Goal: Task Accomplishment & Management: Complete application form

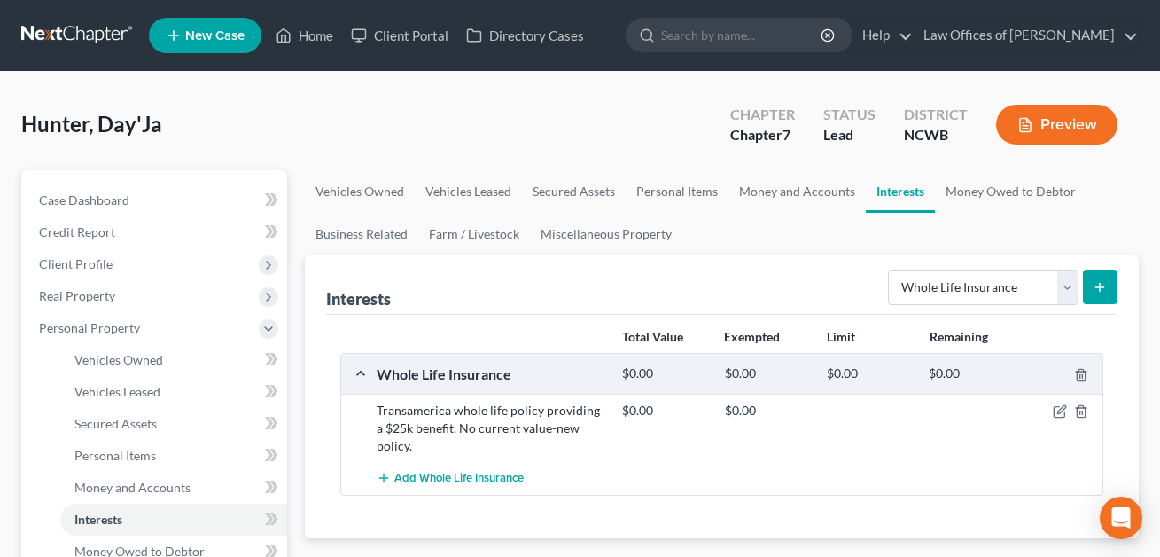
select select "whole_life_insurance"
click at [315, 33] on link "Home" at bounding box center [304, 35] width 75 height 32
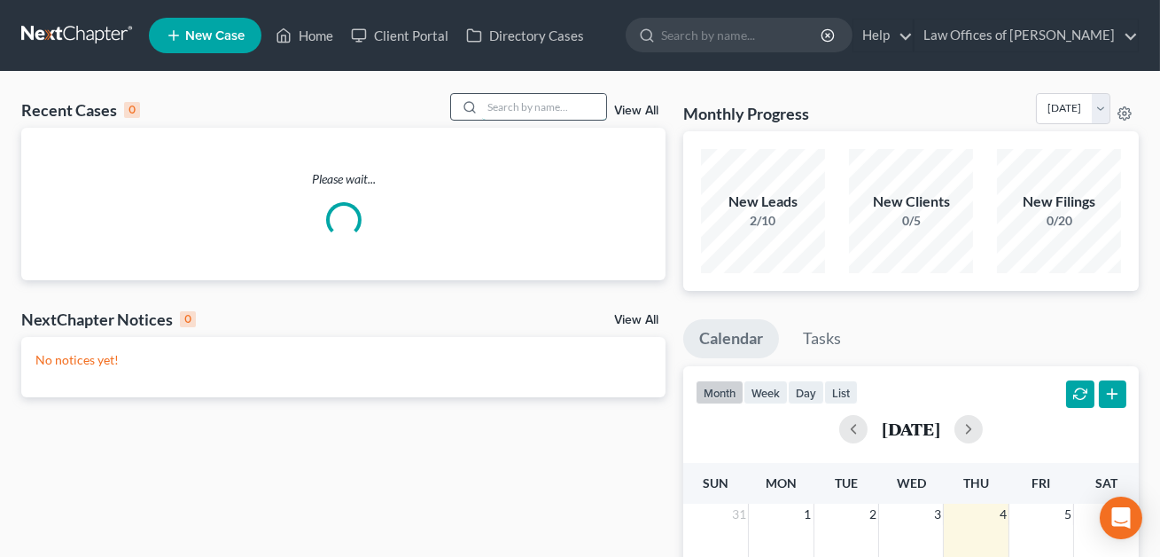
click at [507, 105] on input "search" at bounding box center [544, 107] width 124 height 26
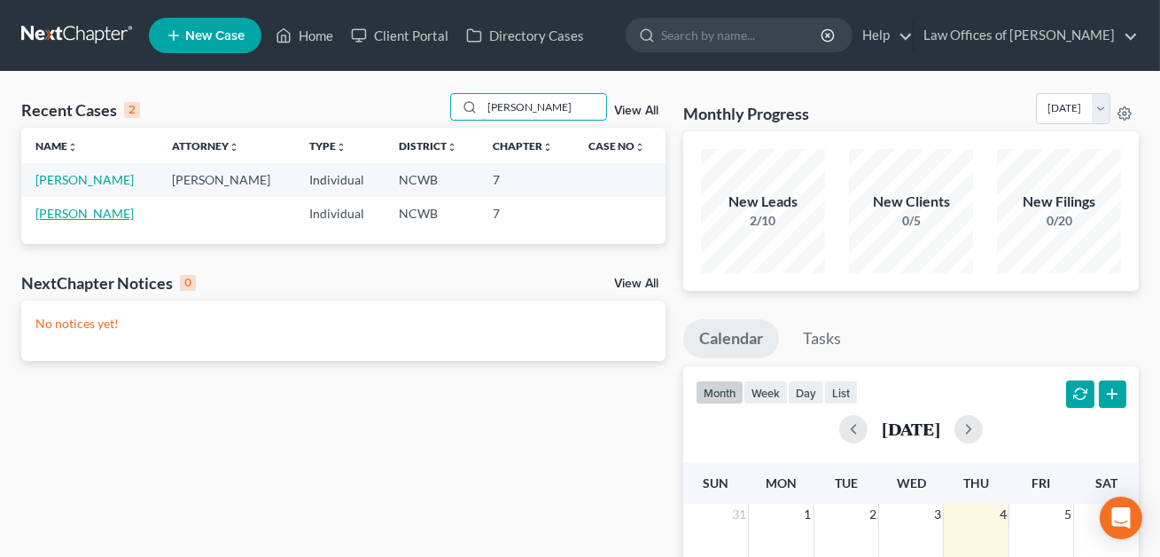
type input "[PERSON_NAME]"
click at [93, 212] on link "[PERSON_NAME]" at bounding box center [84, 213] width 98 height 15
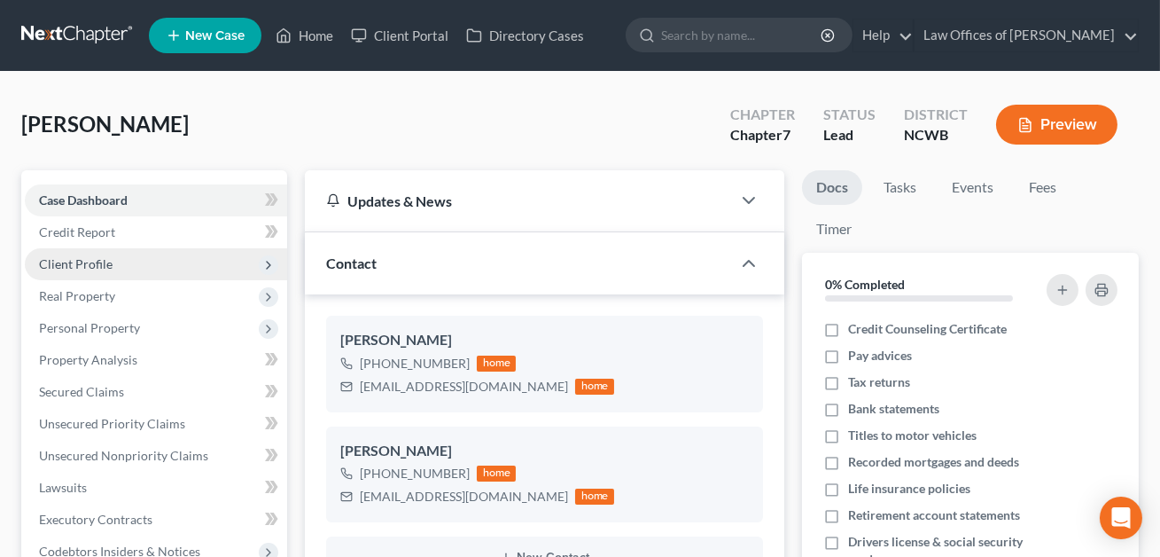
click at [83, 264] on span "Client Profile" at bounding box center [76, 263] width 74 height 15
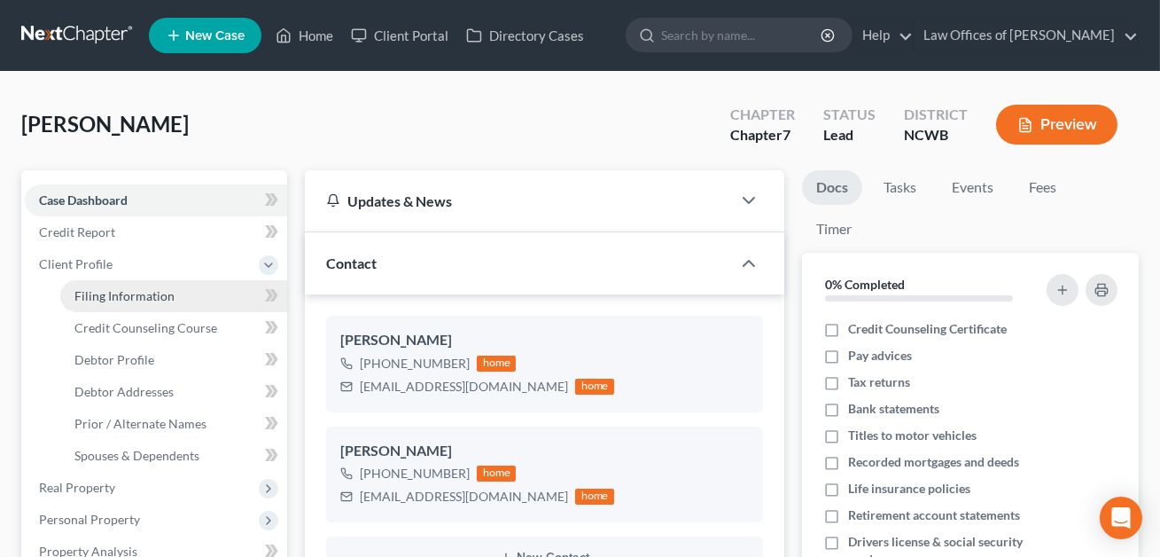
click at [98, 292] on span "Filing Information" at bounding box center [124, 295] width 100 height 15
select select "1"
select select "0"
select select "28"
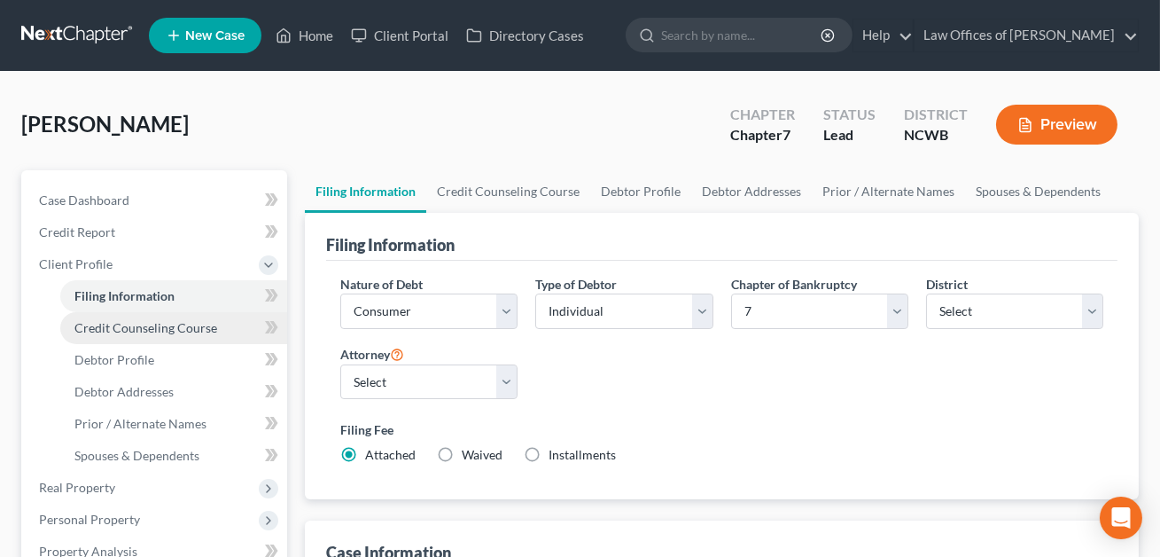
click at [102, 323] on span "Credit Counseling Course" at bounding box center [145, 327] width 143 height 15
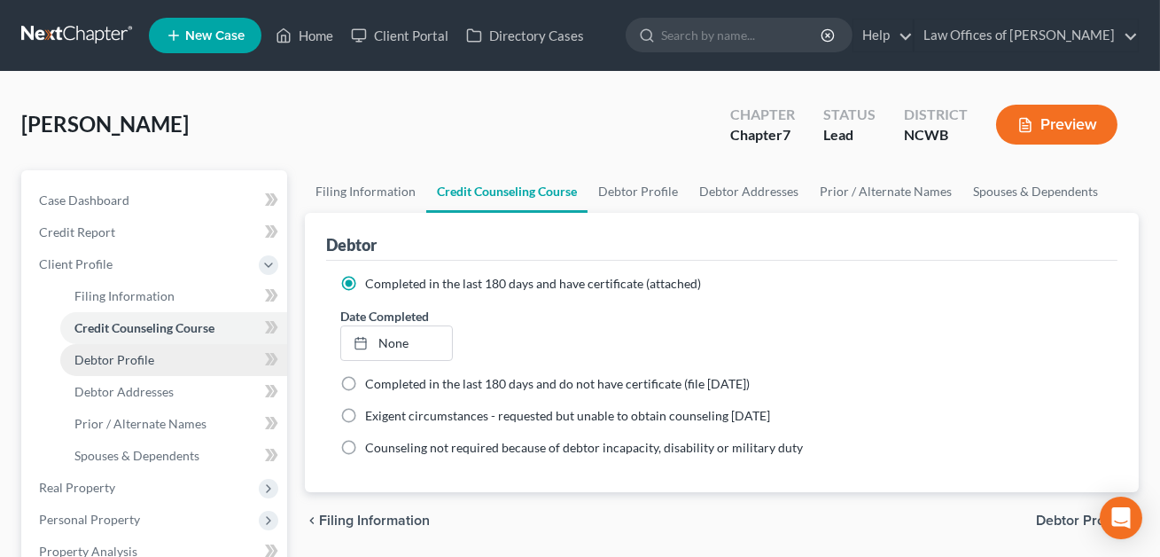
click at [99, 361] on span "Debtor Profile" at bounding box center [114, 359] width 80 height 15
select select "0"
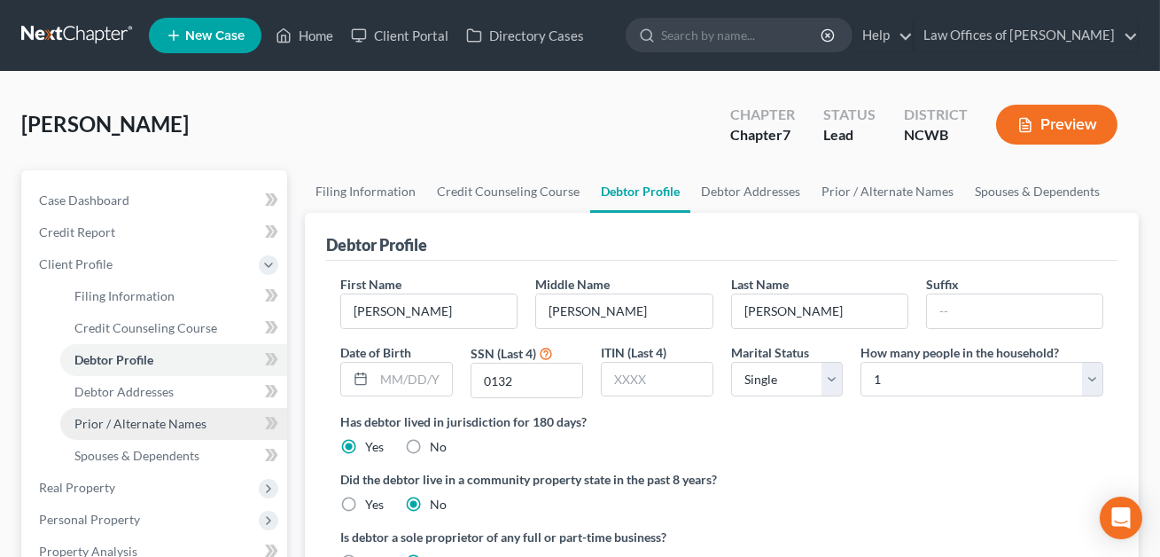
click at [104, 422] on span "Prior / Alternate Names" at bounding box center [140, 423] width 132 height 15
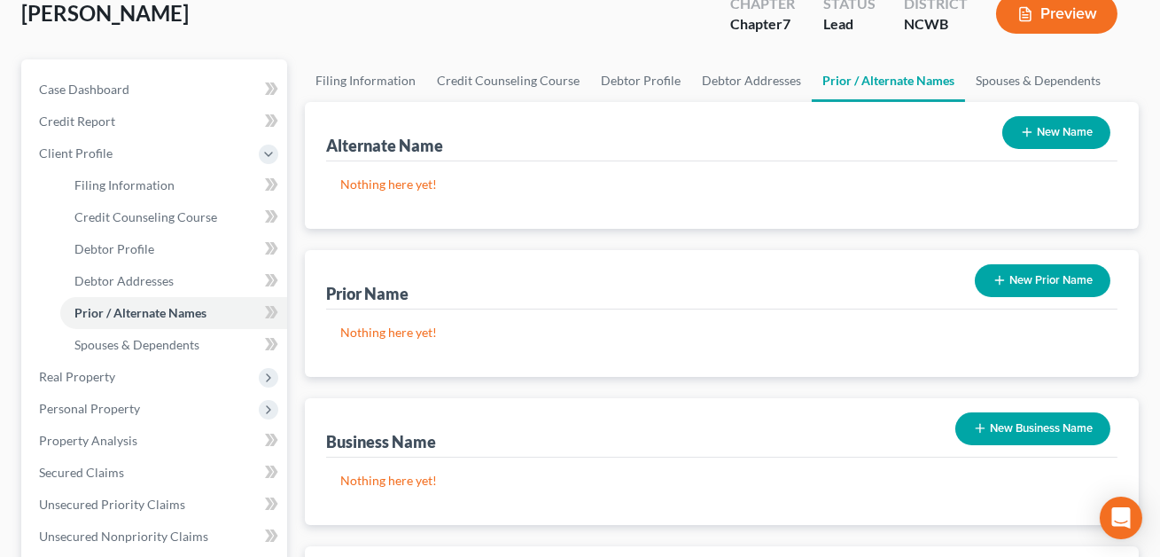
scroll to position [60, 0]
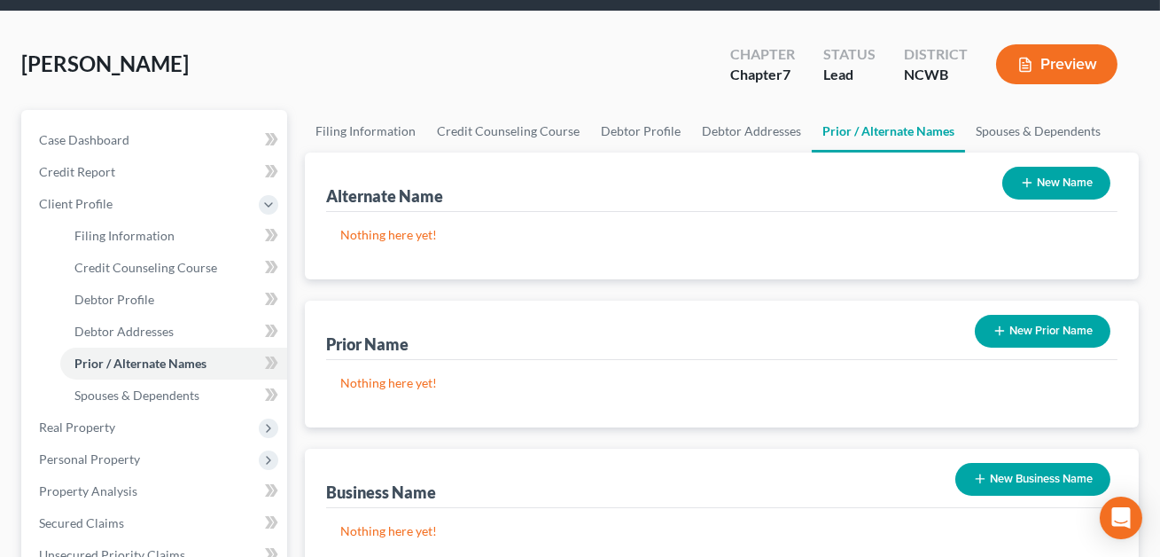
click at [1079, 175] on button "New Name" at bounding box center [1056, 183] width 108 height 33
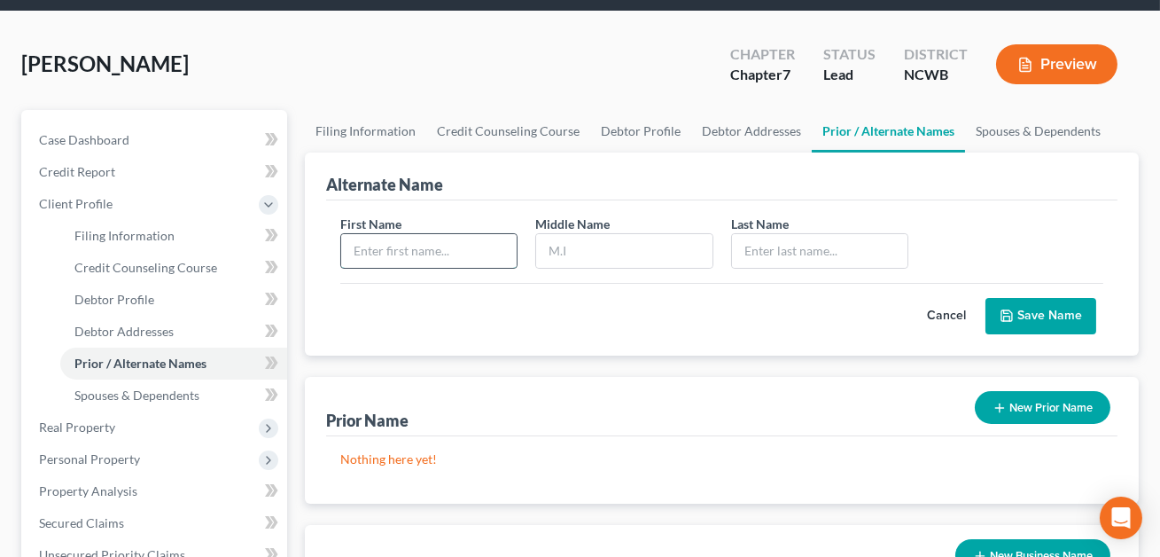
click at [379, 239] on input "text" at bounding box center [428, 251] width 175 height 34
click at [354, 251] on input "oma" at bounding box center [428, 251] width 175 height 34
type input "[GEOGRAPHIC_DATA]"
click at [747, 247] on input "text" at bounding box center [819, 251] width 175 height 34
type input "[PERSON_NAME]"
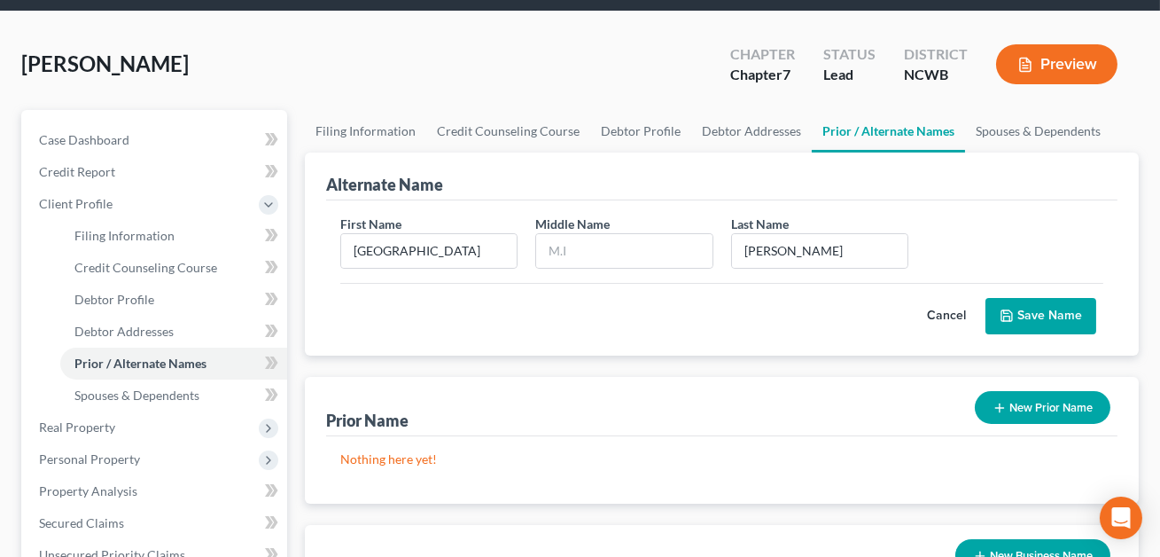
click at [1018, 320] on button "Save Name" at bounding box center [1040, 316] width 111 height 37
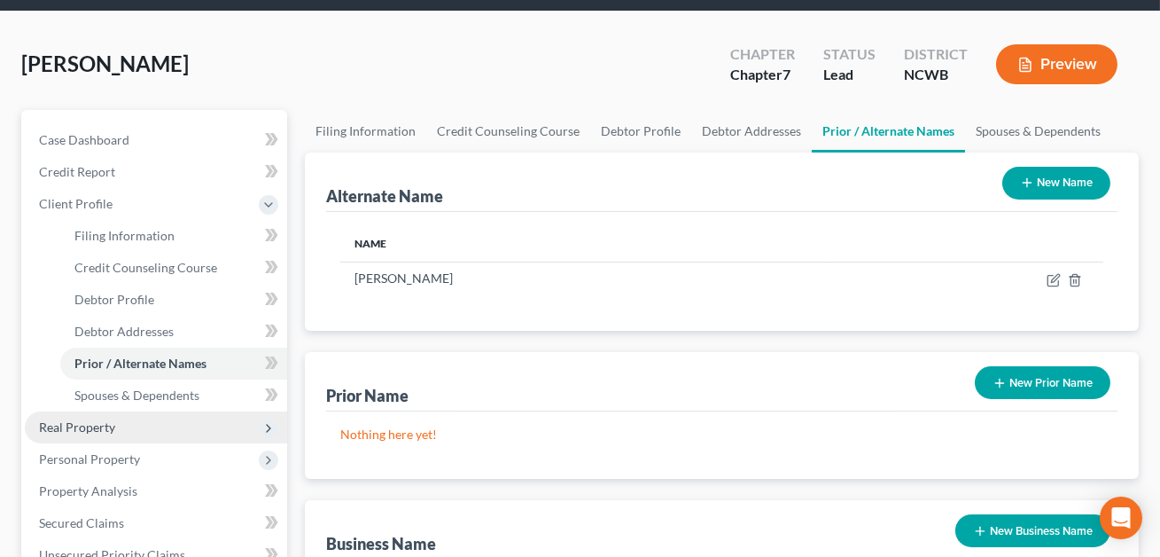
click at [100, 428] on span "Real Property" at bounding box center [77, 426] width 76 height 15
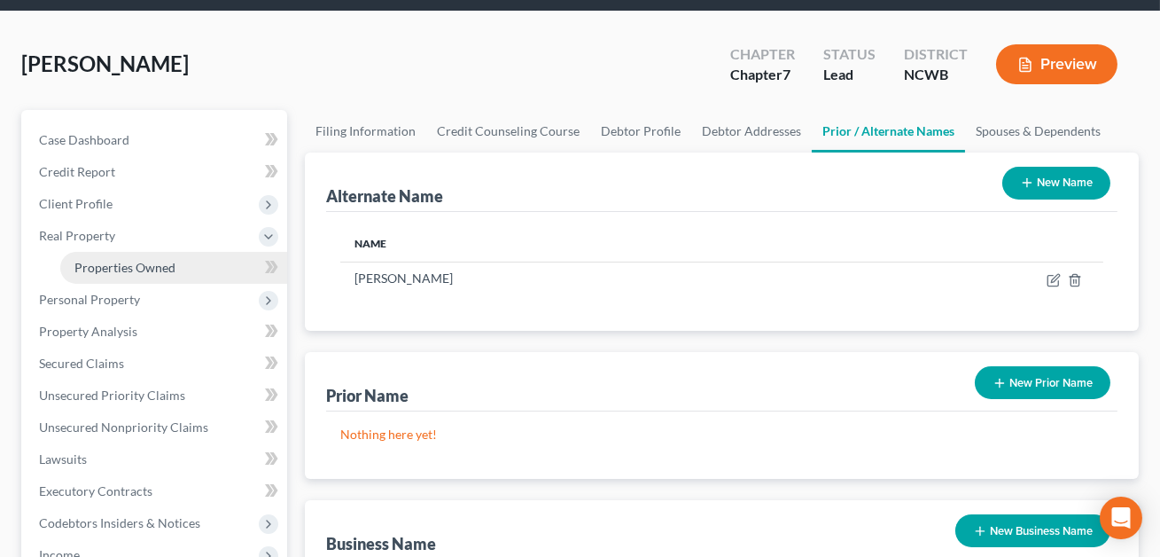
click at [127, 262] on span "Properties Owned" at bounding box center [124, 267] width 101 height 15
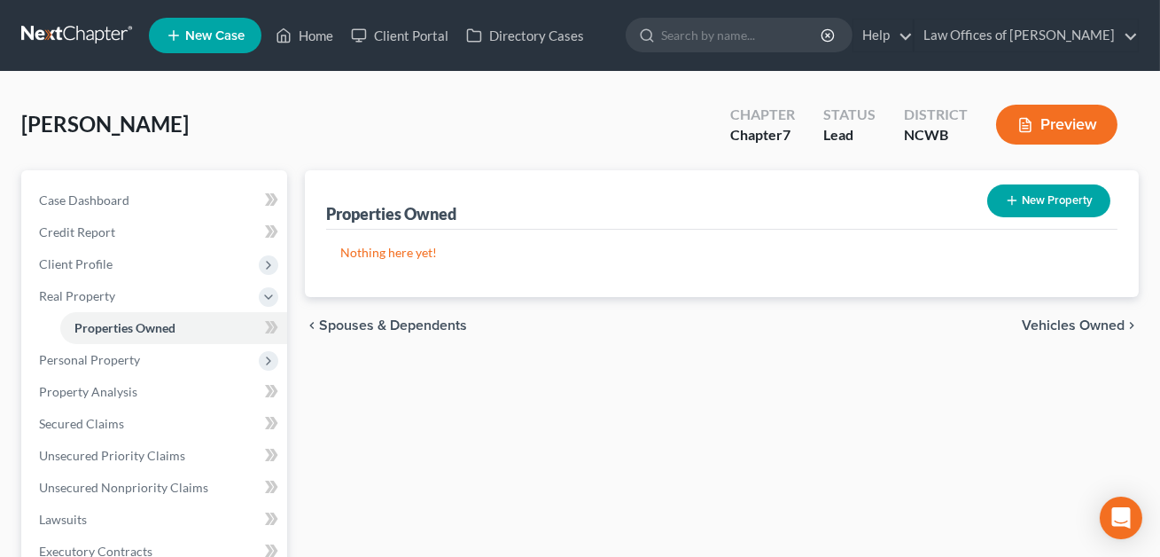
click at [1039, 206] on button "New Property" at bounding box center [1048, 200] width 123 height 33
select select "28"
select select "0"
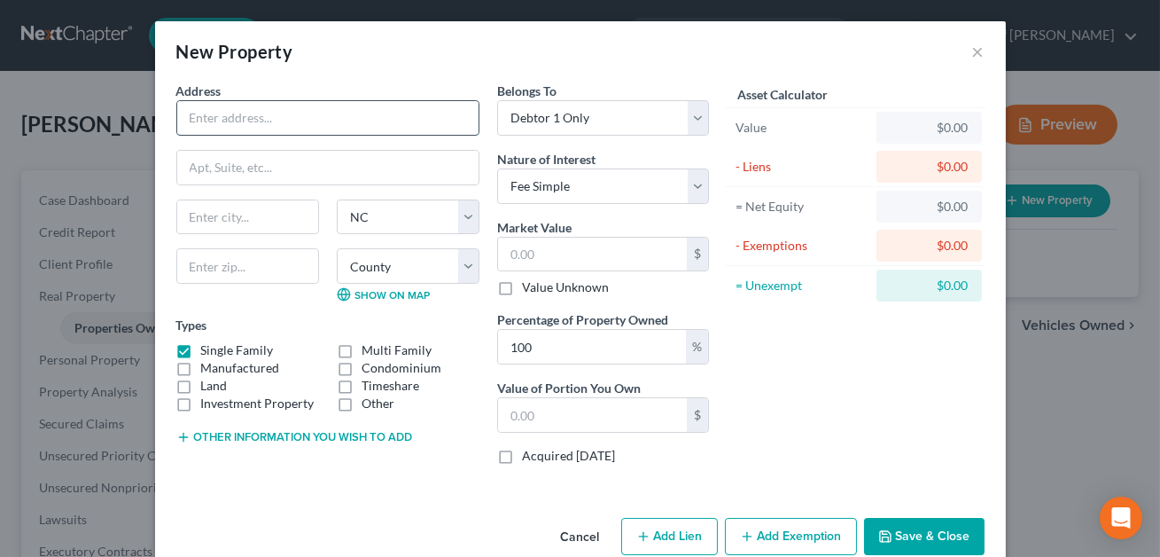
click at [302, 121] on input "text" at bounding box center [327, 118] width 301 height 34
click at [233, 440] on button "Other information you wish to add" at bounding box center [294, 437] width 237 height 14
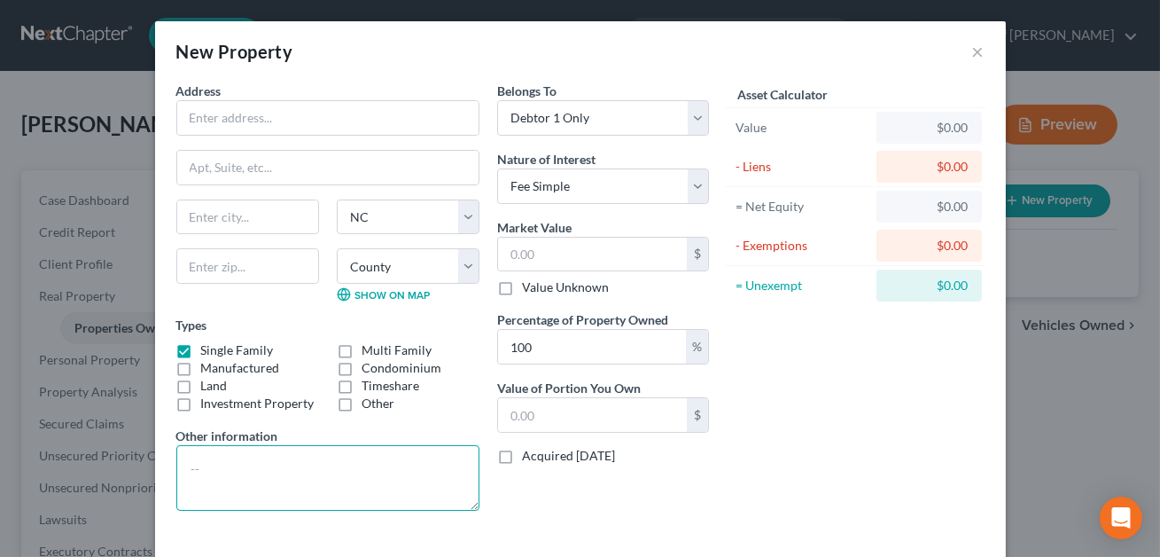
click at [217, 460] on textarea at bounding box center [327, 478] width 303 height 66
click at [320, 468] on textarea "NOTE: [PERSON_NAME] lives in a esidence" at bounding box center [327, 478] width 303 height 66
click at [372, 470] on textarea "NOTE: Debtor lives in a residence" at bounding box center [327, 478] width 303 height 66
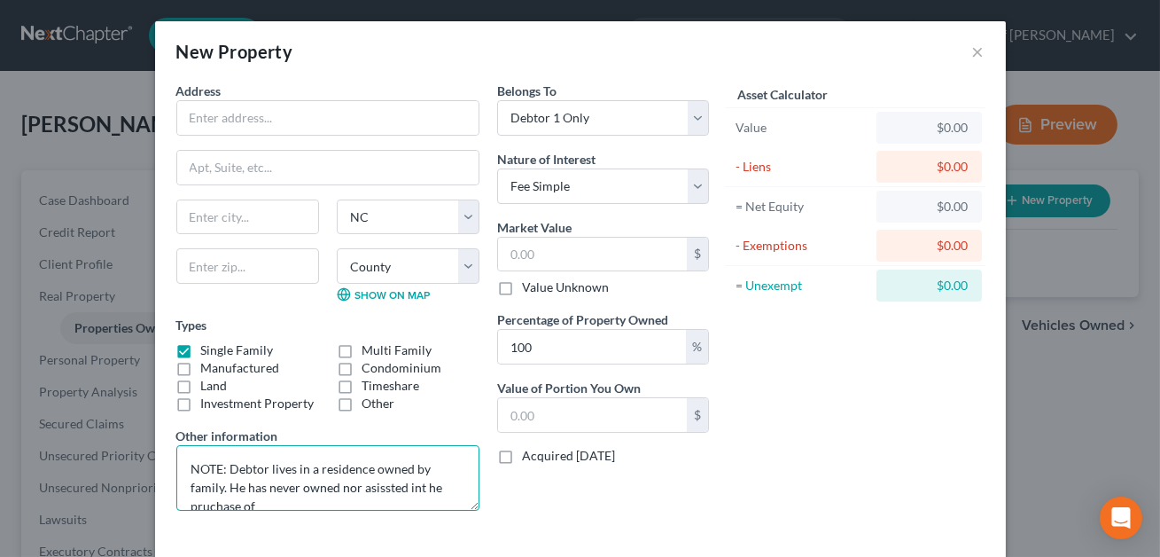
scroll to position [3, 0]
click at [341, 481] on textarea "NOTE: Debtor lives in a residence owned by family. He has never owned nor asiss…" at bounding box center [327, 478] width 303 height 66
click at [331, 483] on textarea "NOTE: Debtor lives in a residence owned by family. He has never owned nor asiss…" at bounding box center [327, 478] width 303 height 66
click at [384, 484] on textarea "NOTE: Debtor lives in a residence owned by family. He has never owned nor assis…" at bounding box center [327, 478] width 303 height 66
click at [395, 479] on textarea "NOTE: Debtor lives in a residence owned by family. He has never owned nor assis…" at bounding box center [327, 478] width 303 height 66
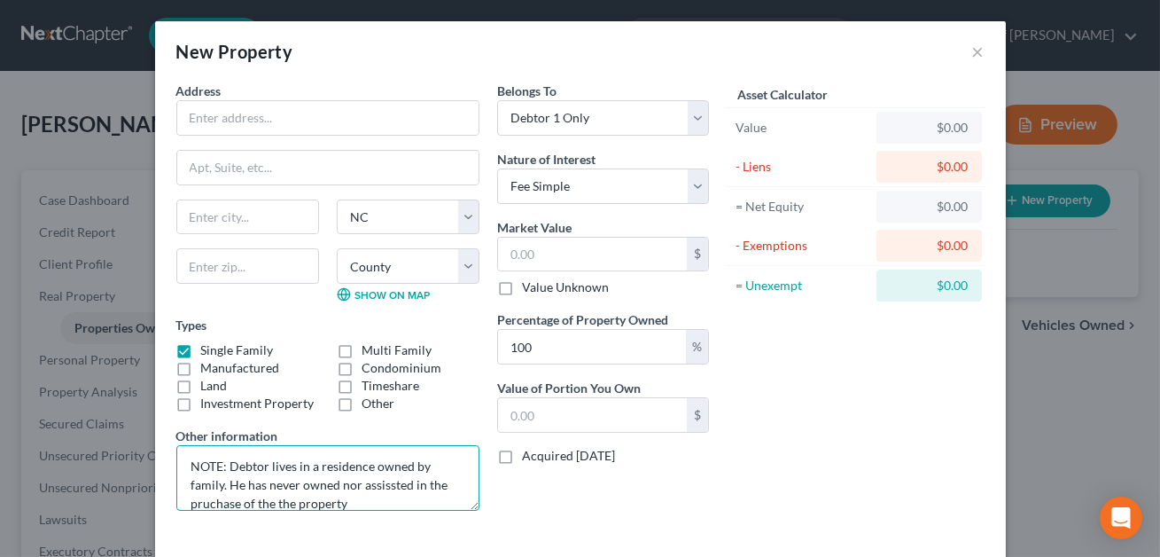
click at [354, 485] on textarea "NOTE: Debtor lives in a residence owned by family. He has never owned nor assis…" at bounding box center [327, 478] width 303 height 66
click at [420, 487] on textarea "NOTE: Debtor lives in a residence owned by family. He has never owned nor assis…" at bounding box center [327, 478] width 303 height 66
click at [292, 500] on textarea "NOTE: Debtor lives in a residence owned by family. He has never owned nor assis…" at bounding box center [327, 478] width 303 height 66
type textarea "NOTE: Debtor lives in a residence owned by family. He has never owned nor assis…"
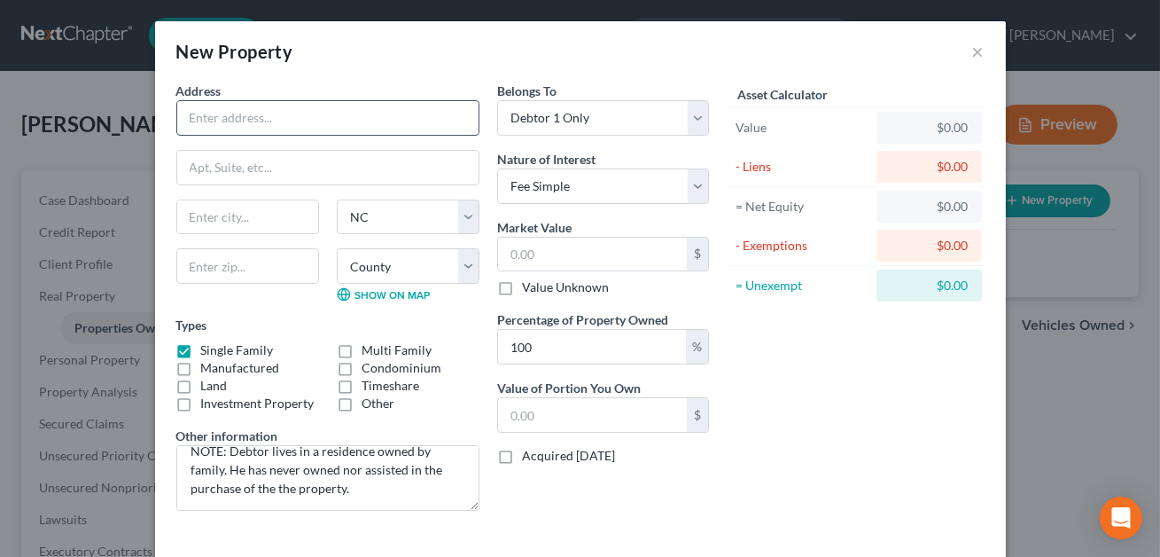
click at [187, 124] on input "text" at bounding box center [327, 118] width 301 height 34
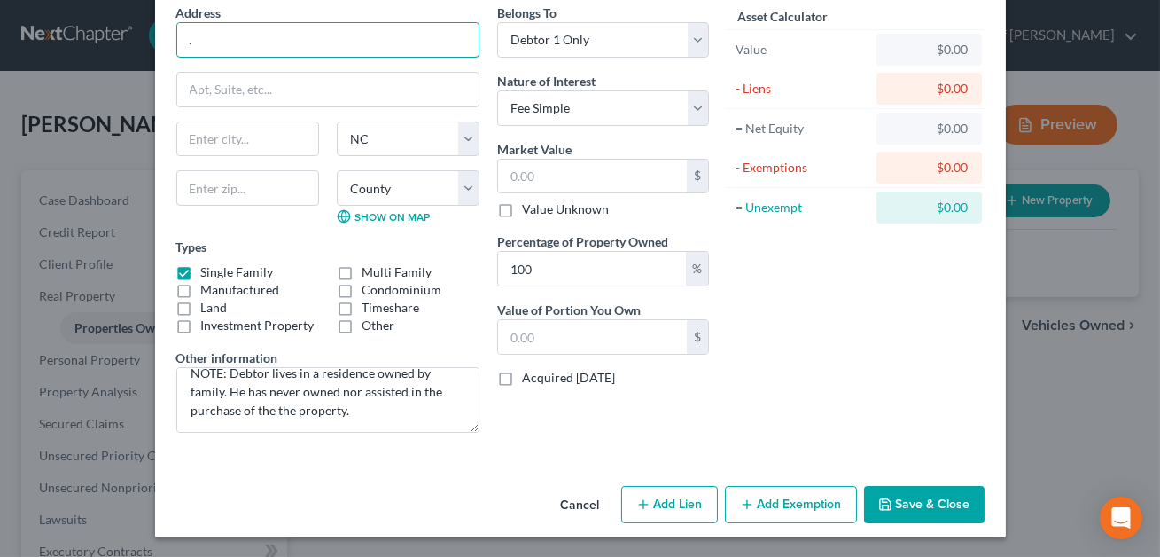
type input "."
click at [907, 500] on button "Save & Close" at bounding box center [924, 504] width 121 height 37
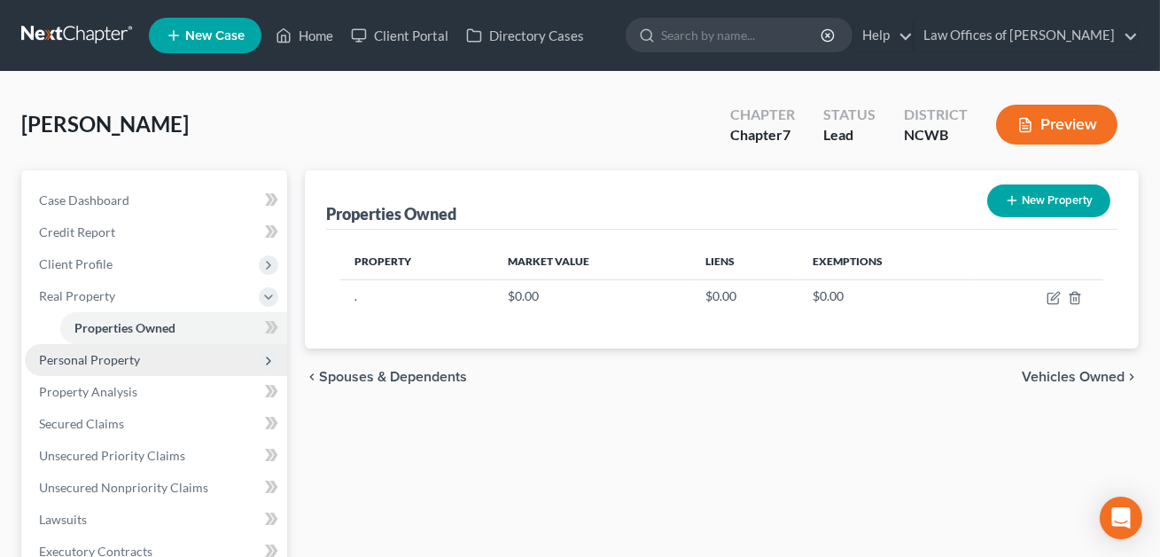
click at [110, 360] on span "Personal Property" at bounding box center [89, 359] width 101 height 15
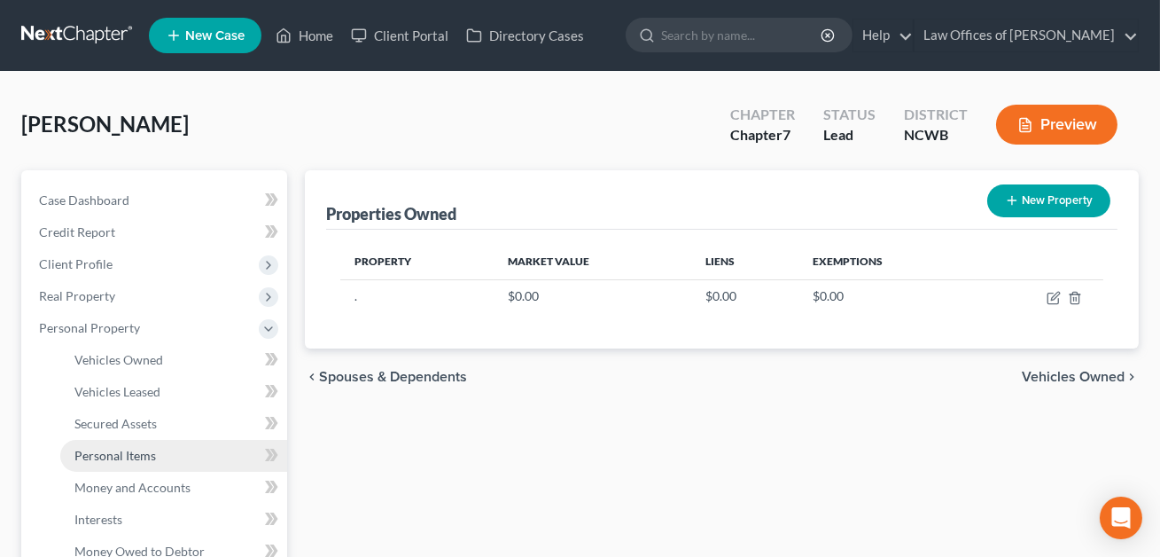
click at [114, 456] on span "Personal Items" at bounding box center [115, 455] width 82 height 15
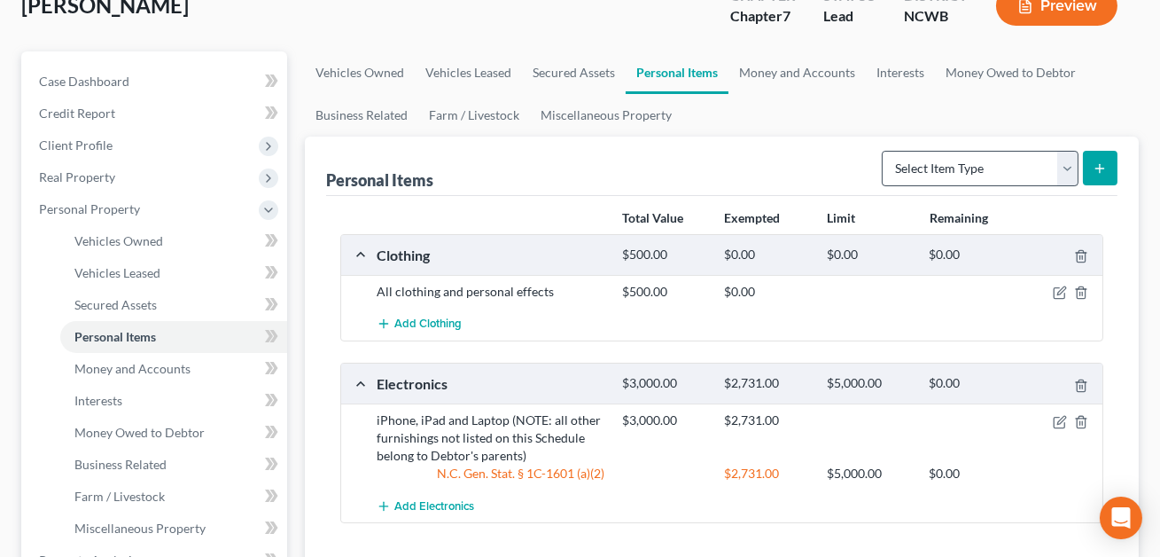
scroll to position [102, 0]
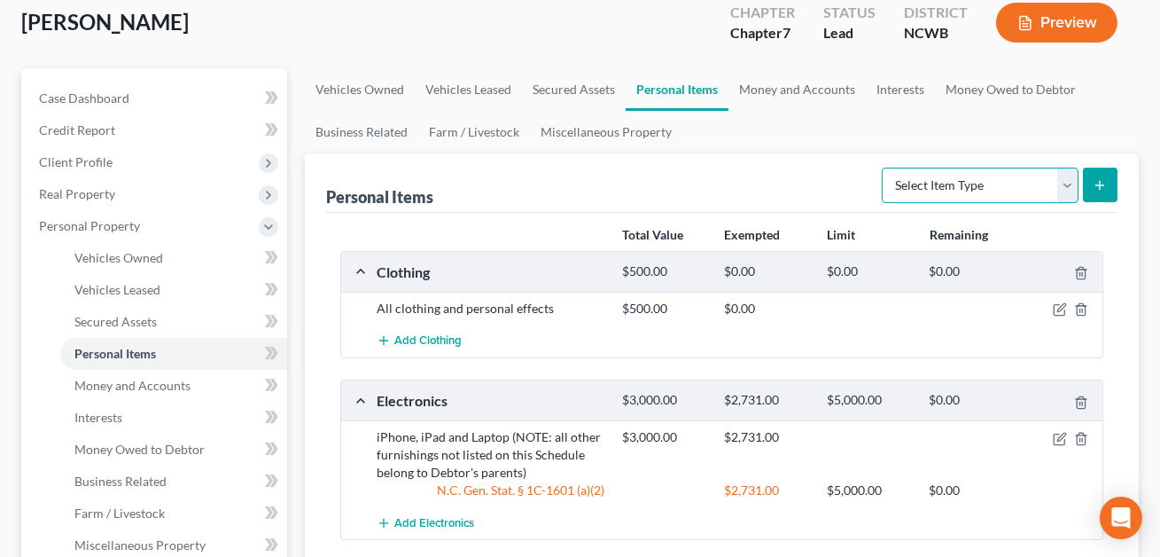
click at [956, 173] on select "Select Item Type Clothing Collectibles Of Value Electronics Firearms Household …" at bounding box center [980, 184] width 197 height 35
select select "household_goods"
click at [1098, 184] on icon "submit" at bounding box center [1100, 185] width 14 height 14
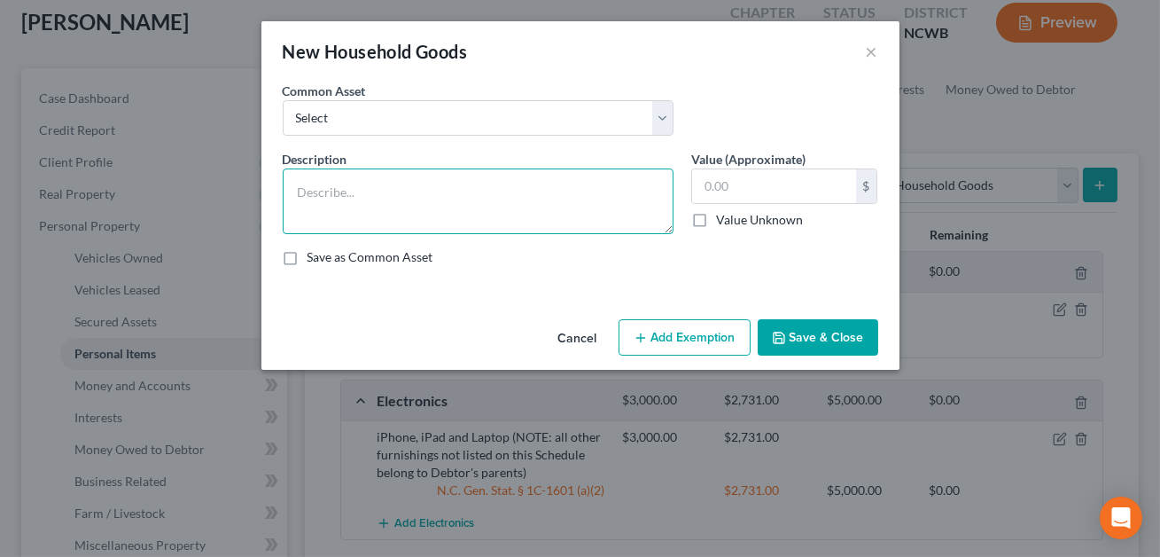
click at [435, 199] on textarea at bounding box center [478, 201] width 391 height 66
type textarea "All furniture is owned by other family members in the home."
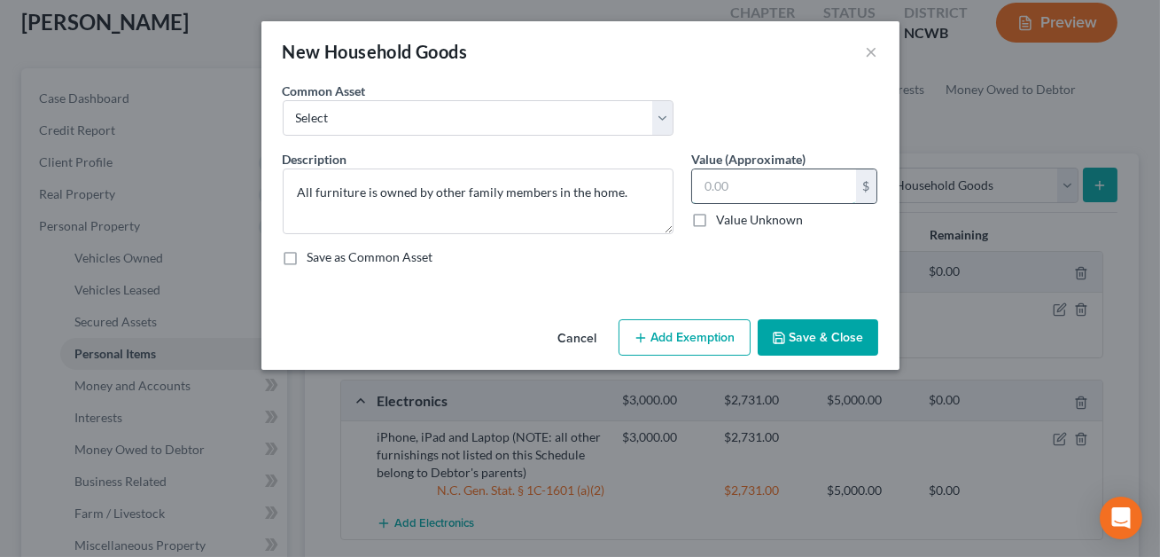
click at [723, 187] on input "text" at bounding box center [774, 186] width 164 height 34
type input "0.00"
click at [806, 334] on button "Save & Close" at bounding box center [818, 337] width 121 height 37
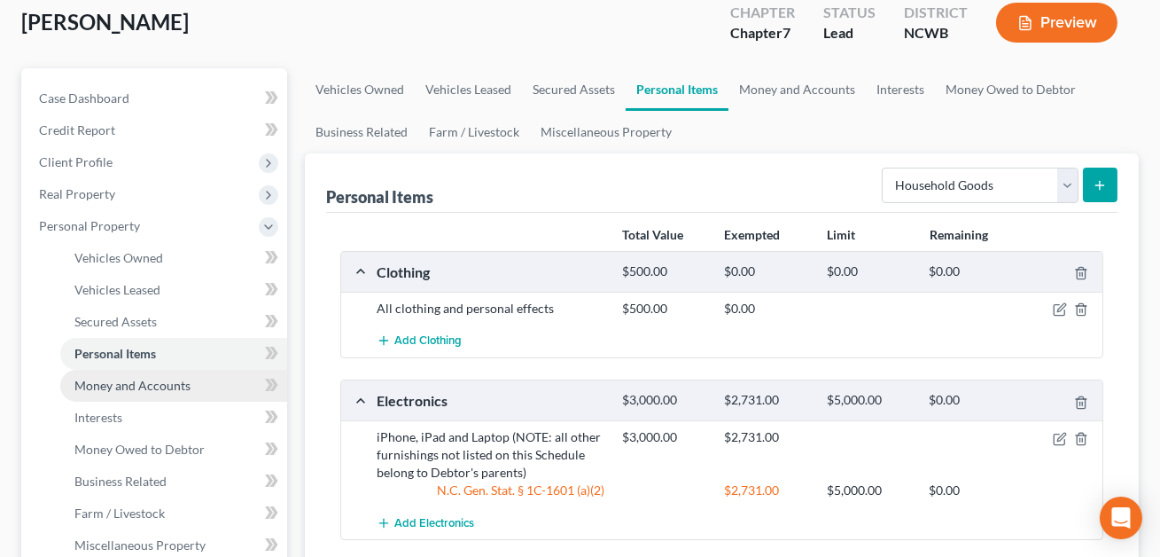
click at [124, 388] on span "Money and Accounts" at bounding box center [132, 385] width 116 height 15
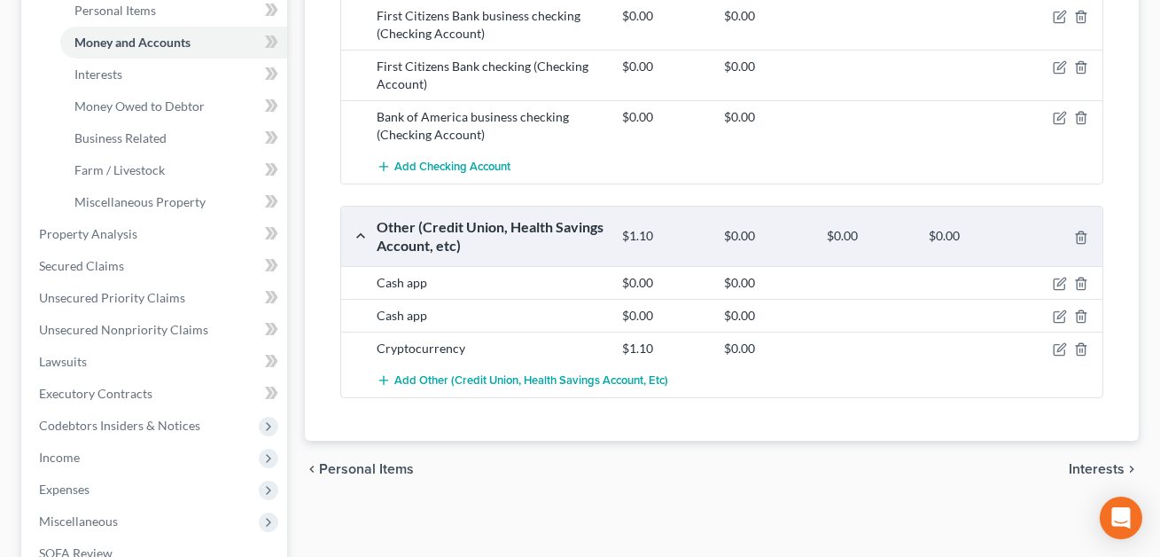
scroll to position [446, 0]
click at [1060, 348] on icon "button" at bounding box center [1060, 348] width 14 height 14
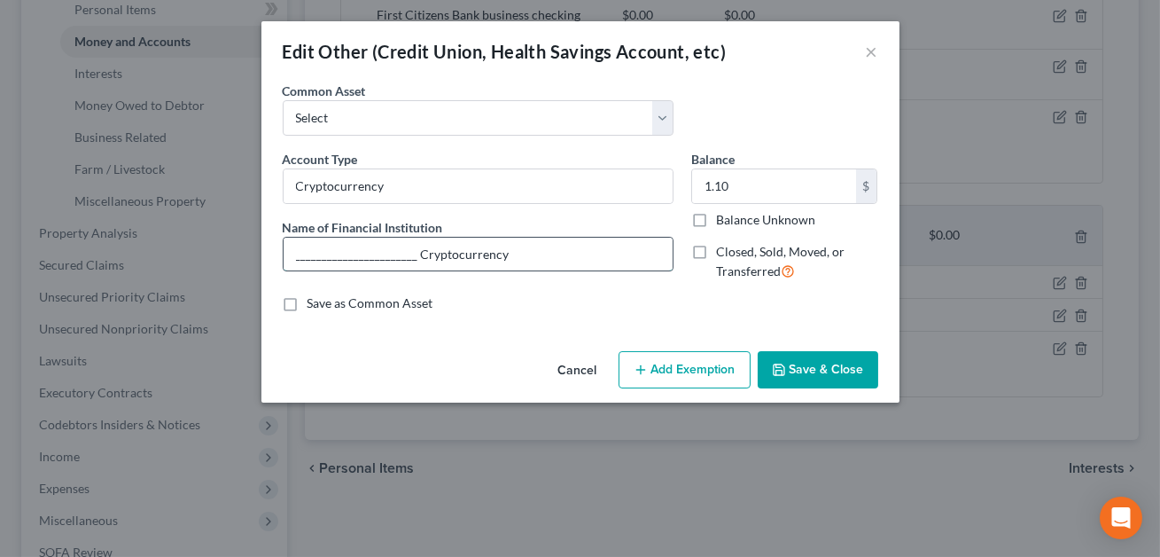
click at [409, 256] on input "_______________________ Cryptocurrency" at bounding box center [478, 255] width 389 height 34
drag, startPoint x: 504, startPoint y: 257, endPoint x: 296, endPoint y: 253, distance: 208.3
click at [296, 253] on input "_______________________ Cryptocurrency" at bounding box center [478, 255] width 389 height 34
type input "Bitcoin"
click at [732, 188] on input "1.10" at bounding box center [774, 186] width 164 height 34
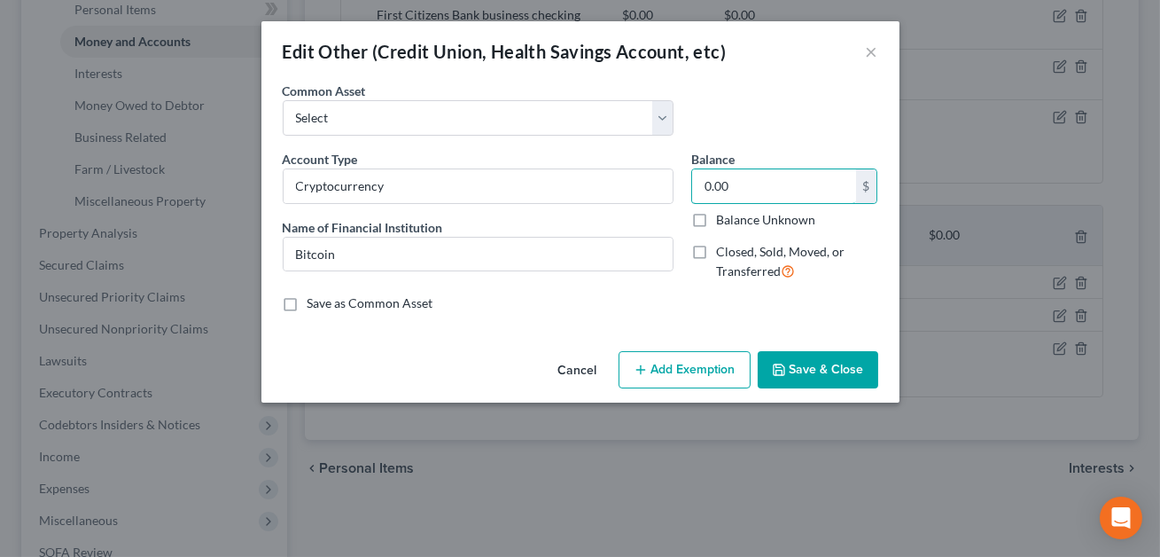
type input "0.00"
click at [832, 364] on button "Save & Close" at bounding box center [818, 369] width 121 height 37
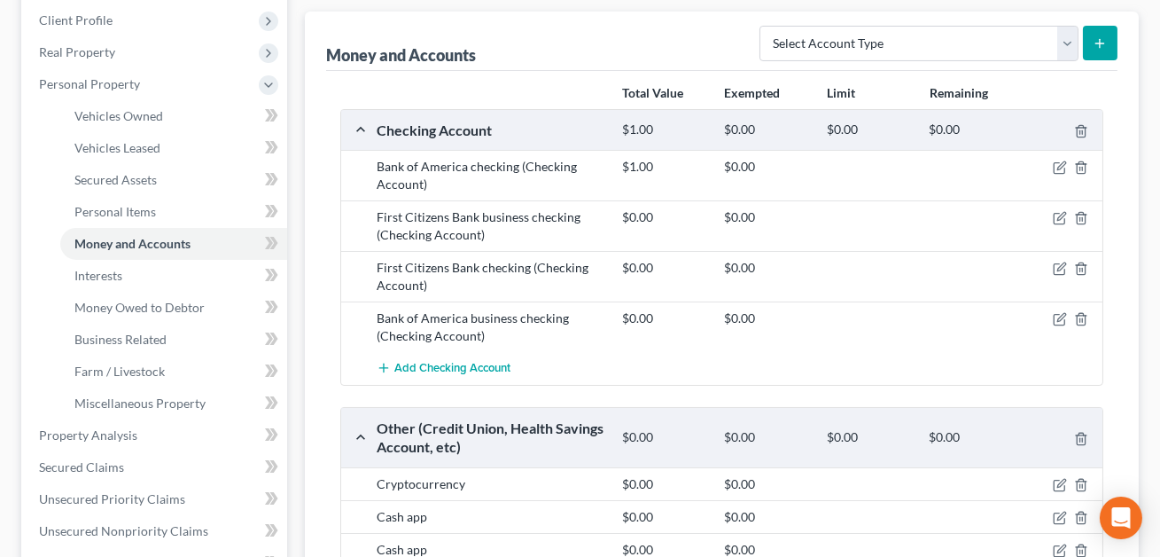
scroll to position [232, 0]
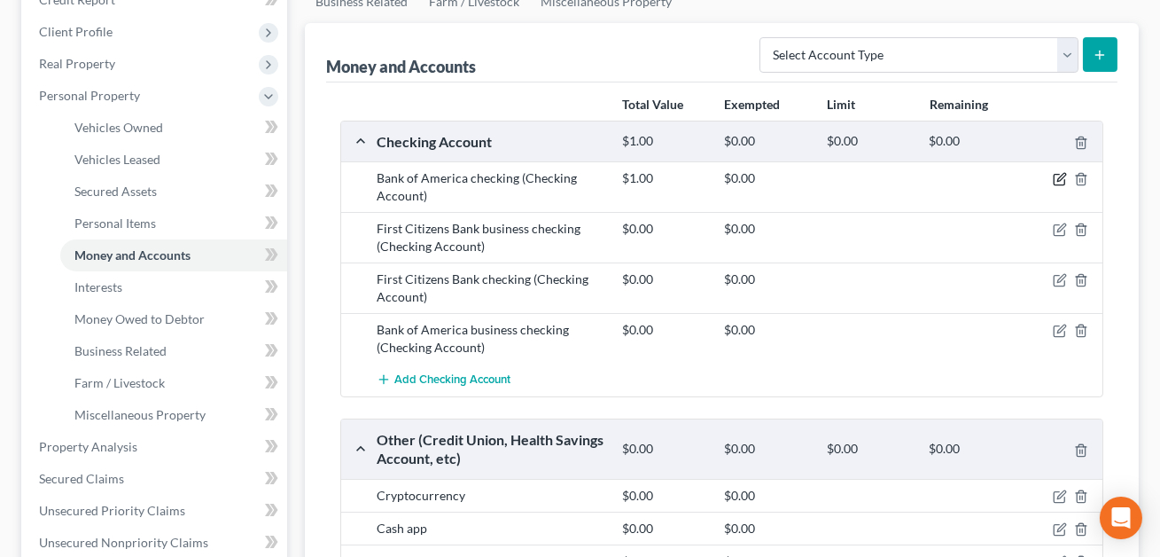
click at [1059, 179] on icon "button" at bounding box center [1061, 178] width 8 height 8
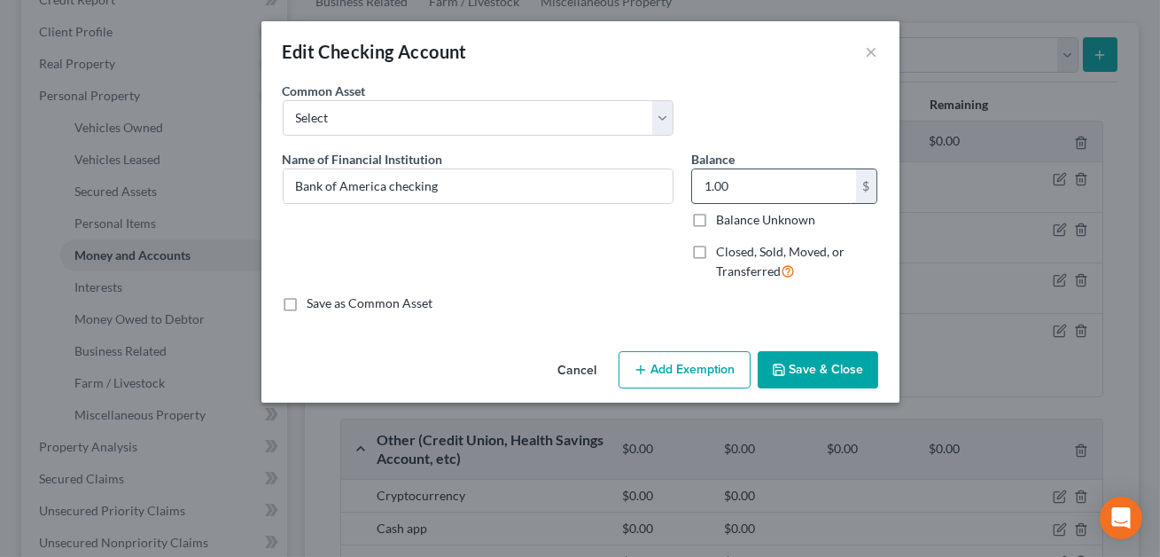
click at [726, 179] on input "1.00" at bounding box center [774, 186] width 164 height 34
type input "0.00"
click at [815, 368] on button "Save & Close" at bounding box center [818, 369] width 121 height 37
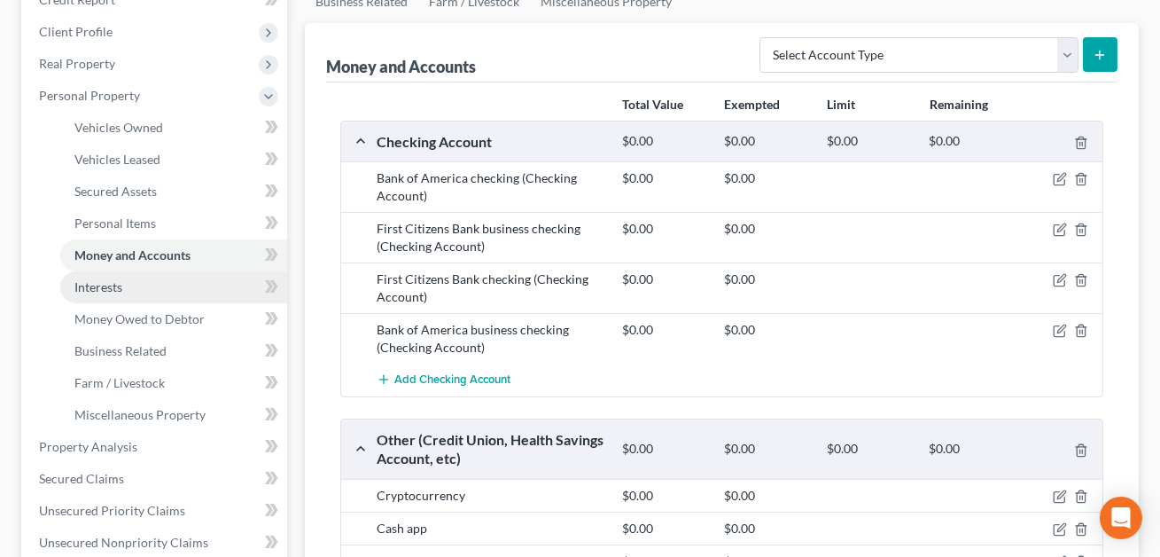
click at [116, 281] on span "Interests" at bounding box center [98, 286] width 48 height 15
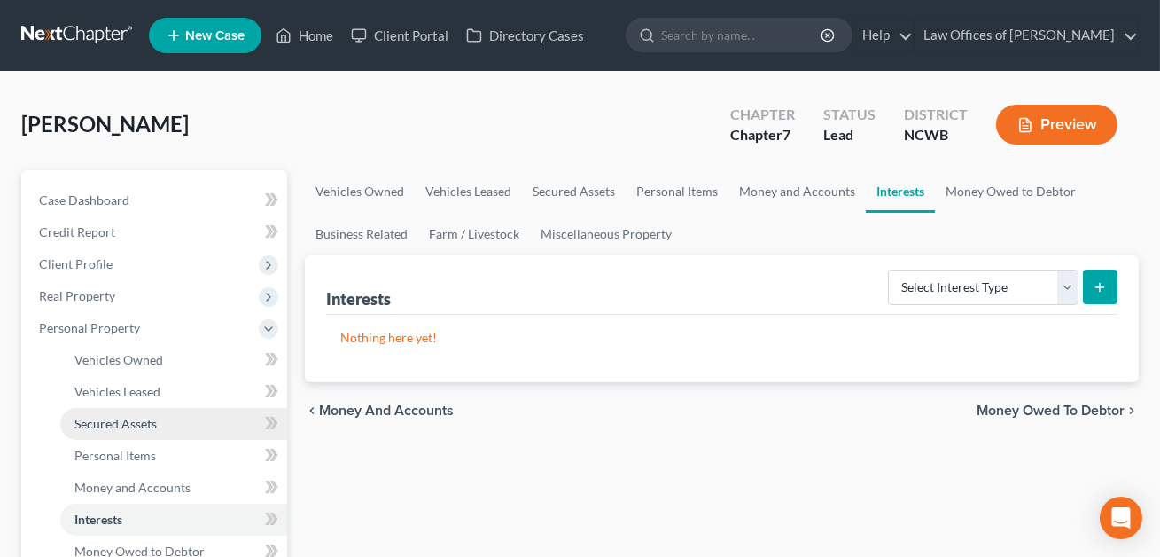
scroll to position [143, 0]
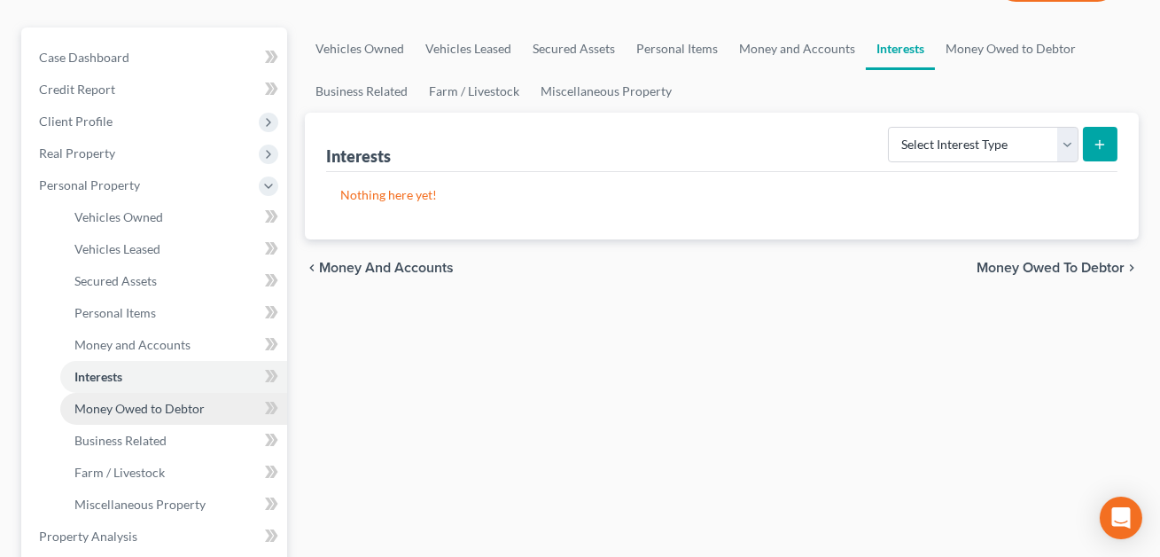
click at [122, 405] on span "Money Owed to Debtor" at bounding box center [139, 408] width 130 height 15
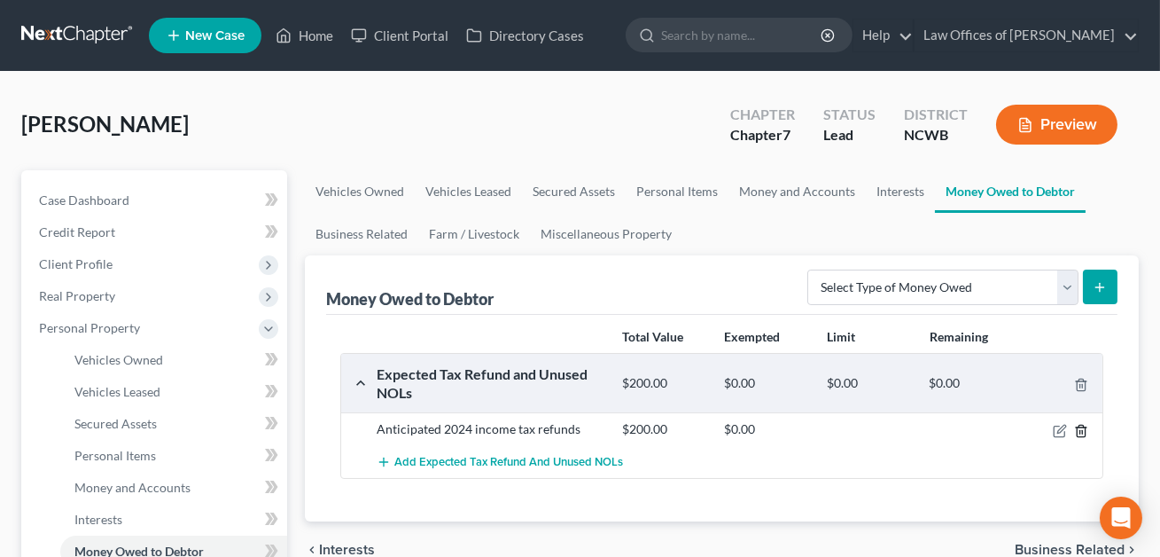
click at [1082, 430] on line "button" at bounding box center [1082, 432] width 0 height 4
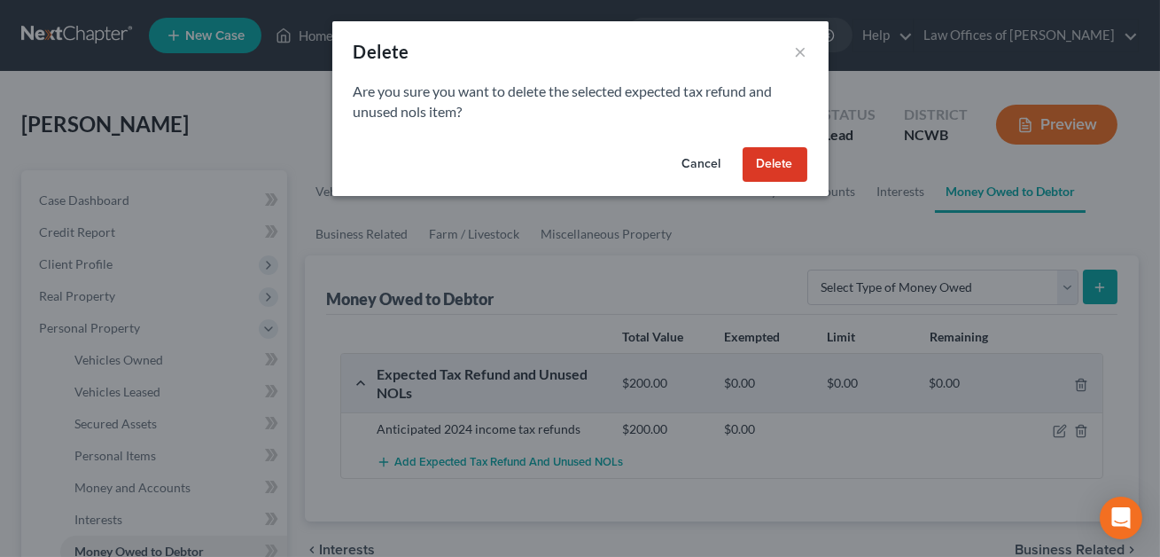
click at [767, 152] on button "Delete" at bounding box center [775, 164] width 65 height 35
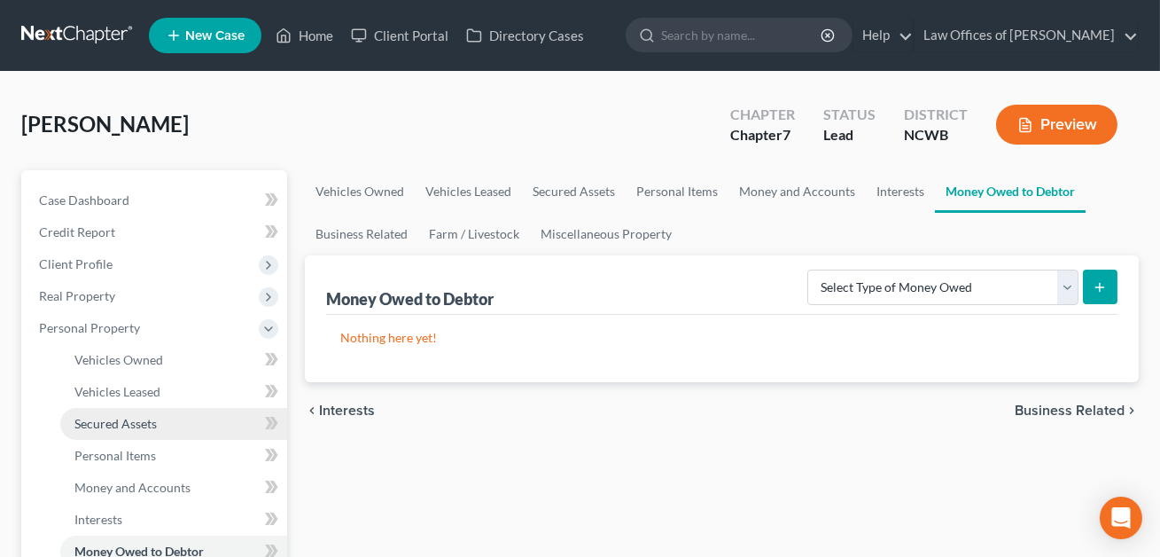
scroll to position [237, 0]
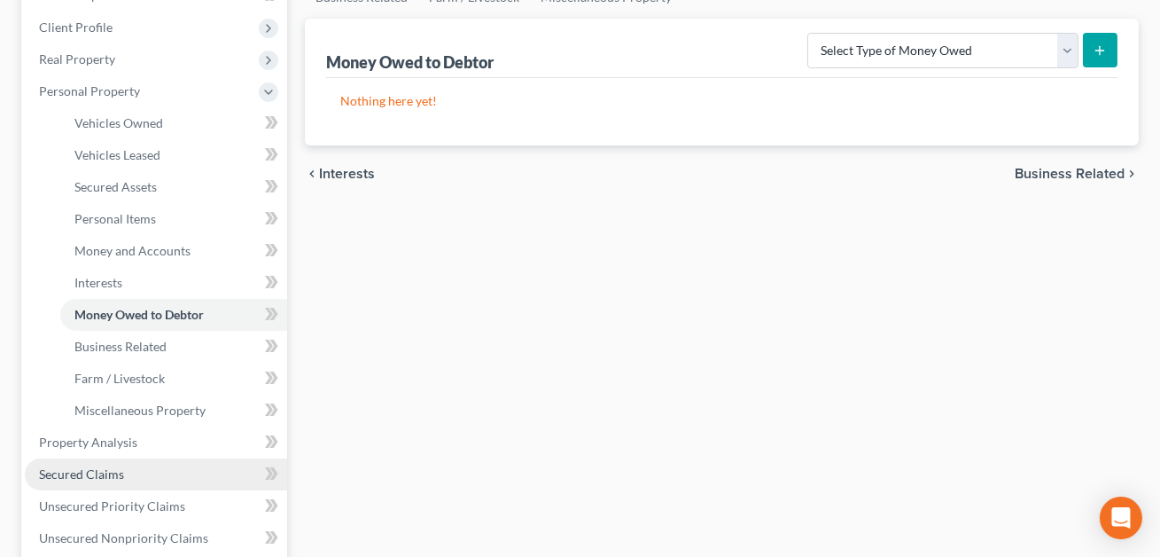
click at [107, 469] on span "Secured Claims" at bounding box center [81, 473] width 85 height 15
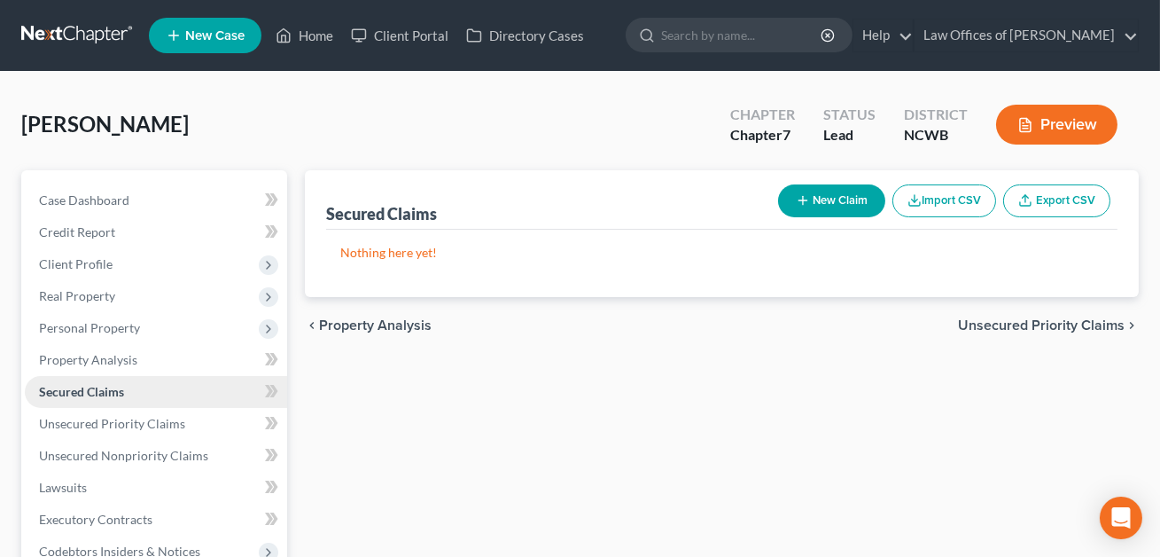
scroll to position [195, 0]
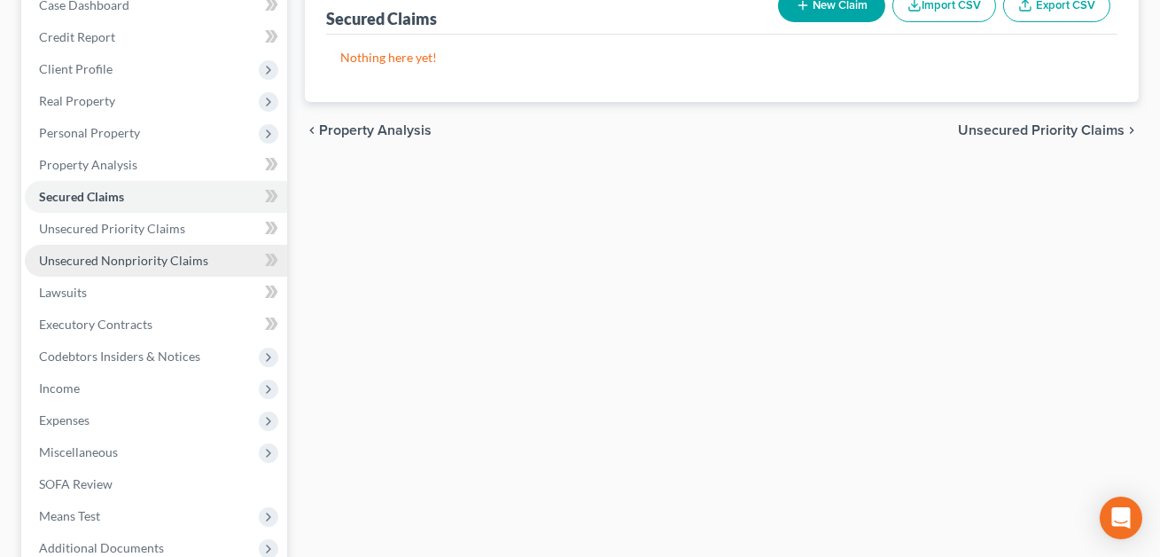
click at [123, 255] on span "Unsecured Nonpriority Claims" at bounding box center [123, 260] width 169 height 15
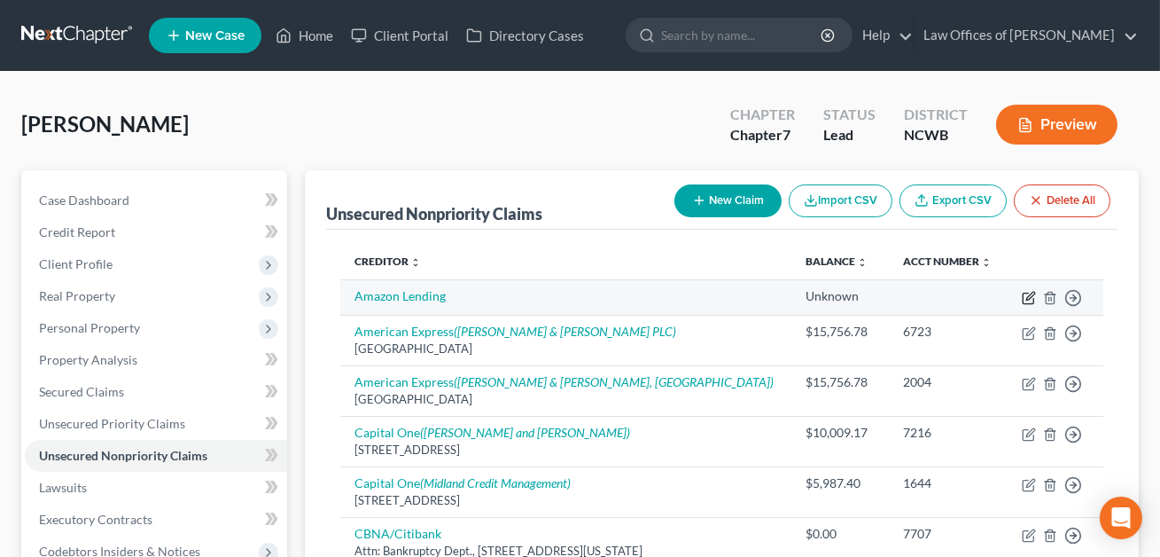
click at [1030, 298] on icon "button" at bounding box center [1030, 296] width 8 height 8
select select "0"
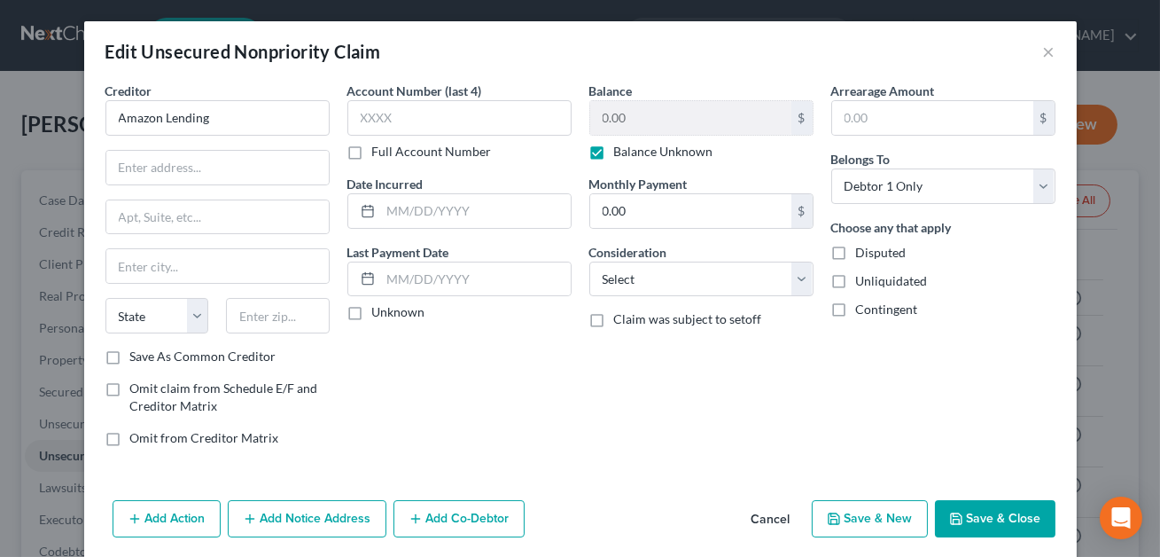
click at [991, 523] on button "Save & Close" at bounding box center [995, 518] width 121 height 37
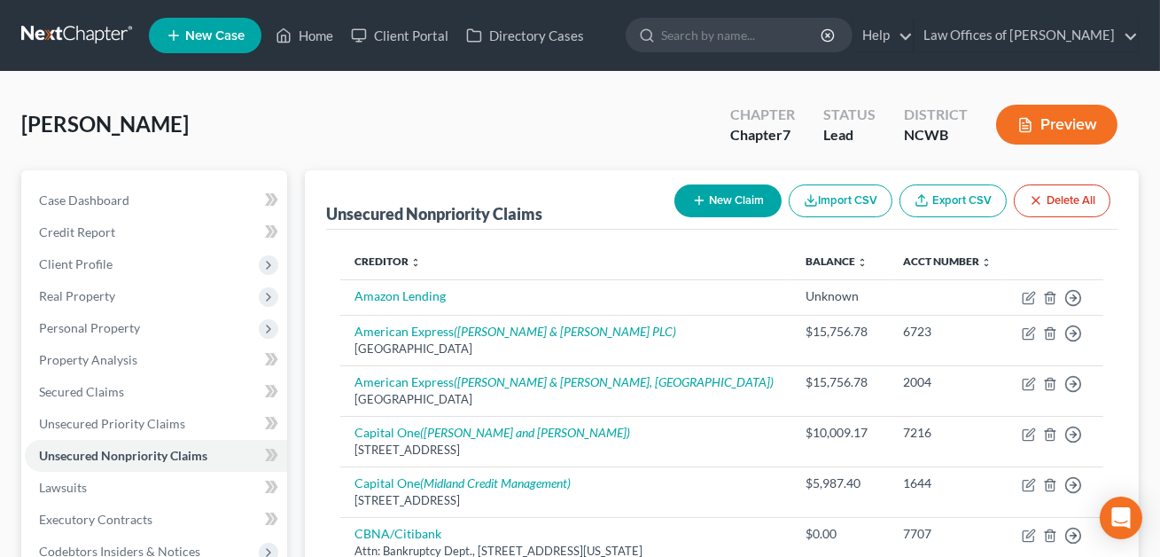
click at [268, 104] on div "[PERSON_NAME] Upgraded Chapter Chapter 7 Status Lead District [GEOGRAPHIC_DATA]…" at bounding box center [580, 131] width 1118 height 77
click at [308, 40] on link "Home" at bounding box center [304, 35] width 75 height 32
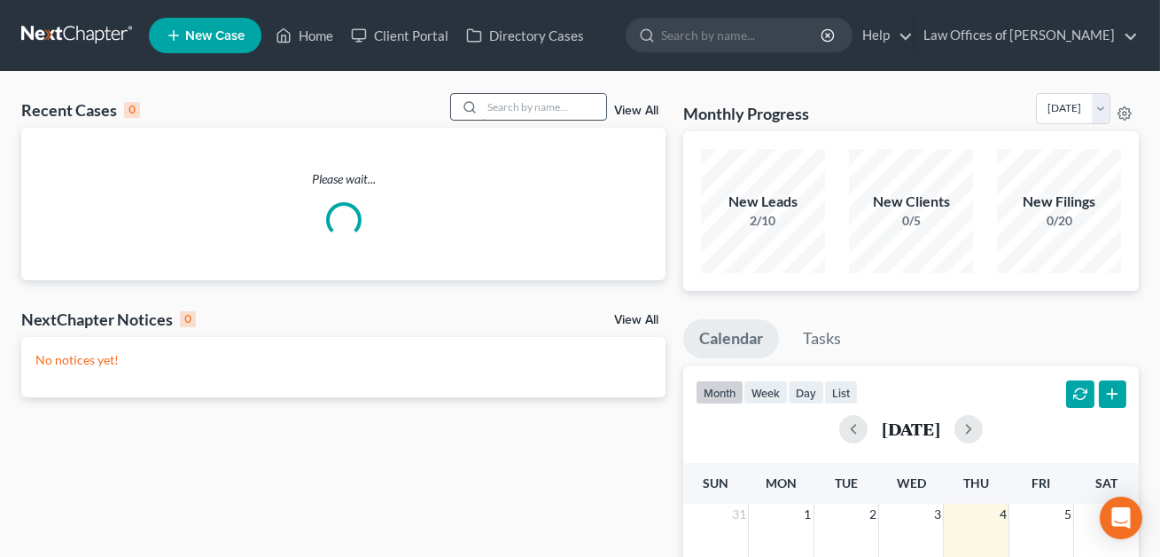
click at [484, 103] on input "search" at bounding box center [544, 107] width 124 height 26
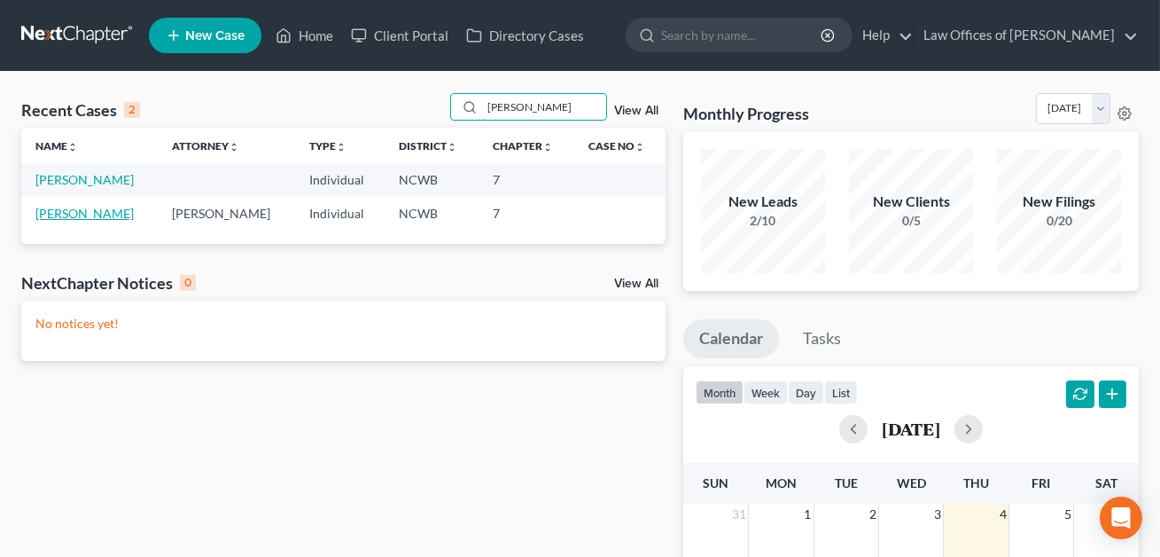
type input "[PERSON_NAME]"
click at [105, 215] on link "[PERSON_NAME]" at bounding box center [84, 213] width 98 height 15
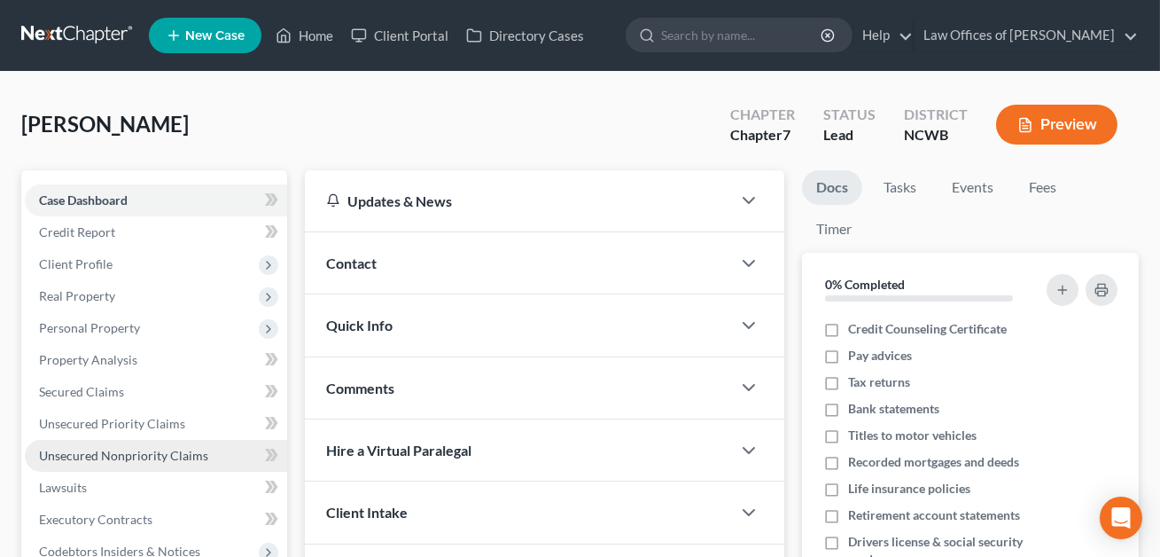
click at [89, 451] on span "Unsecured Nonpriority Claims" at bounding box center [123, 455] width 169 height 15
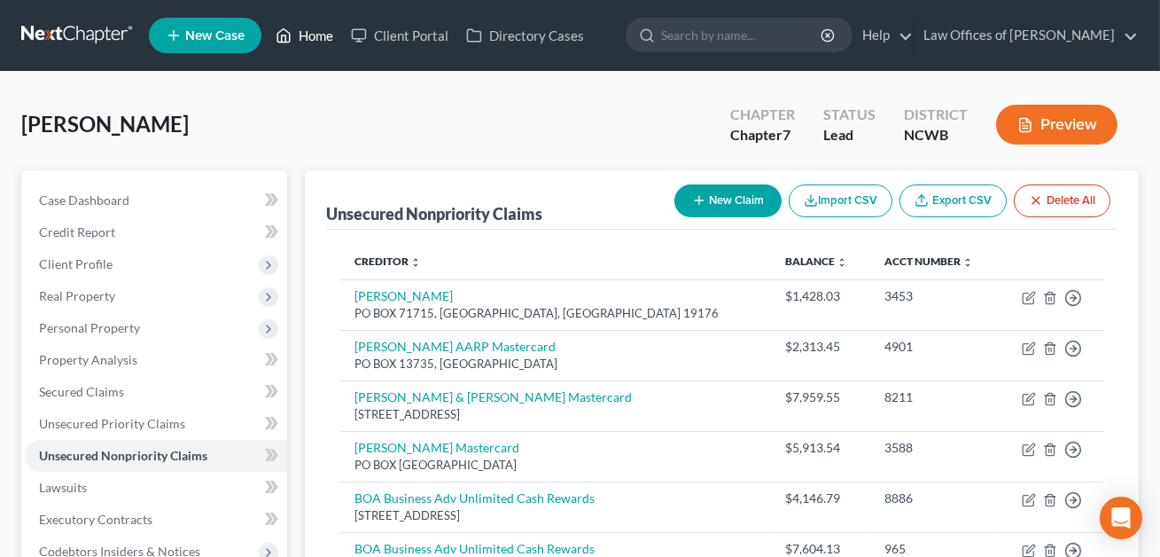
click at [318, 38] on link "Home" at bounding box center [304, 35] width 75 height 32
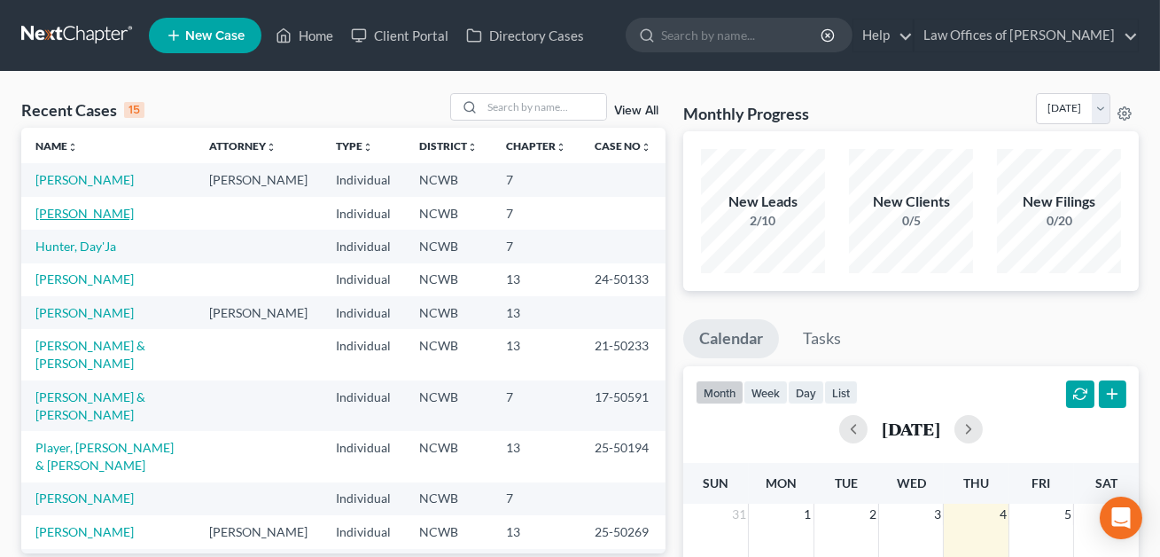
click at [94, 216] on link "[PERSON_NAME]" at bounding box center [84, 213] width 98 height 15
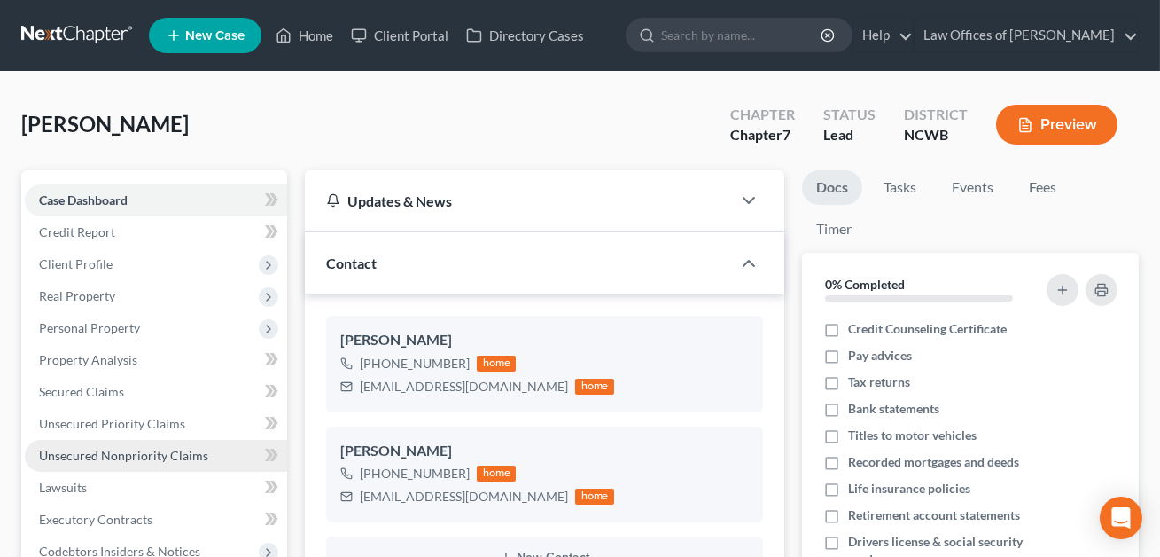
click at [95, 453] on span "Unsecured Nonpriority Claims" at bounding box center [123, 455] width 169 height 15
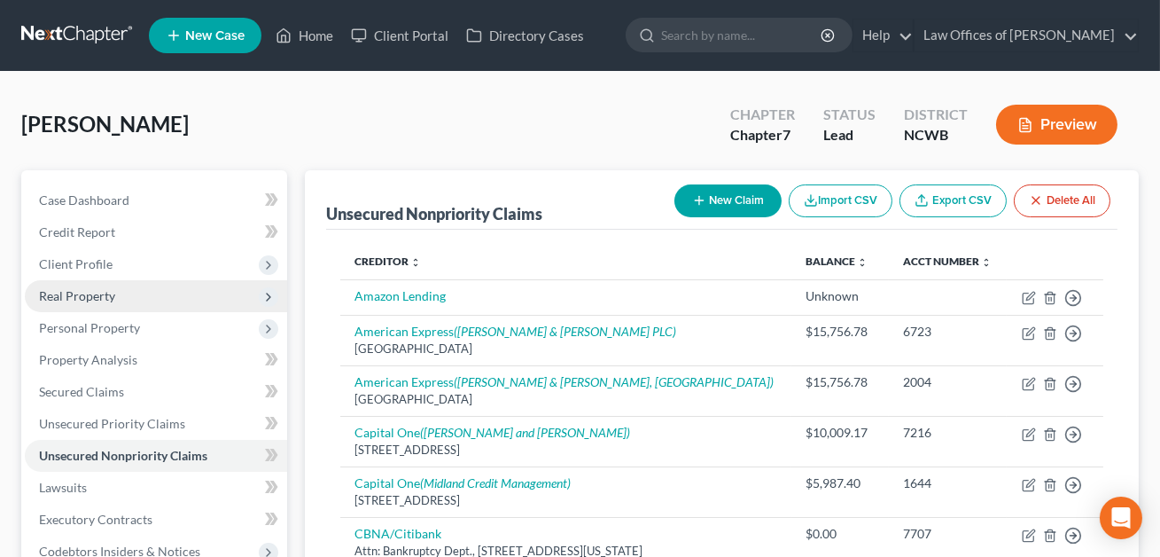
click at [104, 291] on span "Real Property" at bounding box center [77, 295] width 76 height 15
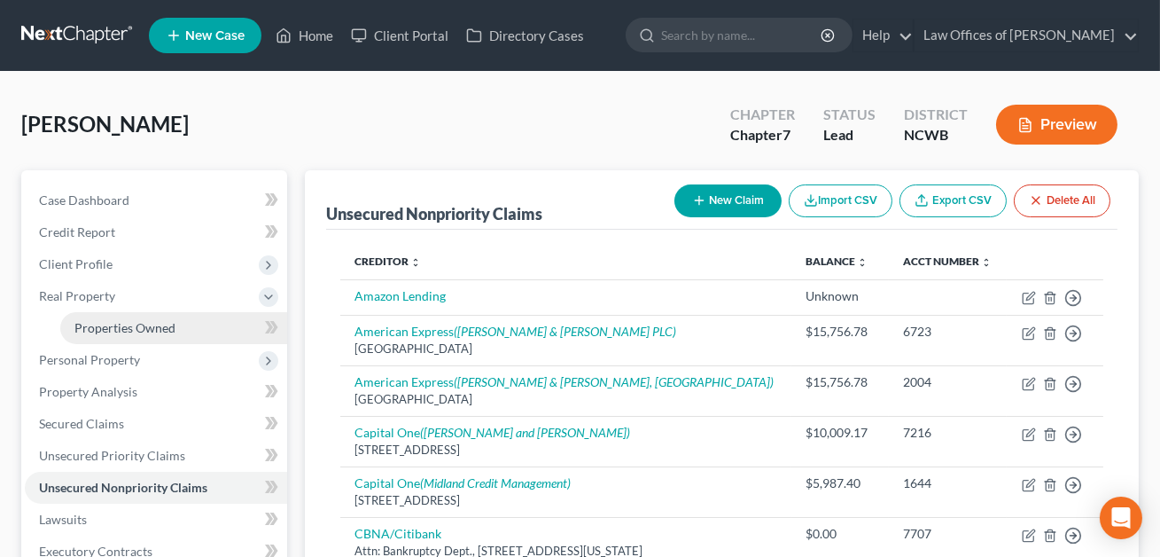
click at [128, 322] on span "Properties Owned" at bounding box center [124, 327] width 101 height 15
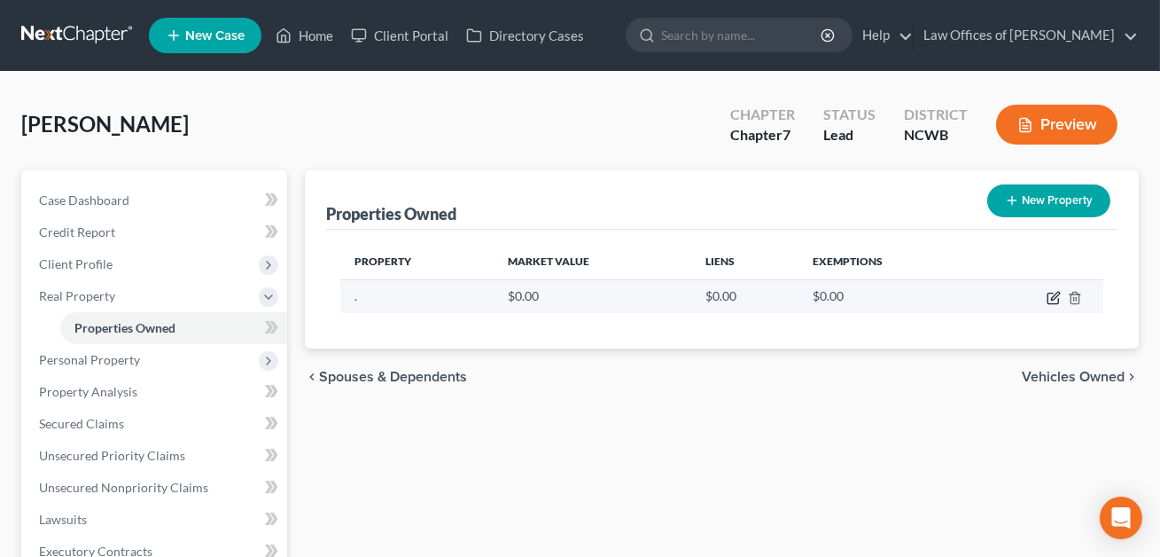
click at [1052, 300] on icon "button" at bounding box center [1054, 298] width 14 height 14
select select "28"
select select "48"
select select "0"
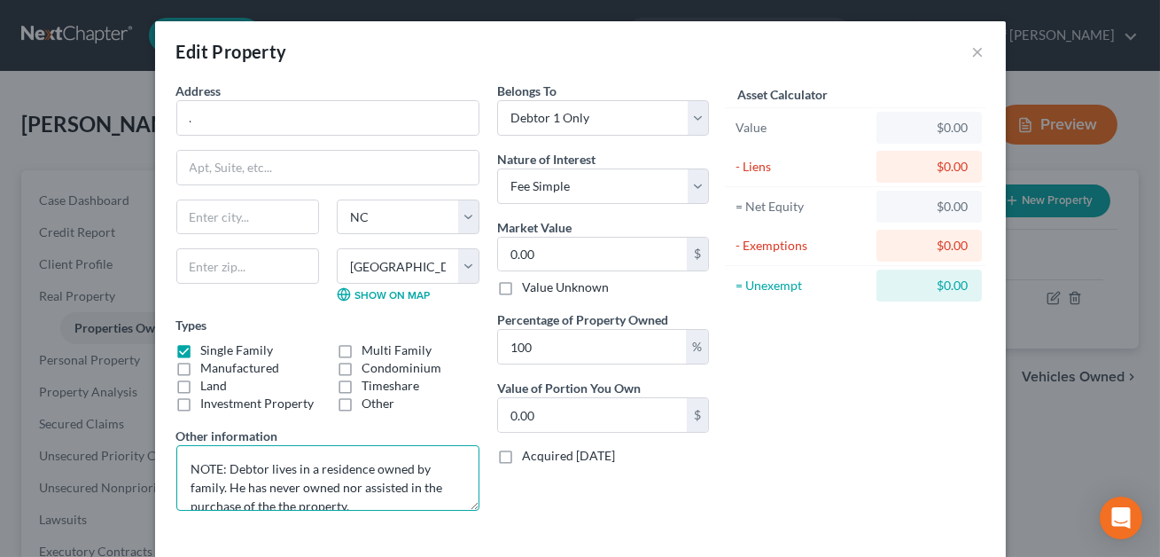
drag, startPoint x: 302, startPoint y: 500, endPoint x: 228, endPoint y: 467, distance: 81.3
click at [228, 467] on textarea "NOTE: Debtor lives in a residence owned by family. He has never owned nor assis…" at bounding box center [327, 478] width 303 height 66
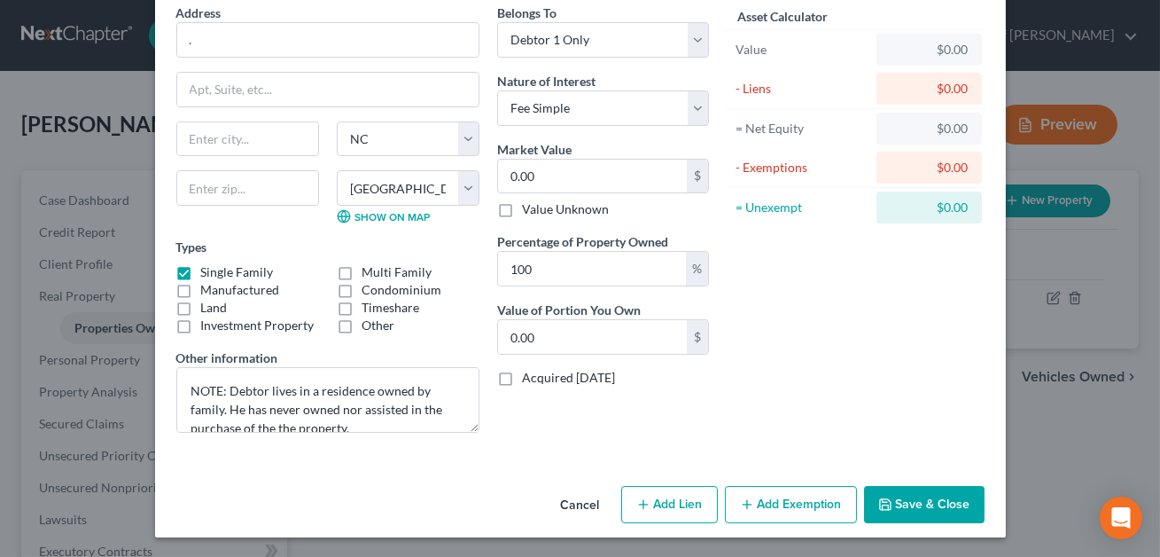
click at [917, 504] on button "Save & Close" at bounding box center [924, 504] width 121 height 37
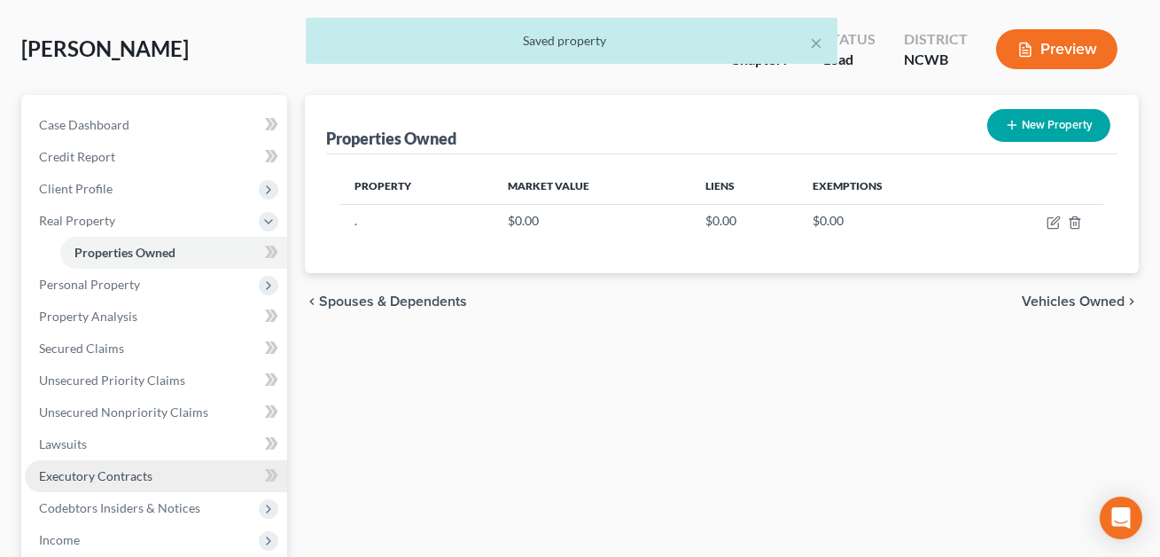
click at [99, 473] on span "Executory Contracts" at bounding box center [95, 475] width 113 height 15
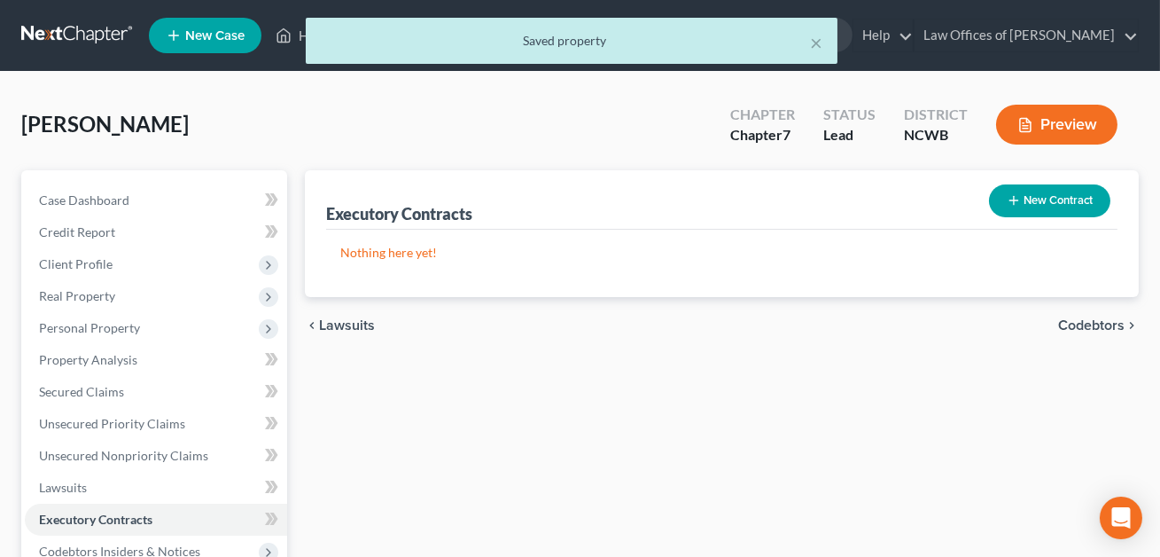
click at [1036, 206] on button "New Contract" at bounding box center [1049, 200] width 121 height 33
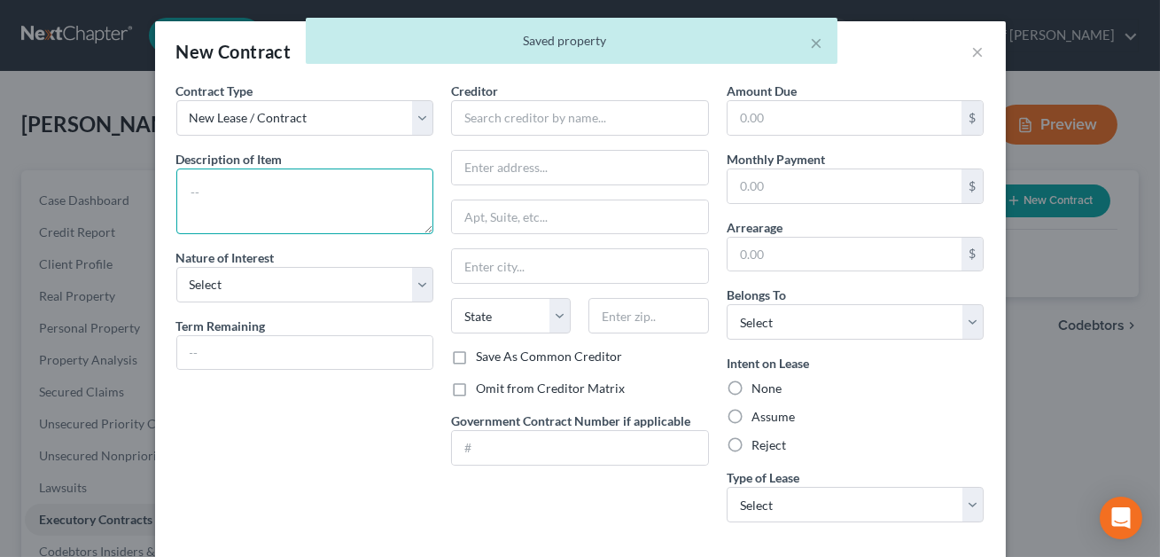
click at [310, 192] on textarea at bounding box center [305, 201] width 258 height 66
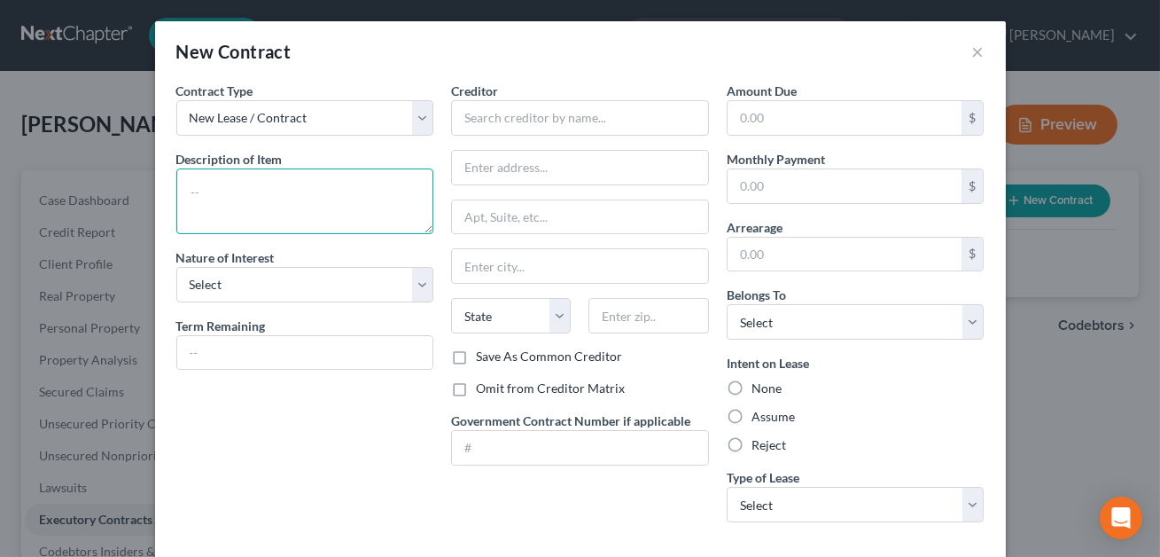
paste textarea "Debtor lives in a residence owned by family. He has never owned nor assisted in…"
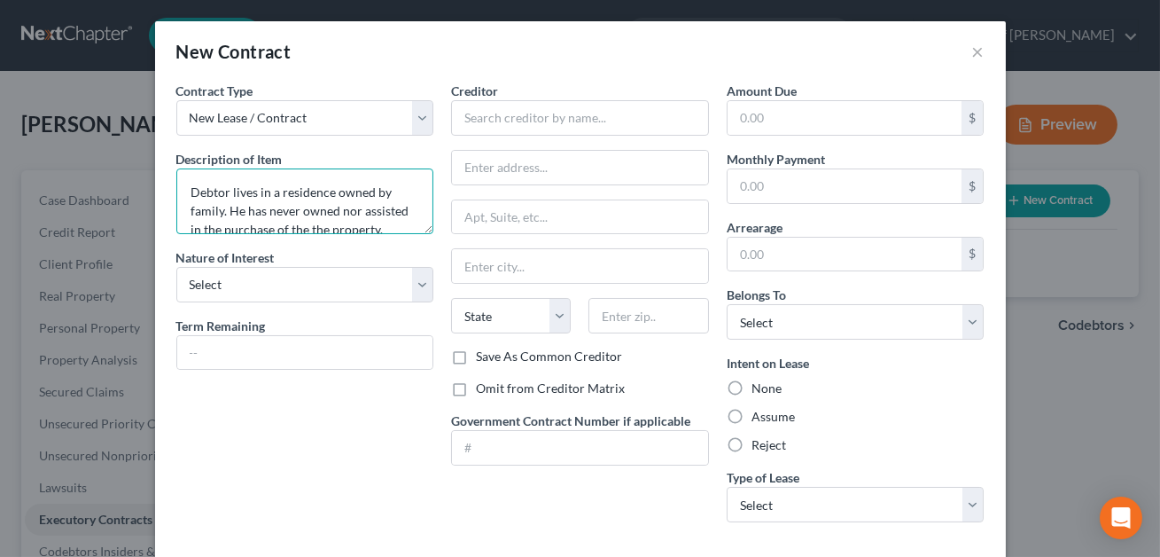
scroll to position [3, 0]
type textarea "Debtor lives in a residence owned by family. He has never owned nor assisted in…"
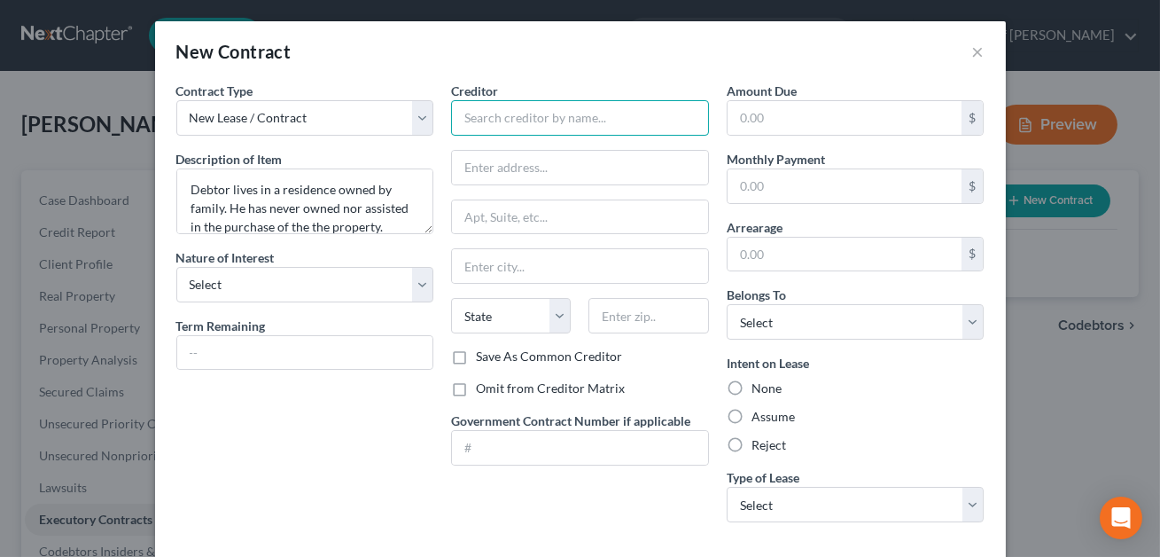
click at [461, 126] on input "text" at bounding box center [580, 117] width 258 height 35
type input "."
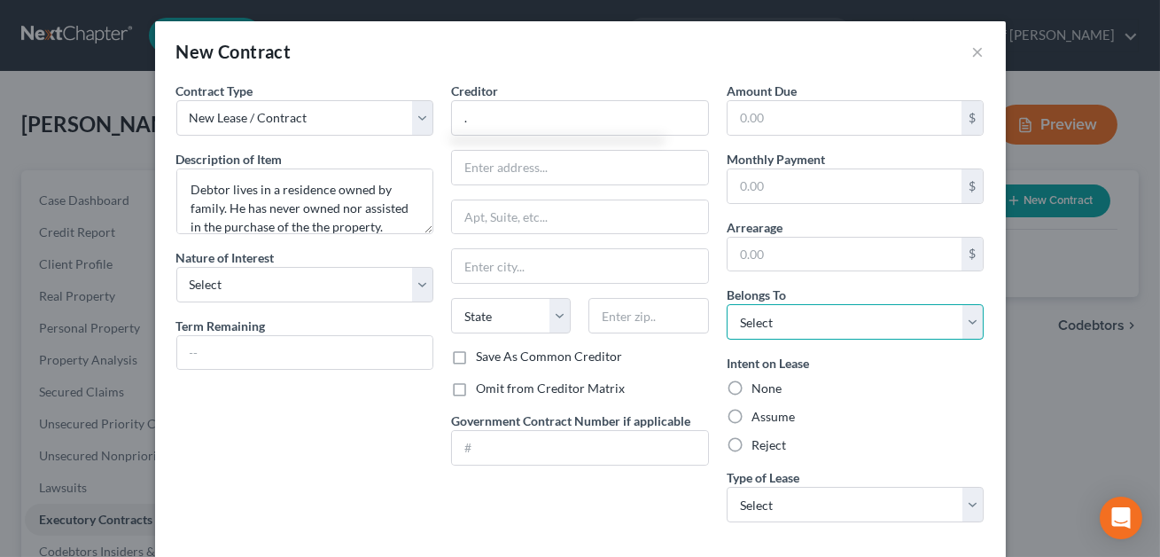
click at [786, 330] on select "Select Debtor 1 Only Debtor 2 Only Debtor 1 And Debtor 2 Only At Least One Of T…" at bounding box center [856, 321] width 258 height 35
select select "0"
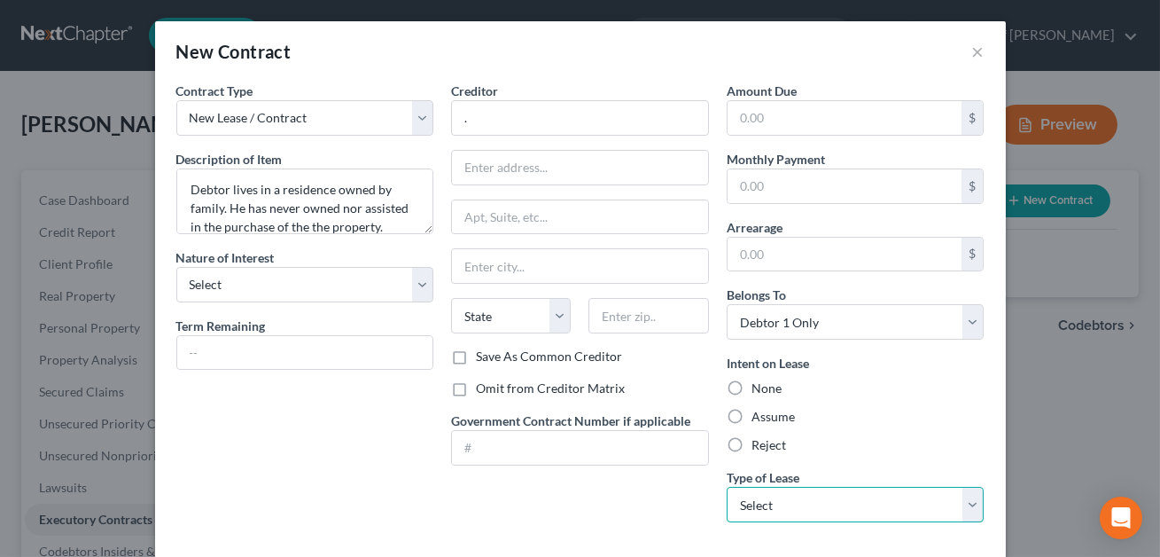
click at [775, 502] on select "Select Real Estate Car Other" at bounding box center [856, 504] width 258 height 35
select select "0"
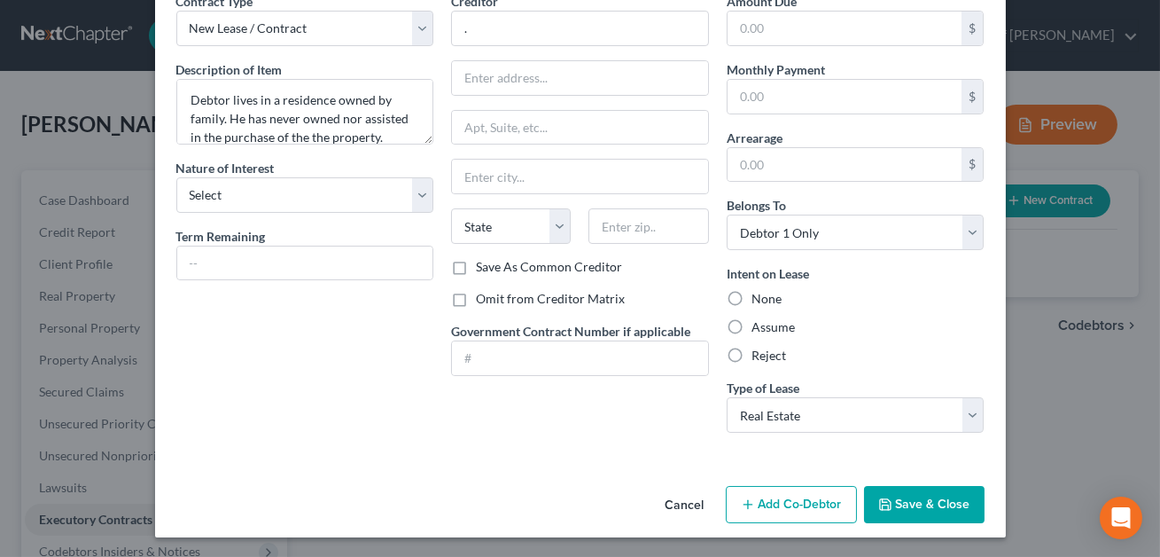
click at [896, 504] on button "Save & Close" at bounding box center [924, 504] width 121 height 37
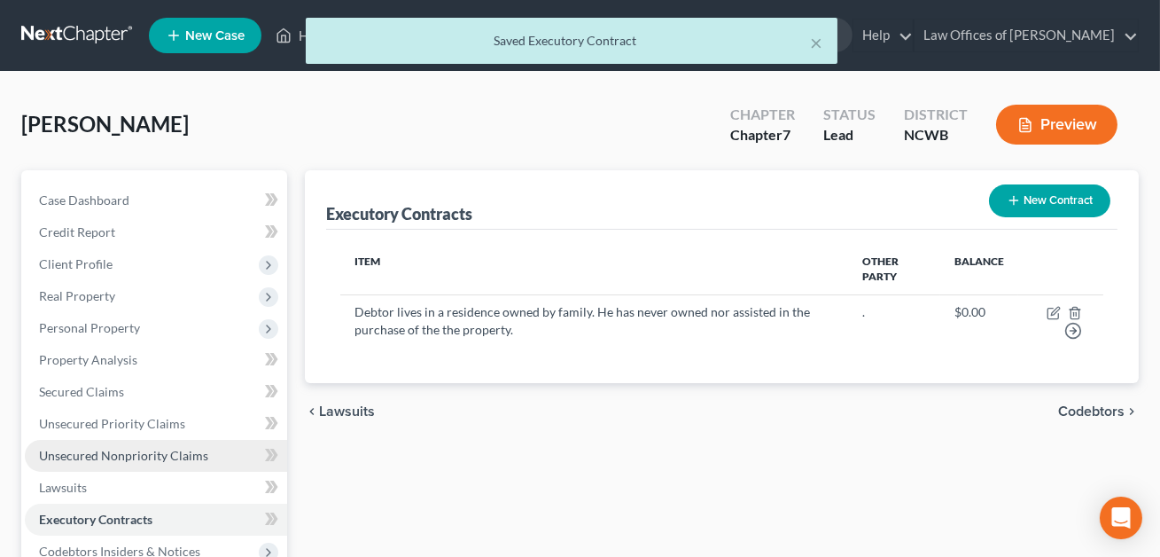
click at [137, 448] on span "Unsecured Nonpriority Claims" at bounding box center [123, 455] width 169 height 15
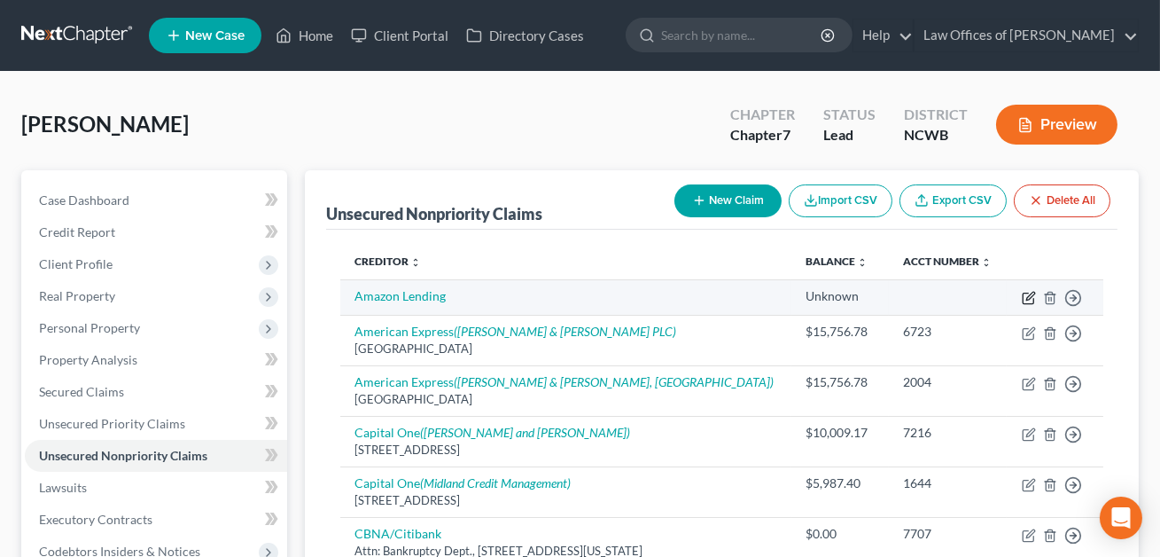
click at [1032, 293] on icon "button" at bounding box center [1029, 298] width 14 height 14
select select "0"
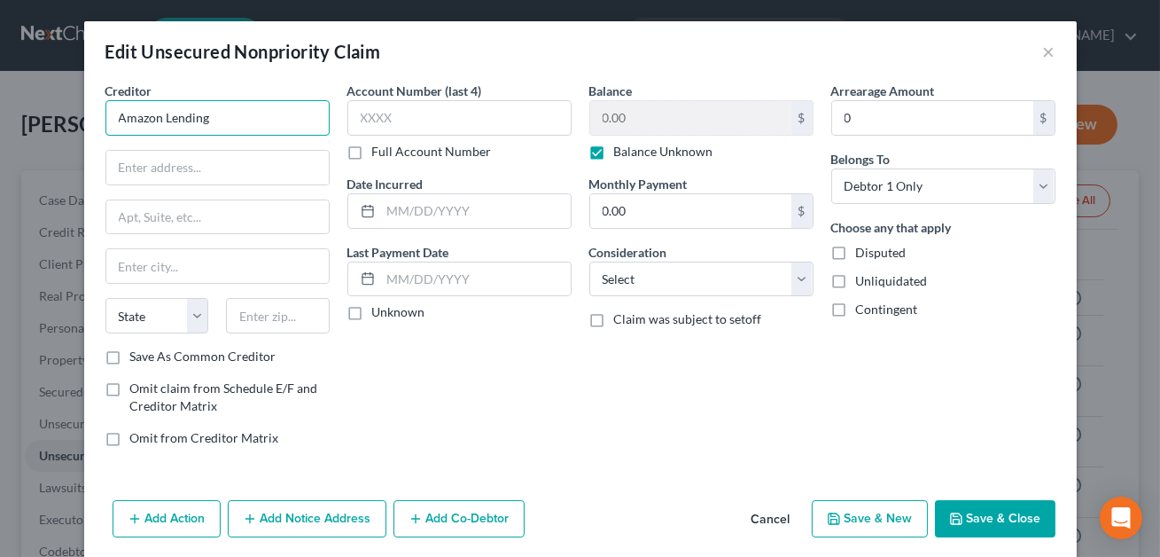
drag, startPoint x: 219, startPoint y: 126, endPoint x: 167, endPoint y: 119, distance: 51.9
click at [167, 119] on input "Amazon Lending" at bounding box center [217, 117] width 224 height 35
type input "Amazon Capital Services Inc. dba Amazon Lending"
click at [146, 171] on input "text" at bounding box center [217, 168] width 222 height 34
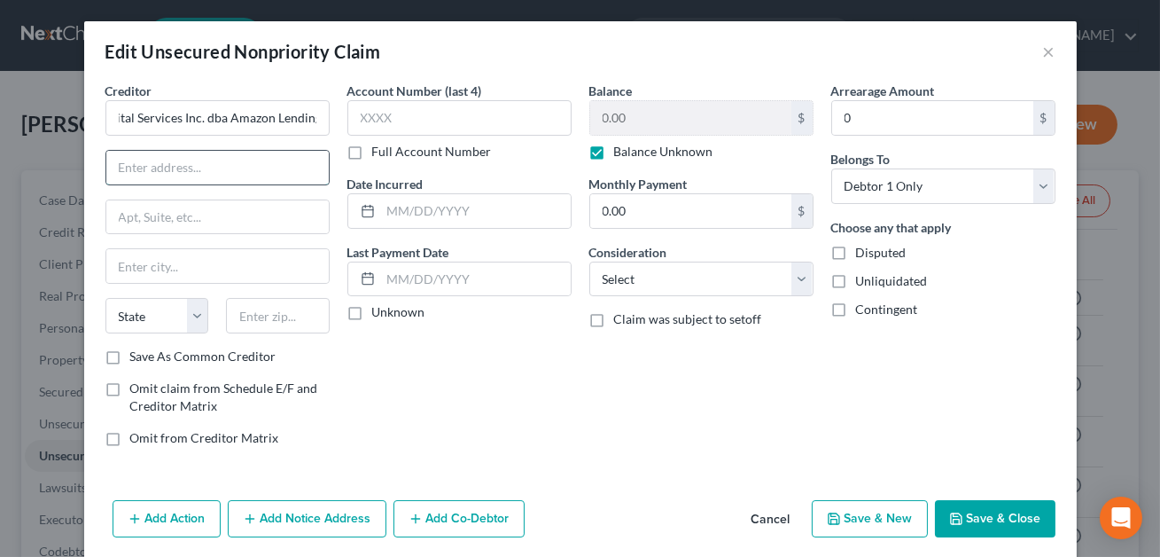
scroll to position [0, 0]
type input "P.O. Box 035184"
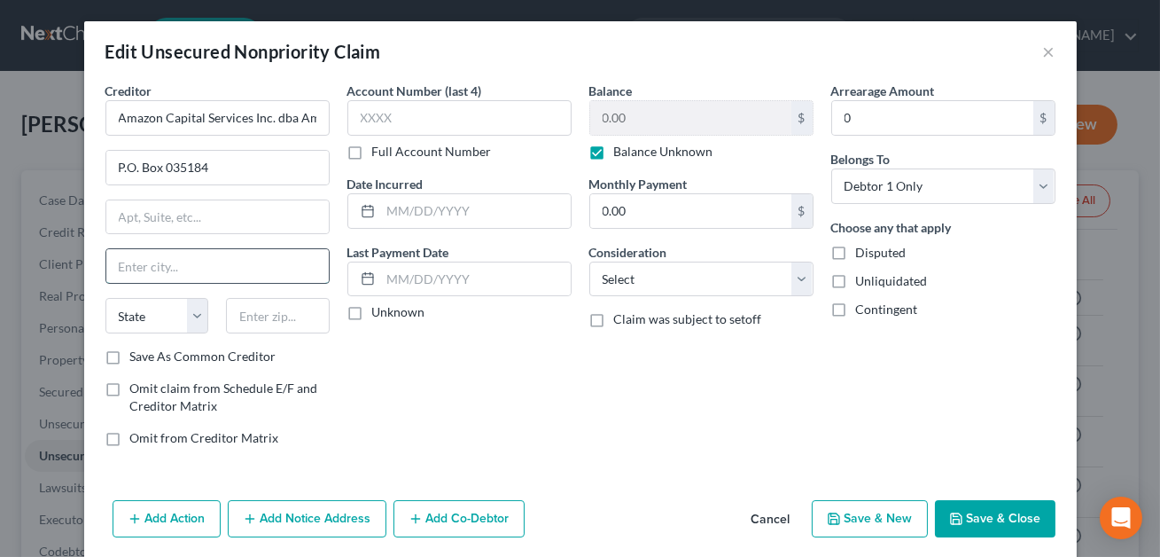
click at [129, 264] on input "text" at bounding box center [217, 266] width 222 height 34
type input "[GEOGRAPHIC_DATA]"
click at [126, 315] on select "State [US_STATE] AK AR AZ CA CO CT DE DC [GEOGRAPHIC_DATA] [GEOGRAPHIC_DATA] GU…" at bounding box center [157, 315] width 104 height 35
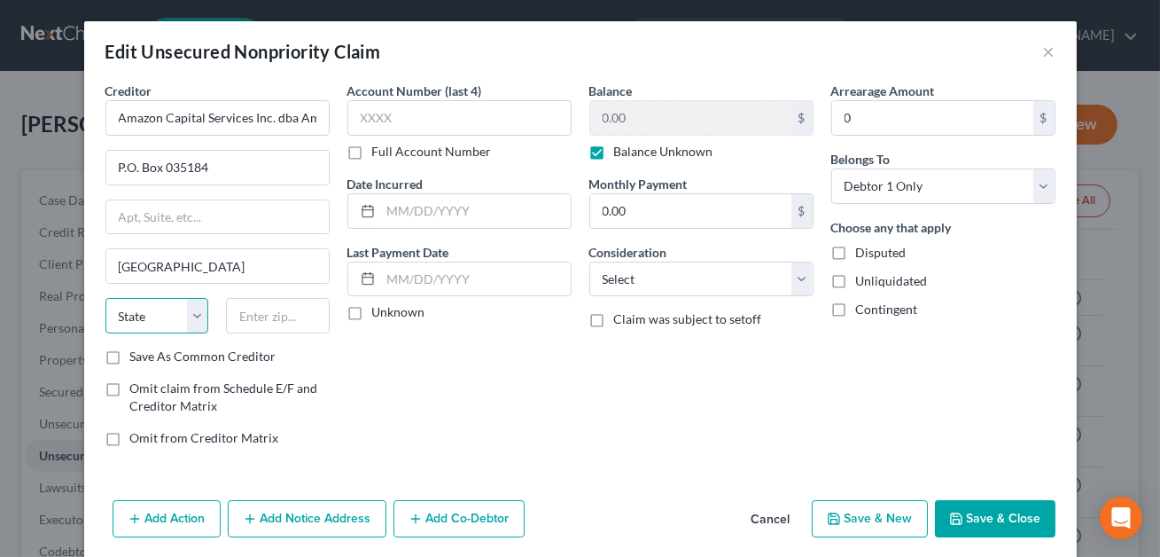
select select "50"
click at [254, 323] on input "text" at bounding box center [278, 315] width 104 height 35
type input "98124-5184"
click at [395, 215] on input "text" at bounding box center [476, 211] width 190 height 34
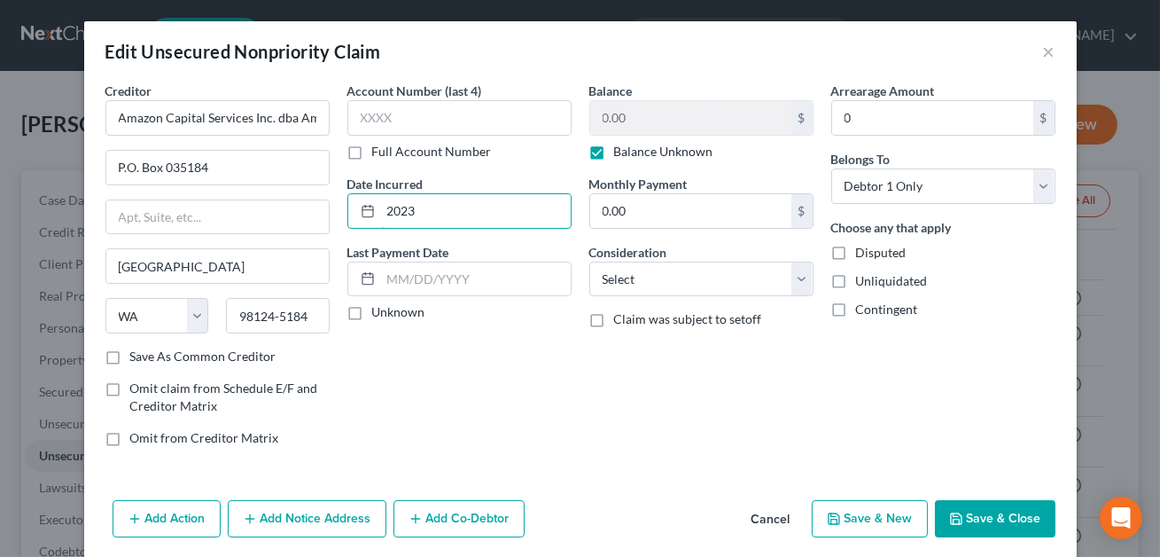
type input "2023"
click at [320, 524] on button "Add Notice Address" at bounding box center [307, 518] width 159 height 37
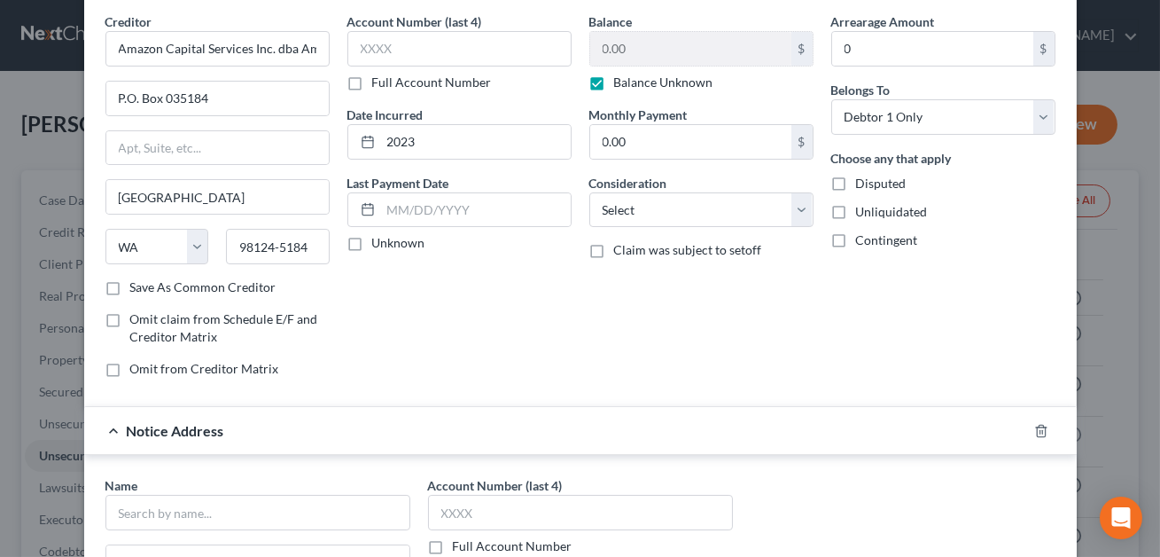
scroll to position [90, 0]
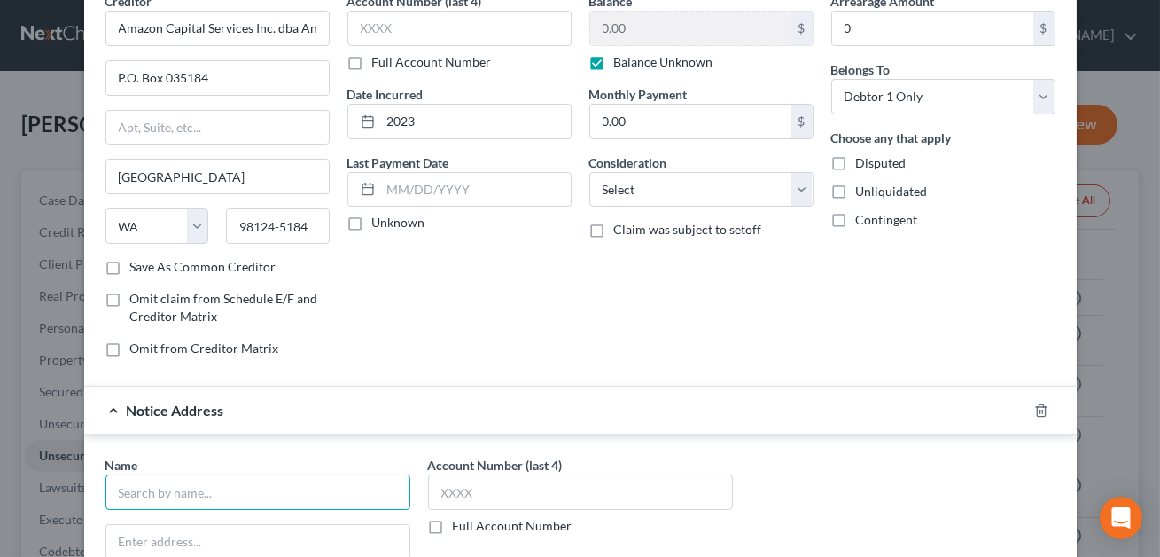
click at [212, 483] on input "text" at bounding box center [257, 491] width 305 height 35
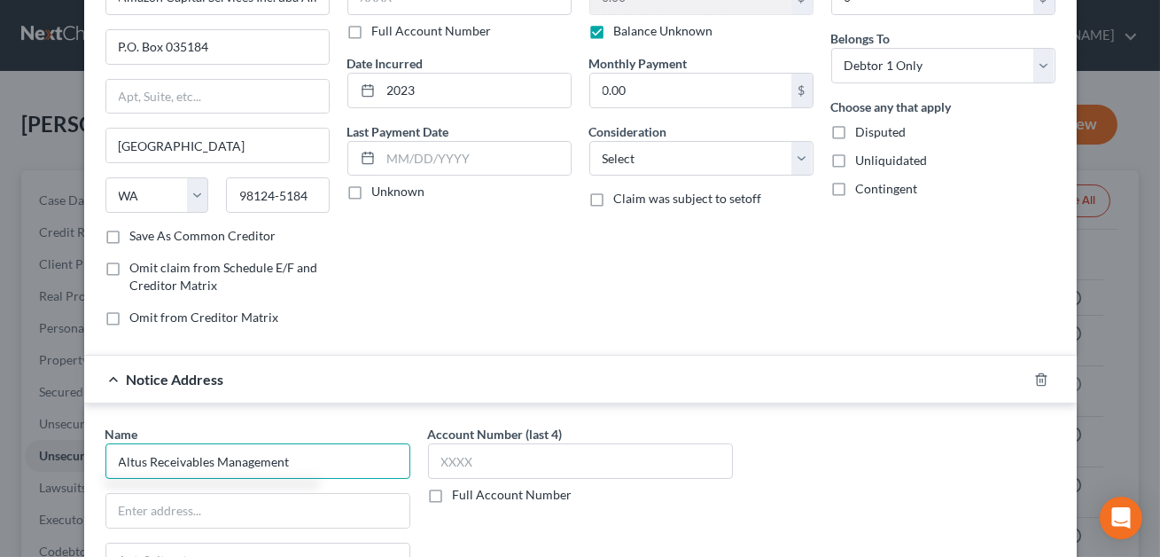
scroll to position [136, 0]
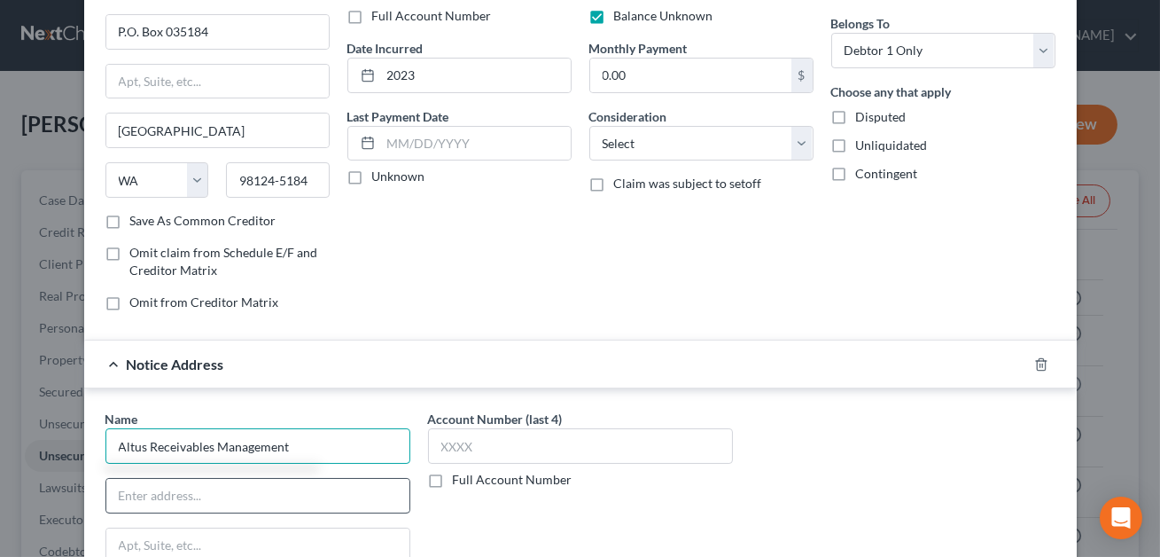
type input "Altus Receivables Management"
click at [149, 501] on input "text" at bounding box center [257, 496] width 303 height 34
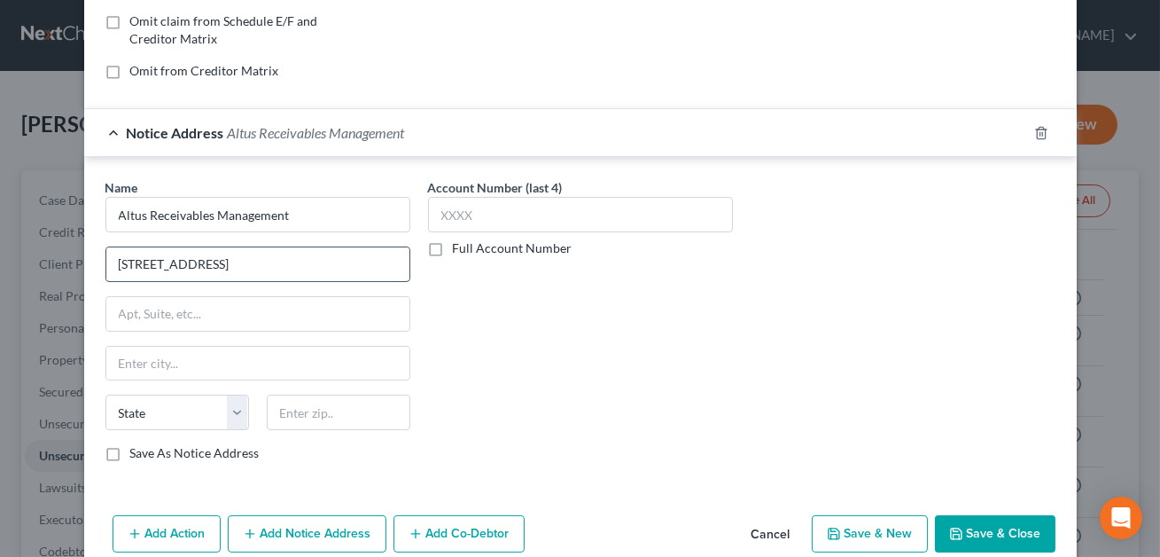
scroll to position [446, 0]
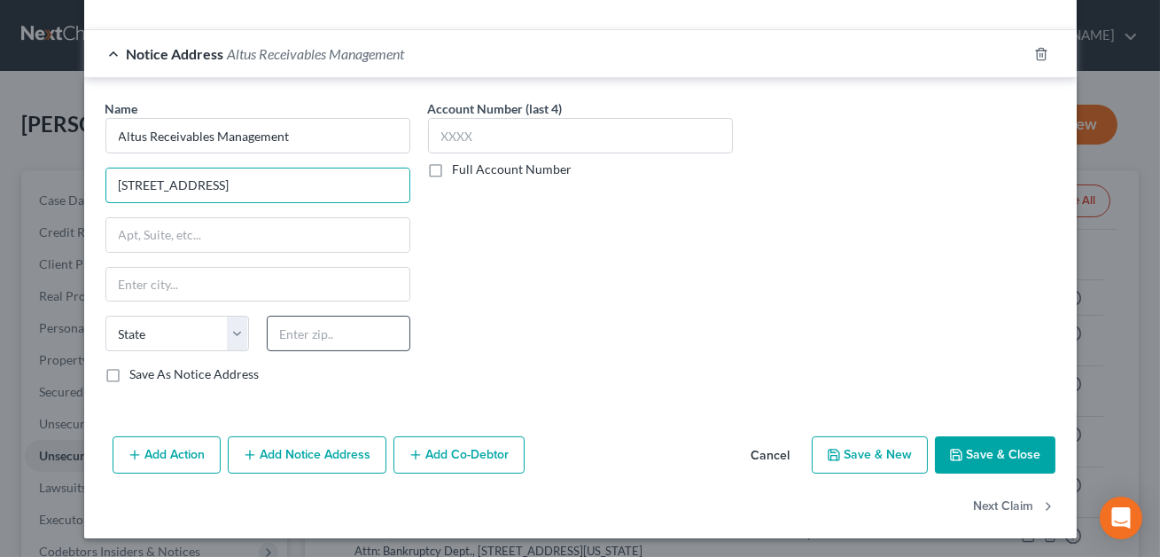
type input "[STREET_ADDRESS]"
click at [311, 333] on input "text" at bounding box center [339, 332] width 144 height 35
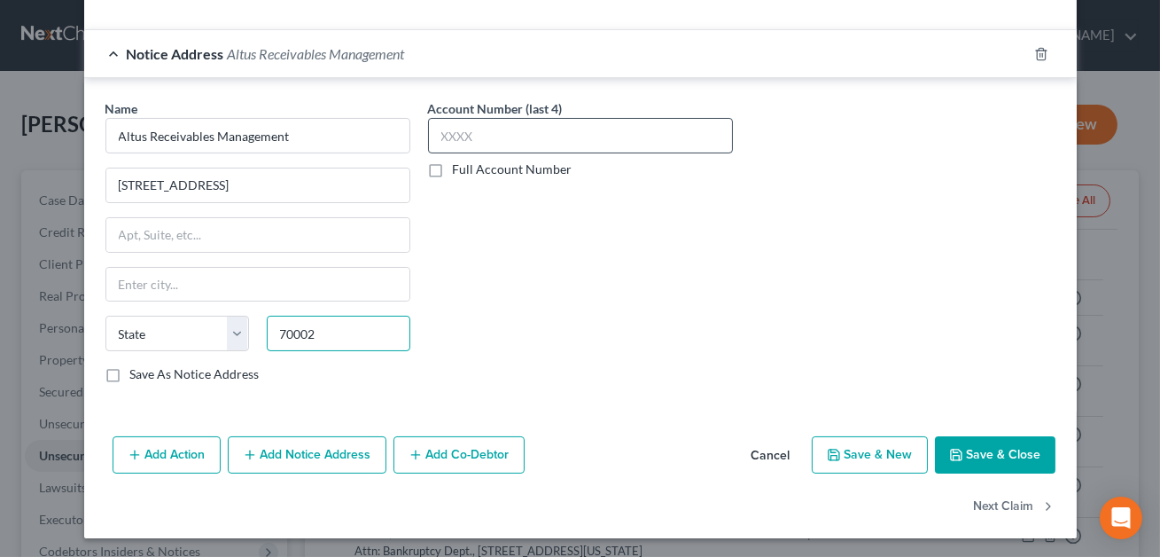
type input "70002"
click at [471, 134] on input "text" at bounding box center [580, 135] width 305 height 35
type input "Metairie"
select select "19"
type input "3258"
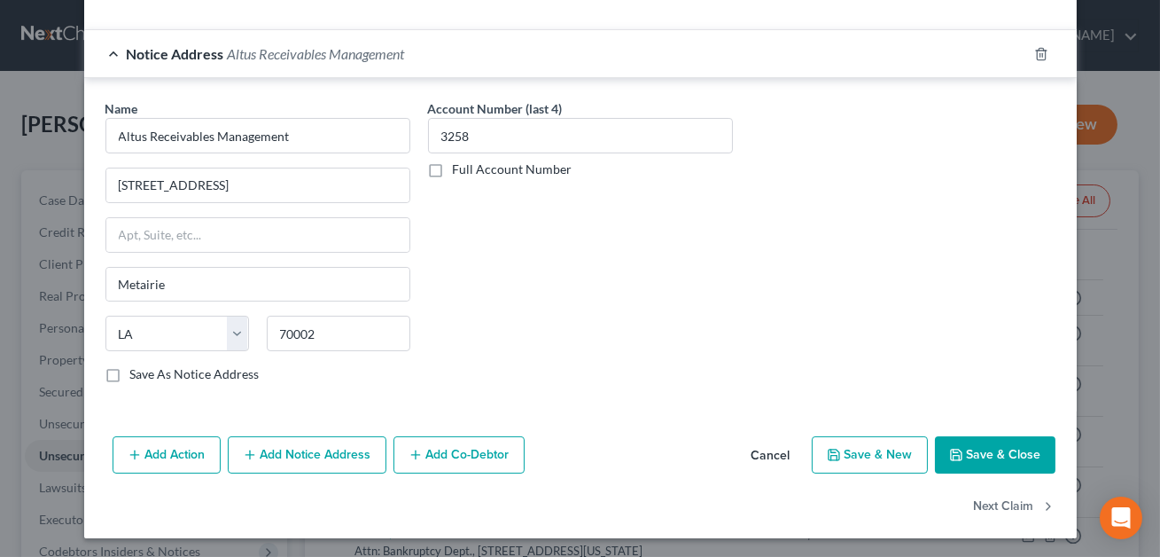
click at [990, 455] on button "Save & Close" at bounding box center [995, 454] width 121 height 37
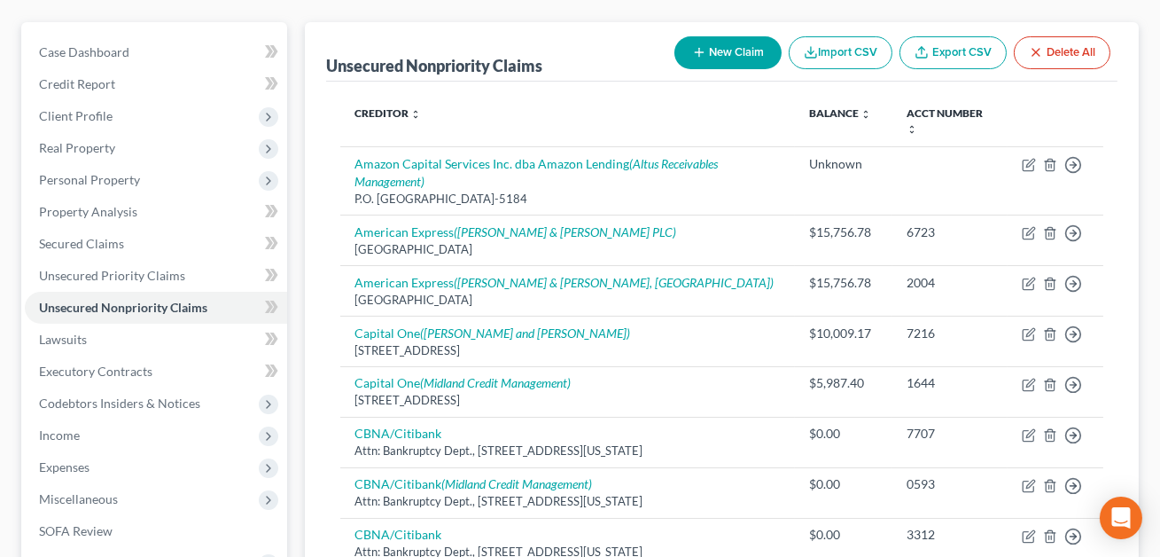
scroll to position [196, 0]
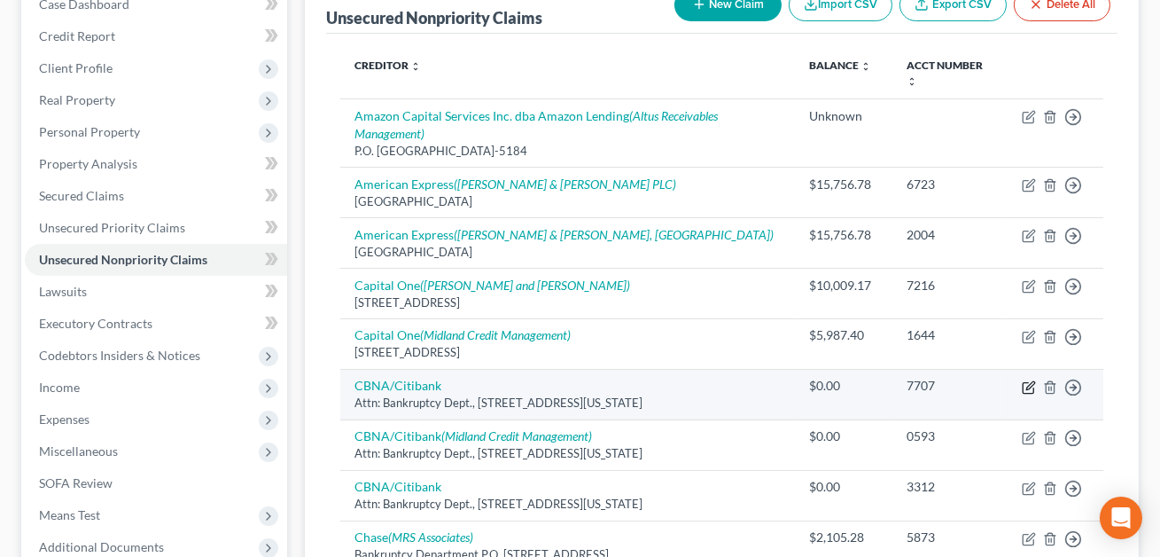
click at [1026, 386] on icon "button" at bounding box center [1030, 385] width 8 height 8
select select "26"
select select "2"
select select "0"
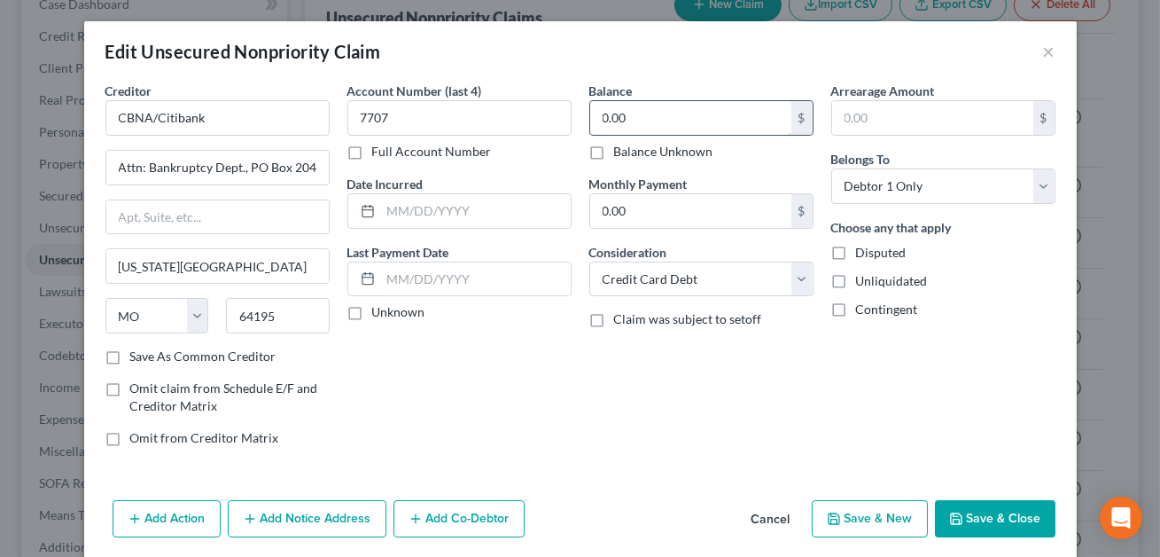
click at [680, 123] on input "0.00" at bounding box center [690, 118] width 201 height 34
type input "18,030.98"
click at [989, 502] on button "Save & Close" at bounding box center [995, 518] width 121 height 37
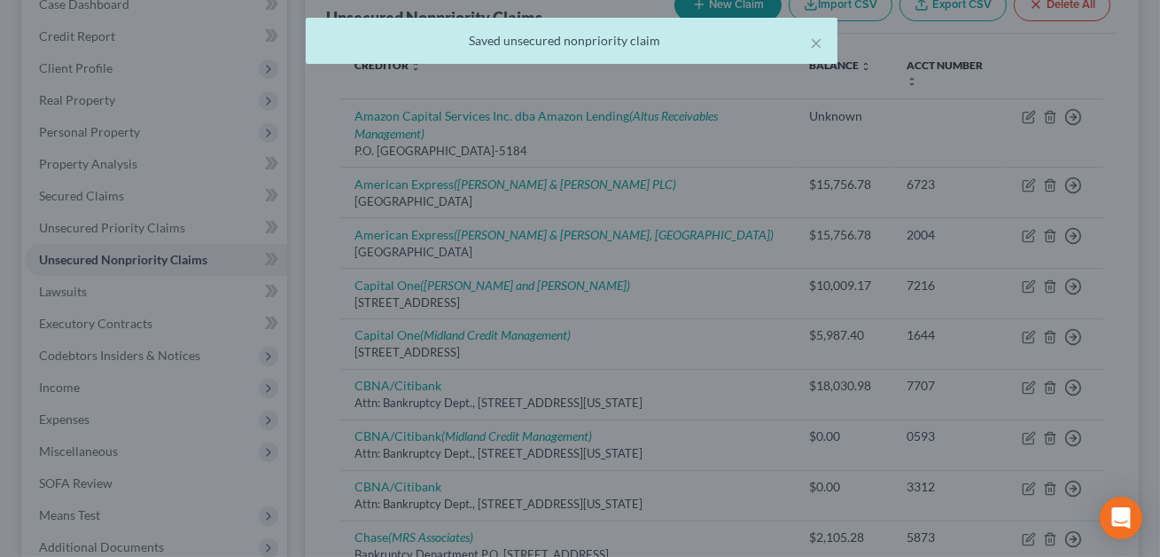
type input "0"
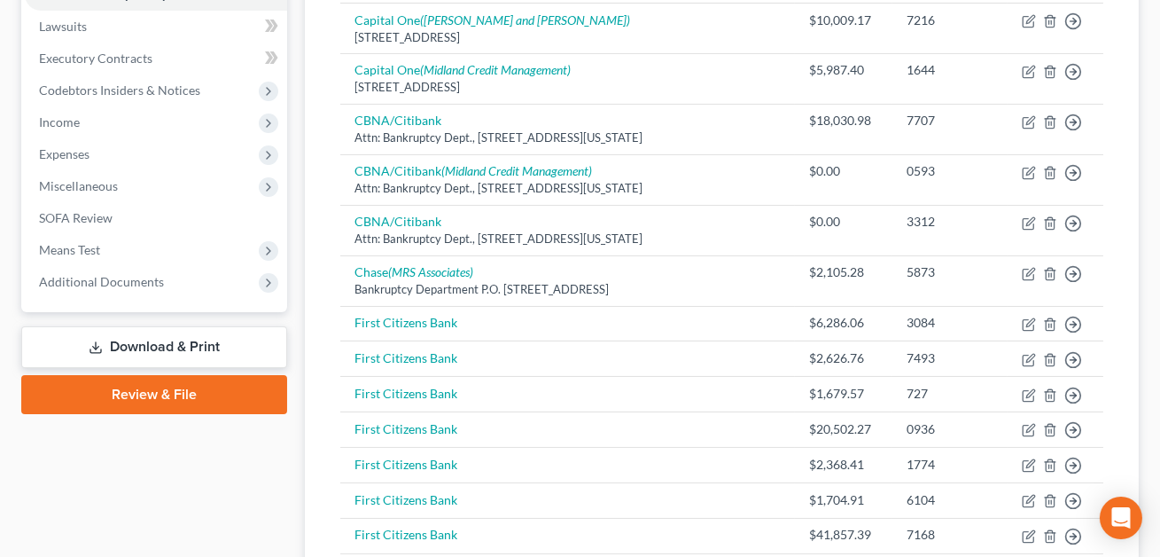
scroll to position [572, 0]
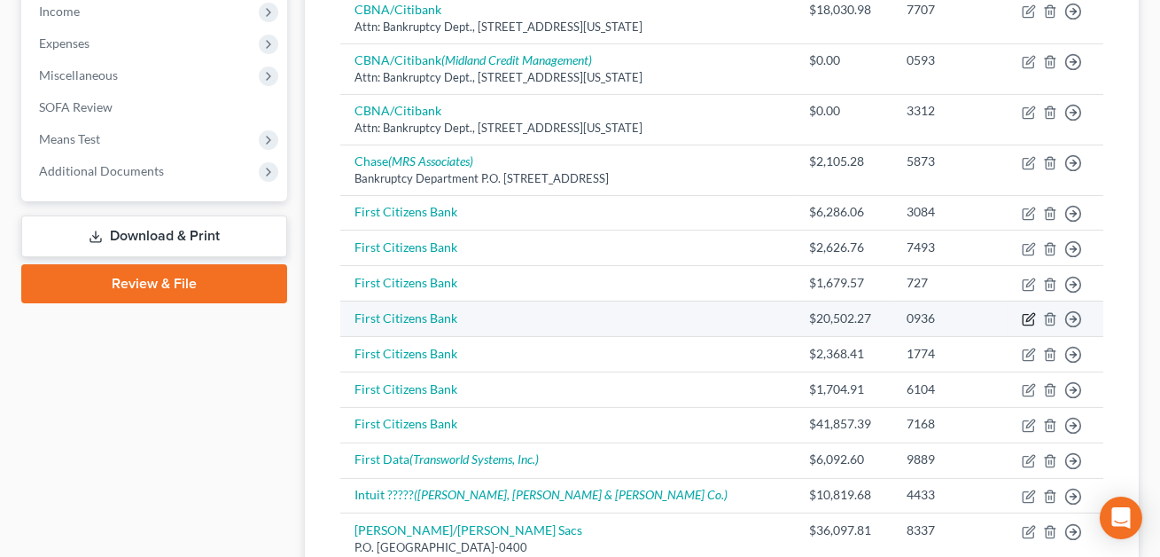
click at [1028, 320] on icon "button" at bounding box center [1030, 318] width 8 height 8
select select "0"
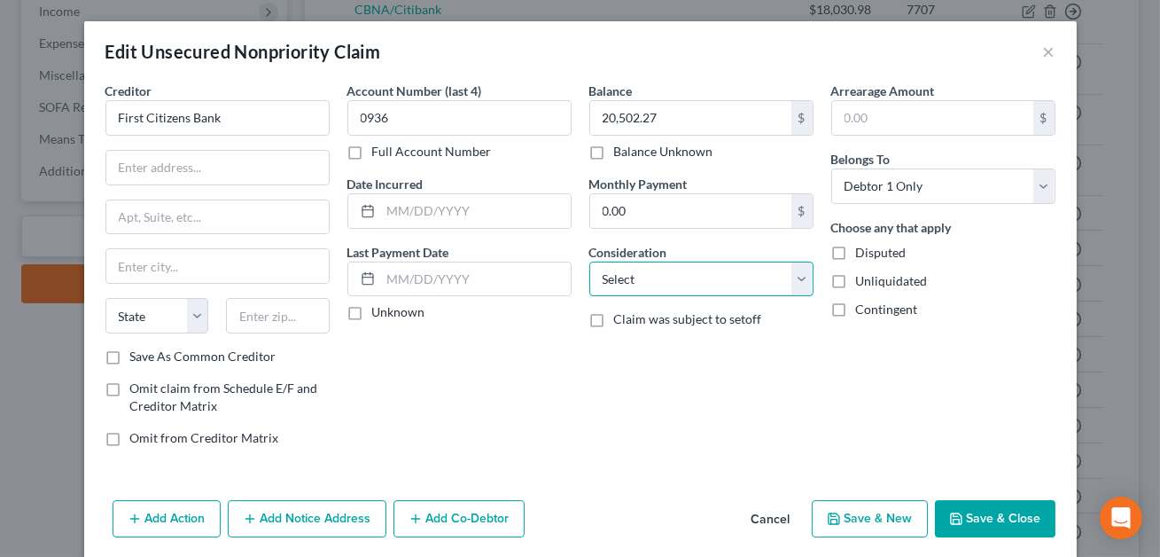
click at [644, 284] on select "Select Cable / Satellite Services Collection Agency Credit Card Debt Debt Couns…" at bounding box center [701, 278] width 224 height 35
select select "10"
click at [970, 515] on button "Save & Close" at bounding box center [995, 518] width 121 height 37
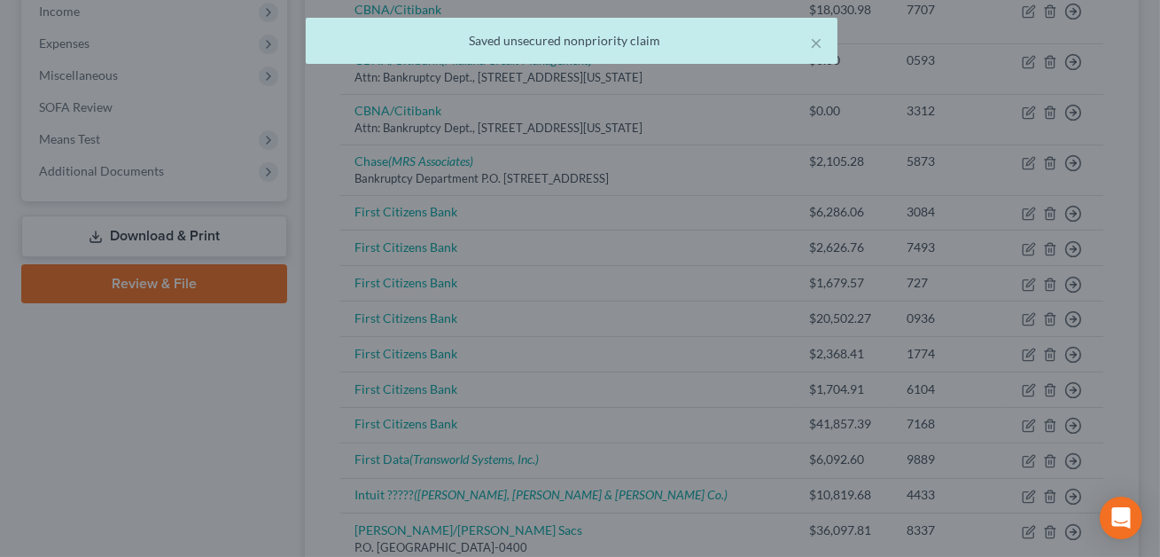
type input "0"
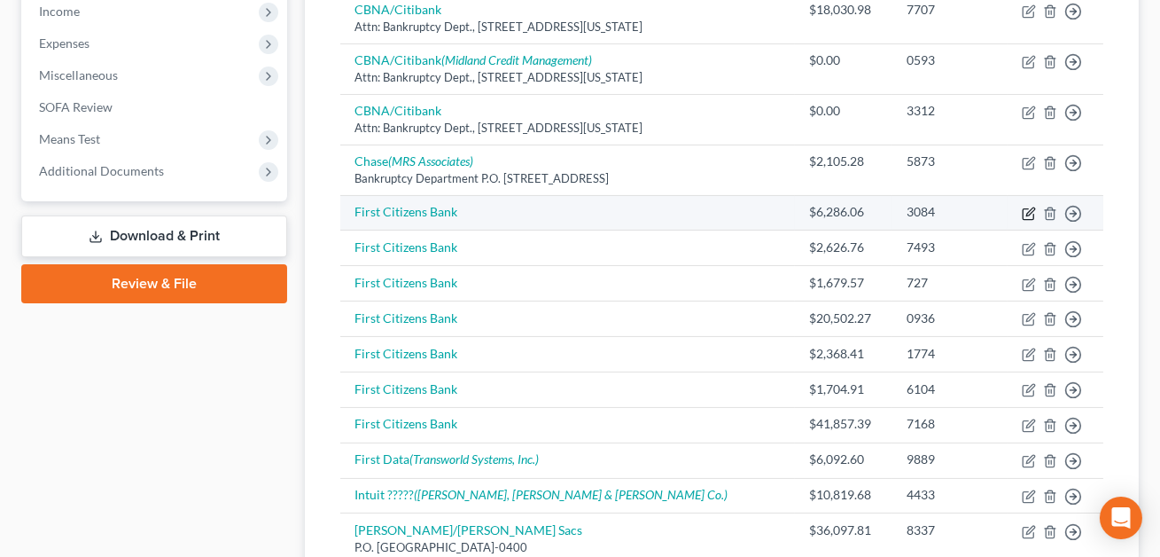
click at [1026, 209] on icon "button" at bounding box center [1029, 213] width 14 height 14
select select "0"
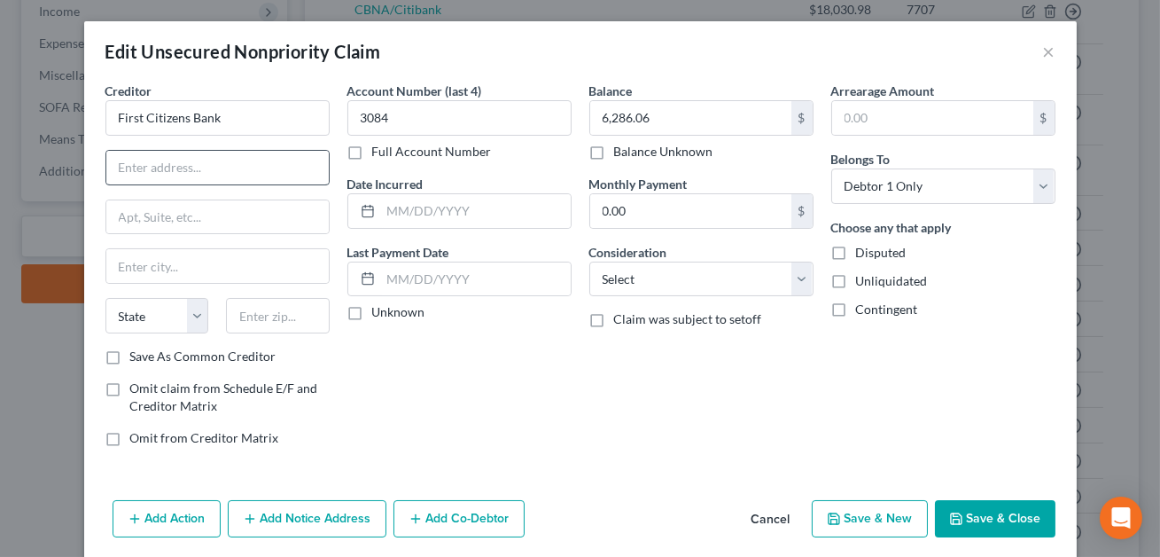
scroll to position [65, 0]
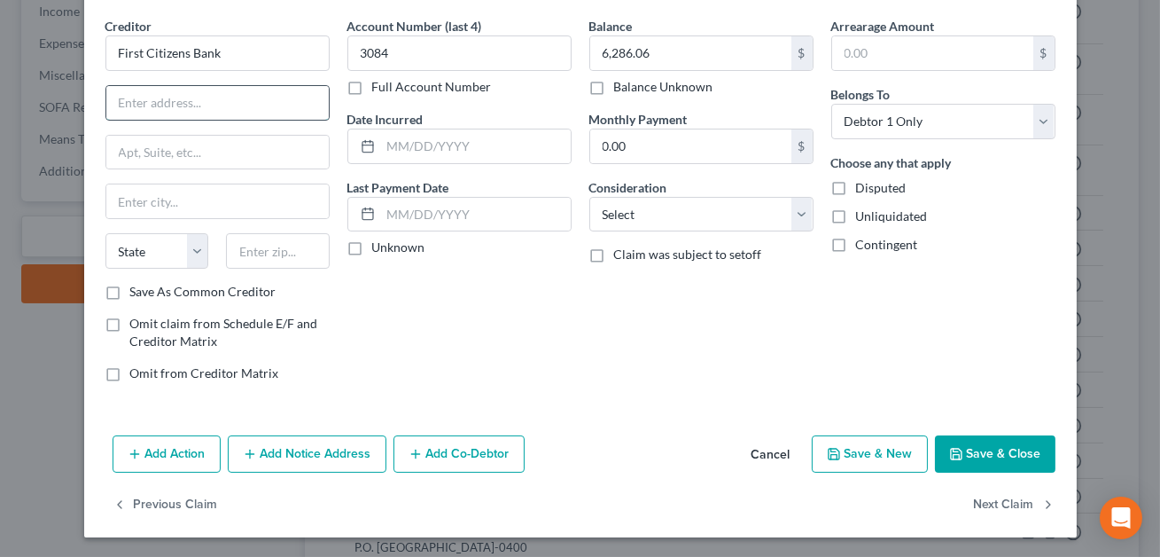
click at [173, 105] on input "text" at bounding box center [217, 103] width 222 height 34
type input "[STREET_ADDRESS]"
click at [266, 255] on input "text" at bounding box center [278, 250] width 104 height 35
type input "27601"
click at [202, 203] on input "text" at bounding box center [217, 201] width 222 height 34
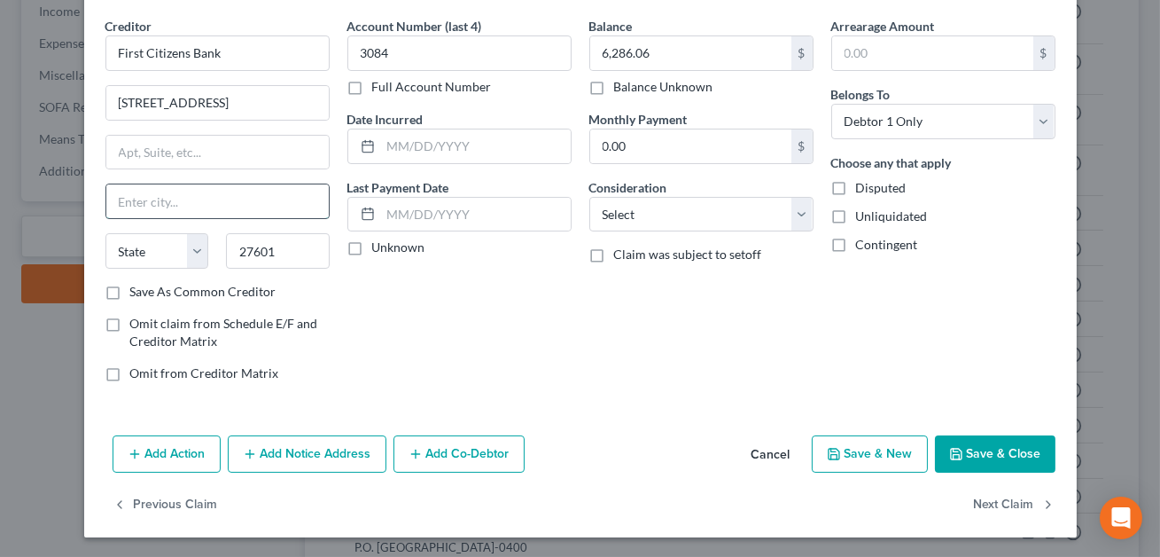
type input "[GEOGRAPHIC_DATA]"
select select "28"
click at [130, 289] on label "Save As Common Creditor" at bounding box center [203, 292] width 146 height 18
click at [137, 289] on input "Save As Common Creditor" at bounding box center [143, 289] width 12 height 12
checkbox input "true"
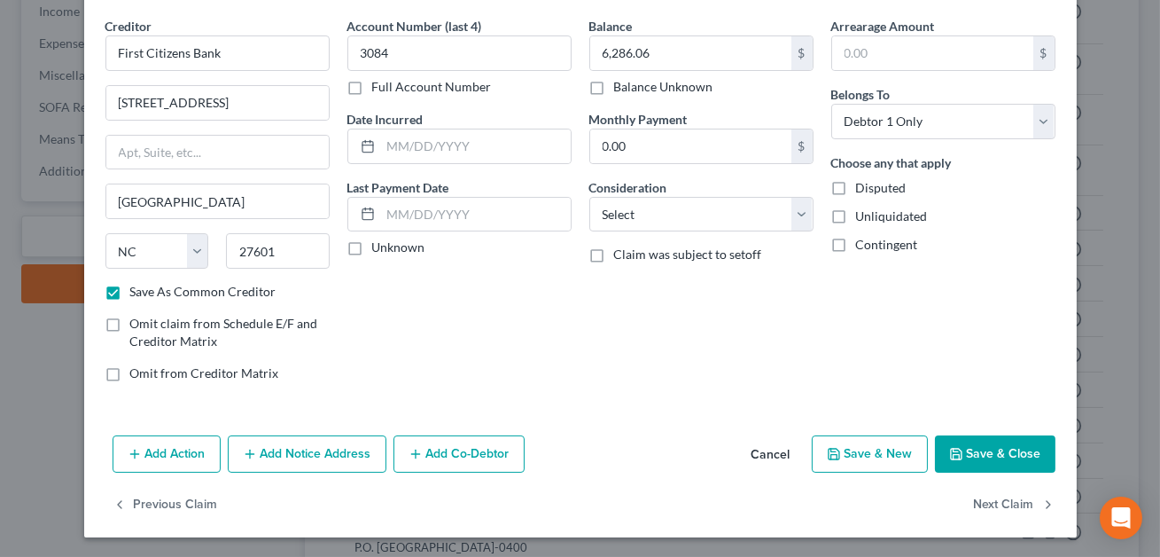
click at [329, 454] on button "Add Notice Address" at bounding box center [307, 453] width 159 height 37
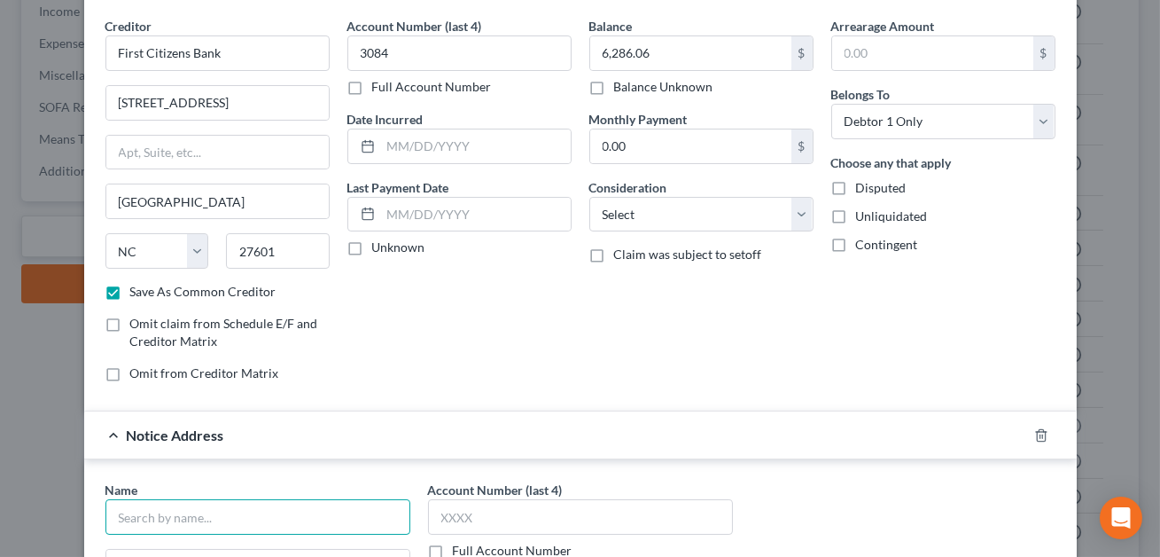
click at [220, 502] on input "text" at bounding box center [257, 516] width 305 height 35
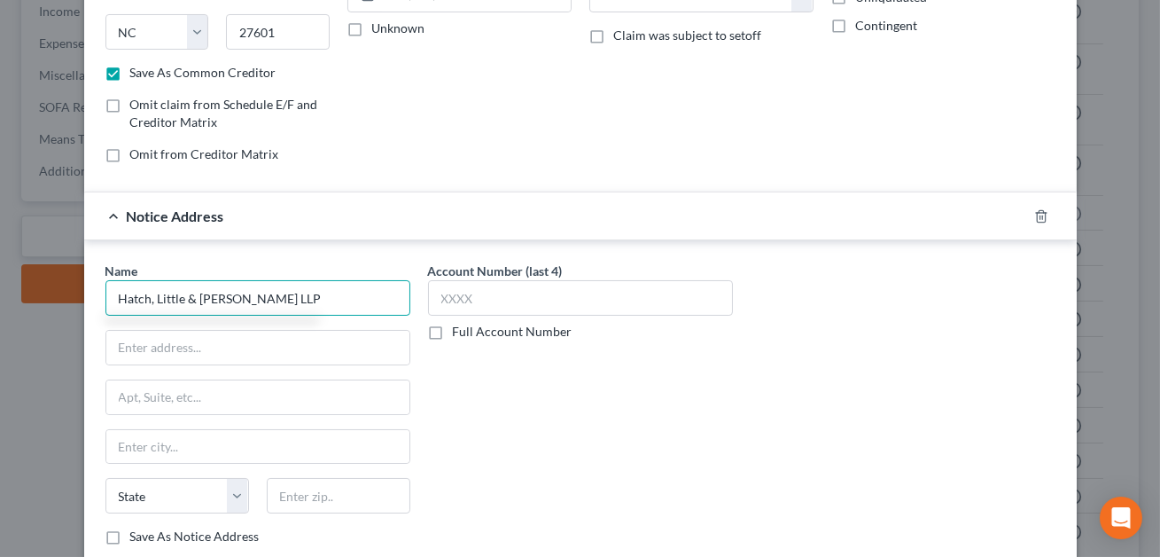
scroll to position [446, 0]
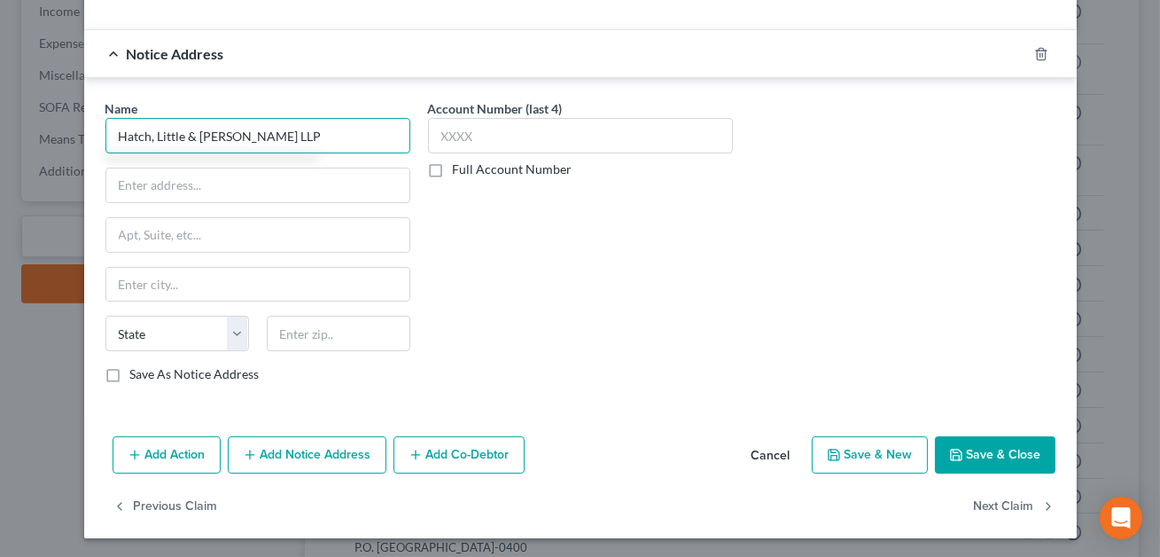
type input "Hatch, Little & [PERSON_NAME] LLP"
click at [130, 376] on label "Save As Notice Address" at bounding box center [194, 374] width 129 height 18
click at [137, 376] on input "Save As Notice Address" at bounding box center [143, 371] width 12 height 12
checkbox input "true"
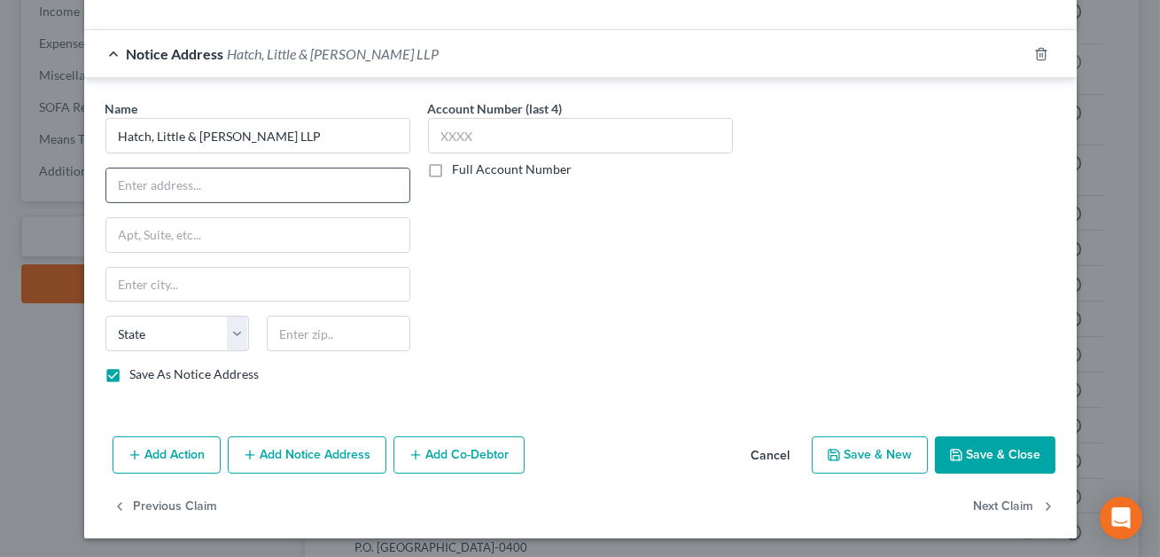
click at [171, 180] on input "text" at bounding box center [257, 185] width 303 height 34
type input "P.O. Box 527"
click at [323, 338] on input "text" at bounding box center [339, 332] width 144 height 35
type input "27601"
click at [300, 288] on input "text" at bounding box center [257, 285] width 303 height 34
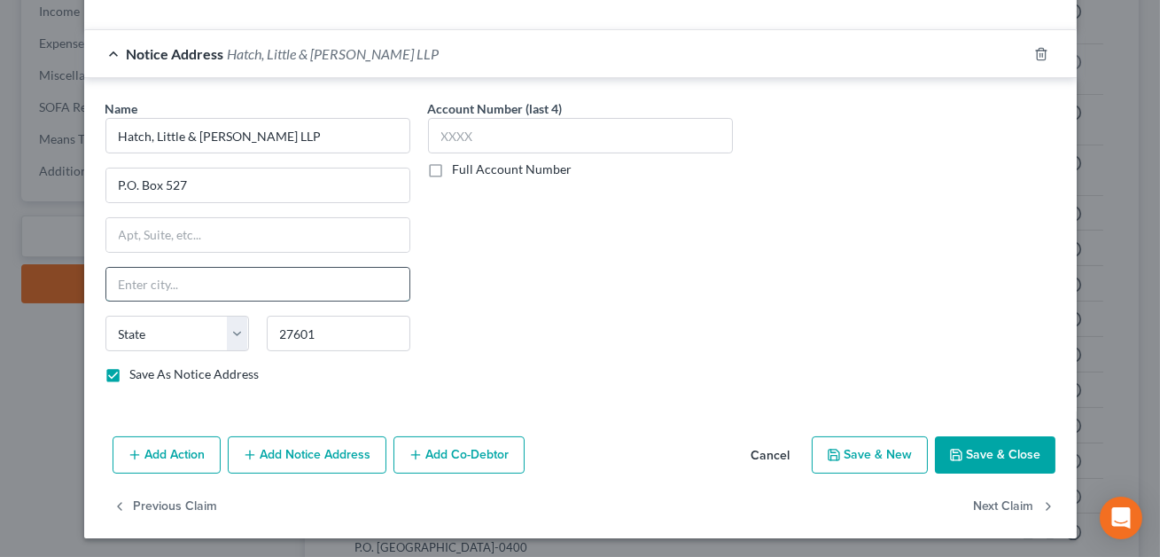
type input "[GEOGRAPHIC_DATA]"
select select "28"
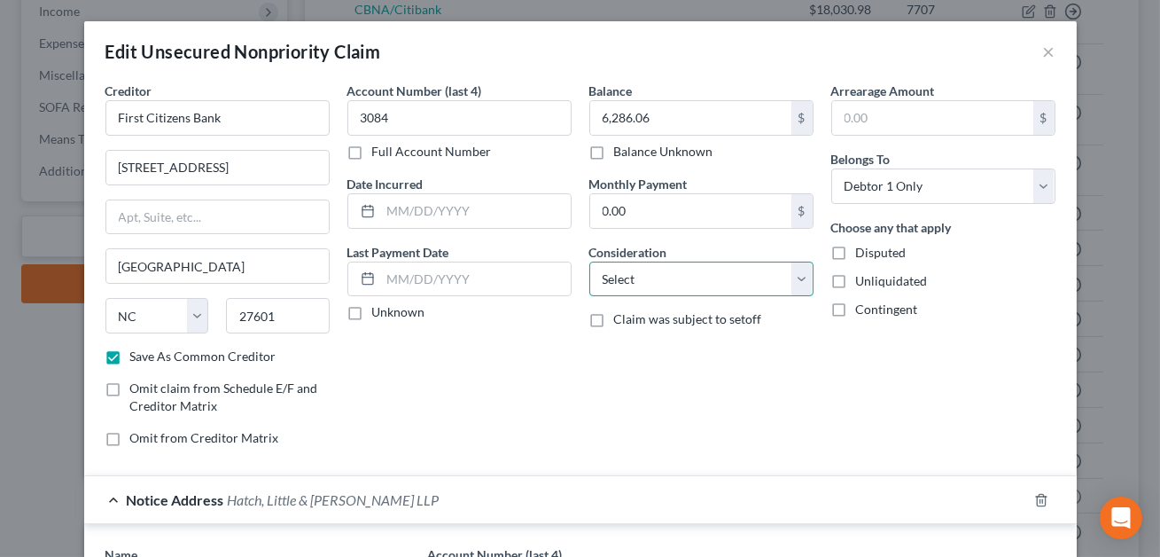
click at [668, 284] on select "Select Cable / Satellite Services Collection Agency Credit Card Debt Debt Couns…" at bounding box center [701, 278] width 224 height 35
select select "10"
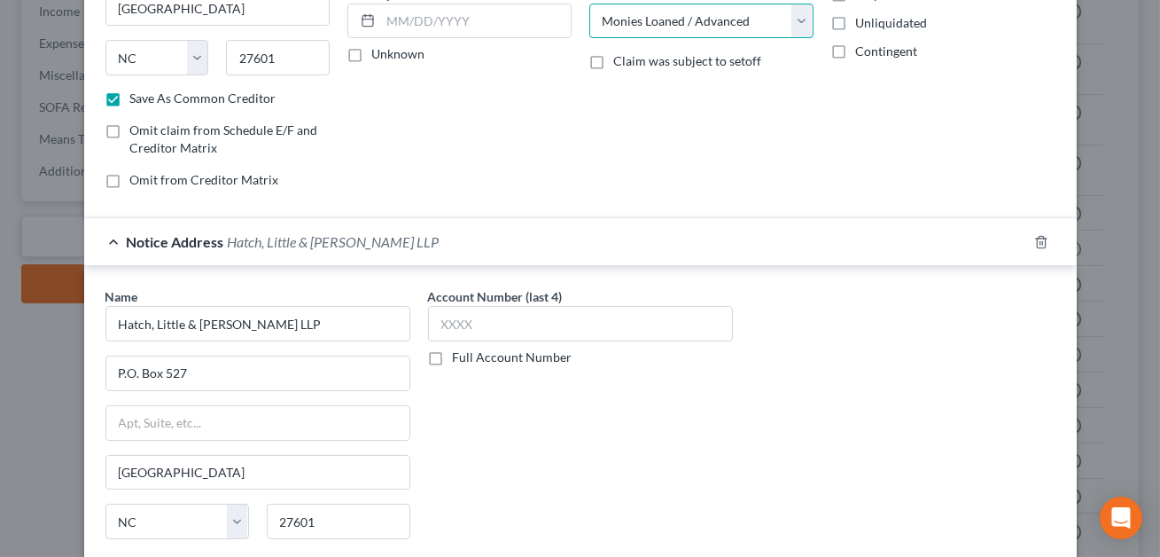
scroll to position [446, 0]
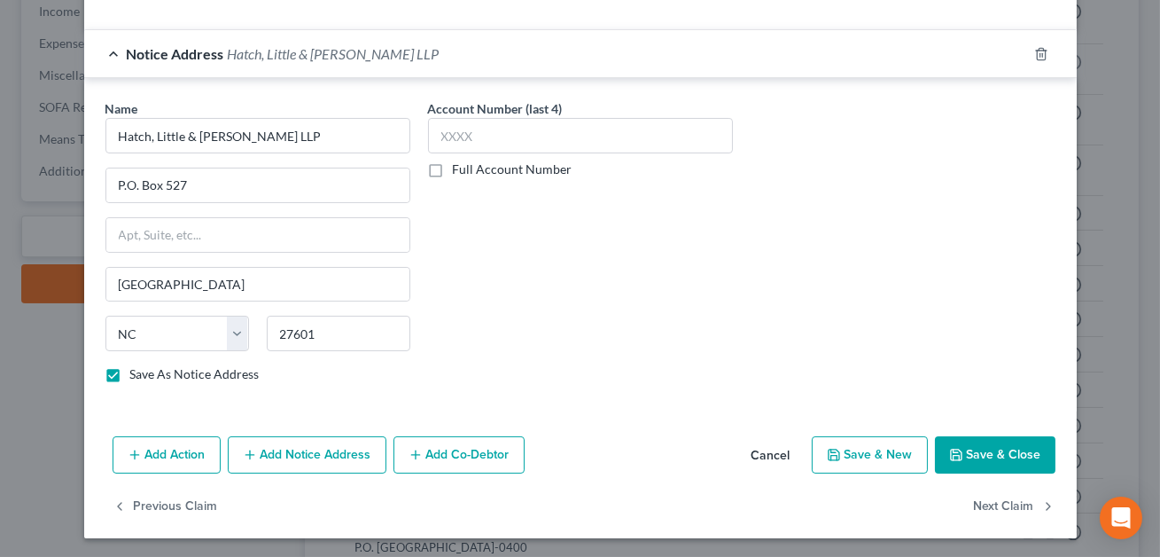
click at [978, 463] on button "Save & Close" at bounding box center [995, 454] width 121 height 37
checkbox input "false"
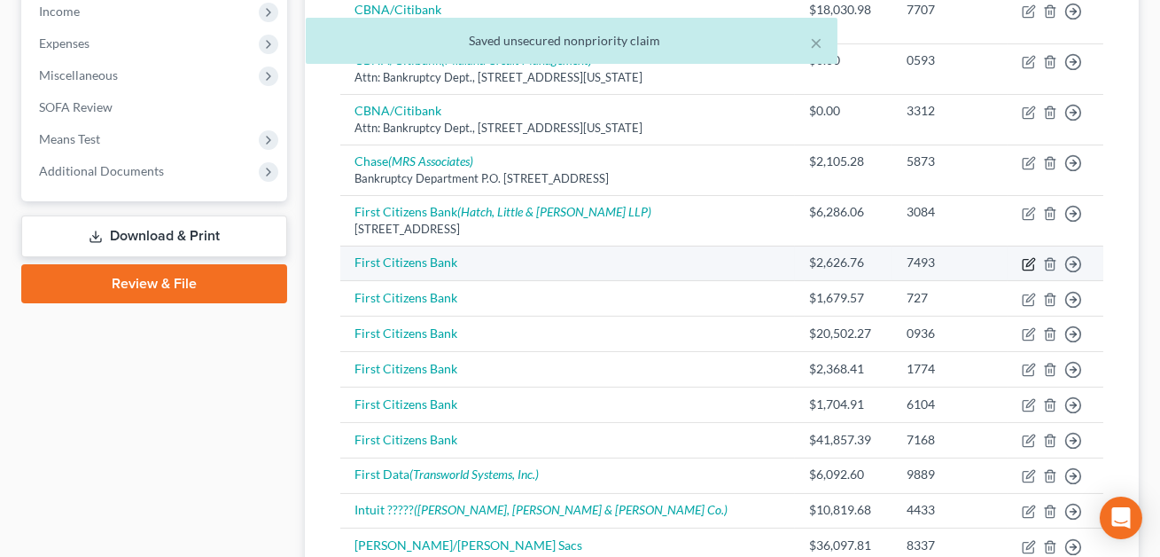
click at [1030, 262] on icon "button" at bounding box center [1030, 262] width 8 height 8
select select "0"
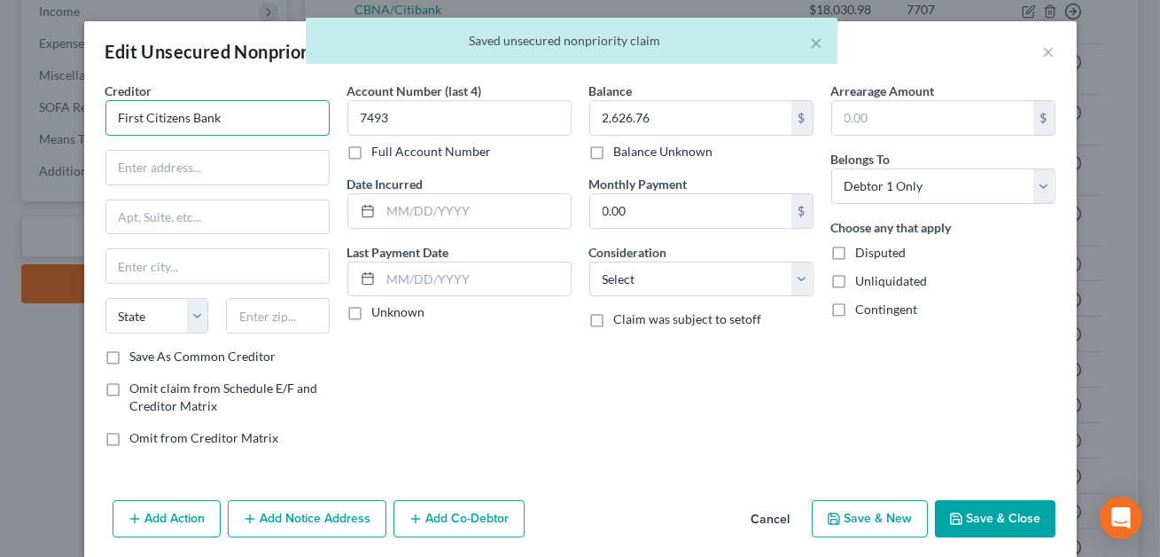
click at [222, 116] on input "First Citizens Bank" at bounding box center [217, 117] width 224 height 35
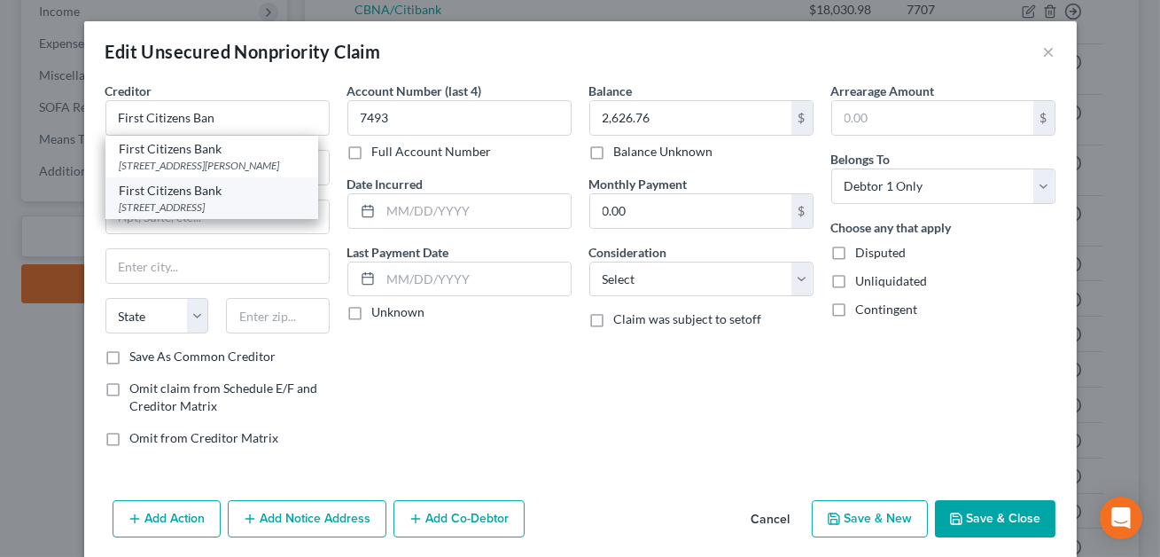
click at [206, 193] on div "First Citizens Bank" at bounding box center [212, 191] width 184 height 18
type input "First Citizens Bank"
type input "[STREET_ADDRESS]"
type input "[GEOGRAPHIC_DATA]"
select select "28"
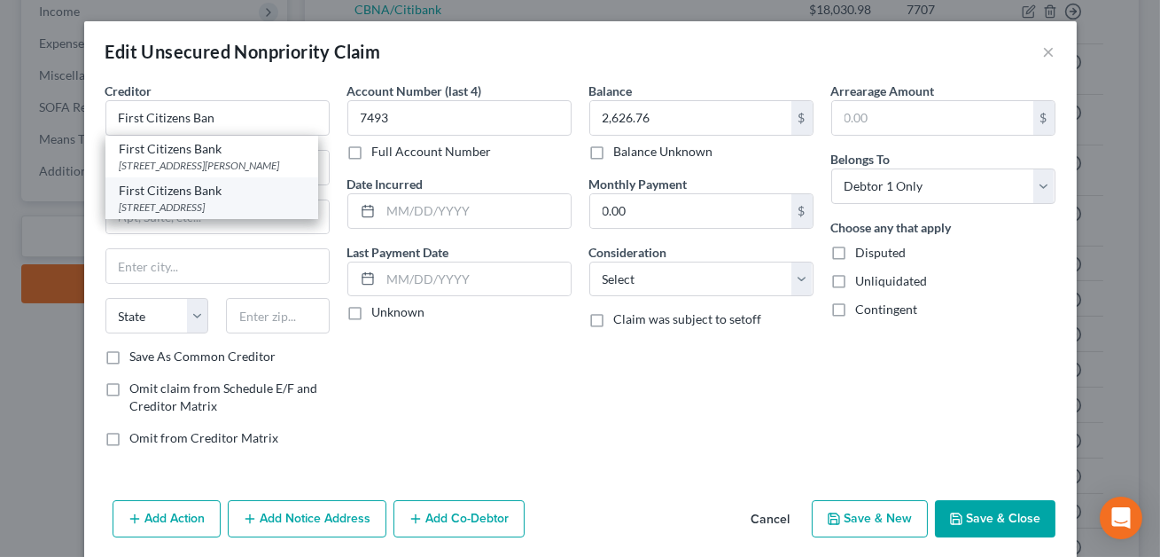
type input "27601"
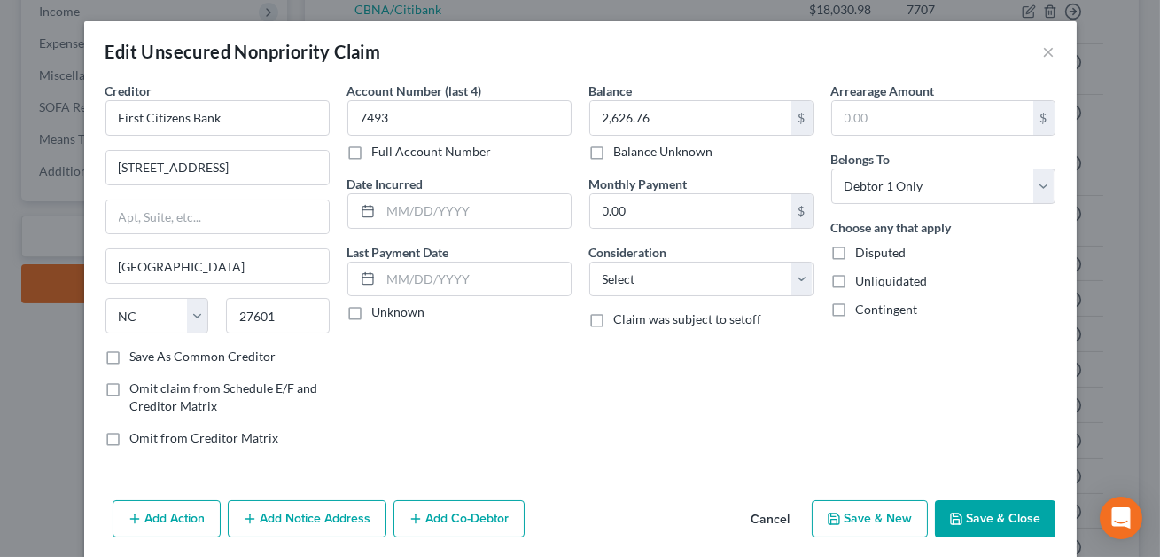
scroll to position [65, 0]
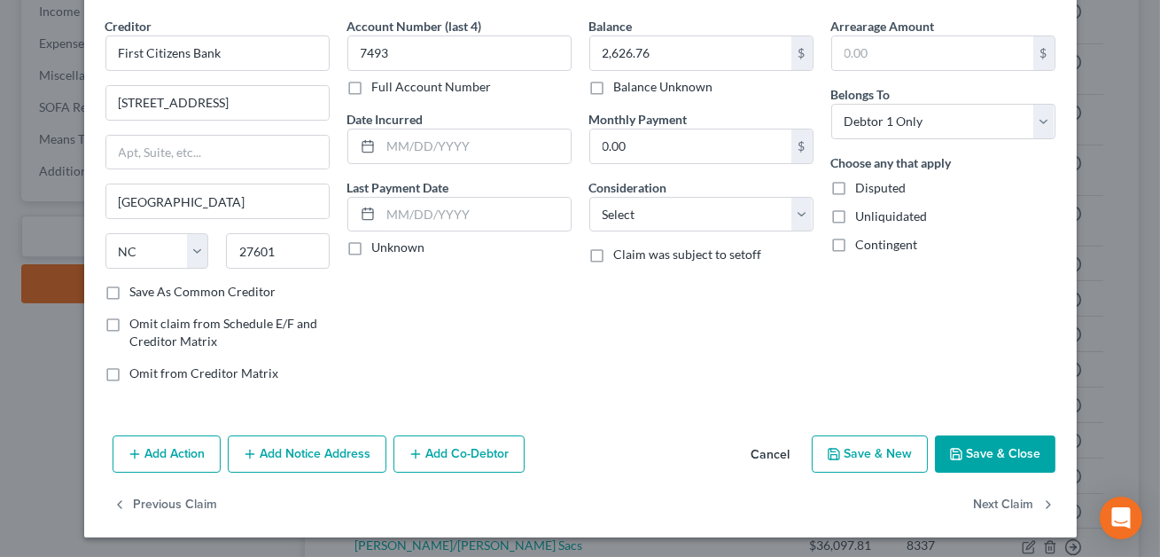
click at [304, 457] on button "Add Notice Address" at bounding box center [307, 453] width 159 height 37
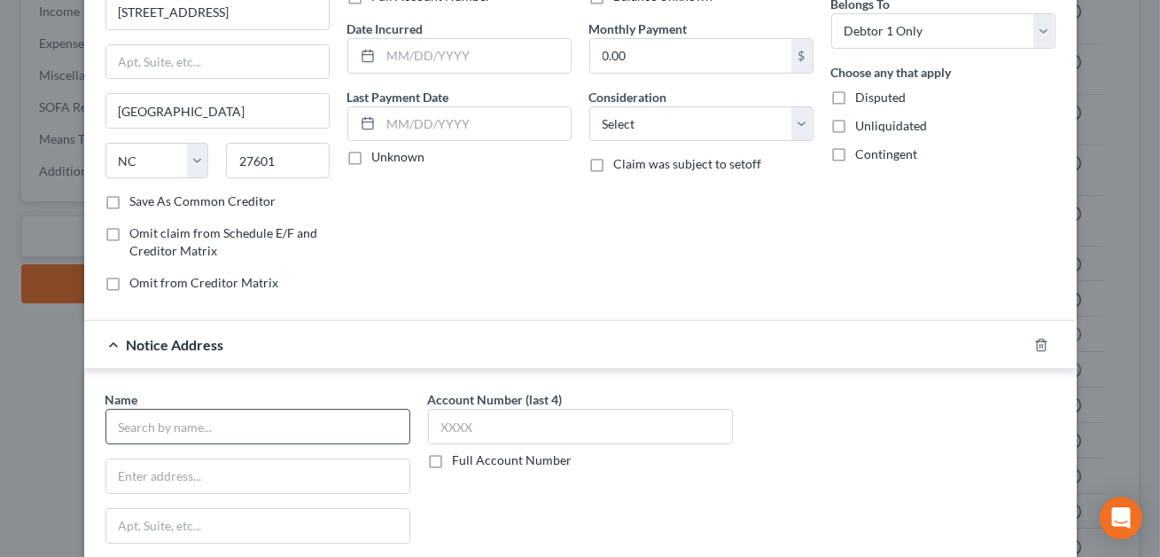
scroll to position [171, 0]
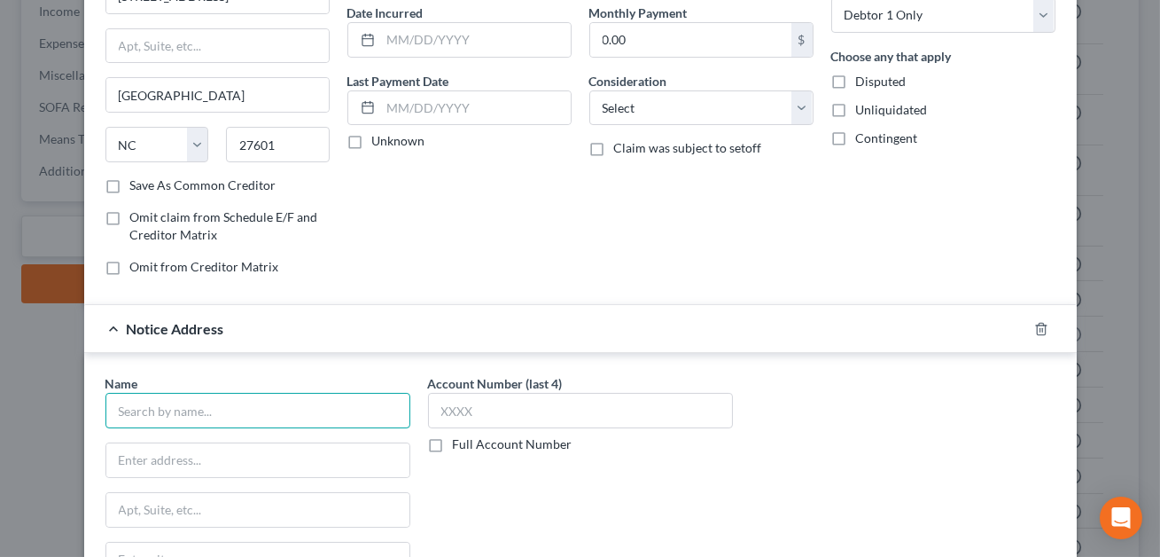
click at [257, 410] on input "text" at bounding box center [257, 410] width 305 height 35
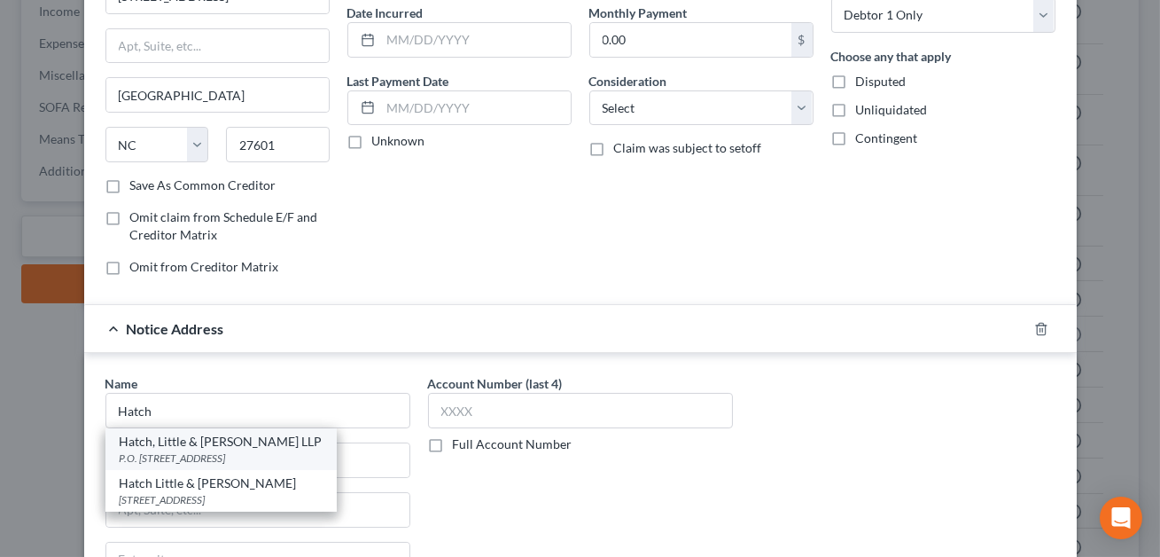
click at [231, 440] on div "Hatch, Little & [PERSON_NAME] LLP" at bounding box center [221, 441] width 203 height 18
type input "Hatch, Little & [PERSON_NAME] LLP"
type input "P.O. Box 527"
type input "[GEOGRAPHIC_DATA]"
select select "28"
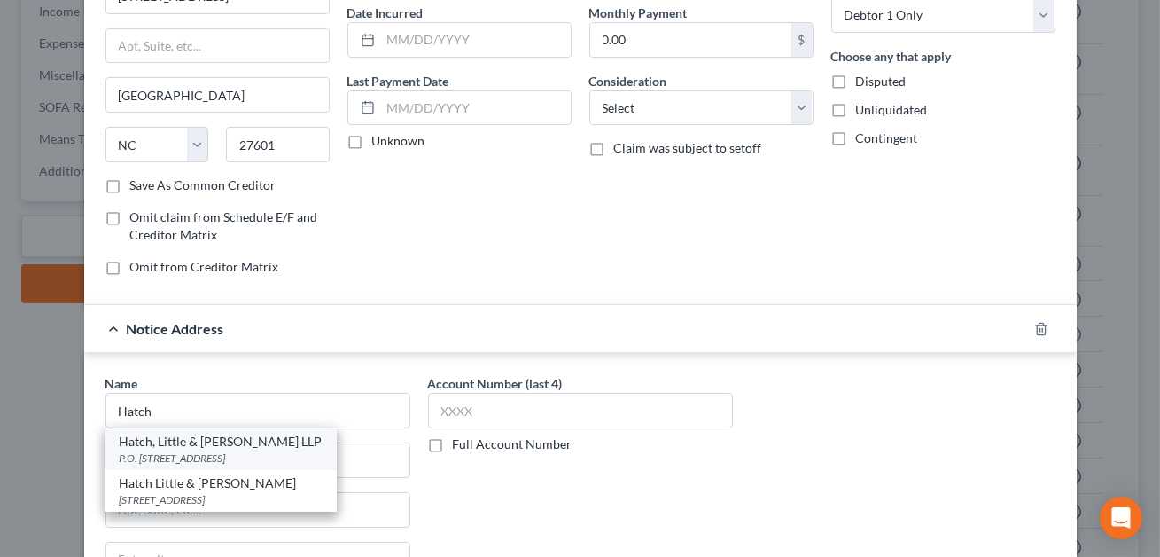
type input "27601"
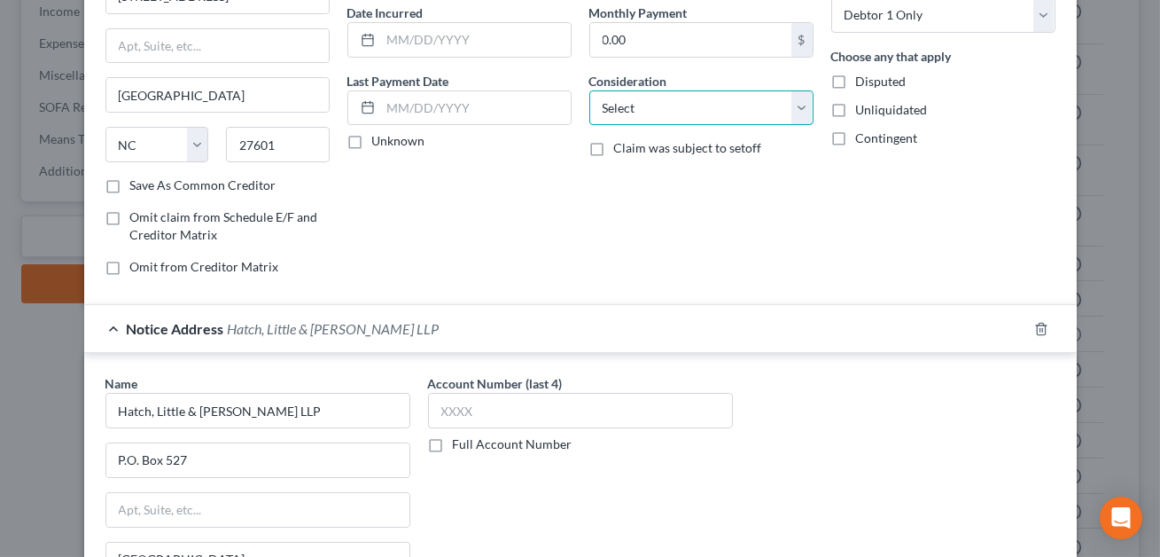
click at [619, 110] on select "Select Cable / Satellite Services Collection Agency Credit Card Debt Debt Couns…" at bounding box center [701, 107] width 224 height 35
select select "10"
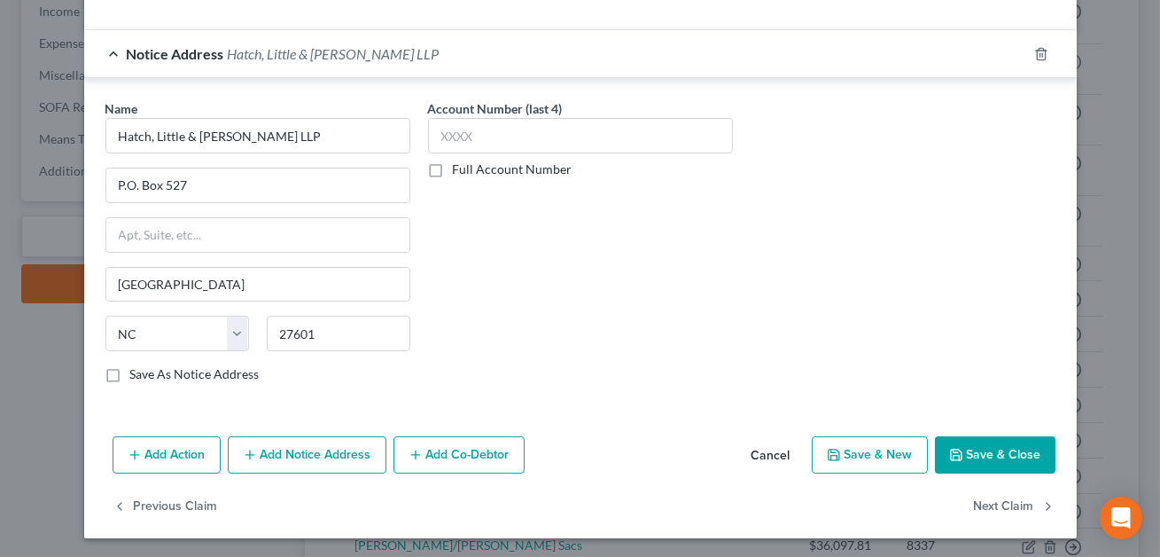
click at [1000, 462] on button "Save & Close" at bounding box center [995, 454] width 121 height 37
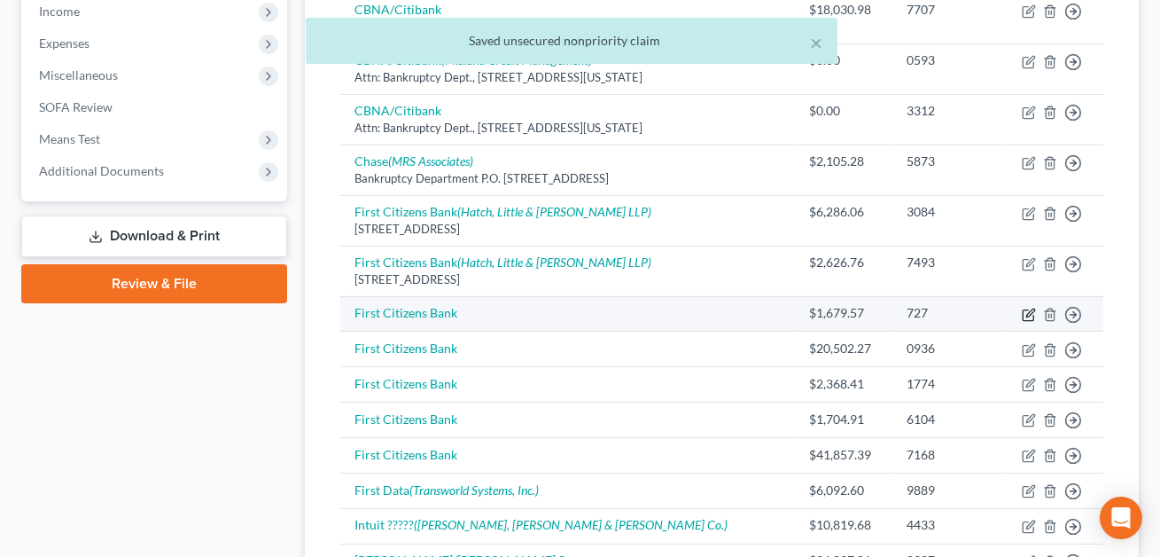
click at [1033, 313] on icon "button" at bounding box center [1028, 314] width 11 height 11
select select "0"
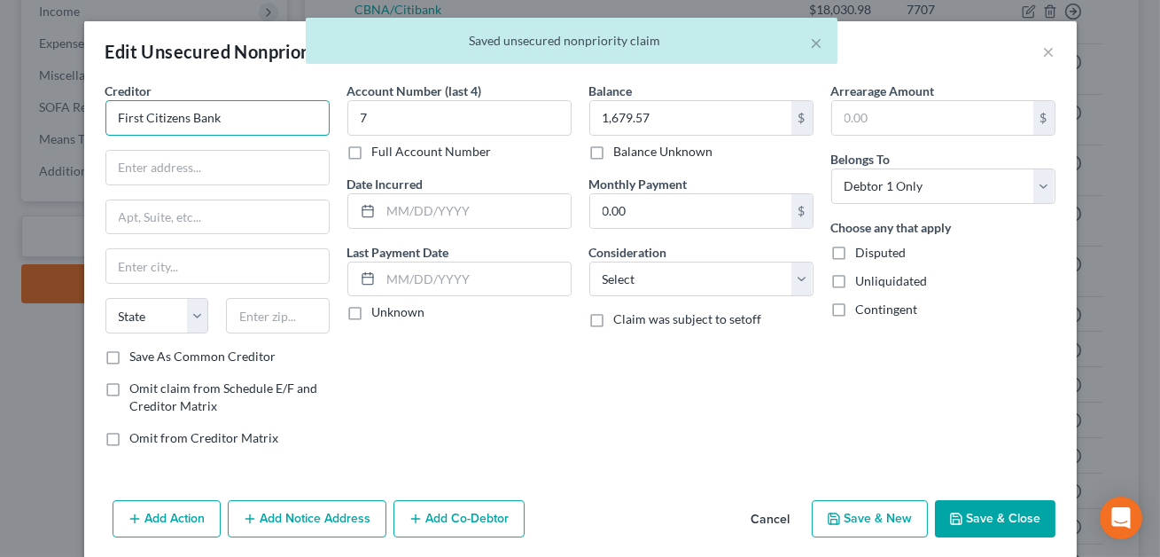
click at [222, 115] on input "First Citizens Bank" at bounding box center [217, 117] width 224 height 35
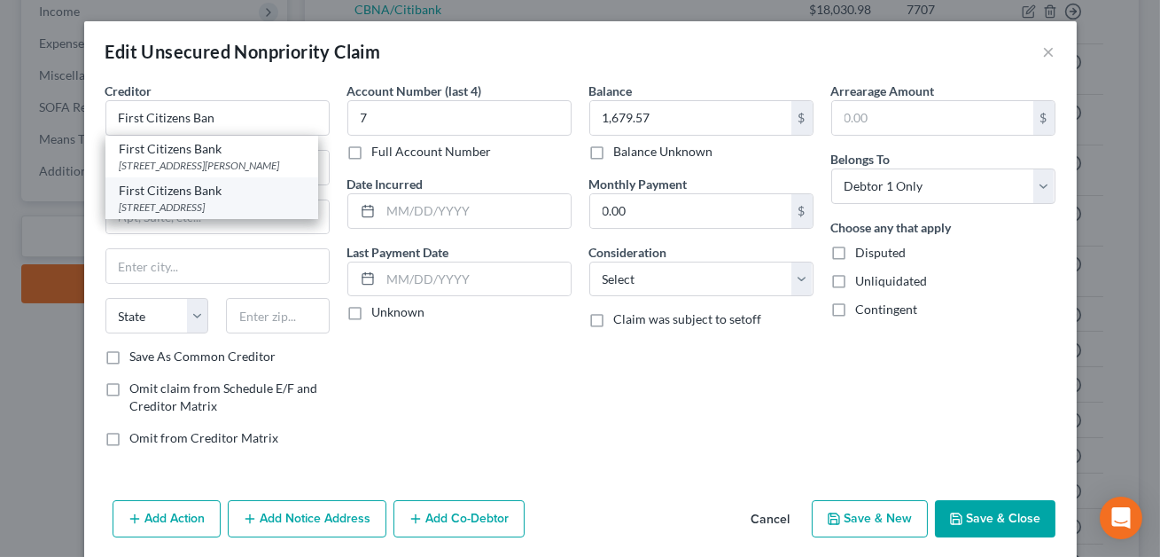
click at [211, 199] on div "[STREET_ADDRESS]" at bounding box center [212, 206] width 184 height 15
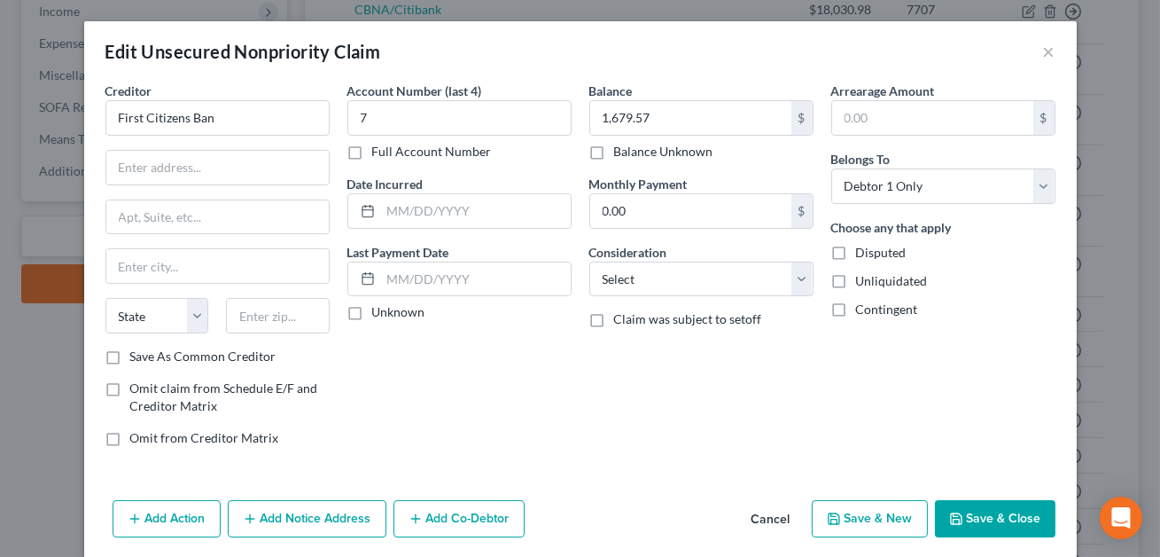
type input "First Citizens Bank"
type input "[STREET_ADDRESS]"
type input "[GEOGRAPHIC_DATA]"
select select "28"
type input "27601"
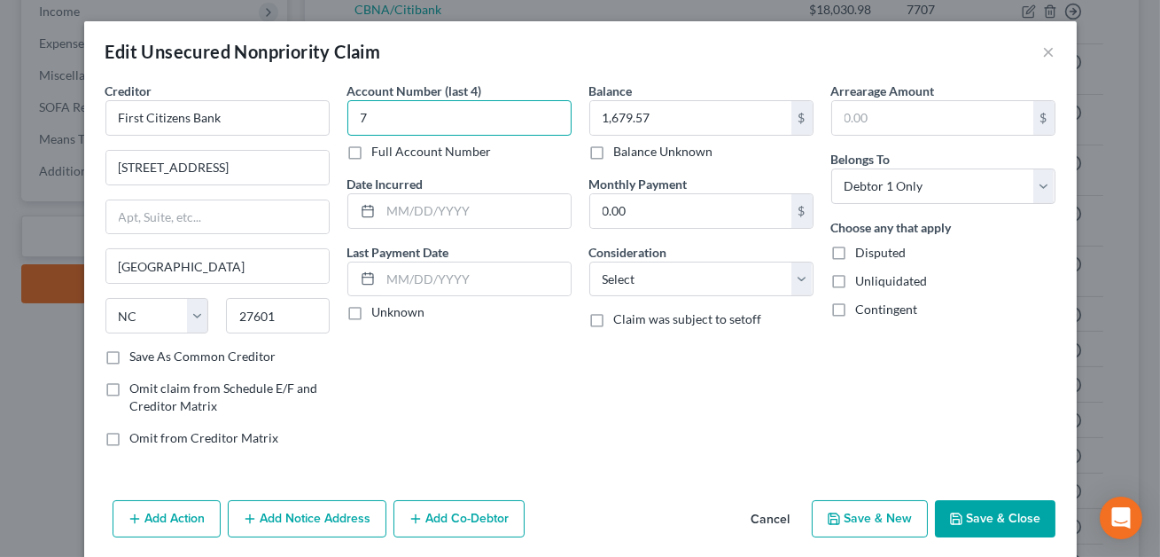
click at [370, 113] on input "7" at bounding box center [459, 117] width 224 height 35
type input "7527"
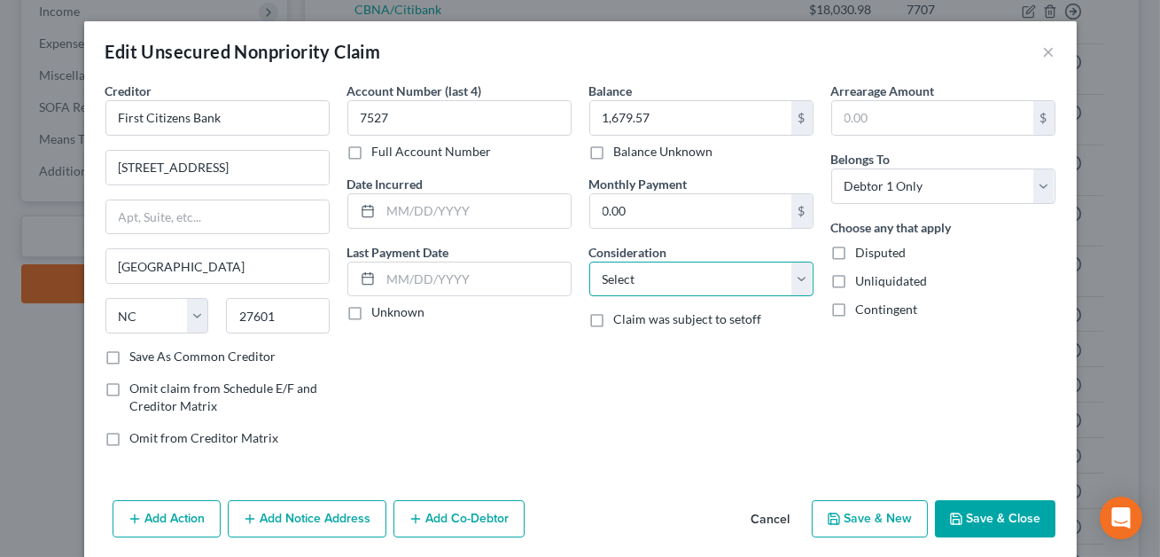
click at [633, 272] on select "Select Cable / Satellite Services Collection Agency Credit Card Debt Debt Couns…" at bounding box center [701, 278] width 224 height 35
select select "10"
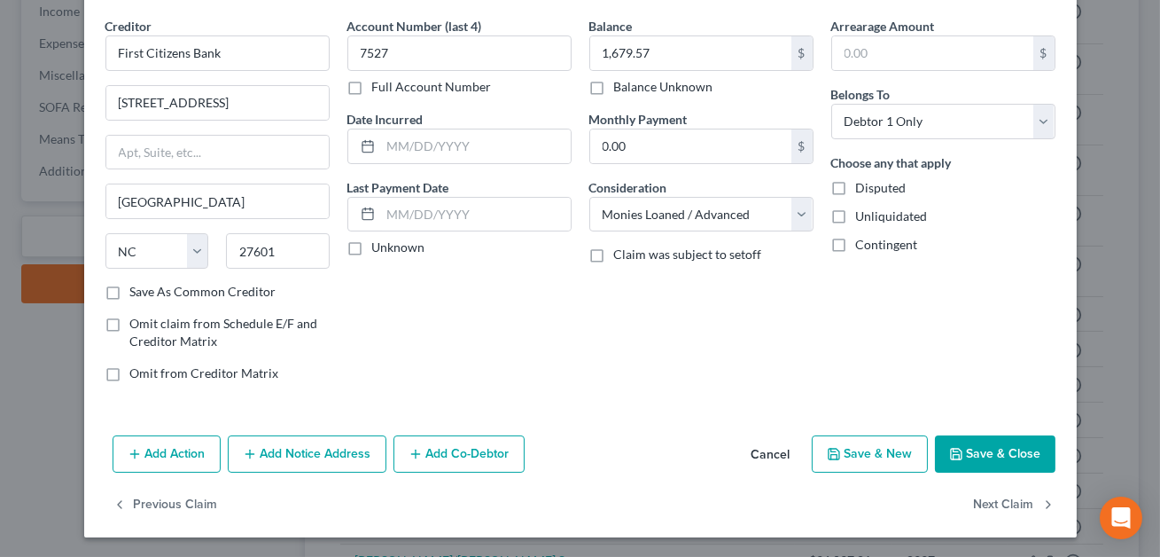
click at [322, 448] on button "Add Notice Address" at bounding box center [307, 453] width 159 height 37
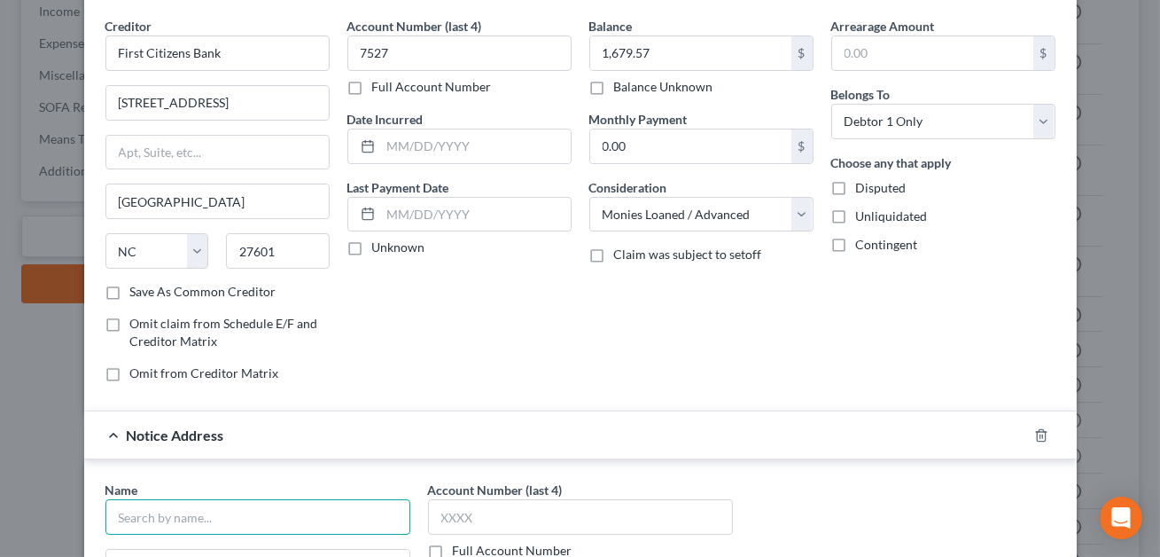
click at [243, 512] on input "text" at bounding box center [257, 516] width 305 height 35
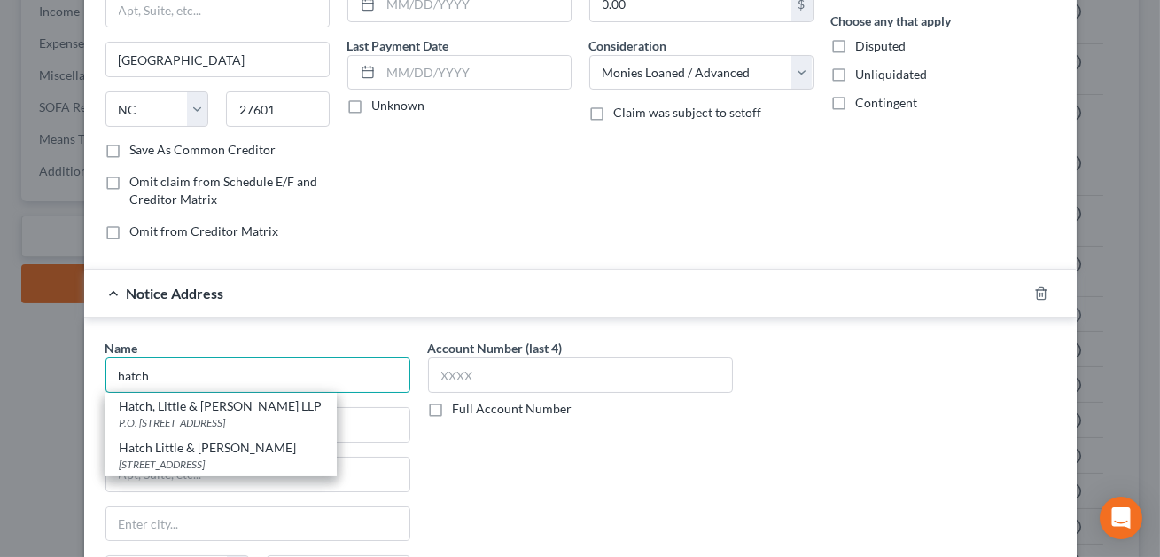
scroll to position [233, 0]
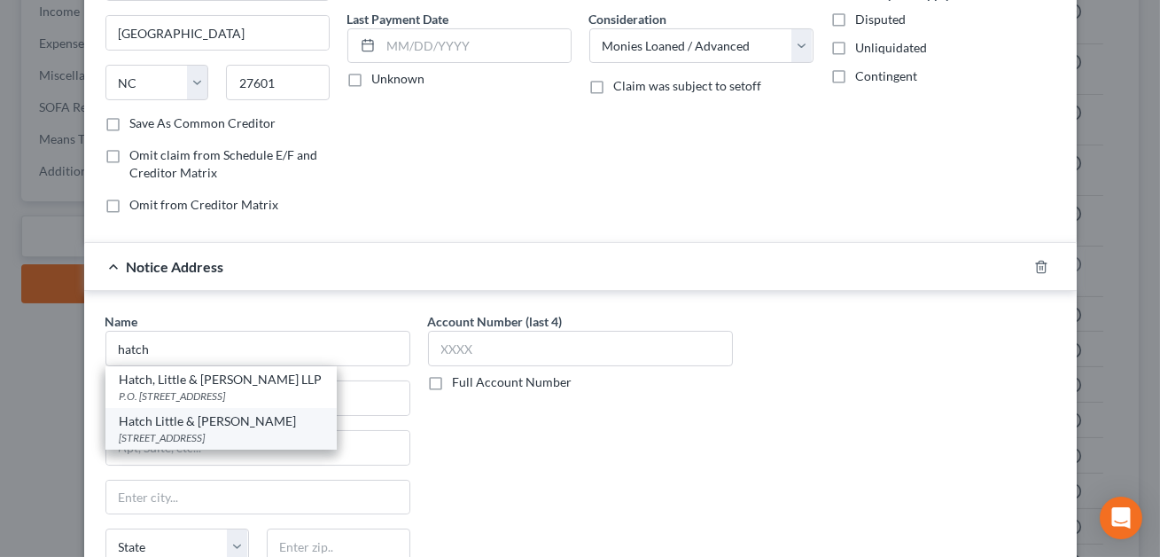
click at [214, 432] on div "[STREET_ADDRESS]" at bounding box center [221, 437] width 203 height 15
type input "Hatch Little & [PERSON_NAME]"
type input "PO Box 527"
type input "[GEOGRAPHIC_DATA]"
select select "28"
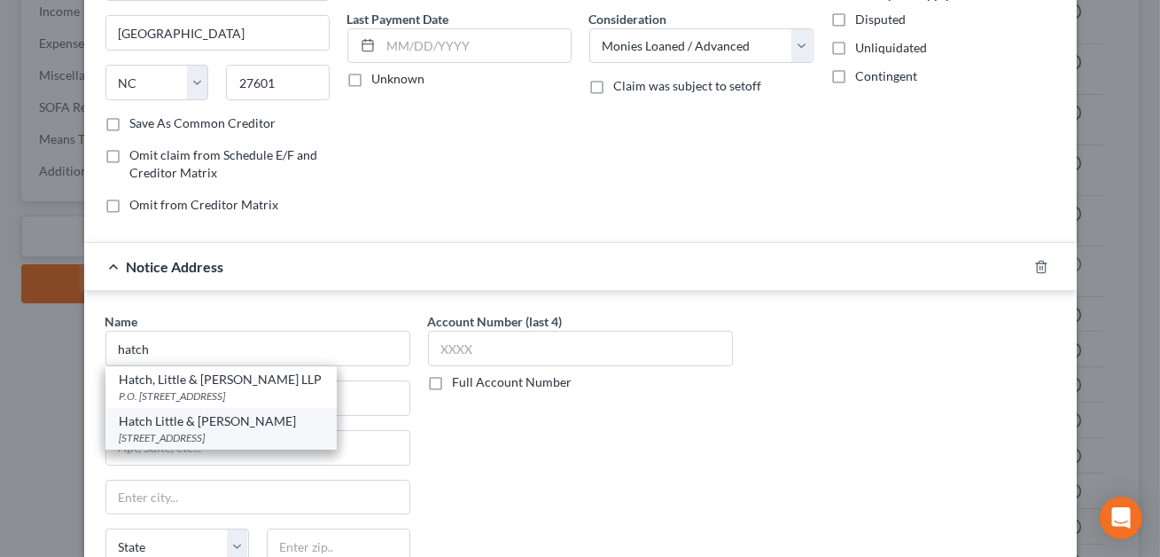
type input "27602"
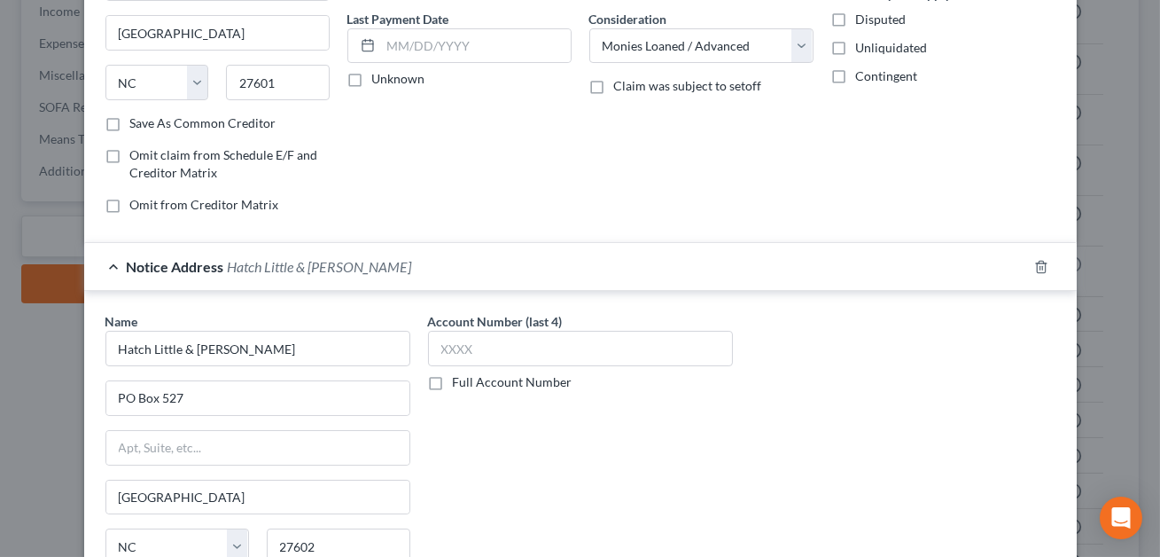
scroll to position [446, 0]
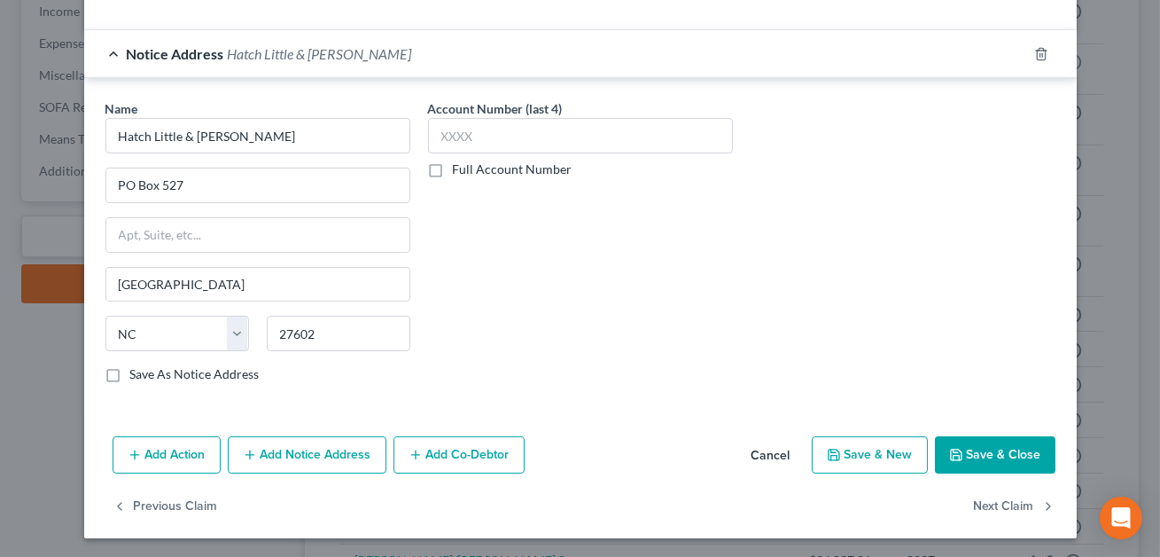
click at [973, 451] on button "Save & Close" at bounding box center [995, 454] width 121 height 37
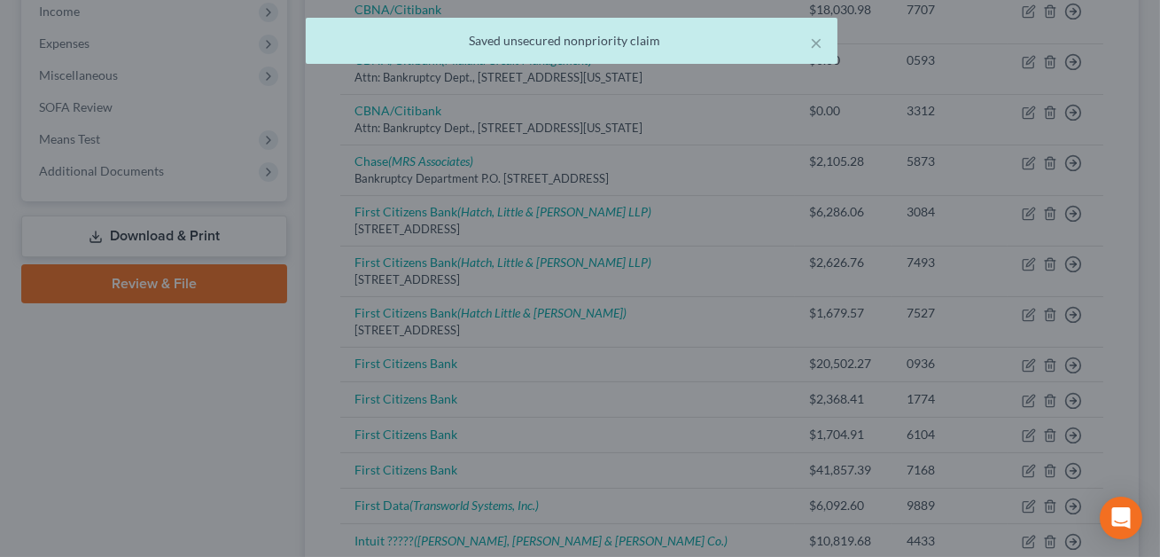
scroll to position [0, 0]
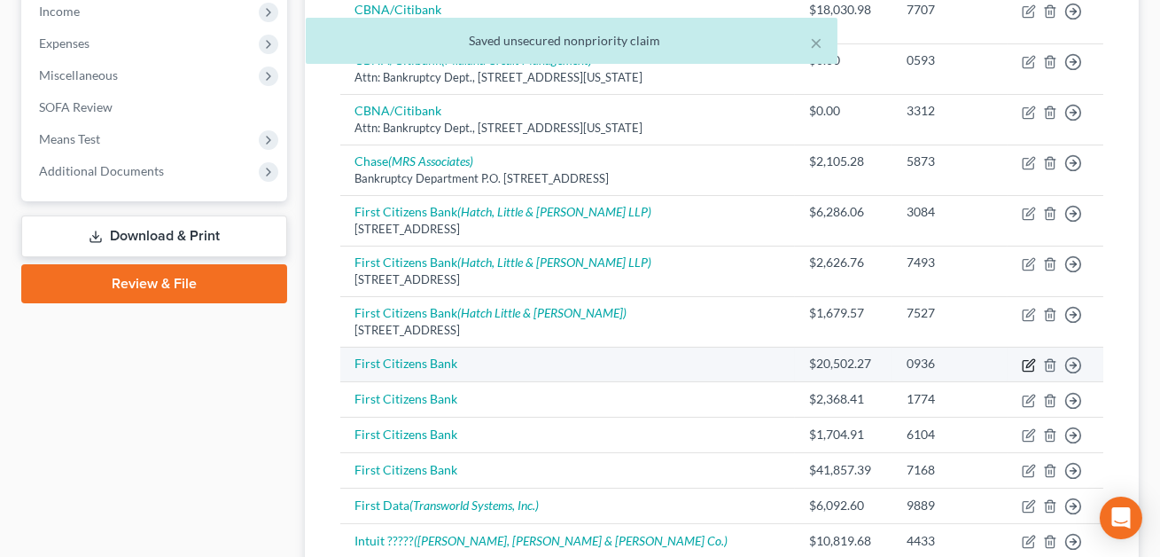
click at [1027, 362] on icon "button" at bounding box center [1030, 363] width 8 height 8
select select "10"
select select "0"
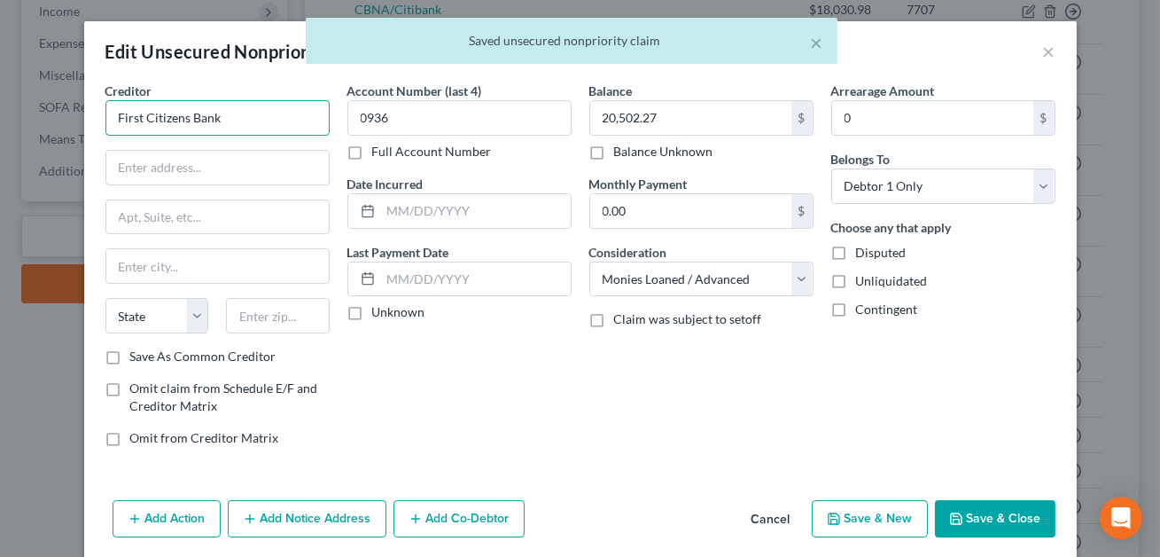
click at [221, 120] on input "First Citizens Bank" at bounding box center [217, 117] width 224 height 35
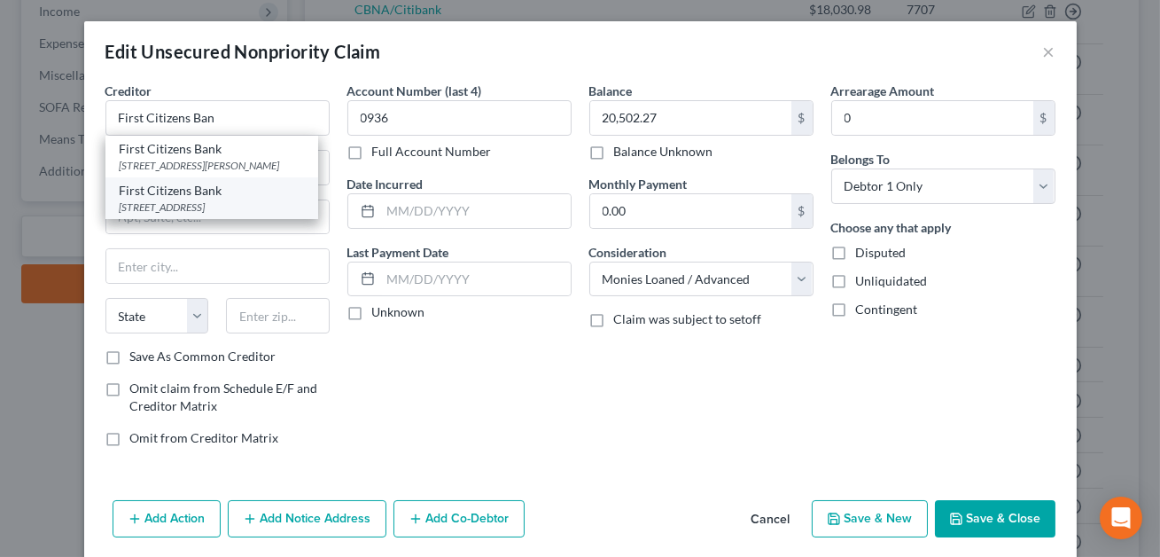
click at [210, 208] on div "[STREET_ADDRESS]" at bounding box center [212, 206] width 184 height 15
type input "First Citizens Bank"
type input "[STREET_ADDRESS]"
type input "[GEOGRAPHIC_DATA]"
select select "28"
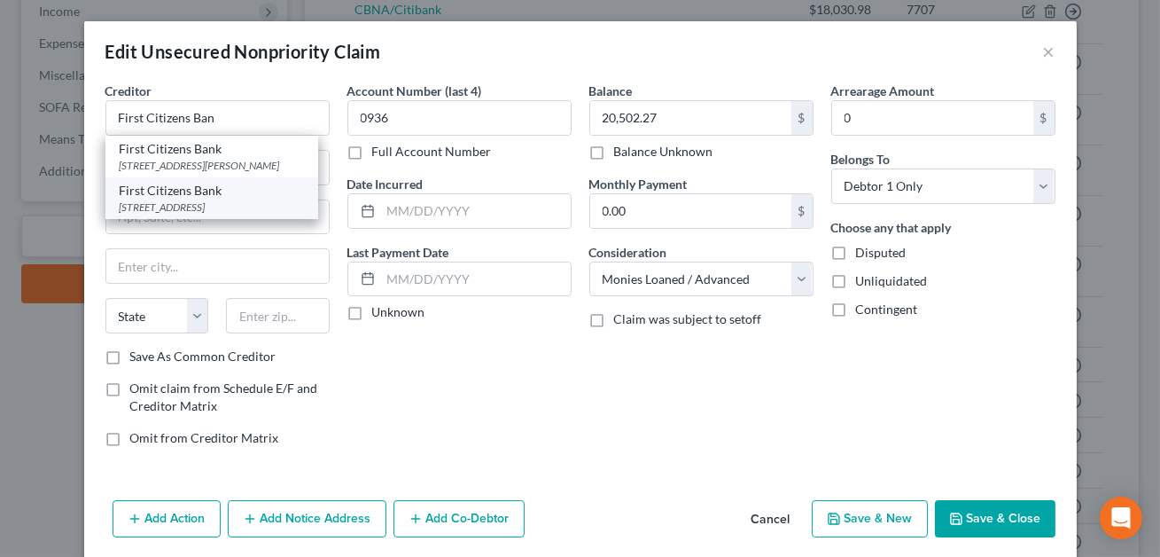
type input "27601"
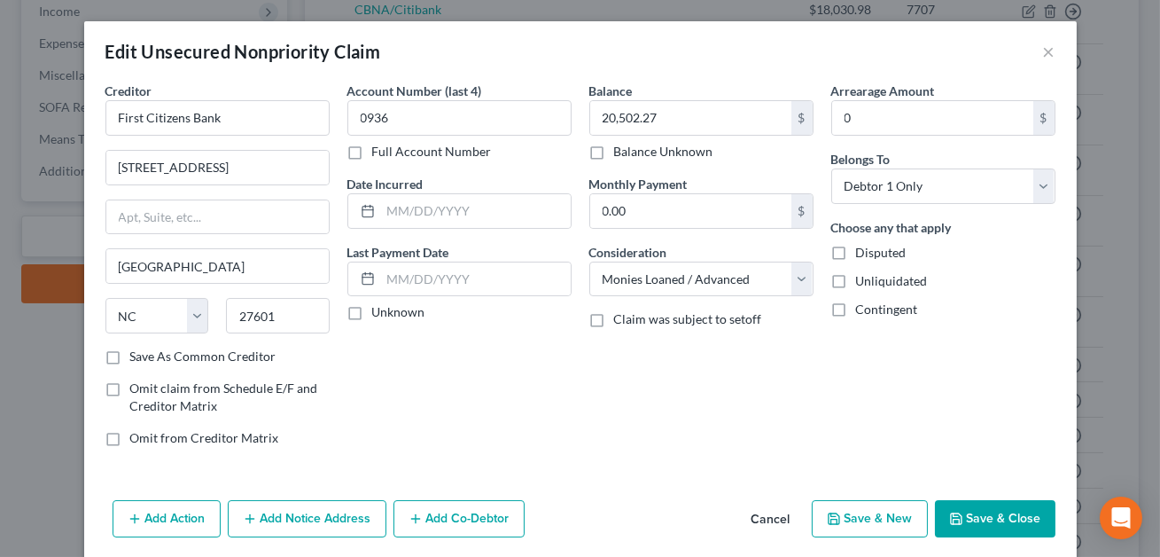
click at [310, 510] on button "Add Notice Address" at bounding box center [307, 518] width 159 height 37
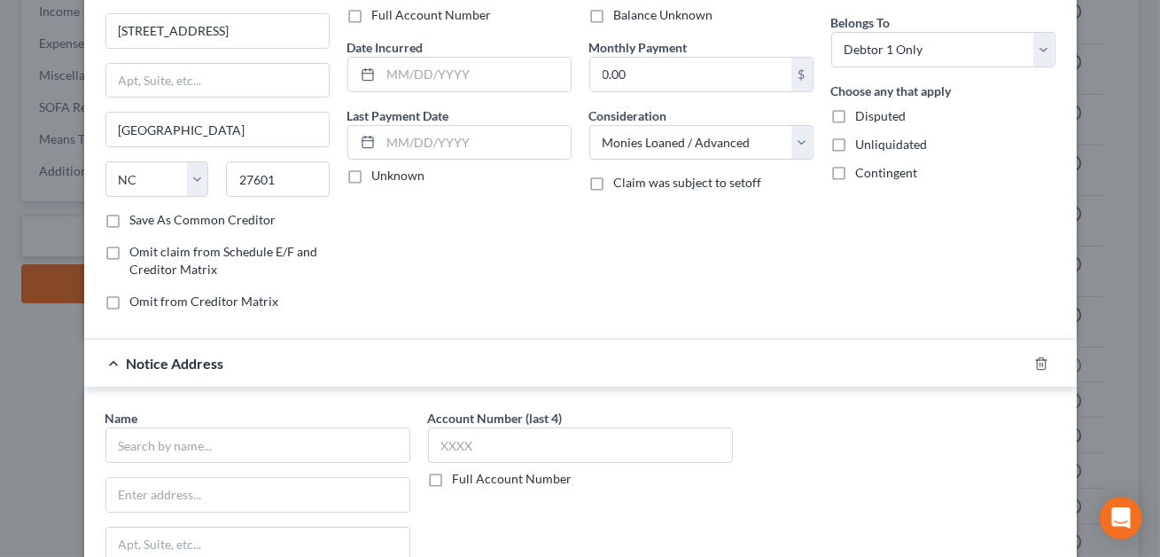
scroll to position [222, 0]
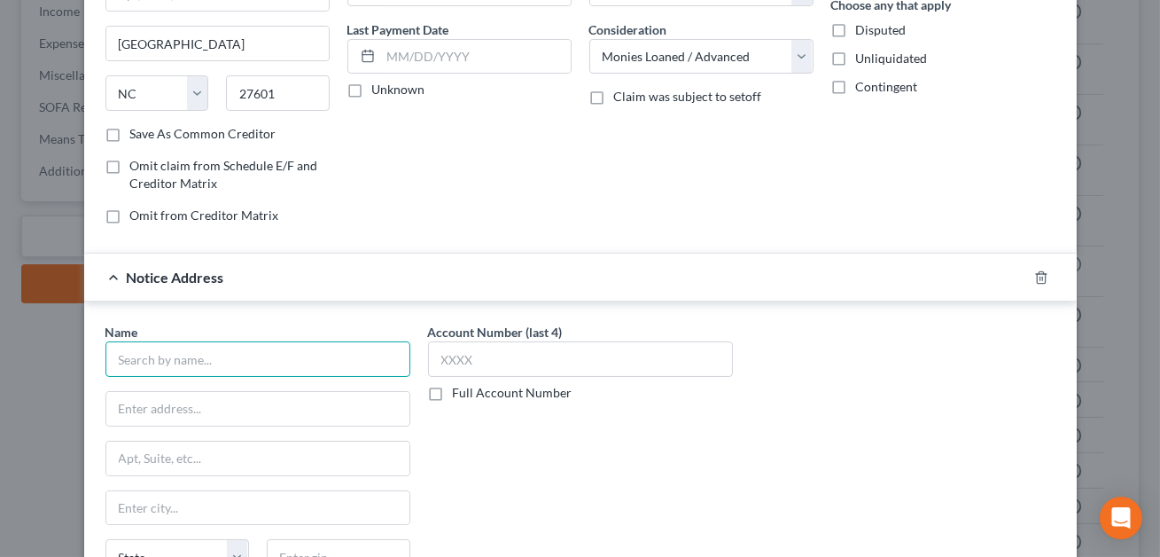
click at [203, 358] on input "text" at bounding box center [257, 358] width 305 height 35
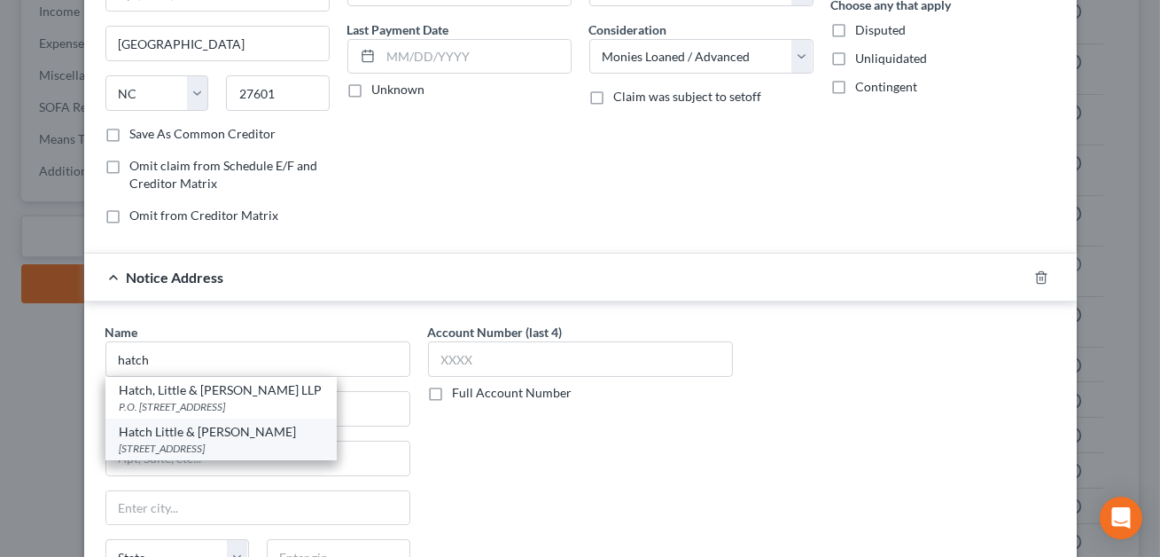
click at [196, 440] on div "[STREET_ADDRESS]" at bounding box center [221, 447] width 203 height 15
type input "Hatch Little & [PERSON_NAME]"
type input "PO Box 527"
type input "[GEOGRAPHIC_DATA]"
select select "28"
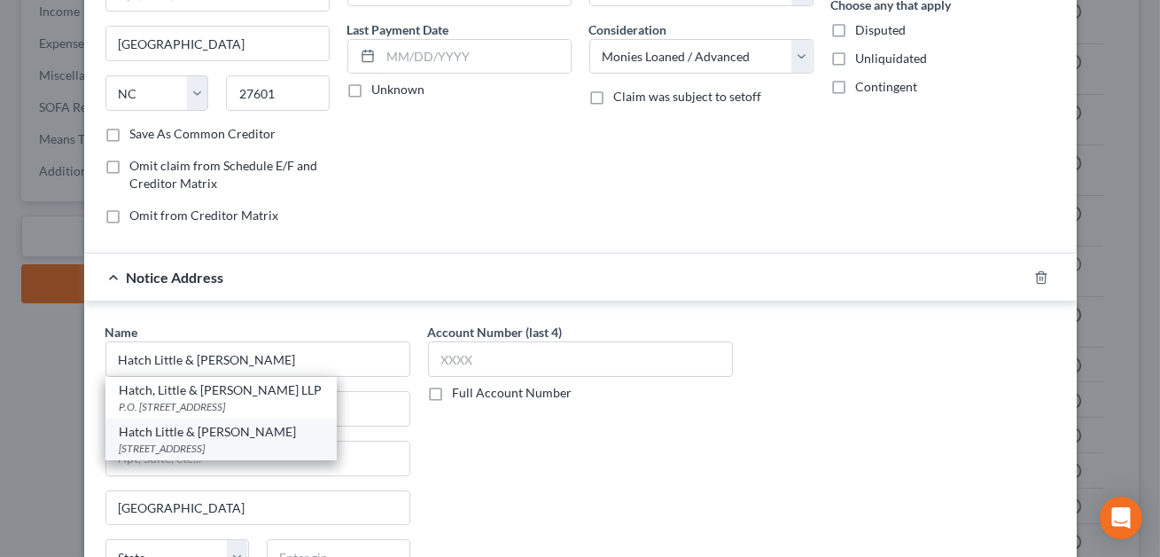
type input "27602"
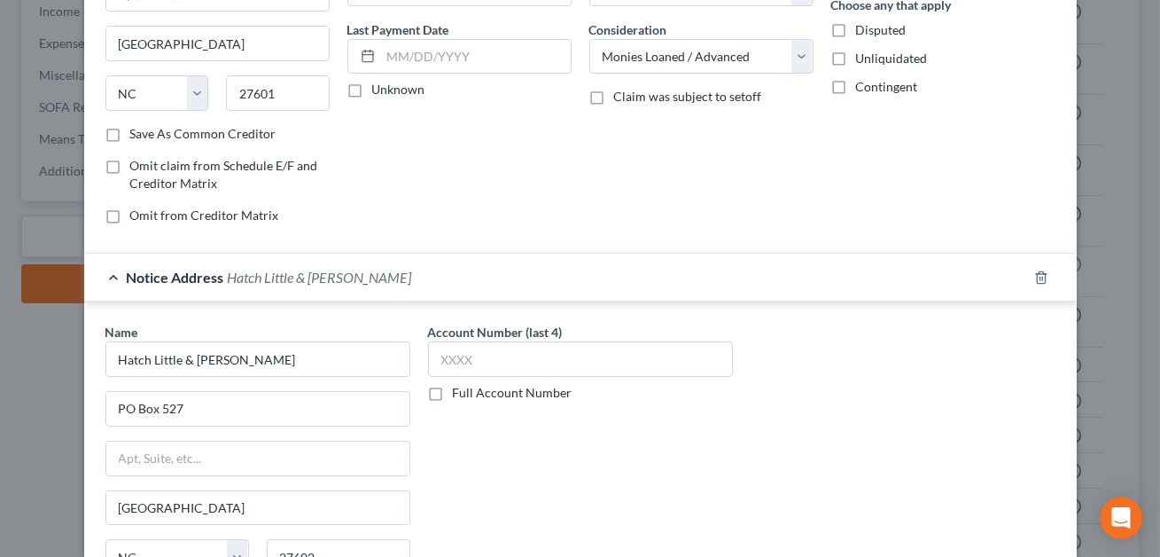
scroll to position [446, 0]
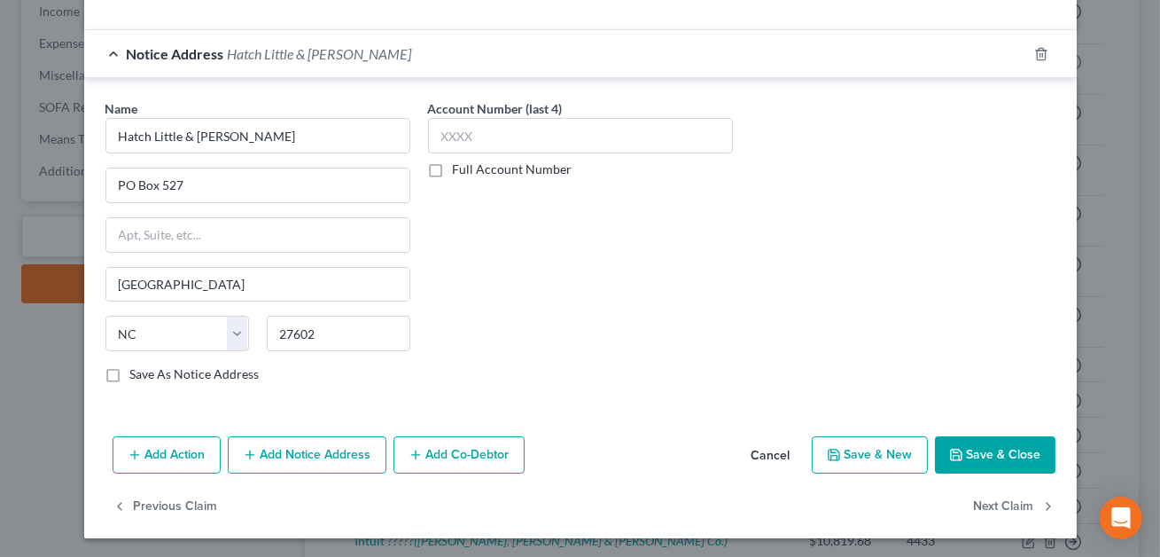
click at [1017, 453] on button "Save & Close" at bounding box center [995, 454] width 121 height 37
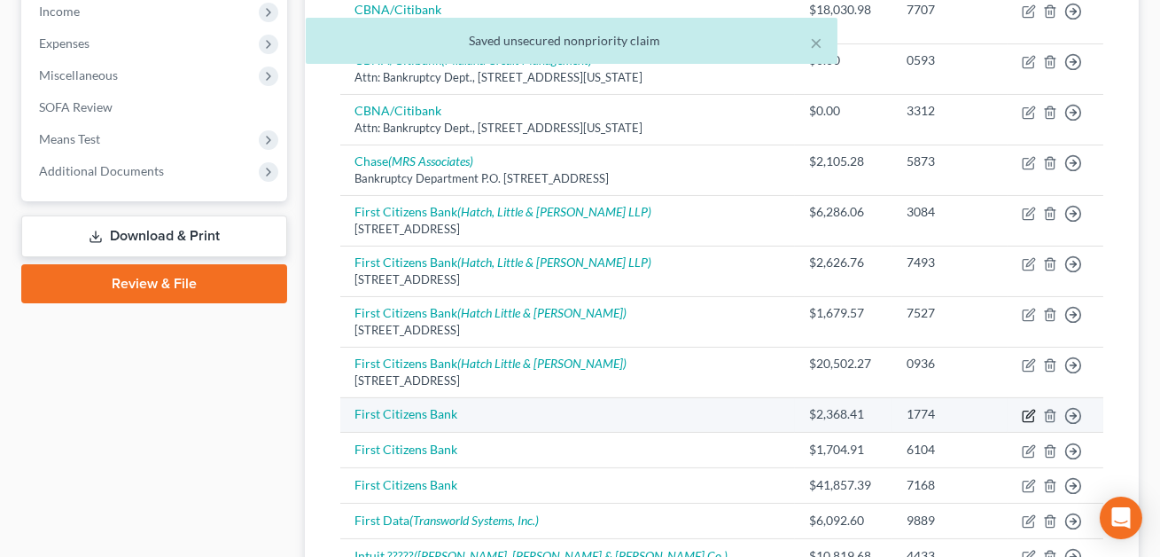
click at [1030, 413] on icon "button" at bounding box center [1030, 413] width 8 height 8
select select "0"
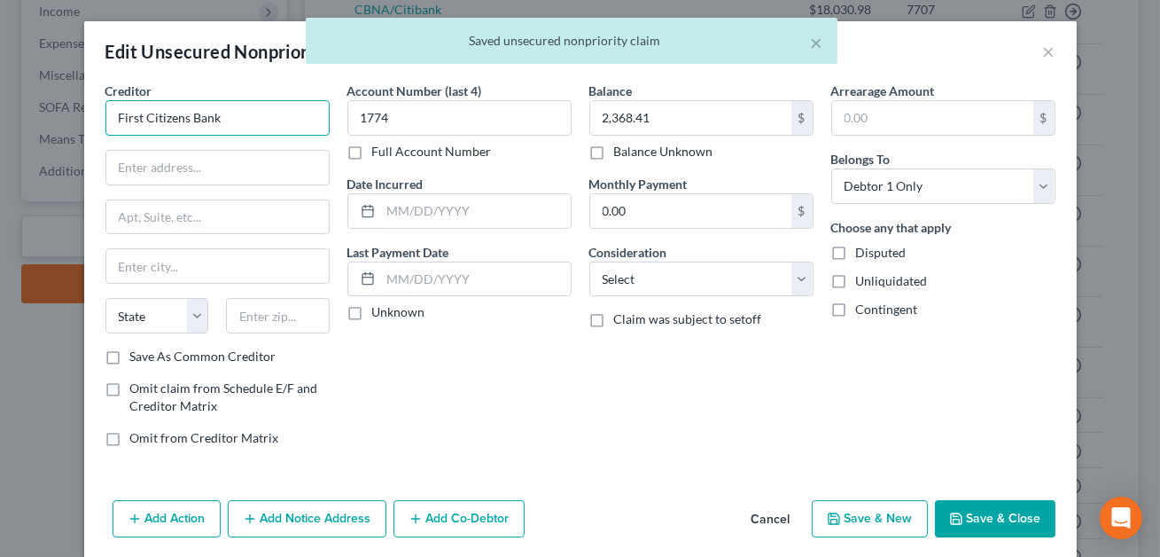
click at [224, 115] on input "First Citizens Bank" at bounding box center [217, 117] width 224 height 35
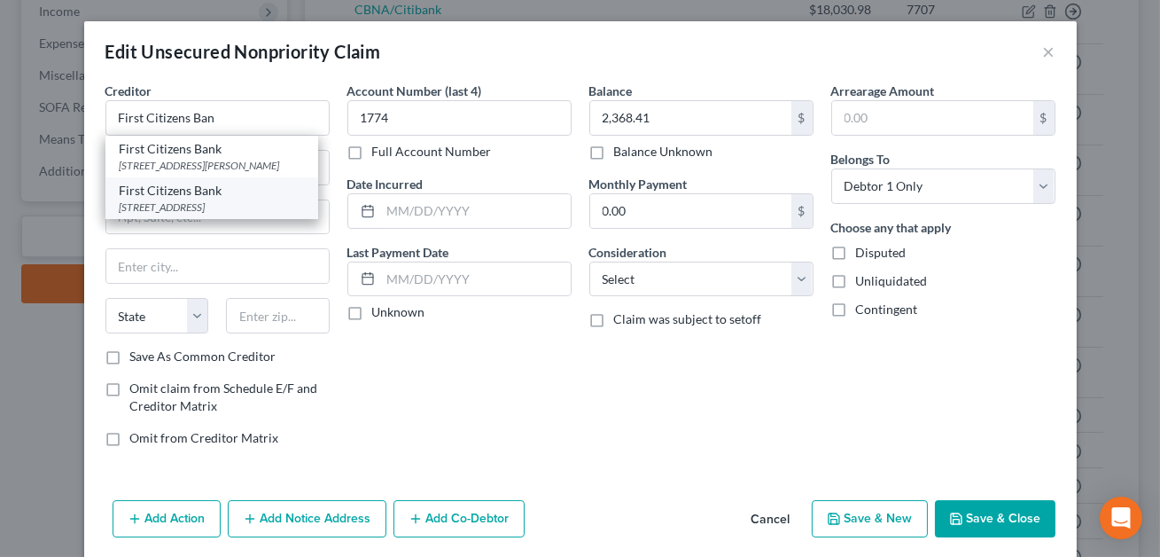
click at [216, 198] on div "First Citizens Bank" at bounding box center [212, 191] width 184 height 18
type input "First Citizens Bank"
type input "[STREET_ADDRESS]"
type input "[GEOGRAPHIC_DATA]"
select select "28"
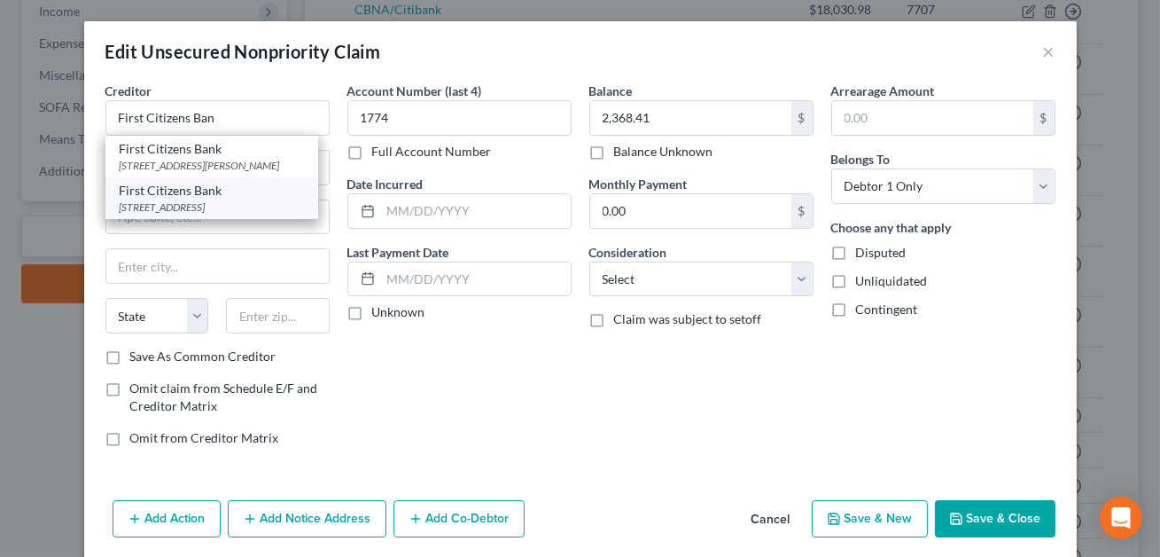
type input "27601"
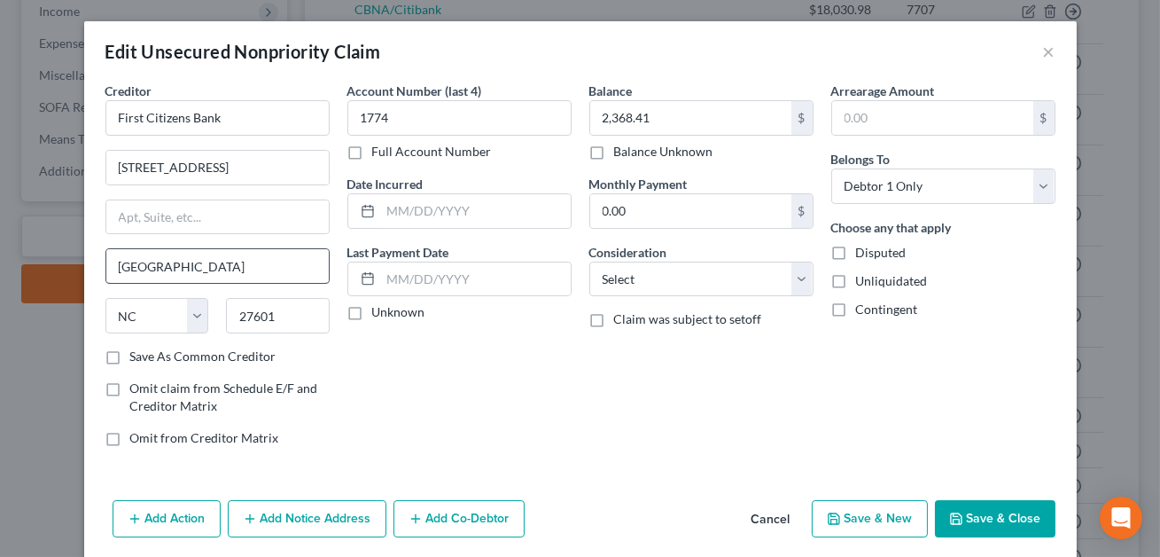
scroll to position [65, 0]
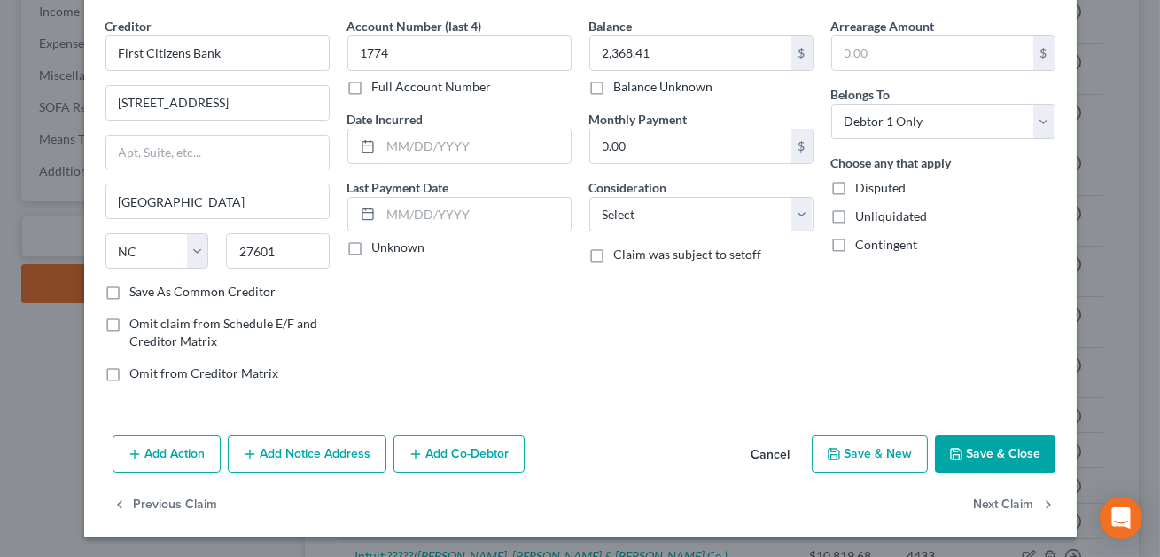
click at [308, 460] on button "Add Notice Address" at bounding box center [307, 453] width 159 height 37
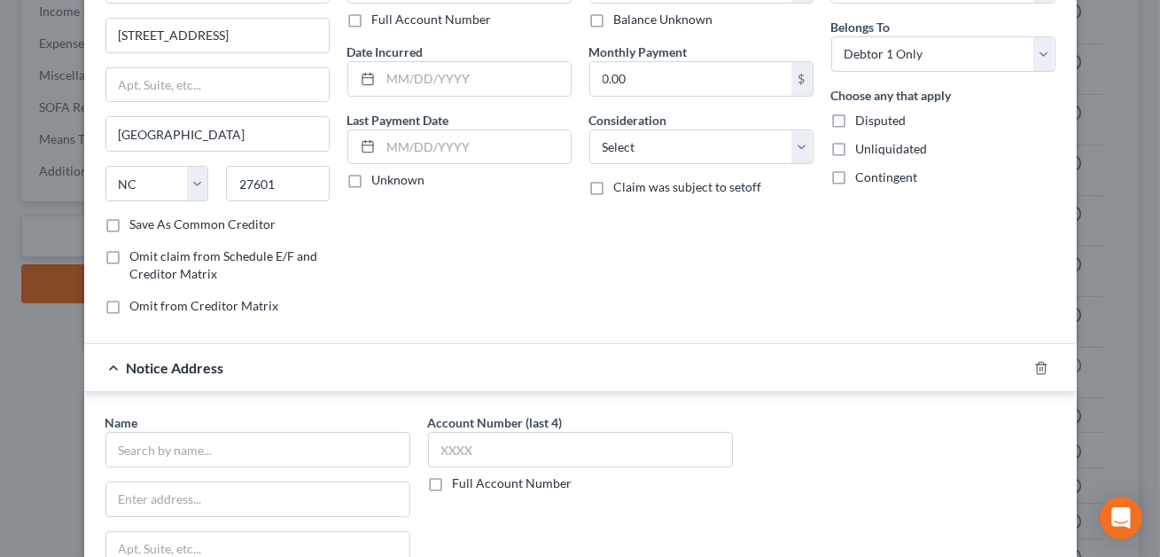
scroll to position [136, 0]
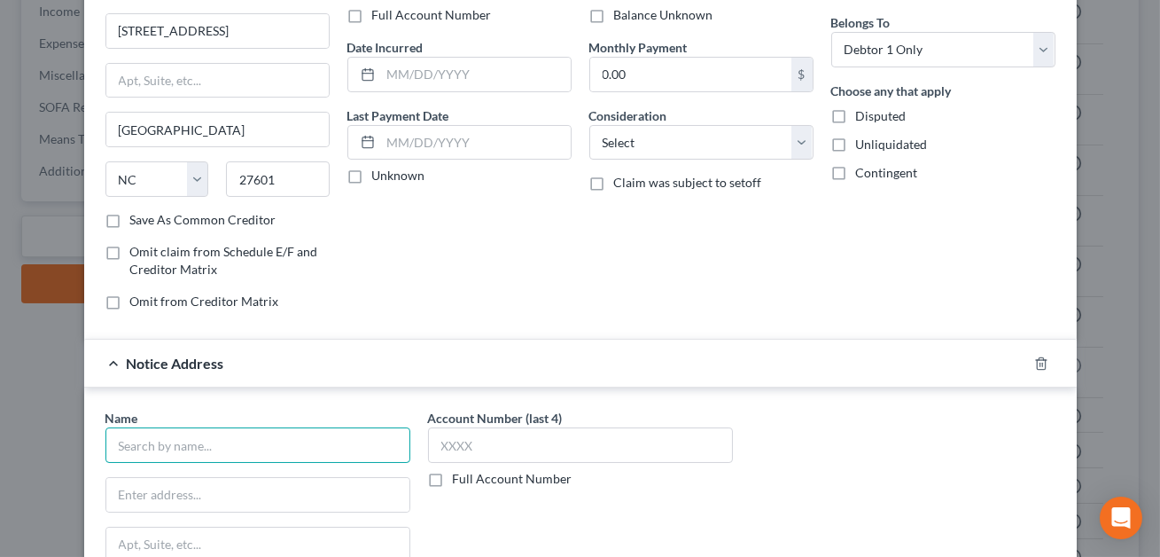
click at [282, 439] on input "text" at bounding box center [257, 444] width 305 height 35
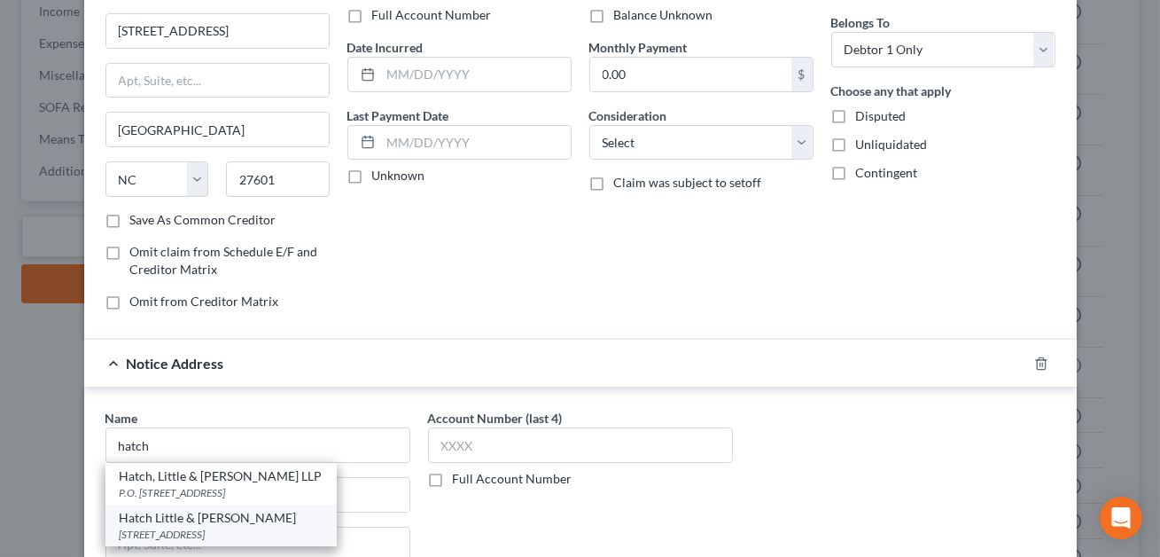
click at [211, 534] on div "[STREET_ADDRESS]" at bounding box center [221, 533] width 203 height 15
type input "Hatch Little & [PERSON_NAME]"
type input "PO Box 527"
type input "[GEOGRAPHIC_DATA]"
select select "28"
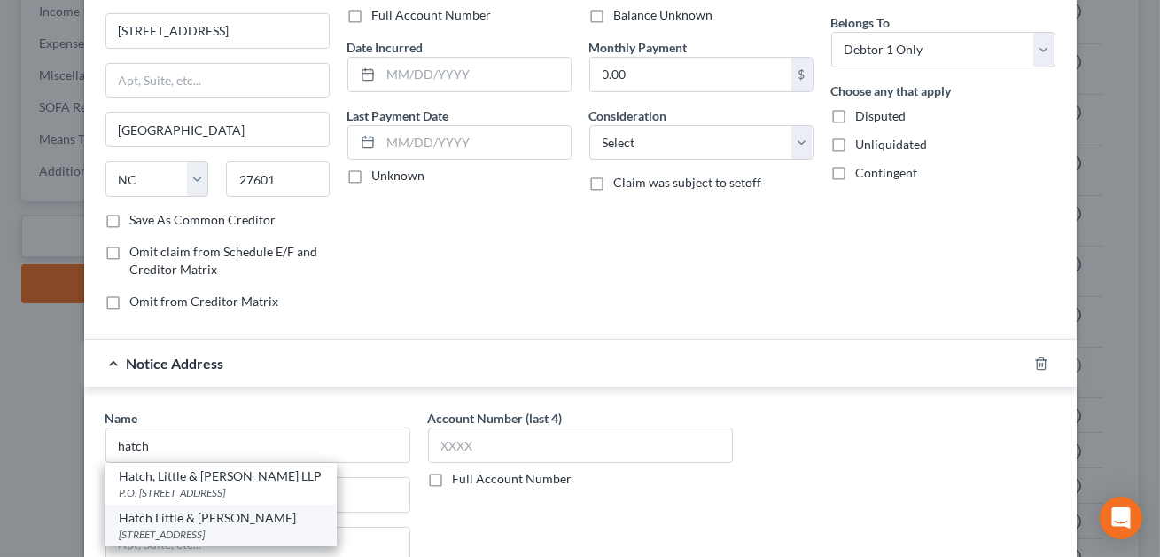
type input "27602"
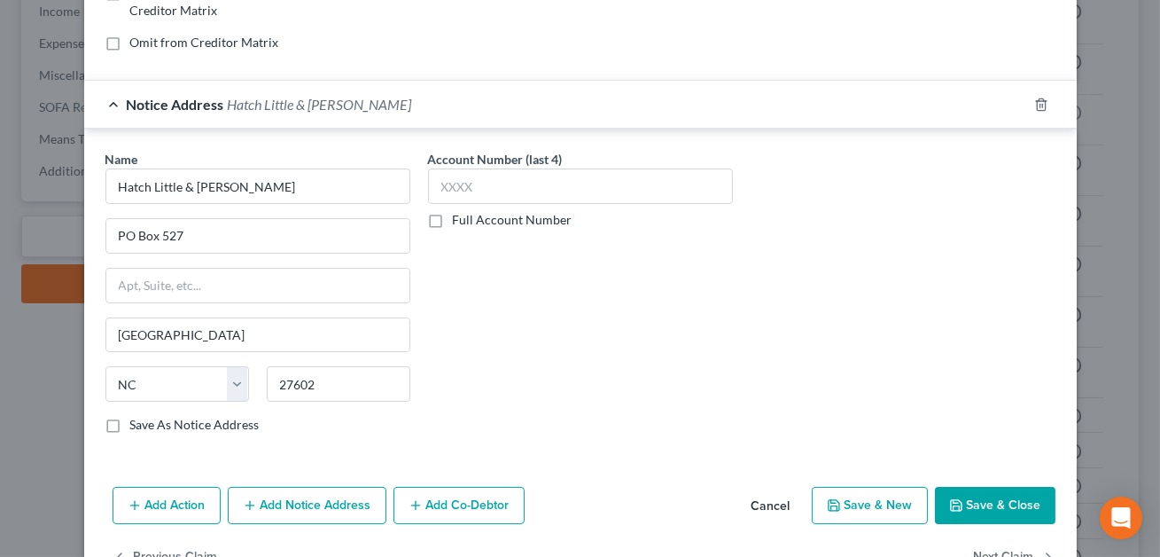
scroll to position [446, 0]
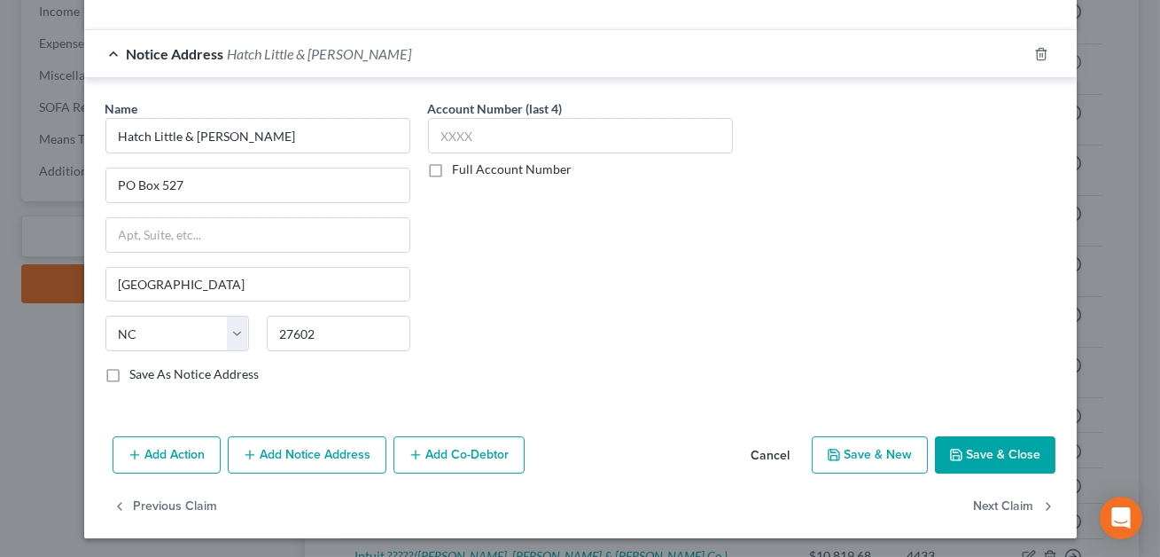
click at [1008, 459] on button "Save & Close" at bounding box center [995, 454] width 121 height 37
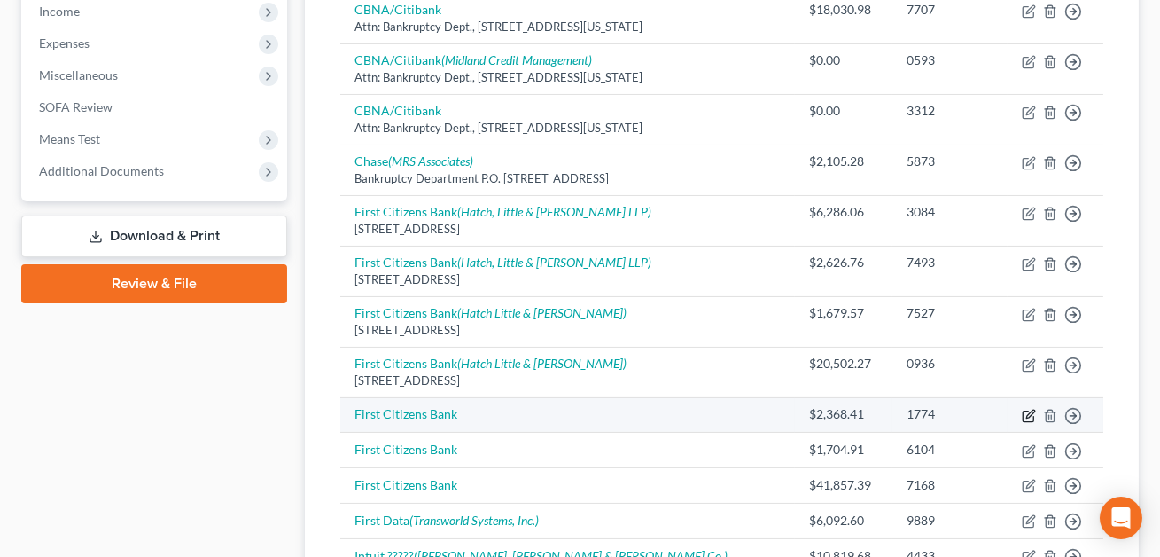
click at [1027, 414] on icon "button" at bounding box center [1030, 413] width 8 height 8
select select "0"
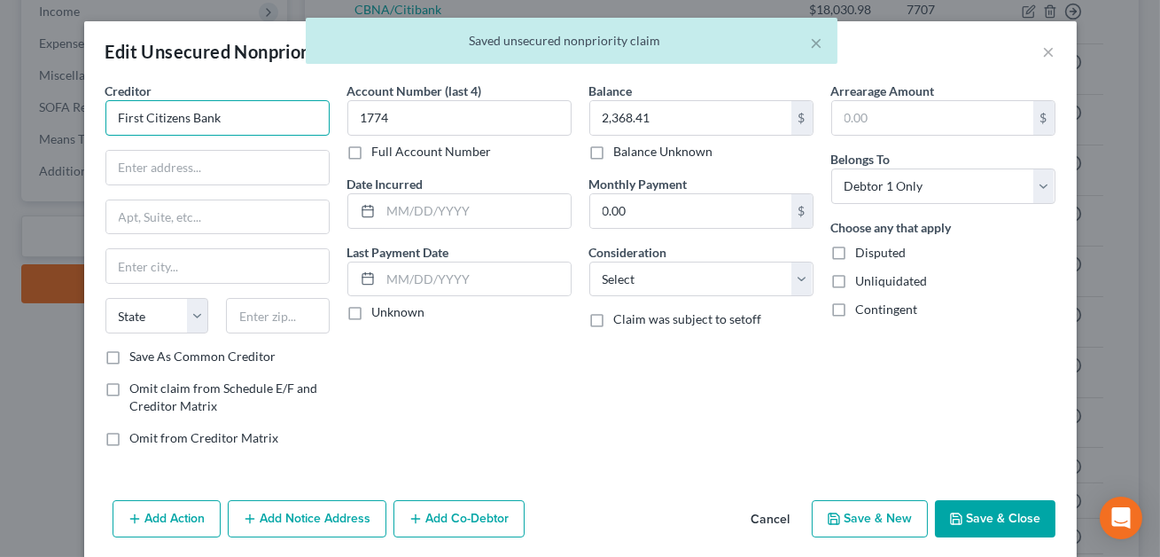
click at [220, 120] on input "First Citizens Bank" at bounding box center [217, 117] width 224 height 35
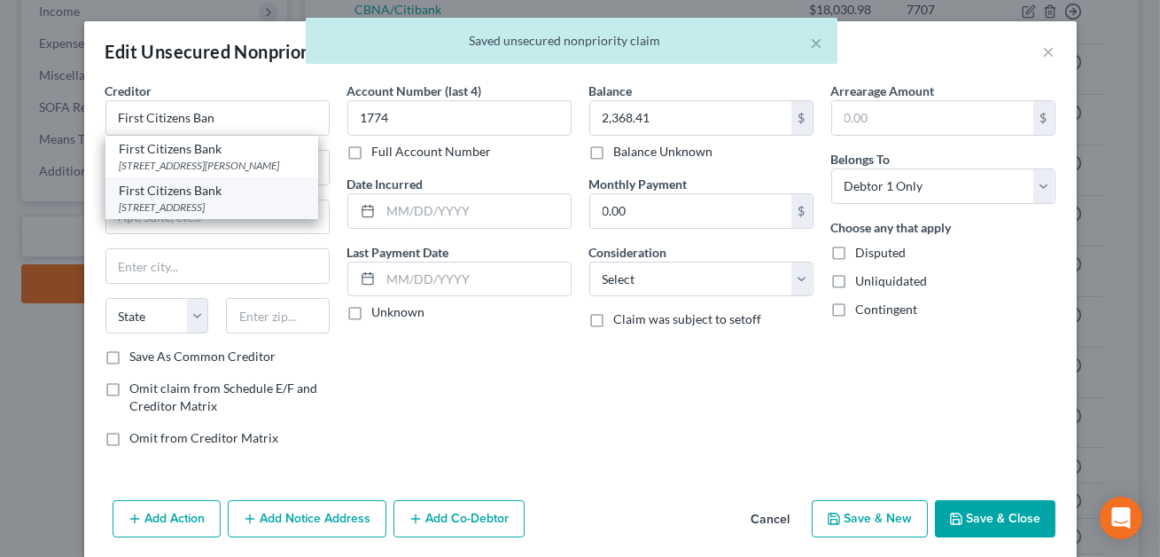
click at [207, 201] on div "[STREET_ADDRESS]" at bounding box center [212, 206] width 184 height 15
type input "First Citizens Bank"
type input "[STREET_ADDRESS]"
type input "[GEOGRAPHIC_DATA]"
select select "28"
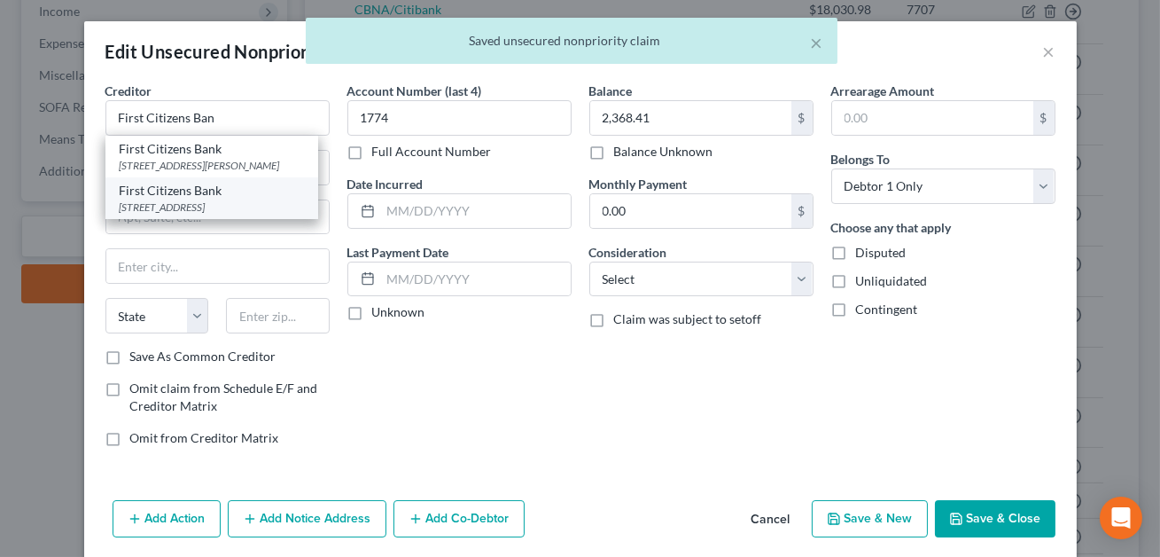
type input "27601"
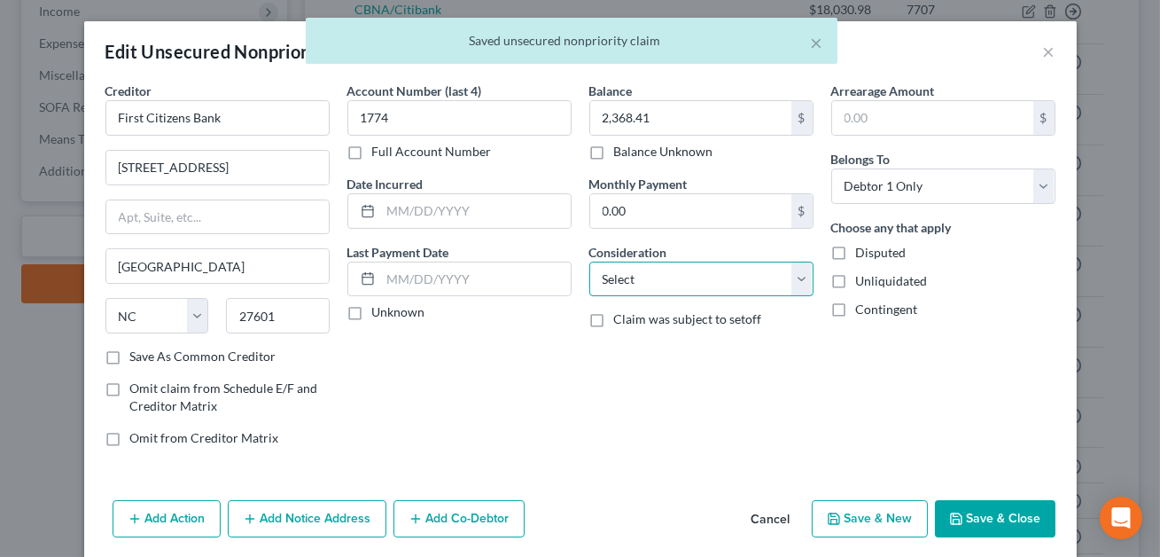
click at [684, 285] on select "Select Cable / Satellite Services Collection Agency Credit Card Debt Debt Couns…" at bounding box center [701, 278] width 224 height 35
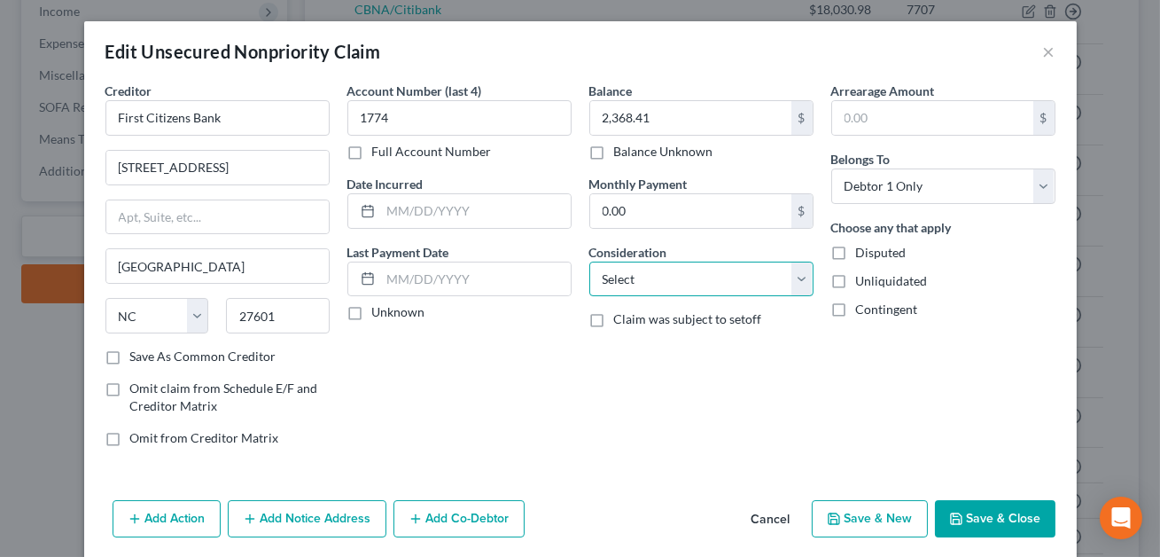
select select "10"
click at [321, 515] on button "Add Notice Address" at bounding box center [307, 518] width 159 height 37
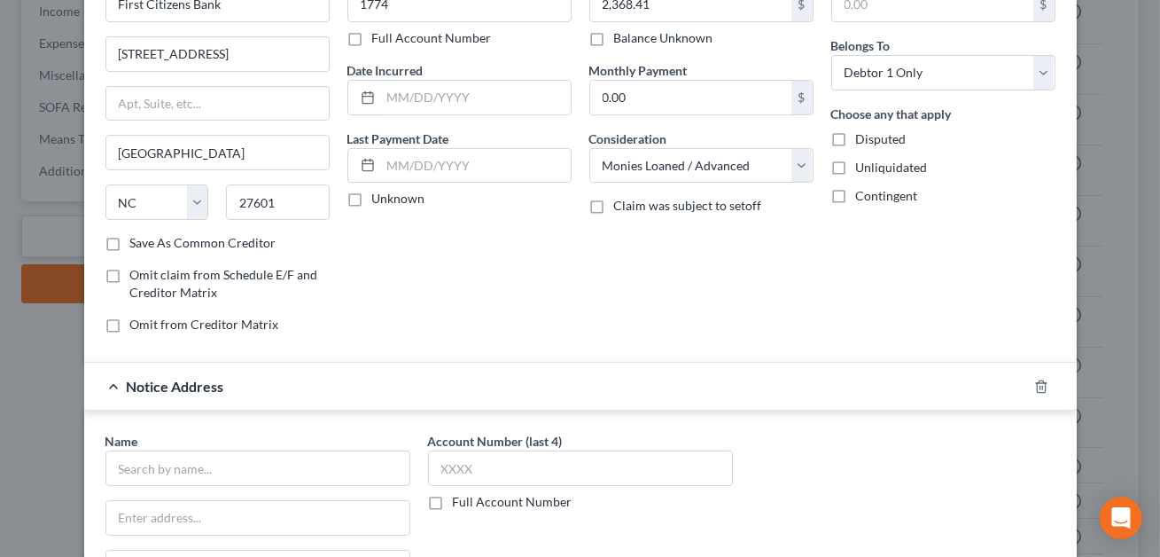
scroll to position [178, 0]
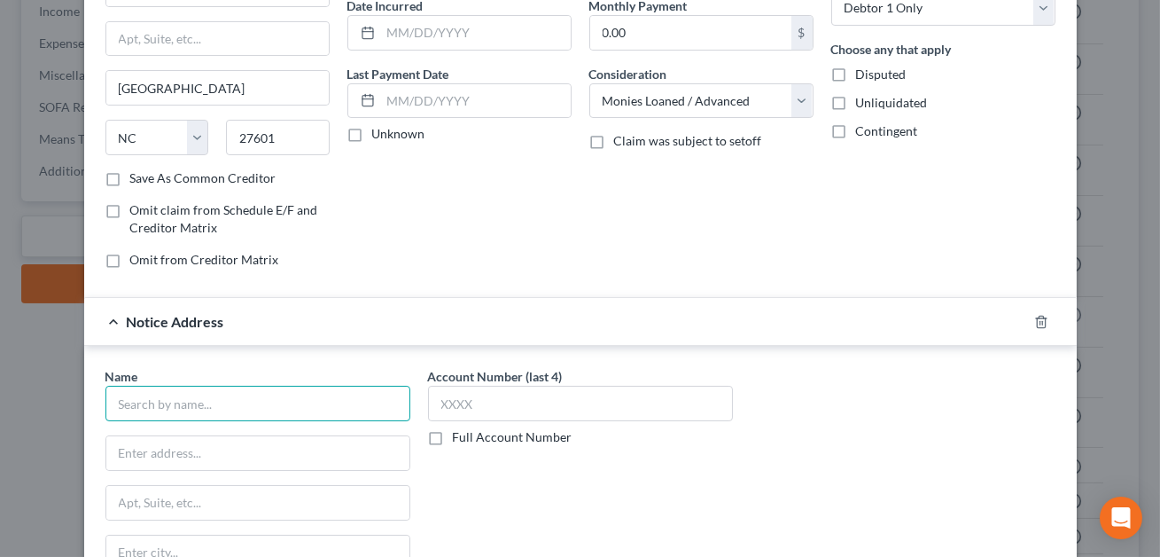
click at [206, 401] on input "text" at bounding box center [257, 403] width 305 height 35
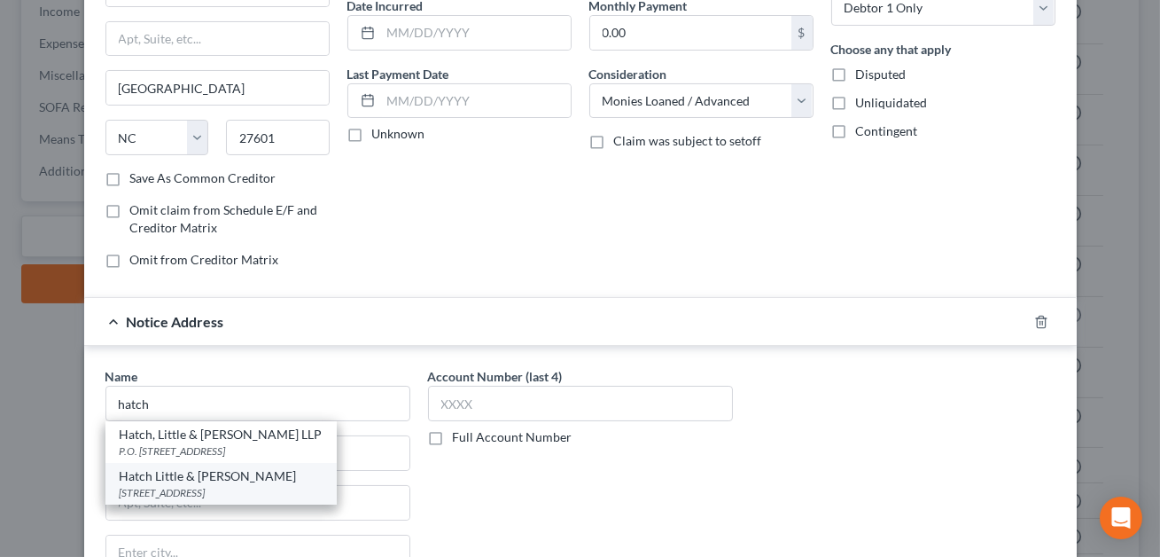
click at [177, 477] on div "Hatch Little & [PERSON_NAME]" at bounding box center [221, 476] width 203 height 18
type input "Hatch Little & [PERSON_NAME]"
type input "PO Box 527"
type input "[GEOGRAPHIC_DATA]"
select select "28"
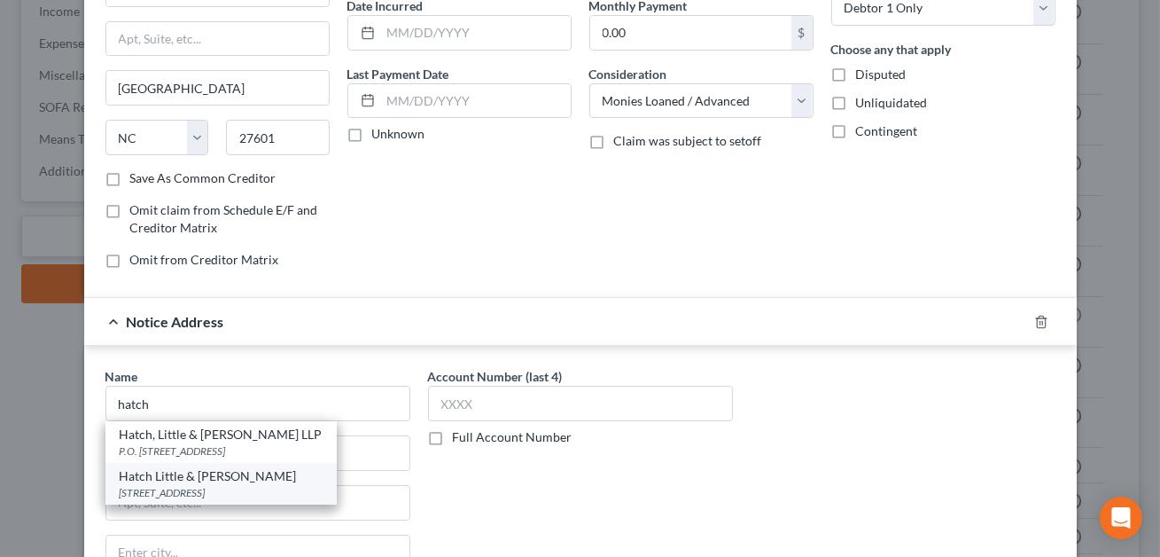
type input "27602"
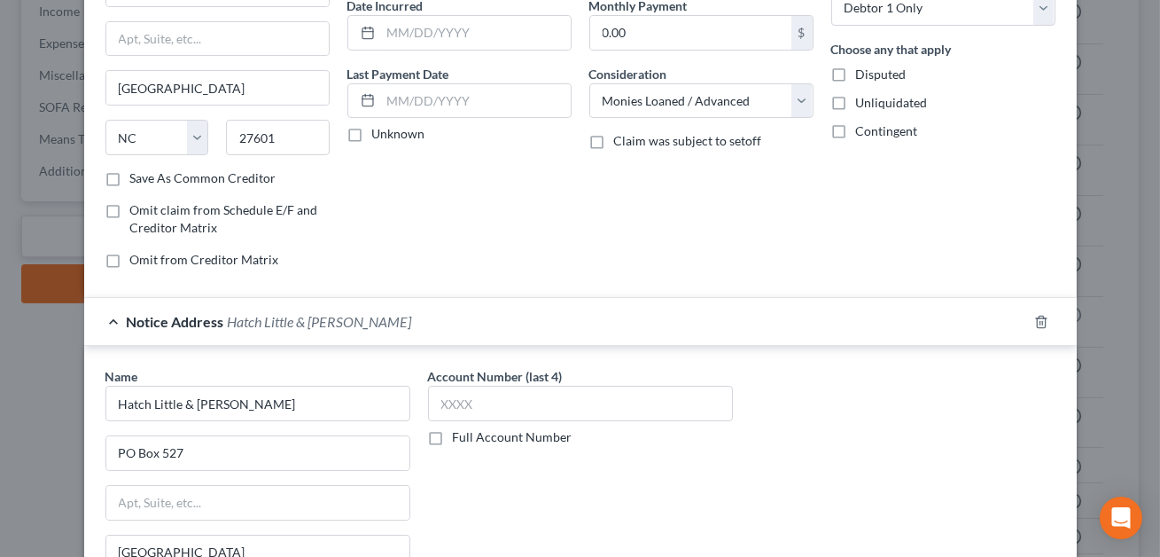
scroll to position [446, 0]
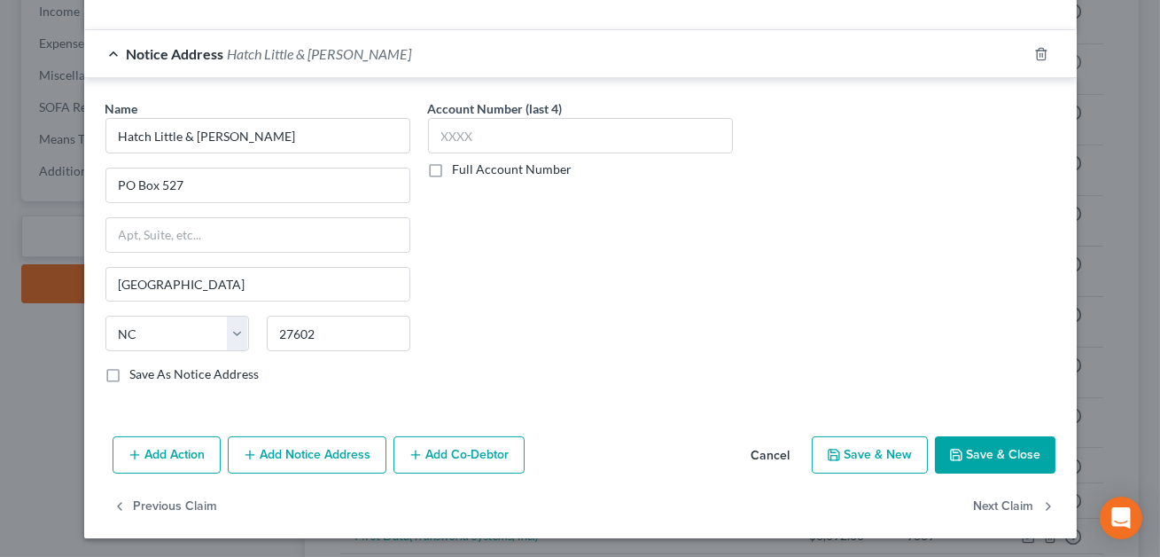
click at [970, 453] on button "Save & Close" at bounding box center [995, 454] width 121 height 37
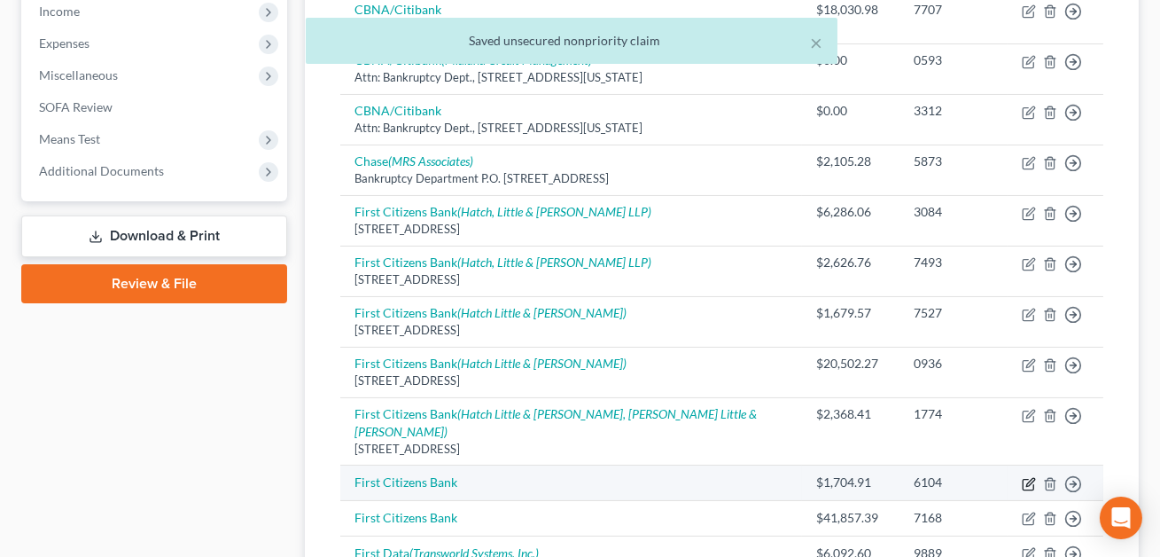
click at [1030, 477] on icon "button" at bounding box center [1029, 484] width 14 height 14
select select "0"
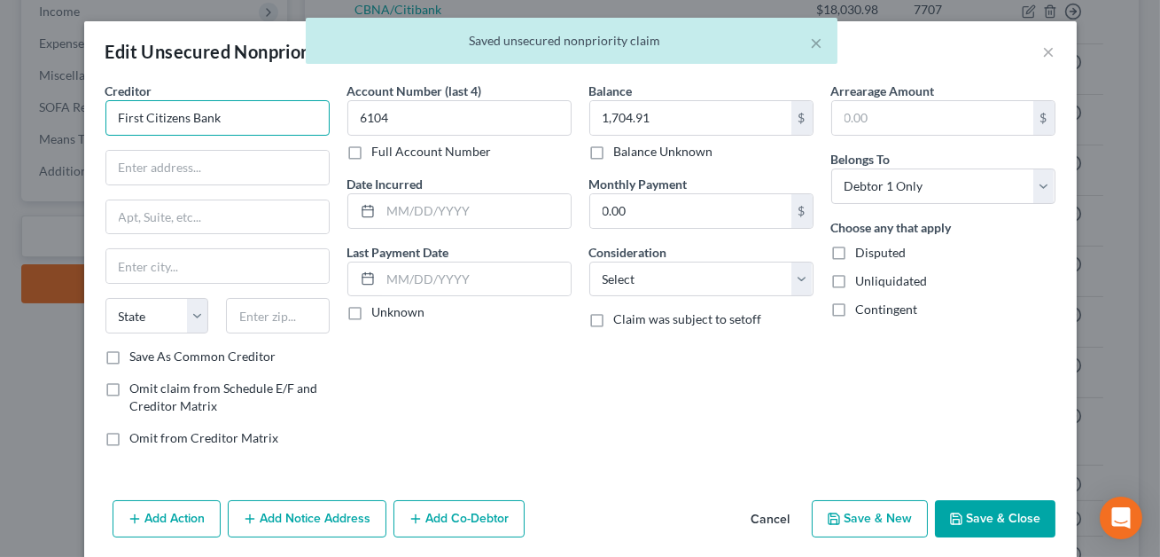
click at [225, 123] on input "First Citizens Bank" at bounding box center [217, 117] width 224 height 35
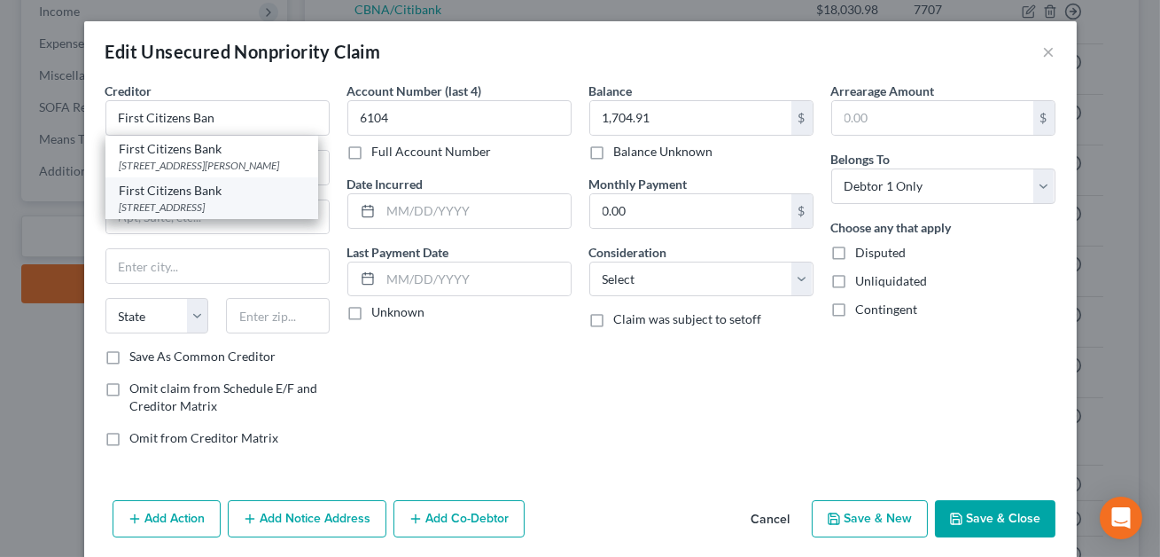
click at [176, 204] on div "[STREET_ADDRESS]" at bounding box center [212, 206] width 184 height 15
type input "First Citizens Bank"
type input "[STREET_ADDRESS]"
type input "[GEOGRAPHIC_DATA]"
select select "28"
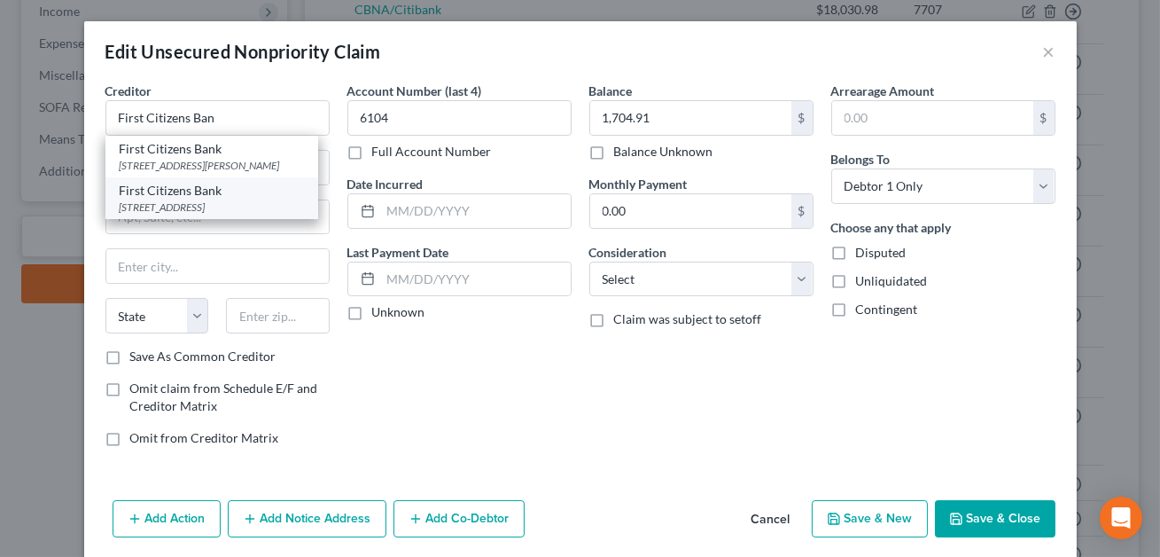
type input "27601"
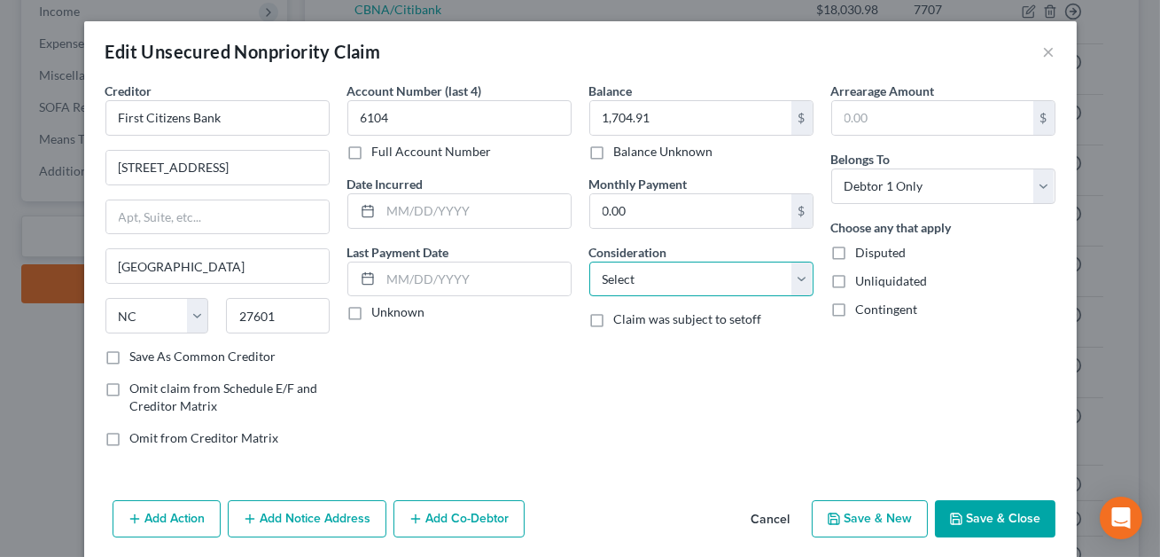
click at [649, 279] on select "Select Cable / Satellite Services Collection Agency Credit Card Debt Debt Couns…" at bounding box center [701, 278] width 224 height 35
select select "10"
click at [307, 514] on button "Add Notice Address" at bounding box center [307, 518] width 159 height 37
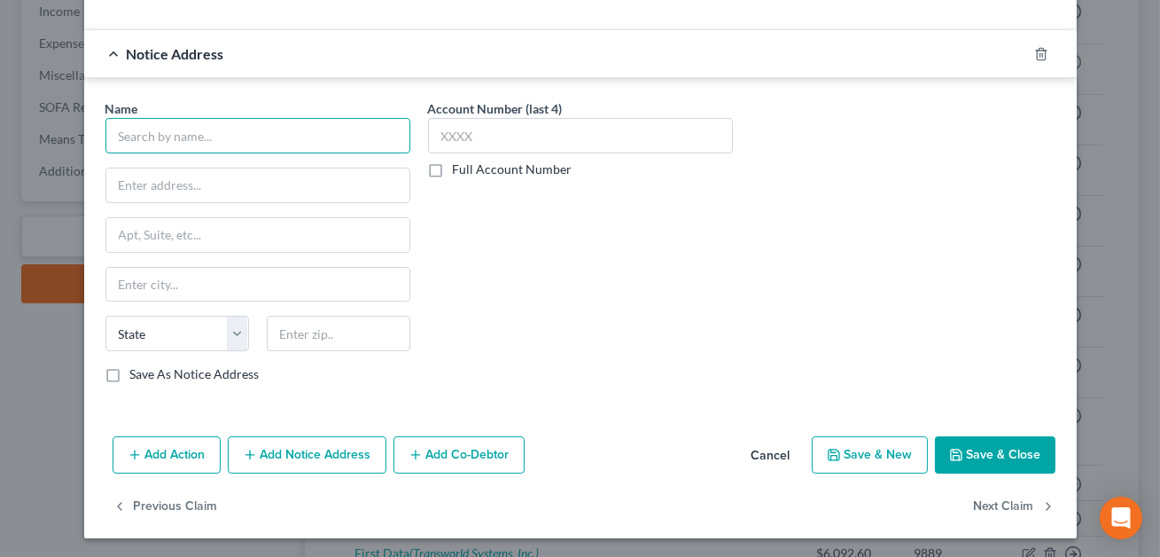
click at [189, 135] on input "text" at bounding box center [257, 135] width 305 height 35
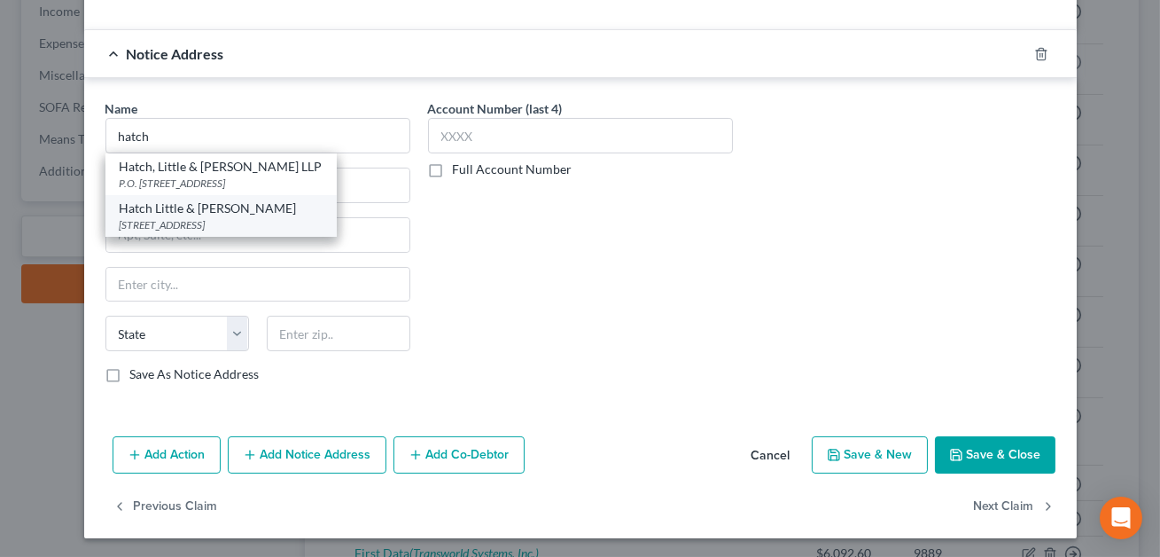
click at [184, 217] on div "[STREET_ADDRESS]" at bounding box center [221, 224] width 203 height 15
type input "Hatch Little & [PERSON_NAME]"
type input "PO Box 527"
type input "[GEOGRAPHIC_DATA]"
select select "28"
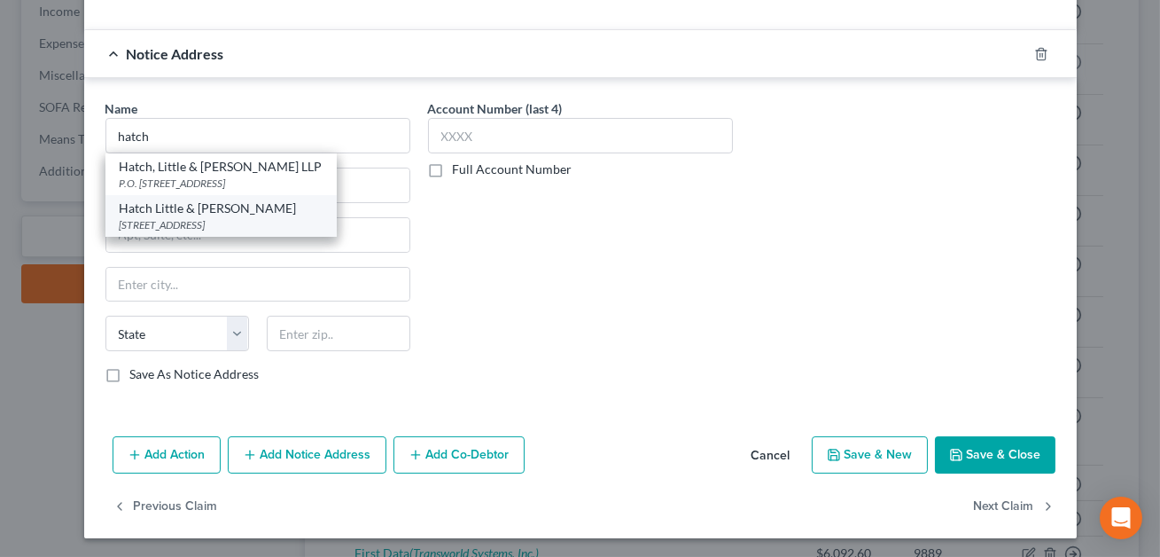
type input "27602"
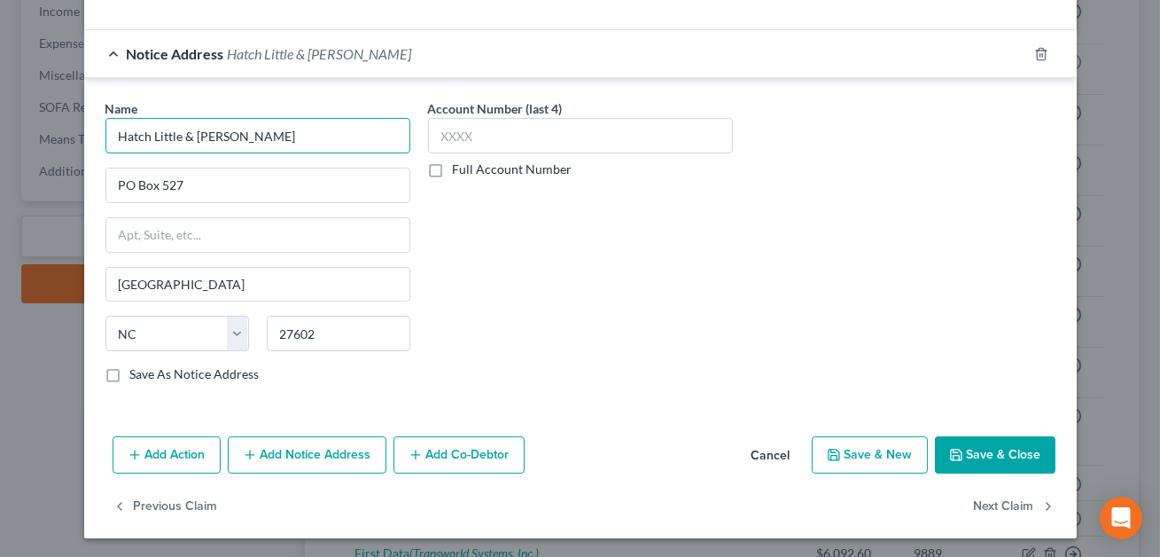
click at [235, 133] on input "Hatch Little & [PERSON_NAME]" at bounding box center [257, 135] width 305 height 35
type input "Hatch Little & [PERSON_NAME], LLP"
click at [980, 456] on button "Save & Close" at bounding box center [995, 454] width 121 height 37
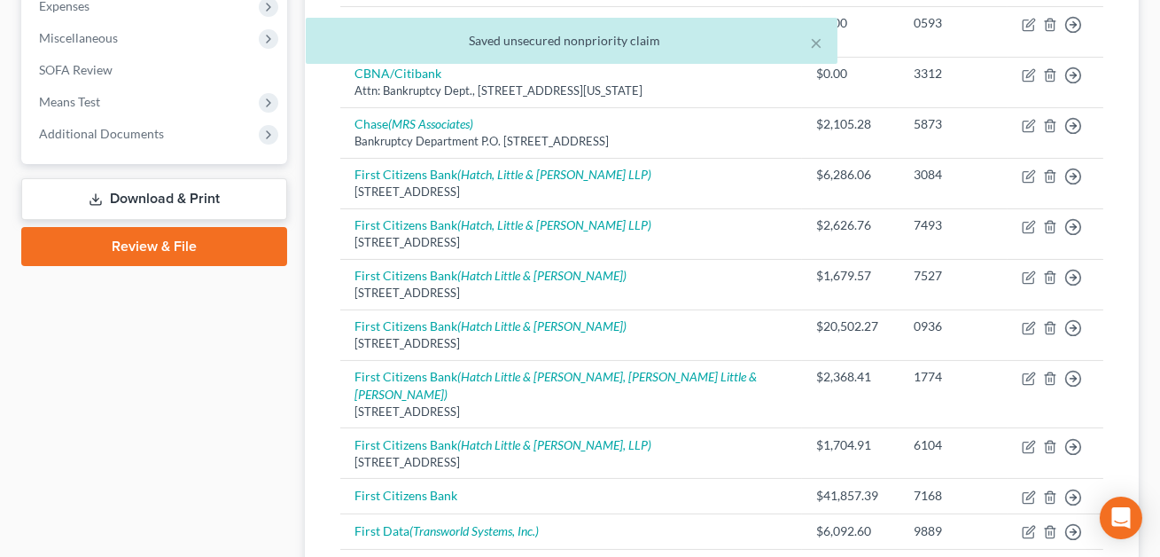
scroll to position [611, 0]
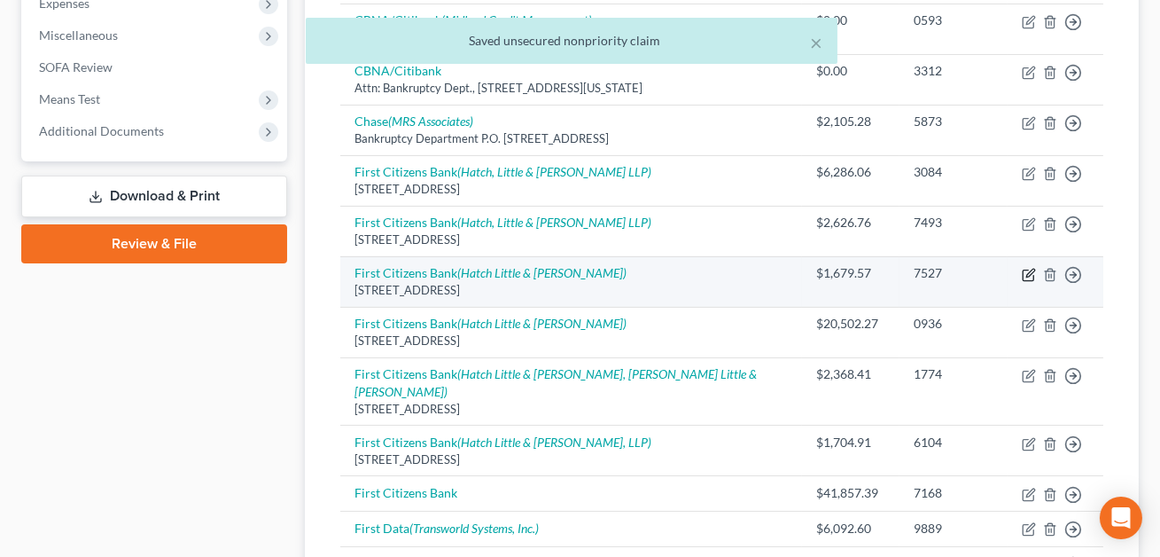
click at [1027, 273] on icon "button" at bounding box center [1030, 273] width 8 height 8
select select "28"
select select "10"
select select "0"
select select "28"
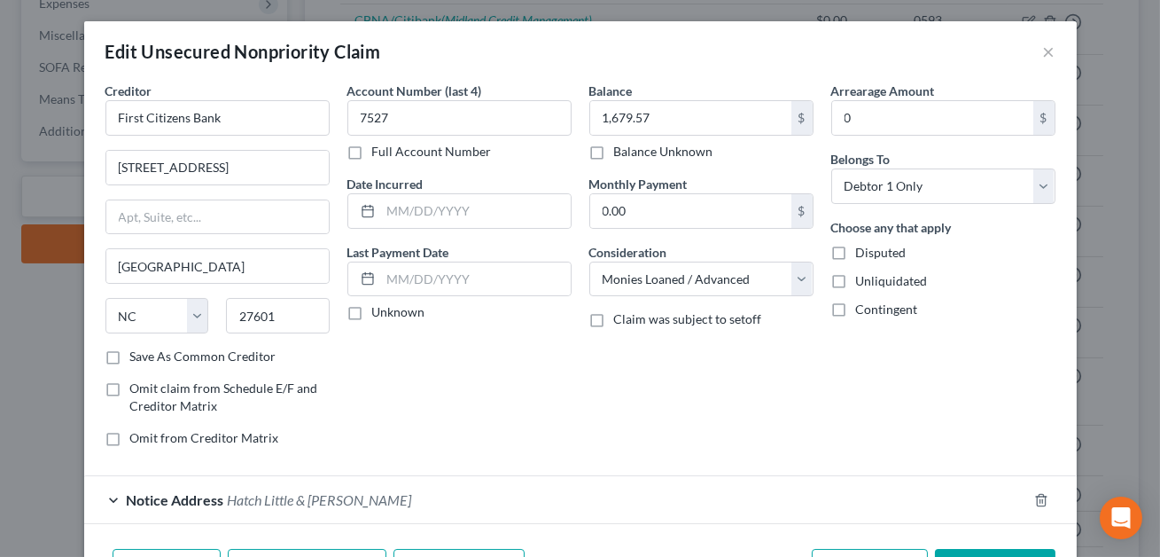
scroll to position [114, 0]
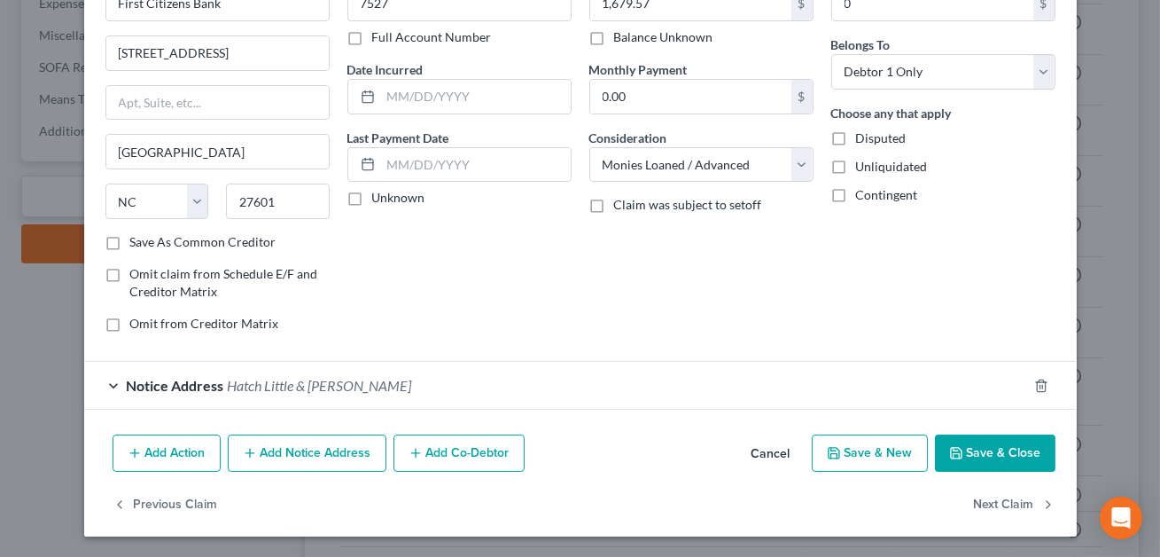
click at [269, 380] on span "Hatch Little & [PERSON_NAME]" at bounding box center [320, 385] width 184 height 17
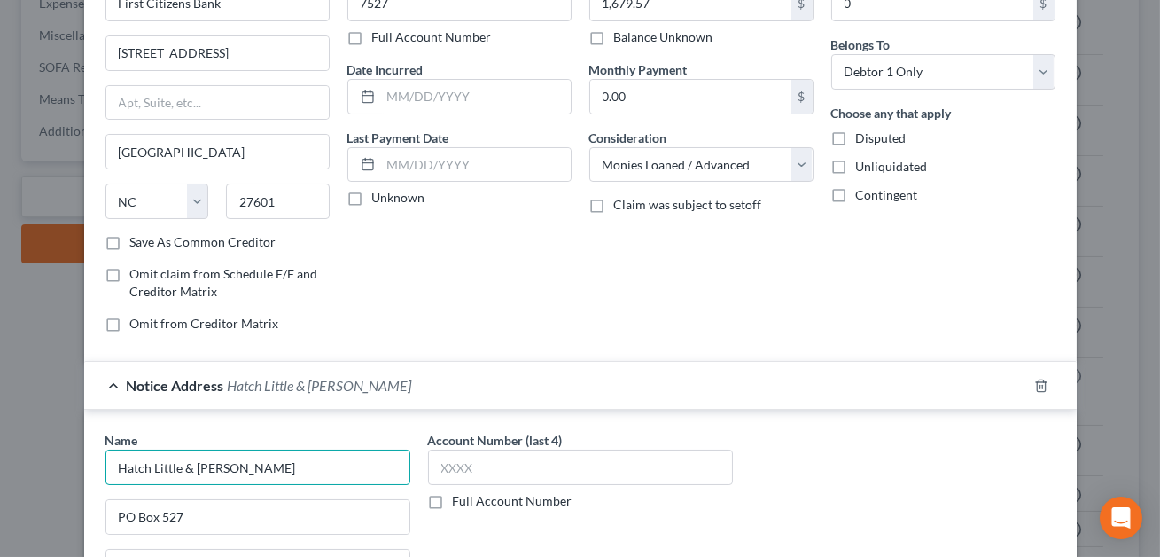
click at [234, 469] on input "Hatch Little & [PERSON_NAME]" at bounding box center [257, 466] width 305 height 35
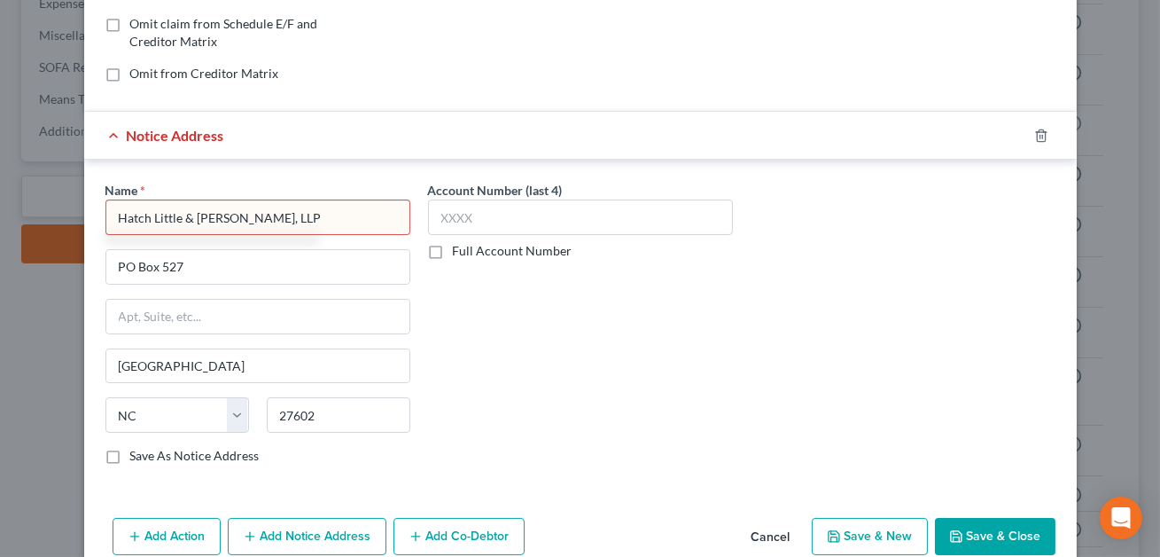
scroll to position [433, 0]
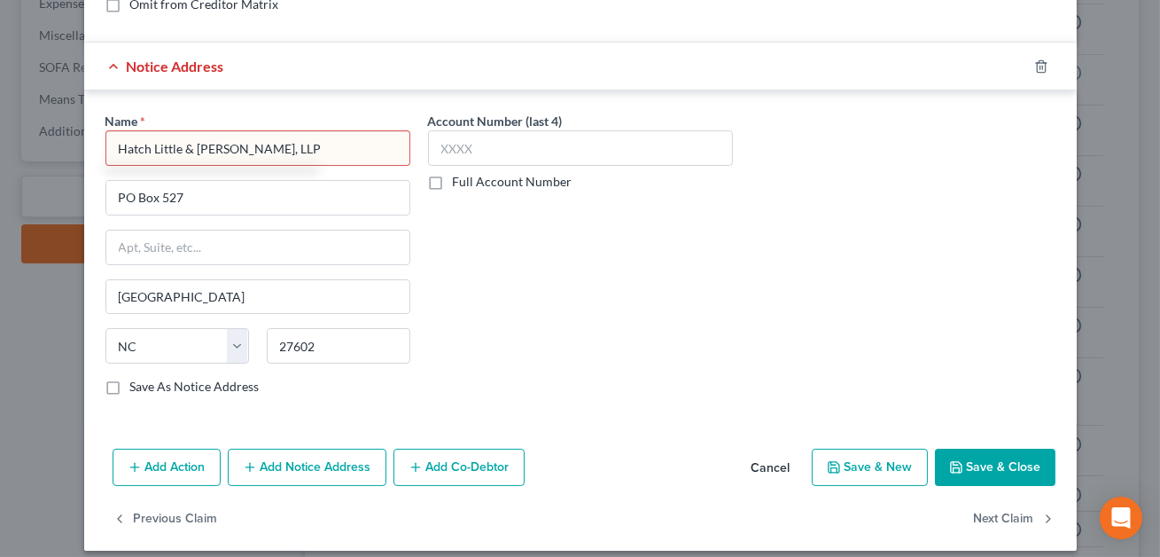
type input "Hatch Little & [PERSON_NAME], LLP"
click at [982, 471] on button "Save & Close" at bounding box center [995, 466] width 121 height 37
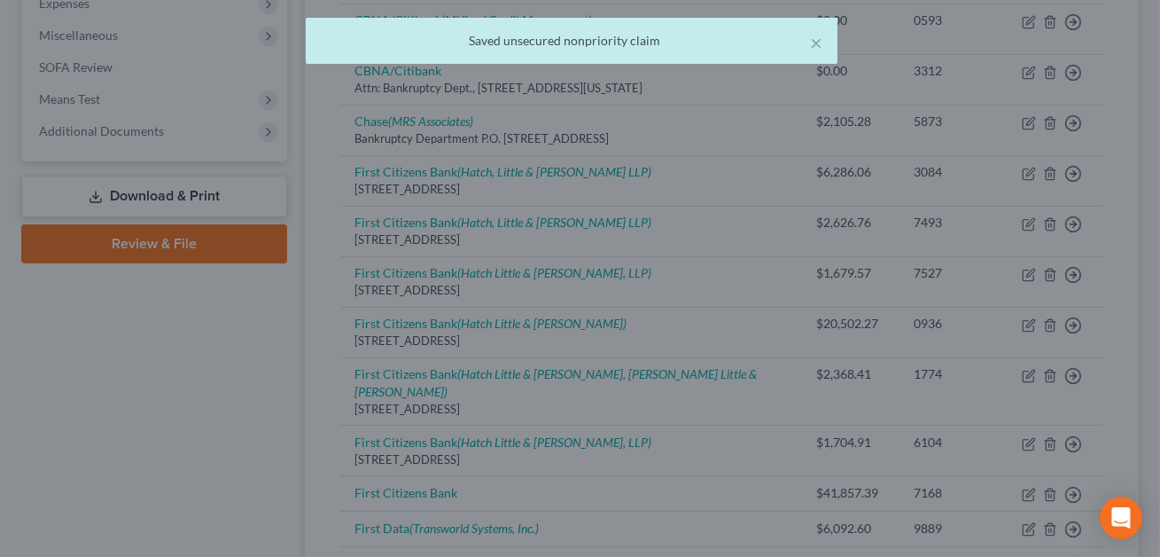
scroll to position [0, 0]
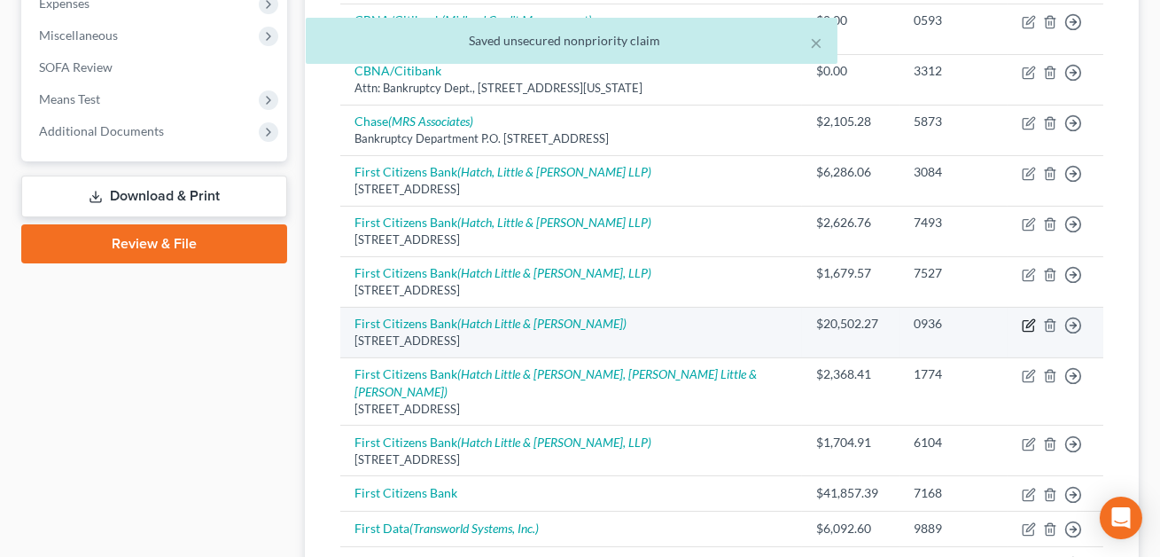
click at [1029, 318] on icon "button" at bounding box center [1029, 325] width 14 height 14
select select "28"
select select "10"
select select "0"
select select "28"
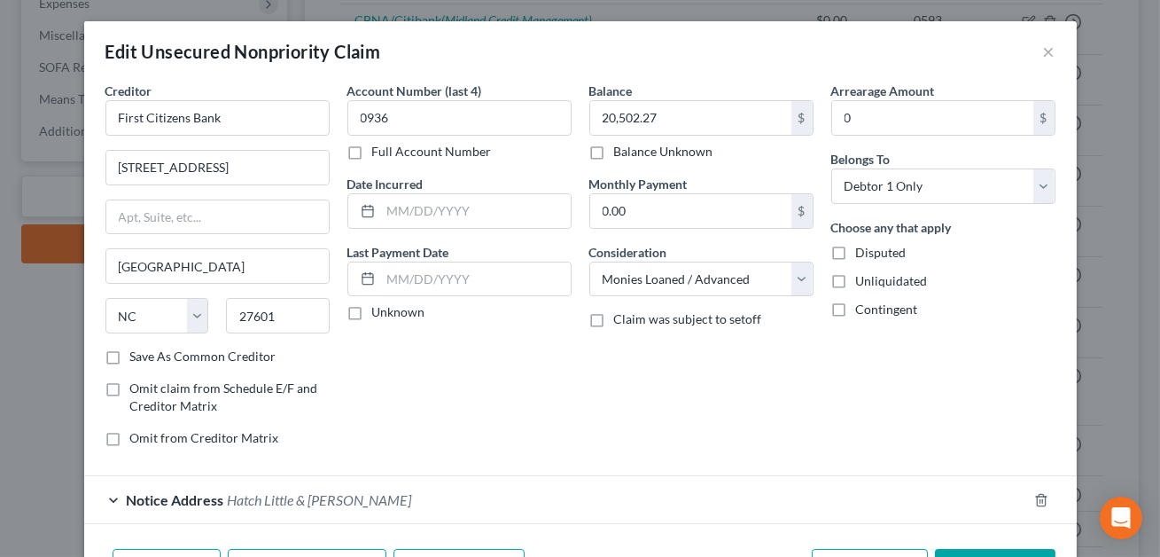
click at [270, 505] on span "Hatch Little & [PERSON_NAME]" at bounding box center [320, 499] width 184 height 17
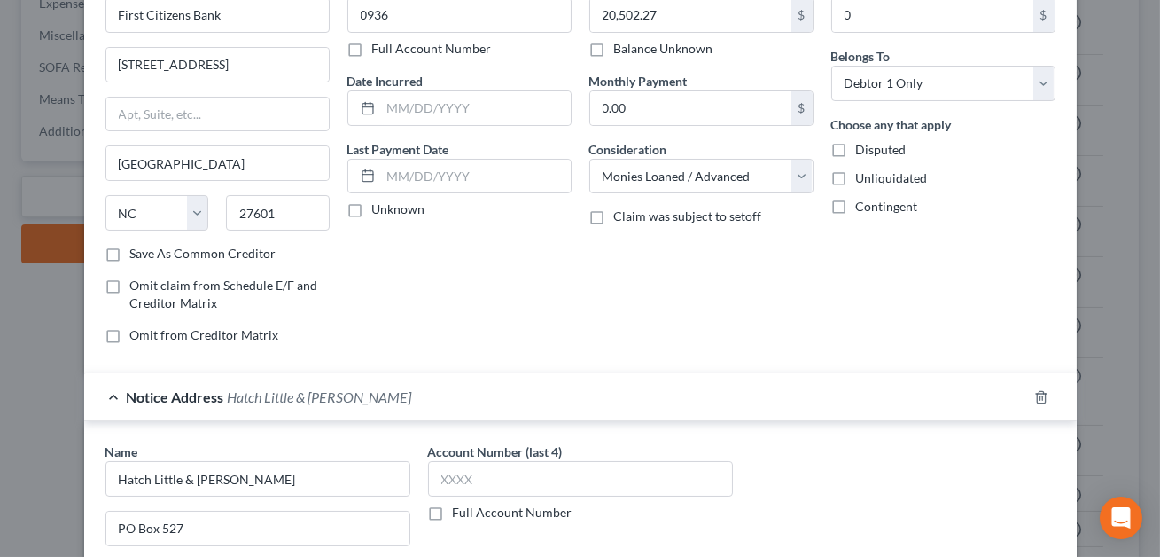
scroll to position [167, 0]
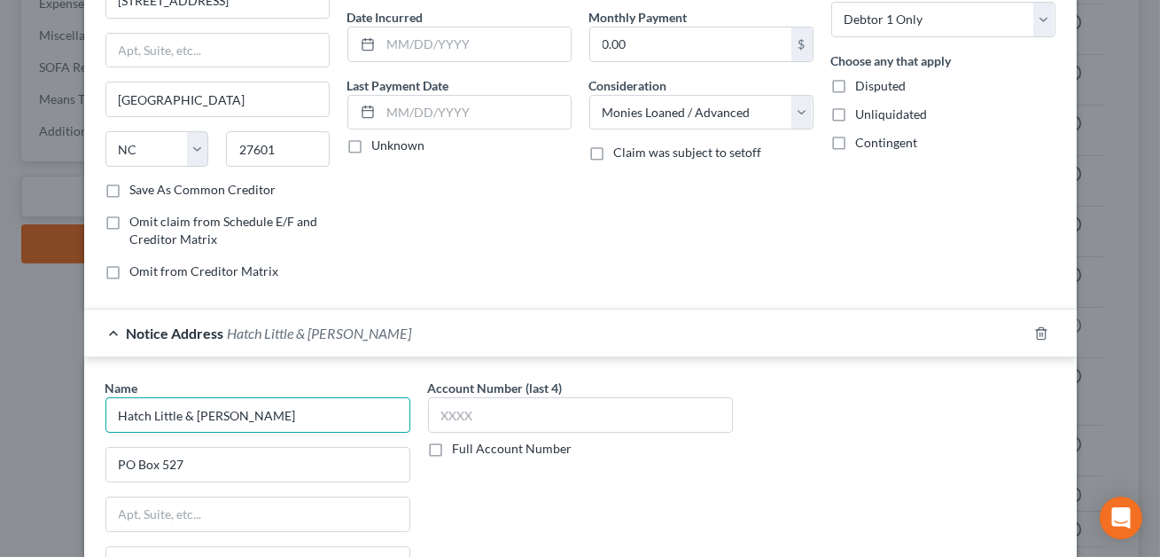
click at [233, 412] on input "Hatch Little & [PERSON_NAME]" at bounding box center [257, 414] width 305 height 35
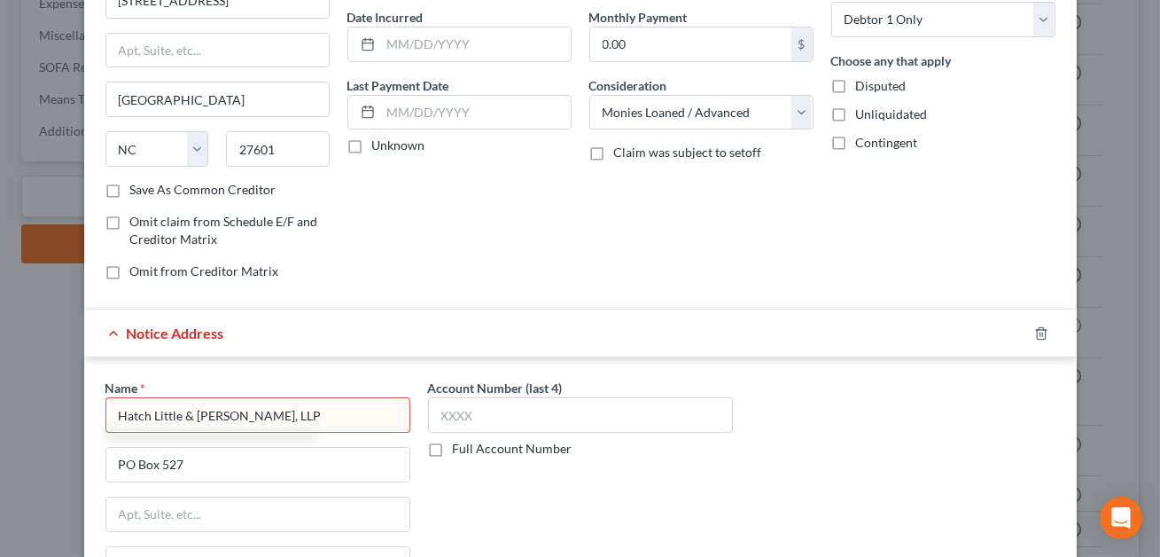
scroll to position [446, 0]
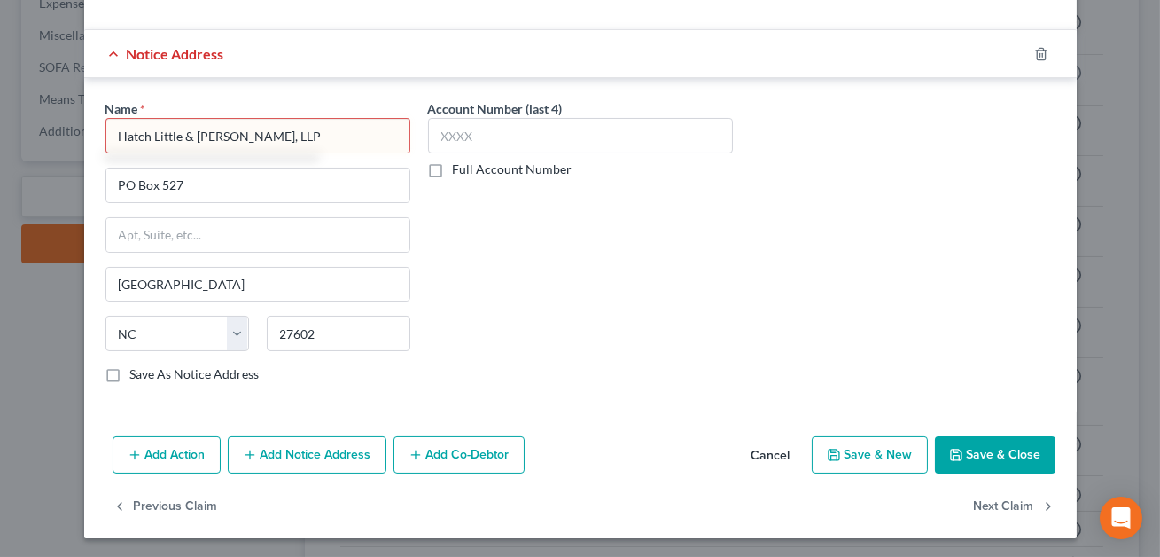
type input "Hatch Little & [PERSON_NAME], LLP"
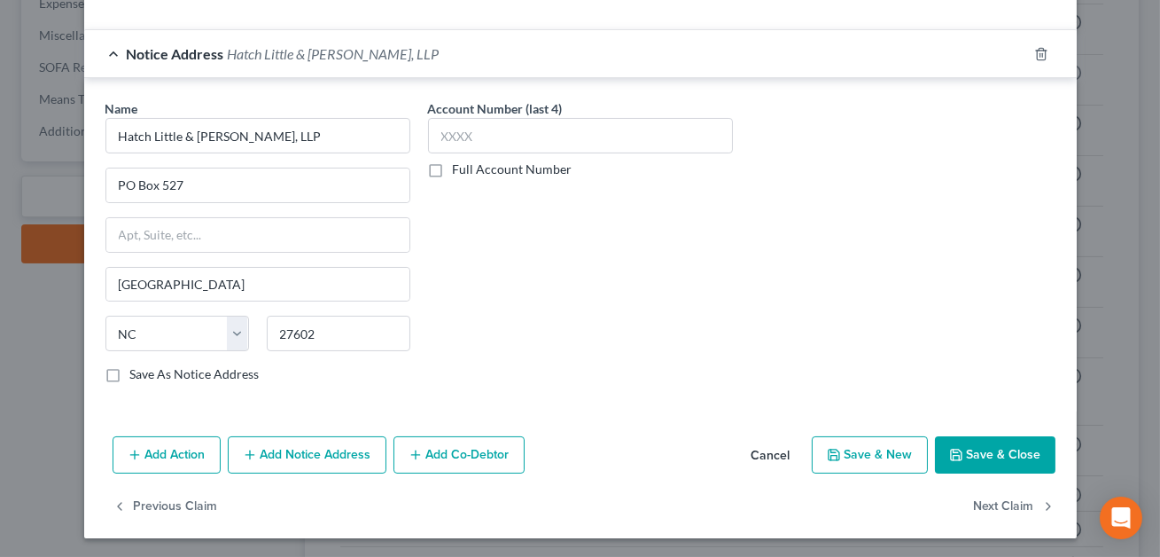
click at [993, 456] on button "Save & Close" at bounding box center [995, 454] width 121 height 37
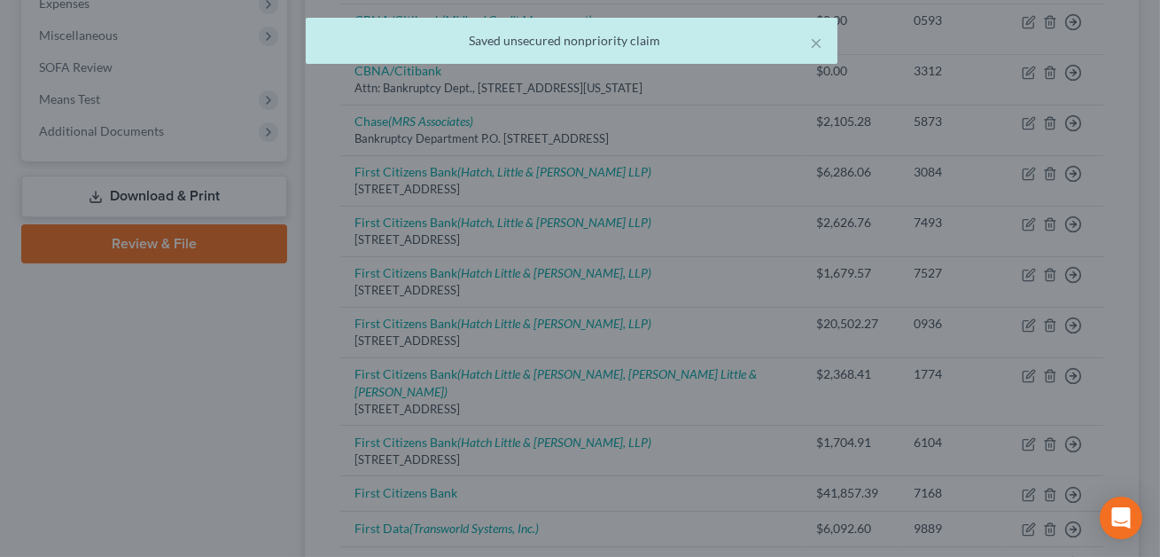
scroll to position [0, 0]
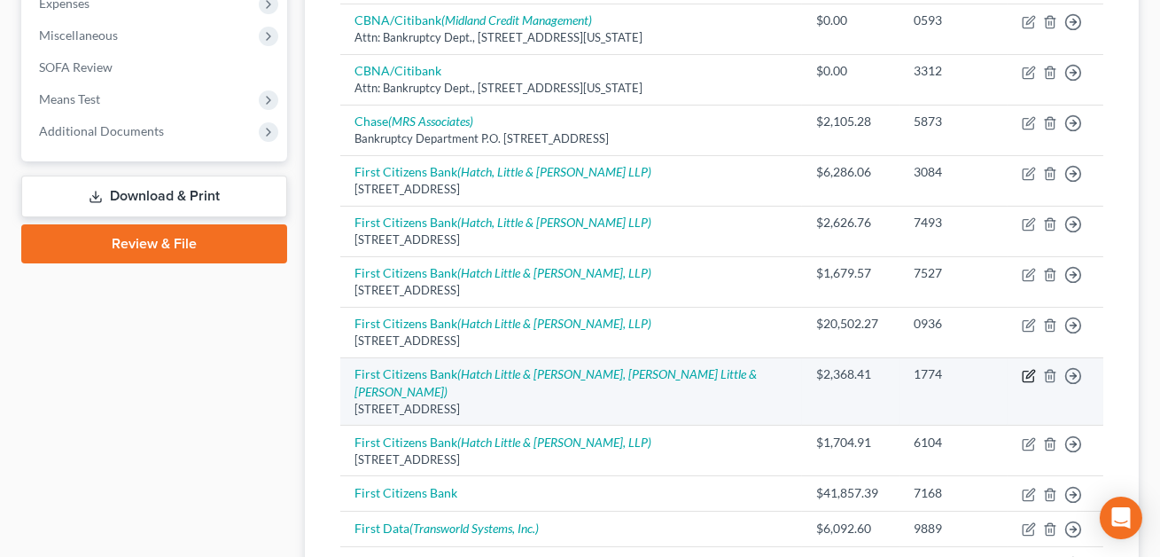
click at [1030, 374] on icon "button" at bounding box center [1030, 374] width 8 height 8
select select "28"
select select "10"
select select "0"
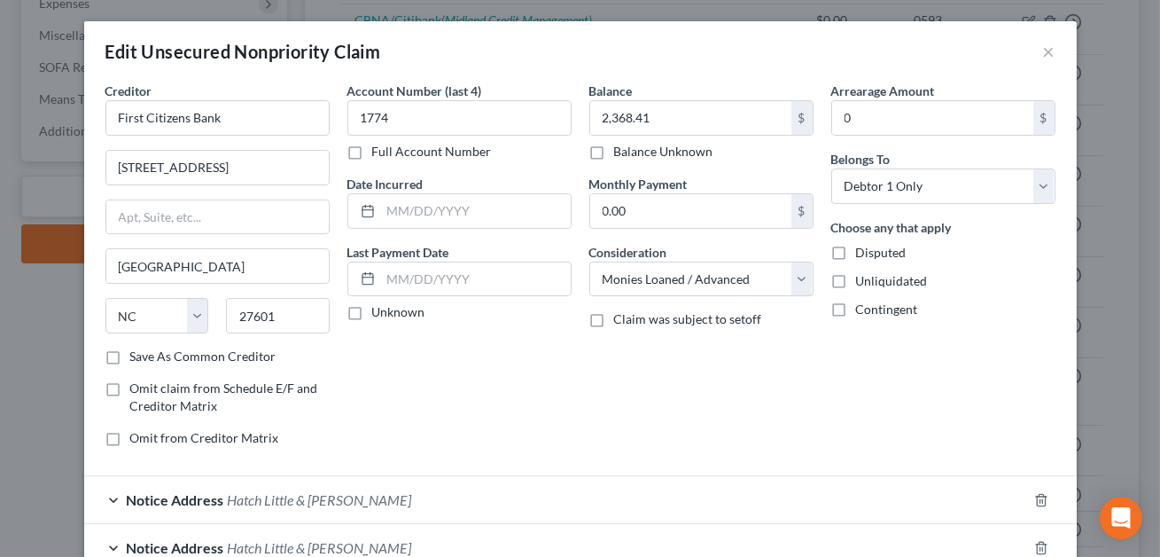
click at [441, 490] on div "Notice Address Hatch Little & [PERSON_NAME]" at bounding box center [555, 499] width 943 height 47
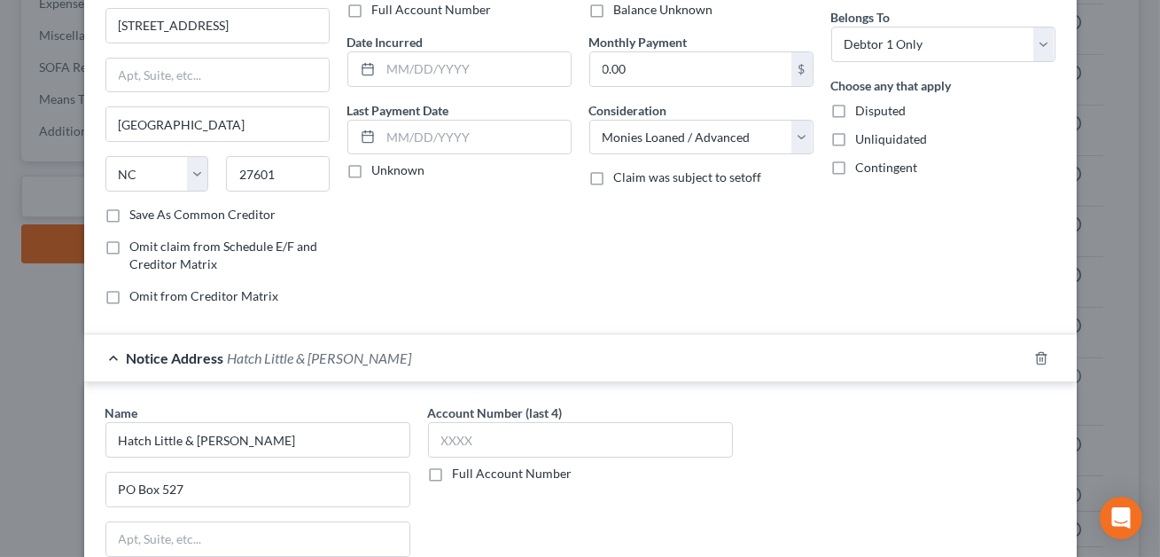
scroll to position [266, 0]
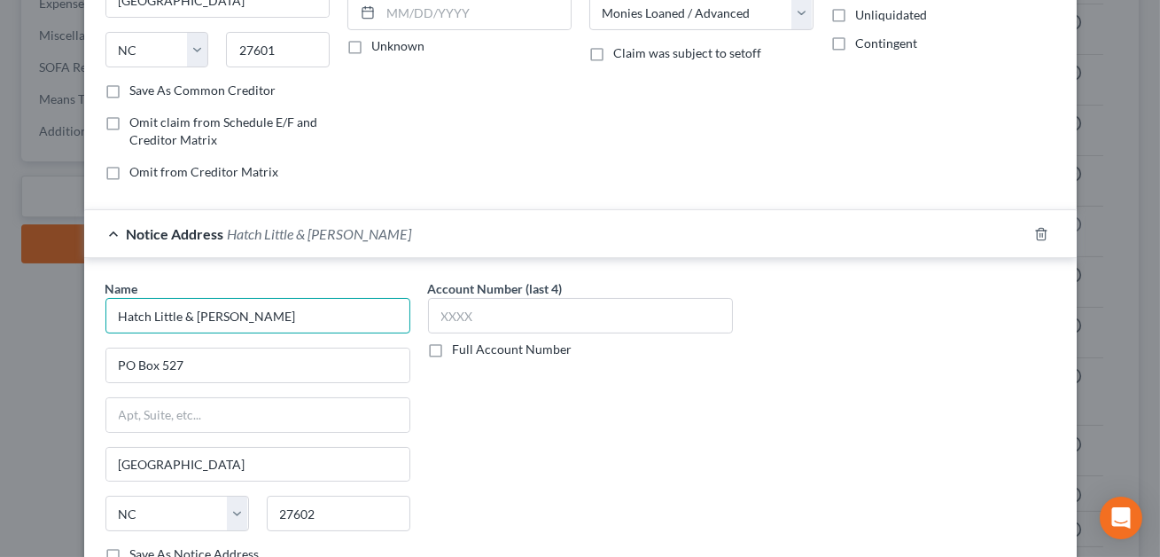
click at [235, 312] on input "Hatch Little & [PERSON_NAME]" at bounding box center [257, 315] width 305 height 35
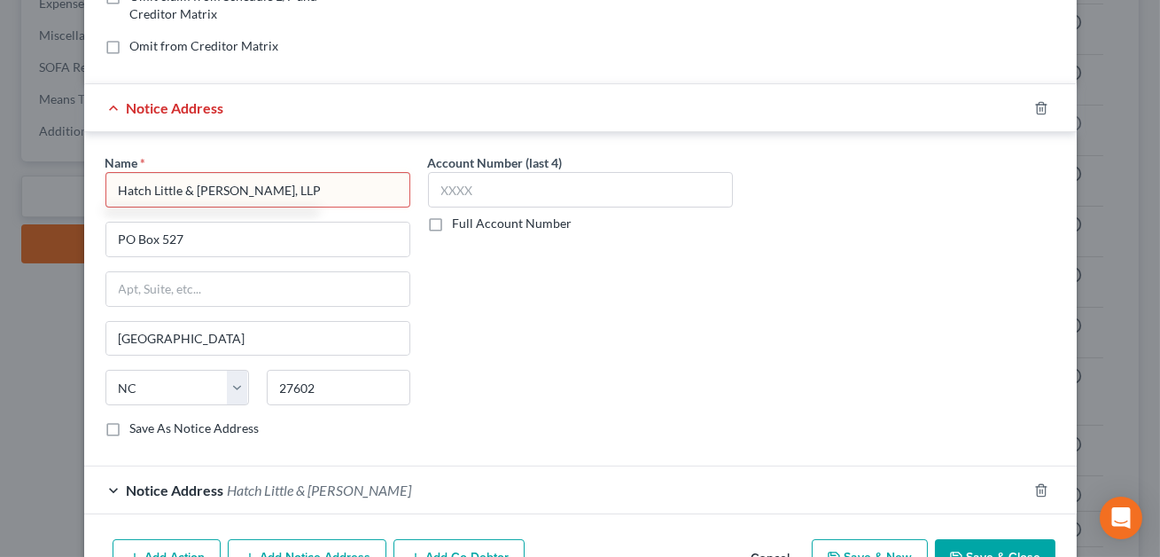
scroll to position [495, 0]
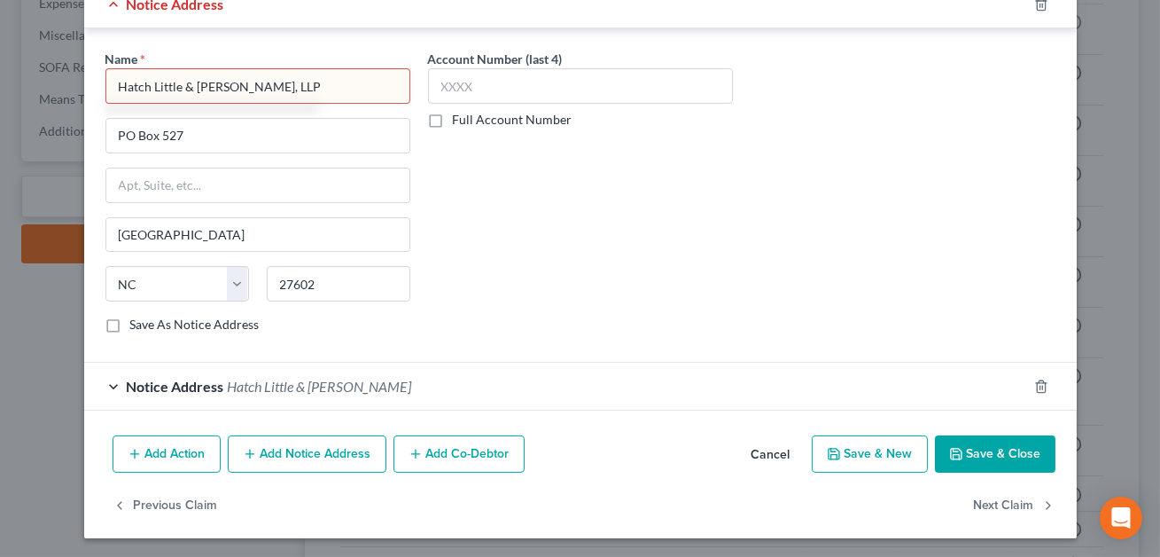
type input "Hatch Little & [PERSON_NAME], LLP"
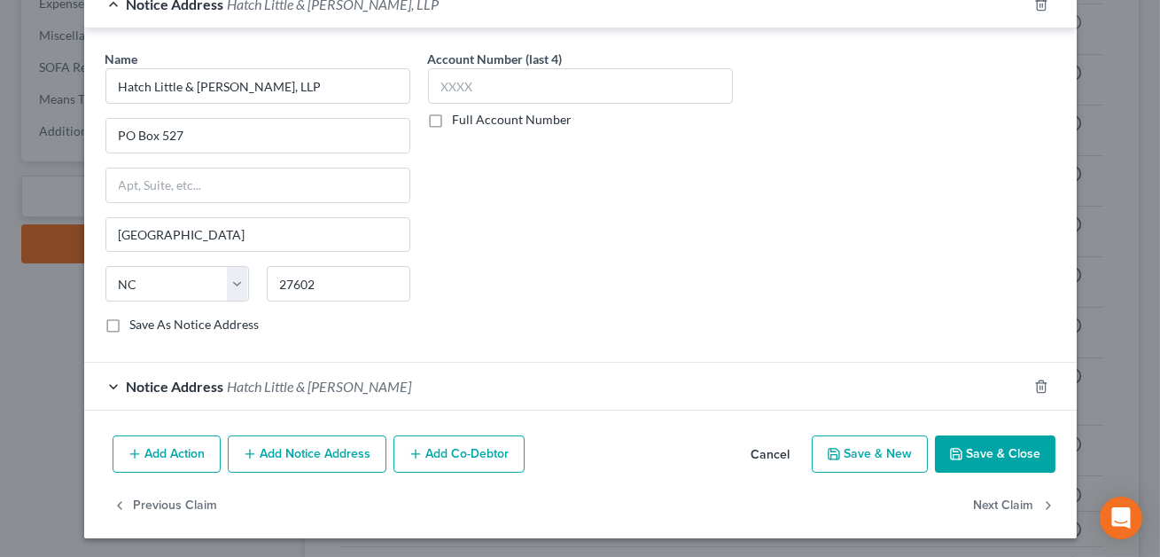
click at [973, 448] on button "Save & Close" at bounding box center [995, 453] width 121 height 37
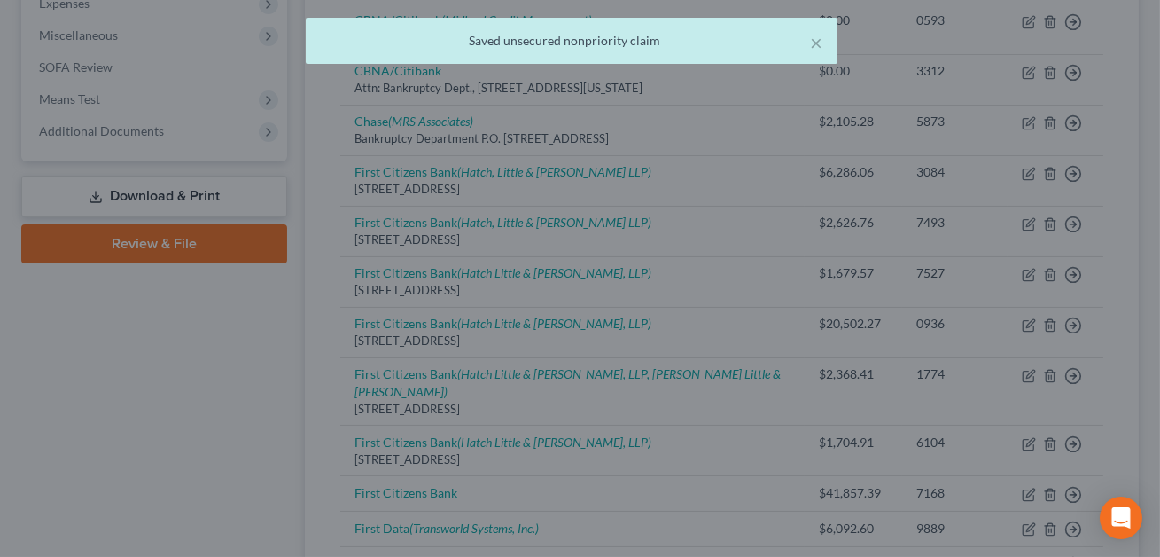
scroll to position [0, 0]
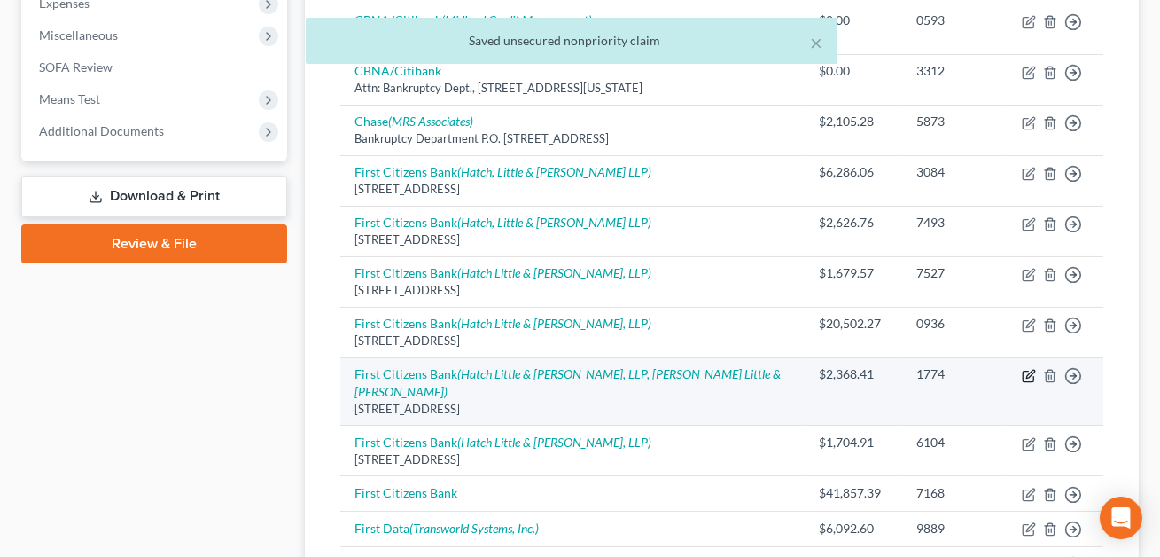
click at [1028, 371] on icon "button" at bounding box center [1030, 374] width 8 height 8
select select "28"
select select "10"
select select "0"
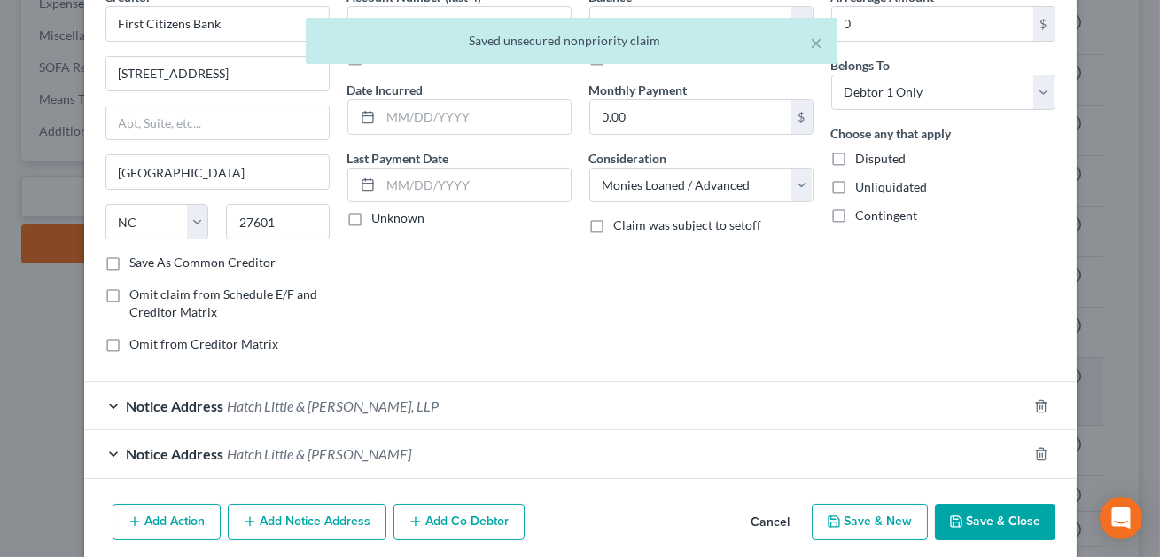
scroll to position [162, 0]
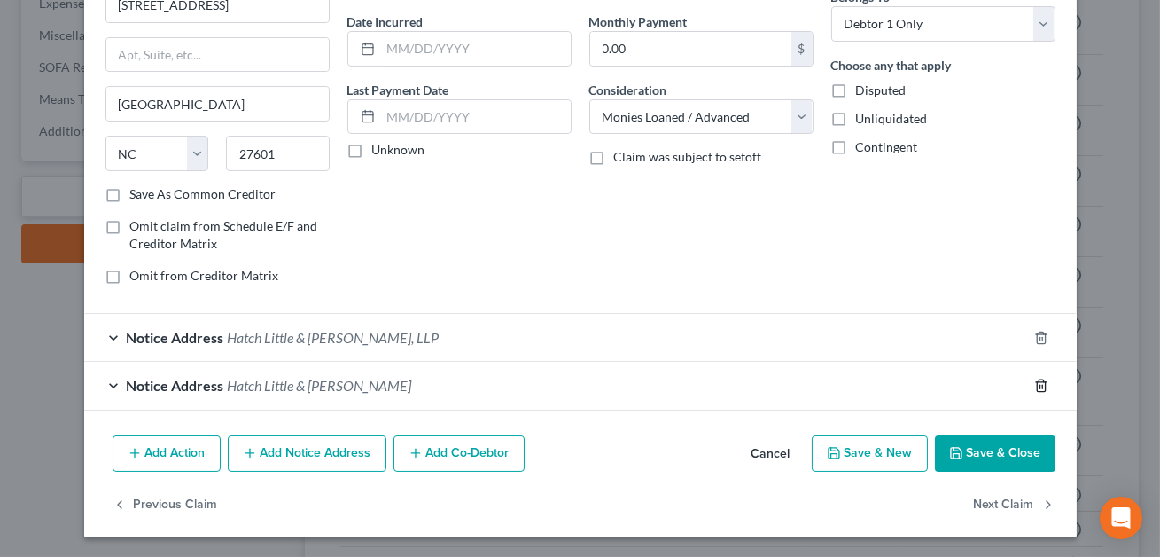
click at [1037, 382] on icon "button" at bounding box center [1041, 385] width 8 height 12
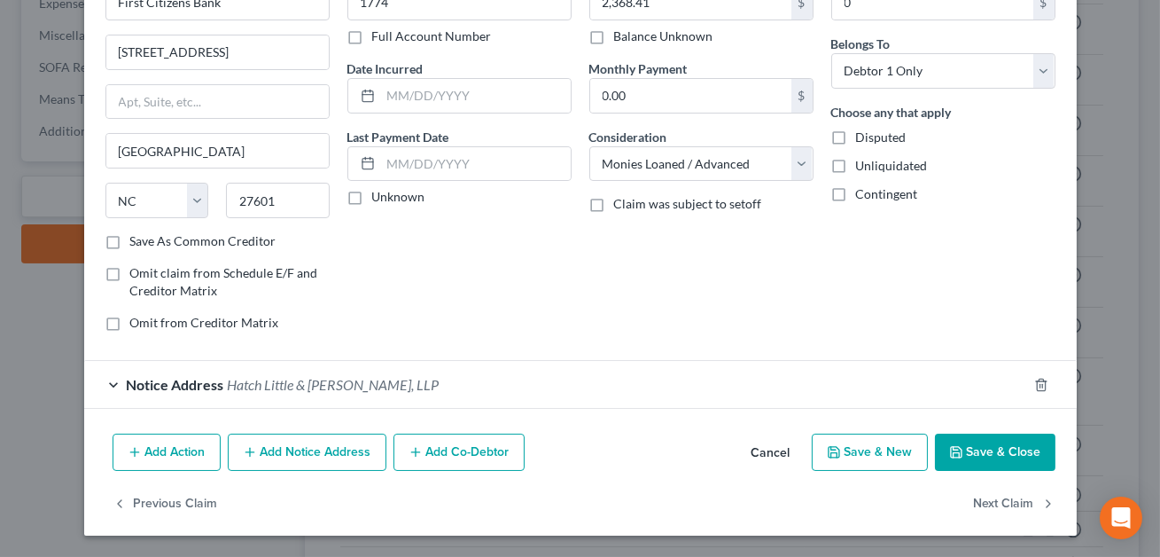
scroll to position [114, 0]
click at [990, 451] on button "Save & Close" at bounding box center [995, 452] width 121 height 37
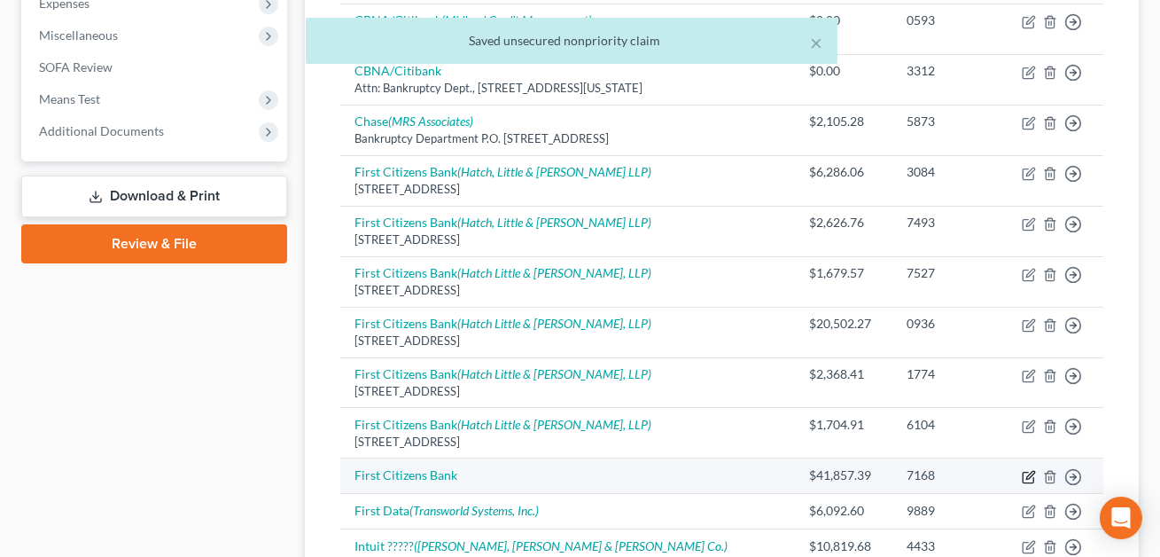
click at [1032, 476] on icon "button" at bounding box center [1029, 477] width 14 height 14
select select "0"
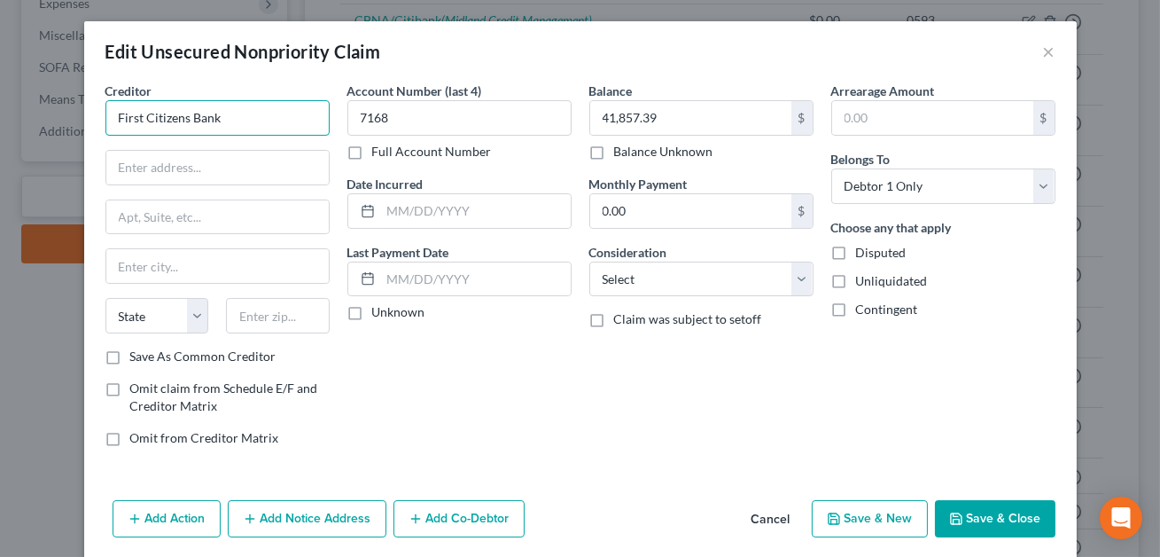
click at [230, 117] on input "First Citizens Bank" at bounding box center [217, 117] width 224 height 35
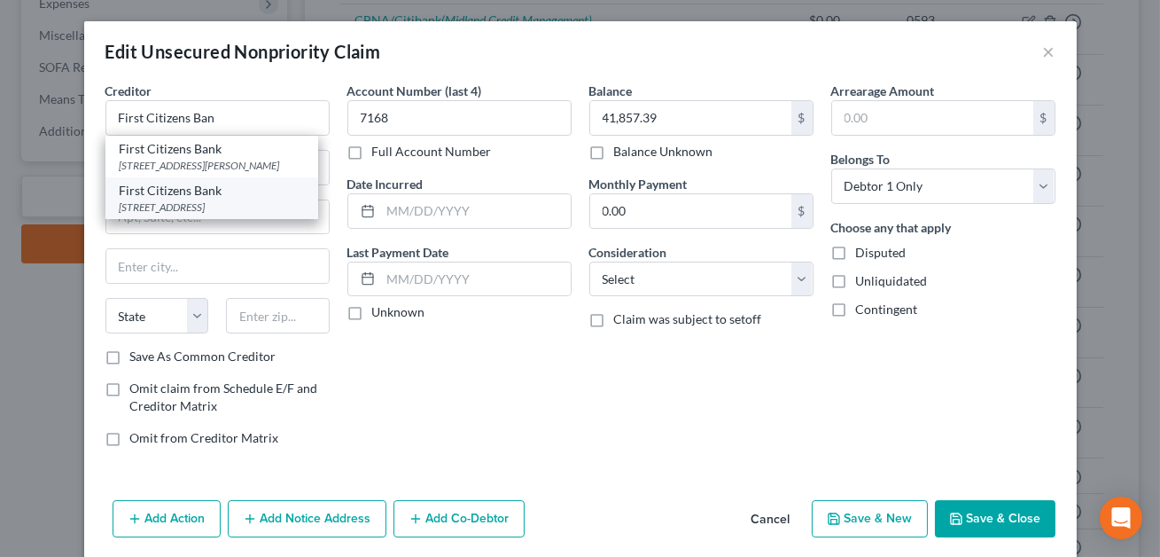
click at [195, 203] on div "[STREET_ADDRESS]" at bounding box center [212, 206] width 184 height 15
type input "First Citizens Bank"
type input "[STREET_ADDRESS]"
type input "[GEOGRAPHIC_DATA]"
select select "28"
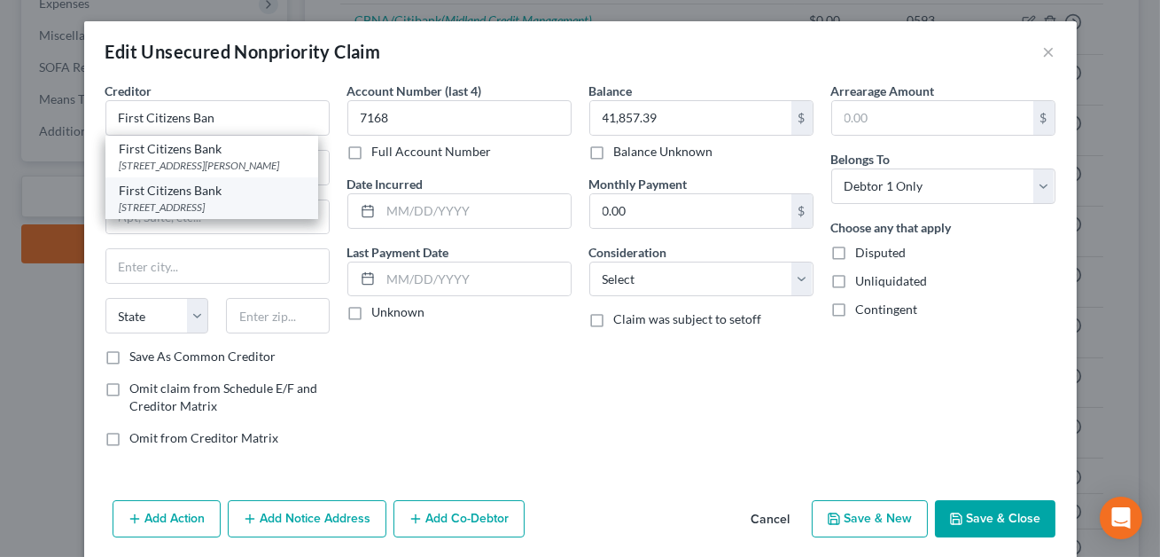
type input "27601"
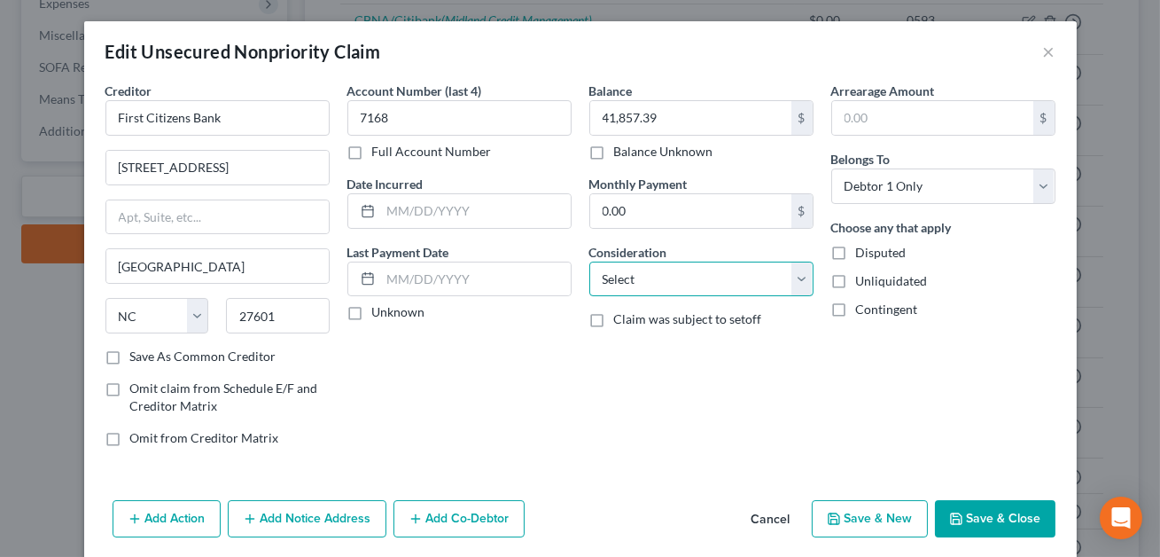
click at [682, 286] on select "Select Cable / Satellite Services Collection Agency Credit Card Debt Debt Couns…" at bounding box center [701, 278] width 224 height 35
select select "10"
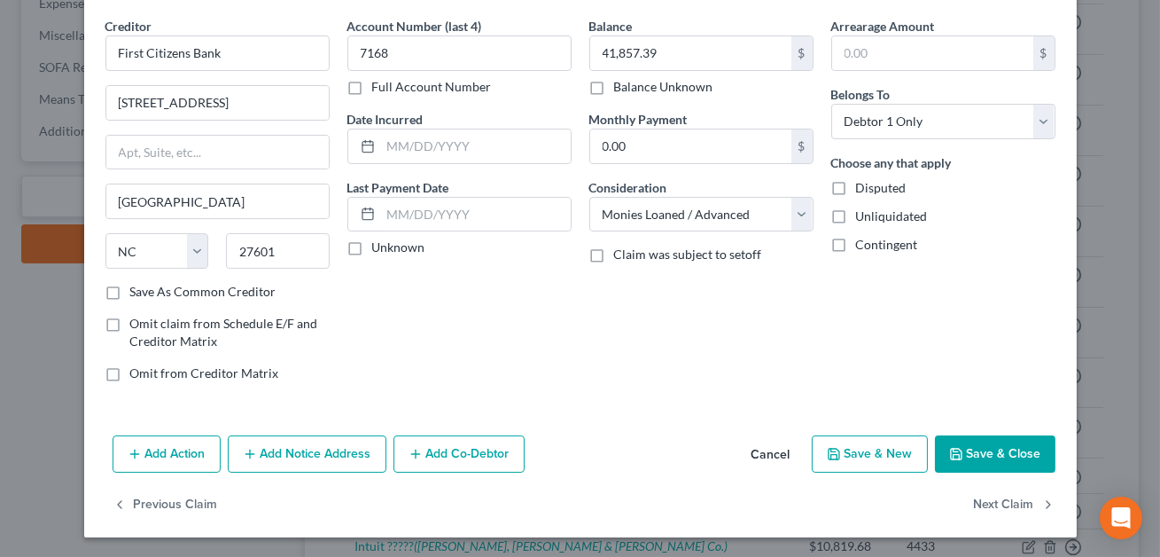
click at [325, 437] on button "Add Notice Address" at bounding box center [307, 453] width 159 height 37
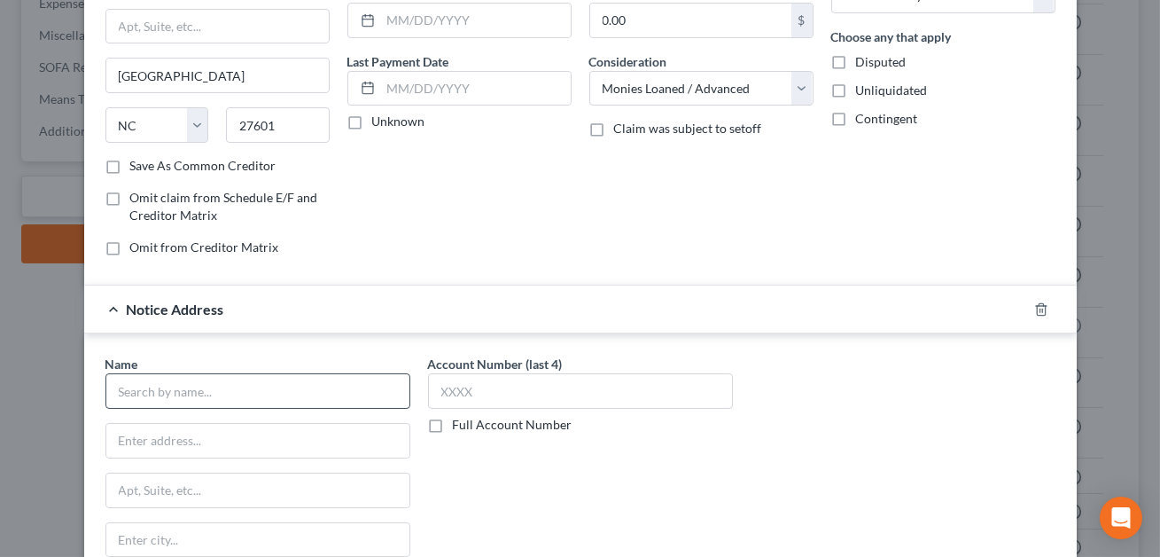
scroll to position [210, 0]
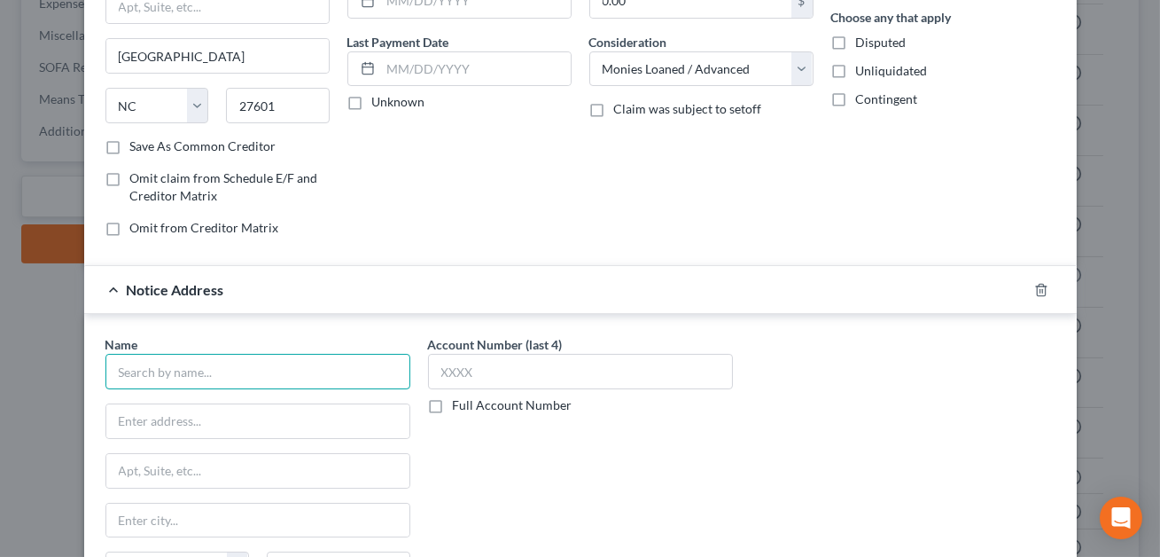
click at [217, 354] on input "text" at bounding box center [257, 371] width 305 height 35
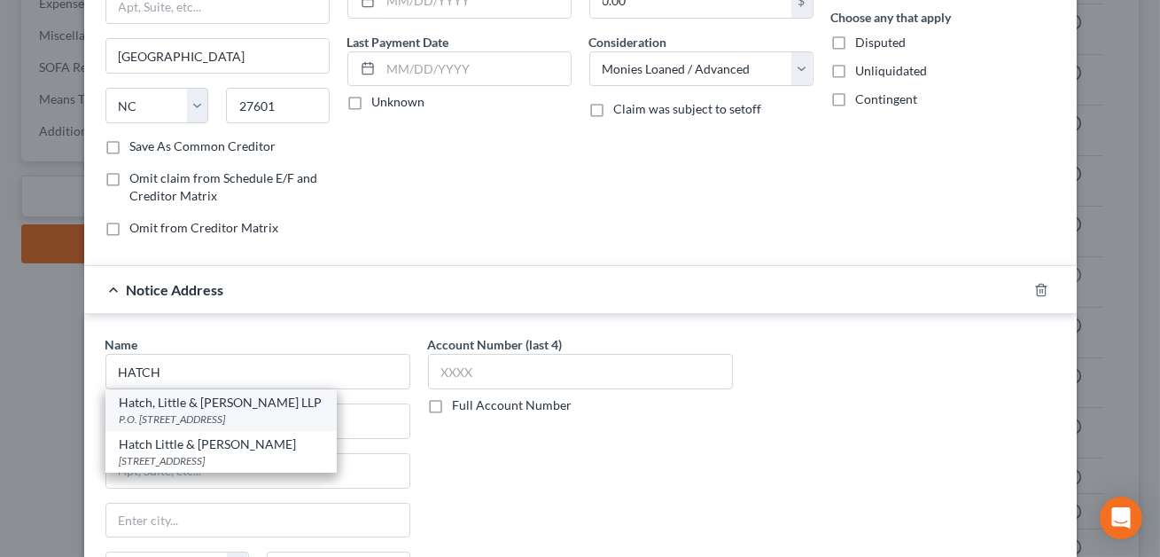
click at [210, 411] on div "P.O. [STREET_ADDRESS]" at bounding box center [221, 418] width 203 height 15
type input "Hatch, Little & [PERSON_NAME] LLP"
type input "P.O. Box 527"
type input "[GEOGRAPHIC_DATA]"
select select "28"
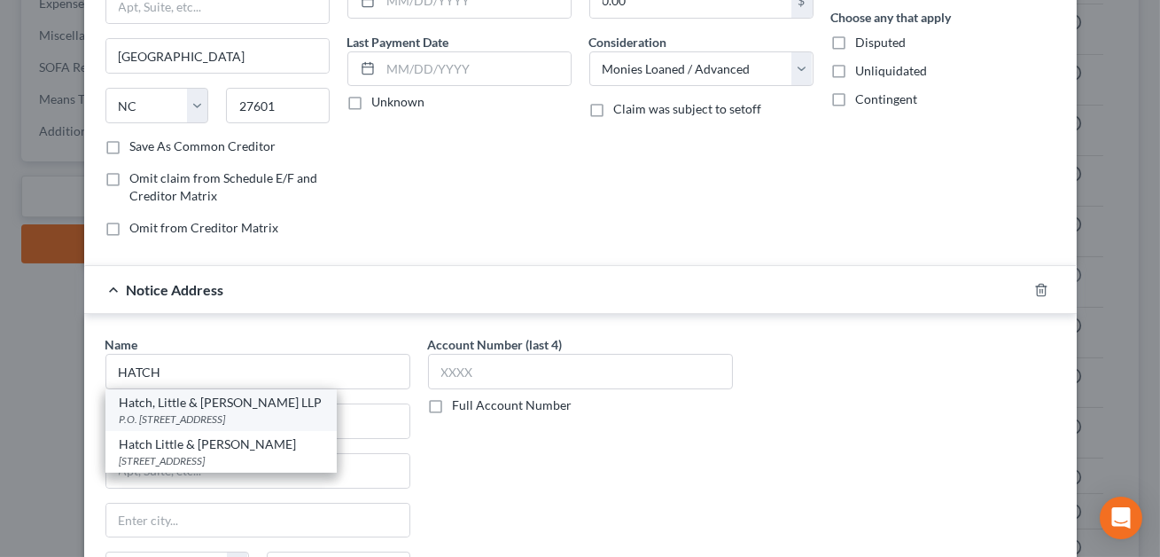
type input "27601"
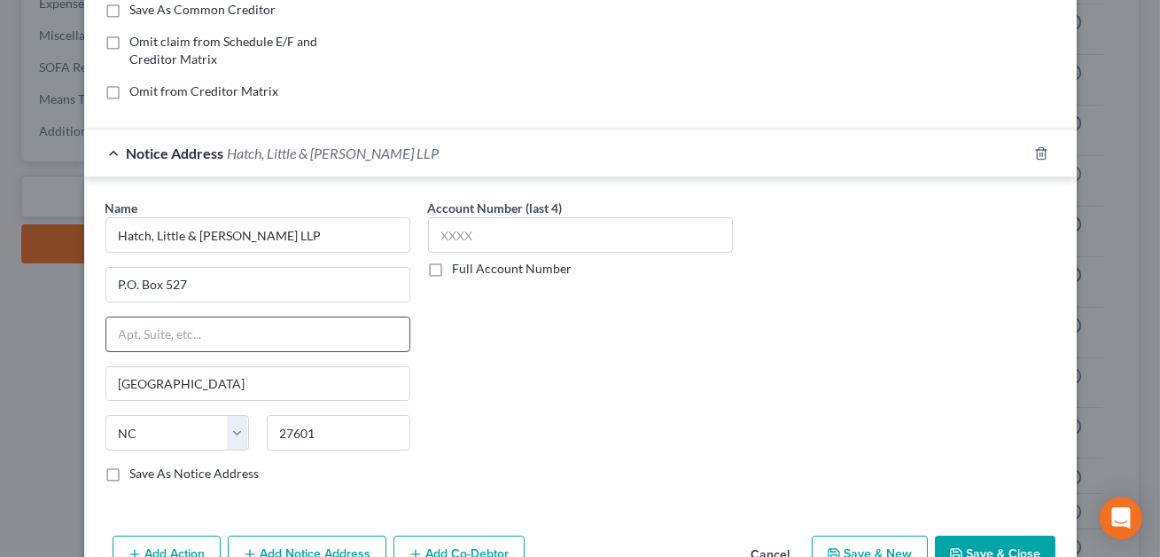
scroll to position [446, 0]
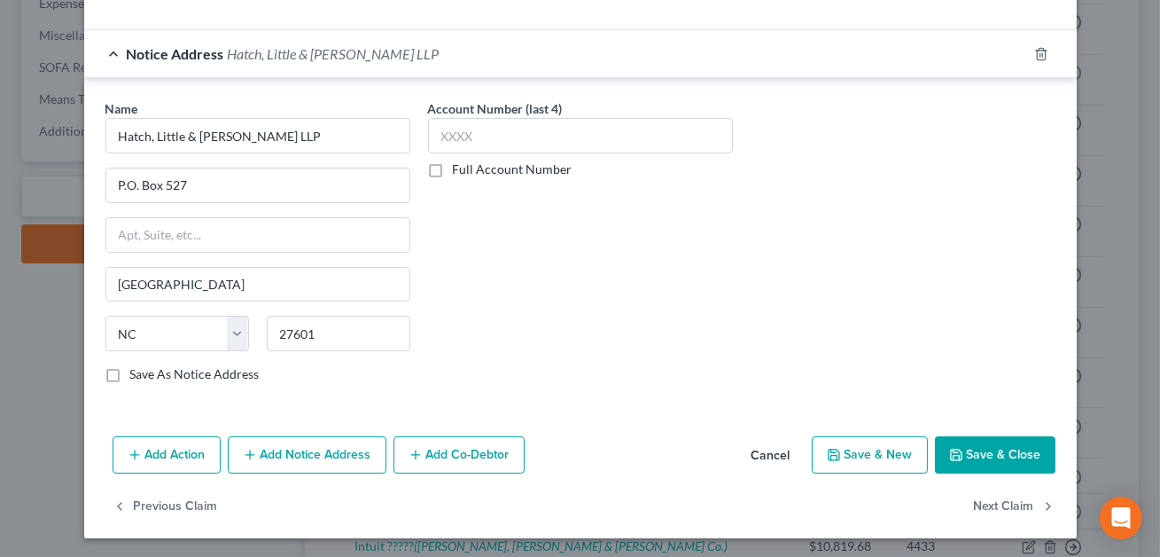
click at [942, 458] on button "Save & Close" at bounding box center [995, 454] width 121 height 37
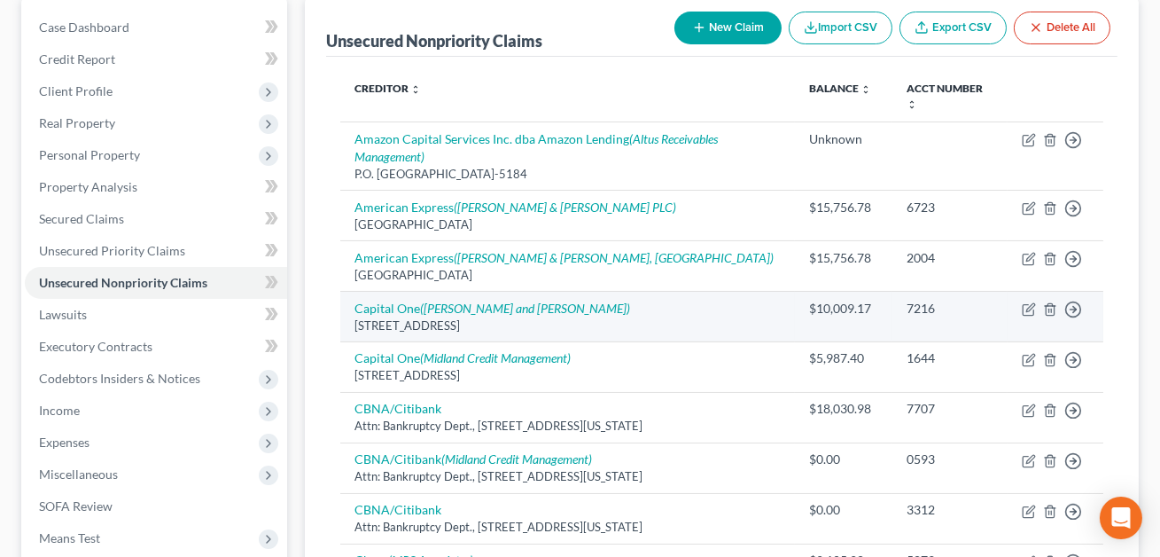
scroll to position [0, 0]
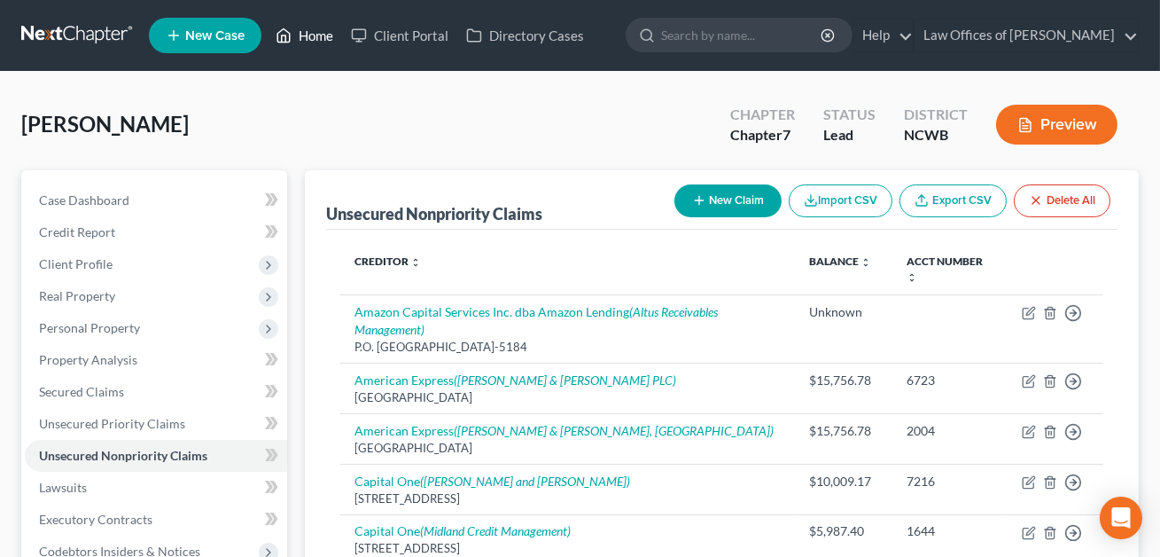
click at [315, 33] on link "Home" at bounding box center [304, 35] width 75 height 32
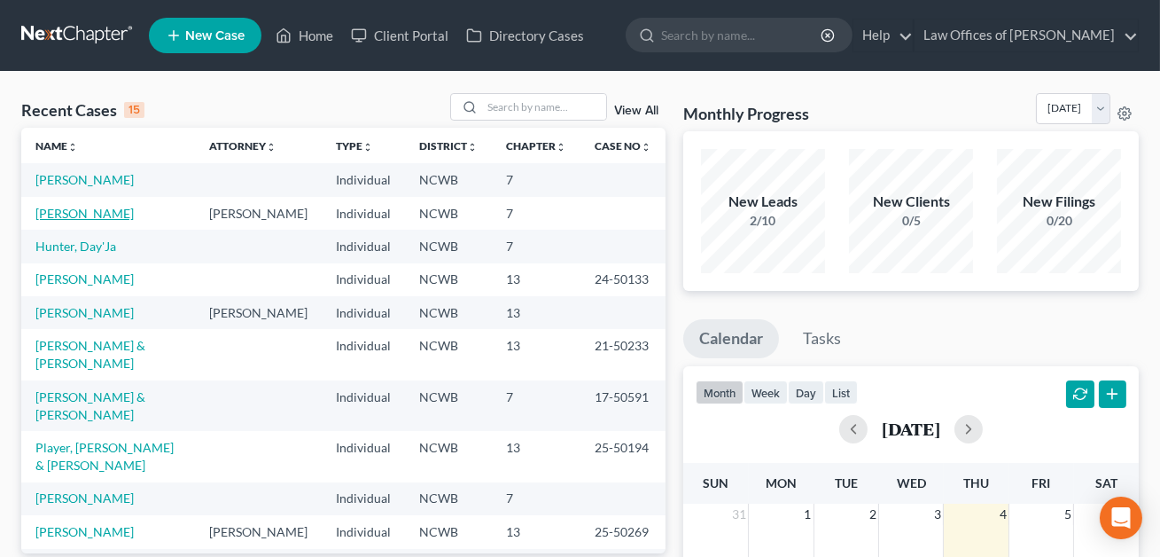
click at [95, 214] on link "[PERSON_NAME]" at bounding box center [84, 213] width 98 height 15
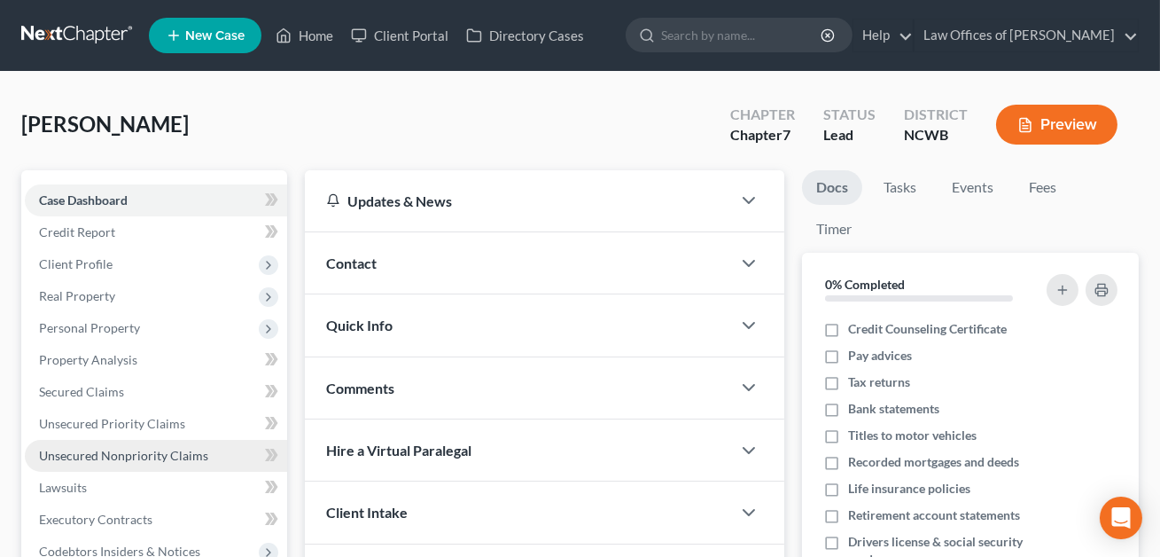
click at [135, 457] on span "Unsecured Nonpriority Claims" at bounding box center [123, 455] width 169 height 15
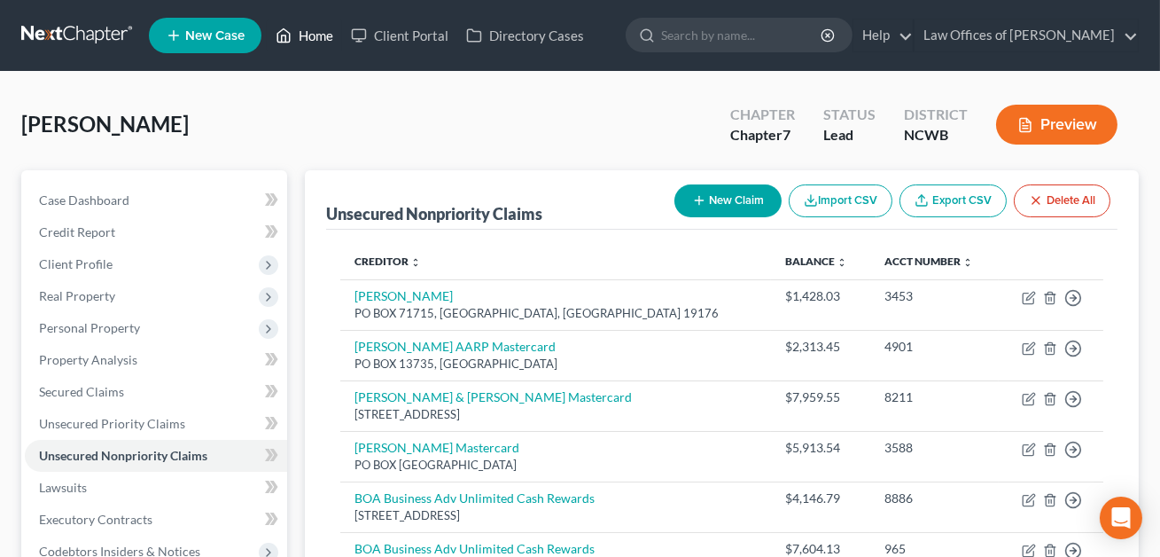
click at [319, 35] on link "Home" at bounding box center [304, 35] width 75 height 32
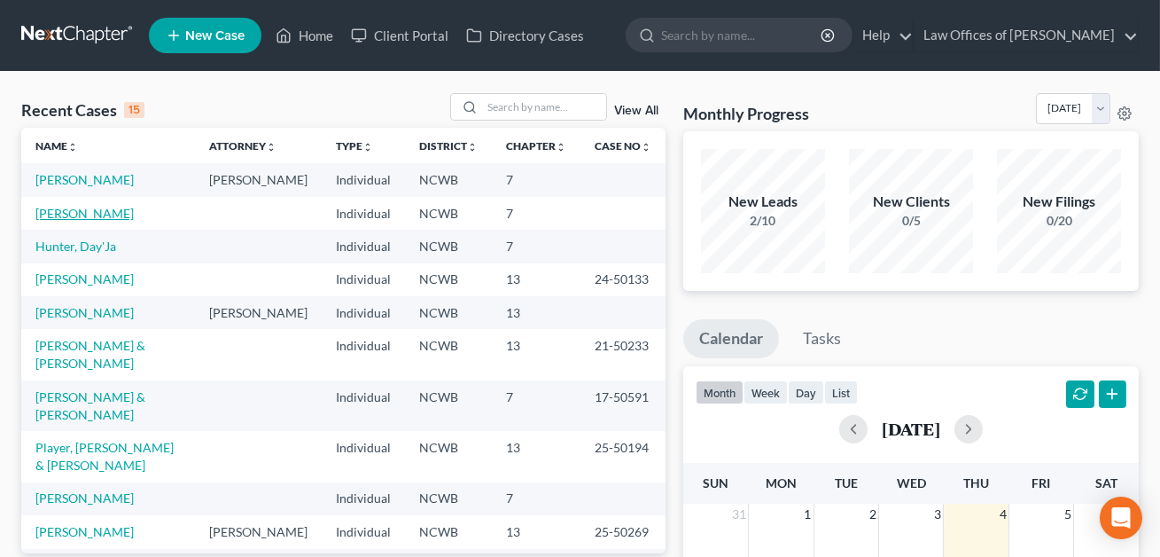
click at [104, 209] on link "[PERSON_NAME]" at bounding box center [84, 213] width 98 height 15
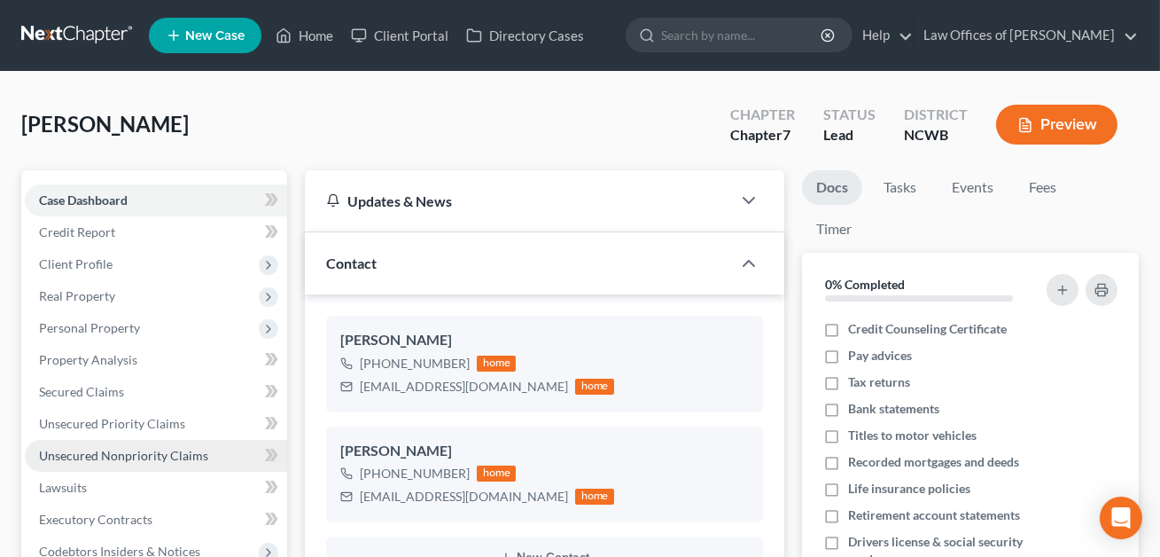
click at [112, 456] on span "Unsecured Nonpriority Claims" at bounding box center [123, 455] width 169 height 15
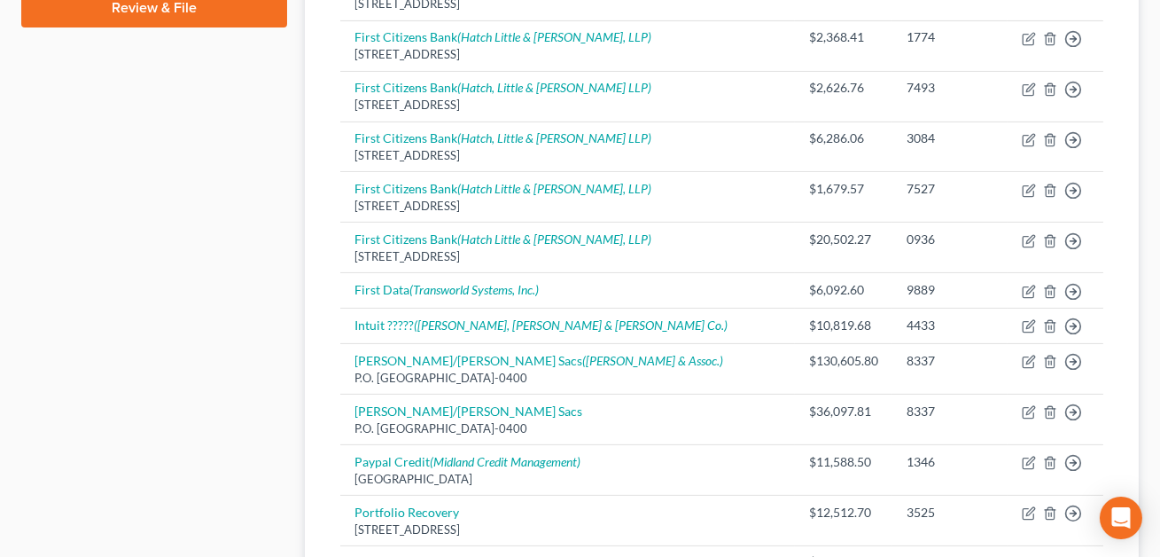
scroll to position [851, 0]
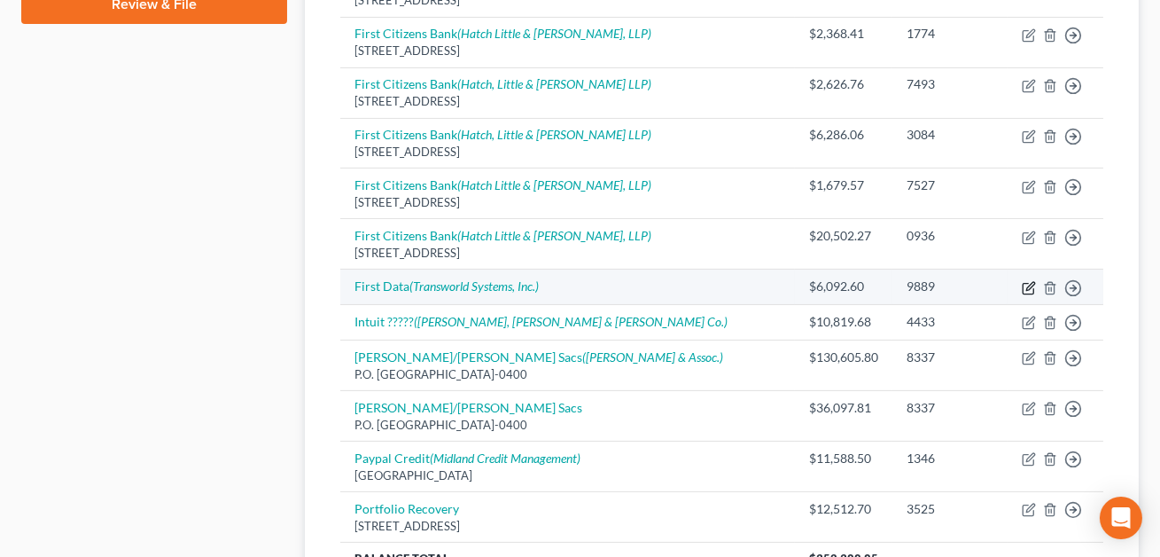
click at [1027, 285] on icon "button" at bounding box center [1030, 286] width 8 height 8
select select "0"
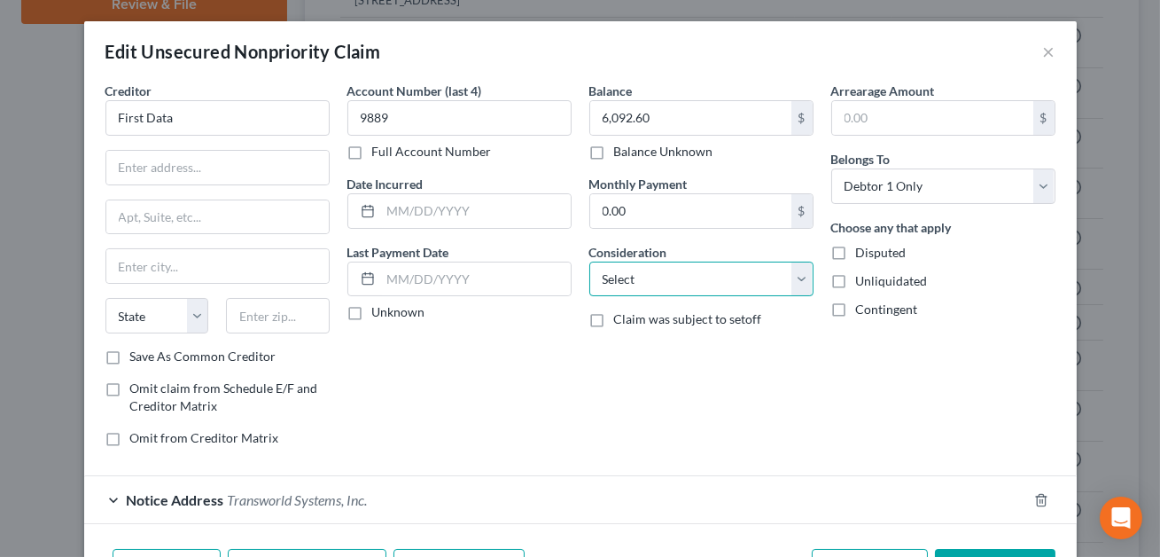
click at [669, 277] on select "Select Cable / Satellite Services Collection Agency Credit Card Debt Debt Couns…" at bounding box center [701, 278] width 224 height 35
select select "2"
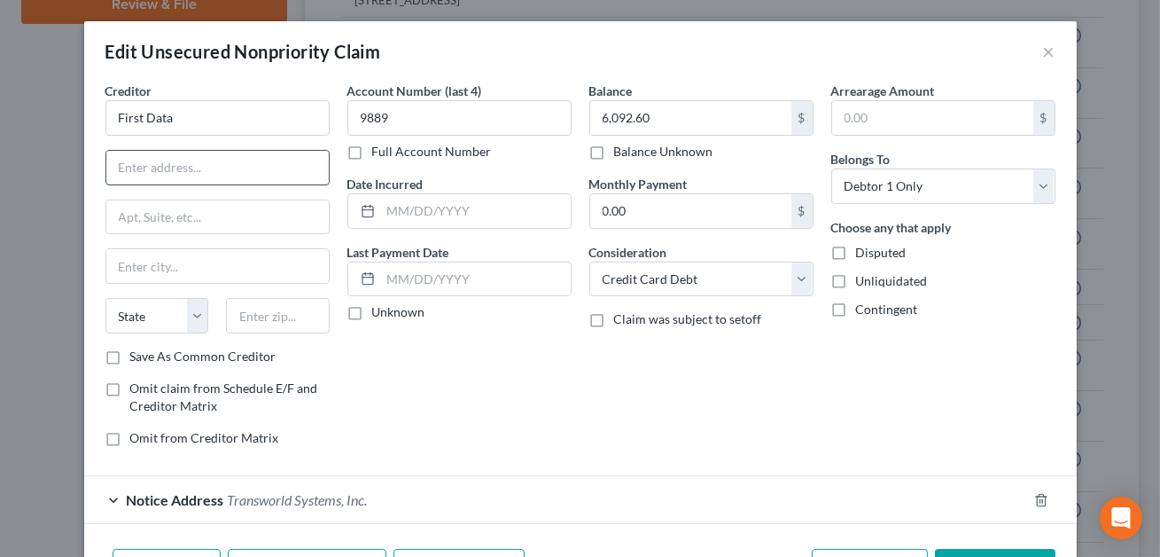
click at [255, 168] on input "text" at bounding box center [217, 168] width 222 height 34
click at [191, 116] on input "First Data" at bounding box center [217, 117] width 224 height 35
type input "First Data Merchant Services"
click at [132, 167] on input "text" at bounding box center [217, 168] width 222 height 34
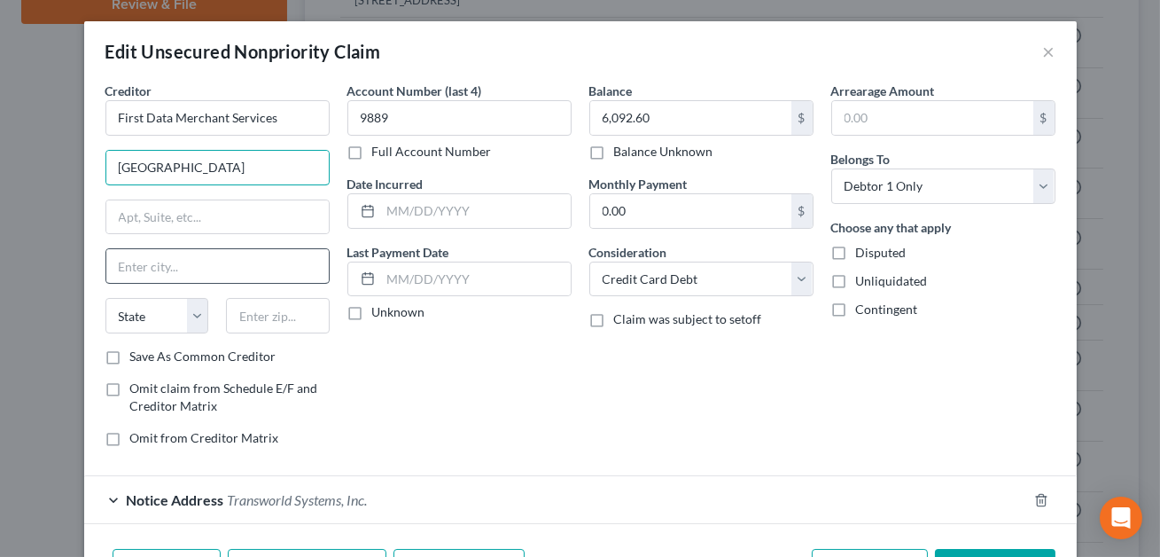
type input "[GEOGRAPHIC_DATA]"
click at [136, 272] on input "text" at bounding box center [217, 266] width 222 height 34
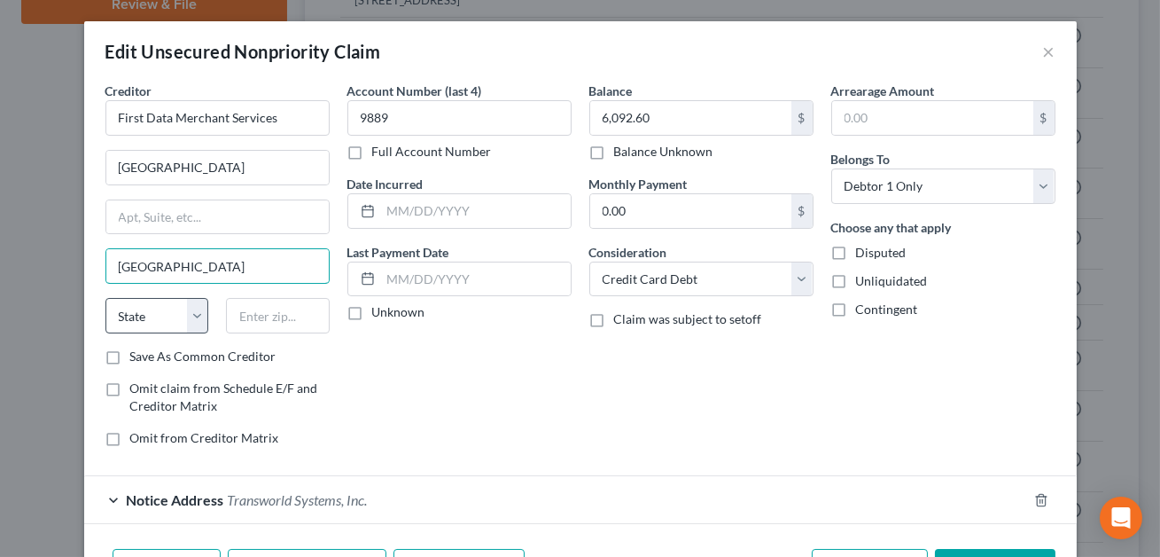
type input "[GEOGRAPHIC_DATA]"
click at [123, 318] on select "State [US_STATE] AK AR AZ CA CO CT DE DC [GEOGRAPHIC_DATA] [GEOGRAPHIC_DATA] GU…" at bounding box center [157, 315] width 104 height 35
select select "10"
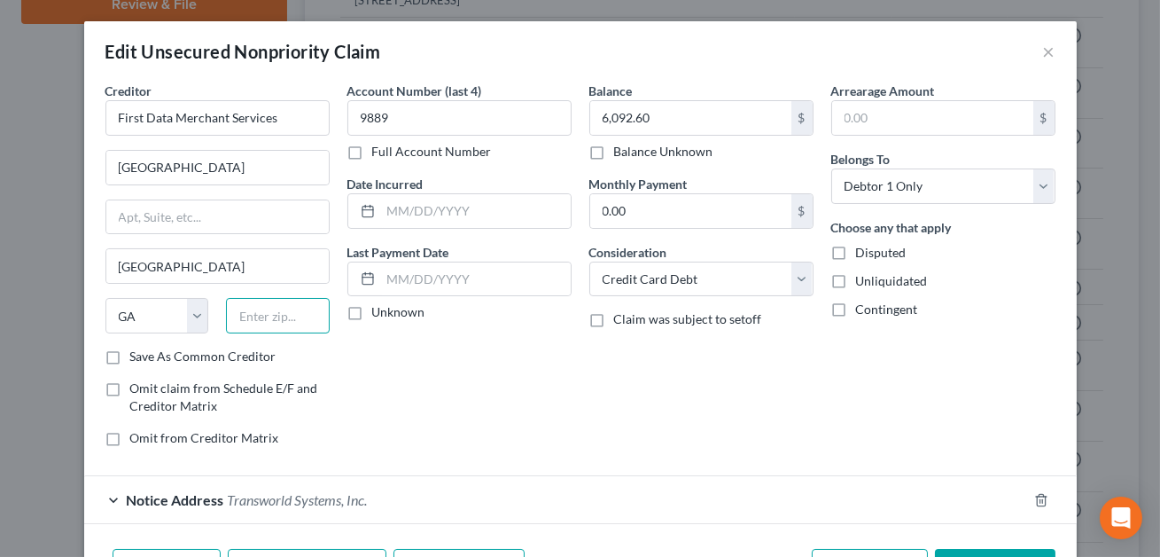
click at [227, 324] on input "text" at bounding box center [278, 315] width 104 height 35
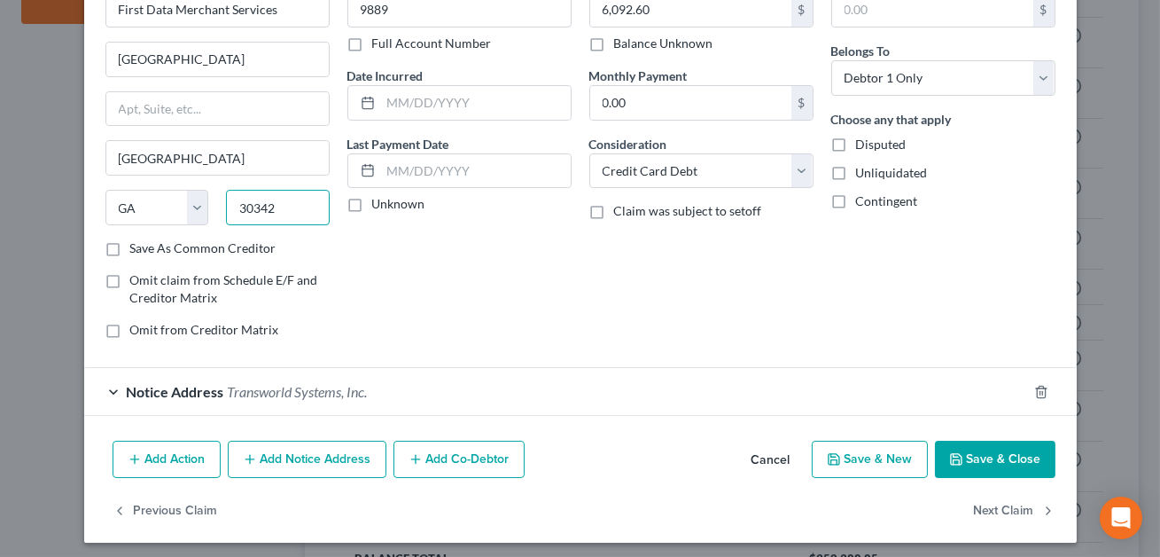
scroll to position [113, 0]
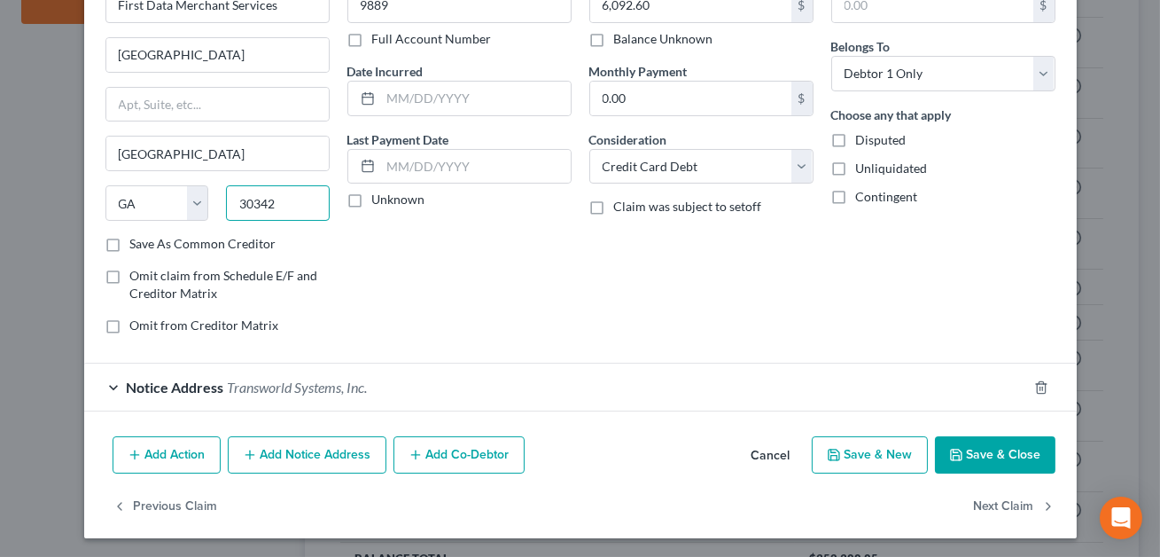
type input "30342"
click at [454, 377] on div "Notice Address Transworld Systems, Inc." at bounding box center [555, 386] width 943 height 47
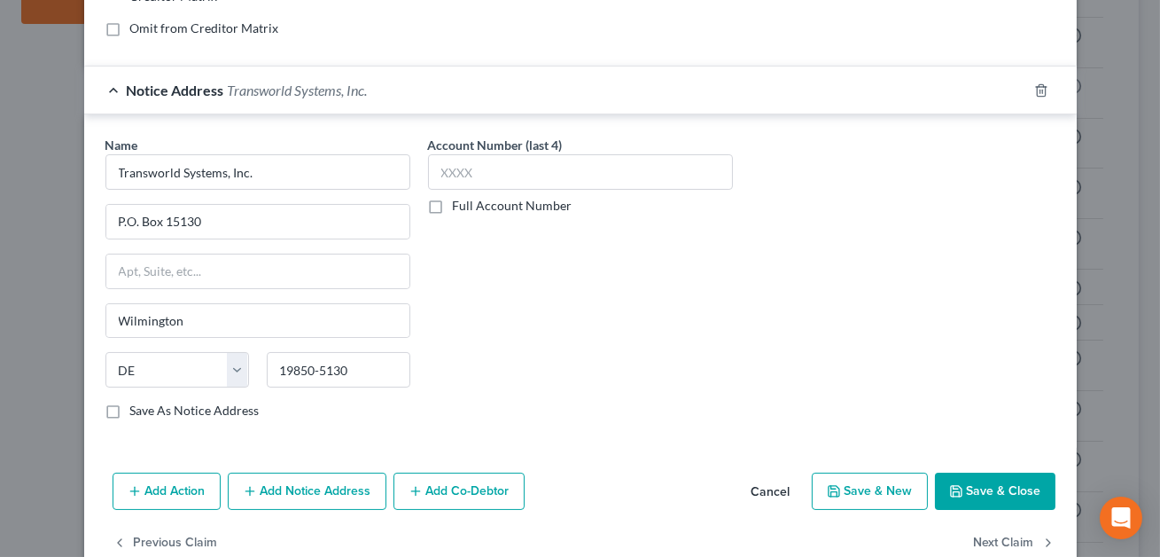
scroll to position [446, 0]
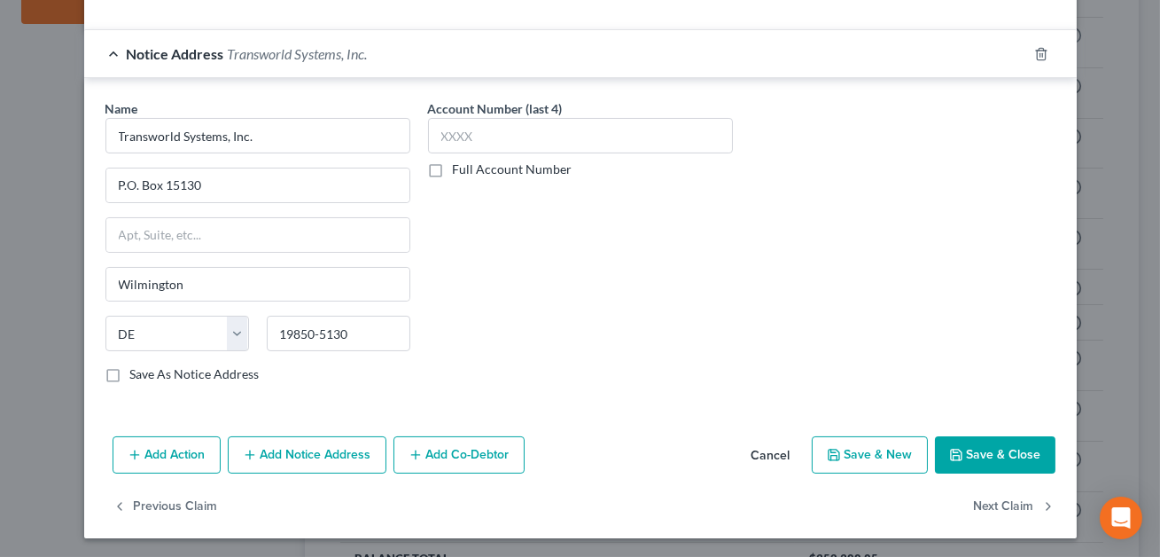
click at [974, 459] on button "Save & Close" at bounding box center [995, 454] width 121 height 37
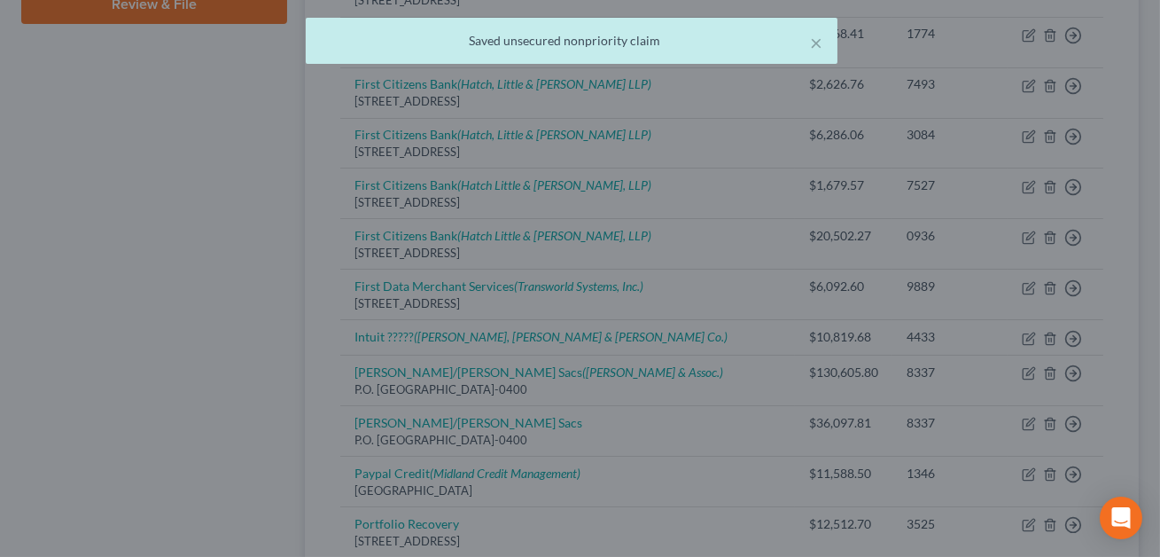
scroll to position [0, 0]
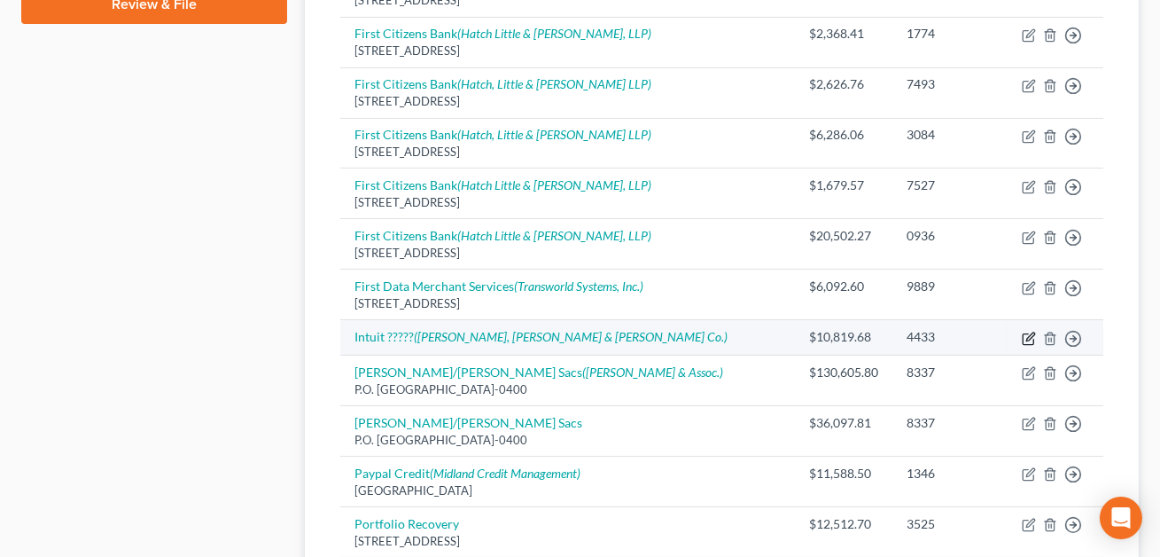
click at [1027, 336] on icon "button" at bounding box center [1030, 336] width 8 height 8
select select "0"
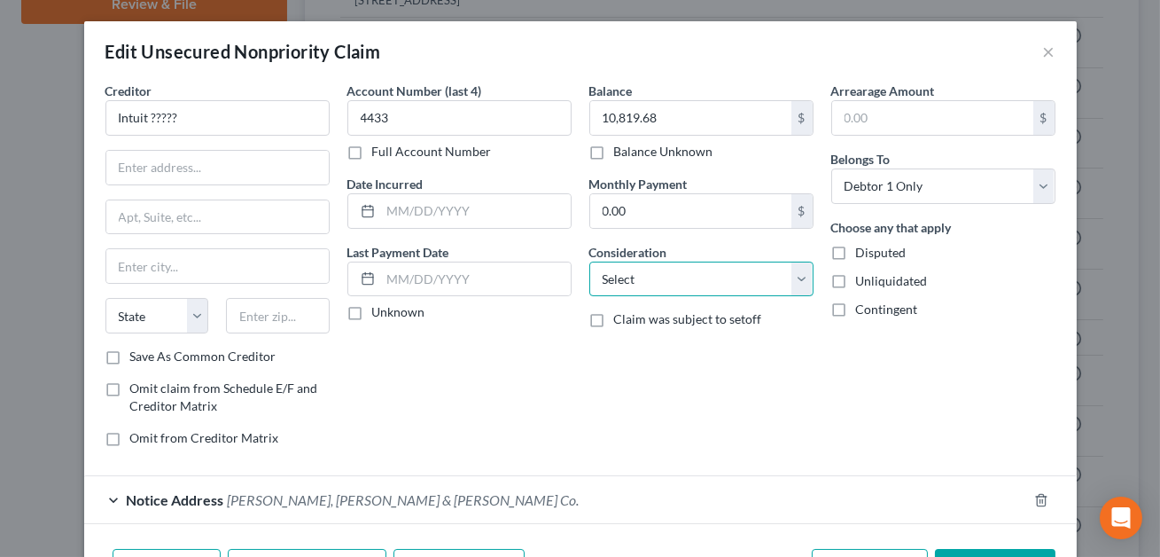
click at [666, 283] on select "Select Cable / Satellite Services Collection Agency Credit Card Debt Debt Couns…" at bounding box center [701, 278] width 224 height 35
select select "10"
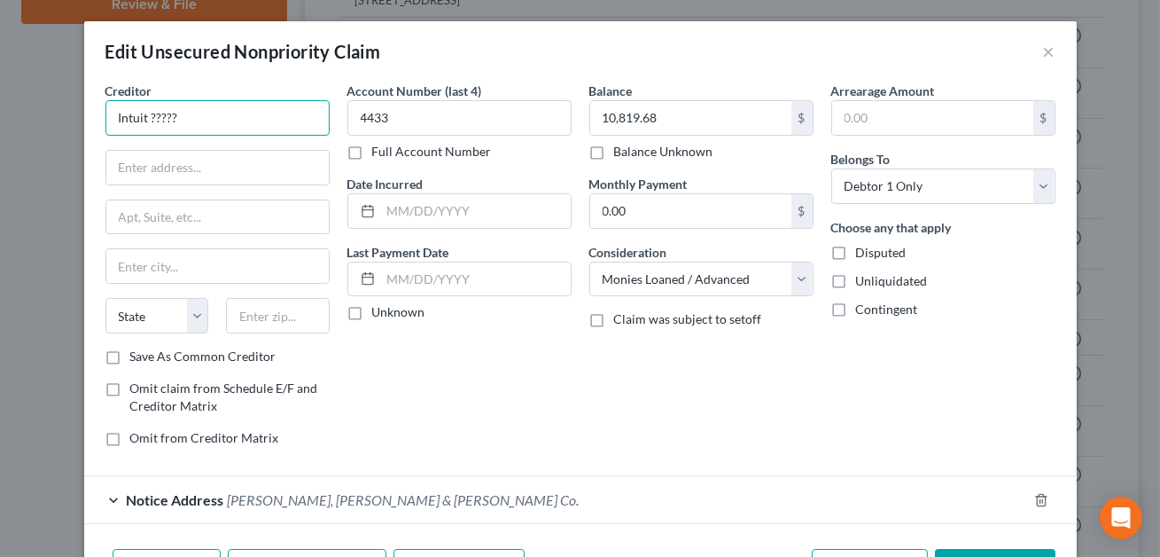
click at [189, 114] on input "Intuit ?????" at bounding box center [217, 117] width 224 height 35
click at [152, 168] on input "text" at bounding box center [217, 168] width 222 height 34
type input "Intuit"
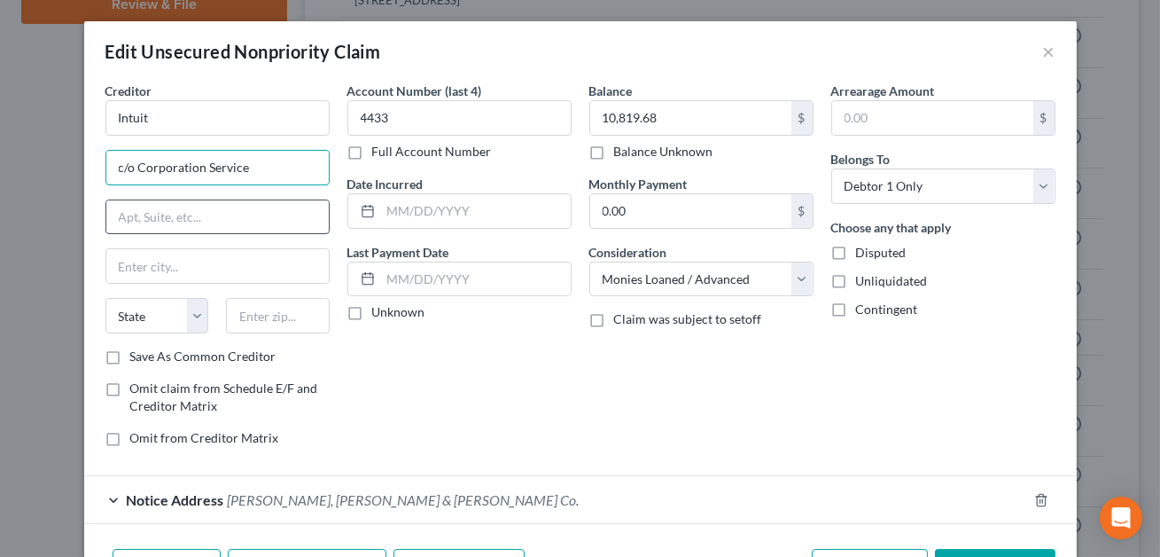
type input "c/o Corporation Service Co."
click at [183, 219] on input "text" at bounding box center [217, 217] width 222 height 34
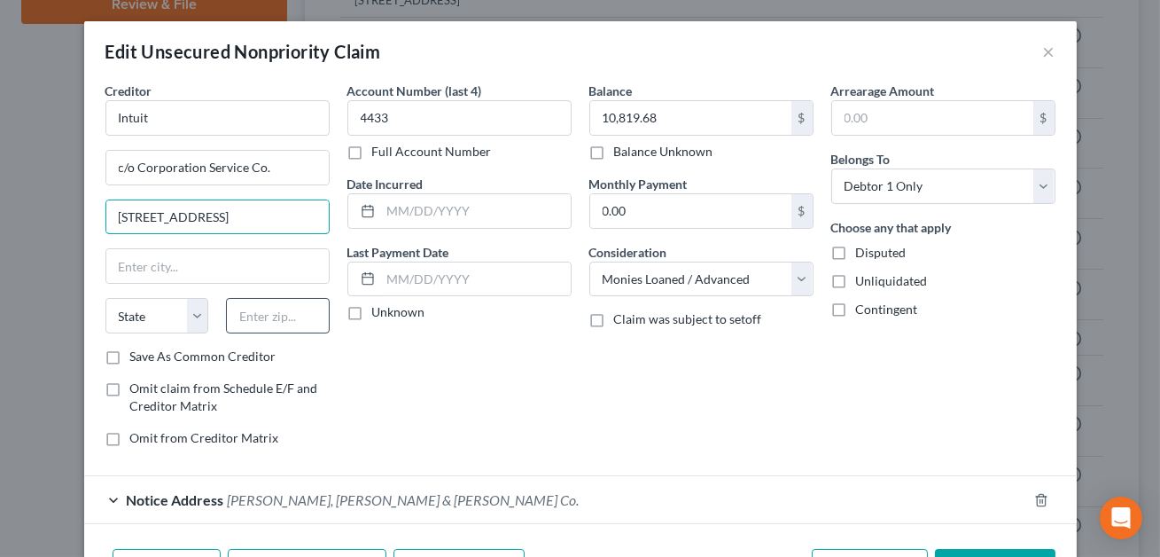
type input "[STREET_ADDRESS]"
click at [263, 321] on input "text" at bounding box center [278, 315] width 104 height 35
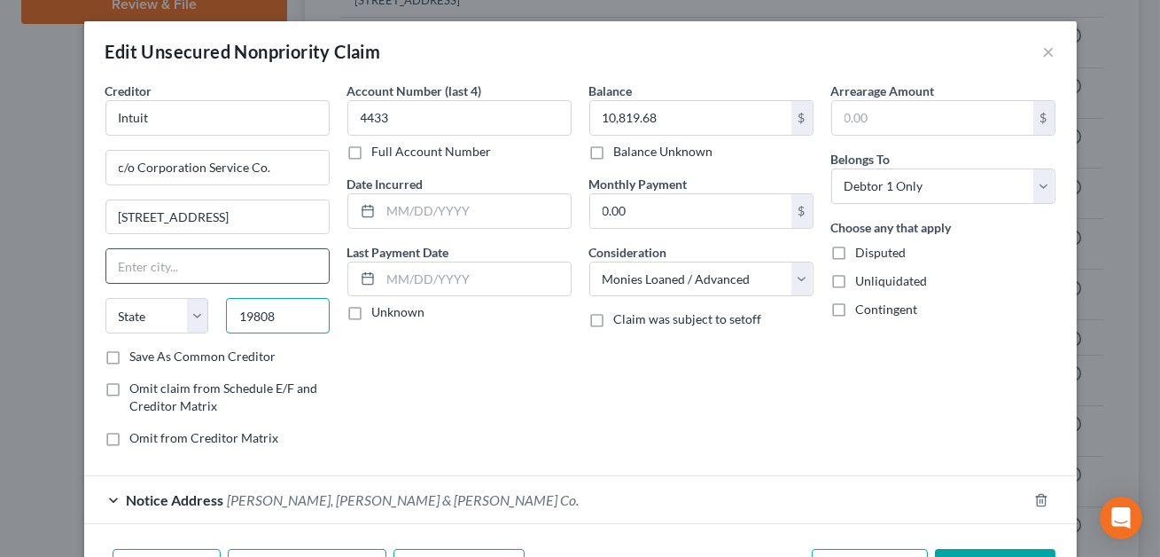
type input "19808"
click at [229, 269] on input "text" at bounding box center [217, 266] width 222 height 34
type input "Wilmington"
select select "7"
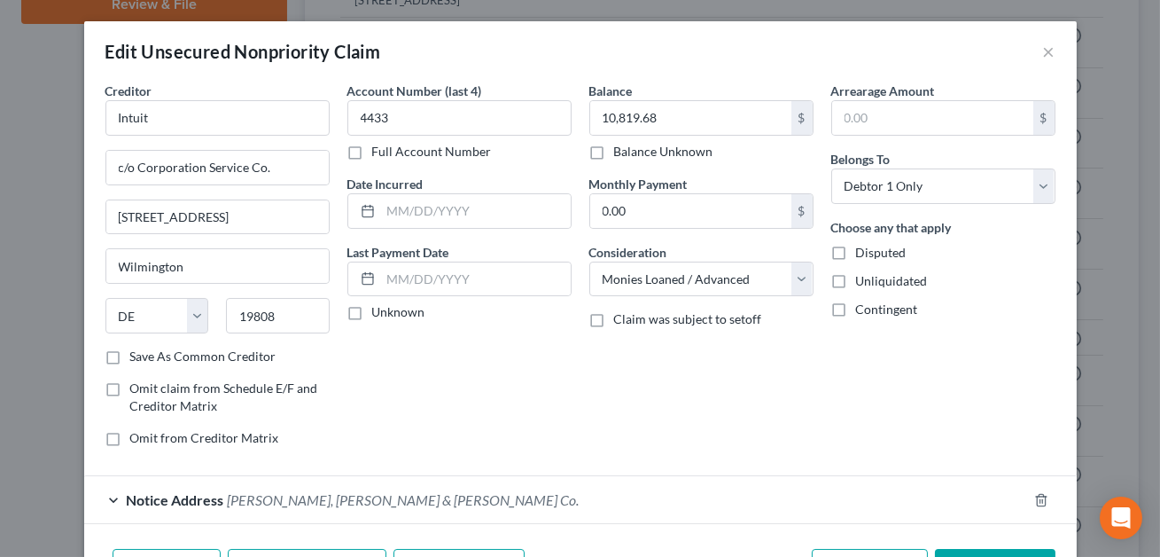
click at [626, 431] on div "Balance 10,819.68 $ Balance Unknown Balance Undetermined 10,819.68 $ Balance Un…" at bounding box center [701, 271] width 242 height 379
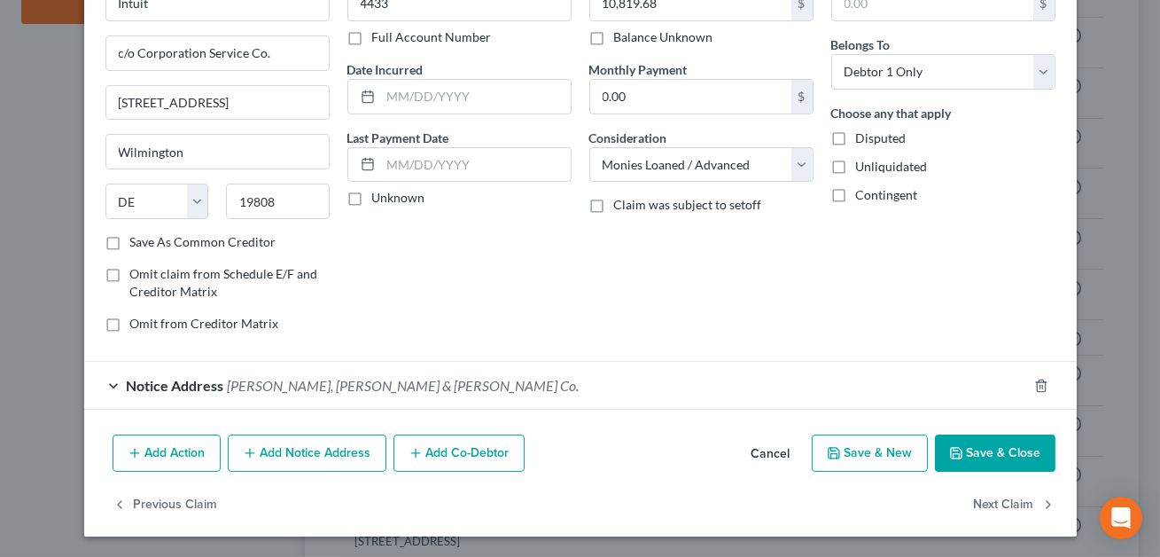
click at [1010, 464] on button "Save & Close" at bounding box center [995, 452] width 121 height 37
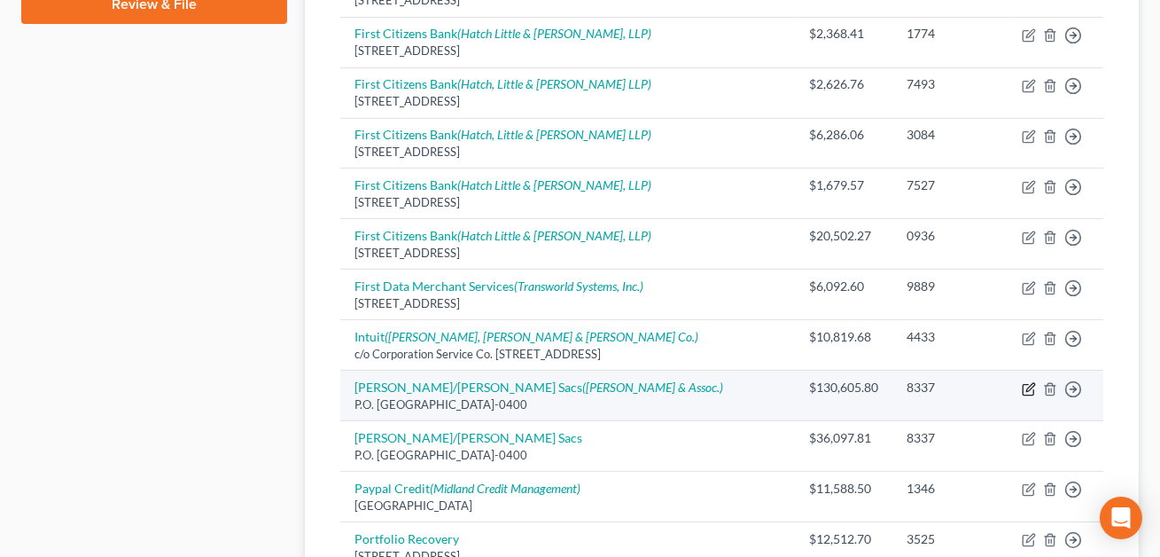
click at [1028, 385] on icon "button" at bounding box center [1030, 387] width 8 height 8
select select "46"
select select "0"
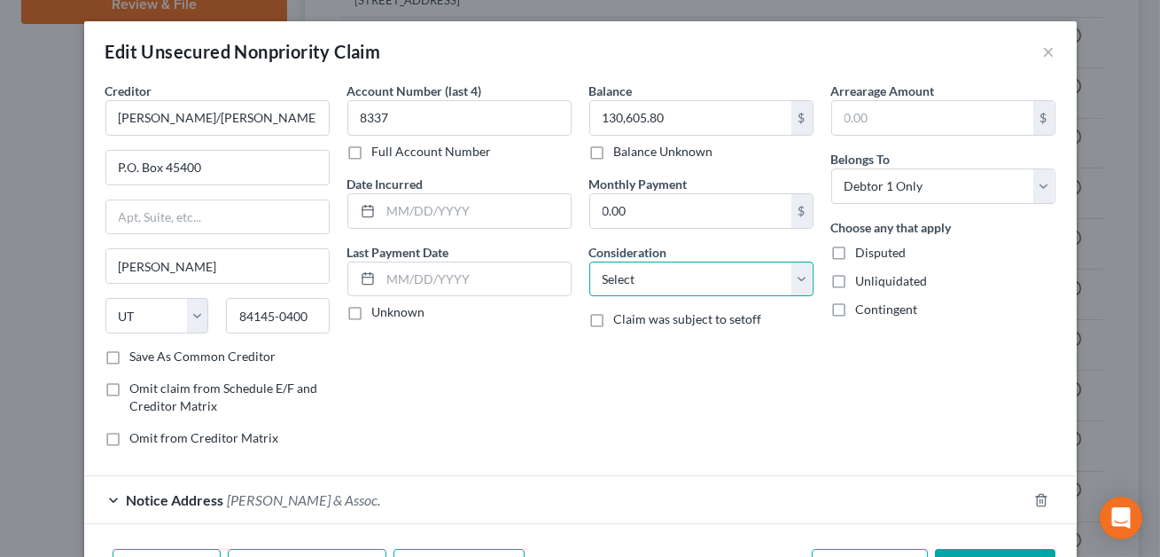
click at [619, 286] on select "Select Cable / Satellite Services Collection Agency Credit Card Debt Debt Couns…" at bounding box center [701, 278] width 224 height 35
select select "10"
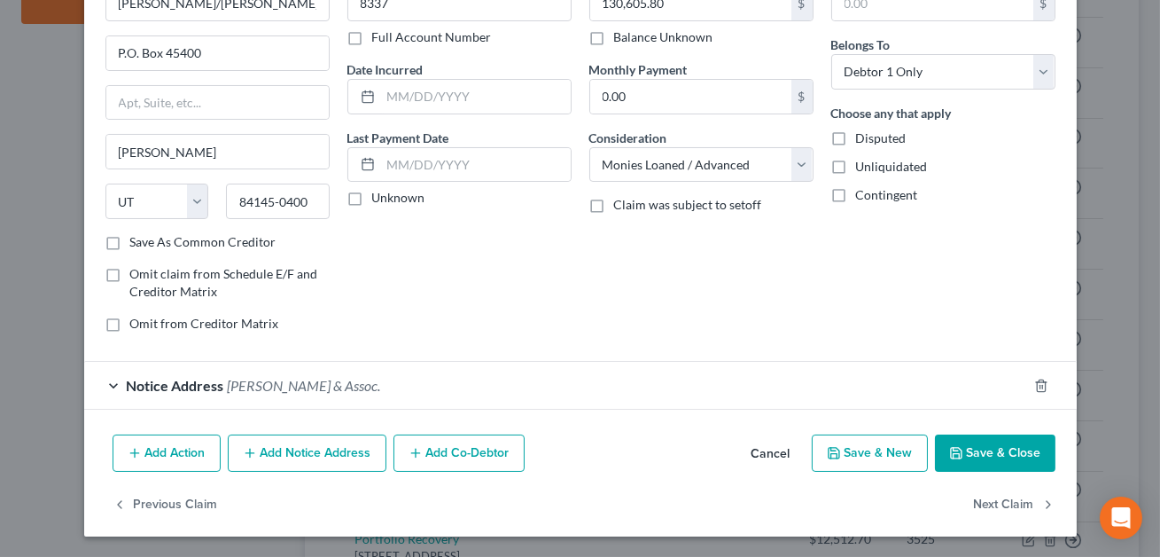
click at [982, 455] on button "Save & Close" at bounding box center [995, 452] width 121 height 37
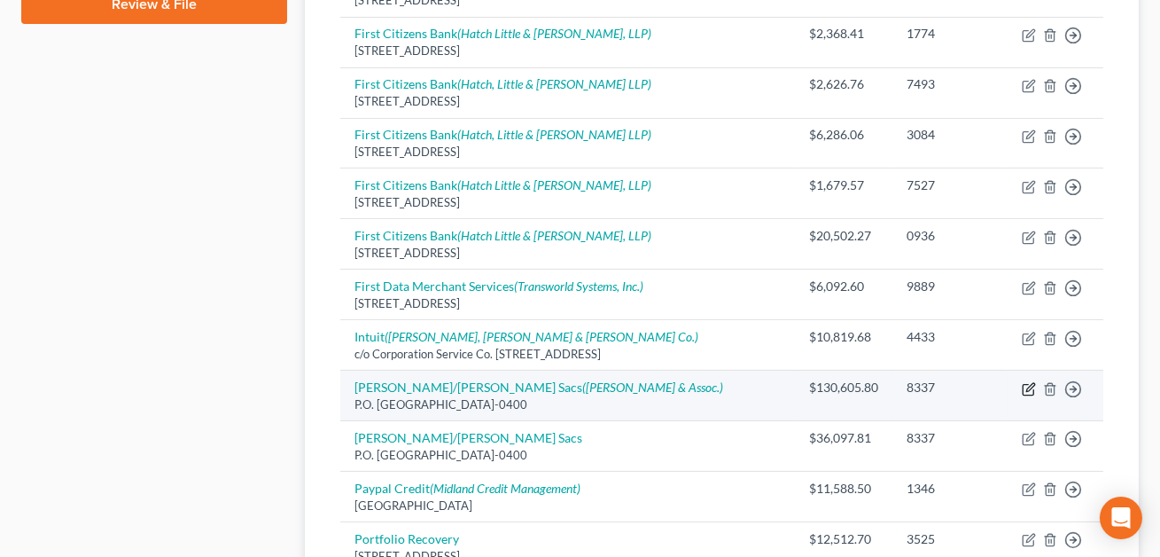
click at [1028, 387] on icon "button" at bounding box center [1030, 387] width 8 height 8
select select "46"
select select "10"
select select "0"
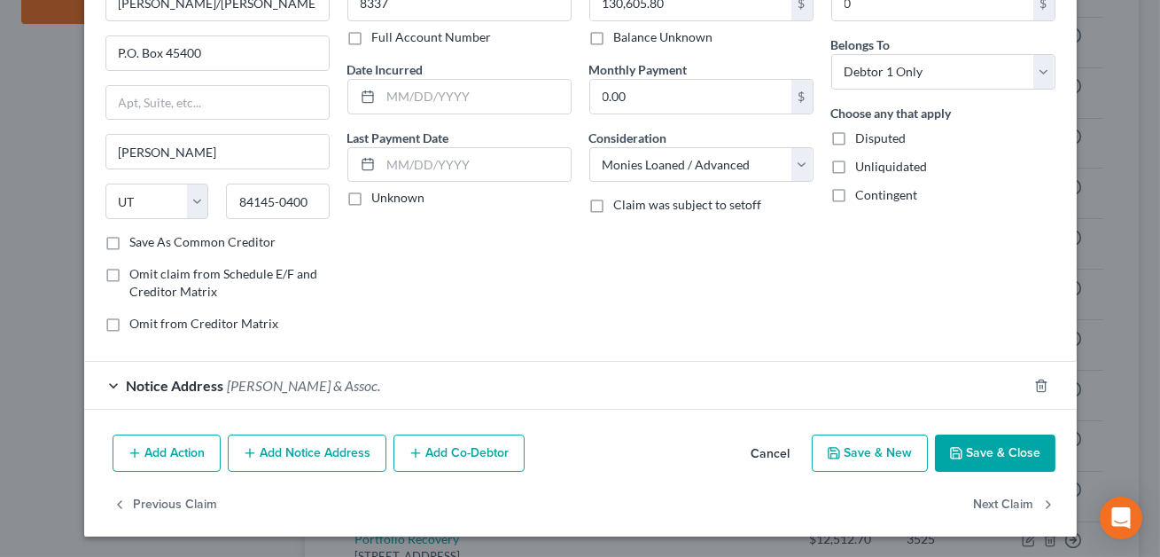
click at [988, 452] on button "Save & Close" at bounding box center [995, 452] width 121 height 37
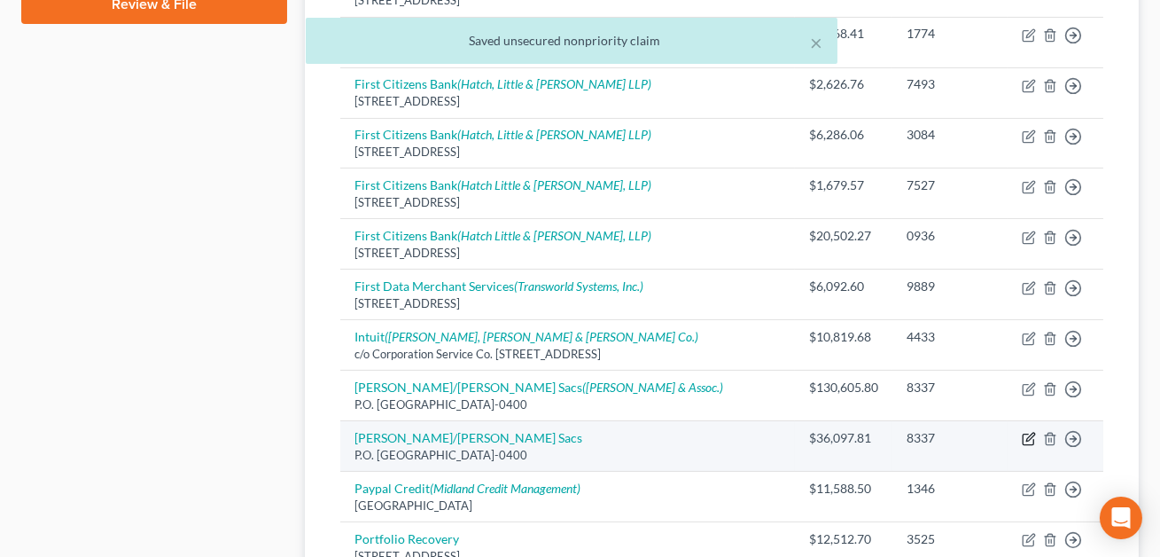
click at [1031, 438] on icon "button" at bounding box center [1029, 439] width 14 height 14
select select "46"
select select "0"
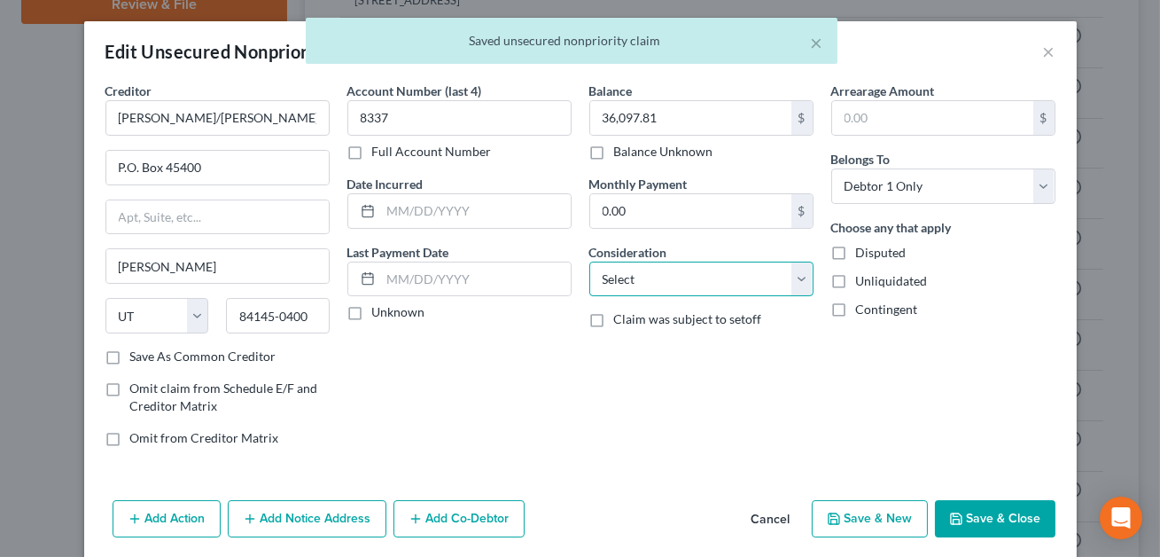
click at [718, 281] on select "Select Cable / Satellite Services Collection Agency Credit Card Debt Debt Couns…" at bounding box center [701, 278] width 224 height 35
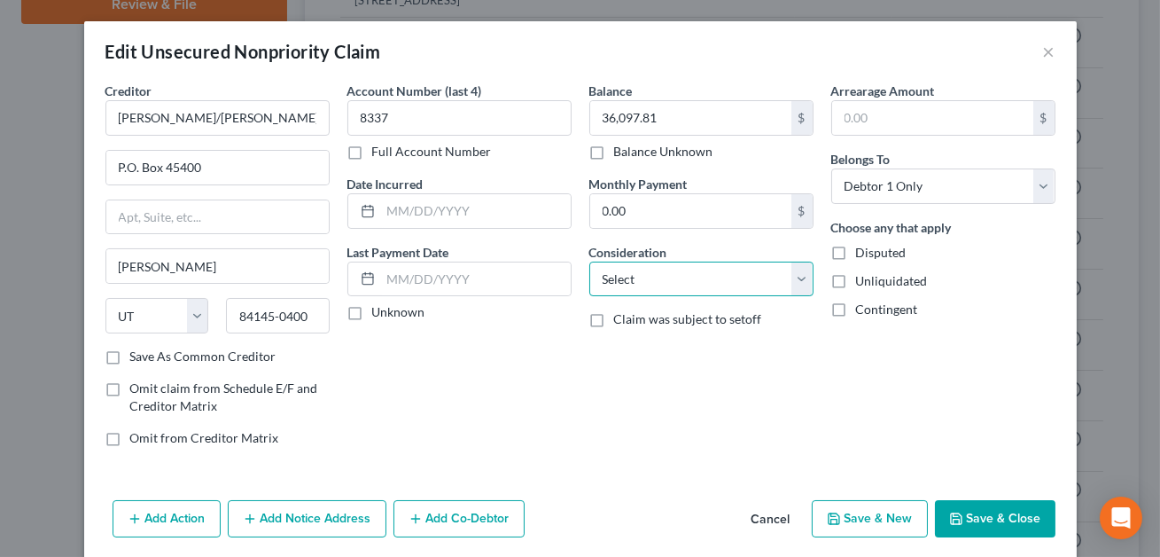
select select "10"
click at [968, 526] on button "Save & Close" at bounding box center [995, 518] width 121 height 37
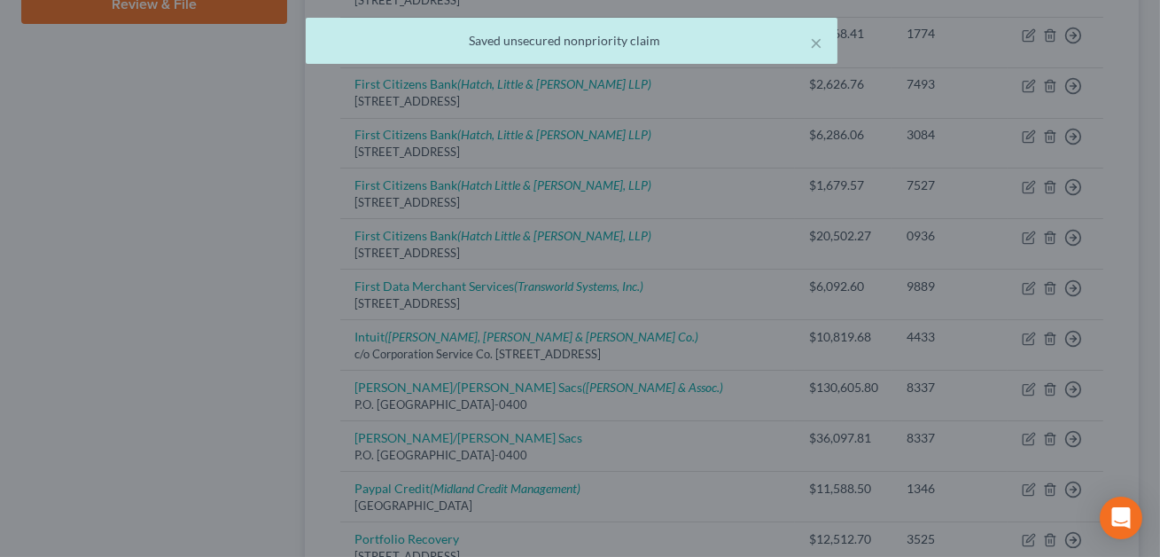
type input "0"
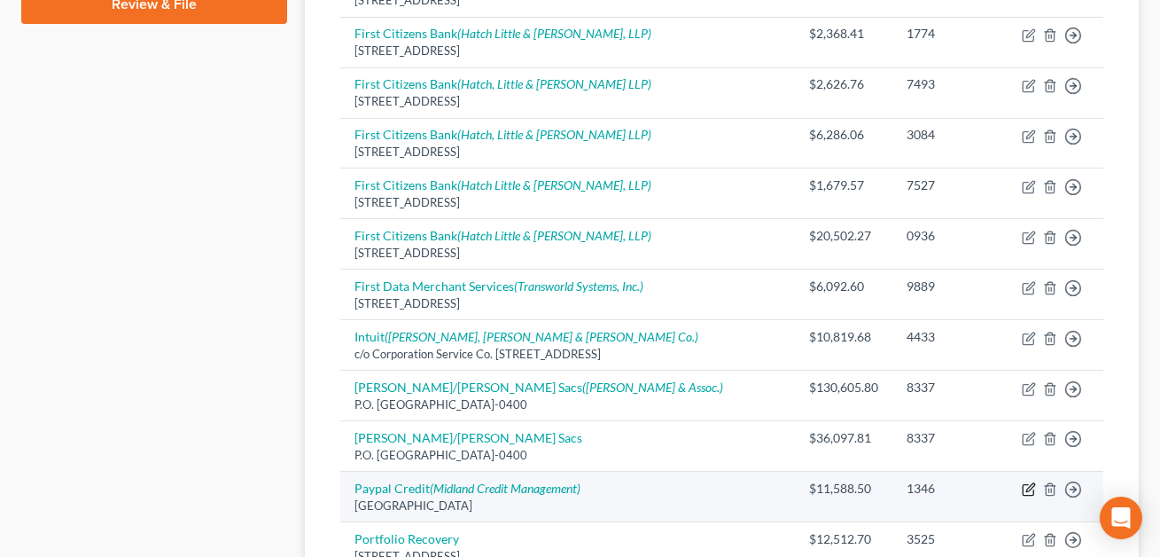
click at [1030, 488] on icon "button" at bounding box center [1029, 489] width 14 height 14
select select "9"
select select "2"
select select "0"
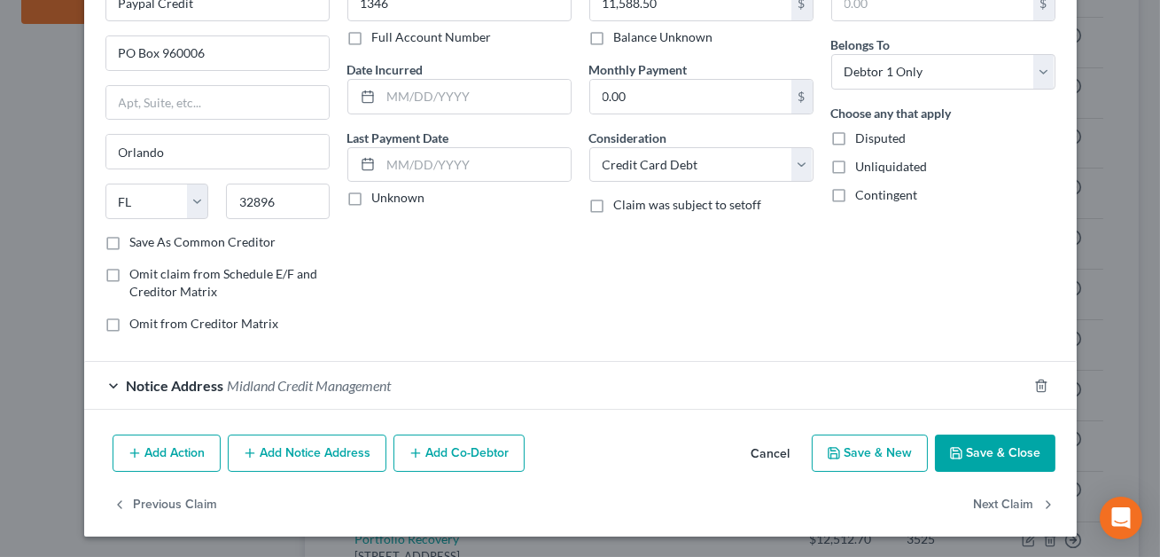
click at [1024, 458] on button "Save & Close" at bounding box center [995, 452] width 121 height 37
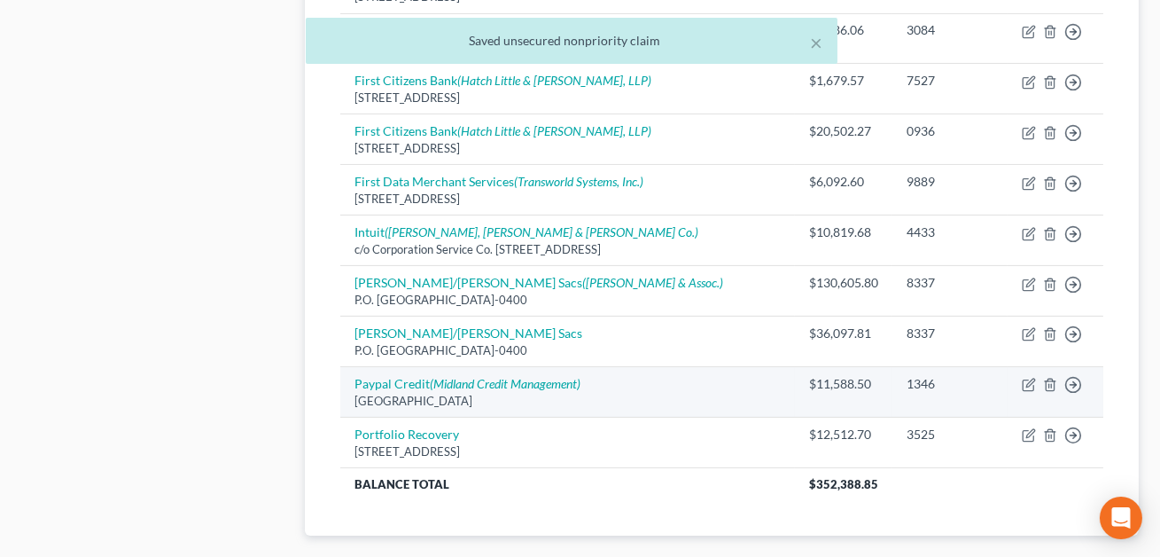
scroll to position [986, 0]
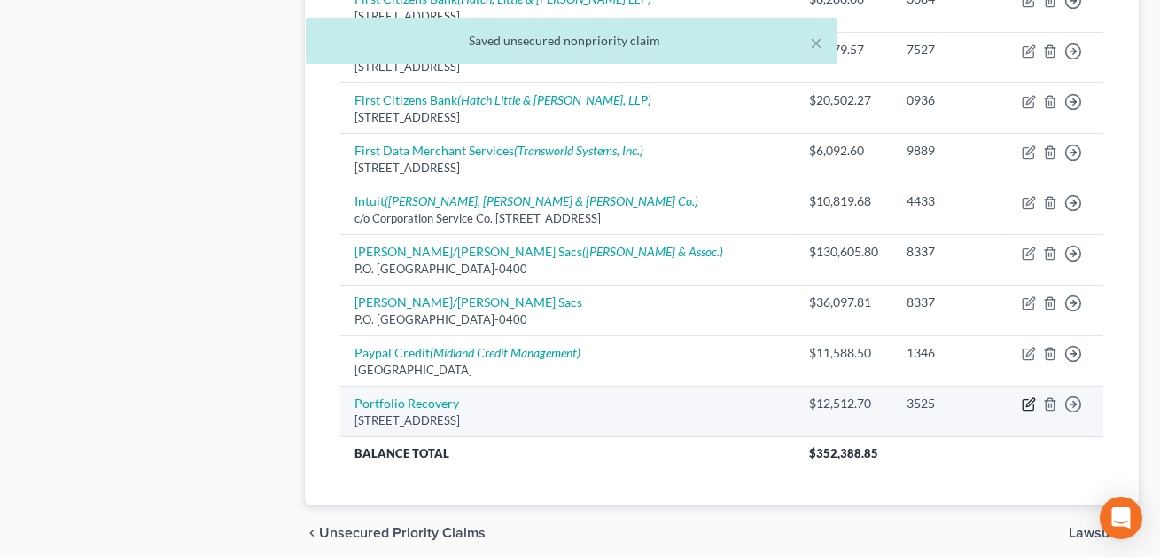
click at [1027, 401] on icon "button" at bounding box center [1029, 404] width 14 height 14
select select "48"
select select "1"
select select "0"
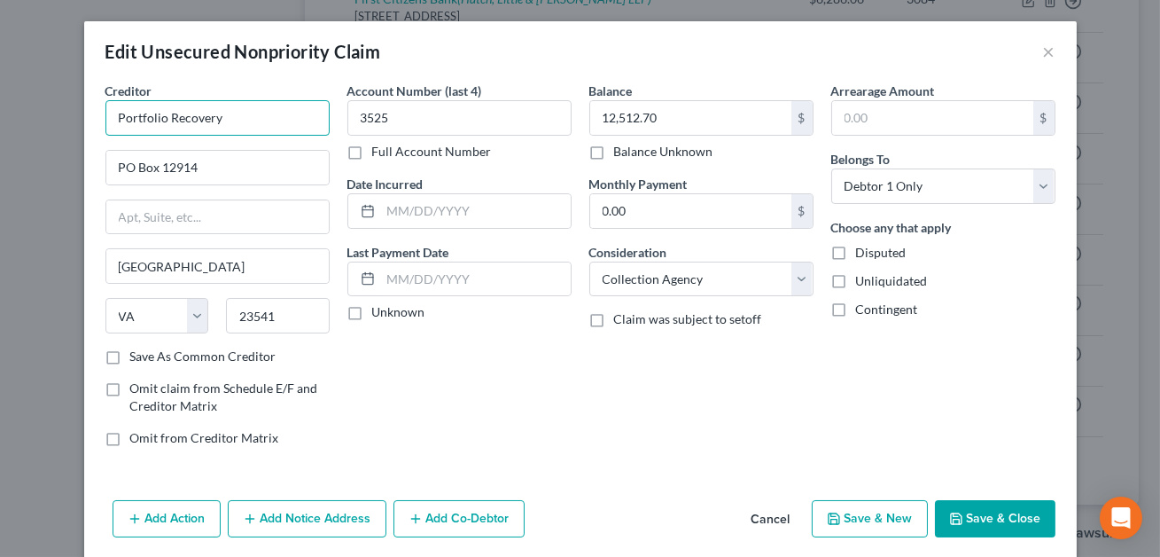
drag, startPoint x: 234, startPoint y: 119, endPoint x: 114, endPoint y: 117, distance: 119.7
click at [114, 117] on input "Portfolio Recovery" at bounding box center [217, 117] width 224 height 35
click at [165, 118] on input "Paypal Cedit" at bounding box center [217, 117] width 224 height 35
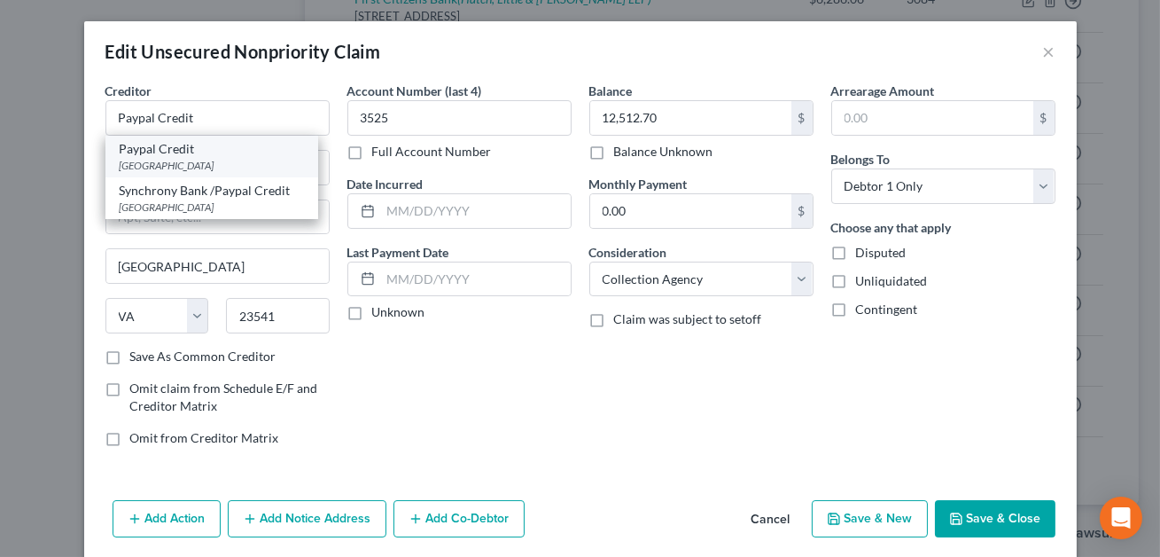
click at [173, 165] on div "[GEOGRAPHIC_DATA]" at bounding box center [212, 165] width 184 height 15
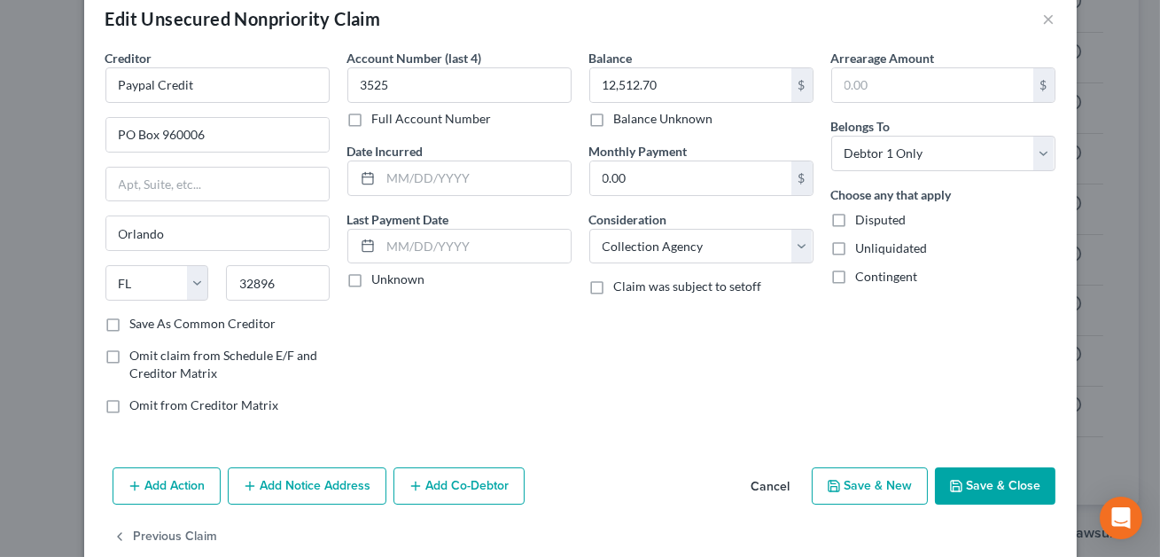
scroll to position [64, 0]
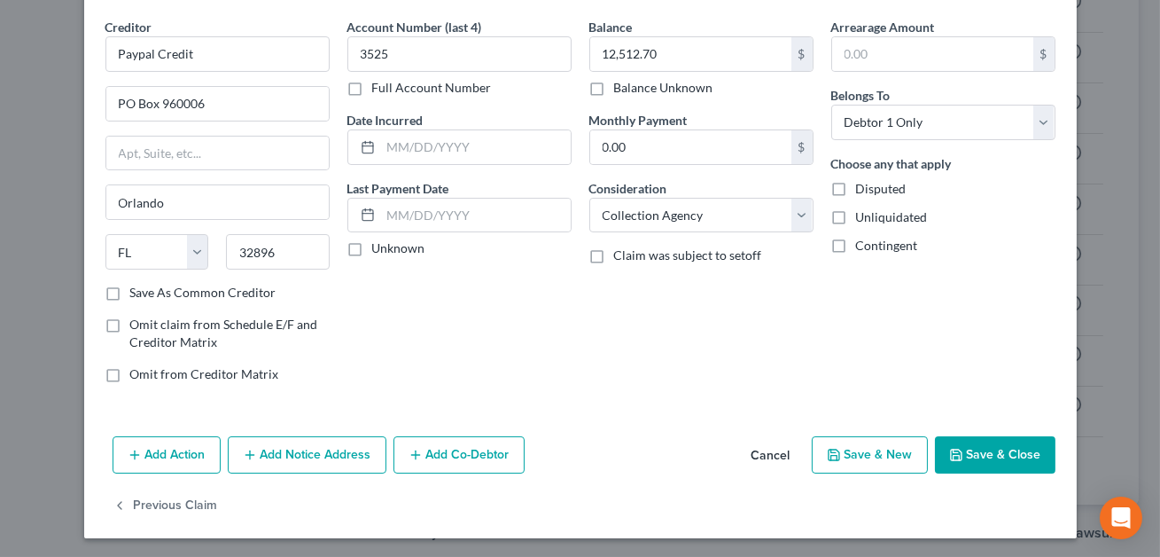
click at [322, 445] on button "Add Notice Address" at bounding box center [307, 454] width 159 height 37
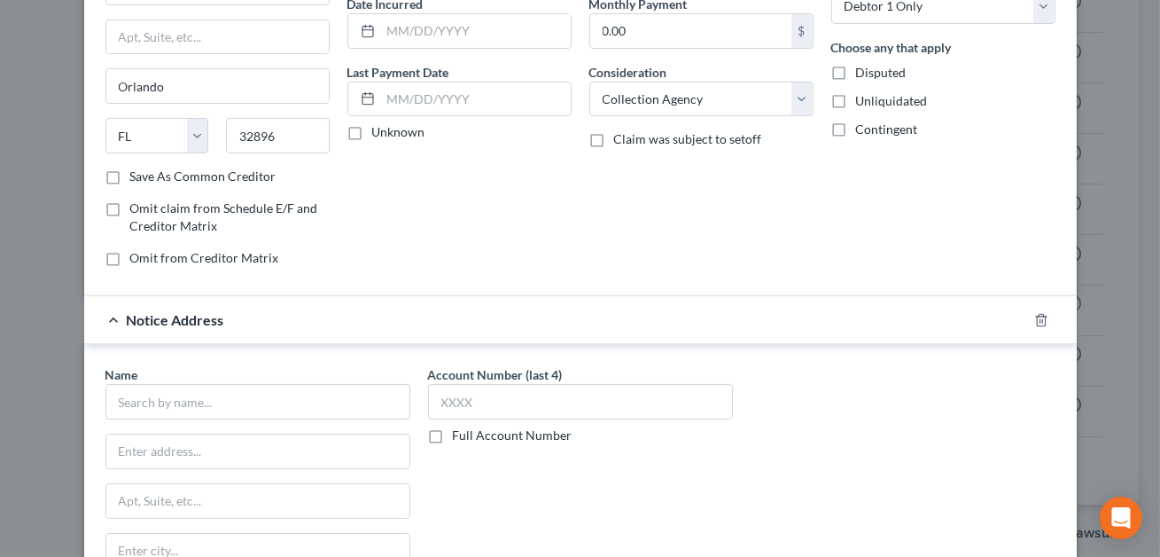
scroll to position [213, 0]
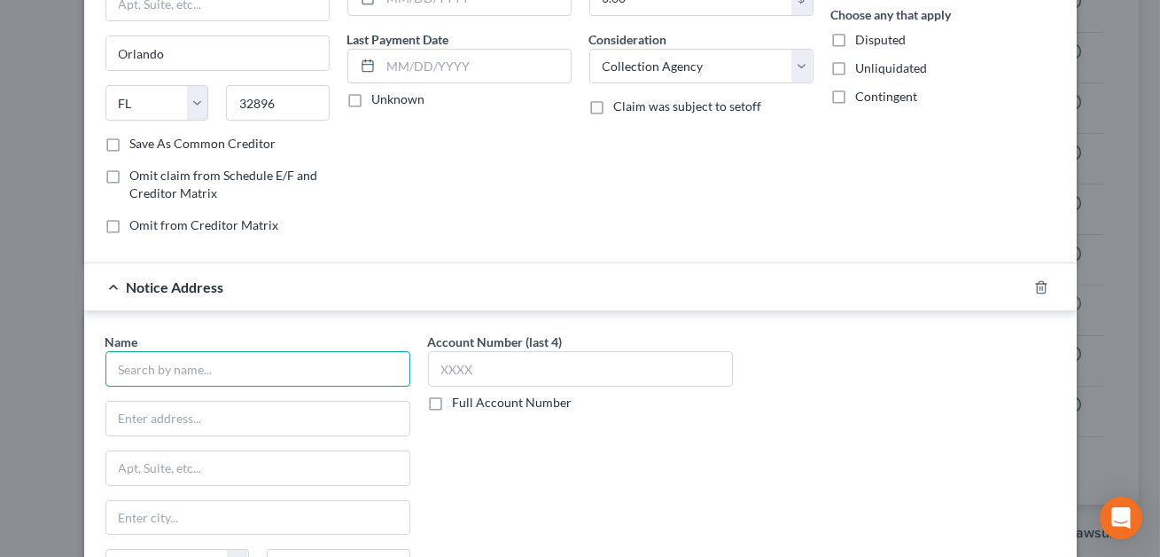
click at [233, 369] on input "text" at bounding box center [257, 368] width 305 height 35
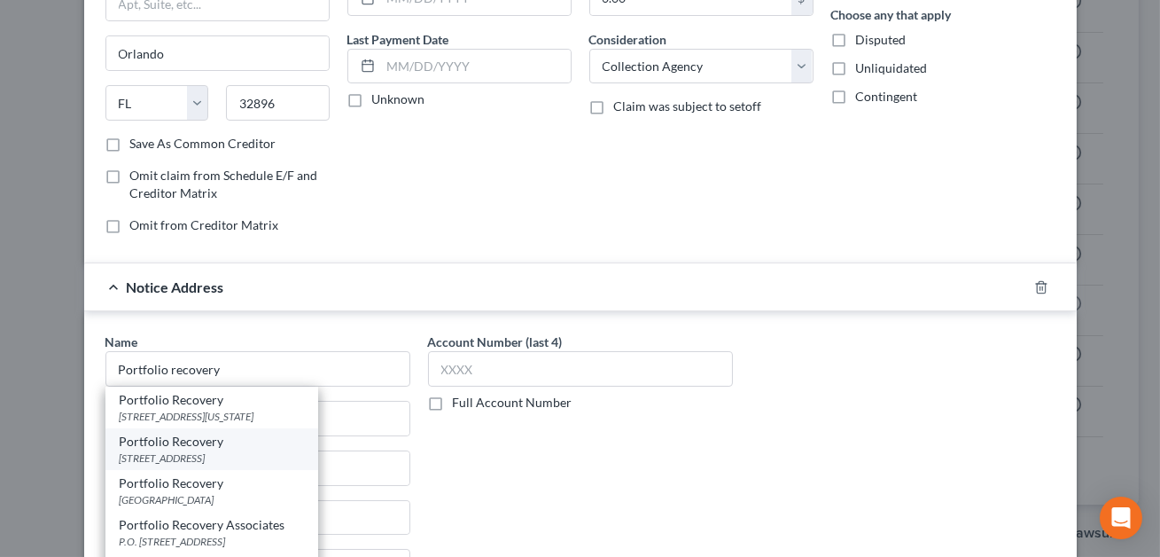
click at [204, 452] on div "[STREET_ADDRESS]" at bounding box center [212, 457] width 184 height 15
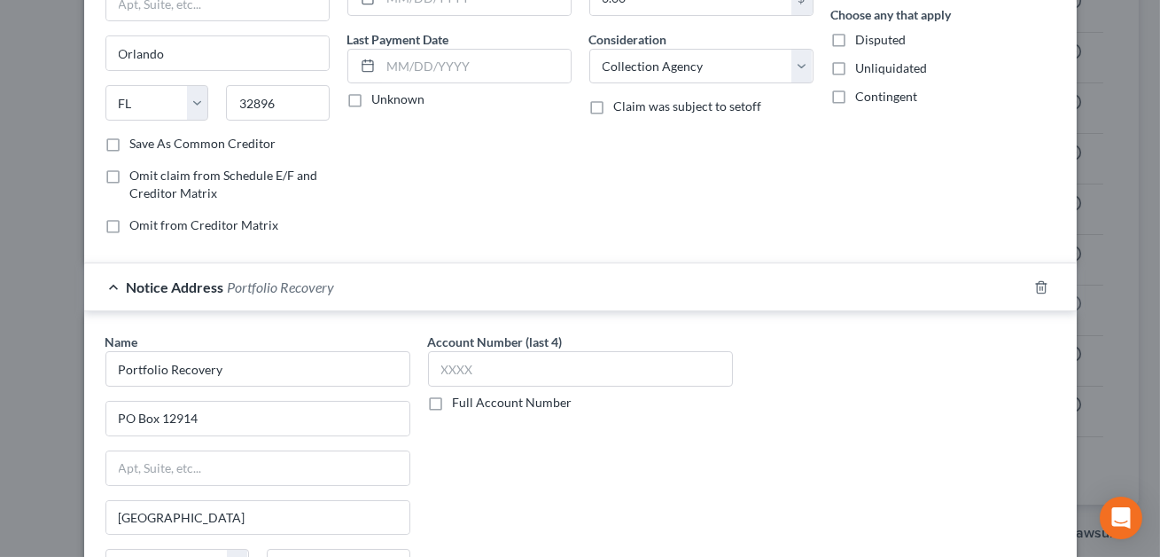
scroll to position [446, 0]
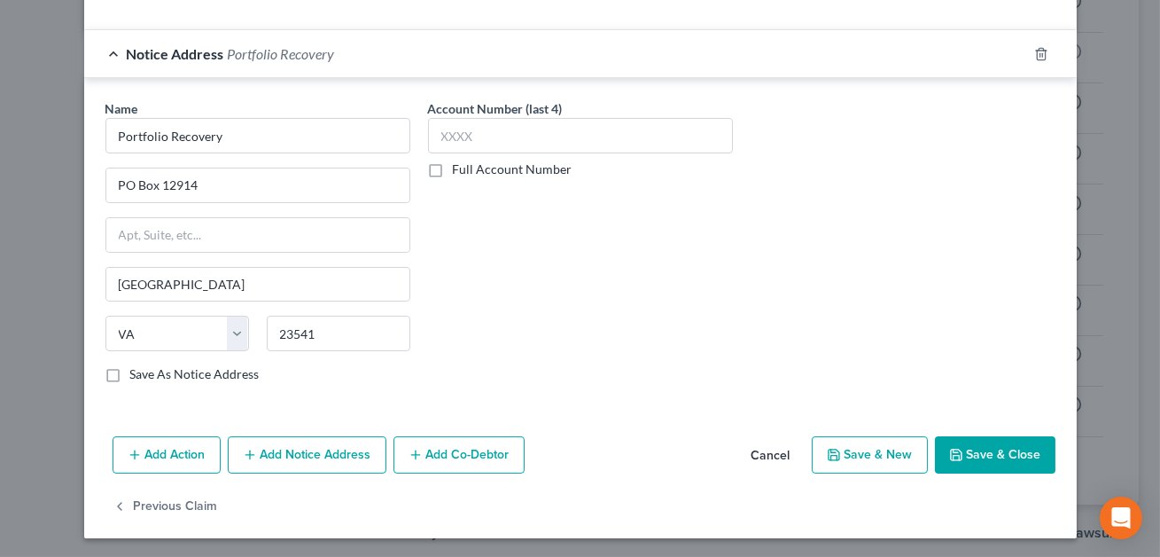
click at [981, 453] on button "Save & Close" at bounding box center [995, 454] width 121 height 37
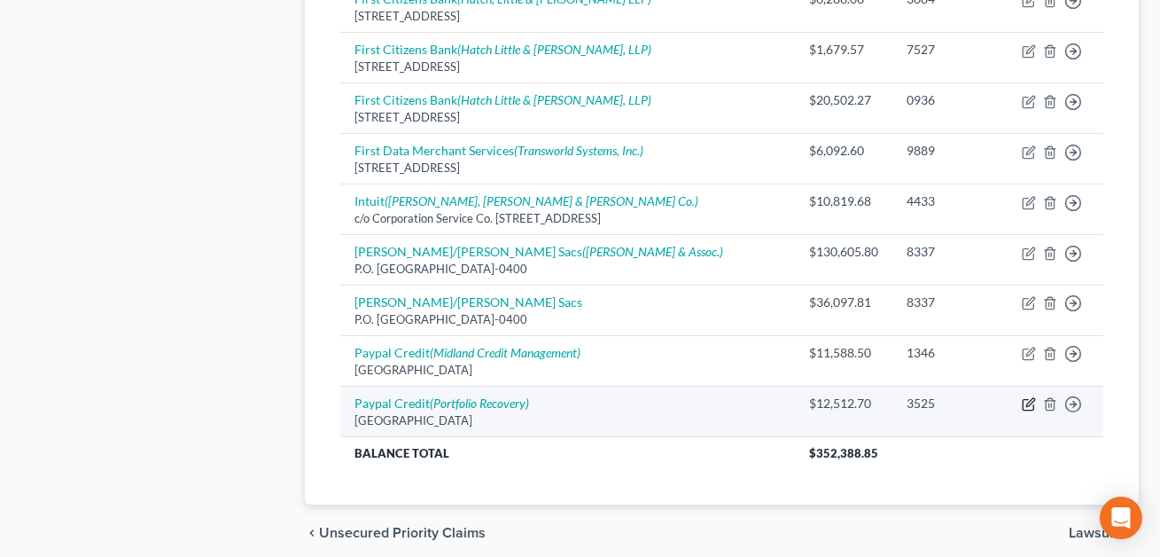
click at [1030, 399] on icon "button" at bounding box center [1029, 404] width 14 height 14
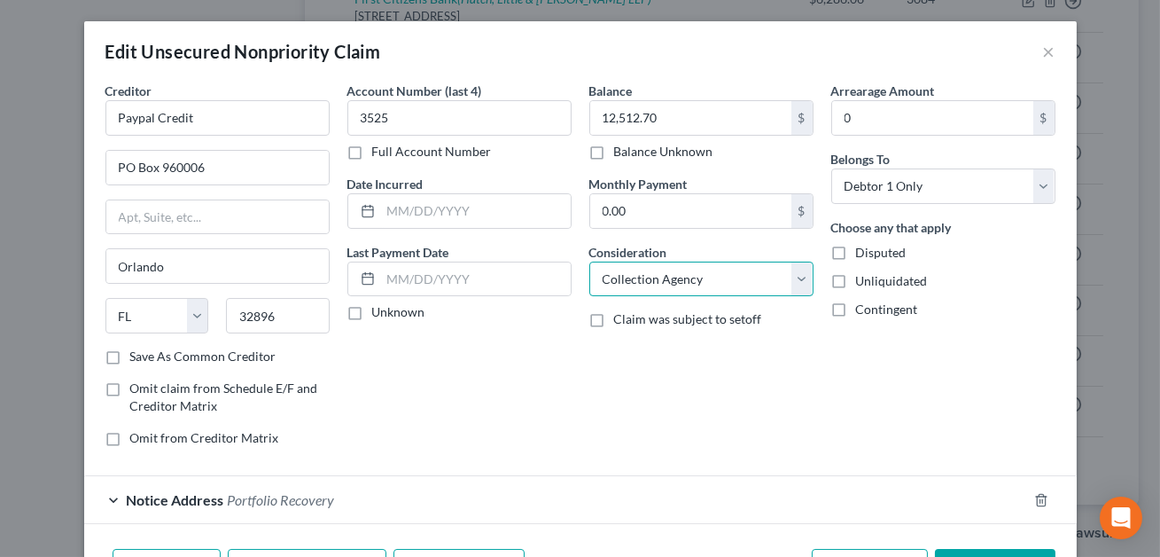
click at [689, 284] on select "Select Cable / Satellite Services Collection Agency Credit Card Debt Debt Couns…" at bounding box center [701, 278] width 224 height 35
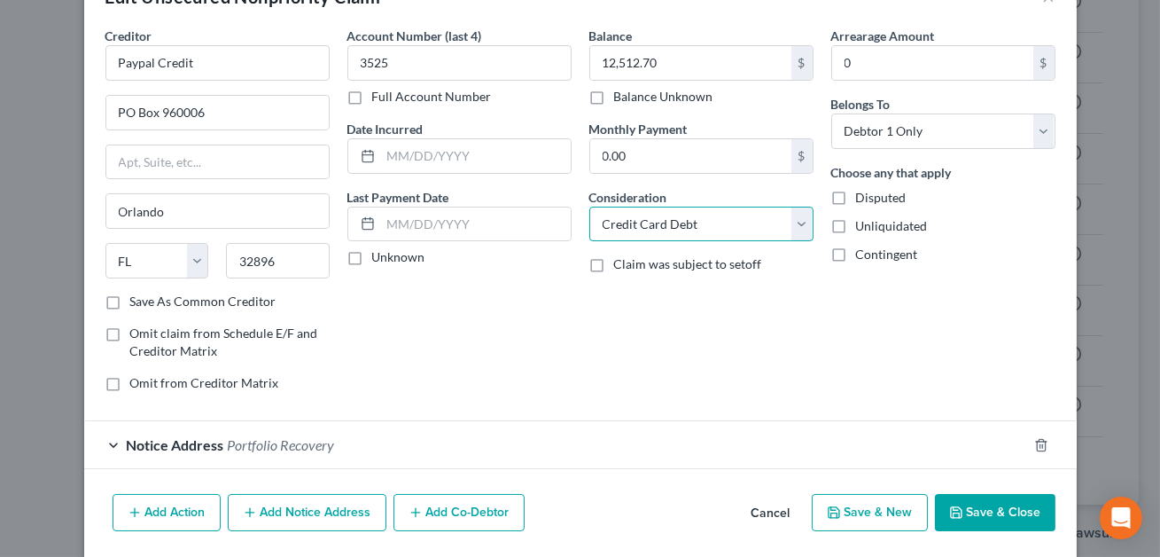
scroll to position [114, 0]
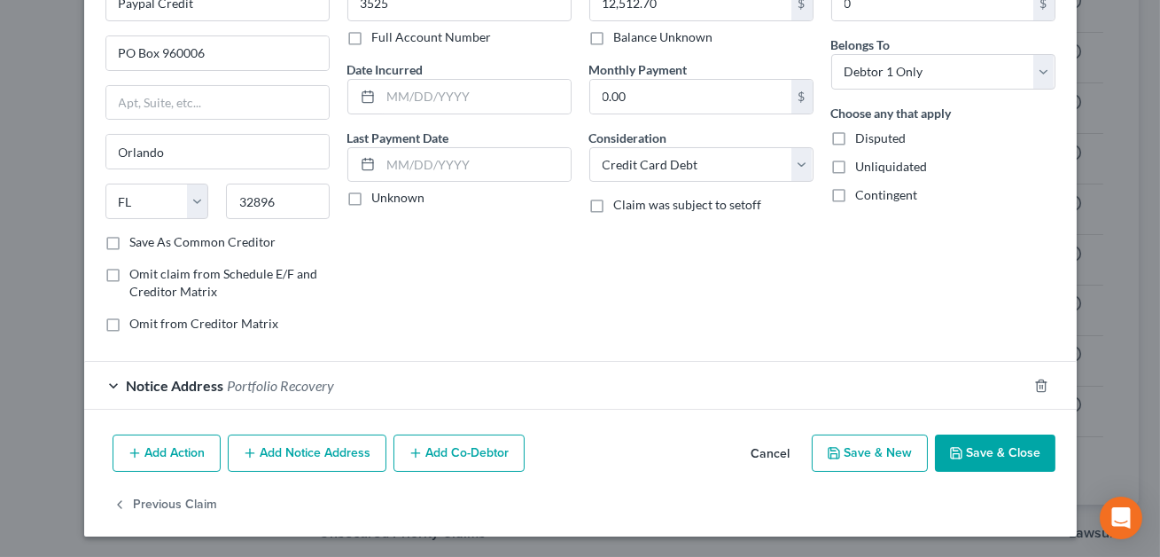
click at [978, 452] on button "Save & Close" at bounding box center [995, 452] width 121 height 37
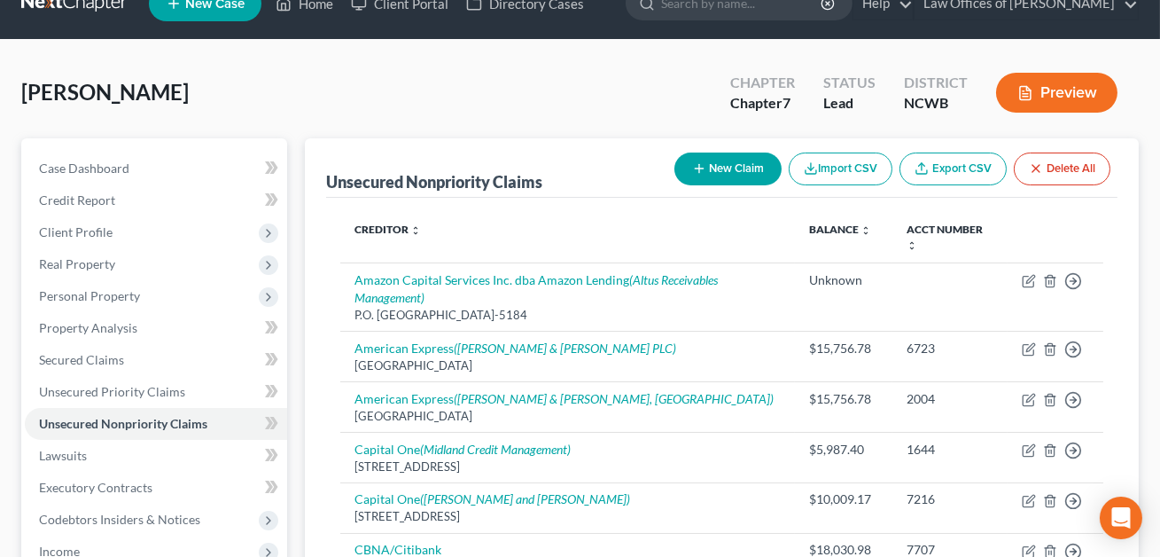
scroll to position [29, 0]
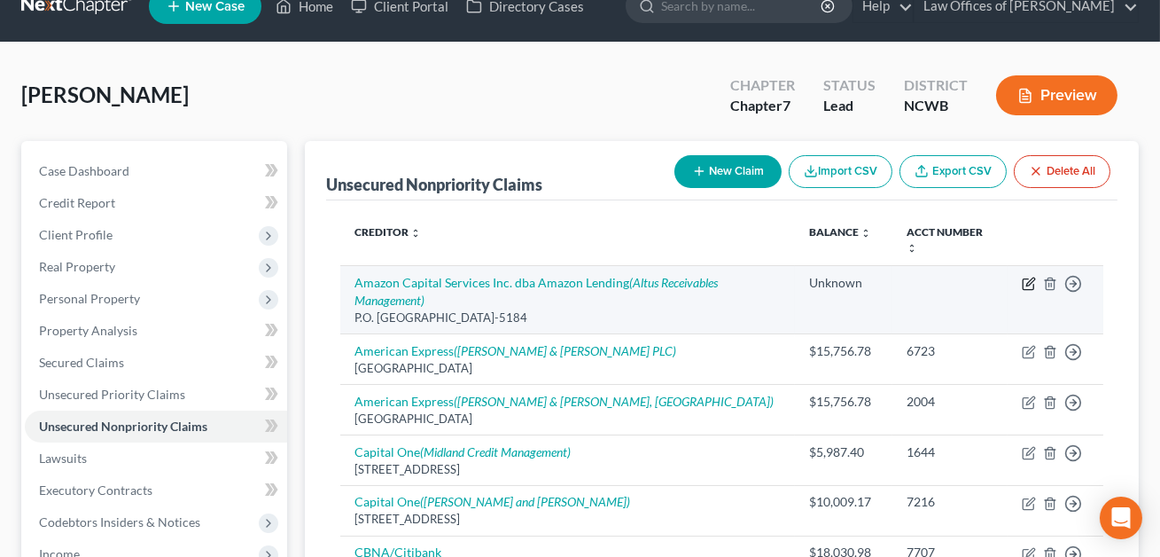
click at [1027, 280] on icon "button" at bounding box center [1029, 284] width 14 height 14
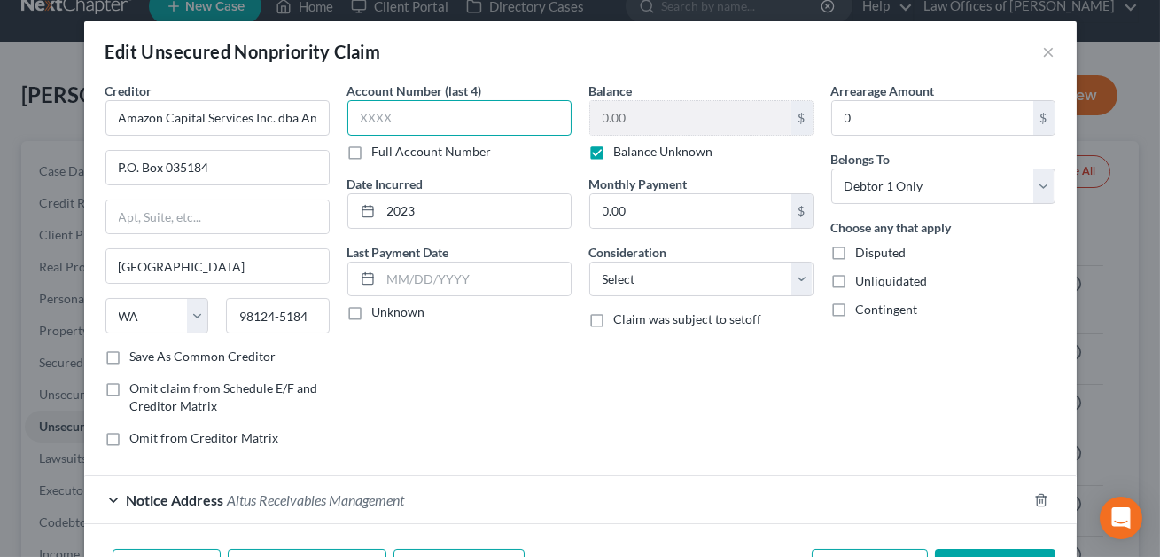
click at [374, 115] on input "text" at bounding box center [459, 117] width 224 height 35
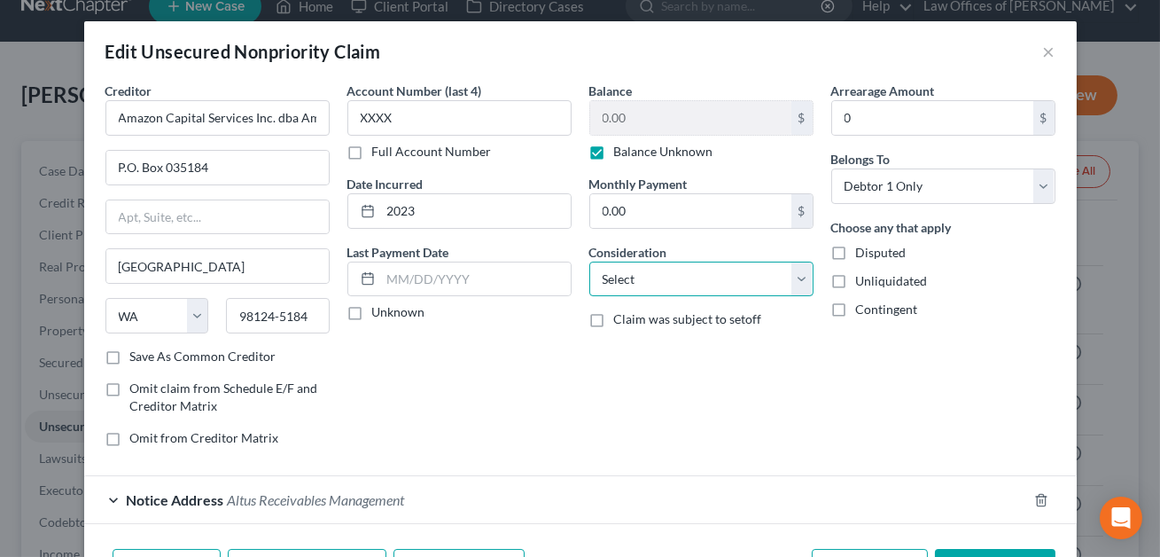
click at [666, 282] on select "Select Cable / Satellite Services Collection Agency Credit Card Debt Debt Couns…" at bounding box center [701, 278] width 224 height 35
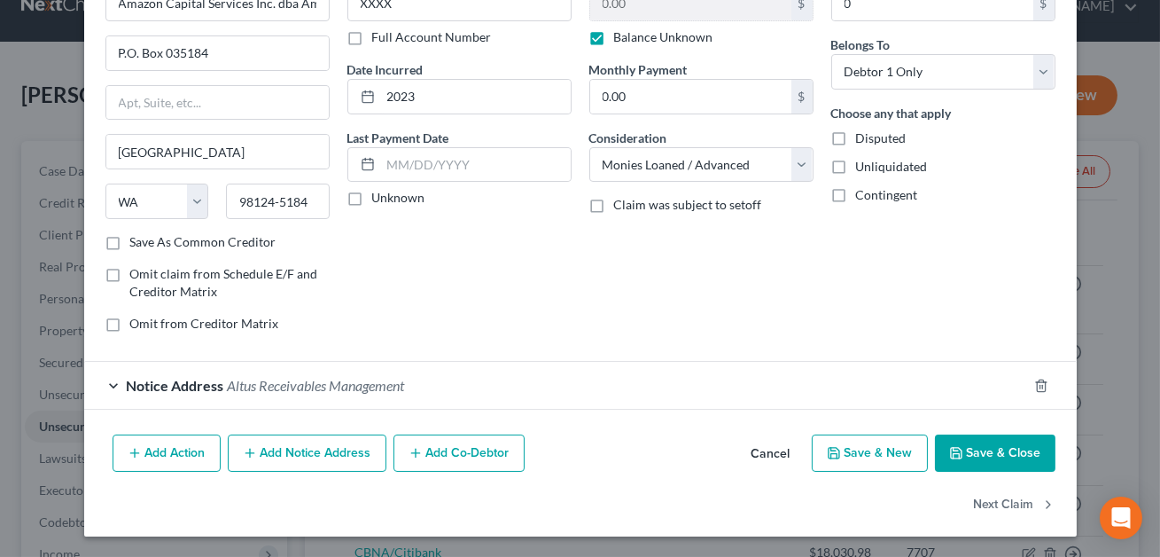
click at [1031, 452] on button "Save & Close" at bounding box center [995, 452] width 121 height 37
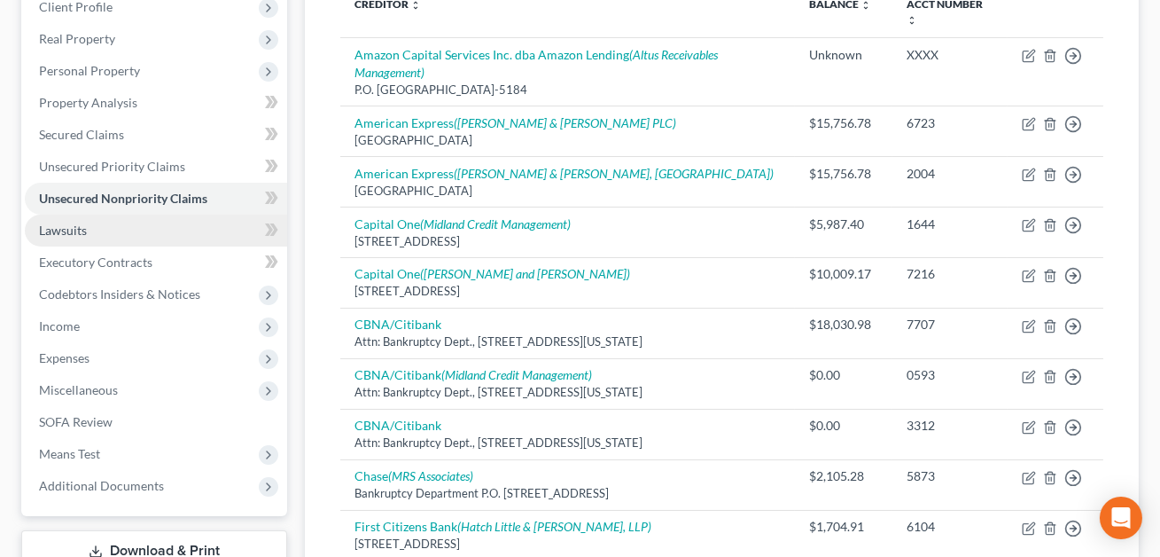
scroll to position [268, 0]
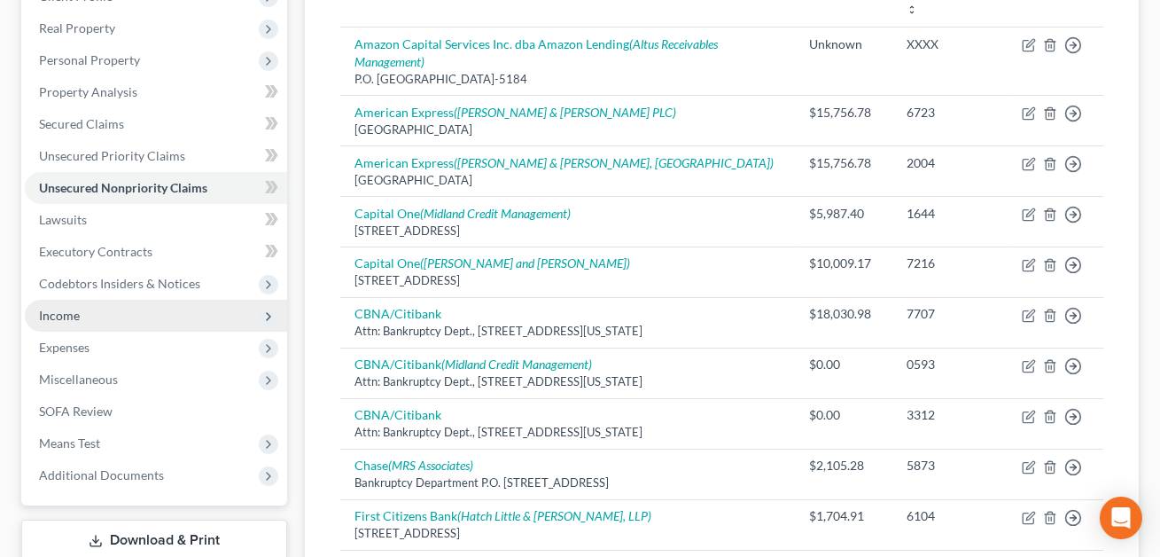
click at [104, 313] on span "Income" at bounding box center [156, 316] width 262 height 32
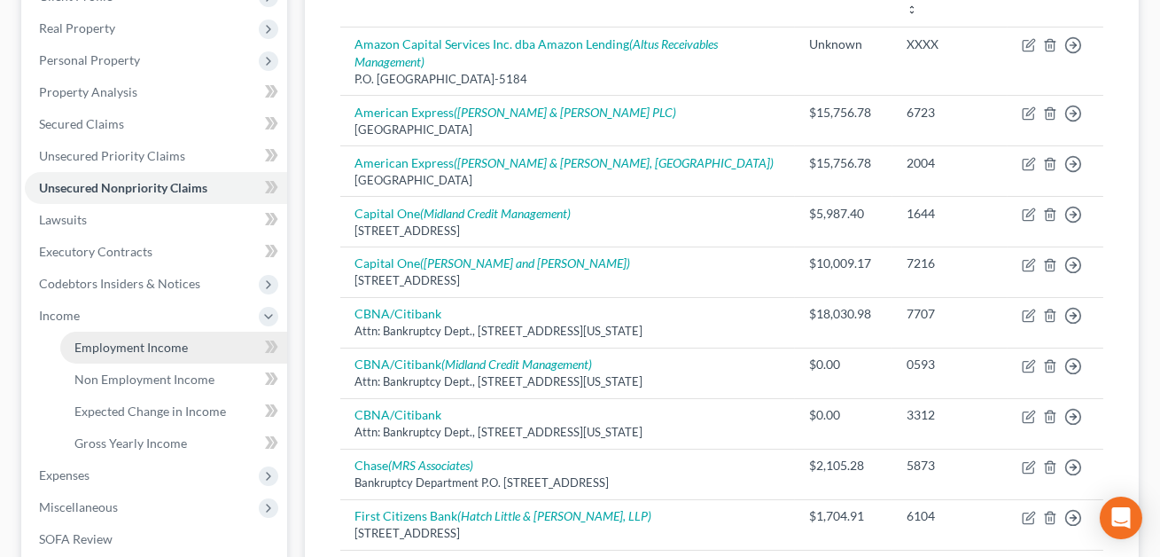
click at [114, 351] on span "Employment Income" at bounding box center [130, 346] width 113 height 15
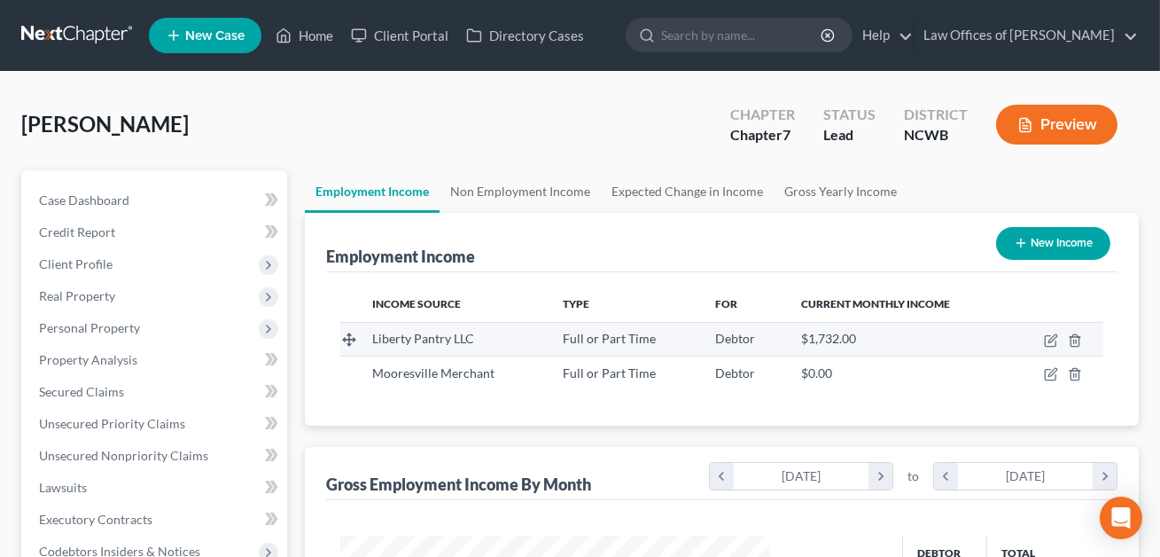
scroll to position [317, 465]
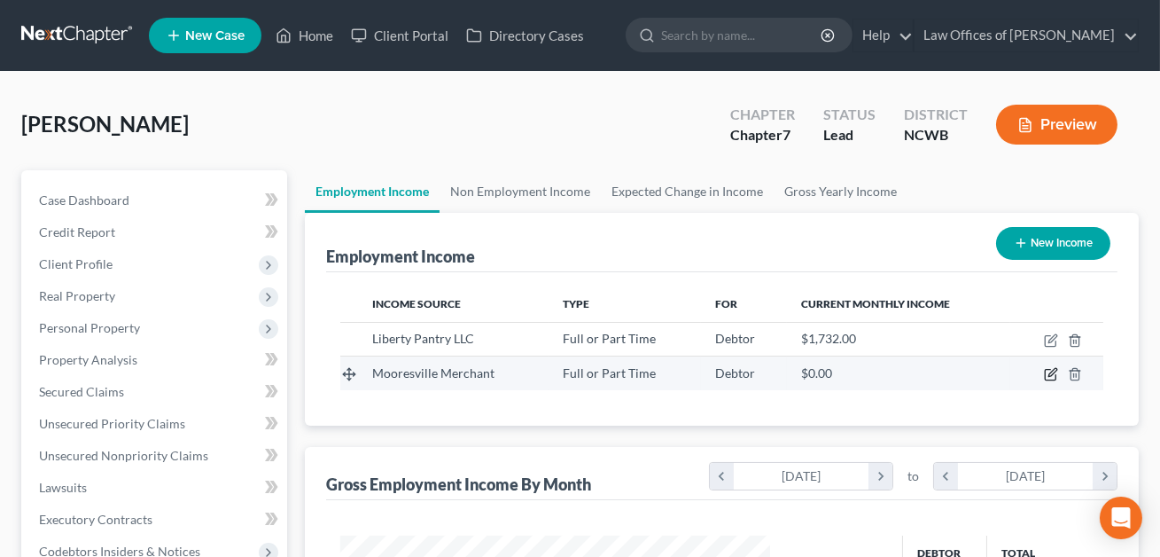
click at [1049, 371] on icon "button" at bounding box center [1051, 374] width 14 height 14
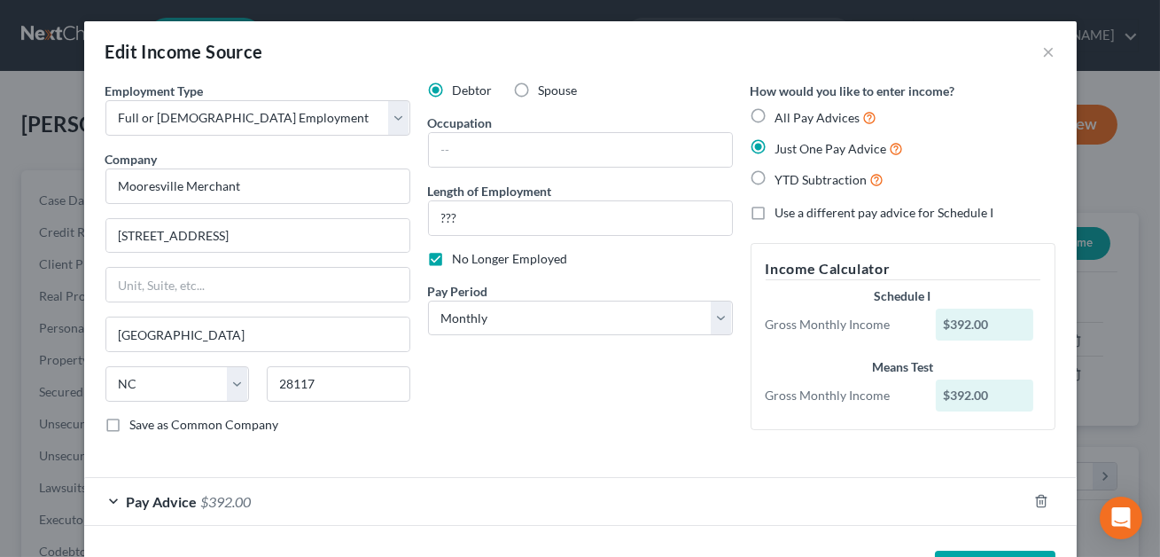
scroll to position [64, 0]
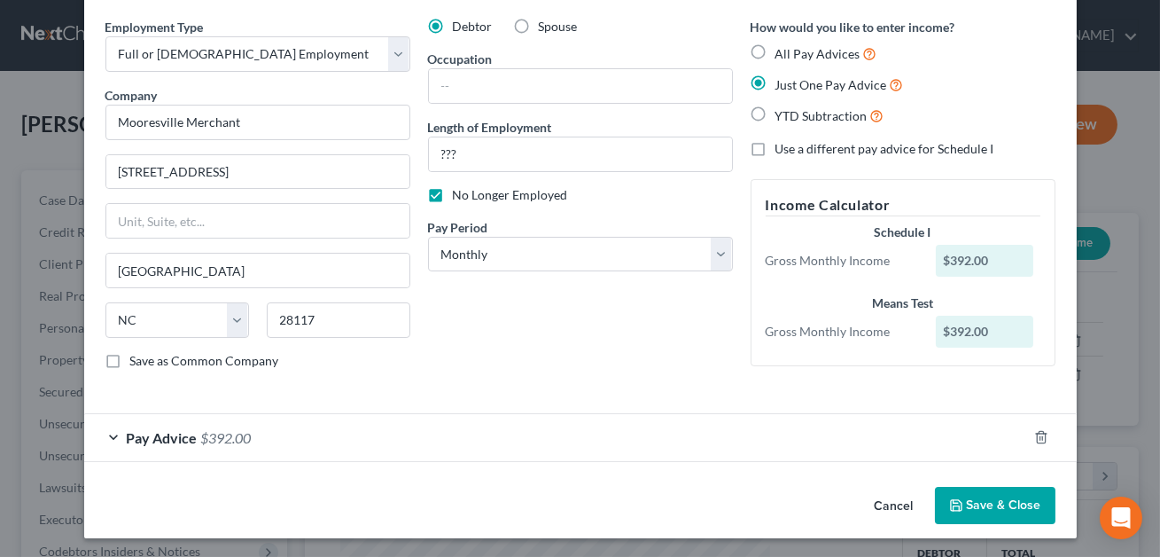
click at [791, 432] on div "Pay Advice $392.00" at bounding box center [555, 437] width 943 height 47
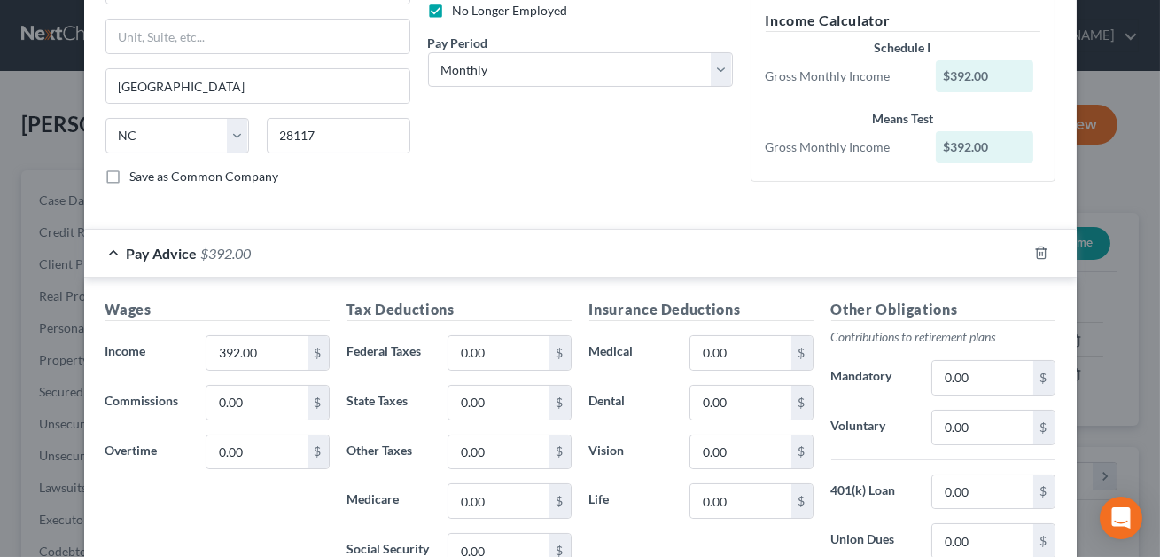
scroll to position [496, 0]
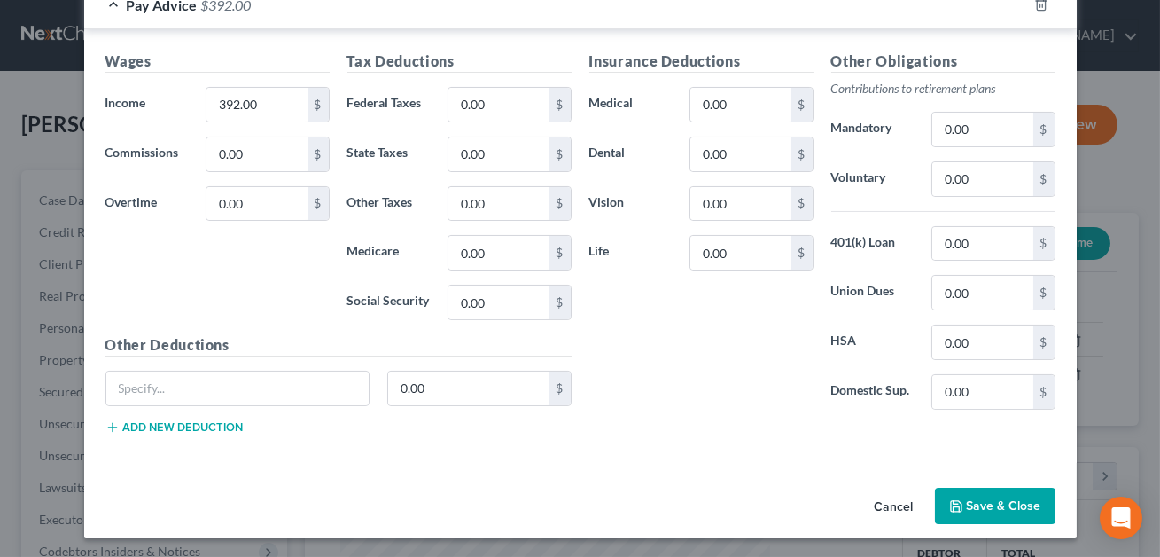
click at [970, 503] on button "Save & Close" at bounding box center [995, 505] width 121 height 37
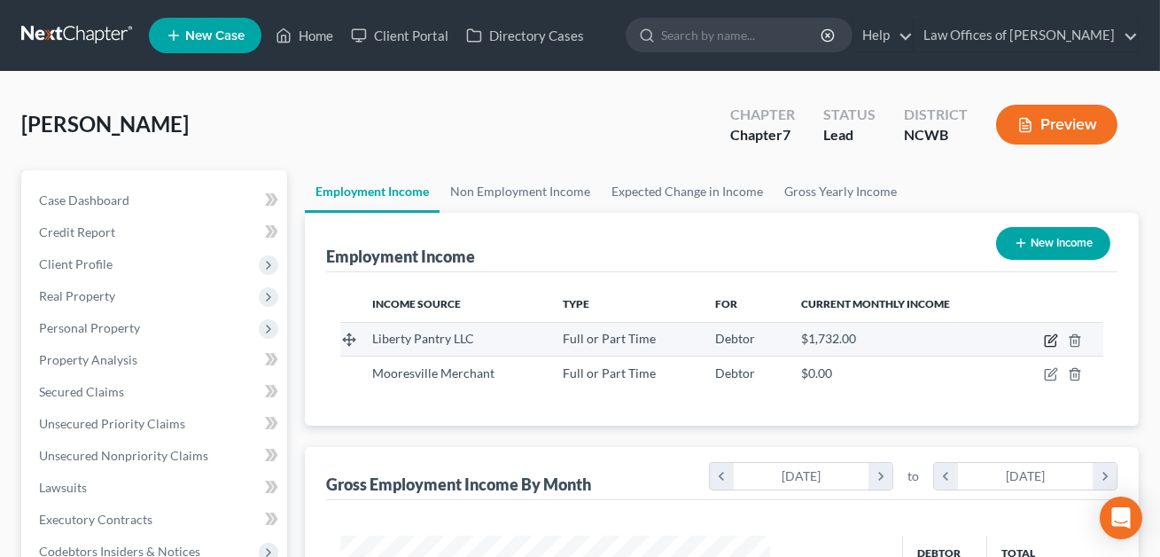
click at [1052, 339] on icon "button" at bounding box center [1052, 338] width 8 height 8
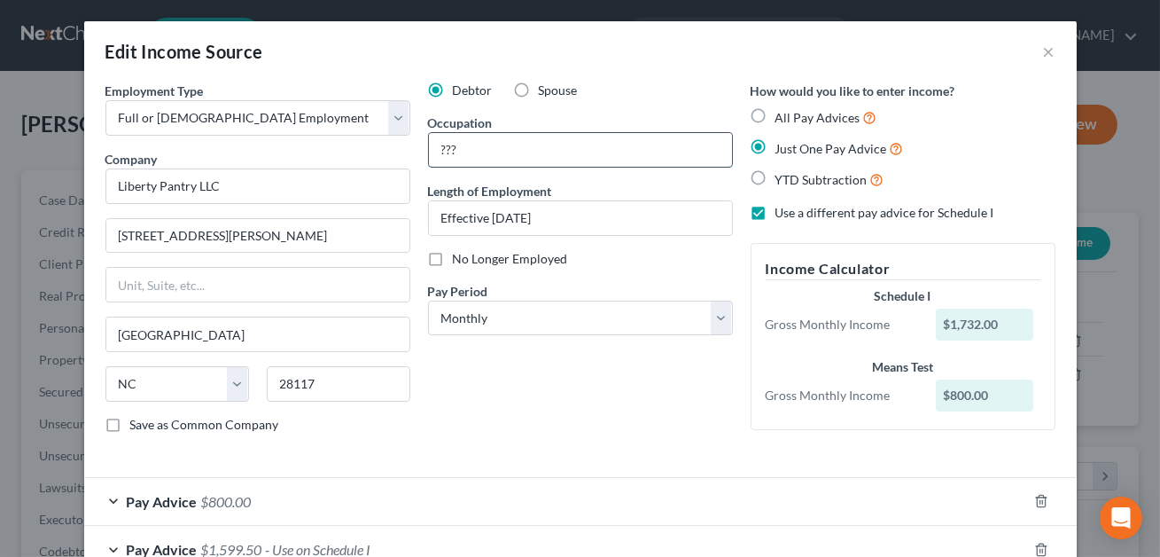
drag, startPoint x: 479, startPoint y: 146, endPoint x: 434, endPoint y: 147, distance: 45.2
click at [434, 147] on input "???" at bounding box center [580, 150] width 303 height 34
click at [592, 409] on div "Debtor Spouse Occupation Order Selector Length of Employment Effective [DATE] N…" at bounding box center [580, 265] width 323 height 366
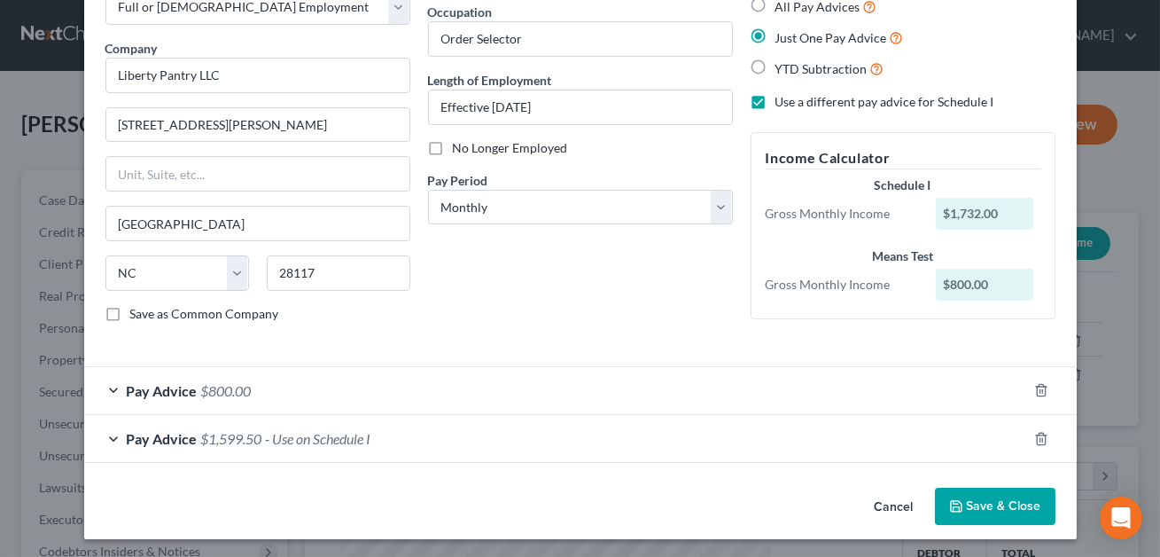
scroll to position [113, 0]
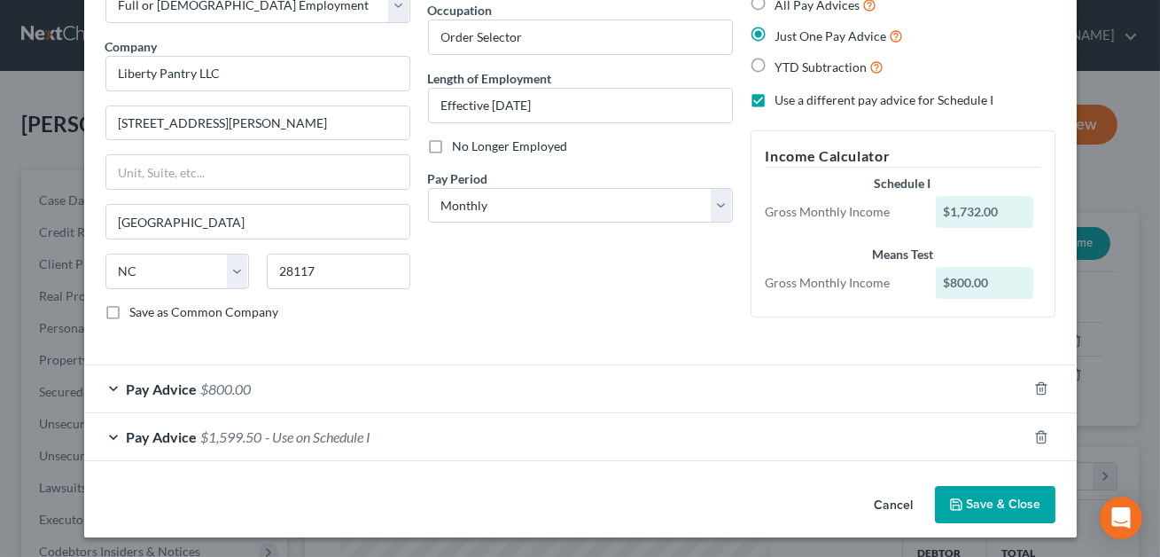
click at [999, 501] on button "Save & Close" at bounding box center [995, 504] width 121 height 37
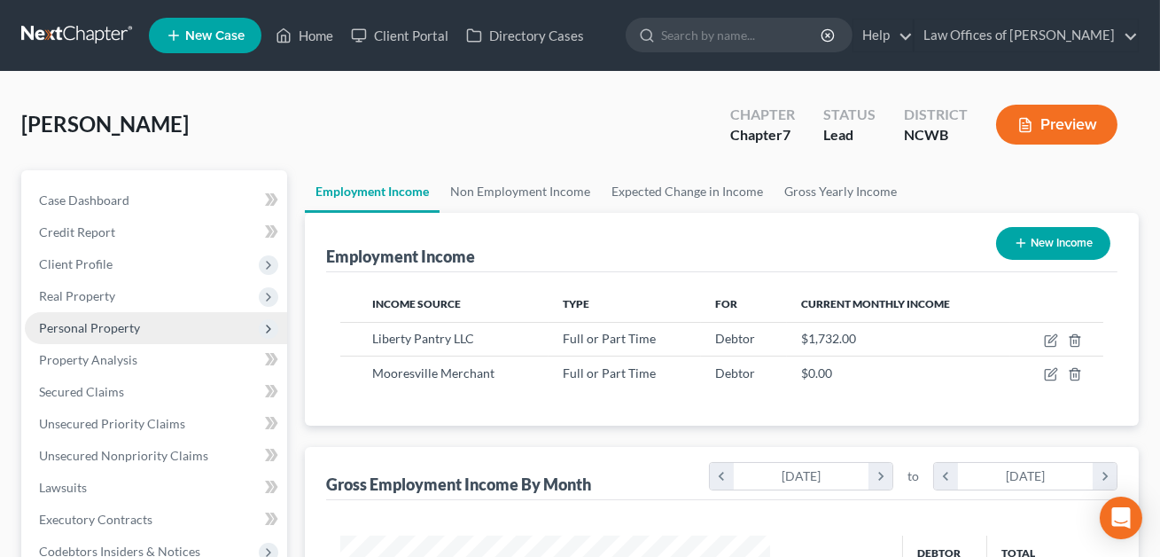
click at [90, 322] on span "Personal Property" at bounding box center [89, 327] width 101 height 15
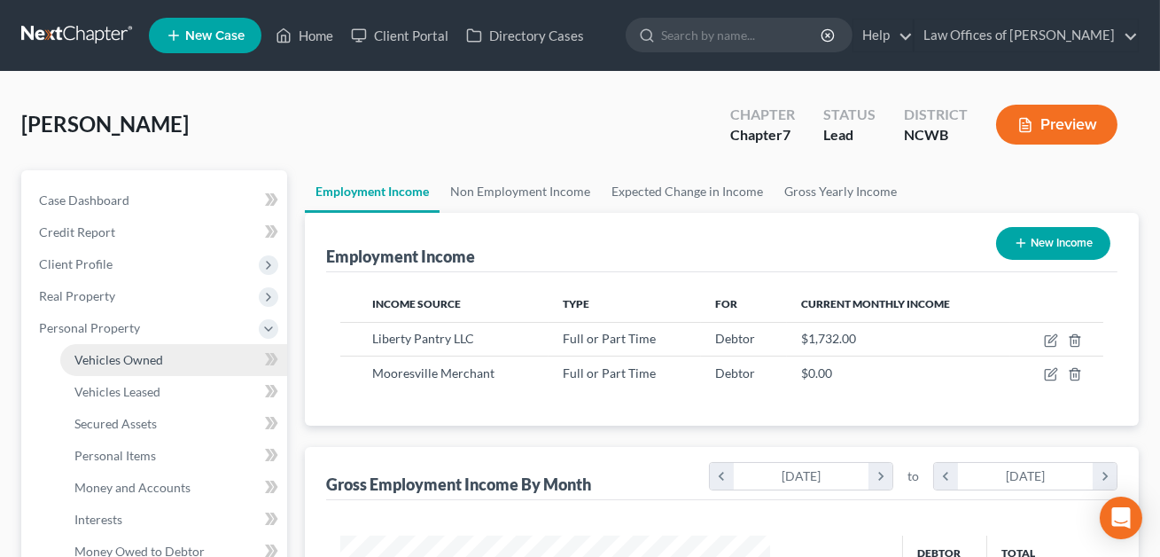
click at [113, 364] on span "Vehicles Owned" at bounding box center [118, 359] width 89 height 15
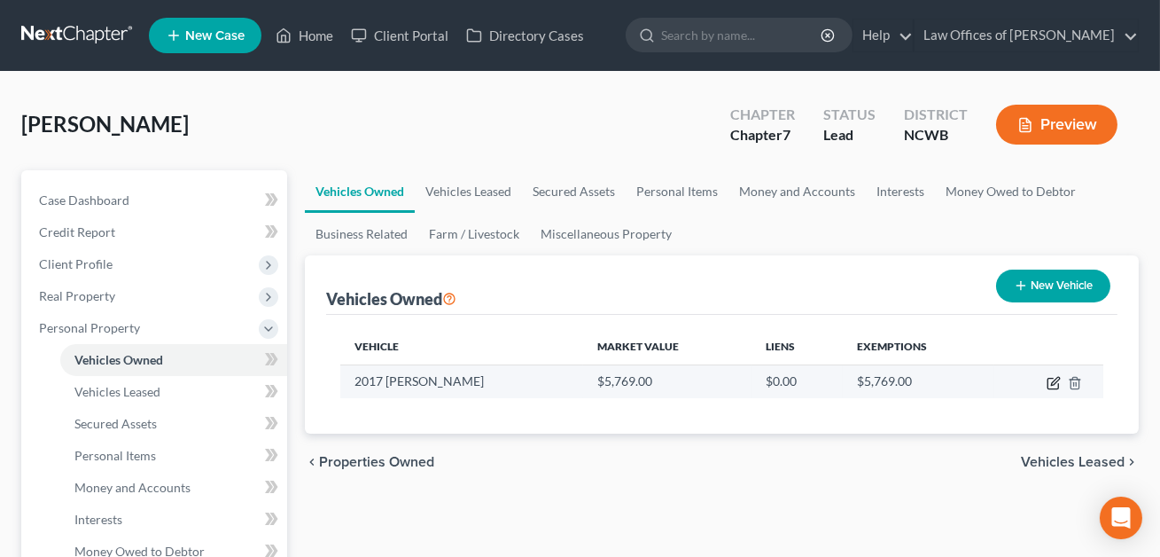
click at [1051, 381] on icon "button" at bounding box center [1055, 381] width 8 height 8
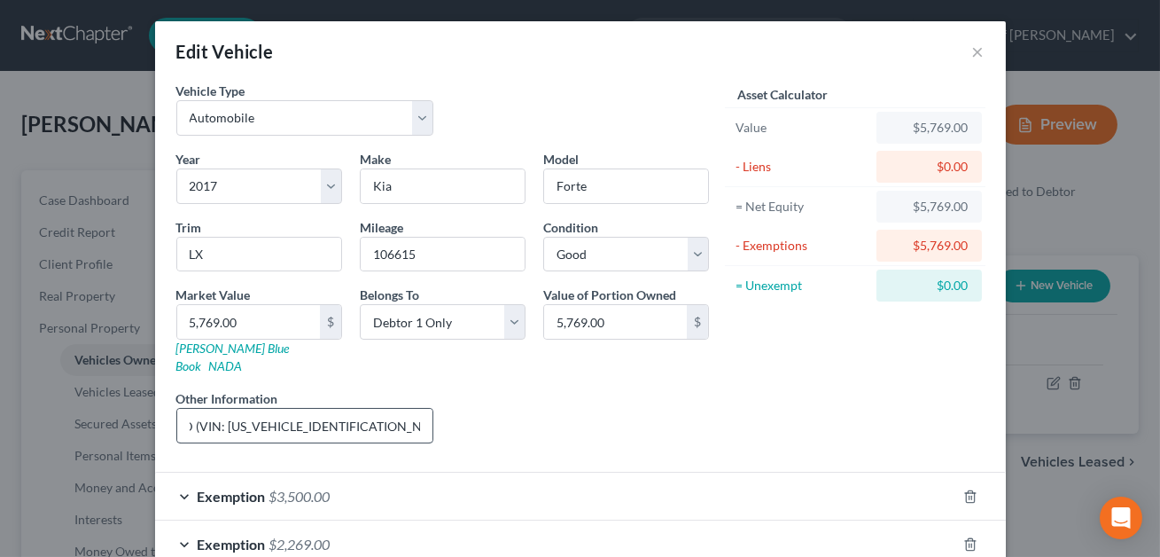
scroll to position [0, 82]
drag, startPoint x: 351, startPoint y: 408, endPoint x: 226, endPoint y: 409, distance: 125.0
click at [226, 409] on input "4Cyl, 4Dr, 2WD (VIN: [US_VEHICLE_IDENTIFICATION_NUMBER]) KBB value shown" at bounding box center [305, 426] width 256 height 34
click at [209, 351] on link "[PERSON_NAME] Blue Book" at bounding box center [232, 356] width 113 height 33
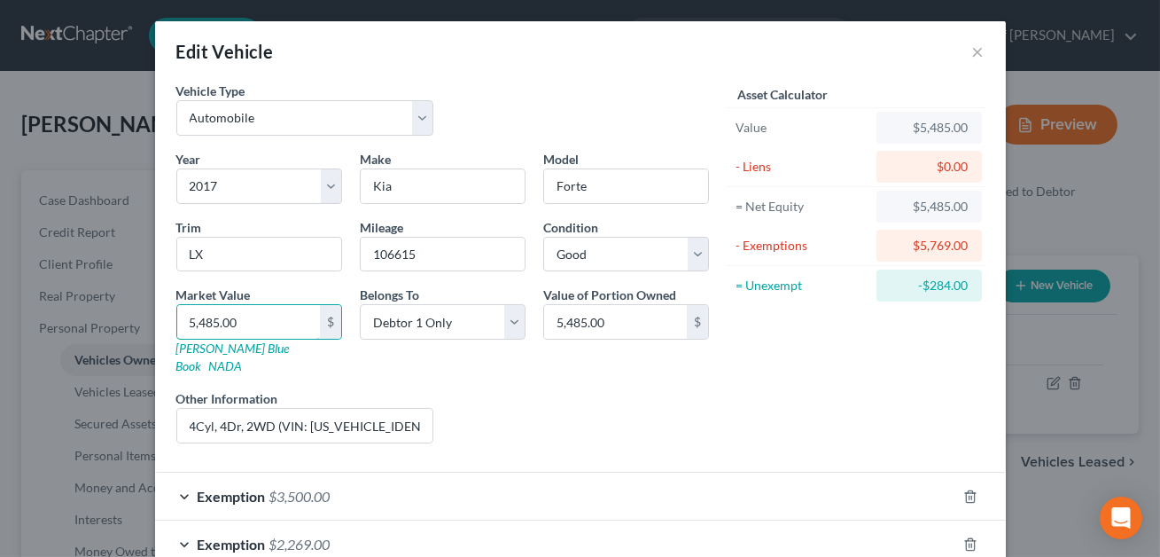
scroll to position [90, 0]
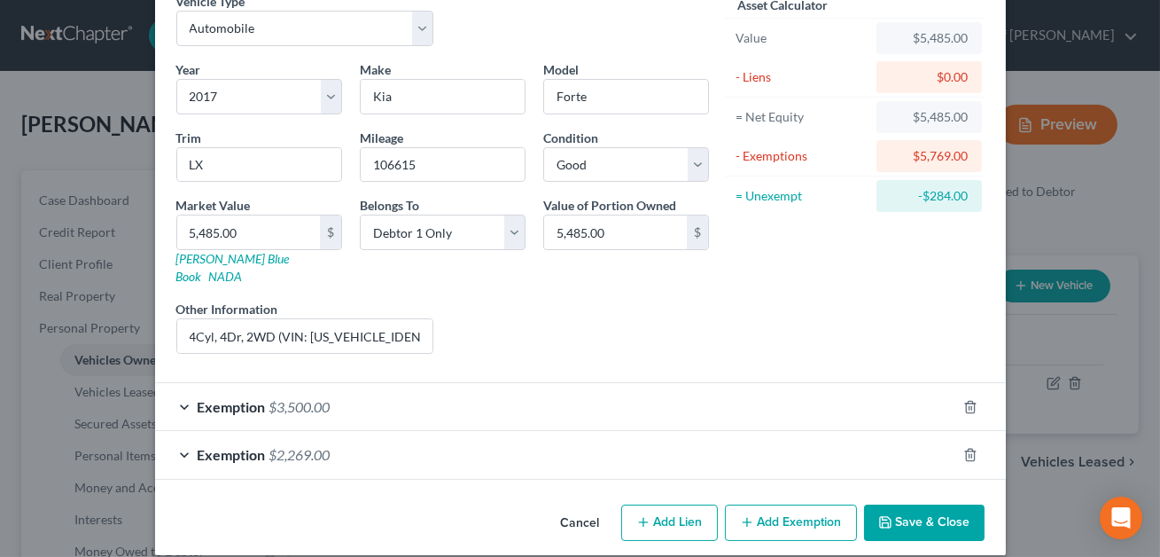
click at [397, 440] on div "Exemption $2,269.00" at bounding box center [555, 454] width 801 height 47
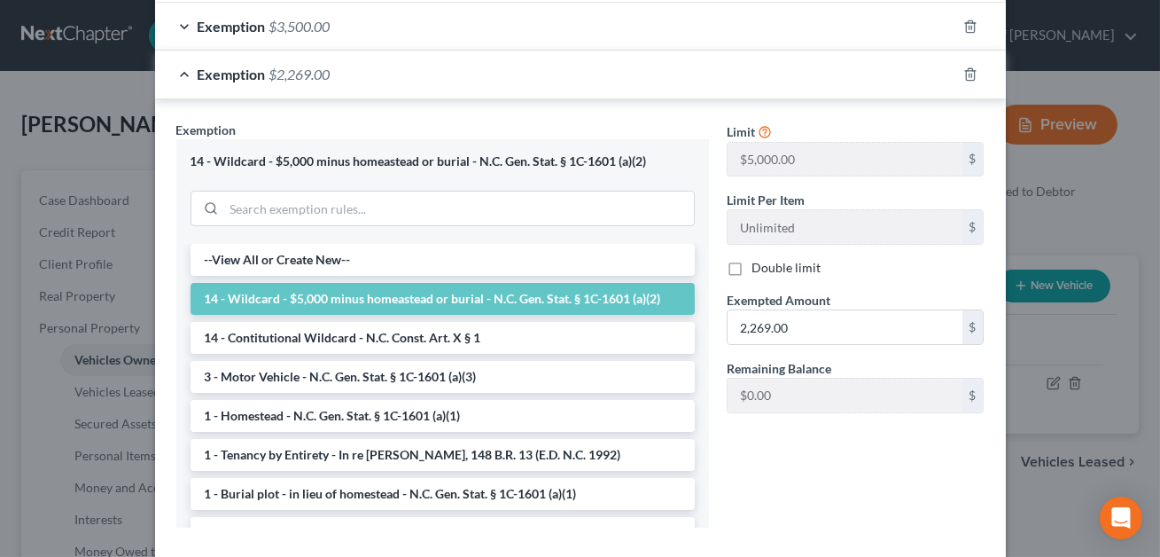
scroll to position [500, 0]
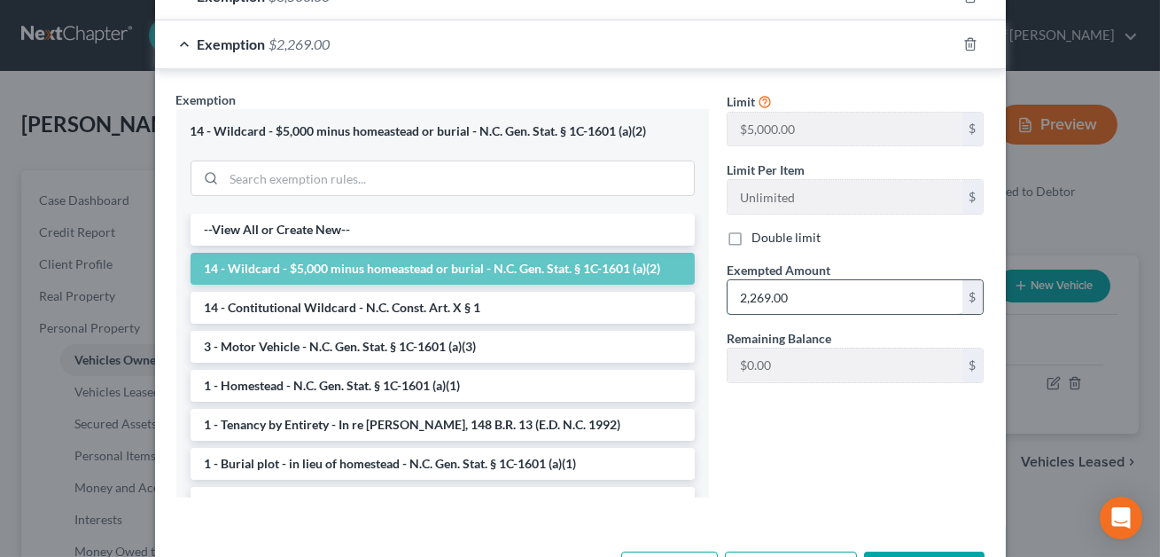
click at [809, 282] on input "2,269.00" at bounding box center [845, 297] width 235 height 34
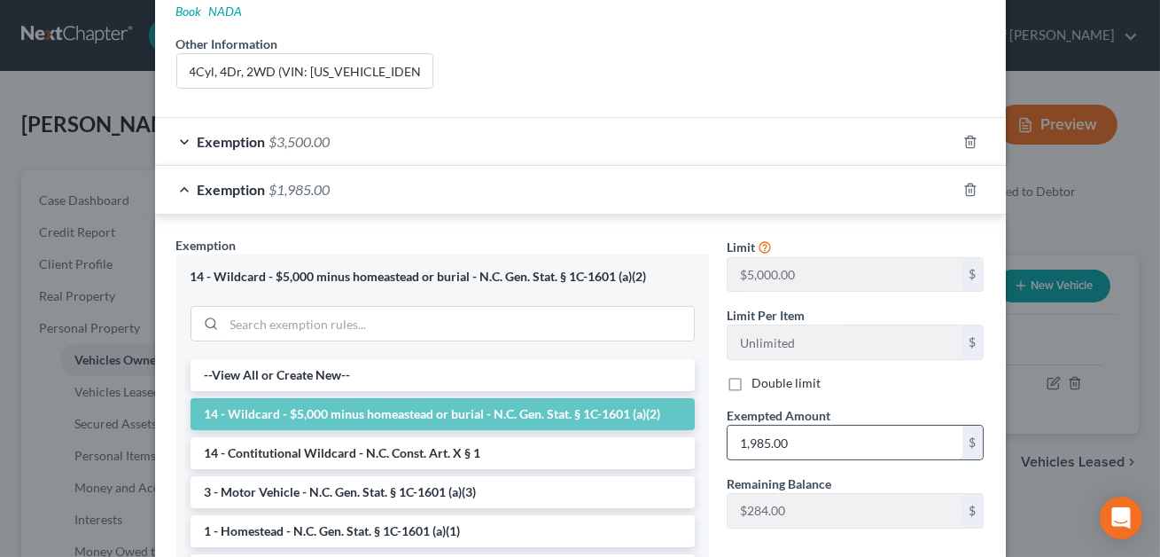
scroll to position [548, 0]
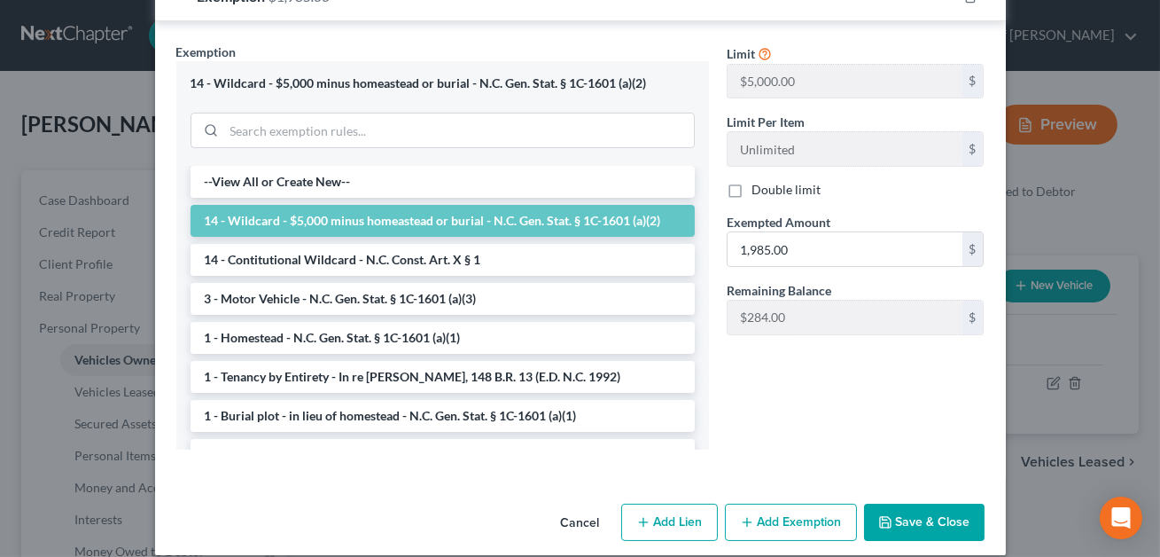
click at [938, 505] on button "Save & Close" at bounding box center [924, 521] width 121 height 37
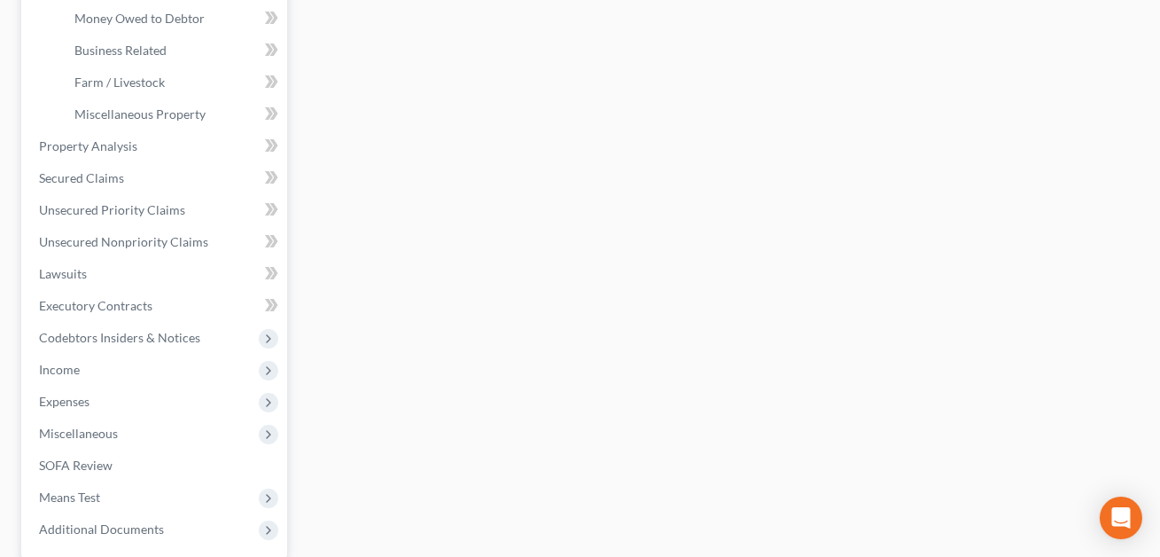
scroll to position [531, 0]
click at [102, 366] on span "Income" at bounding box center [156, 371] width 262 height 32
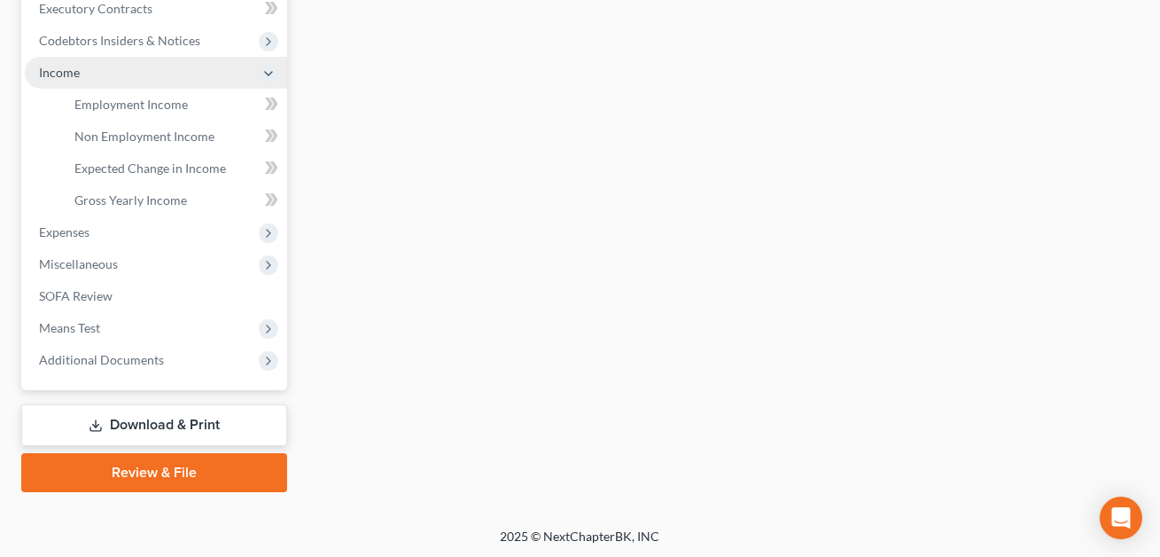
scroll to position [0, 0]
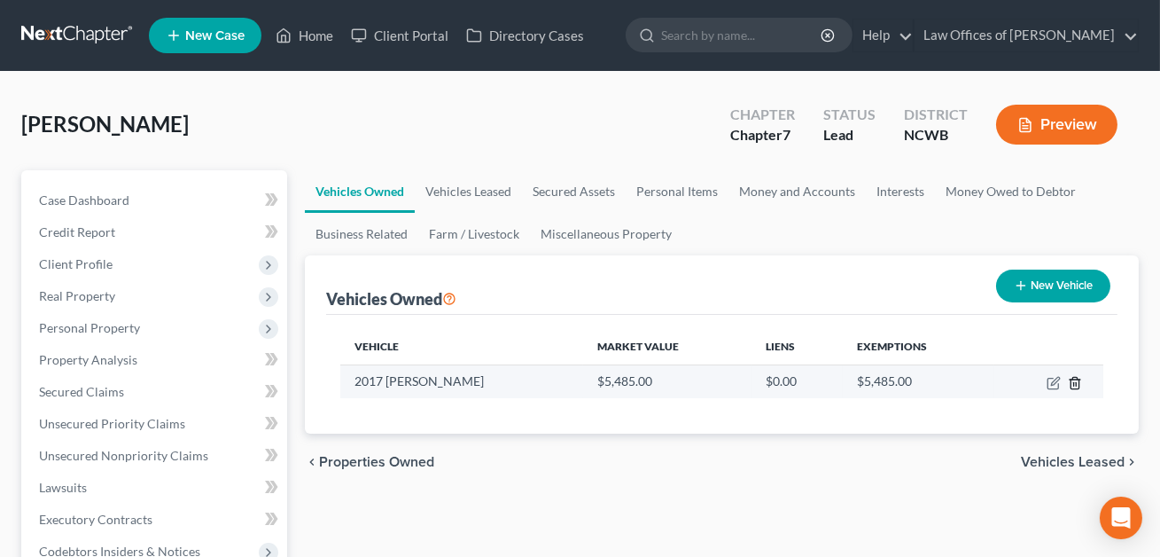
click at [1072, 385] on icon "button" at bounding box center [1075, 383] width 14 height 14
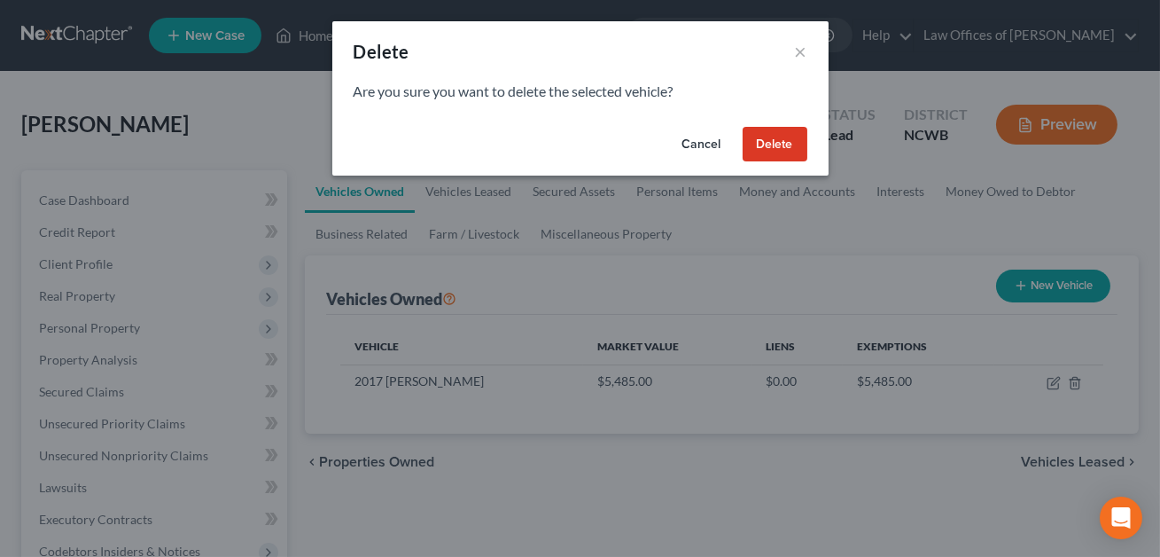
click at [771, 131] on button "Delete" at bounding box center [775, 144] width 65 height 35
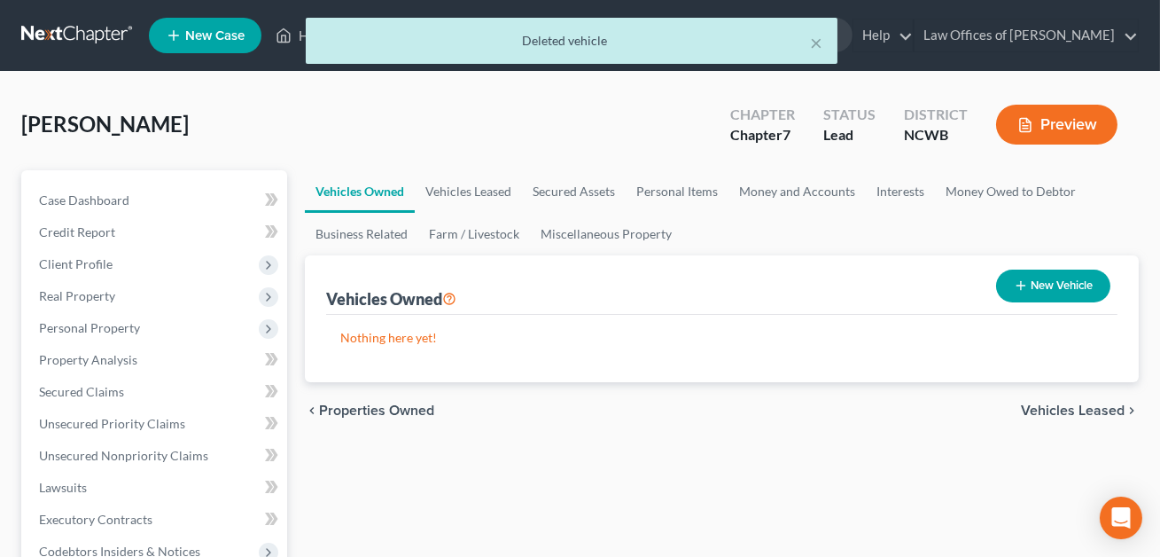
click at [1040, 297] on button "New Vehicle" at bounding box center [1053, 285] width 114 height 33
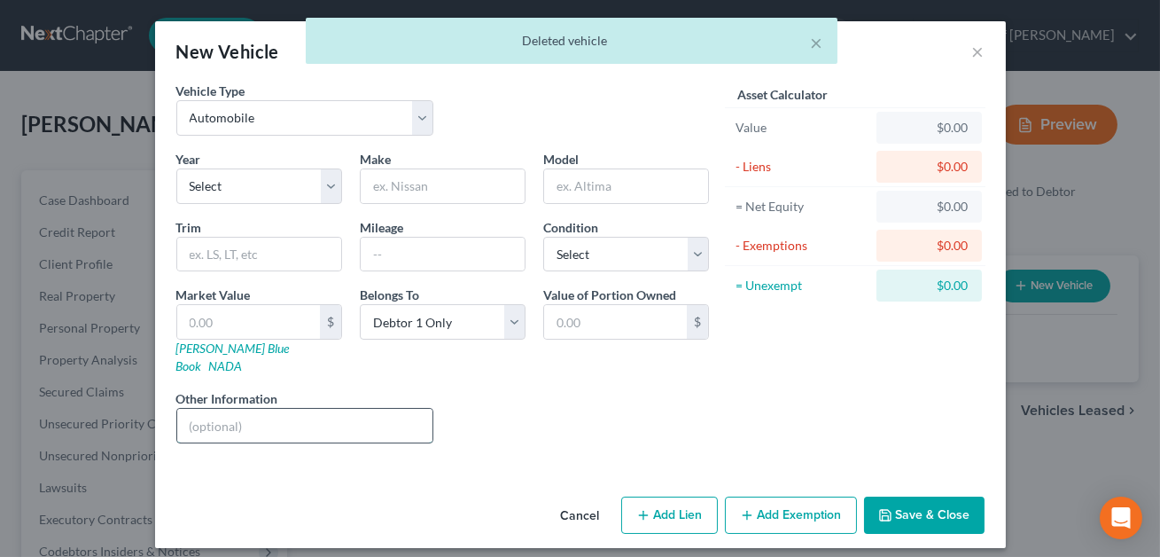
click at [199, 409] on input "text" at bounding box center [305, 426] width 256 height 34
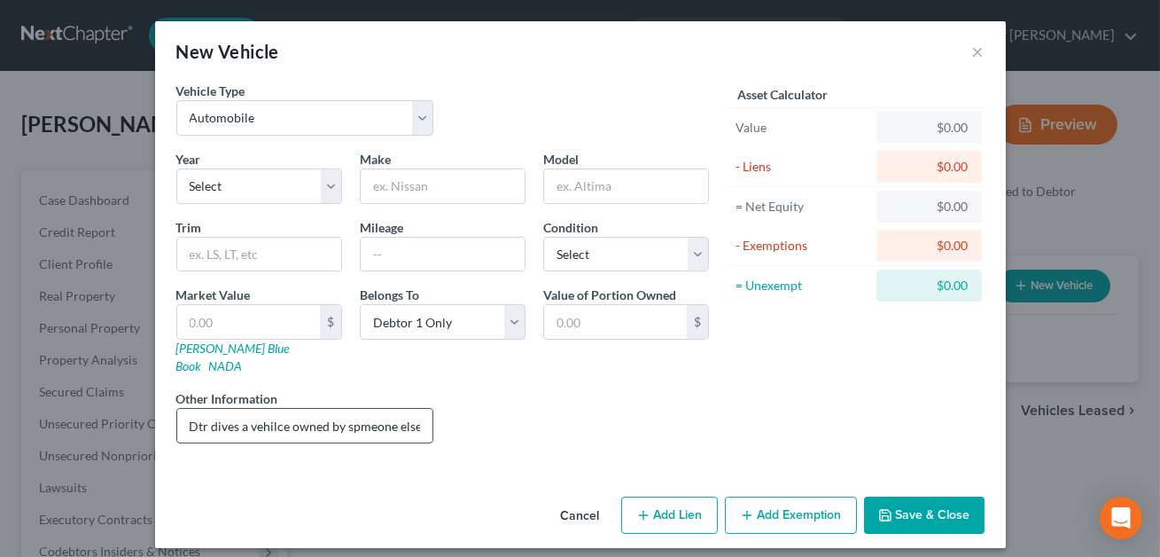
click at [356, 409] on input "Dtr dives a vehilce owned by spmeone else." at bounding box center [305, 426] width 256 height 34
drag, startPoint x: 423, startPoint y: 410, endPoint x: 345, endPoint y: 414, distance: 78.1
click at [345, 414] on input "Dtr dives a vehilce owned by someone else." at bounding box center [305, 426] width 256 height 34
click at [269, 409] on input "Dtr dives a vehilce owned by family member" at bounding box center [305, 426] width 256 height 34
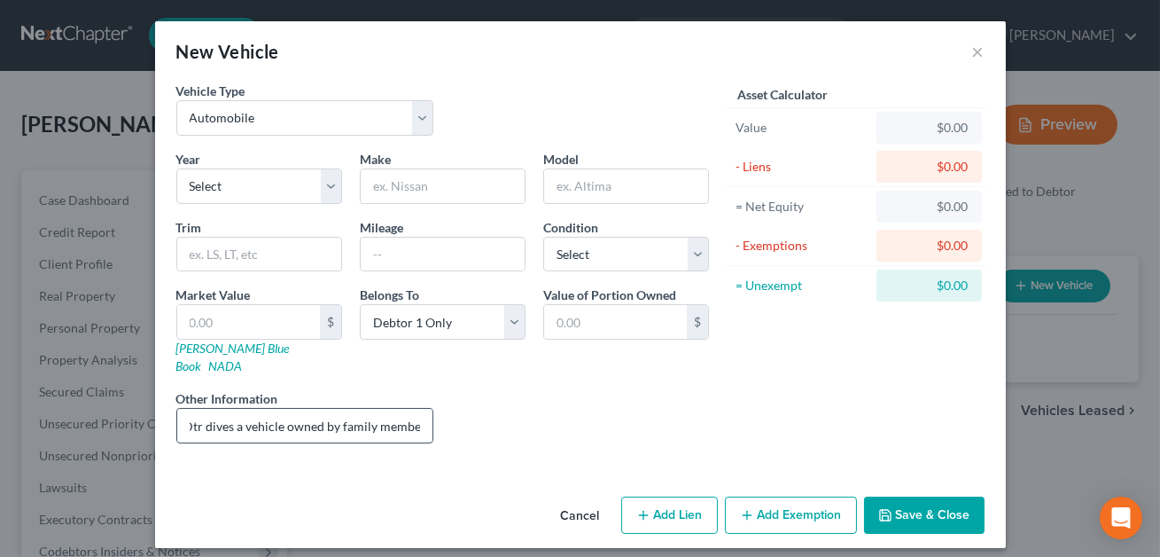
click at [210, 409] on input "Dtr dives a vehicle owned by family member" at bounding box center [305, 426] width 256 height 34
click at [924, 496] on button "Save & Close" at bounding box center [924, 514] width 121 height 37
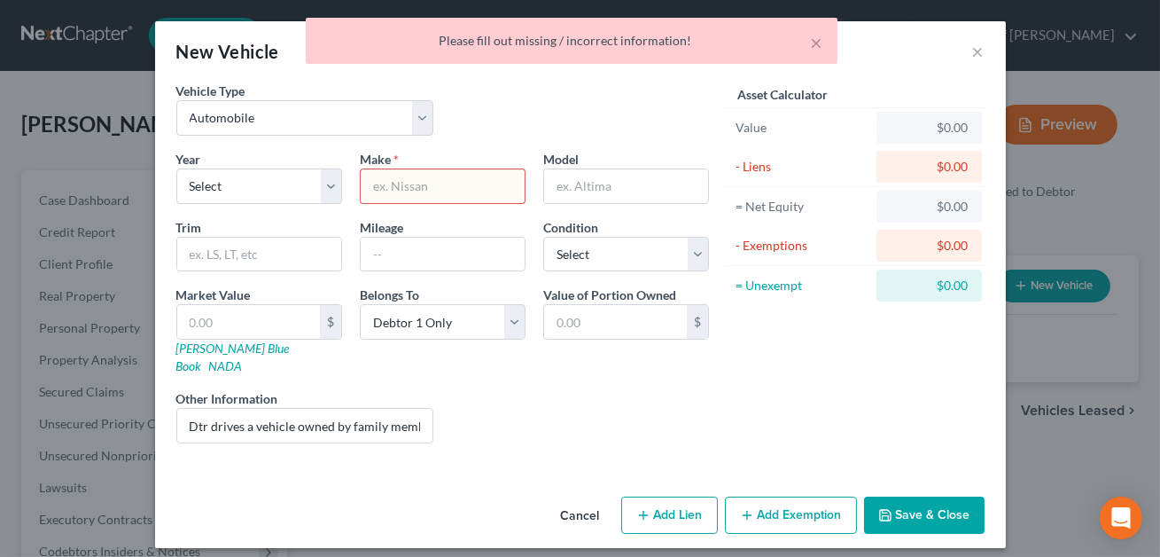
click at [388, 188] on input "text" at bounding box center [443, 186] width 164 height 34
click at [939, 506] on button "Save & Close" at bounding box center [924, 514] width 121 height 37
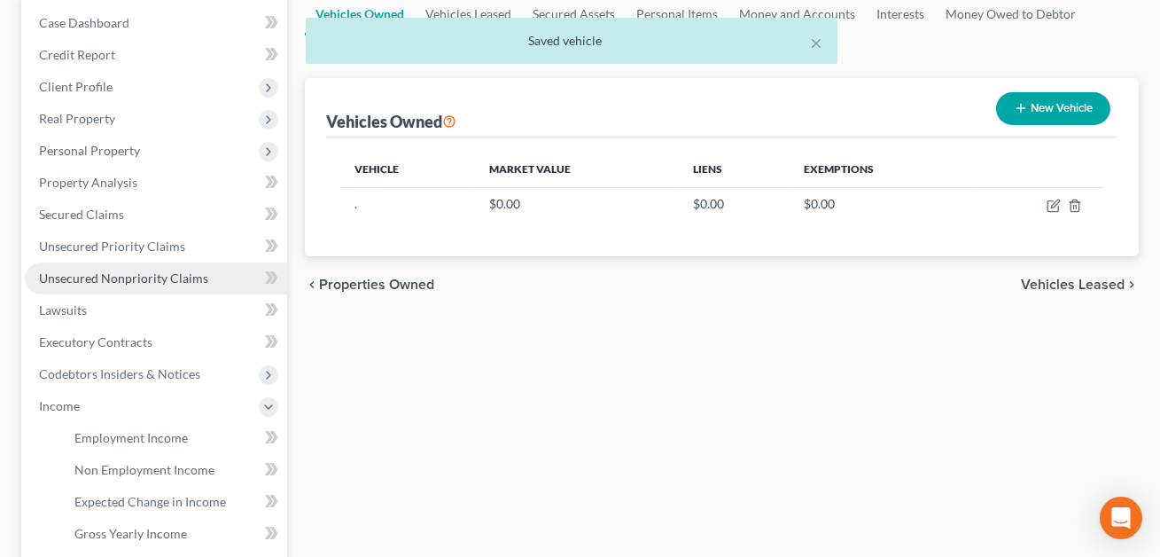
scroll to position [486, 0]
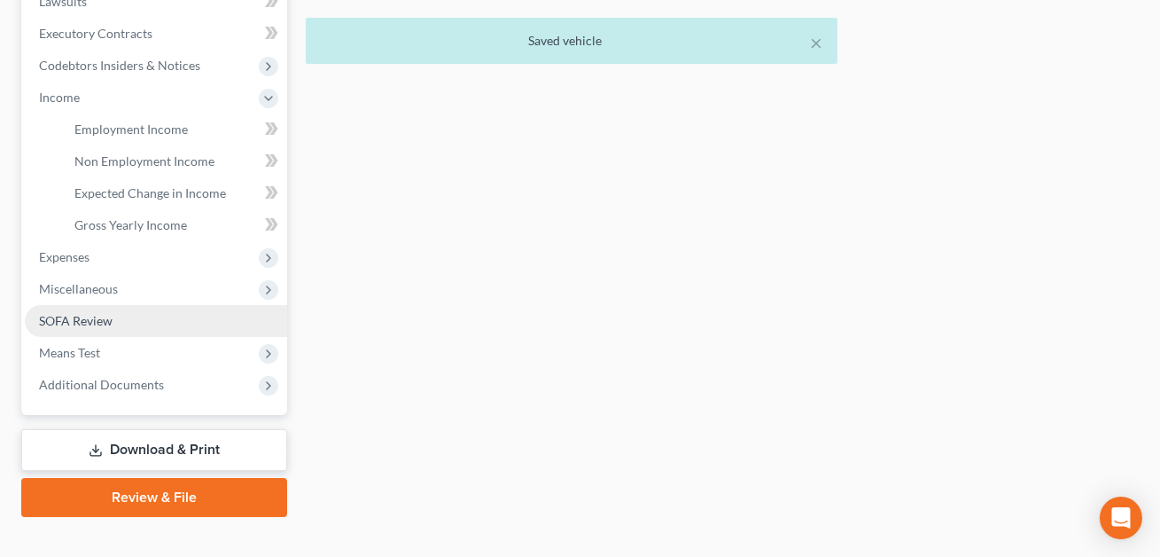
click at [78, 322] on span "SOFA Review" at bounding box center [76, 320] width 74 height 15
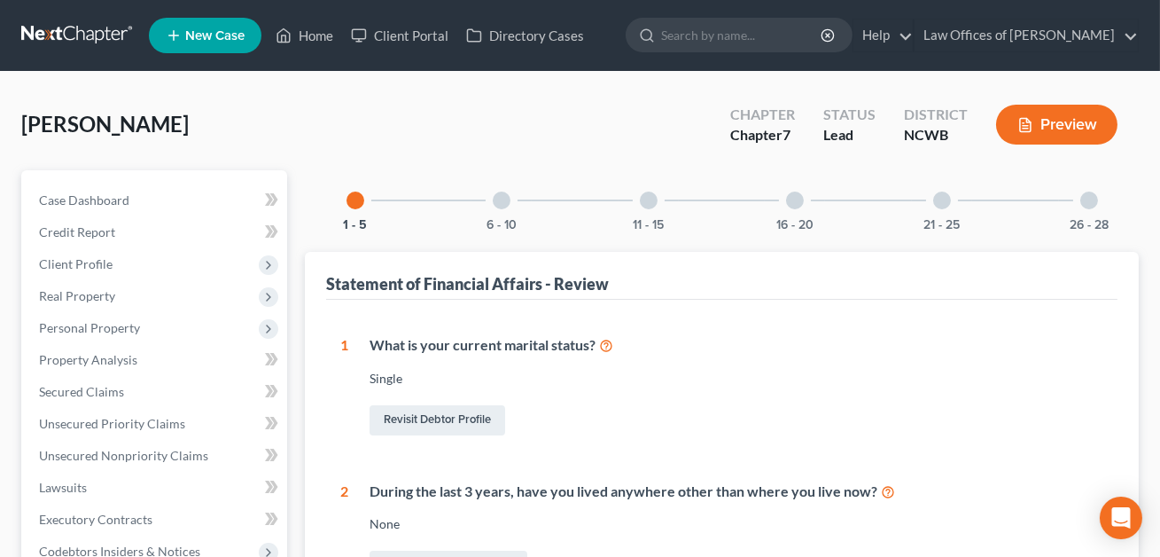
click at [793, 201] on div at bounding box center [795, 200] width 18 height 18
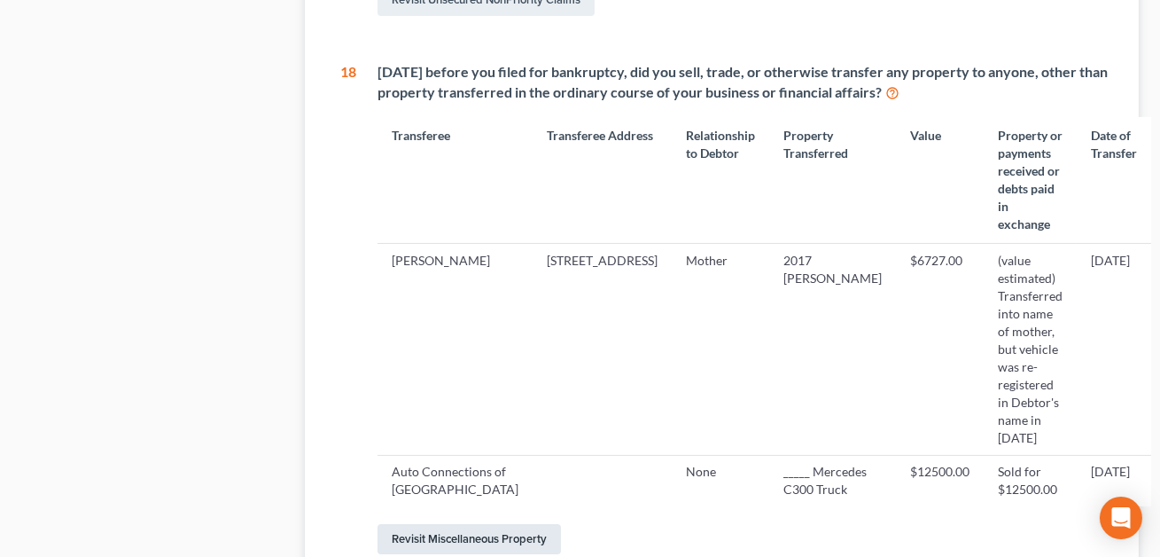
scroll to position [897, 0]
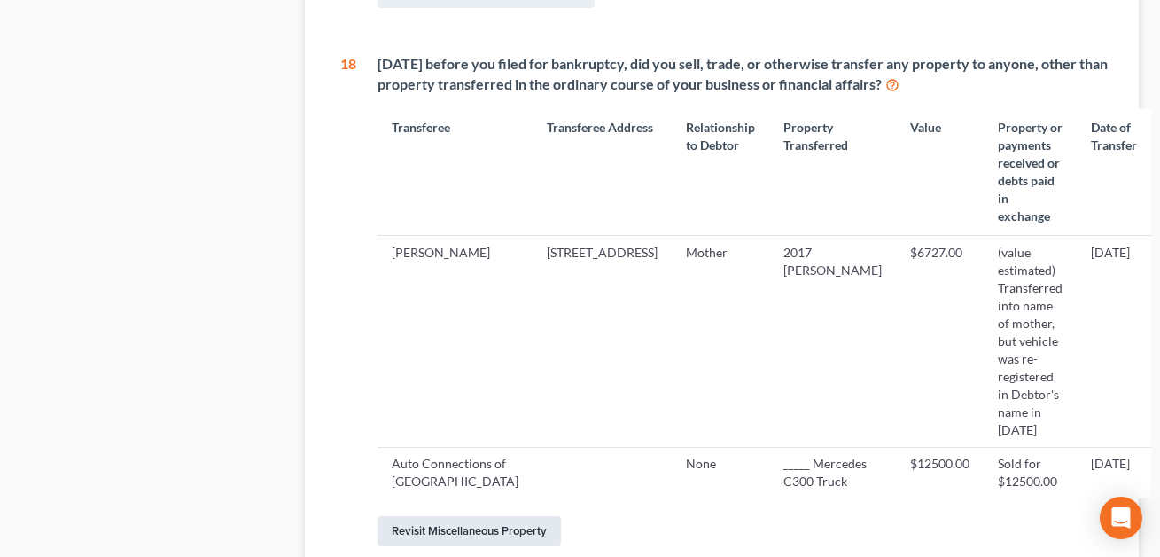
click at [436, 516] on link "Revisit Miscellaneous Property" at bounding box center [469, 531] width 183 height 30
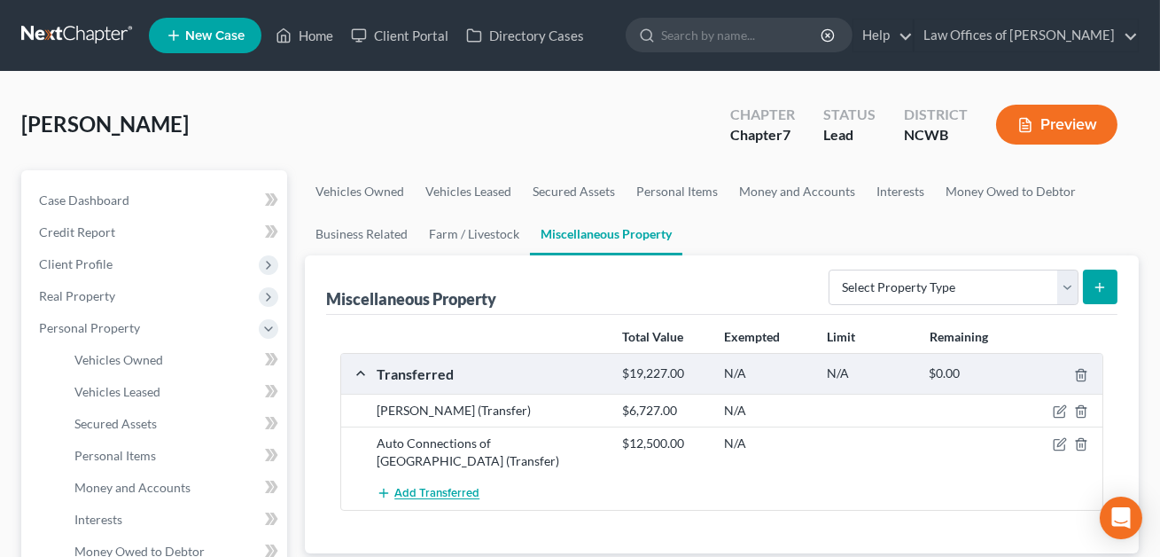
click at [421, 487] on span "Add Transferred" at bounding box center [436, 494] width 85 height 14
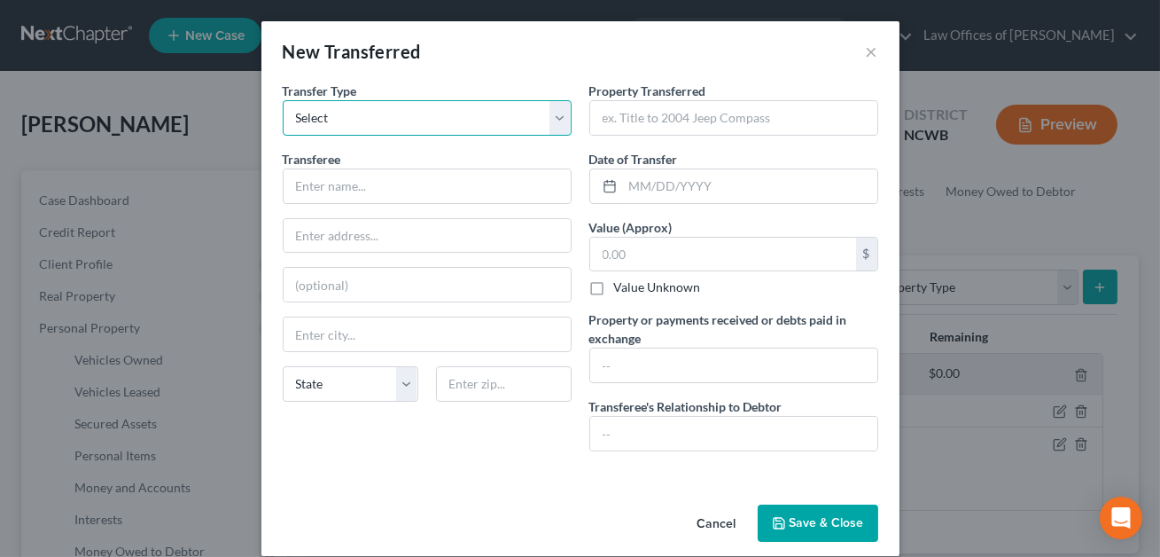
click at [351, 123] on select "Select Ordinary ([DATE]) [DATE]" at bounding box center [427, 117] width 289 height 35
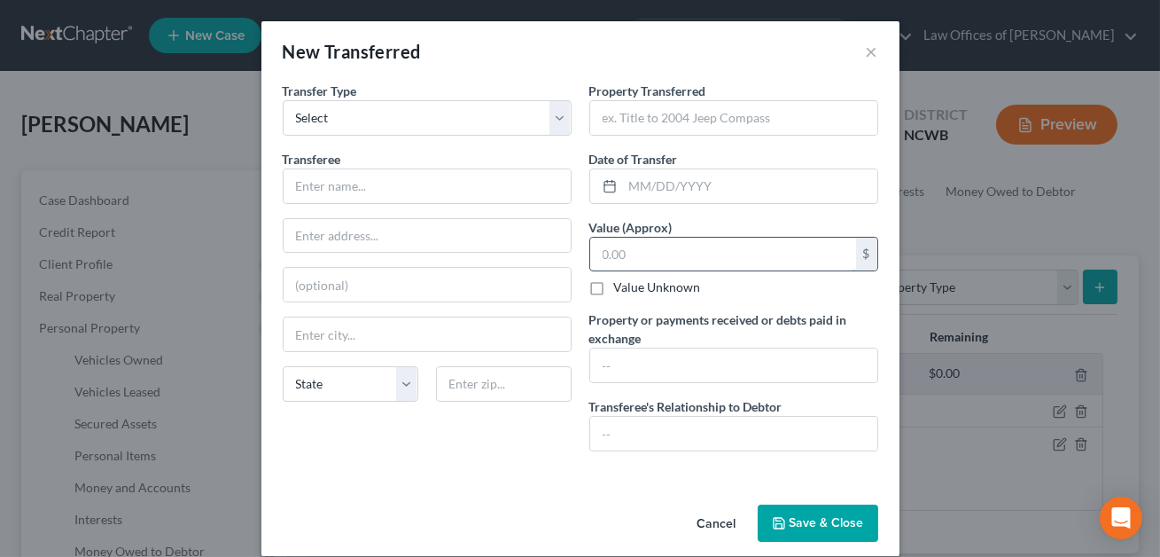
click at [624, 258] on input "text" at bounding box center [723, 255] width 266 height 34
click at [627, 376] on input "text" at bounding box center [733, 365] width 287 height 34
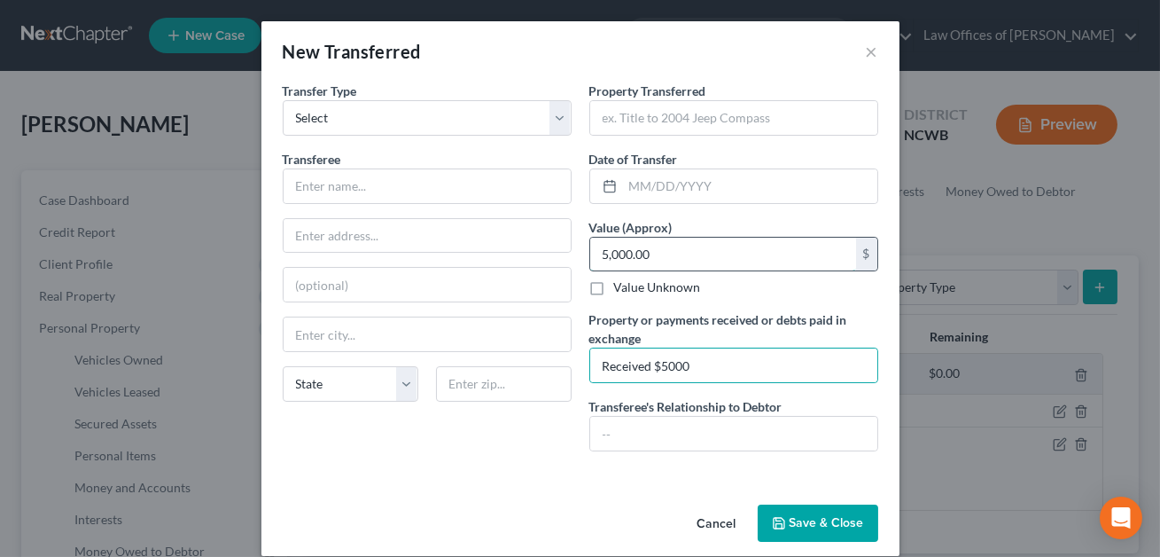
click at [650, 258] on input "5,000.00" at bounding box center [723, 255] width 266 height 34
click at [652, 179] on input "text" at bounding box center [750, 186] width 254 height 34
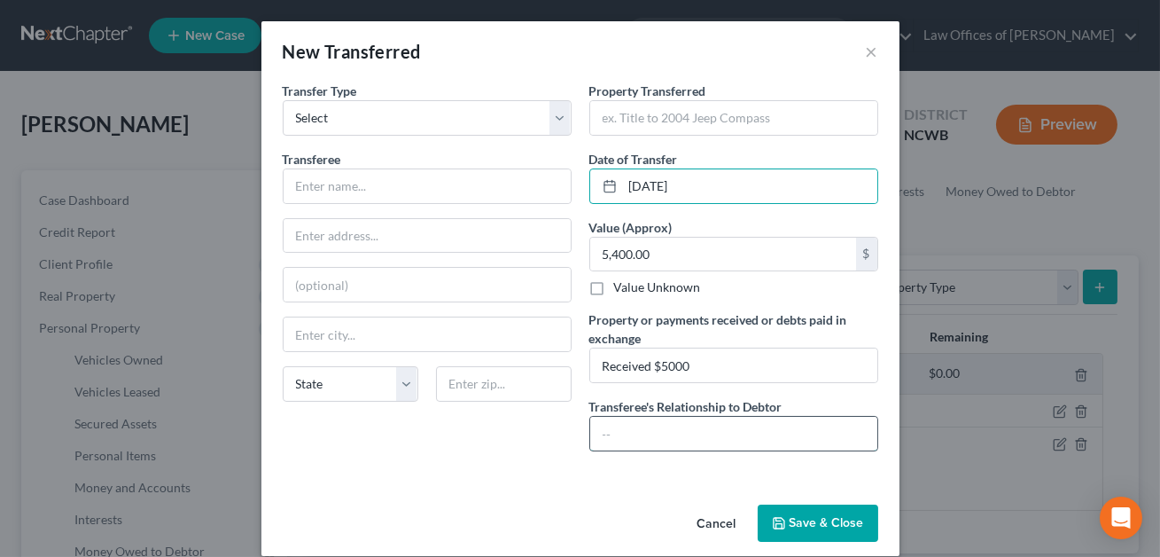
click at [623, 423] on input "text" at bounding box center [733, 434] width 287 height 34
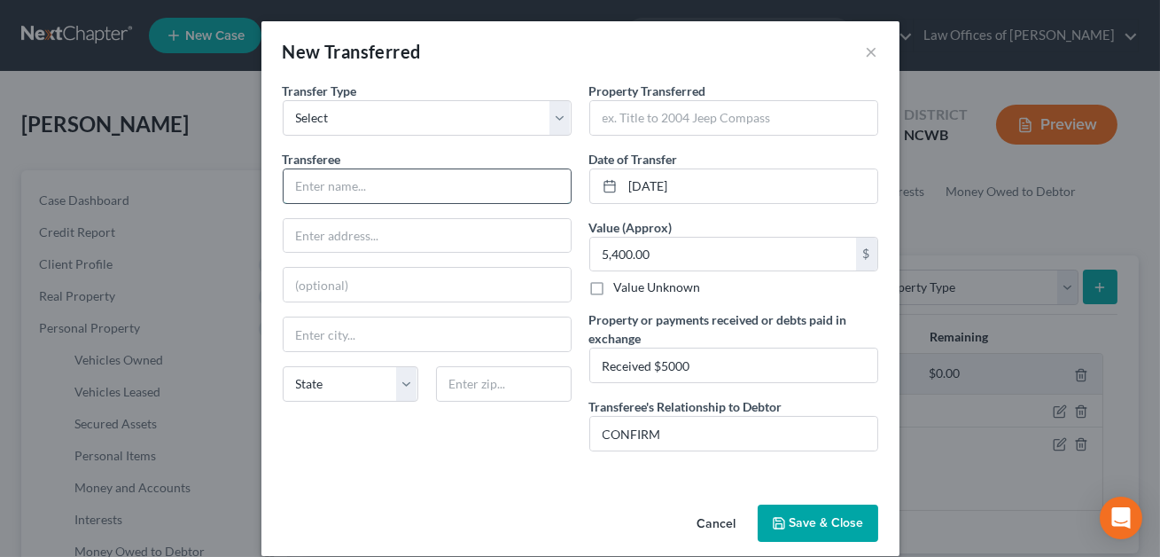
click at [361, 189] on input "text" at bounding box center [427, 186] width 287 height 34
click at [611, 124] on input "text" at bounding box center [733, 118] width 287 height 34
click at [758, 118] on input "2017 [PERSON_NAME] w/approx 108,000 miles" at bounding box center [733, 118] width 287 height 34
click at [783, 117] on input "2017 [PERSON_NAME] w/approx 106,000 miles" at bounding box center [733, 118] width 287 height 34
click at [649, 120] on input "2017 [PERSON_NAME] w/approx 106,000+ miles" at bounding box center [733, 118] width 287 height 34
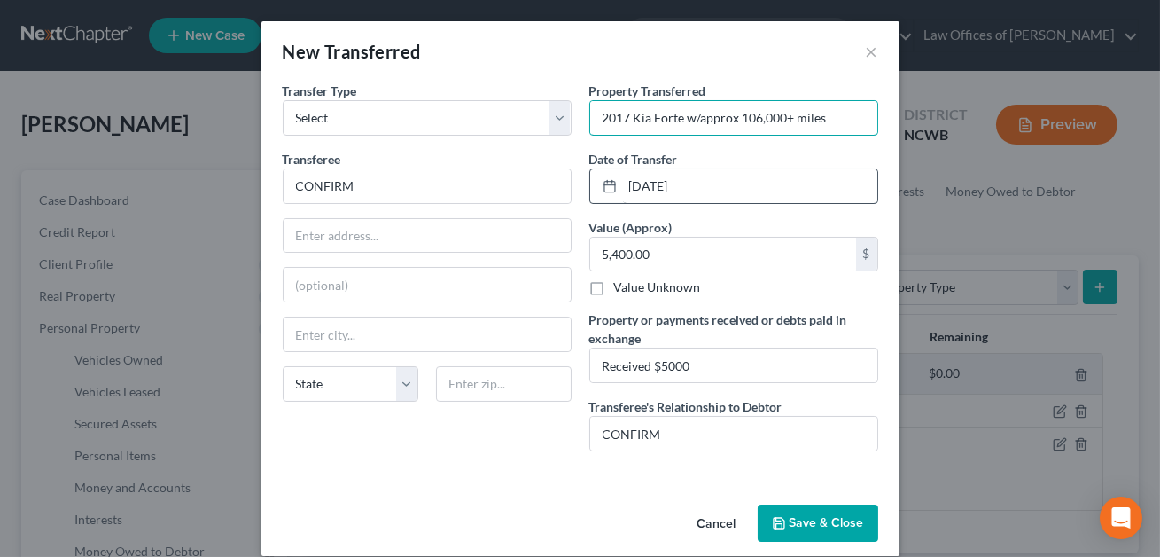
scroll to position [8, 0]
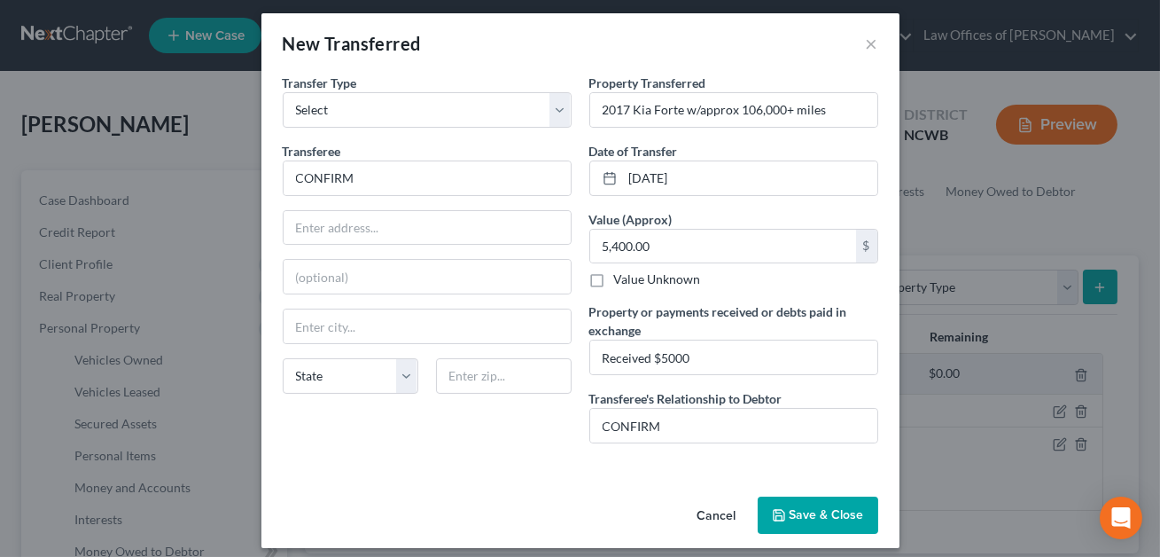
click at [792, 517] on button "Save & Close" at bounding box center [818, 514] width 121 height 37
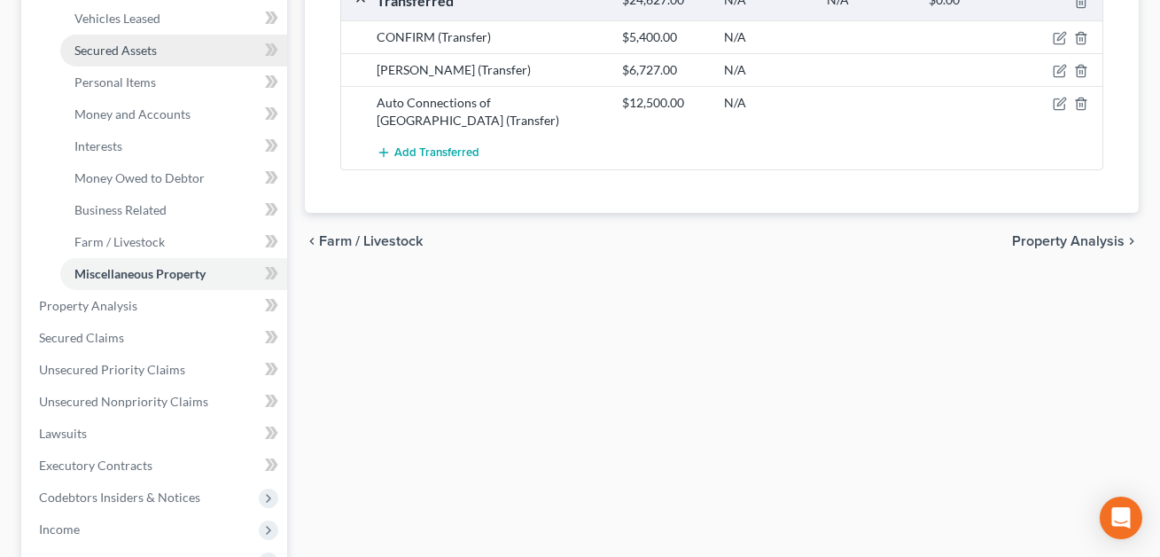
scroll to position [442, 0]
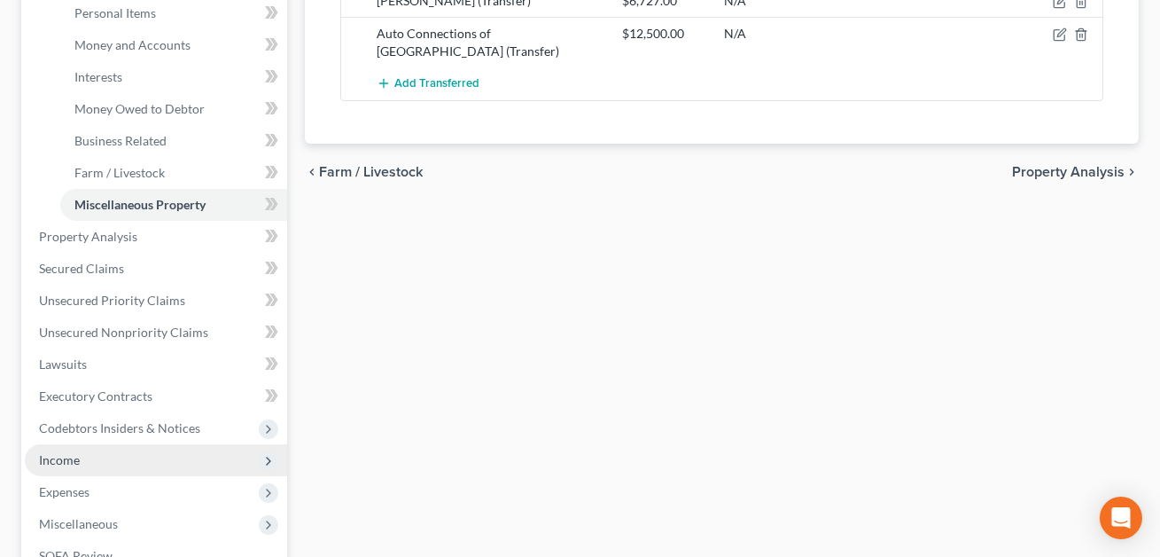
click at [87, 463] on span "Income" at bounding box center [156, 460] width 262 height 32
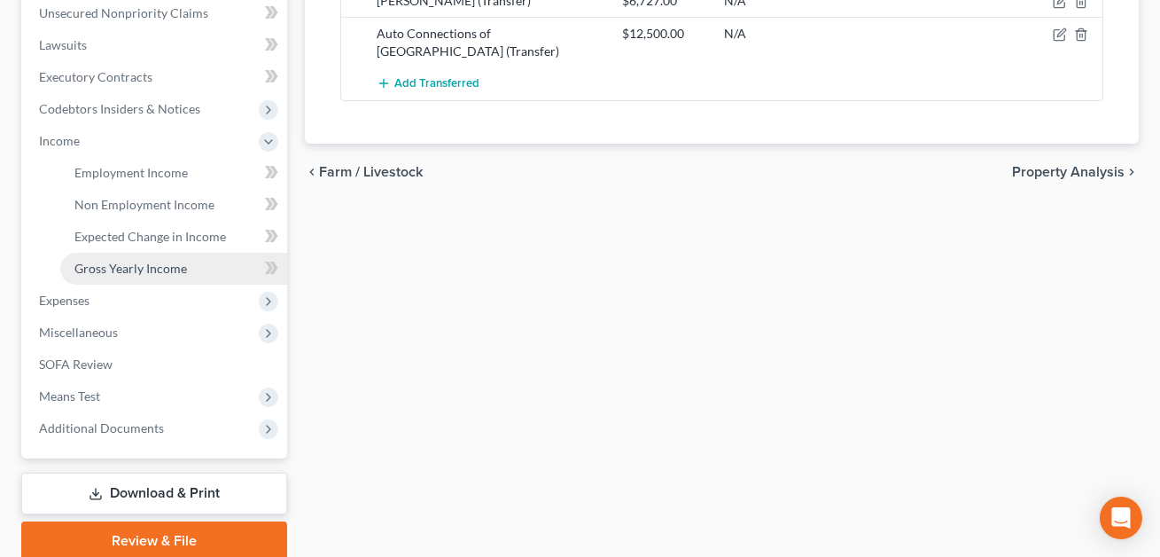
click at [126, 271] on span "Gross Yearly Income" at bounding box center [130, 268] width 113 height 15
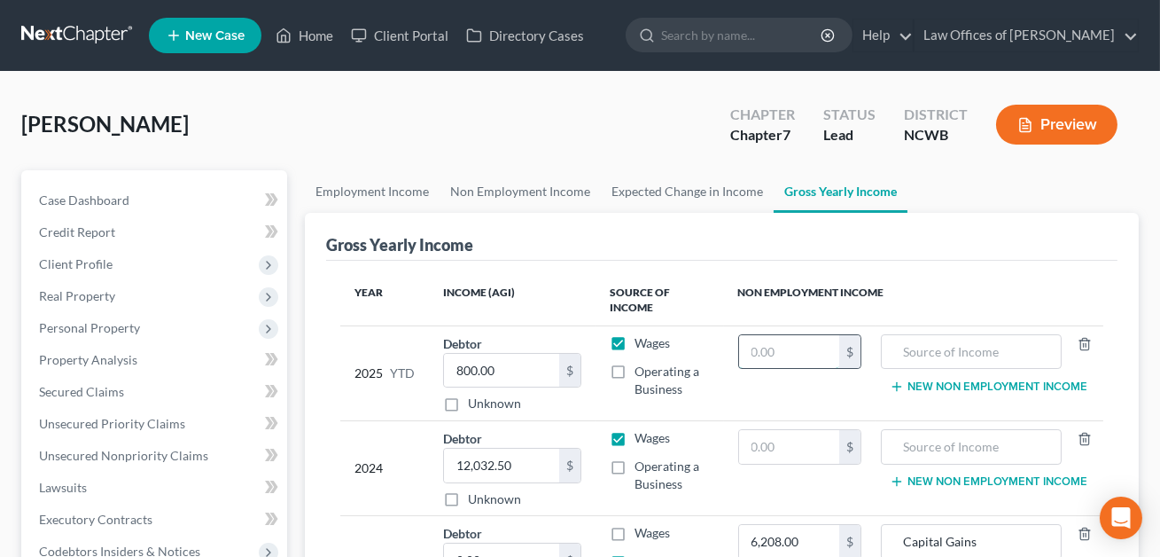
click at [764, 352] on input "text" at bounding box center [789, 352] width 100 height 34
click at [904, 349] on input "text" at bounding box center [971, 352] width 161 height 34
click at [511, 376] on input "800.00" at bounding box center [501, 371] width 115 height 34
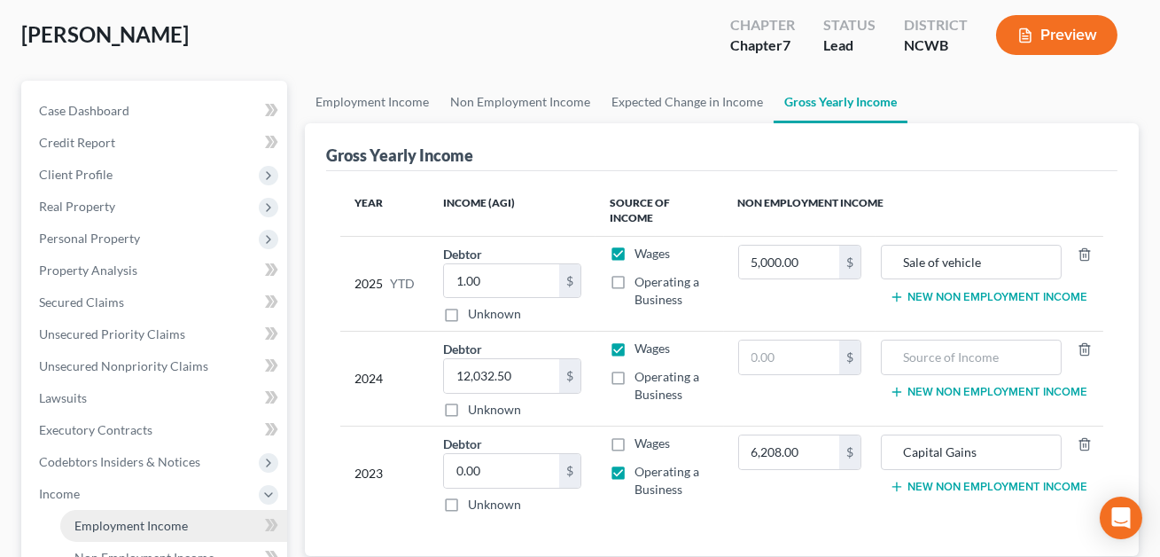
click at [131, 520] on span "Employment Income" at bounding box center [130, 525] width 113 height 15
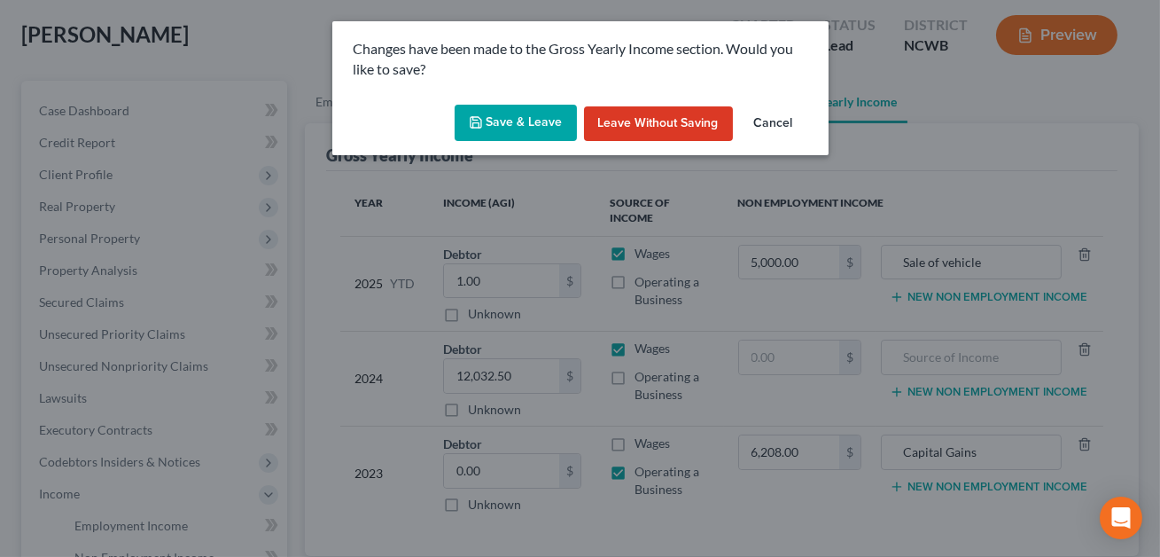
click at [507, 121] on button "Save & Leave" at bounding box center [516, 123] width 122 height 37
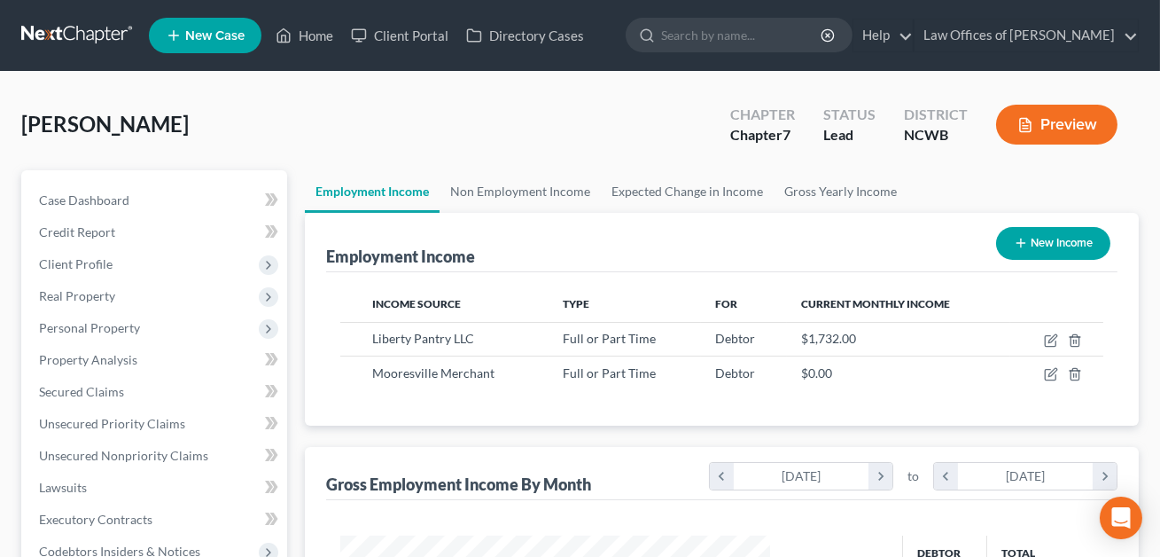
scroll to position [317, 465]
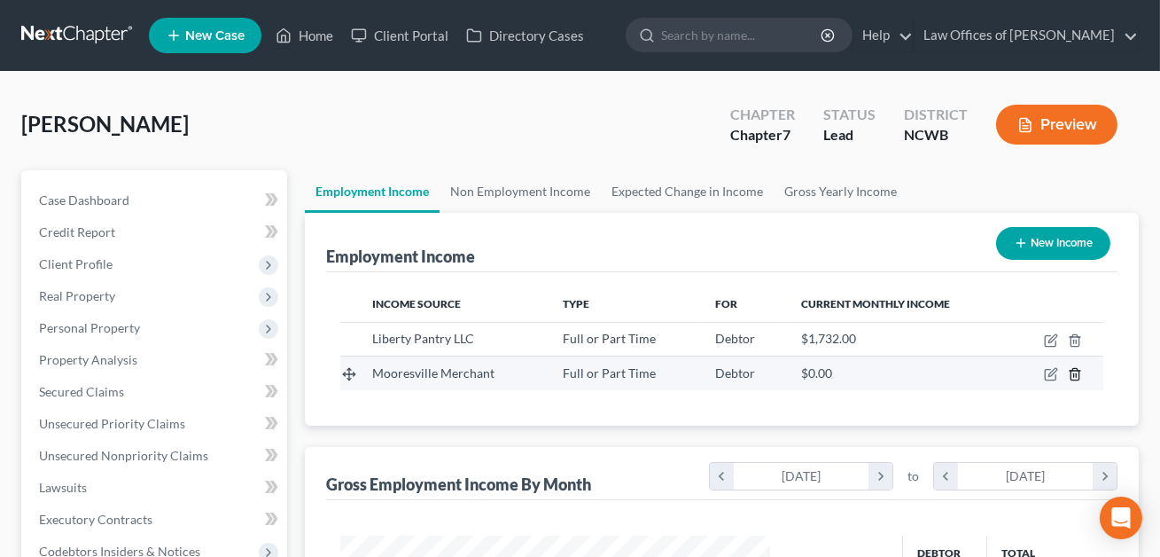
click at [1078, 372] on icon "button" at bounding box center [1075, 374] width 14 height 14
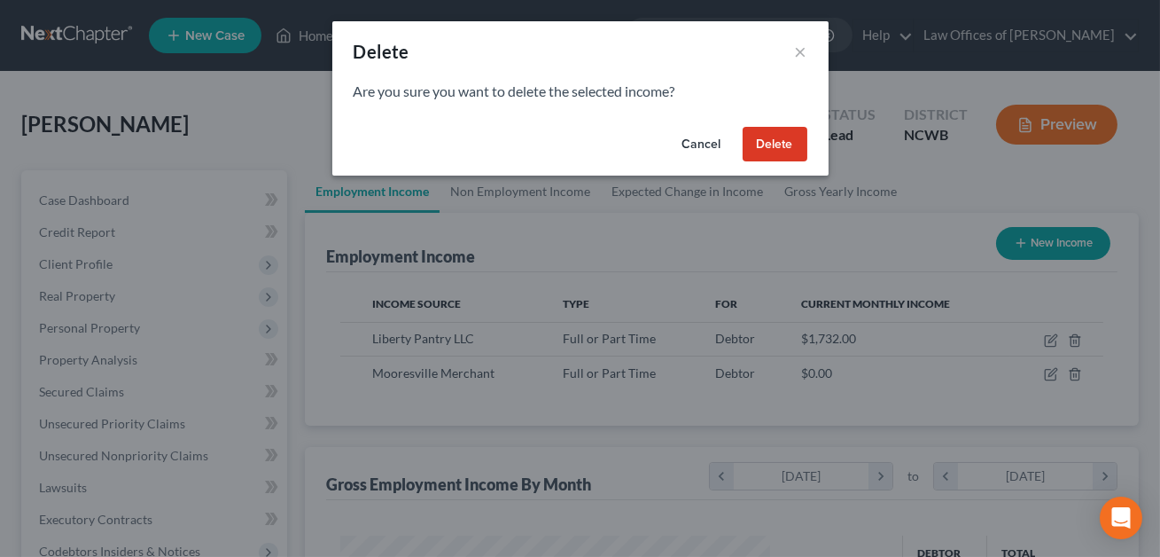
click at [768, 146] on button "Delete" at bounding box center [775, 144] width 65 height 35
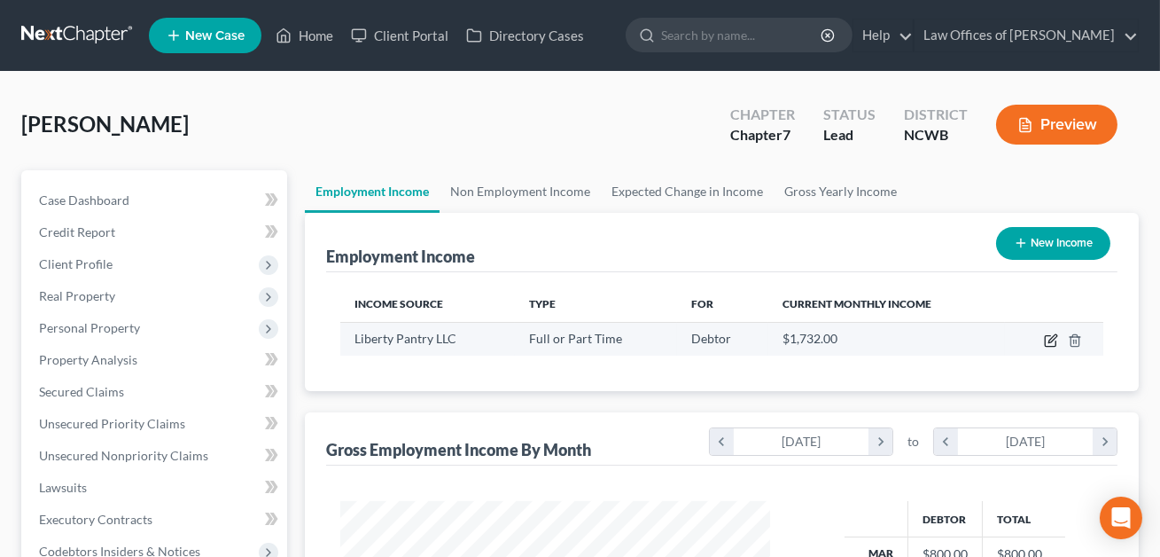
click at [1048, 342] on icon "button" at bounding box center [1051, 340] width 14 height 14
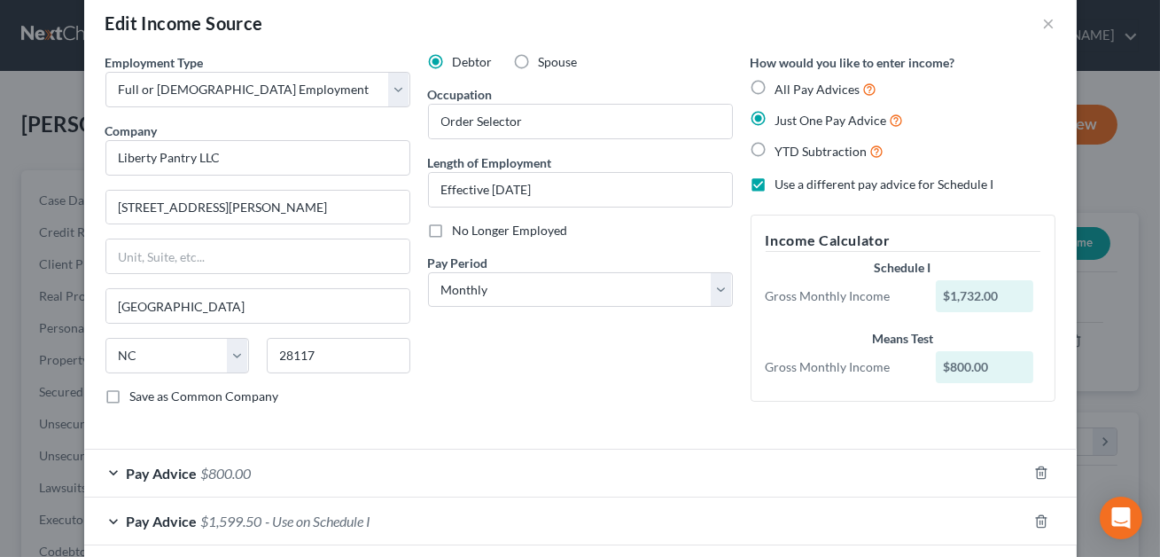
scroll to position [113, 0]
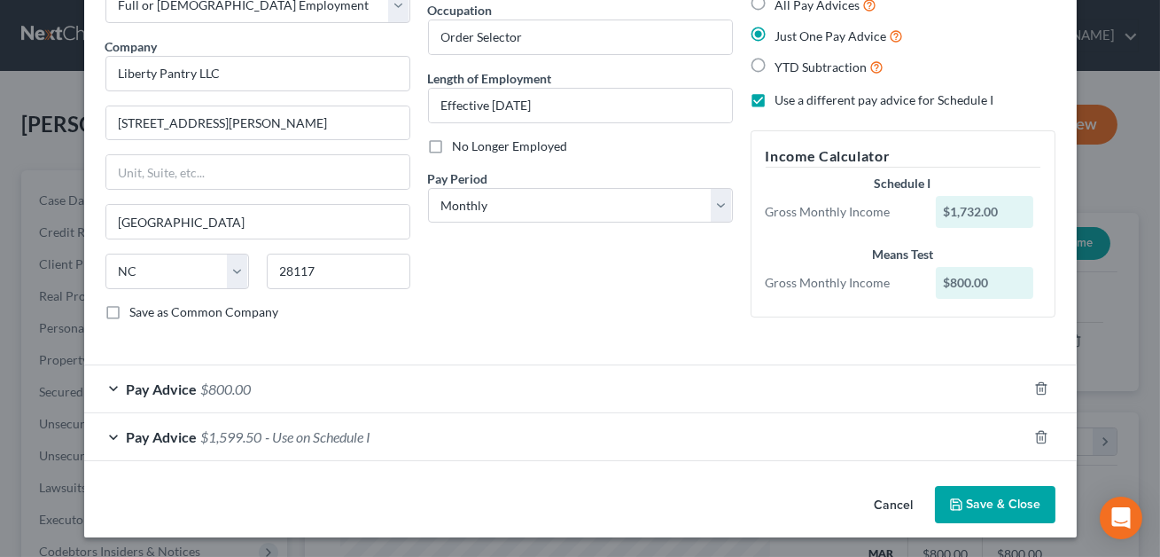
click at [471, 386] on div "Pay Advice $800.00" at bounding box center [555, 388] width 943 height 47
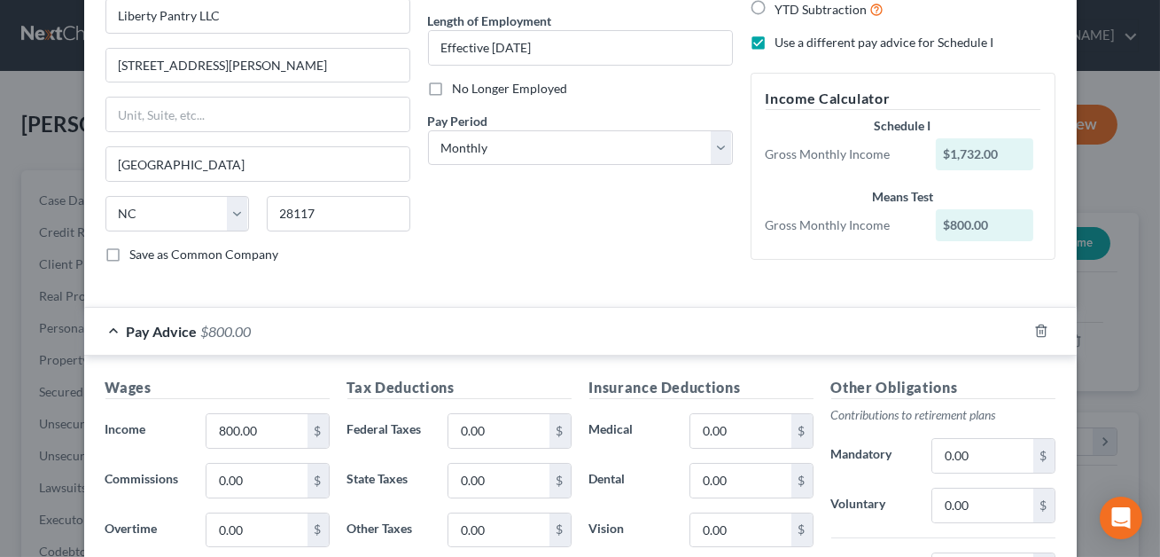
scroll to position [181, 0]
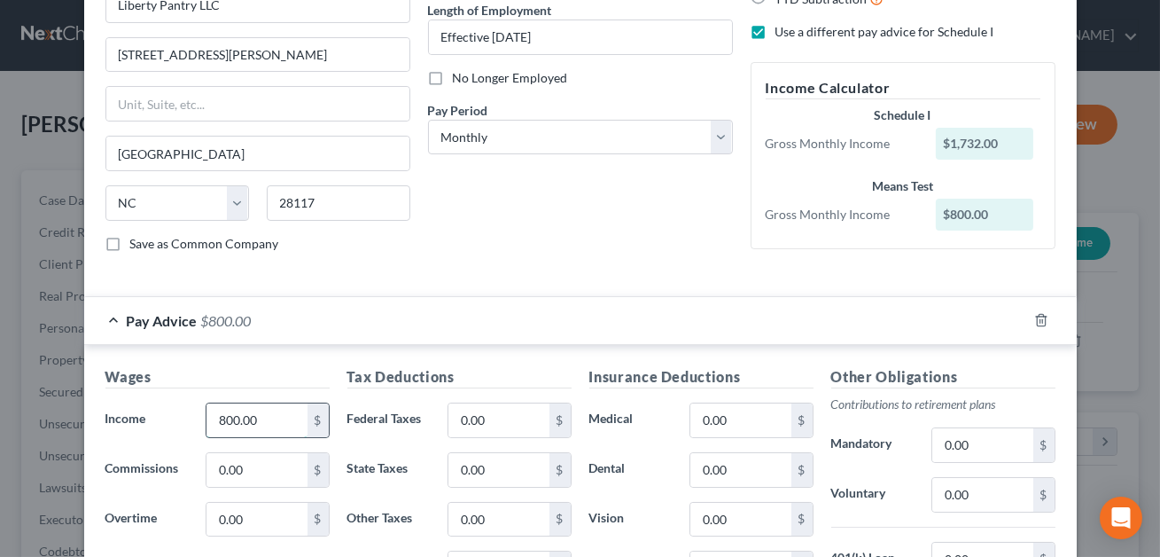
click at [285, 416] on input "800.00" at bounding box center [256, 420] width 100 height 34
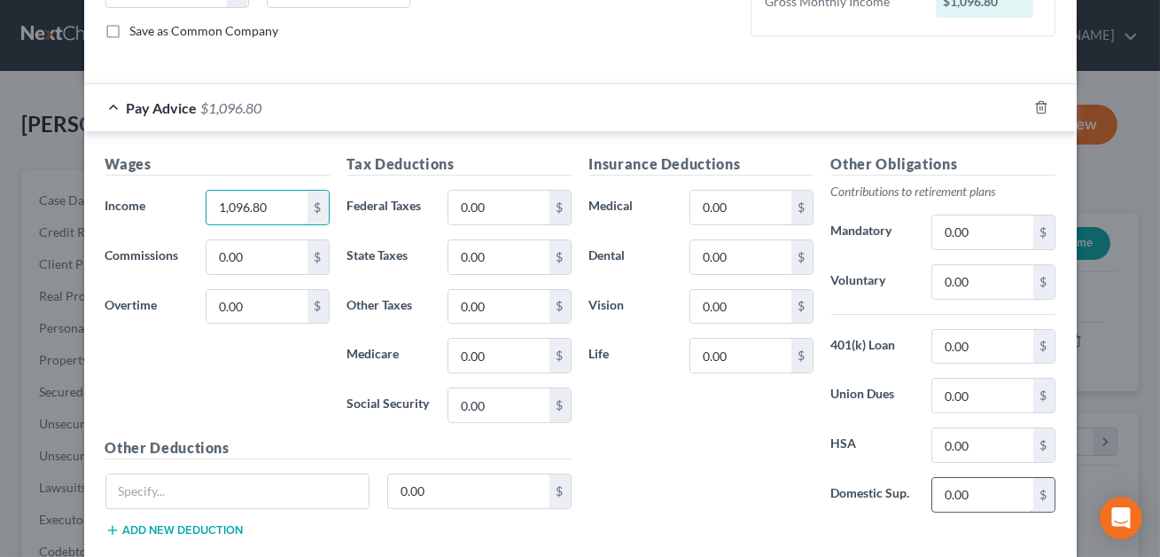
scroll to position [545, 0]
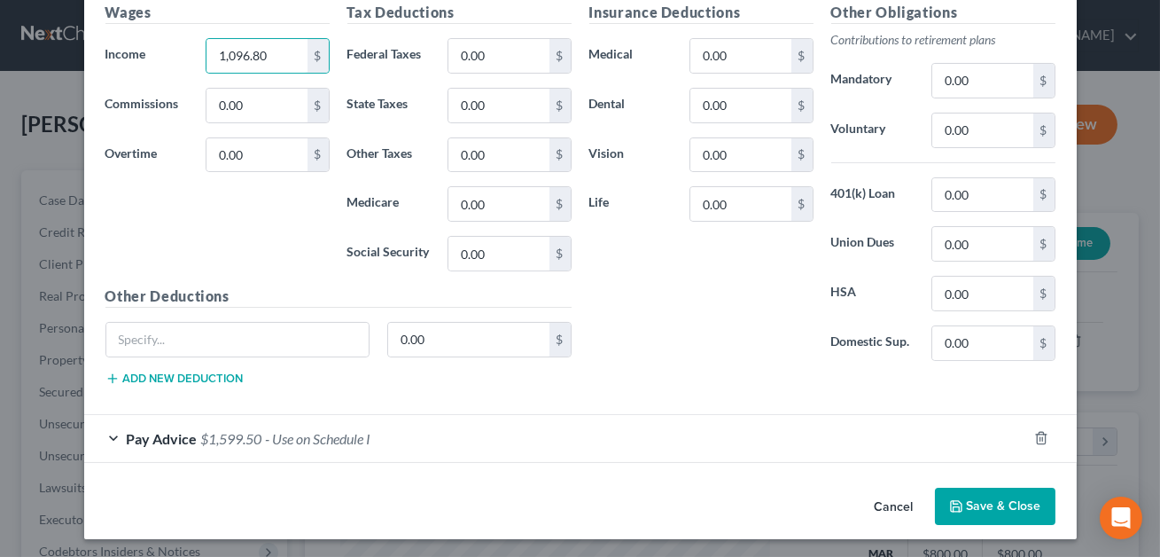
click at [993, 503] on button "Save & Close" at bounding box center [995, 505] width 121 height 37
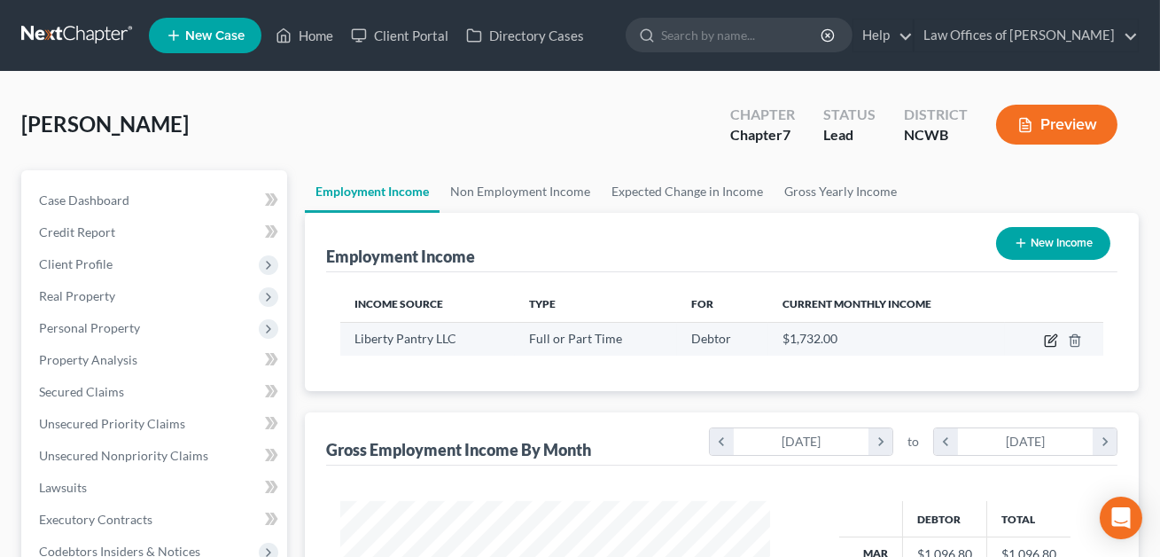
click at [1049, 337] on icon "button" at bounding box center [1051, 340] width 14 height 14
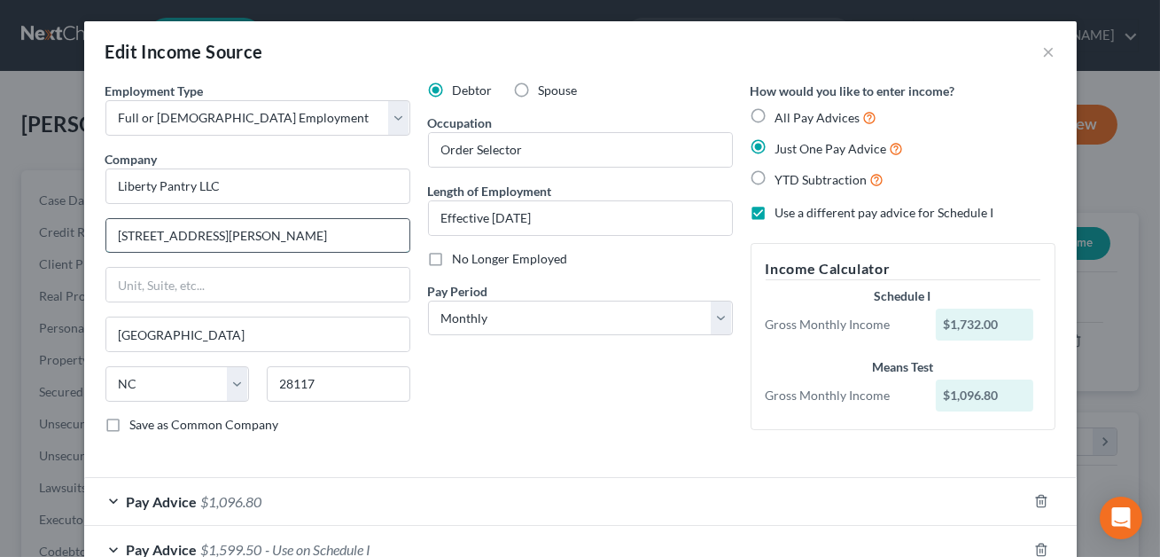
drag, startPoint x: 195, startPoint y: 237, endPoint x: 117, endPoint y: 220, distance: 79.8
click at [117, 220] on input "[STREET_ADDRESS][PERSON_NAME]" at bounding box center [257, 236] width 303 height 34
click at [182, 237] on input "136 Ostwakt Amity" at bounding box center [257, 236] width 303 height 34
click at [230, 238] on input "136 [PERSON_NAME]" at bounding box center [257, 236] width 303 height 34
click at [315, 383] on input "28117" at bounding box center [339, 383] width 144 height 35
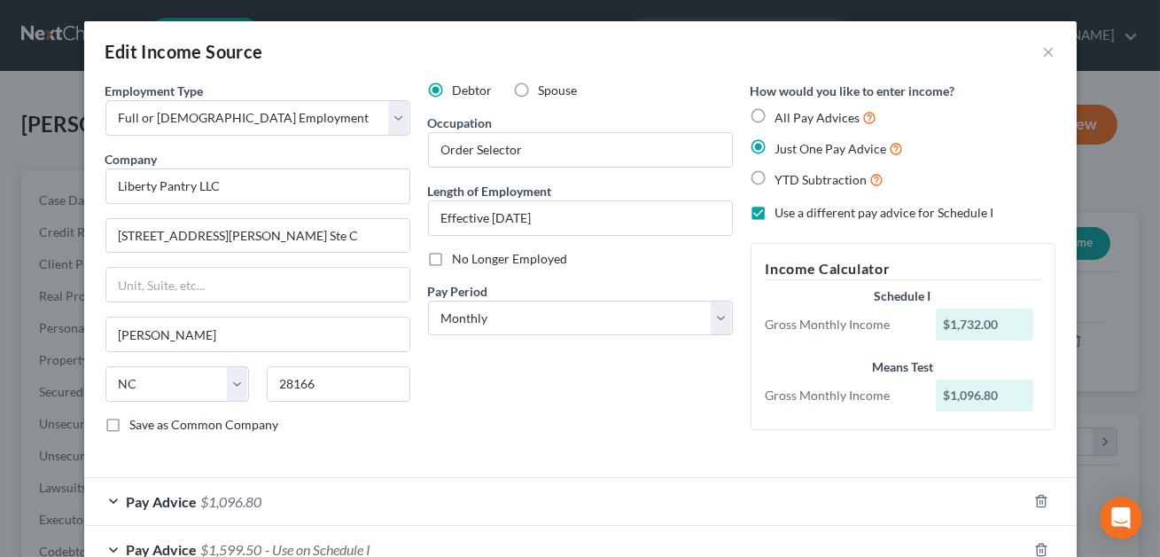
click at [573, 392] on div "Debtor Spouse Occupation Order Selector Length of Employment Effective [DATE] N…" at bounding box center [580, 265] width 323 height 366
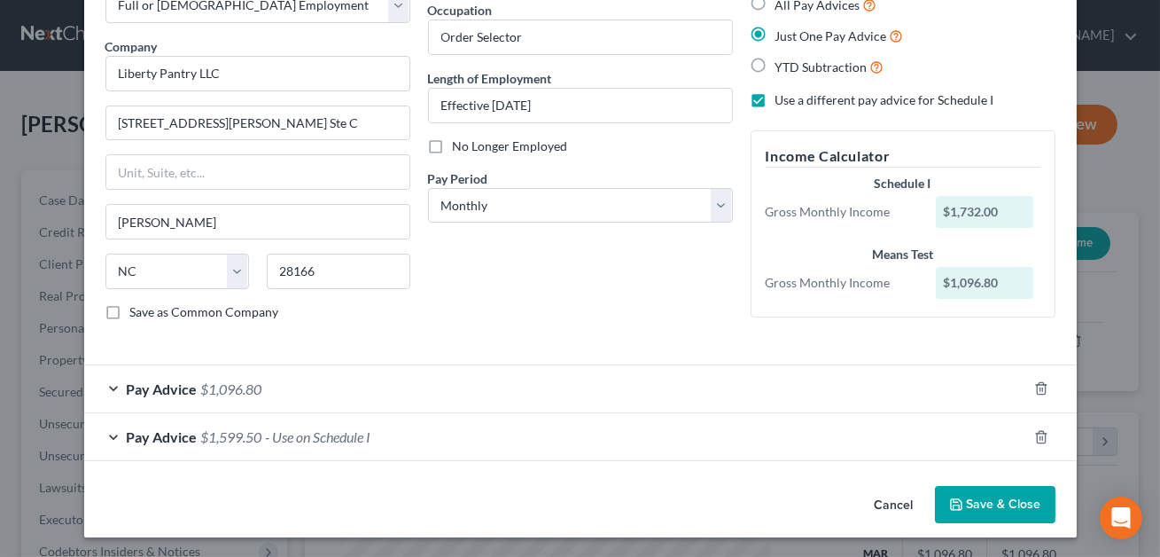
click at [993, 495] on button "Save & Close" at bounding box center [995, 504] width 121 height 37
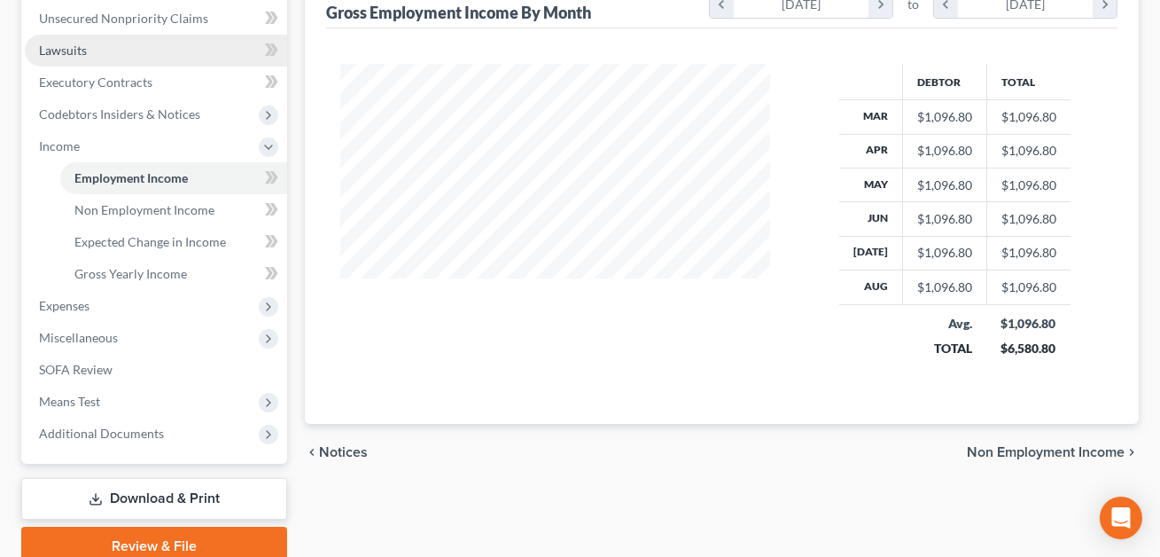
scroll to position [457, 0]
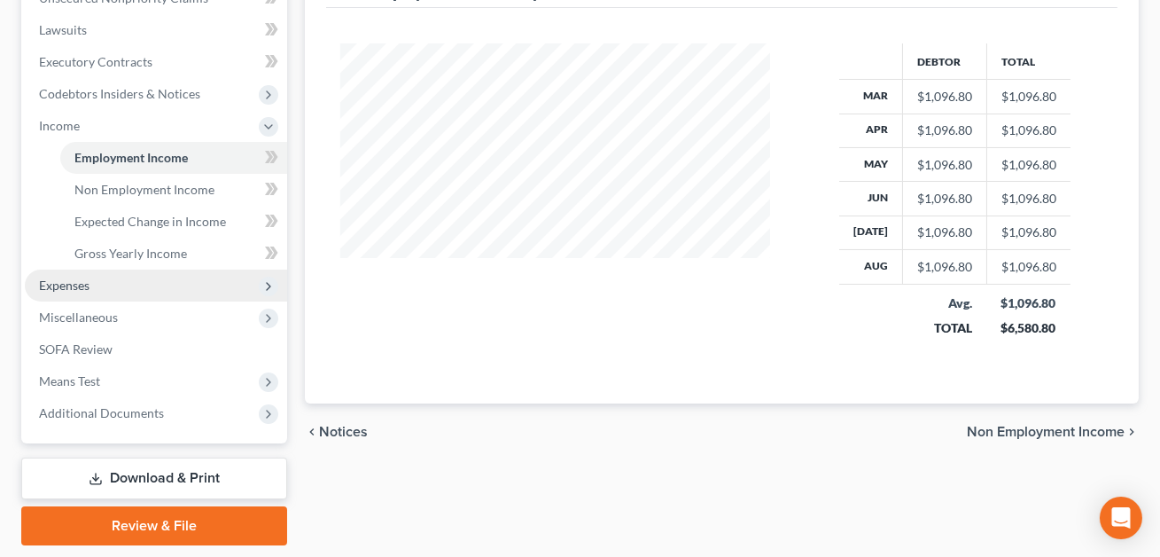
click at [71, 285] on span "Expenses" at bounding box center [64, 284] width 51 height 15
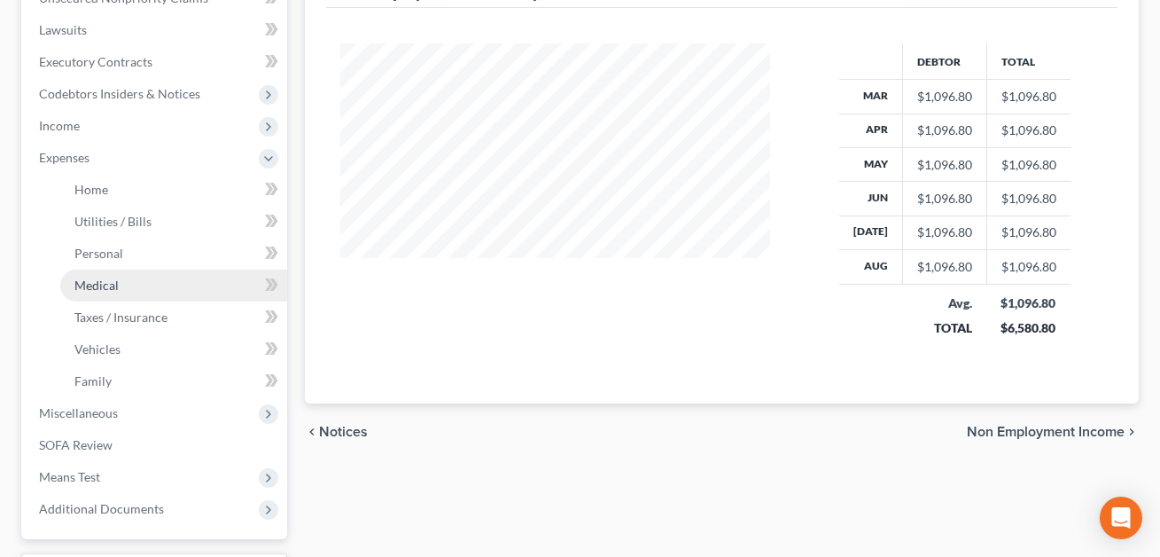
click at [105, 287] on span "Medical" at bounding box center [96, 284] width 44 height 15
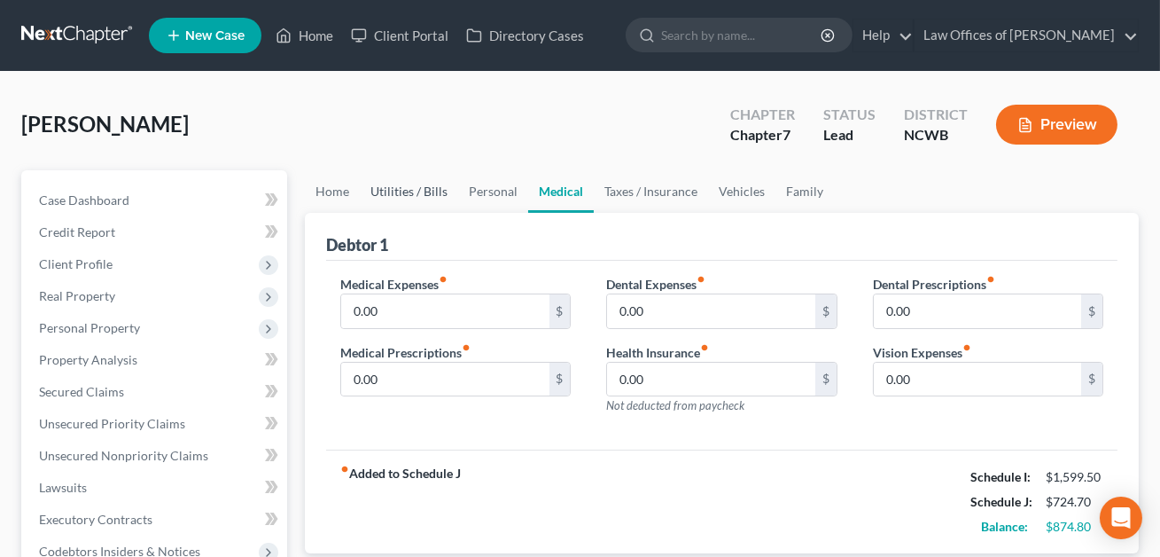
click at [404, 194] on link "Utilities / Bills" at bounding box center [409, 191] width 98 height 43
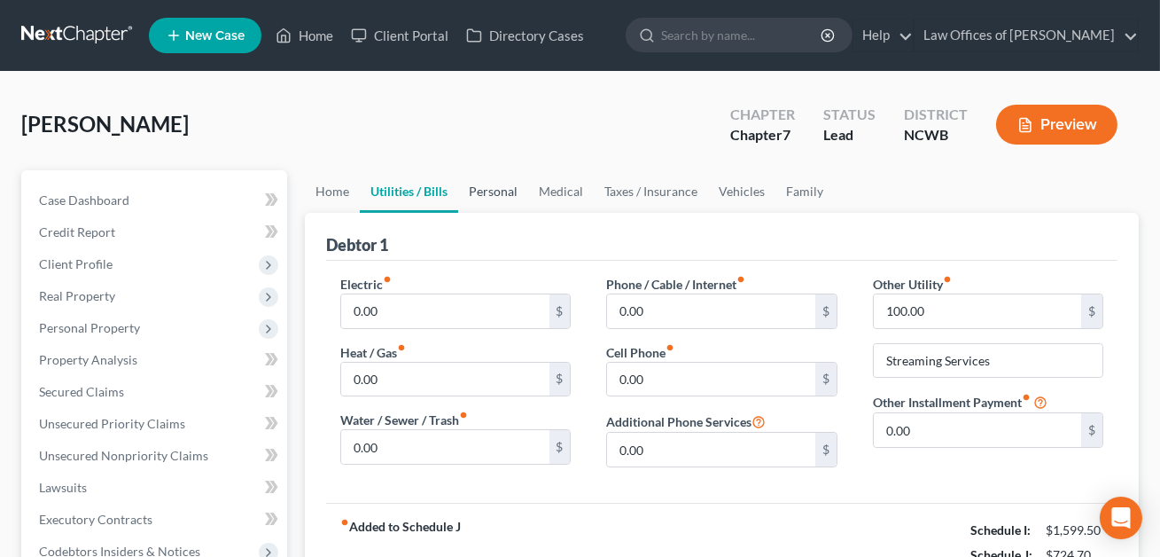
click at [486, 192] on link "Personal" at bounding box center [493, 191] width 70 height 43
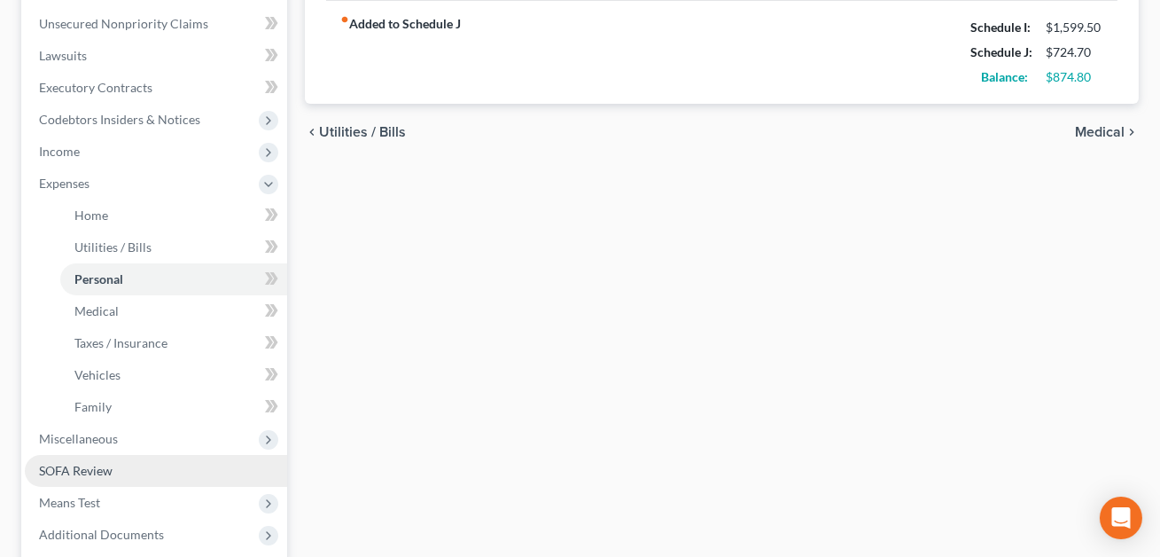
scroll to position [432, 0]
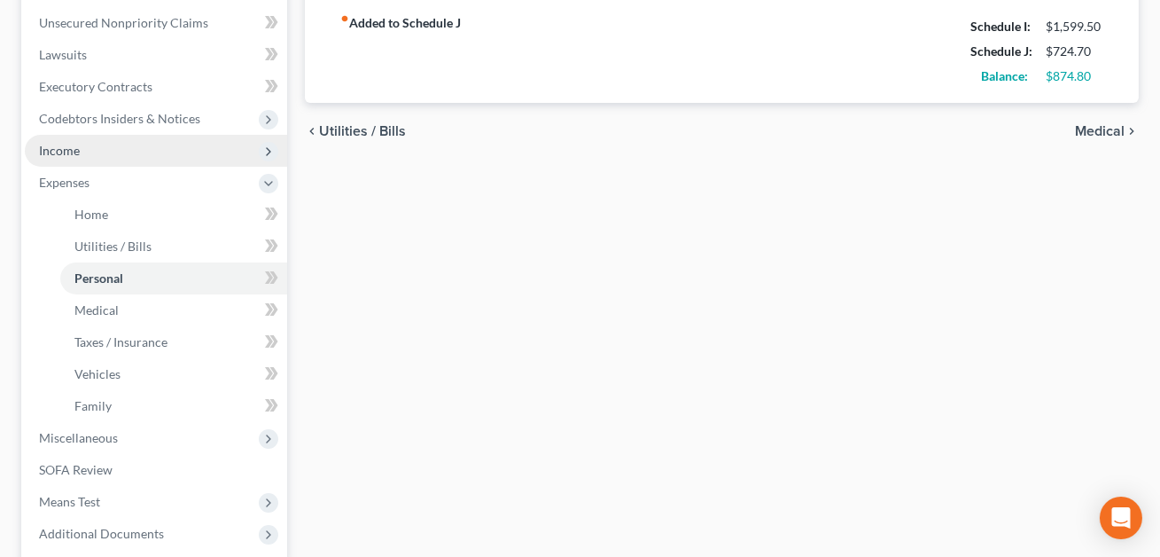
click at [79, 144] on span "Income" at bounding box center [156, 151] width 262 height 32
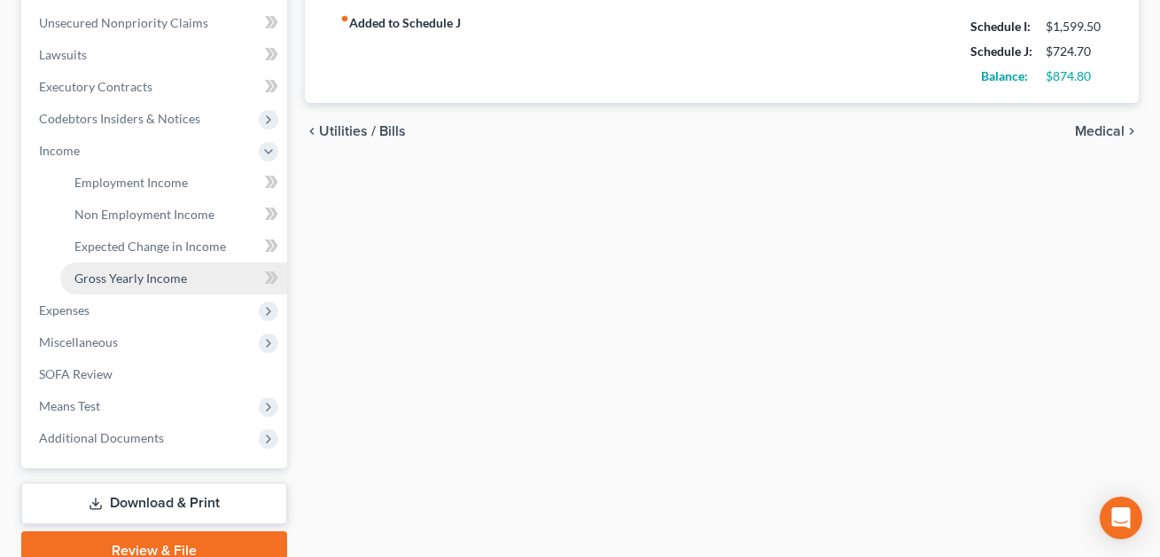
click at [131, 276] on span "Gross Yearly Income" at bounding box center [130, 277] width 113 height 15
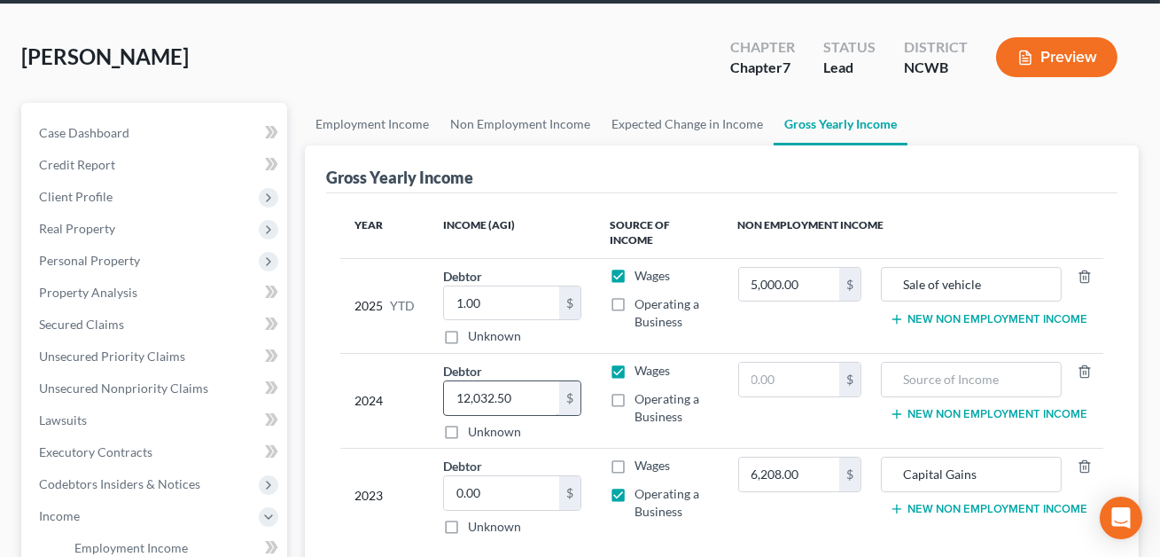
scroll to position [74, 0]
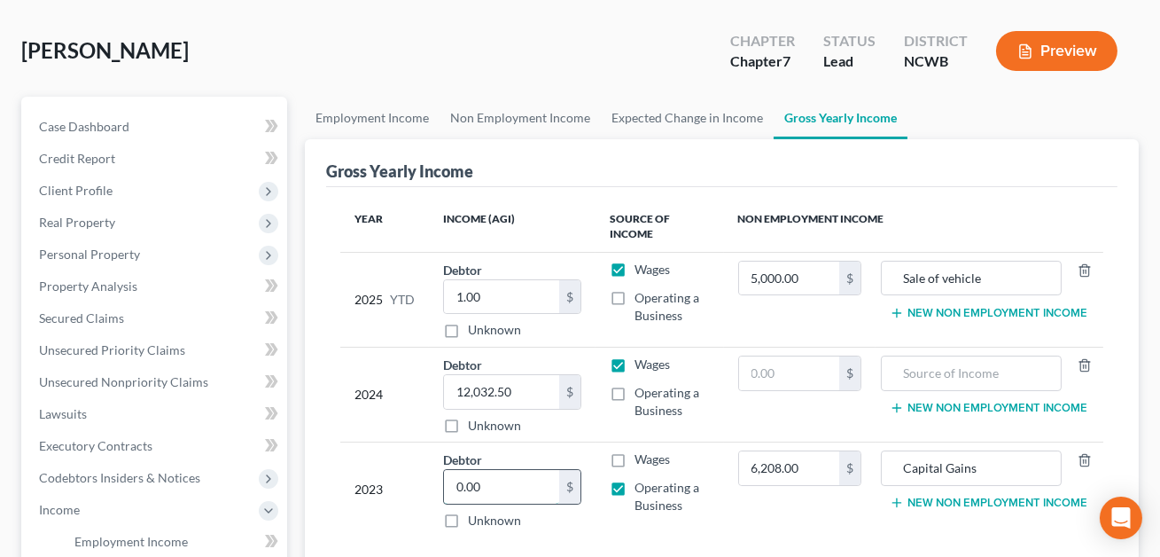
click at [520, 495] on input "0.00" at bounding box center [501, 487] width 115 height 34
click at [645, 545] on div "Year Income (AGI) Source of Income Non Employment Income 2025 YTD Debtor 1.00 $…" at bounding box center [721, 380] width 791 height 386
click at [521, 390] on input "12,032.50" at bounding box center [501, 392] width 115 height 34
click at [928, 375] on input "text" at bounding box center [971, 373] width 161 height 34
click at [997, 371] on input "Scholarships and grants" at bounding box center [971, 373] width 161 height 34
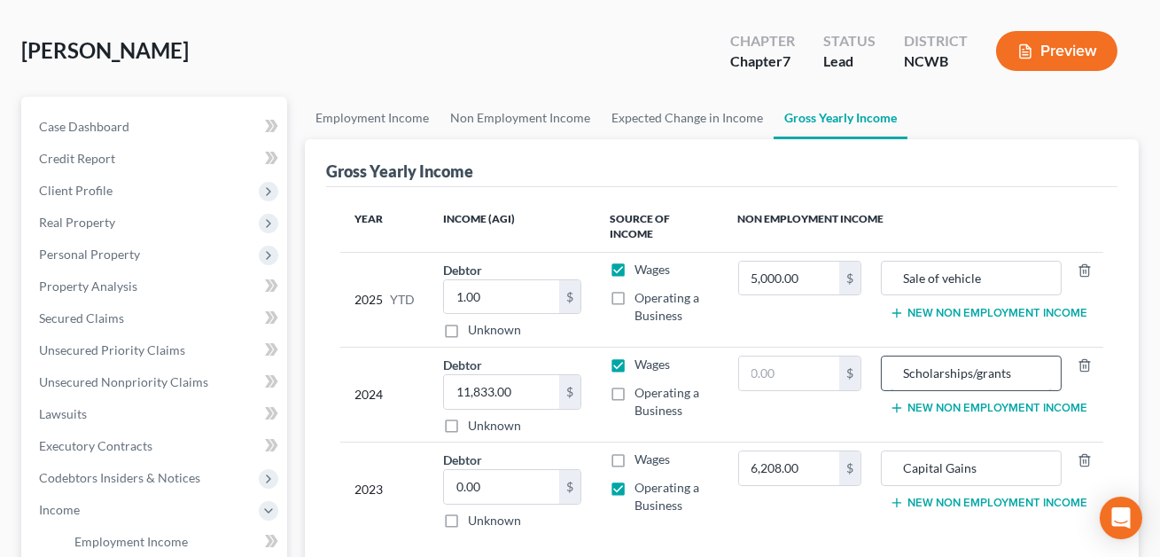
click at [1010, 370] on input "Scholarships/grants" at bounding box center [971, 373] width 161 height 34
click at [970, 372] on input "Scholarships/grant" at bounding box center [971, 373] width 161 height 34
click at [790, 362] on input "text" at bounding box center [789, 373] width 100 height 34
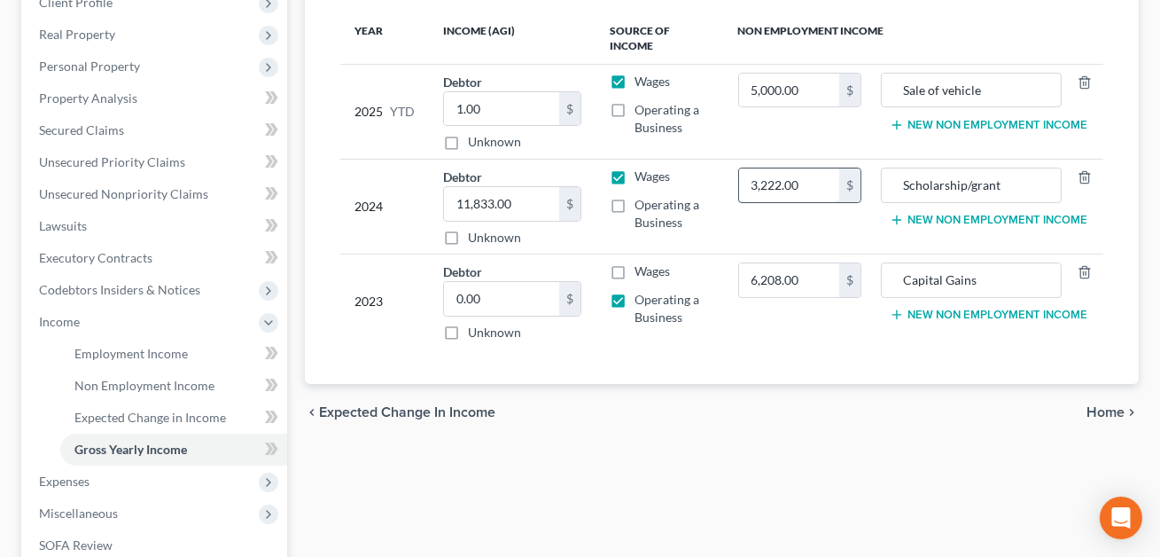
scroll to position [264, 0]
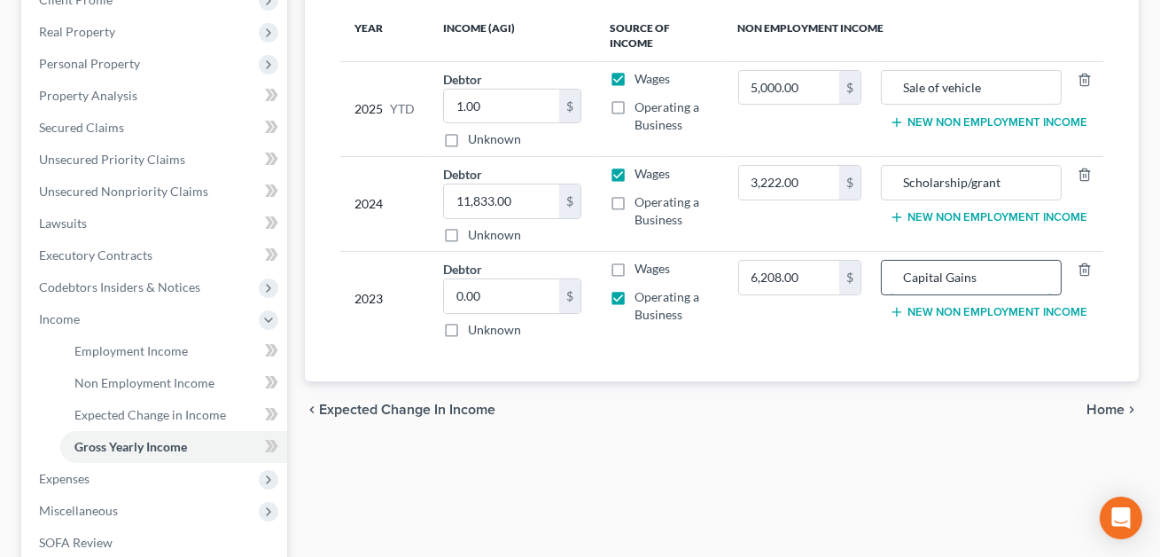
click at [985, 274] on input "Capital Gains" at bounding box center [971, 278] width 161 height 34
click at [1001, 275] on input "Capital Gains through company on sale of vehicle" at bounding box center [971, 277] width 161 height 34
click at [923, 277] on input "Capital Gains on sale of vehicle" at bounding box center [971, 277] width 161 height 34
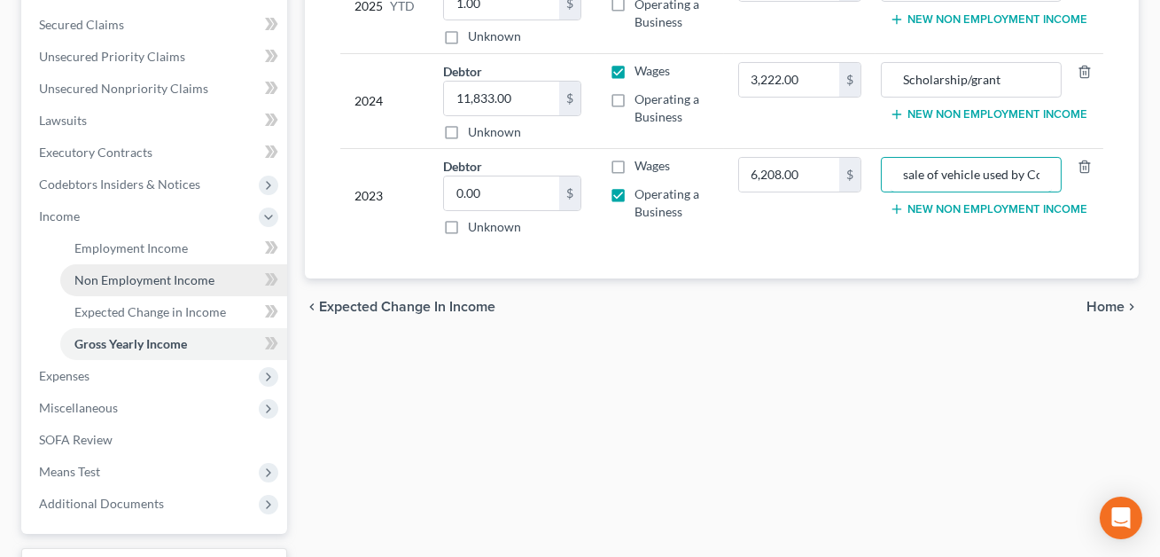
scroll to position [386, 0]
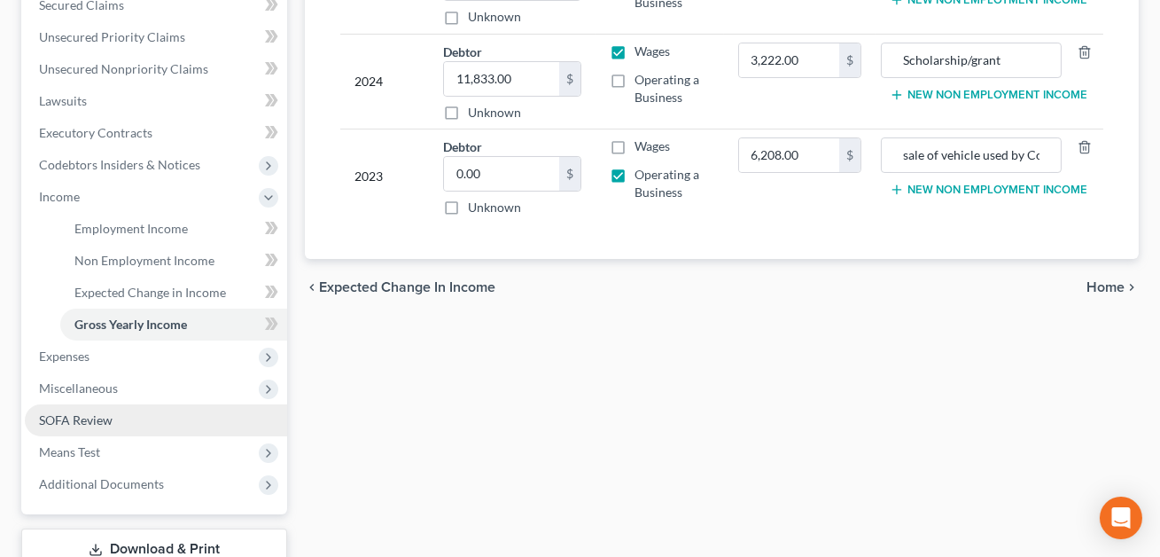
click at [96, 422] on span "SOFA Review" at bounding box center [76, 419] width 74 height 15
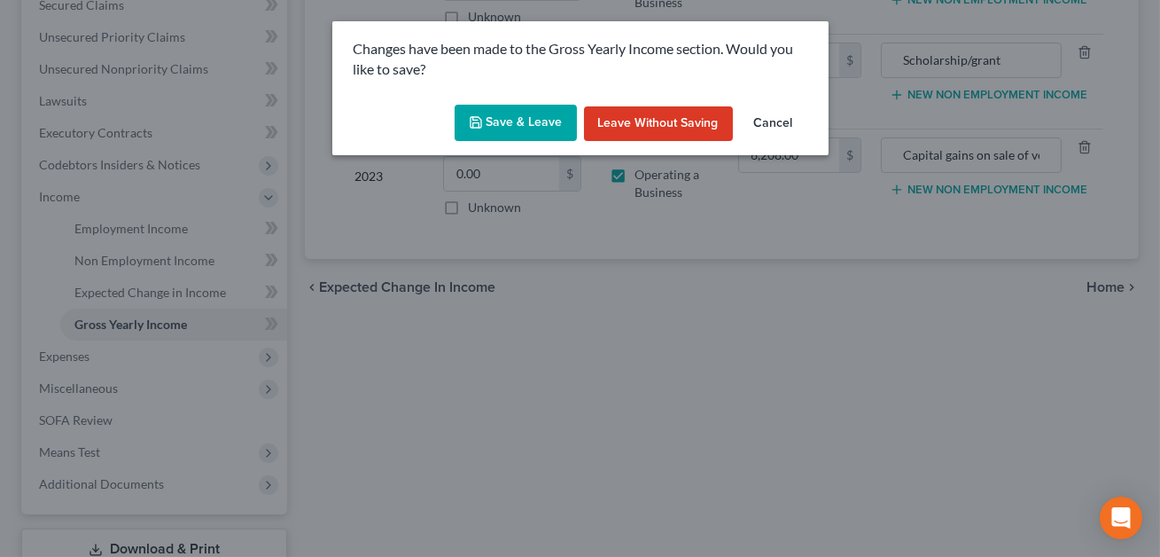
click at [518, 131] on button "Save & Leave" at bounding box center [516, 123] width 122 height 37
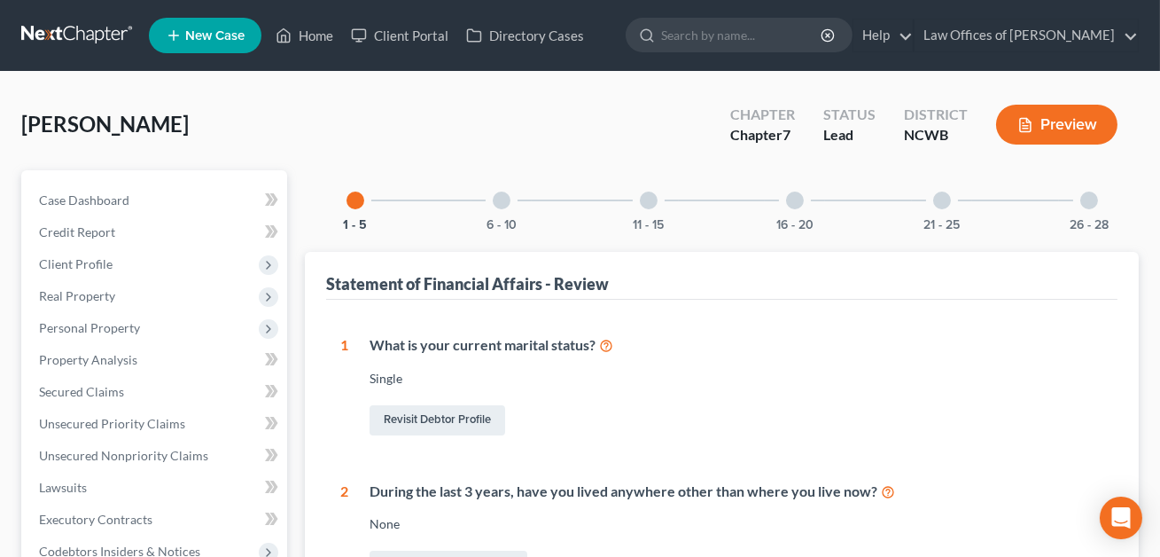
click at [798, 195] on div at bounding box center [795, 200] width 18 height 18
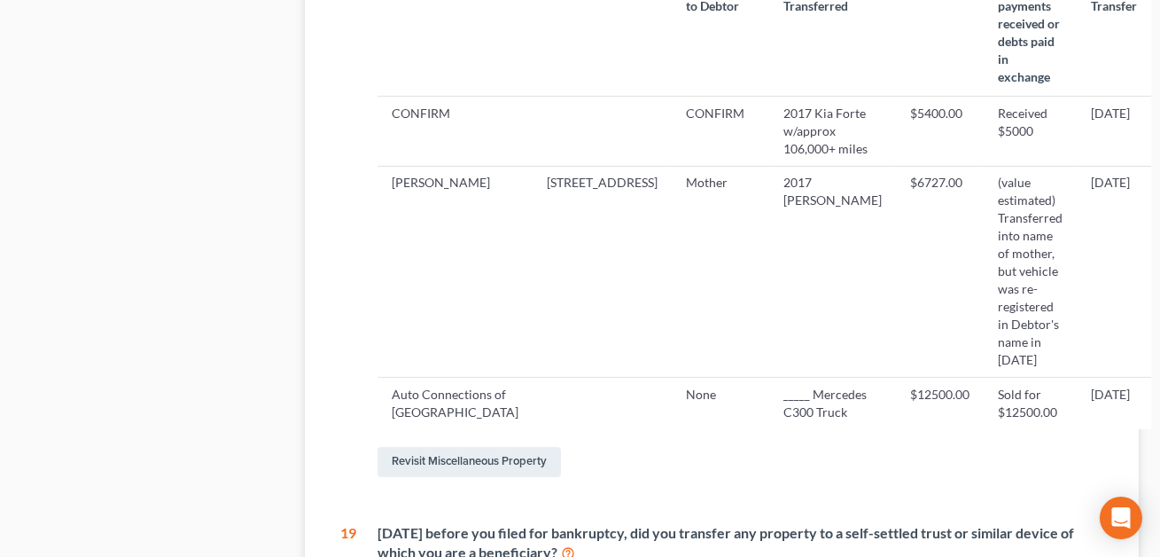
scroll to position [1072, 0]
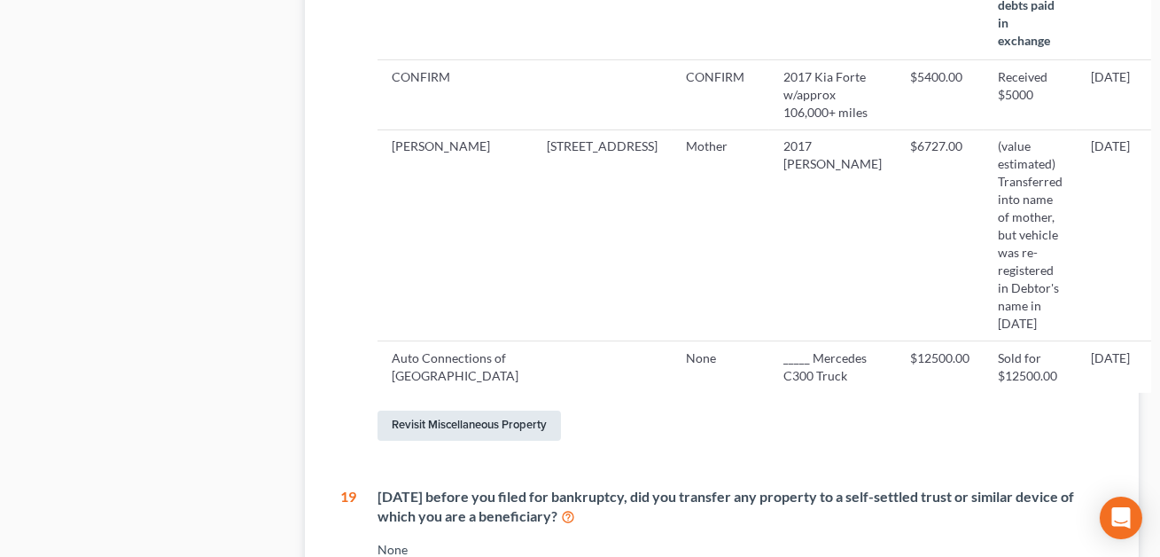
click at [457, 410] on link "Revisit Miscellaneous Property" at bounding box center [469, 425] width 183 height 30
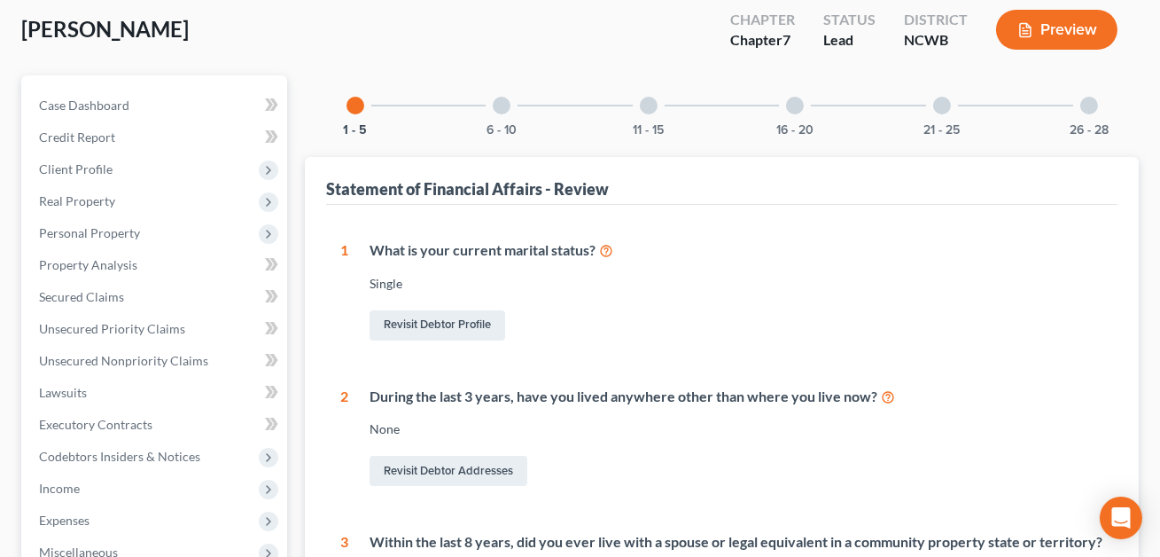
scroll to position [85, 0]
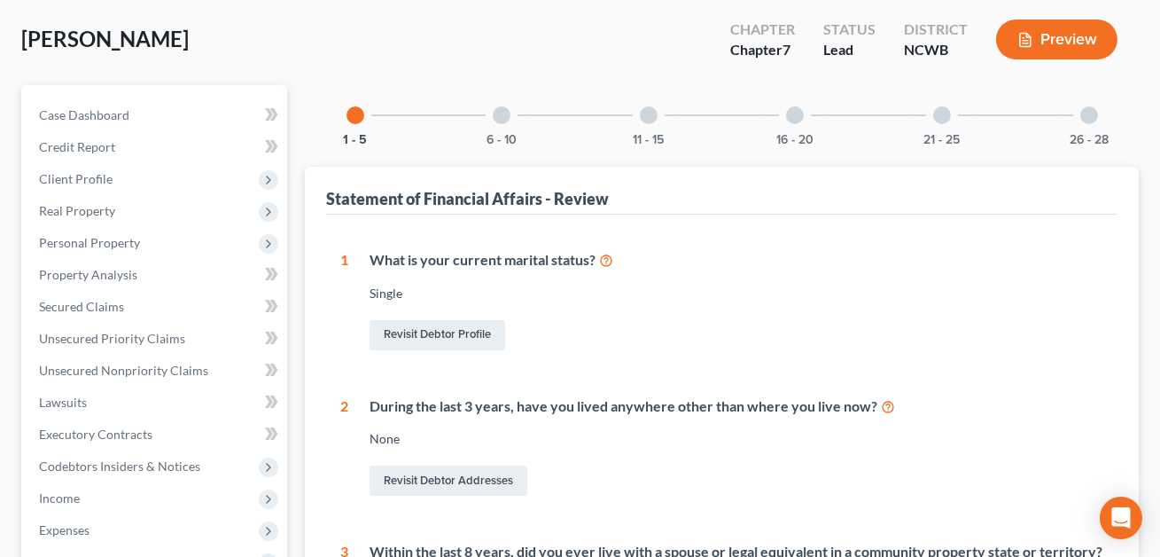
click at [798, 113] on div at bounding box center [795, 115] width 18 height 18
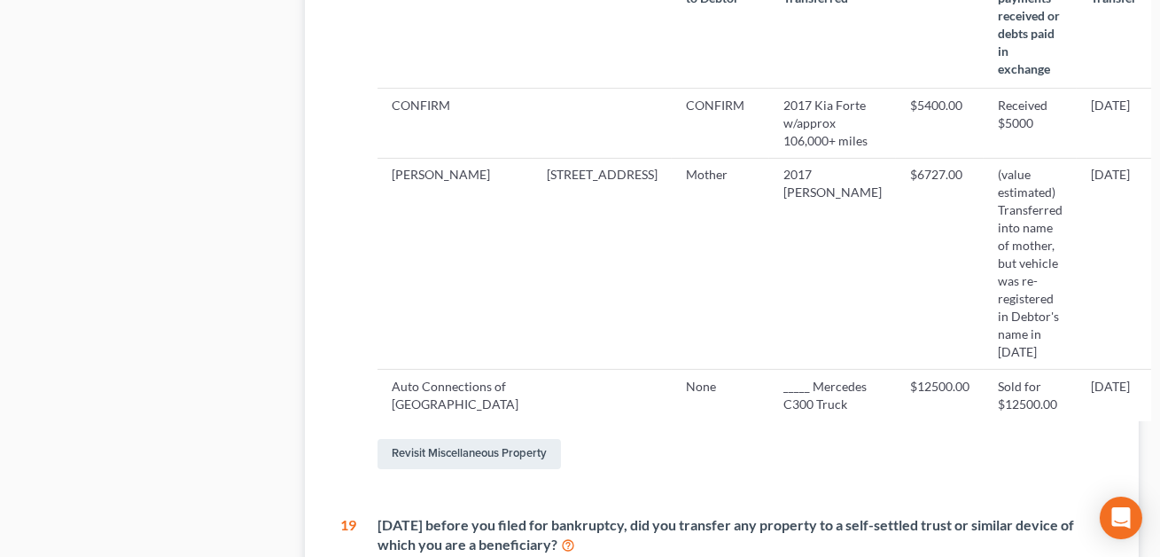
scroll to position [1126, 0]
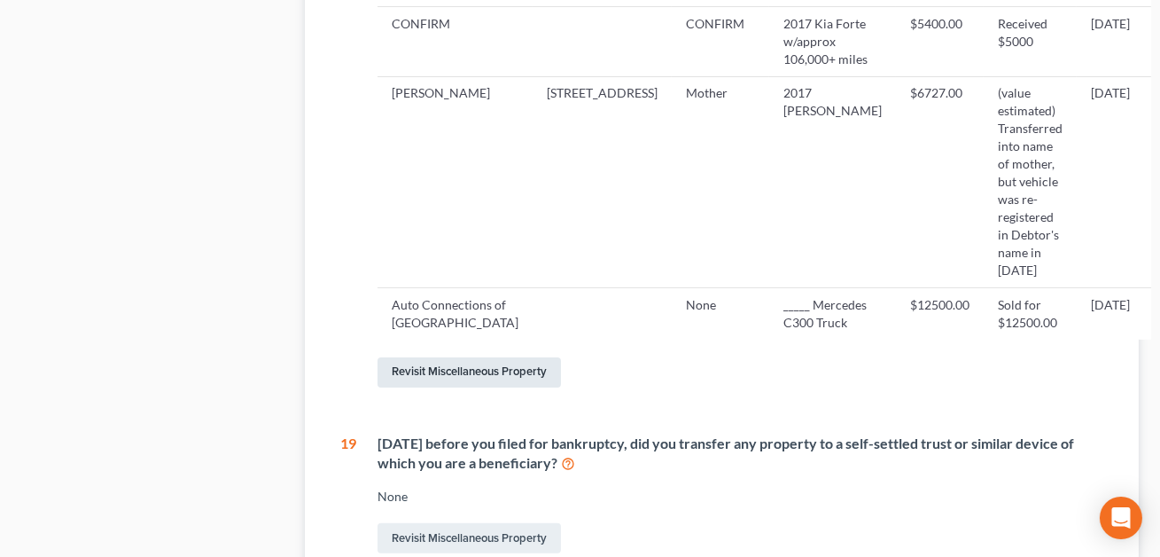
click at [478, 357] on link "Revisit Miscellaneous Property" at bounding box center [469, 372] width 183 height 30
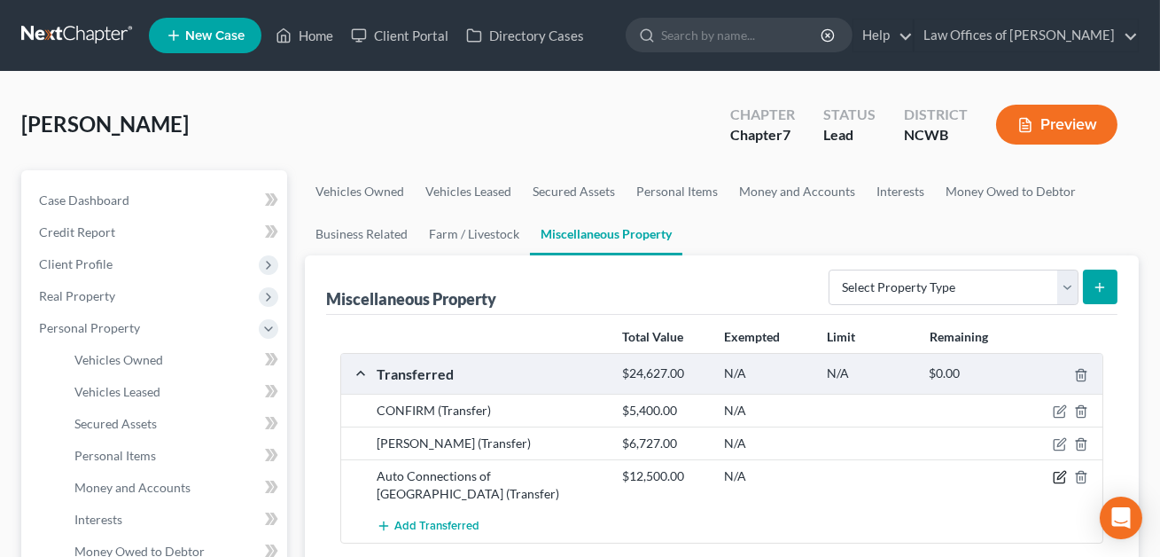
click at [1059, 477] on icon "button" at bounding box center [1061, 475] width 8 height 8
select select "Ordinary ([DATE])"
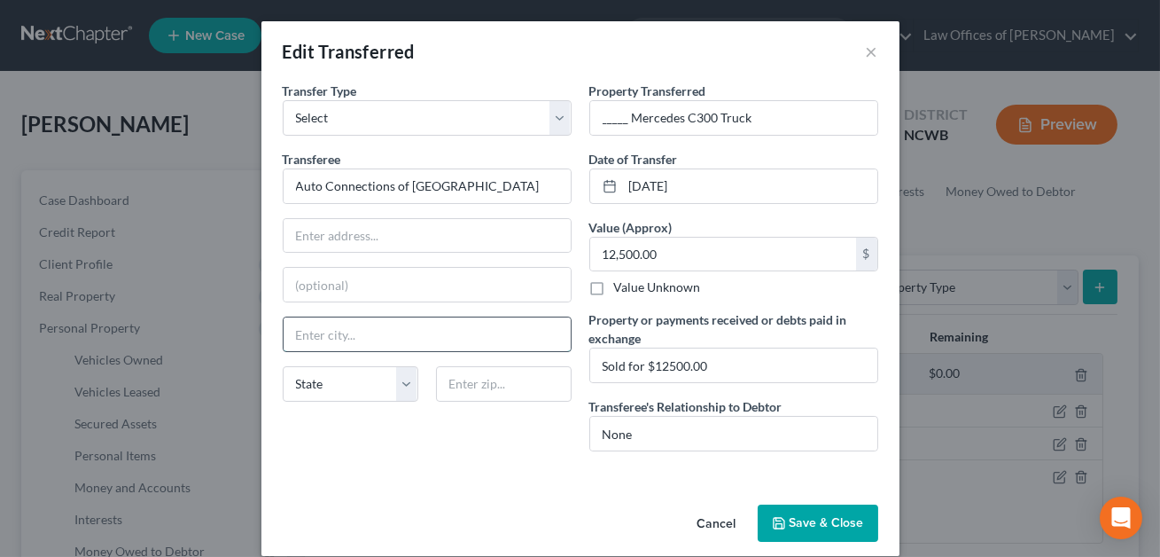
click at [394, 343] on input "text" at bounding box center [427, 334] width 287 height 34
type input "Beleview"
click at [360, 383] on select "State [US_STATE] AK AR AZ CA CO CT DE DC [GEOGRAPHIC_DATA] [GEOGRAPHIC_DATA] GU…" at bounding box center [351, 383] width 136 height 35
select select "50"
click at [311, 333] on input "Beleview" at bounding box center [427, 334] width 287 height 34
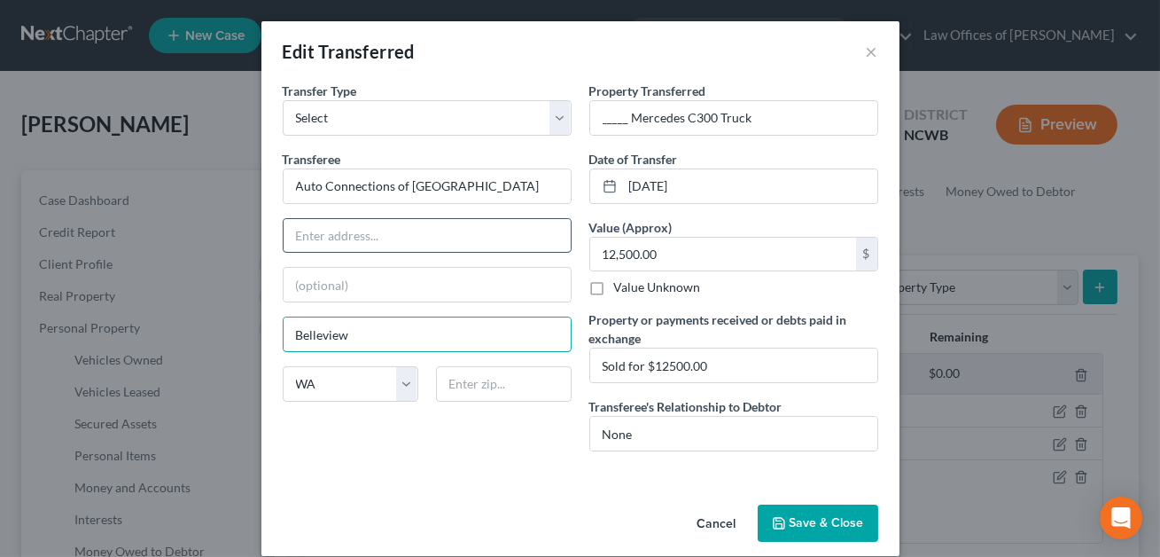
type input "Belleview"
click at [308, 238] on input "text" at bounding box center [427, 236] width 287 height 34
type input "13285 NE 20th St."
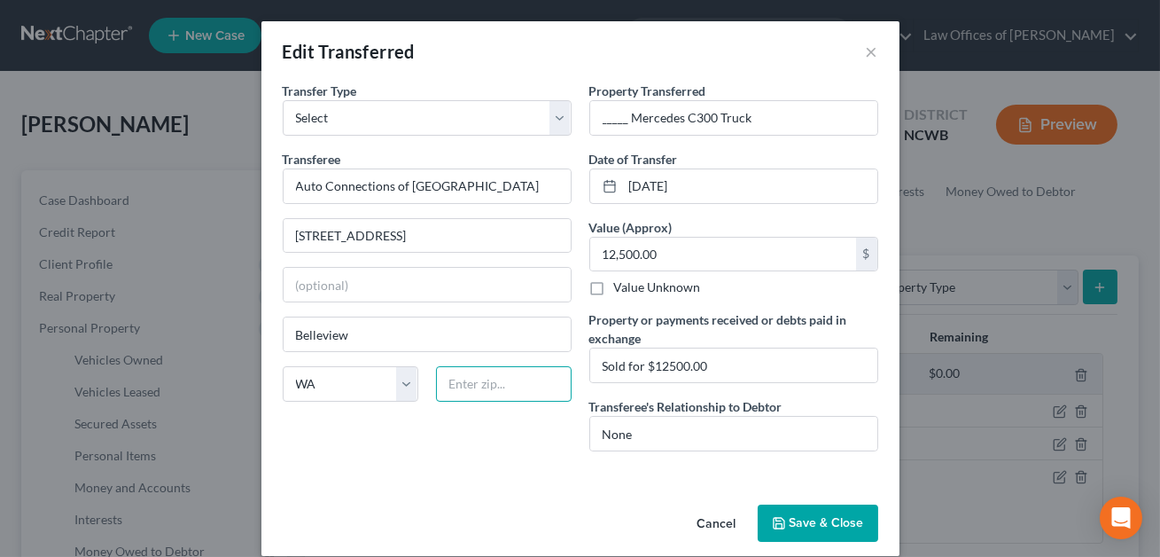
click at [463, 386] on input "text" at bounding box center [504, 383] width 136 height 35
type input "98005"
click at [627, 122] on input "_____ Mercedes C300 Truck" at bounding box center [733, 118] width 287 height 34
type input "Bellevue"
click at [755, 117] on input "2016 Mercedes C300 Truck" at bounding box center [733, 118] width 287 height 34
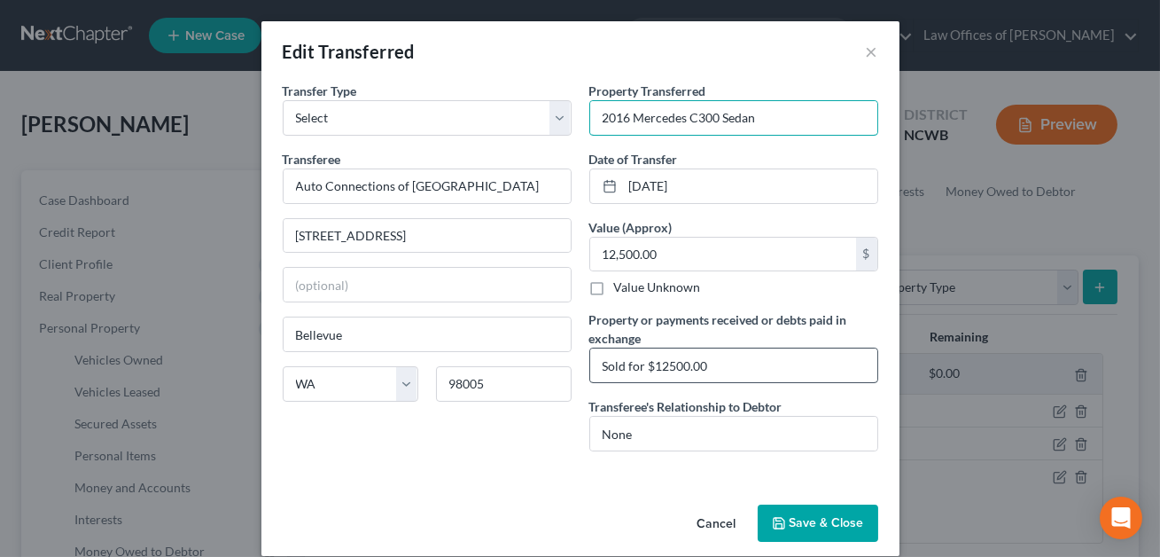
type input "2016 Mercedes C300 Sedan"
click at [666, 368] on input "Sold for $12500.00" at bounding box center [733, 365] width 287 height 34
type input "Sold for $12,500.00"
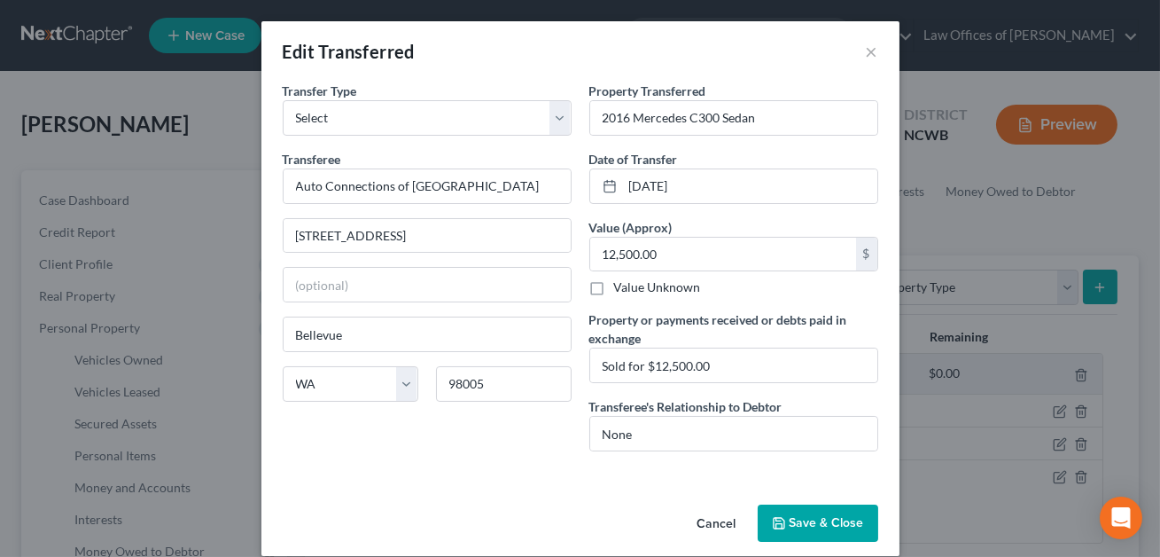
click at [805, 517] on button "Save & Close" at bounding box center [818, 522] width 121 height 37
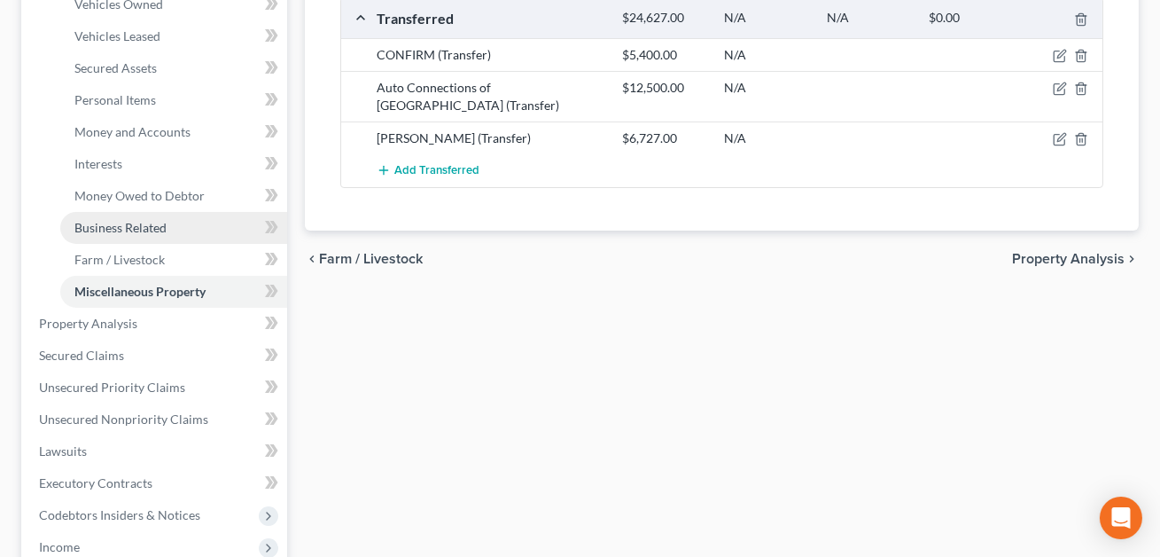
scroll to position [569, 0]
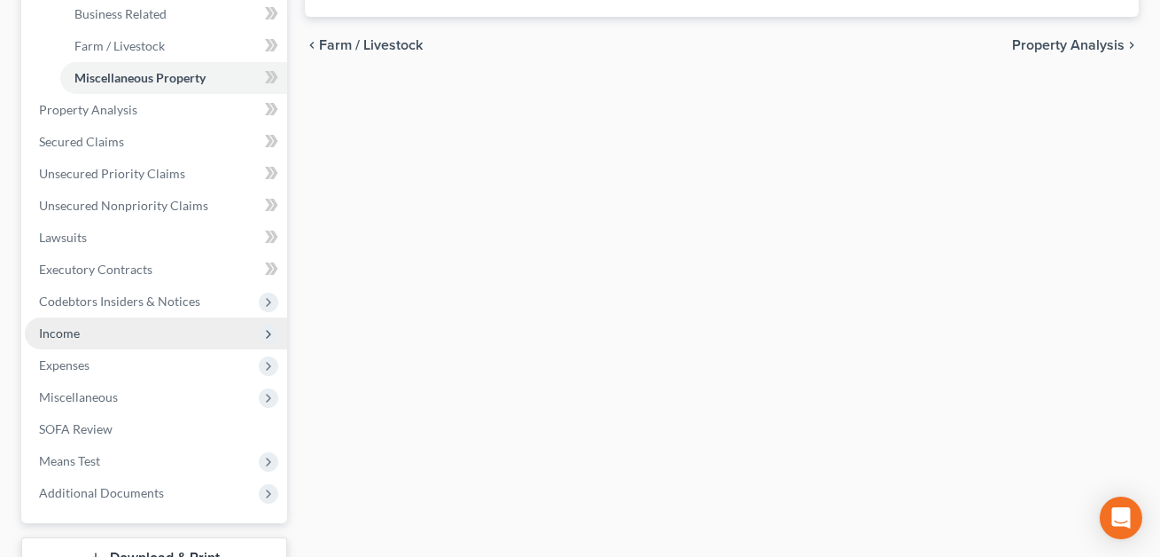
click at [89, 323] on span "Income" at bounding box center [156, 333] width 262 height 32
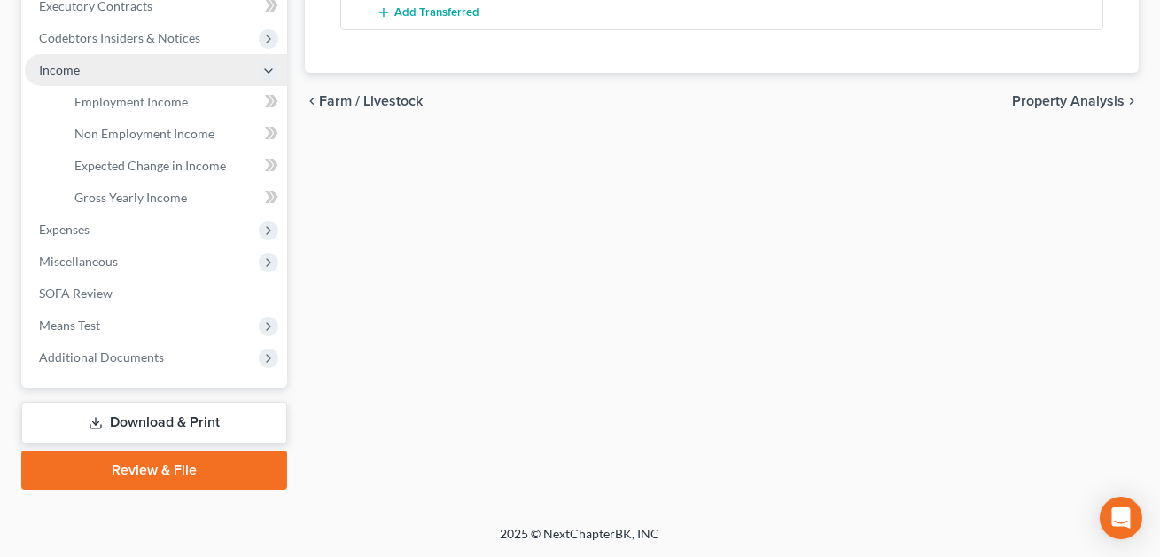
scroll to position [510, 0]
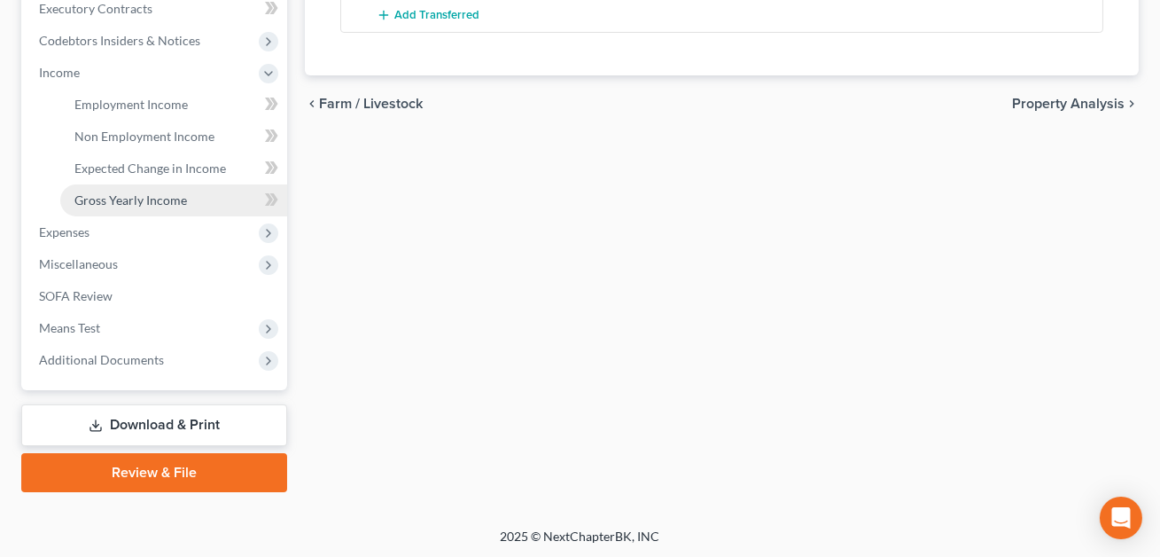
click at [136, 199] on span "Gross Yearly Income" at bounding box center [130, 199] width 113 height 15
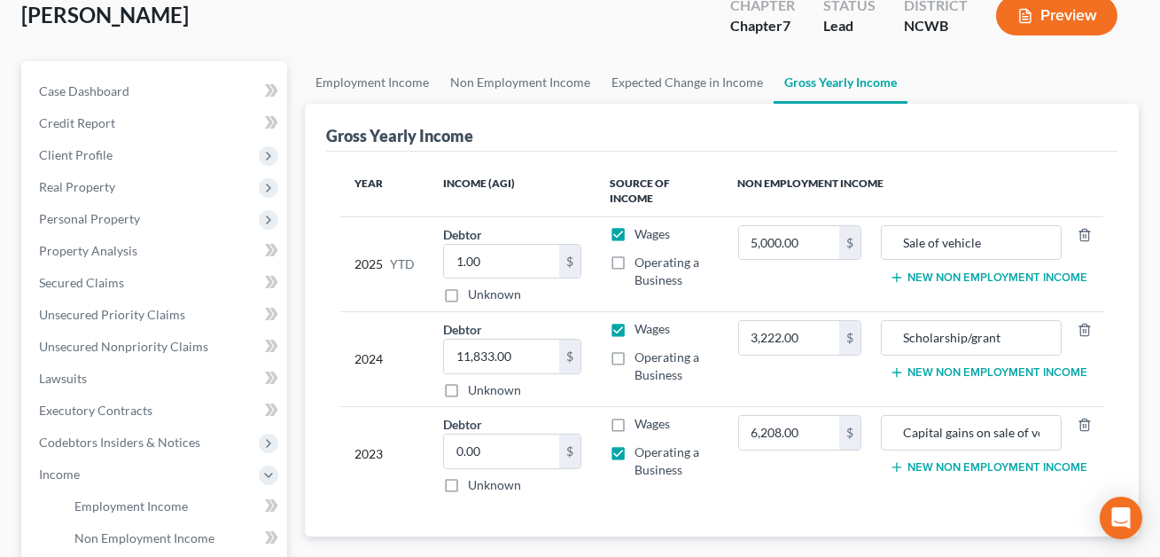
scroll to position [125, 0]
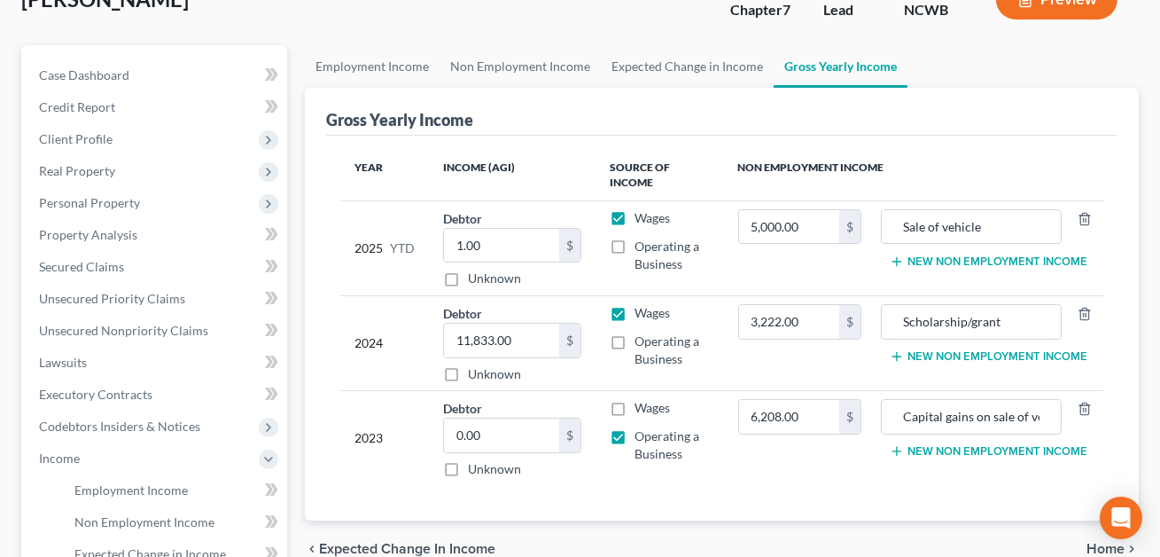
click at [935, 449] on button "New Non Employment Income" at bounding box center [989, 451] width 198 height 14
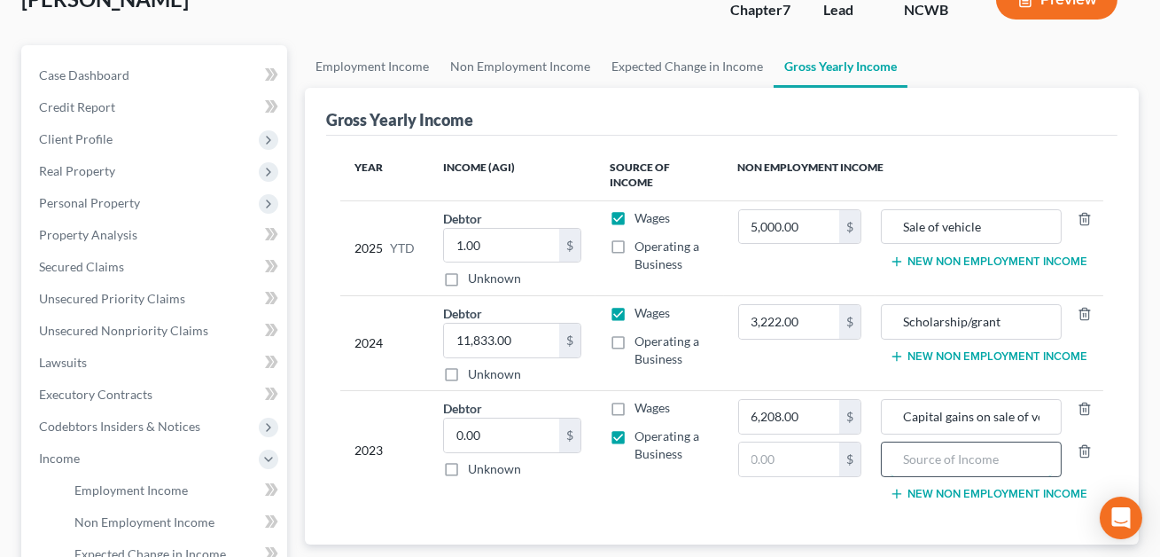
click at [912, 456] on input "text" at bounding box center [971, 459] width 161 height 34
type input "Sale of vehicle"
click at [802, 458] on input "text" at bounding box center [789, 459] width 100 height 34
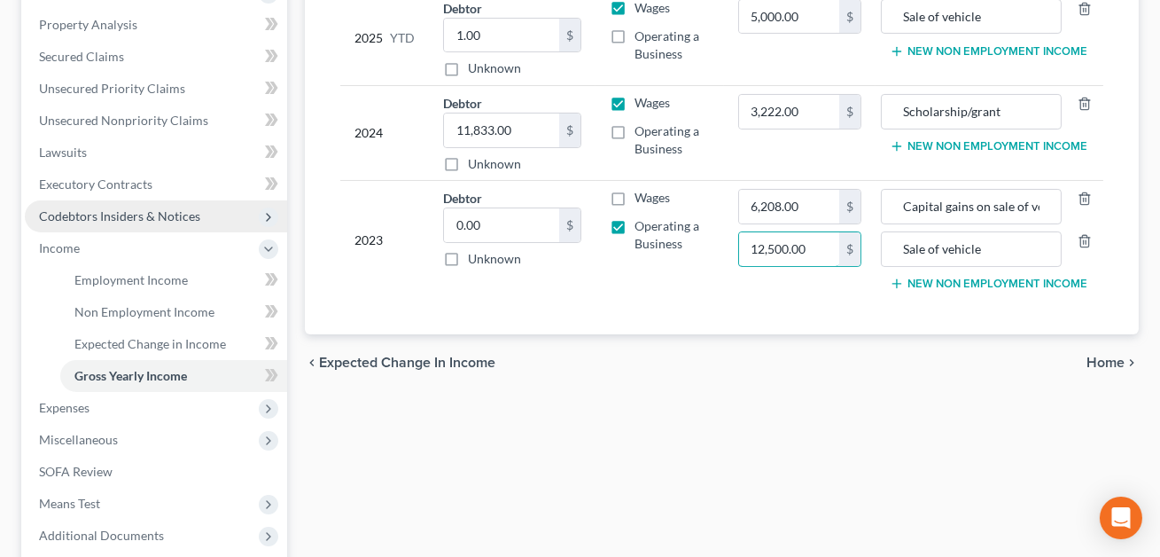
scroll to position [417, 0]
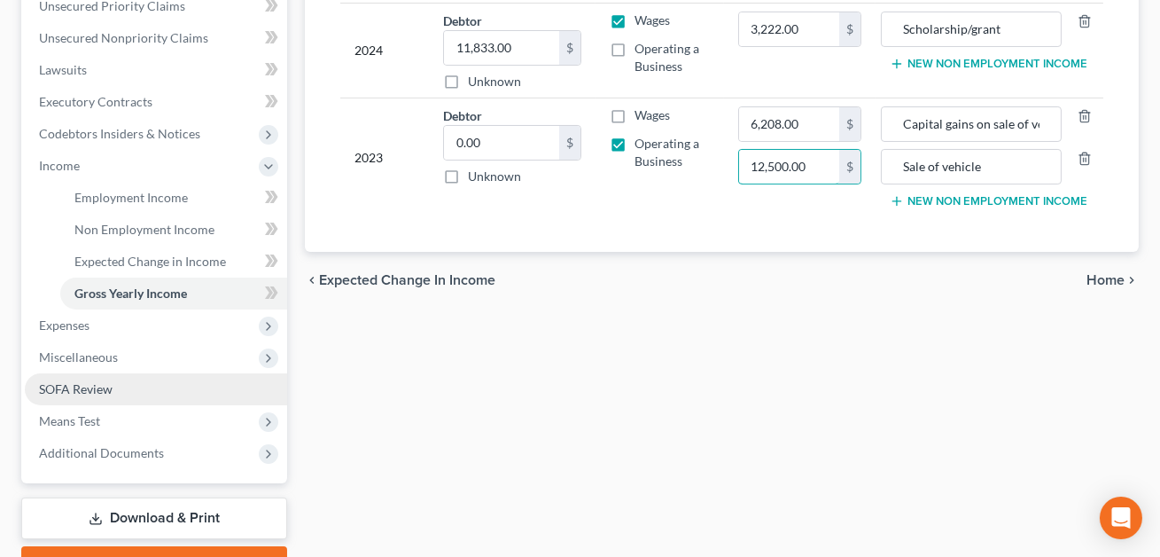
type input "12,500.00"
click at [95, 384] on span "SOFA Review" at bounding box center [76, 388] width 74 height 15
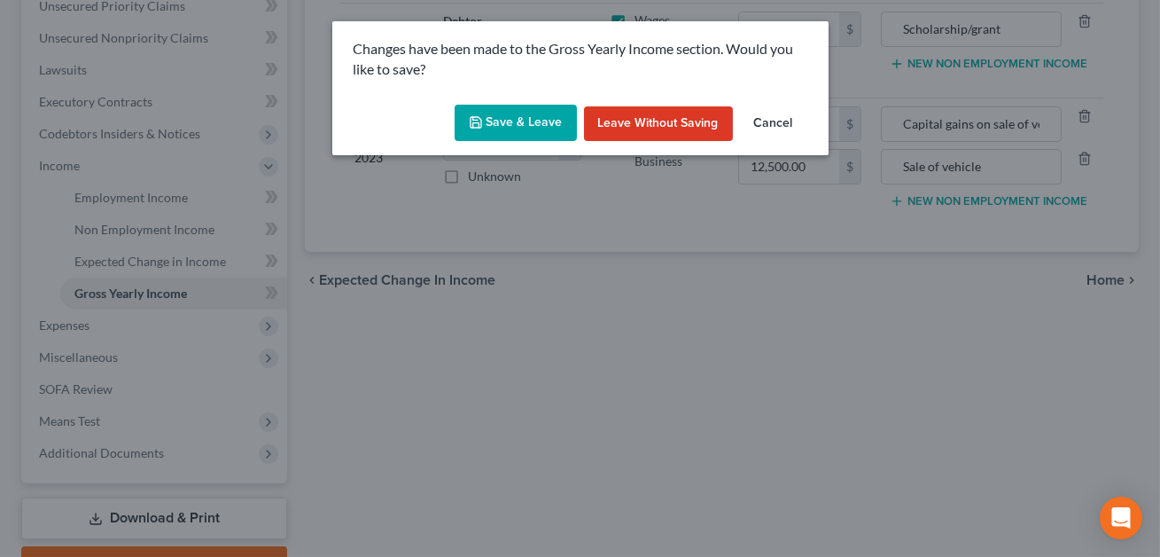
click at [521, 125] on button "Save & Leave" at bounding box center [516, 123] width 122 height 37
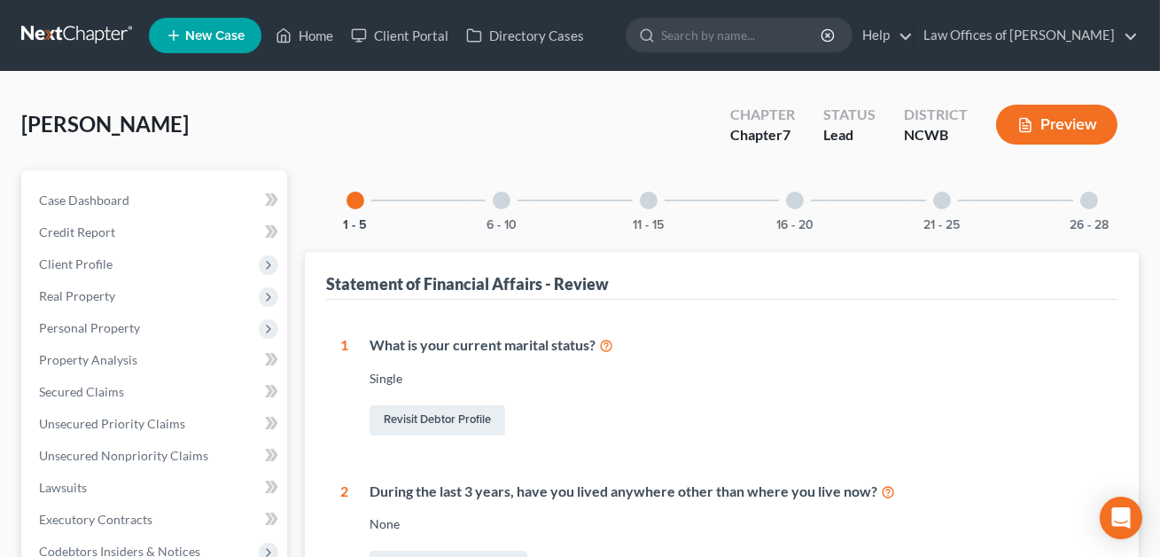
click at [798, 204] on div at bounding box center [795, 200] width 18 height 18
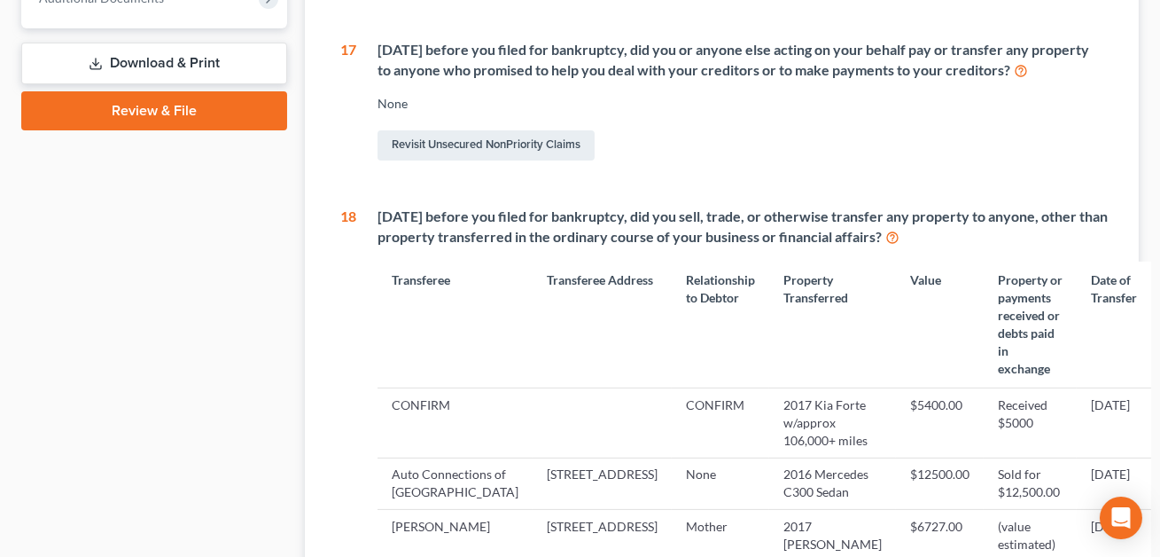
scroll to position [954, 0]
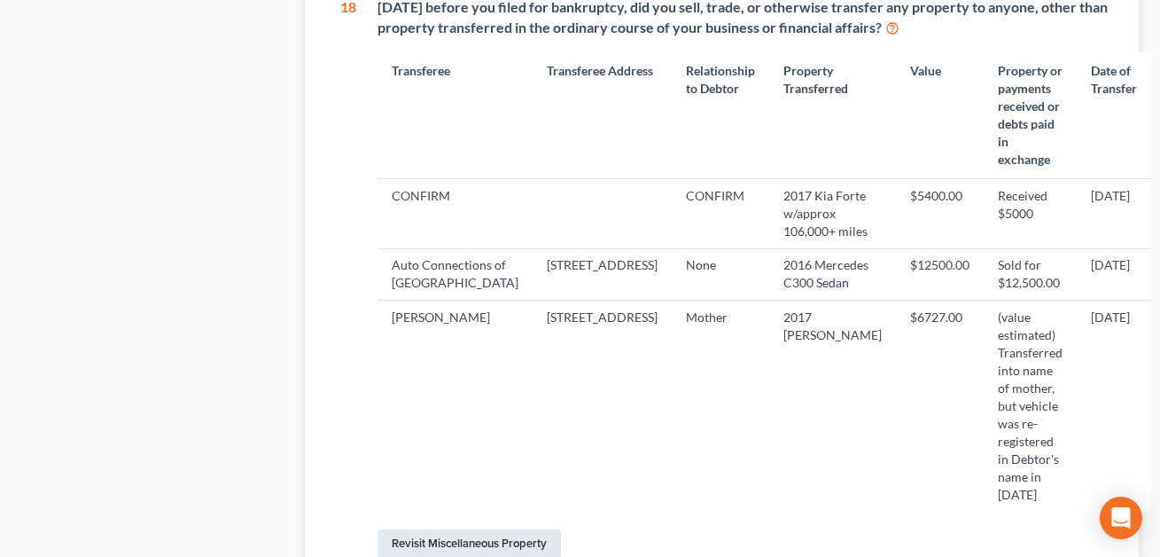
click at [487, 529] on link "Revisit Miscellaneous Property" at bounding box center [469, 544] width 183 height 30
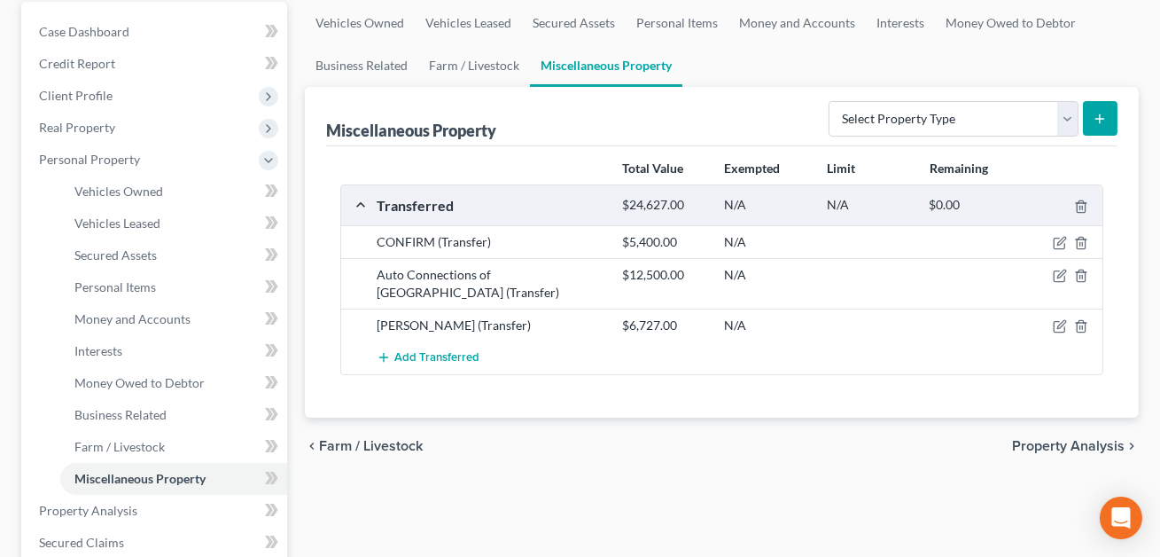
scroll to position [173, 0]
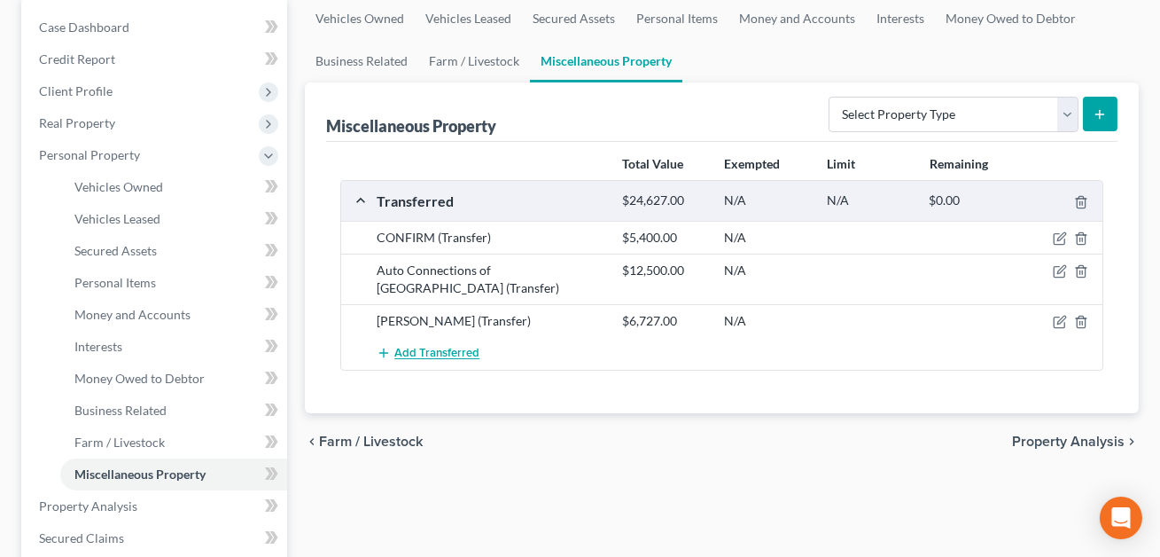
click at [429, 347] on span "Add Transferred" at bounding box center [436, 354] width 85 height 14
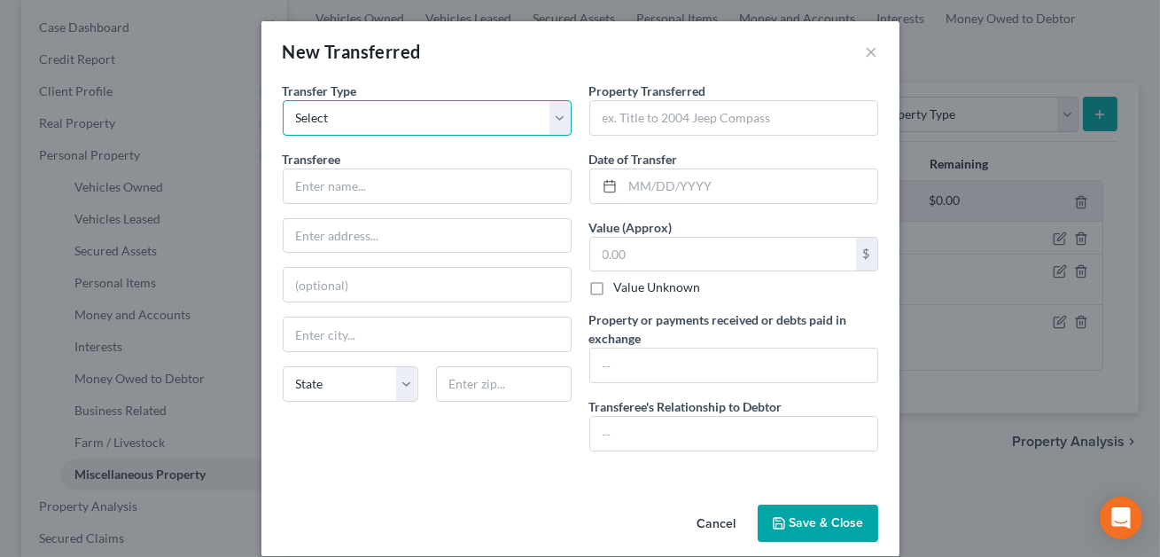
click at [366, 124] on select "Select Ordinary ([DATE]) [DATE]" at bounding box center [427, 117] width 289 height 35
select select "Ordinary ([DATE])"
click at [647, 193] on input "text" at bounding box center [750, 186] width 254 height 34
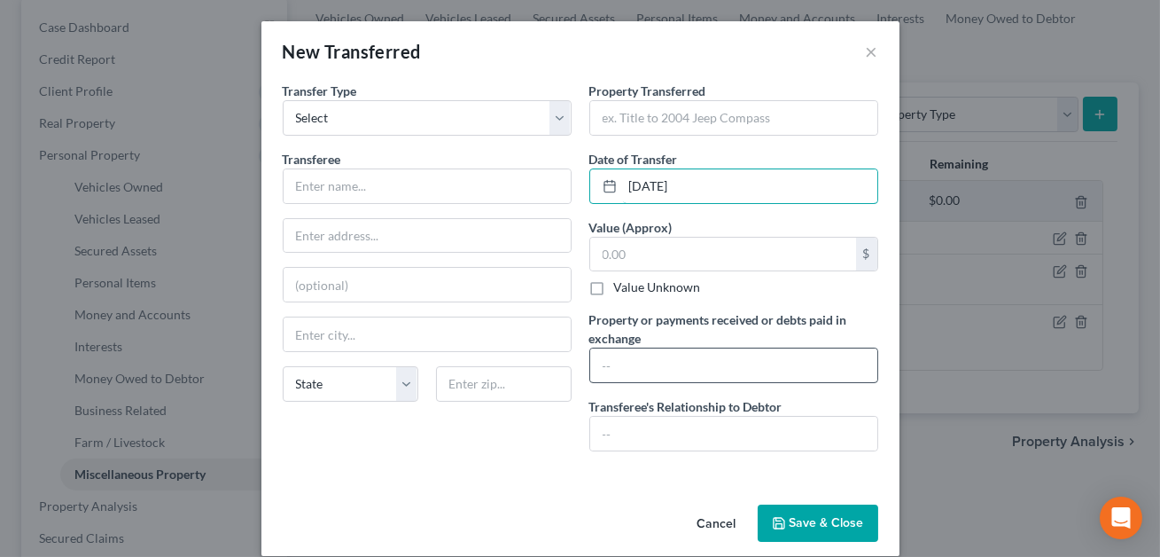
type input "01/01/2023"
click at [602, 361] on input "text" at bounding box center [733, 365] width 287 height 34
type input "Sale of caravan used by bus"
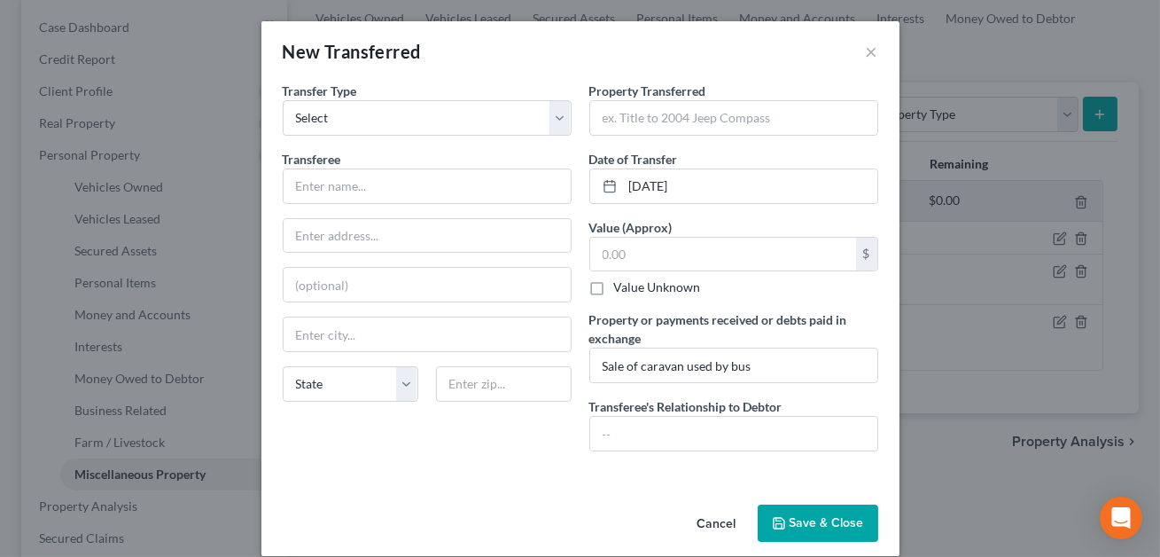
click at [724, 516] on button "Cancel" at bounding box center [716, 523] width 67 height 35
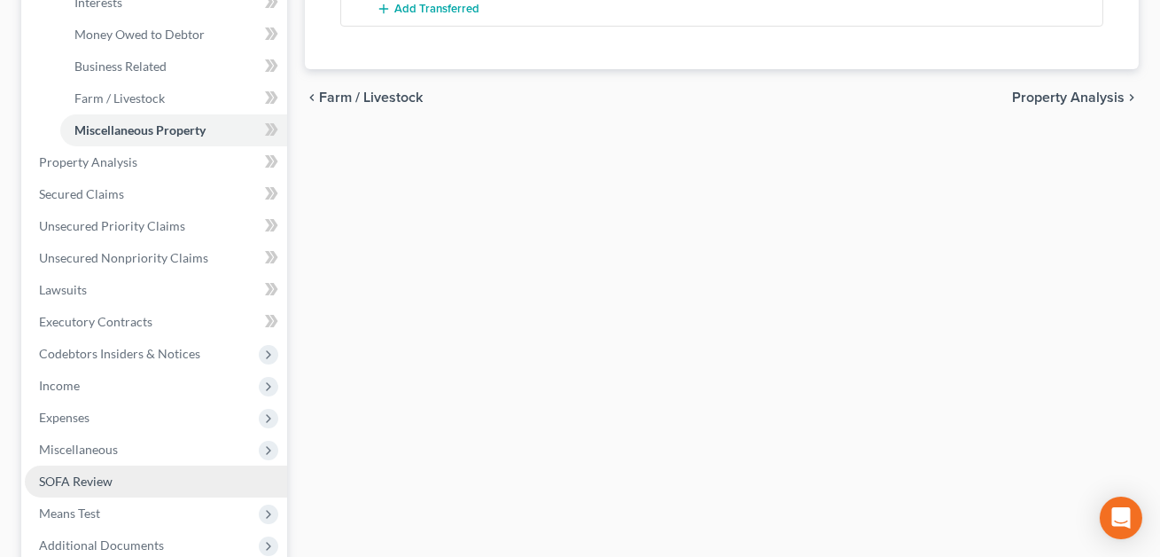
scroll to position [632, 0]
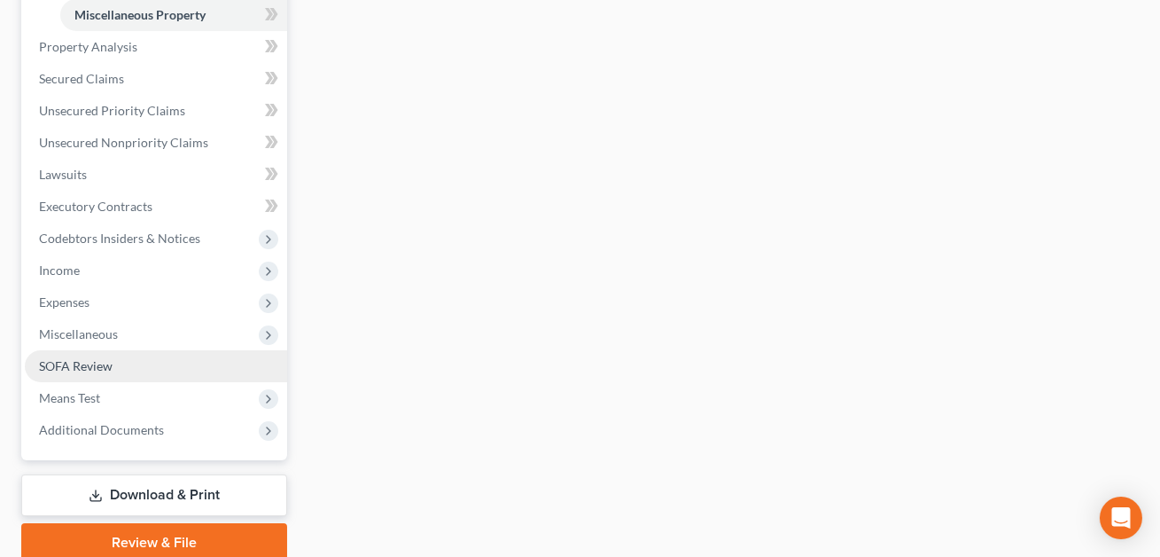
click at [97, 366] on span "SOFA Review" at bounding box center [76, 365] width 74 height 15
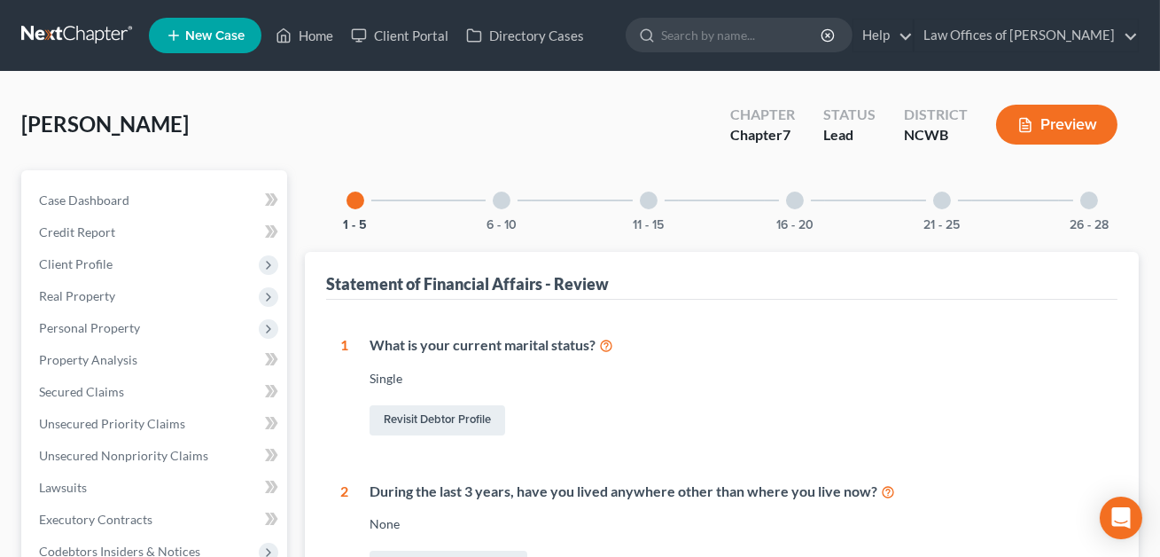
click at [1086, 198] on div at bounding box center [1089, 200] width 18 height 18
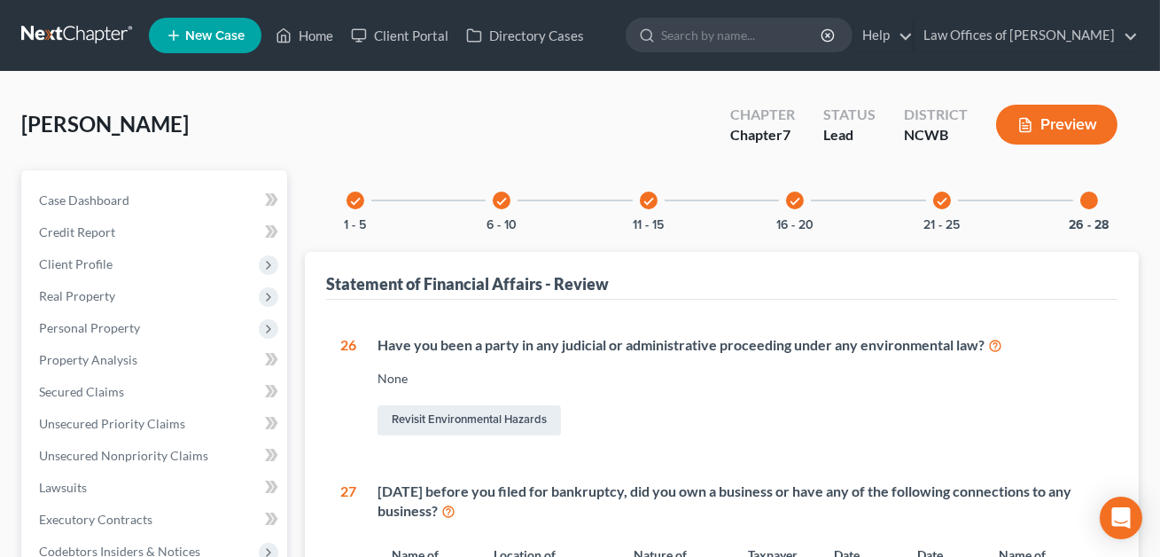
click at [1093, 196] on div at bounding box center [1089, 200] width 18 height 18
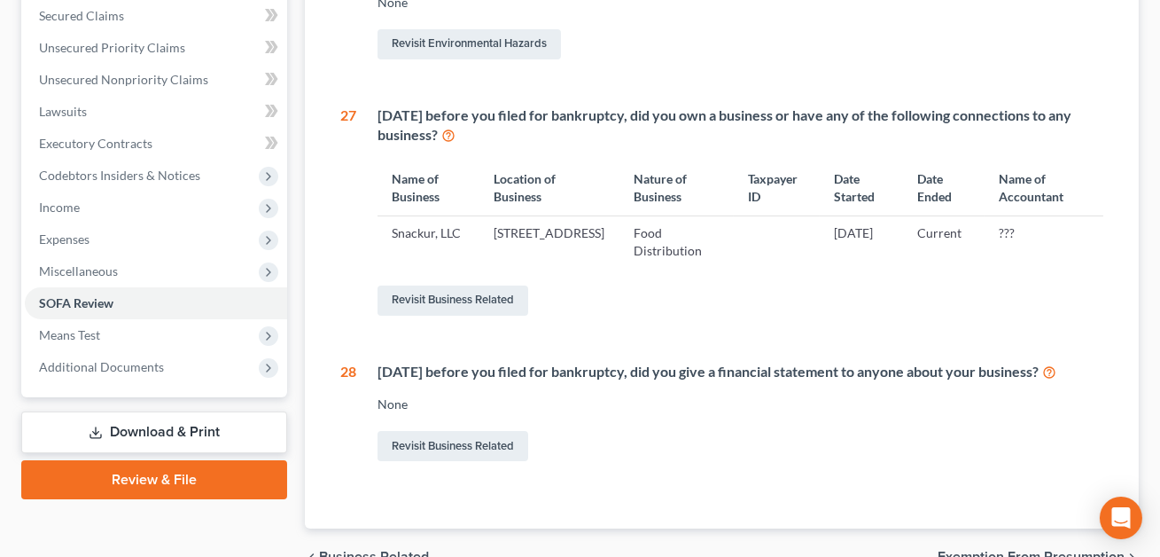
scroll to position [487, 0]
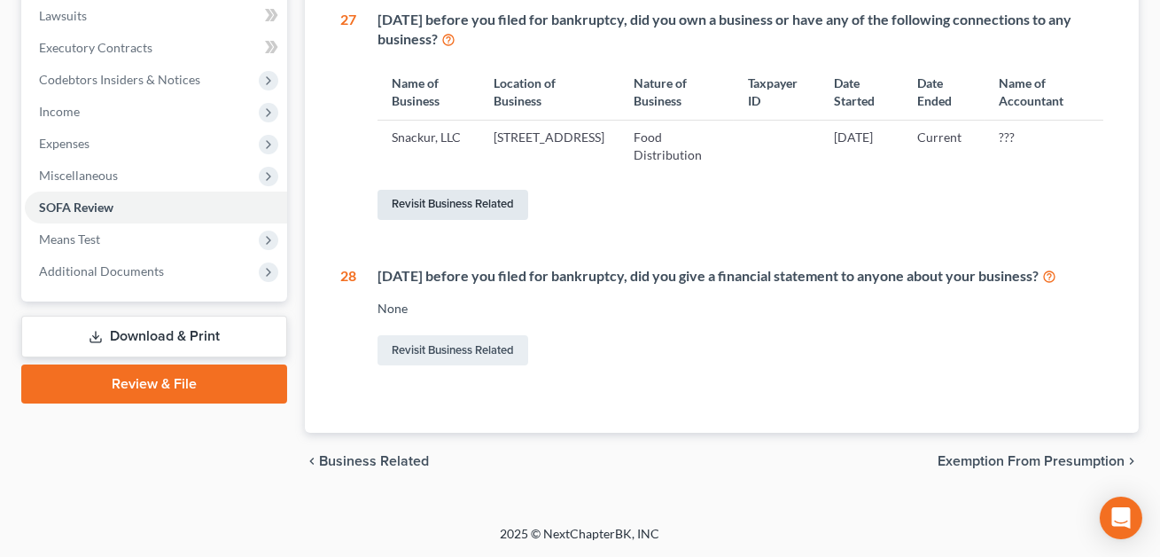
click at [467, 205] on link "Revisit Business Related" at bounding box center [453, 205] width 151 height 30
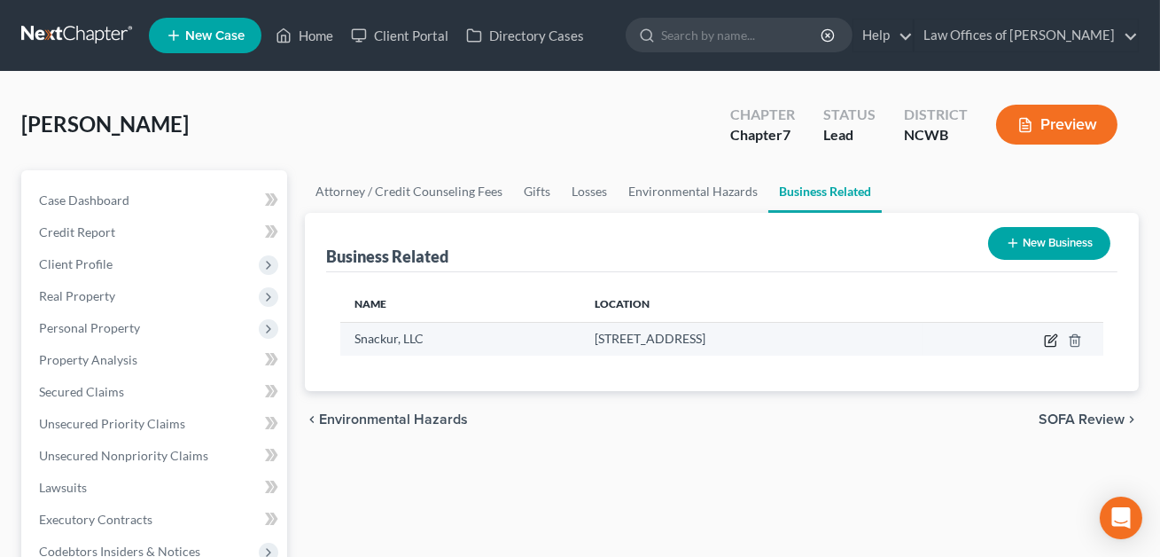
click at [1052, 338] on icon "button" at bounding box center [1051, 340] width 14 height 14
select select "member"
select select "28"
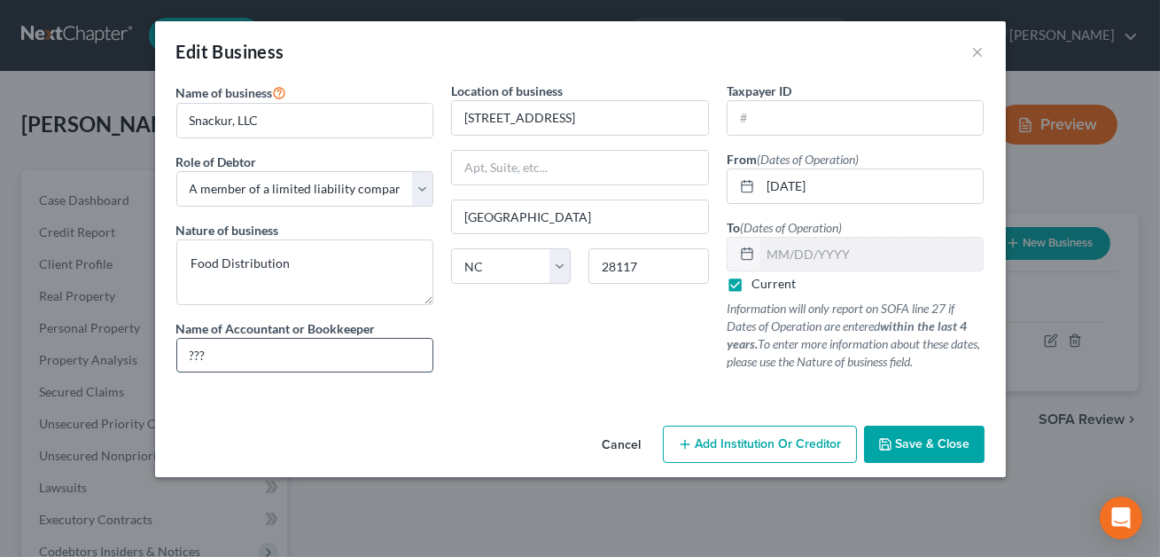
click at [215, 352] on input "???" at bounding box center [305, 356] width 256 height 34
type input "?"
type input "BDO Accounting"
click at [752, 284] on label "Current" at bounding box center [774, 284] width 44 height 18
click at [759, 284] on input "Current" at bounding box center [765, 281] width 12 height 12
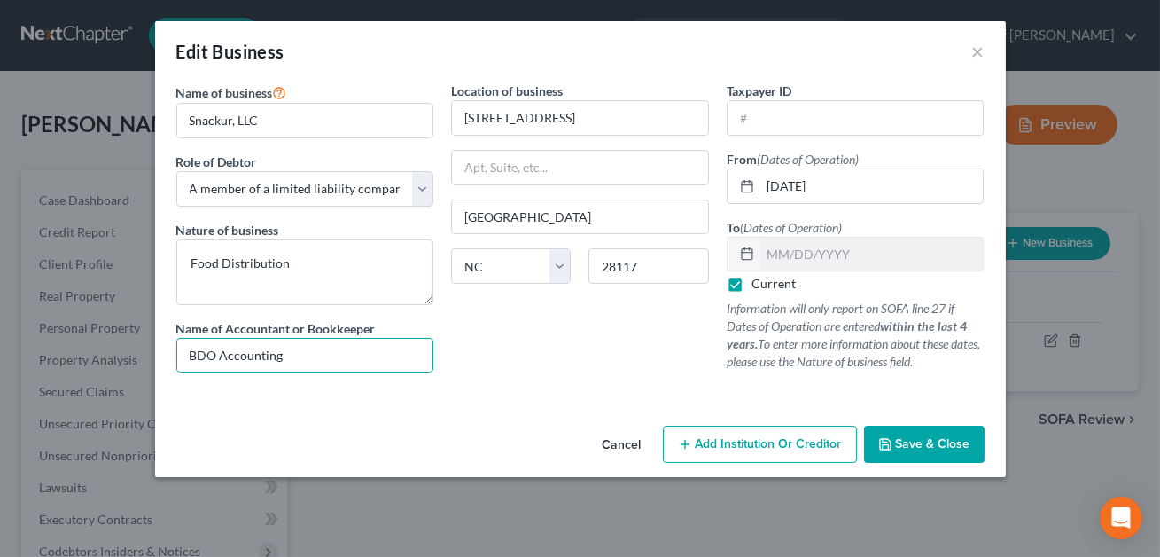
checkbox input "false"
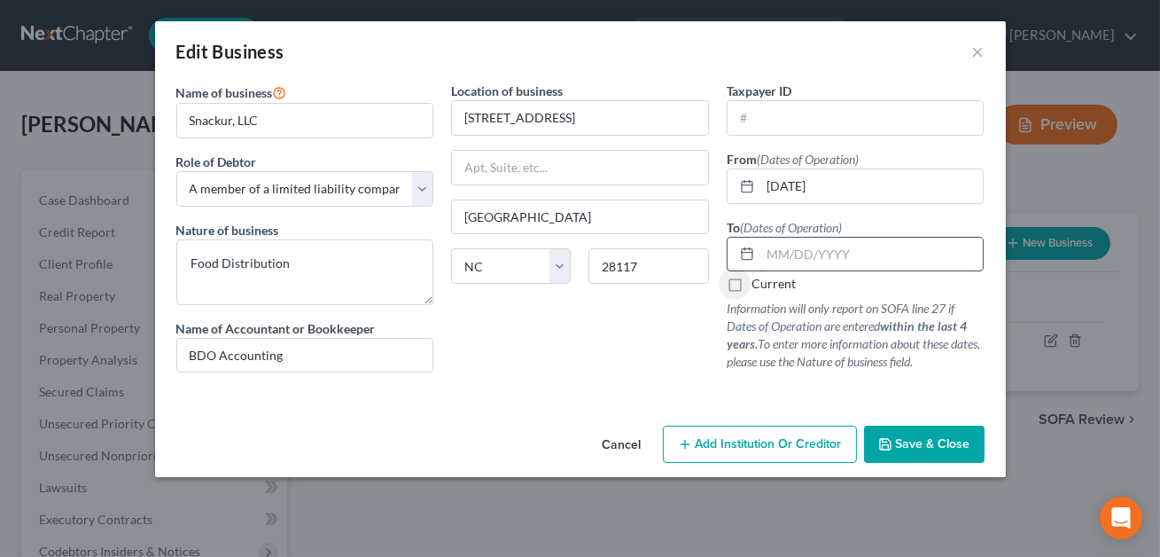
click at [785, 261] on input "text" at bounding box center [871, 255] width 223 height 34
type input "06/01/2021"
click at [330, 253] on textarea "Food Distribution" at bounding box center [305, 272] width 258 height 66
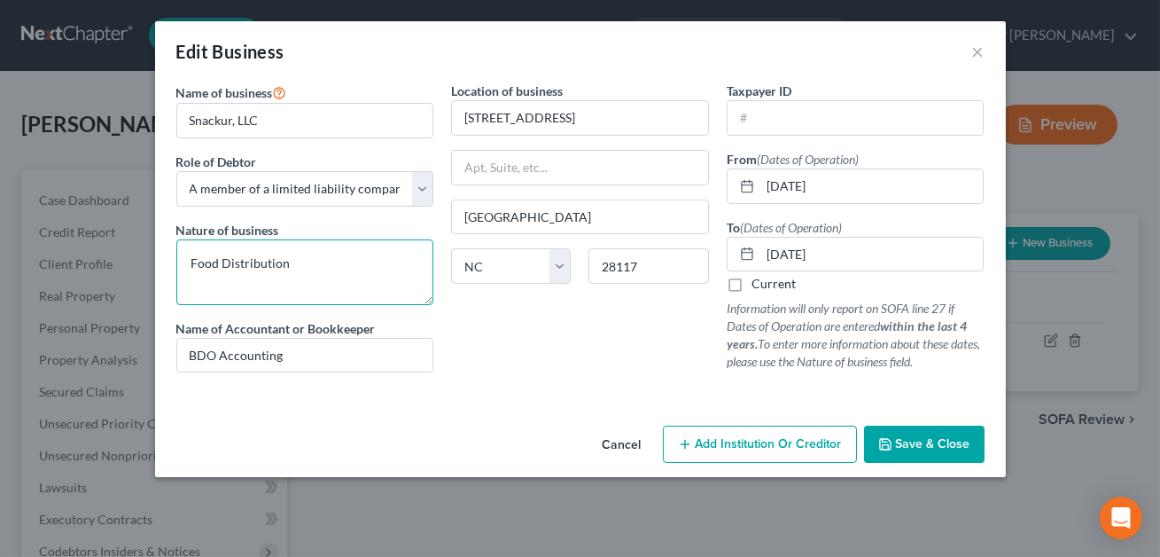
click at [307, 263] on textarea "Food Distribution" at bounding box center [305, 272] width 258 height 66
click at [292, 284] on textarea "Food Distribution. Date bsiness stop operating is estim,ated" at bounding box center [305, 272] width 258 height 66
click at [328, 263] on textarea "Food Distribution. Date bsiness stop operating is estimated" at bounding box center [305, 272] width 258 height 66
type textarea "Food Distribution. Date business stop operating is estimated"
click at [919, 451] on button "Save & Close" at bounding box center [924, 443] width 121 height 37
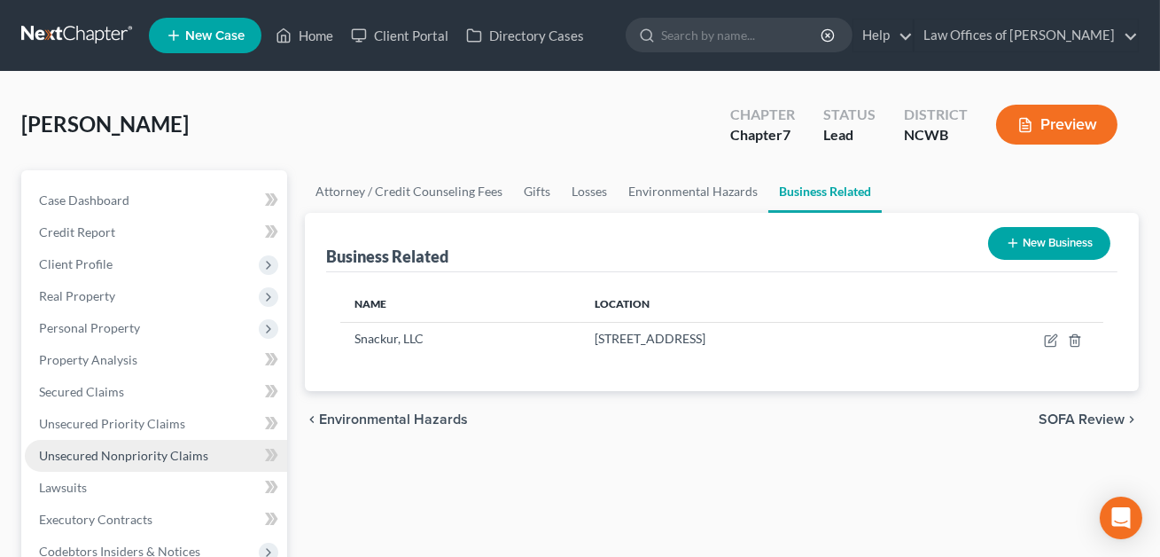
click at [129, 464] on link "Unsecured Nonpriority Claims" at bounding box center [156, 456] width 262 height 32
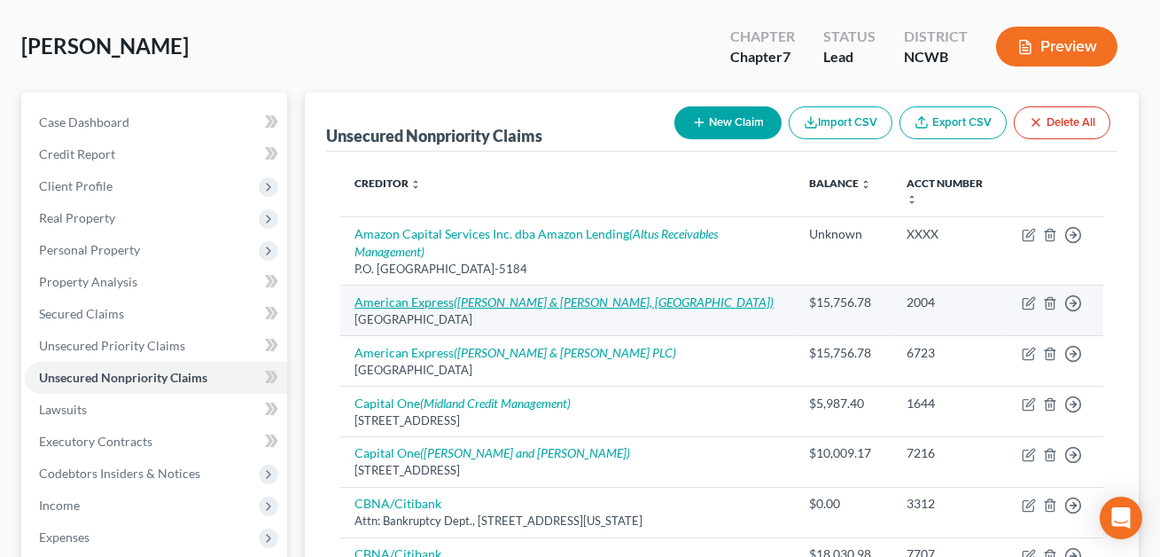
scroll to position [133, 0]
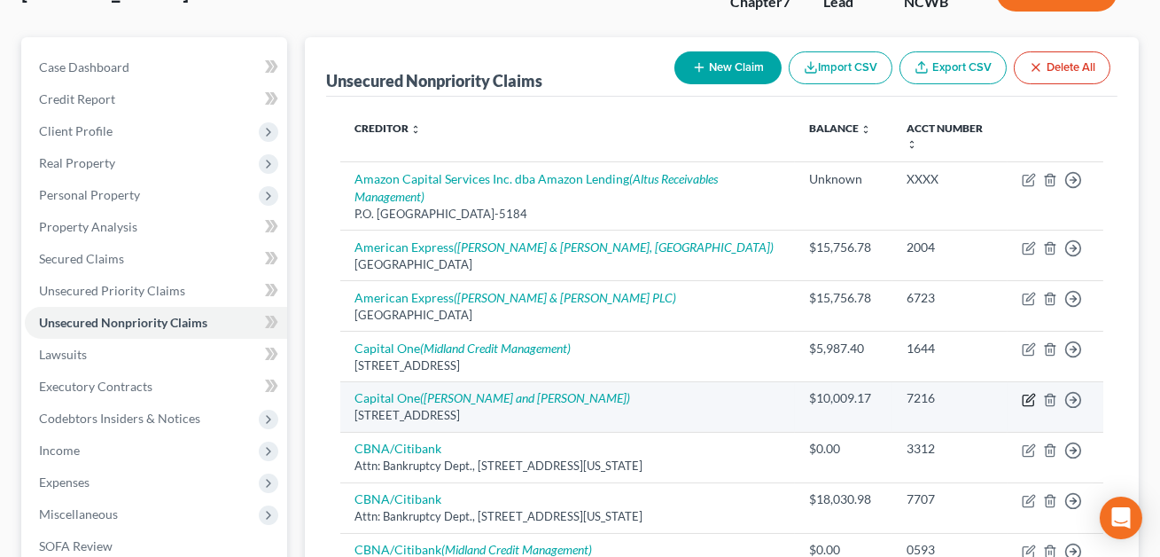
click at [1025, 399] on icon "button" at bounding box center [1029, 400] width 14 height 14
select select "46"
select select "2"
select select "0"
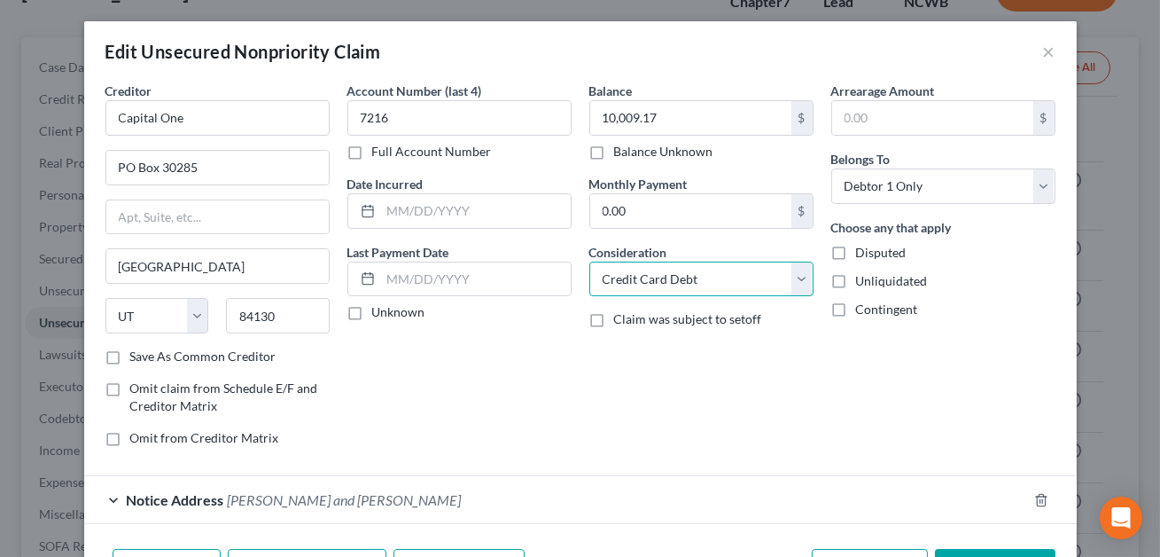
click at [686, 278] on select "Select Cable / Satellite Services Collection Agency Credit Card Debt Debt Couns…" at bounding box center [701, 278] width 224 height 35
select select "14"
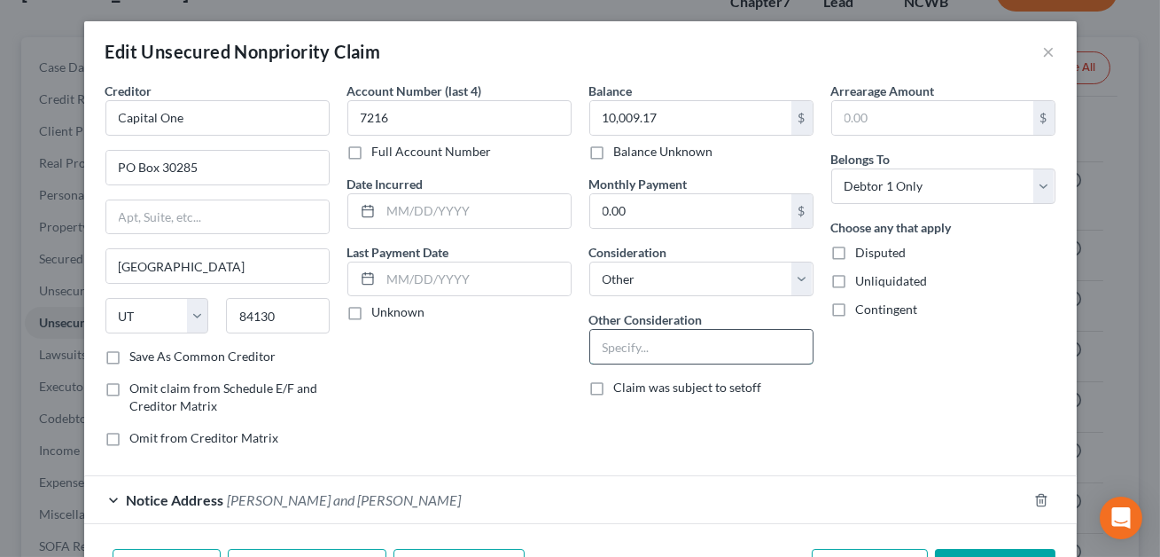
click at [616, 349] on input "text" at bounding box center [701, 347] width 222 height 34
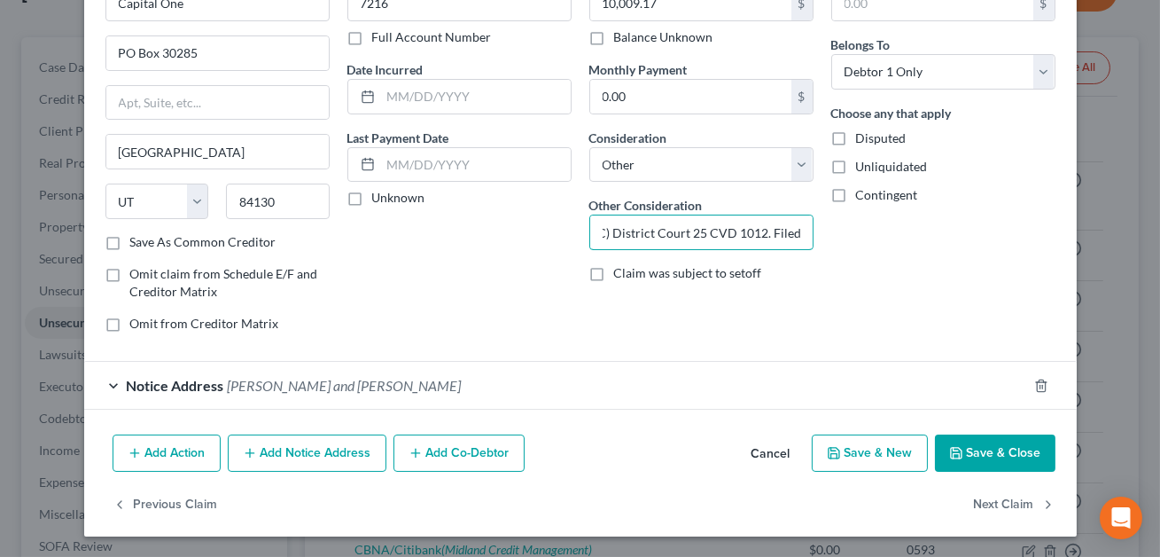
type input "Credit card. Civil action: Capital One N.A. v. Michael D. Ritchie, Iredell Coun…"
click at [993, 457] on button "Save & Close" at bounding box center [995, 452] width 121 height 37
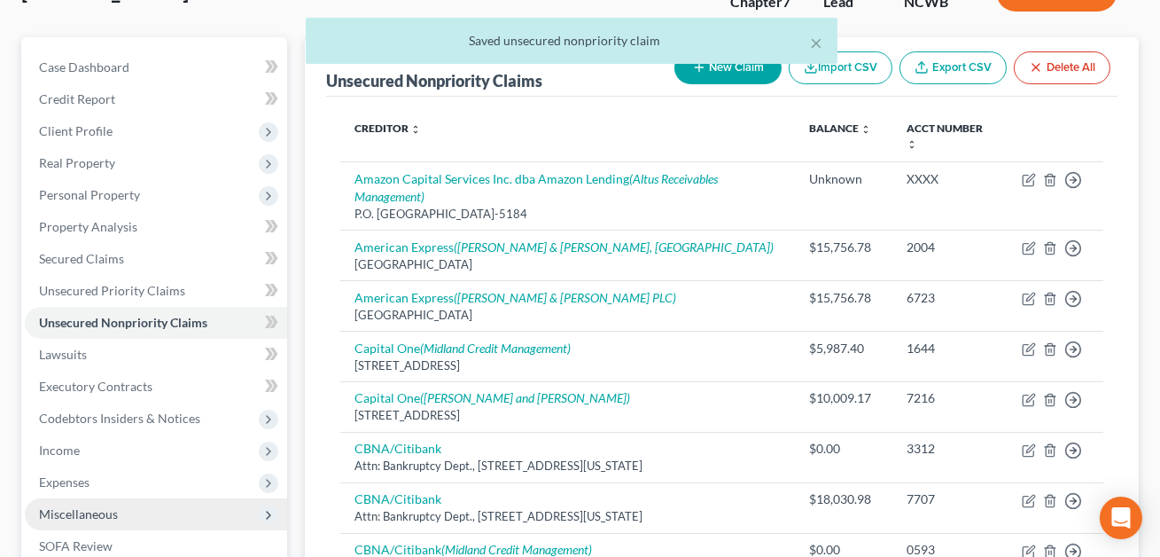
click at [69, 511] on span "Miscellaneous" at bounding box center [78, 513] width 79 height 15
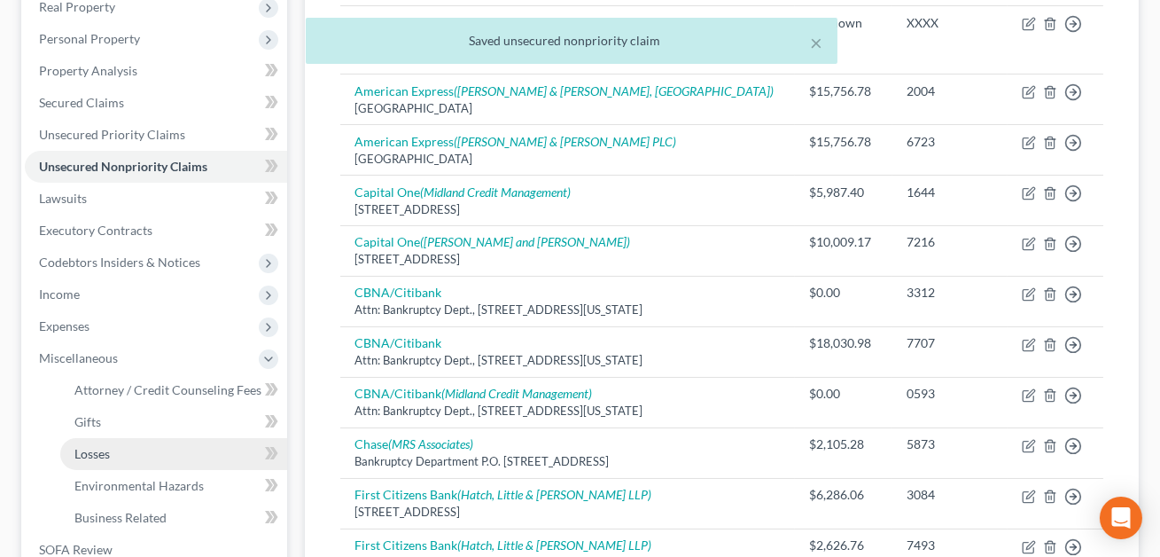
scroll to position [346, 0]
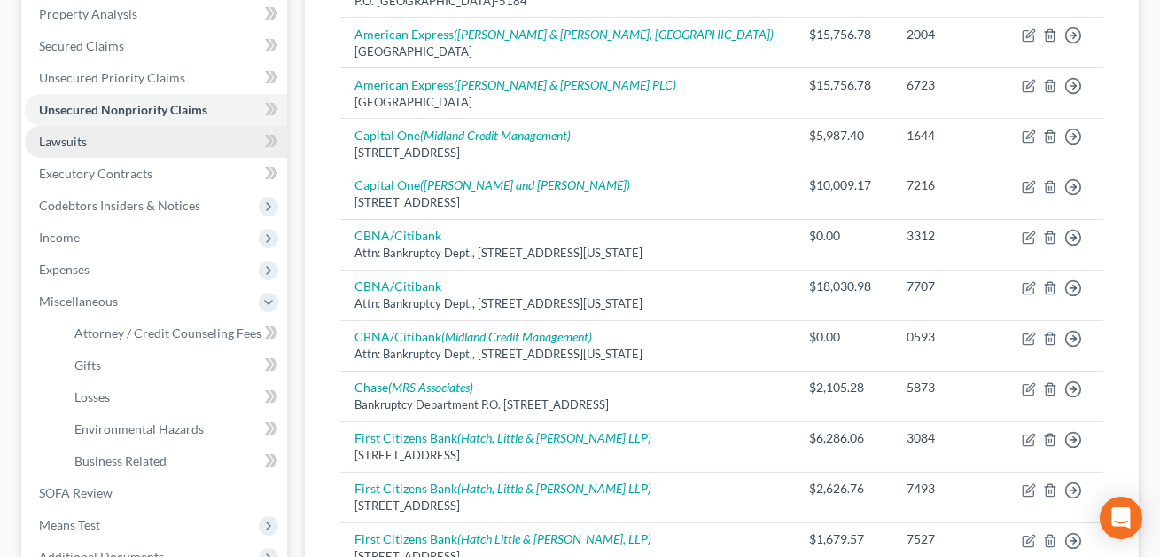
click at [78, 141] on span "Lawsuits" at bounding box center [63, 141] width 48 height 15
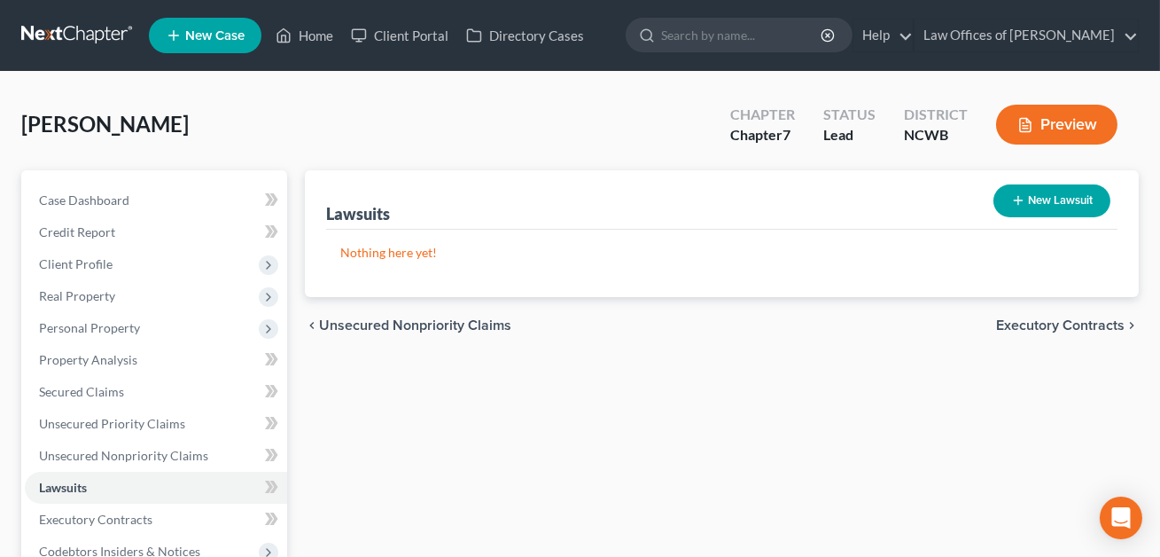
click at [1056, 191] on button "New Lawsuit" at bounding box center [1051, 200] width 117 height 33
select select "0"
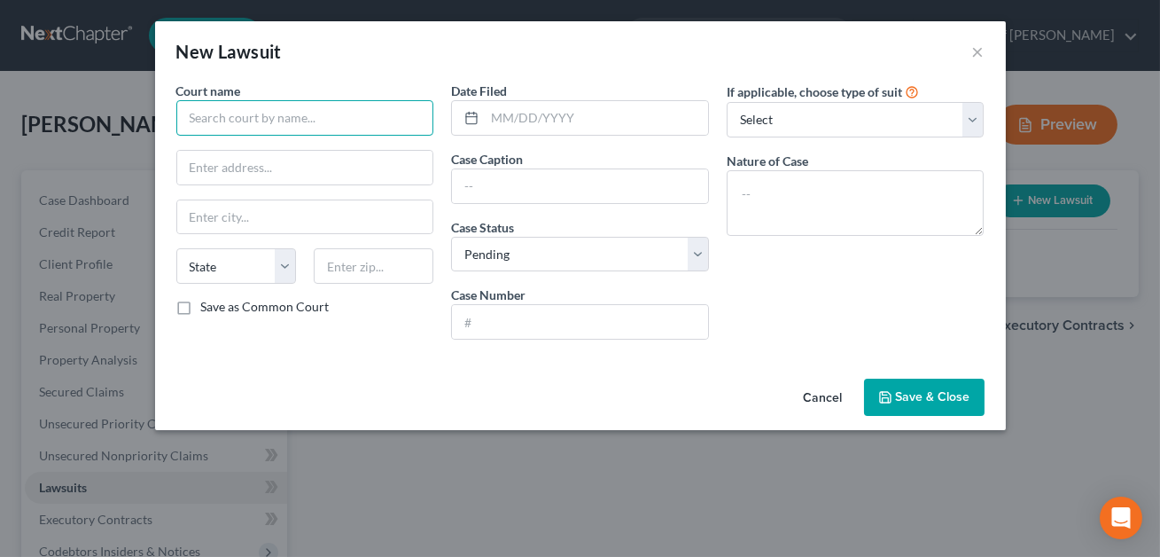
click at [247, 121] on input "text" at bounding box center [305, 117] width 258 height 35
click at [254, 120] on input "Iredell Counrt District" at bounding box center [305, 117] width 258 height 35
click at [300, 119] on input "Iredell Court District" at bounding box center [305, 117] width 258 height 35
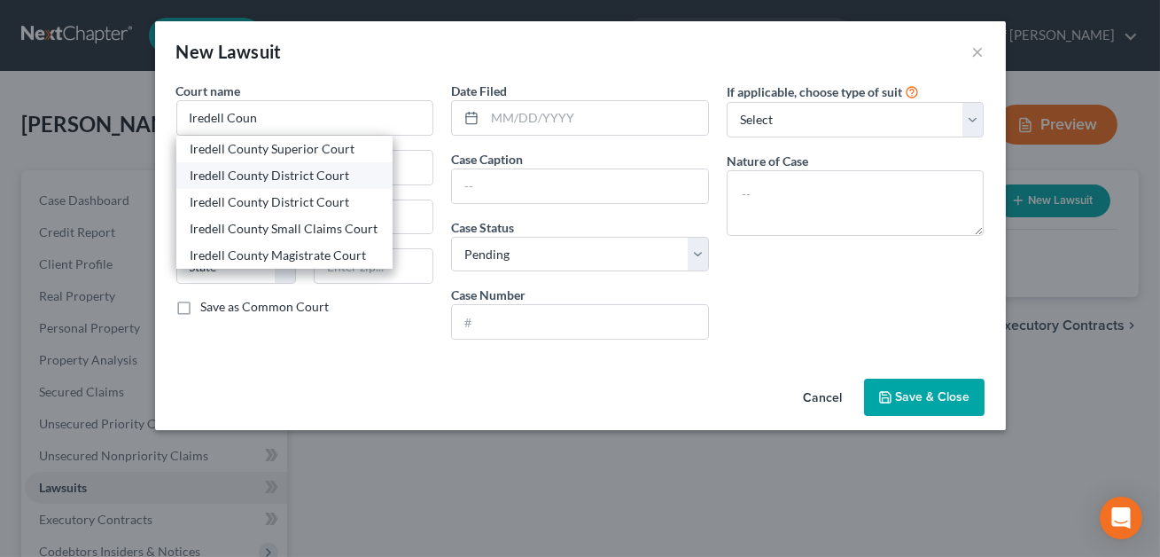
click at [292, 175] on div "Iredell County District Court" at bounding box center [285, 176] width 188 height 18
type input "Iredell County District Court"
type input "226 Stockton Street"
type input "Statesville"
select select "28"
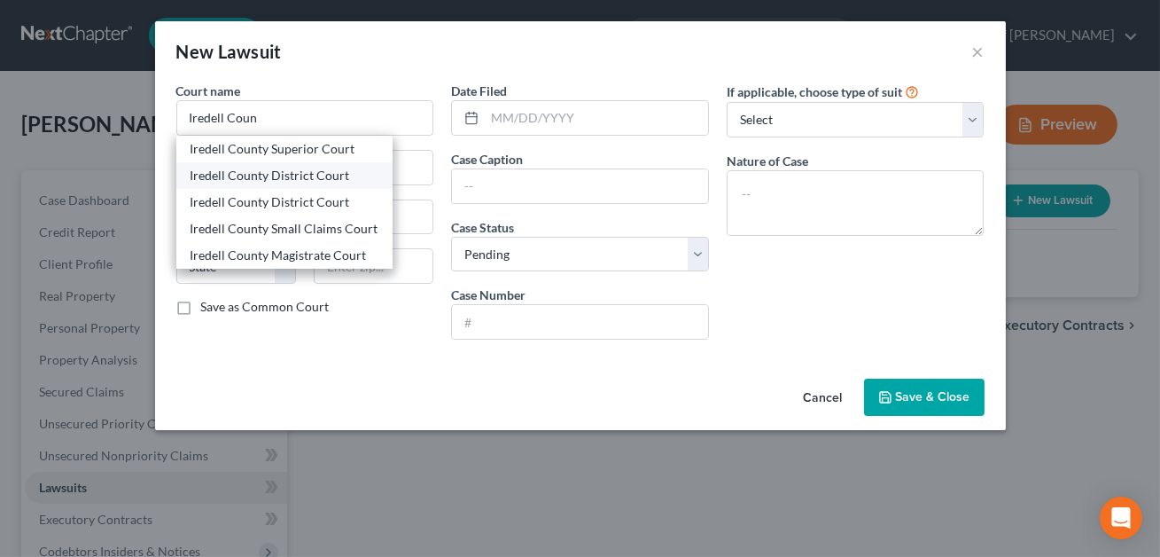
type input "28677"
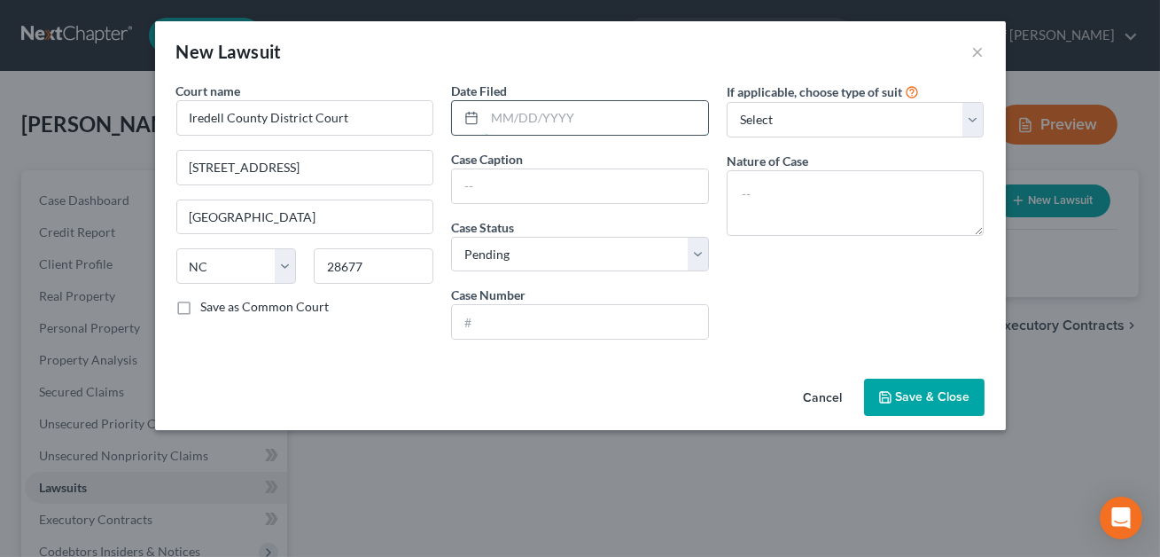
click at [523, 121] on input "text" at bounding box center [596, 118] width 223 height 34
type input "03/2025"
click at [493, 180] on input "text" at bounding box center [580, 186] width 256 height 34
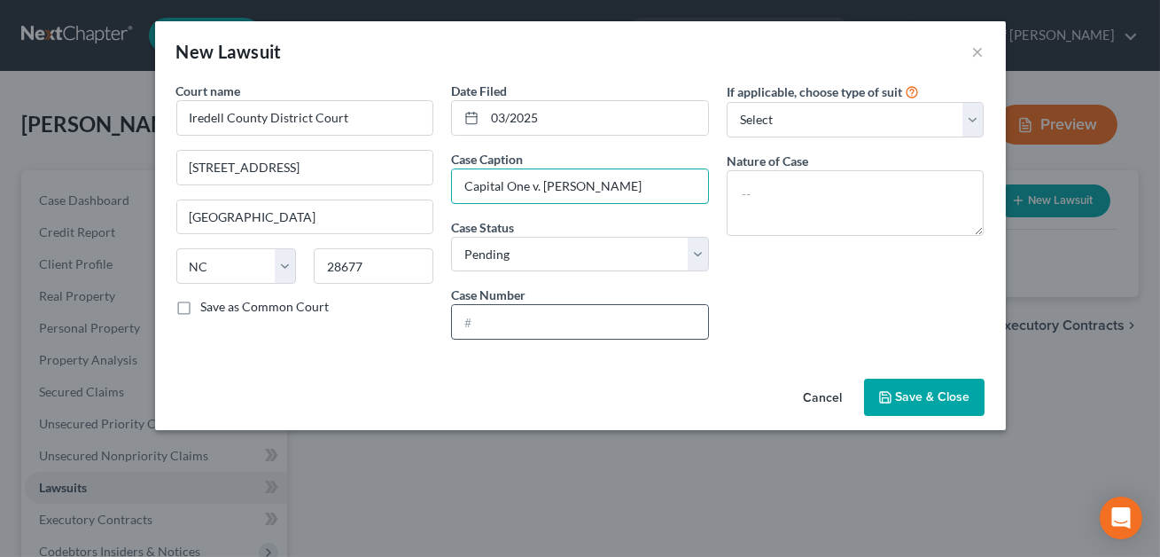
type input "Capital One v. Michael D. Ritchie"
click at [487, 319] on input "text" at bounding box center [580, 322] width 256 height 34
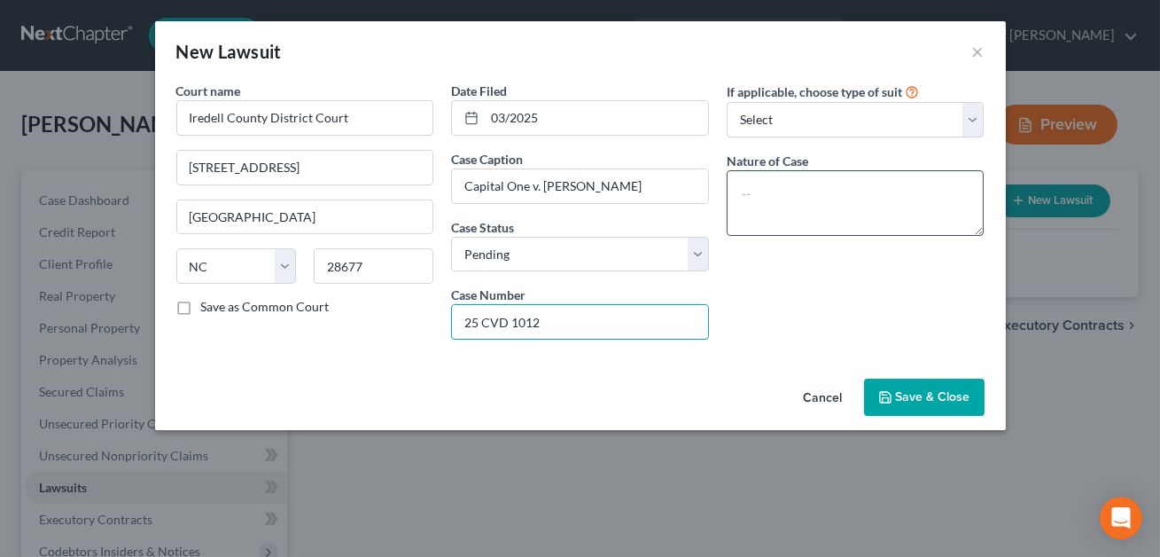
type input "25 CVD 1012"
click at [748, 206] on textarea at bounding box center [856, 203] width 258 height 66
type textarea "Suit for money owed."
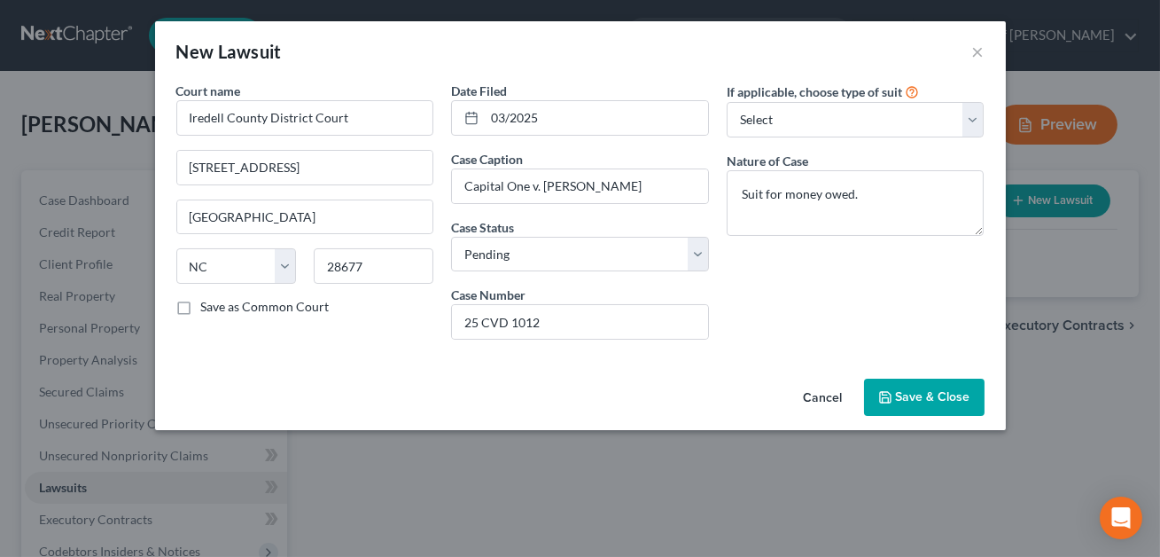
click at [920, 391] on span "Save & Close" at bounding box center [933, 396] width 74 height 15
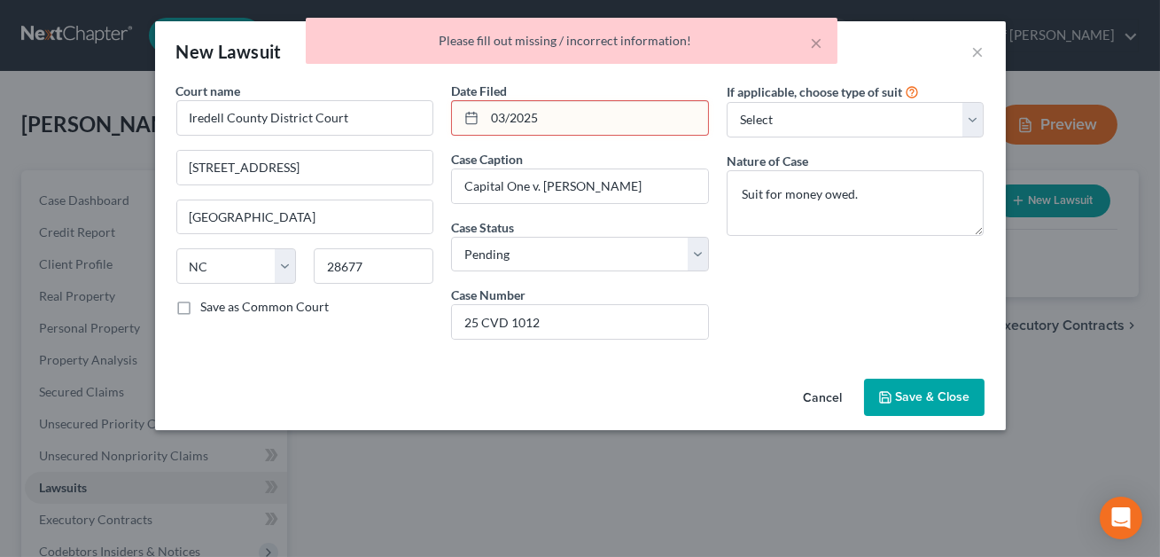
click at [510, 117] on input "03/2025" at bounding box center [596, 118] width 223 height 34
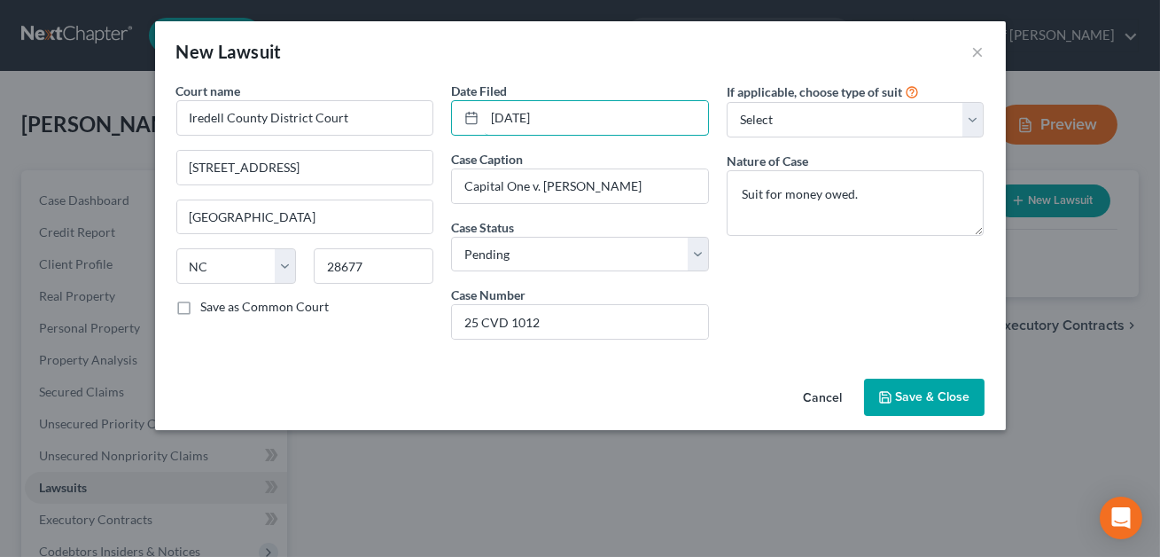
type input "03/17/2025"
click at [901, 384] on button "Save & Close" at bounding box center [924, 396] width 121 height 37
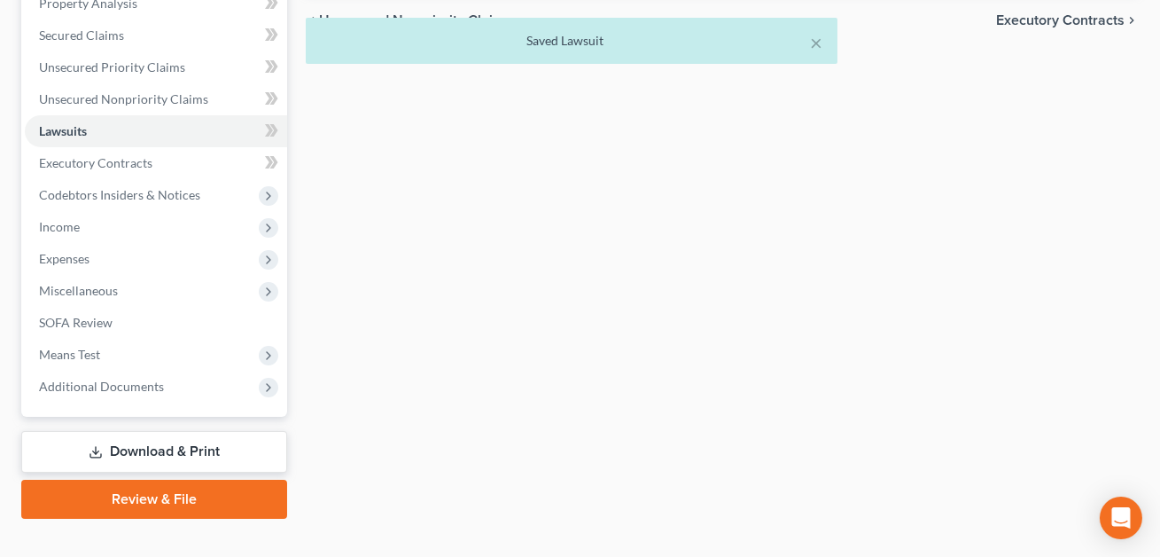
scroll to position [383, 0]
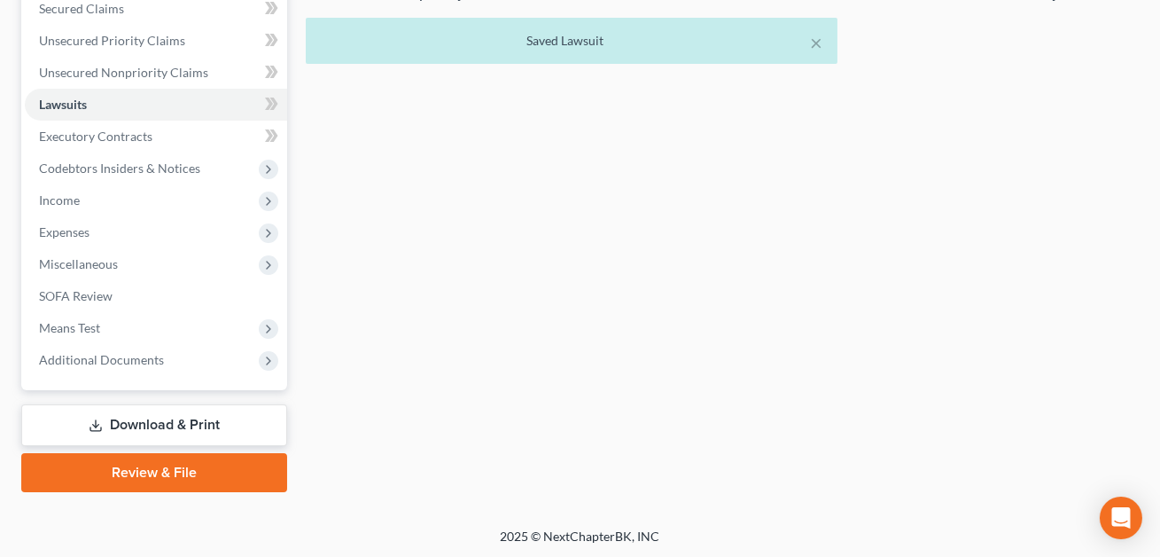
click at [194, 410] on link "Download & Print" at bounding box center [154, 425] width 266 height 42
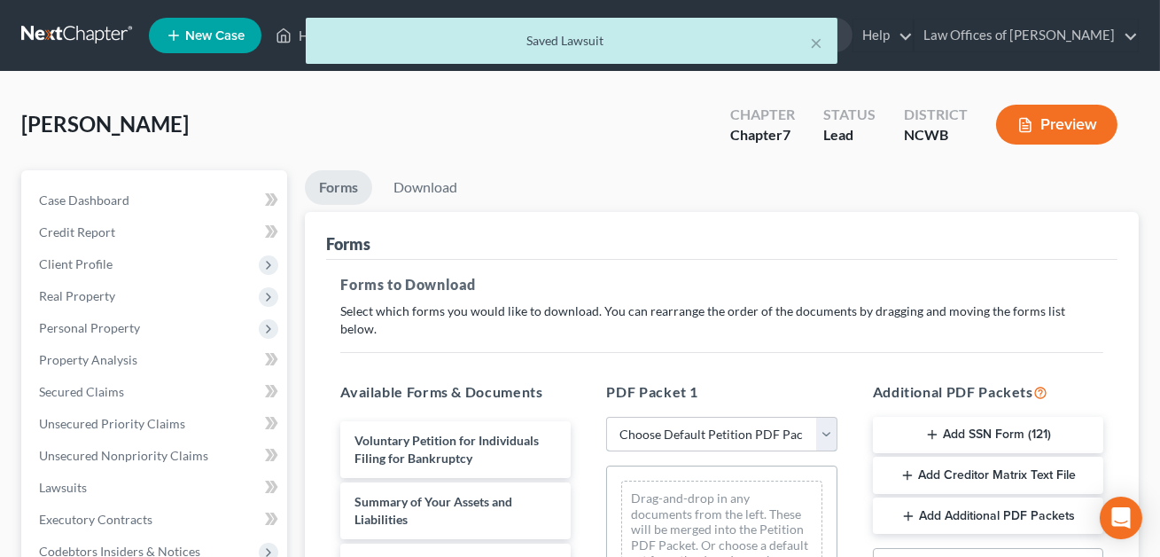
click at [652, 417] on select "Choose Default Petition PDF Packet Complete Bankruptcy Petition (all forms and …" at bounding box center [721, 434] width 230 height 35
select select "0"
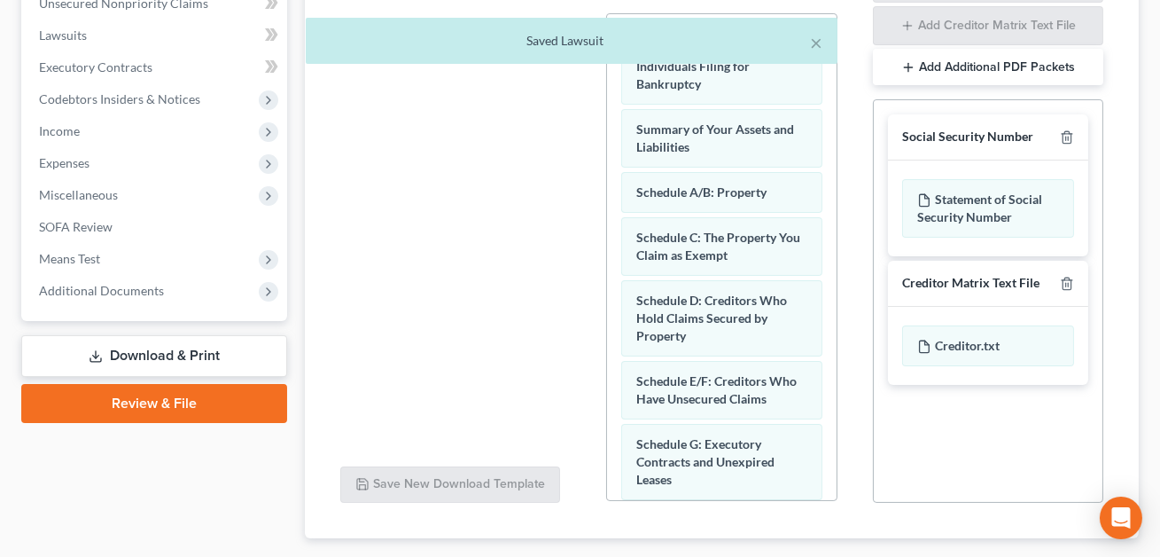
scroll to position [465, 0]
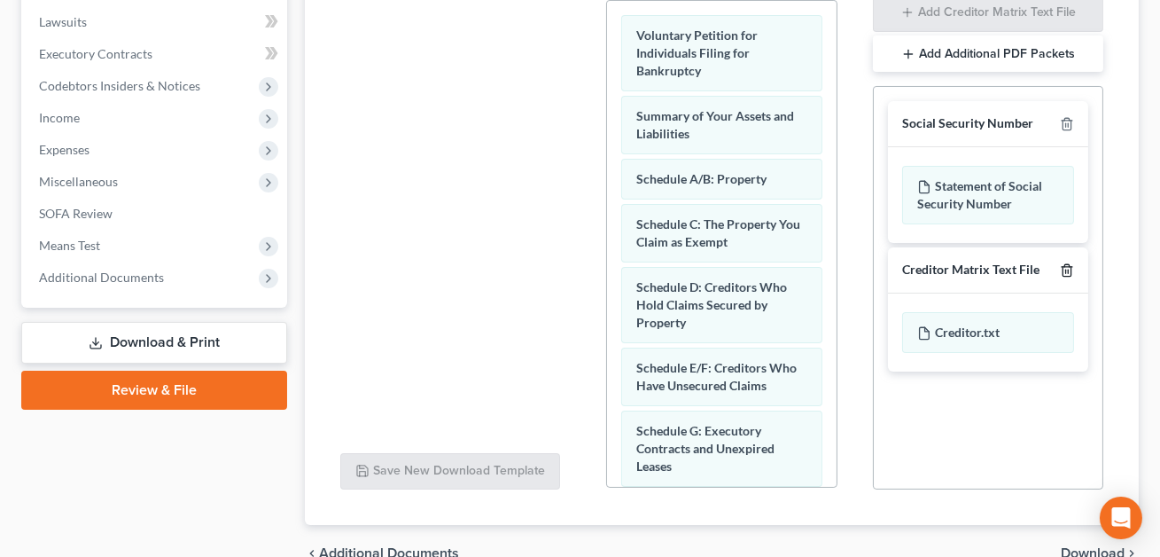
click at [1067, 267] on polyline "button" at bounding box center [1067, 267] width 11 height 0
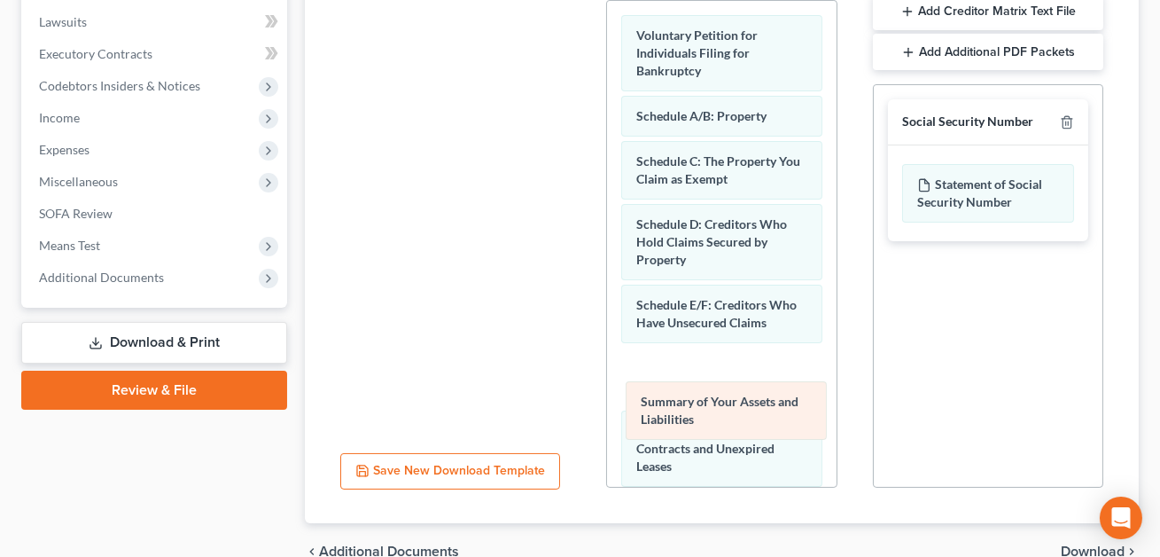
drag, startPoint x: 674, startPoint y: 97, endPoint x: 673, endPoint y: 456, distance: 358.9
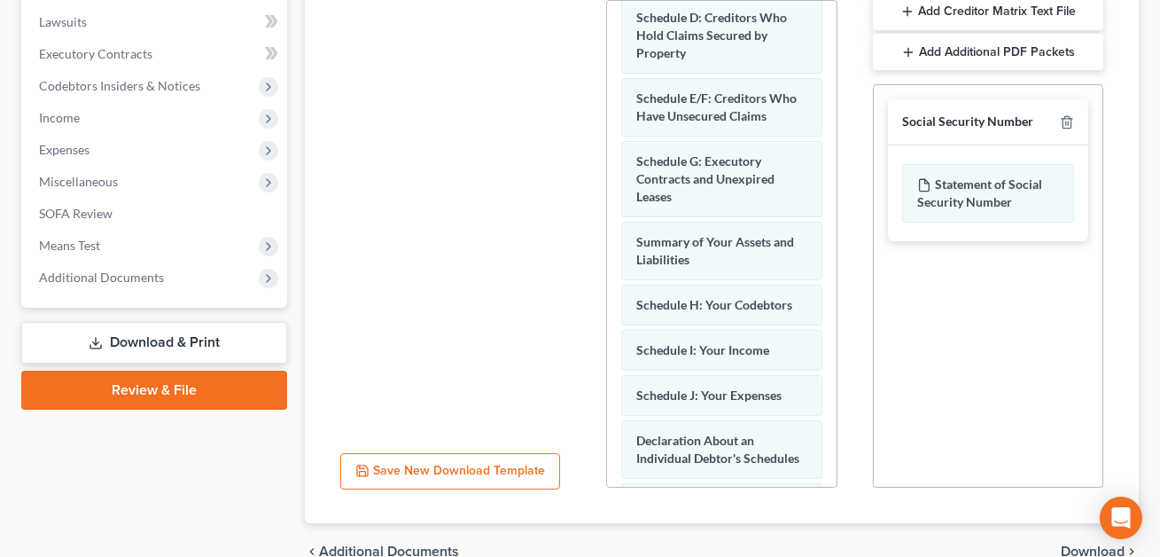
scroll to position [242, 0]
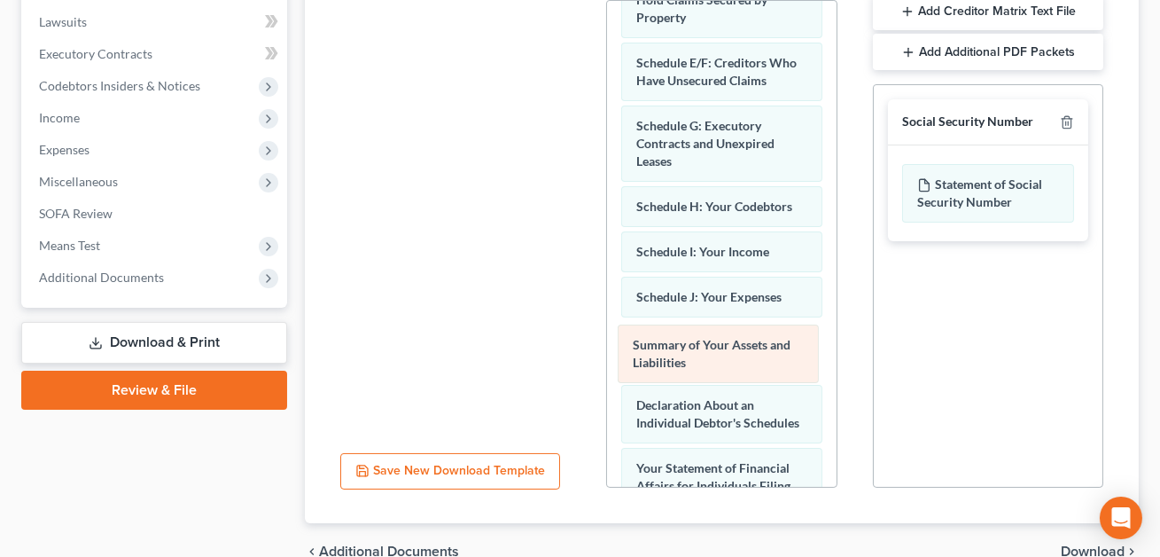
drag, startPoint x: 671, startPoint y: 184, endPoint x: 667, endPoint y: 344, distance: 159.6
click at [667, 344] on div "Summary of Your Assets and Liabilities Voluntary Petition for Individuals Filin…" at bounding box center [721, 396] width 229 height 1275
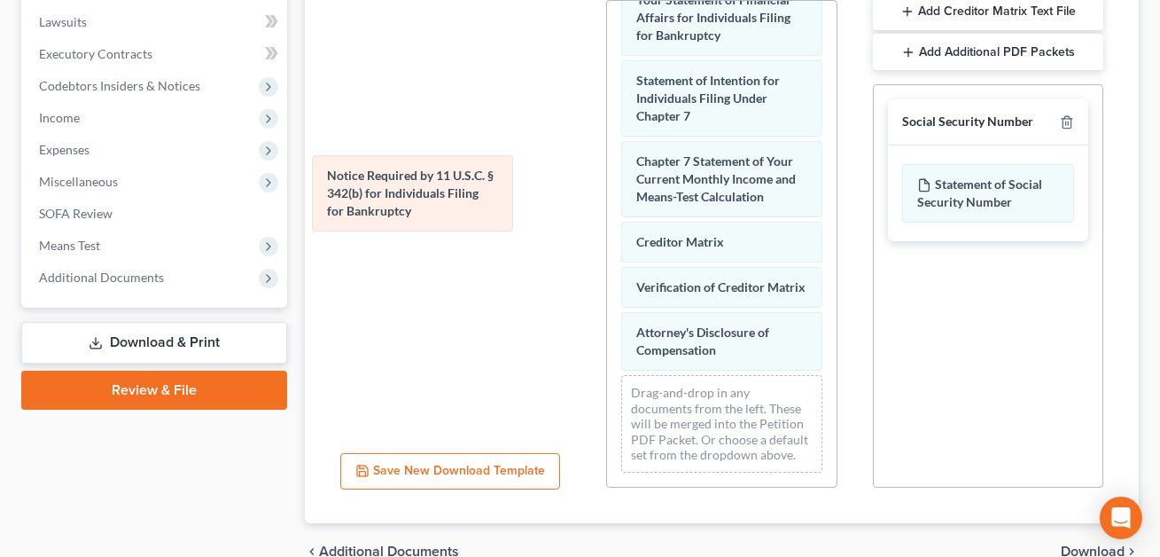
scroll to position [705, 0]
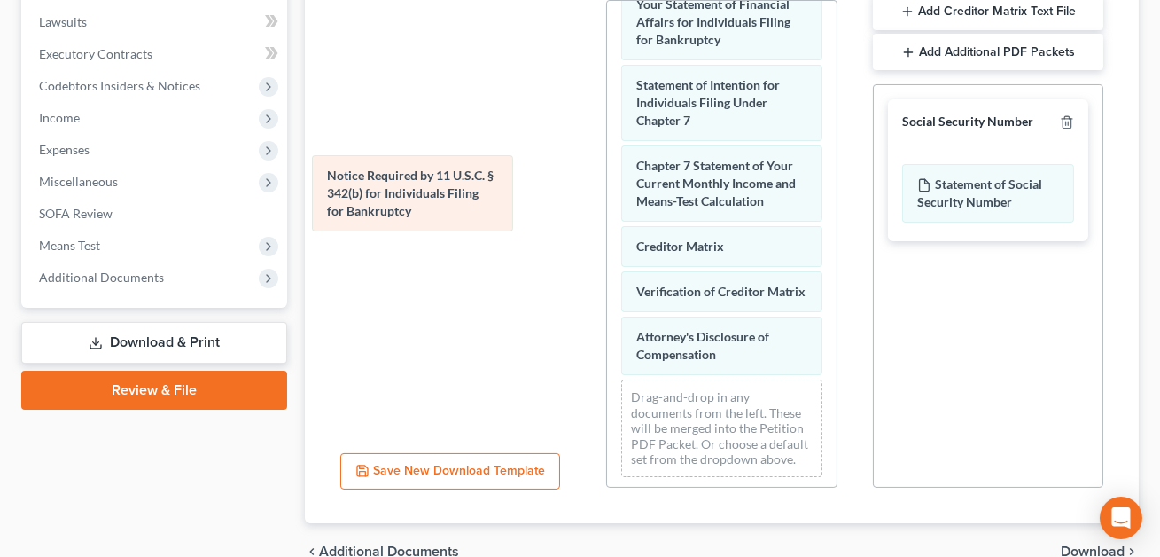
drag, startPoint x: 676, startPoint y: 261, endPoint x: 354, endPoint y: 186, distance: 330.4
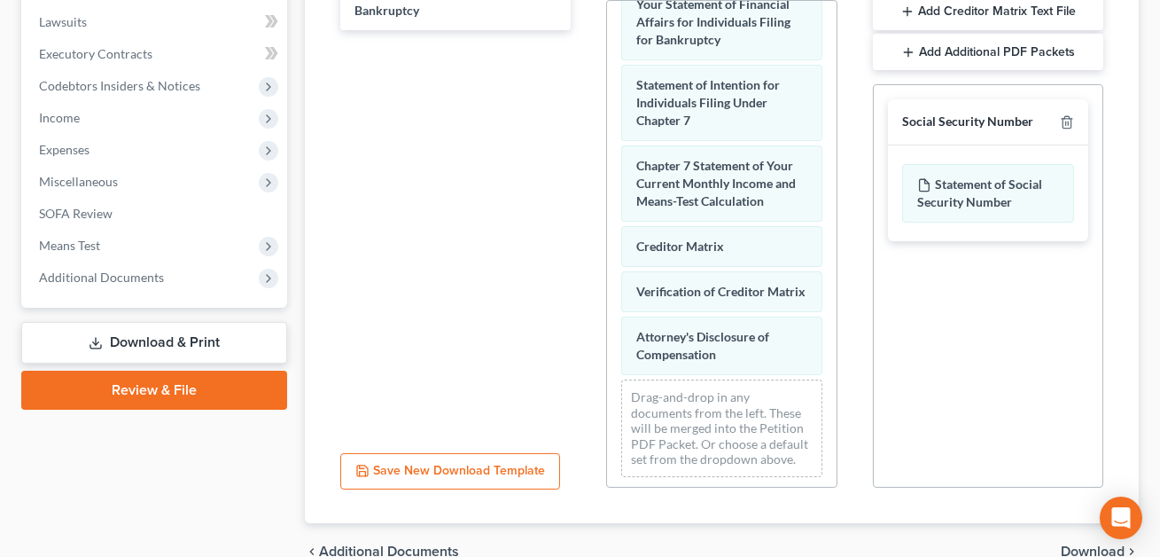
scroll to position [536, 0]
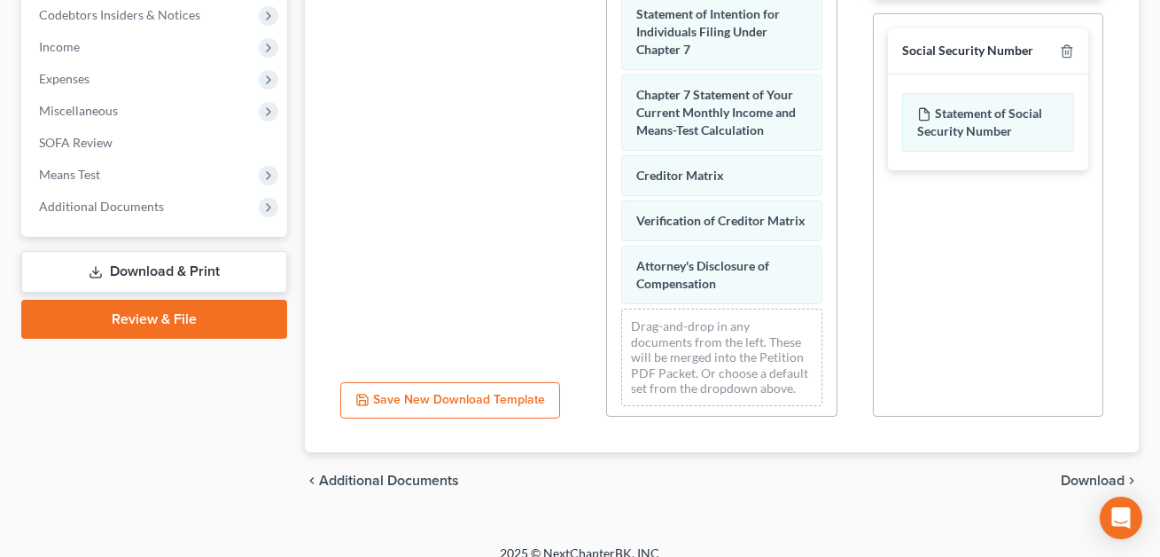
click at [1098, 473] on span "Download" at bounding box center [1093, 480] width 64 height 14
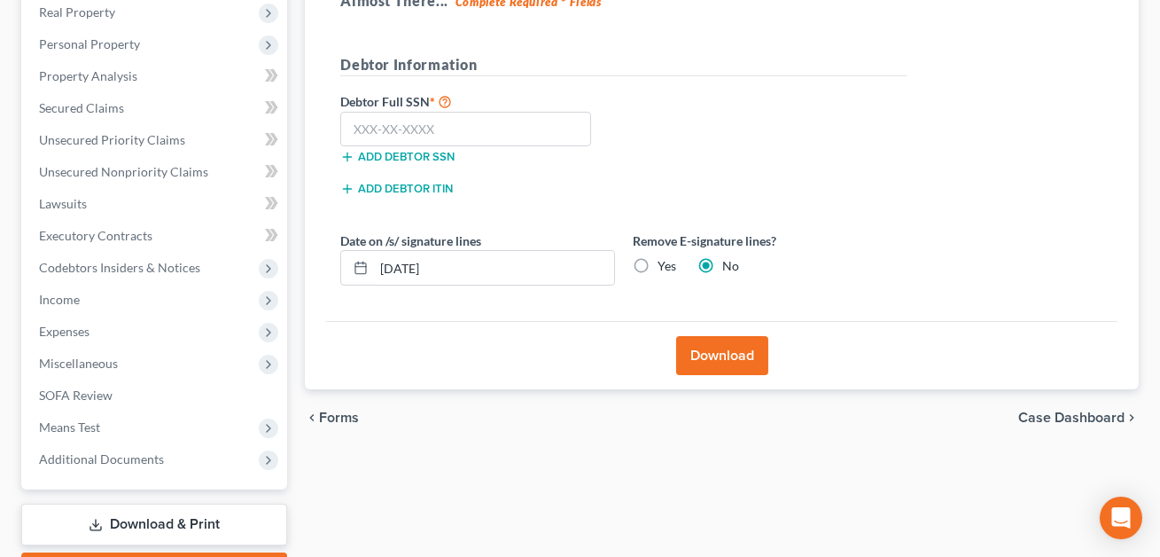
scroll to position [266, 0]
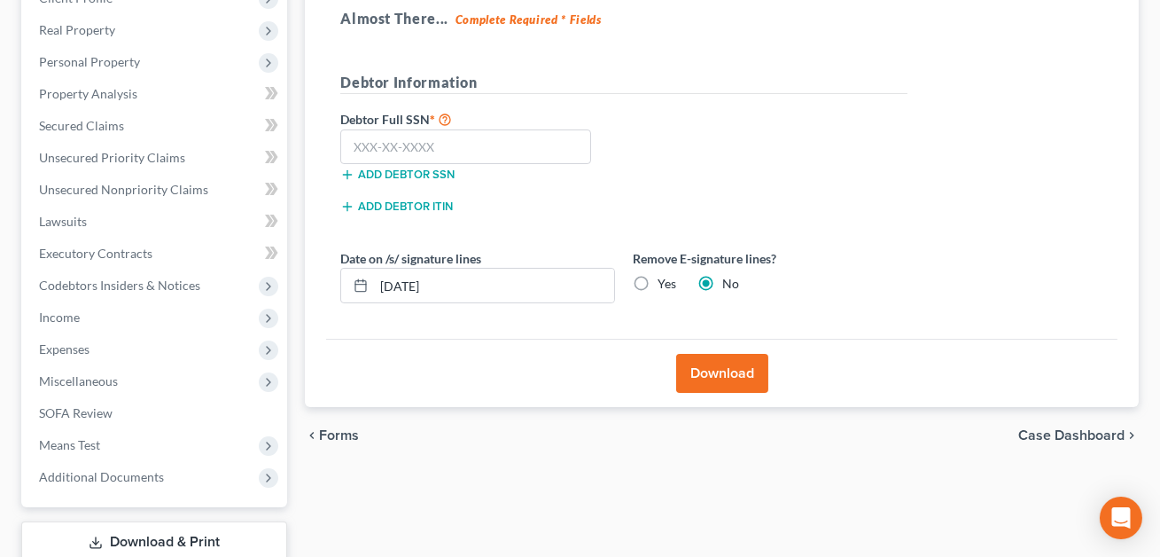
click at [658, 277] on label "Yes" at bounding box center [667, 284] width 19 height 18
click at [665, 277] on input "Yes" at bounding box center [671, 281] width 12 height 12
radio input "true"
radio input "false"
drag, startPoint x: 471, startPoint y: 280, endPoint x: 379, endPoint y: 278, distance: 92.2
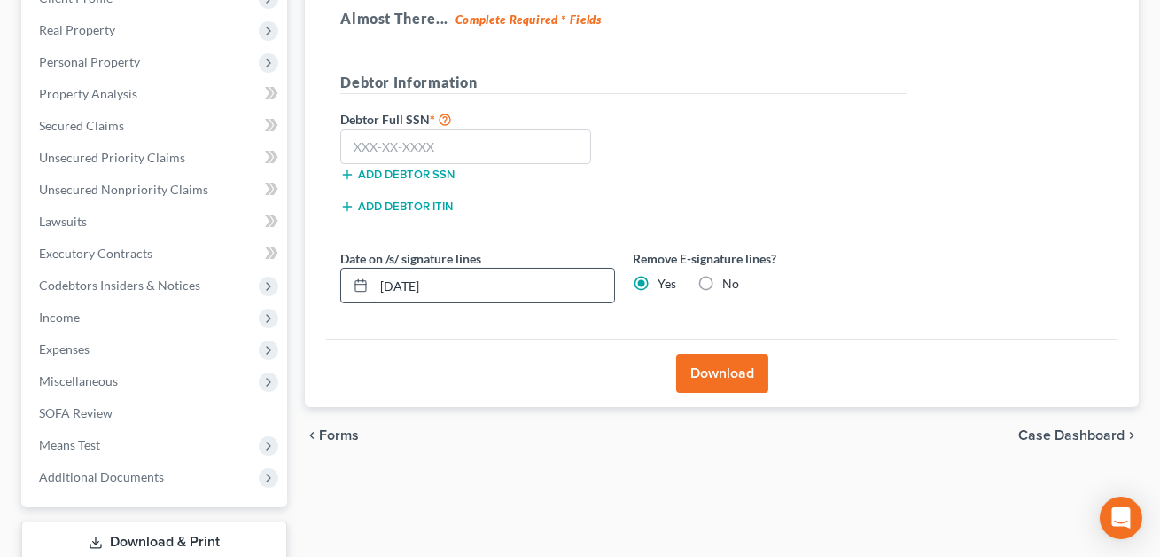
click at [379, 278] on input "09/04/2025" at bounding box center [494, 286] width 240 height 34
type input "2"
click at [359, 139] on input "text" at bounding box center [465, 146] width 251 height 35
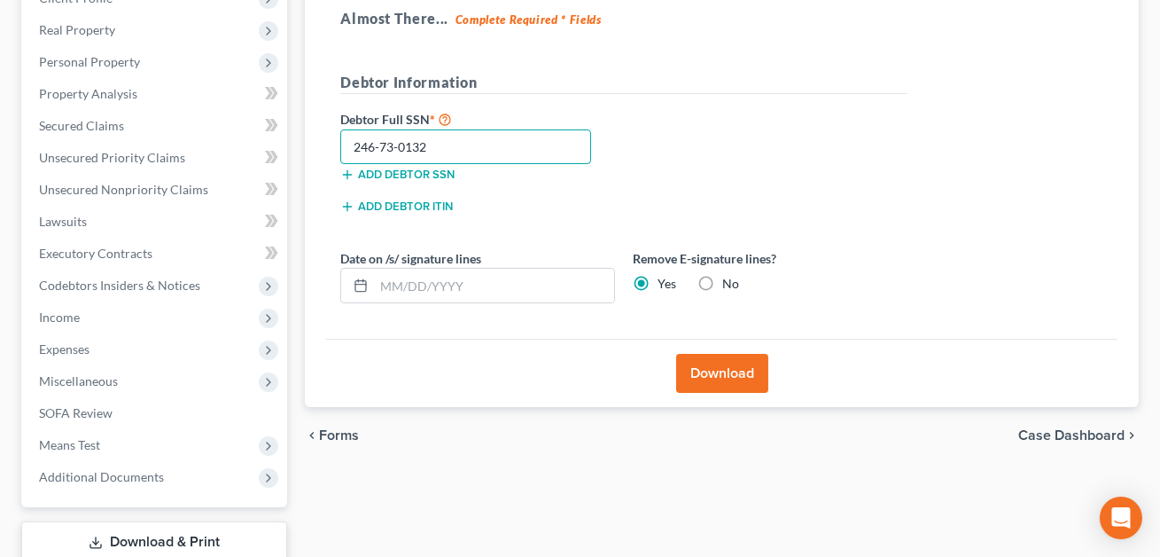
type input "246-73-0132"
click at [726, 375] on button "Download" at bounding box center [722, 373] width 92 height 39
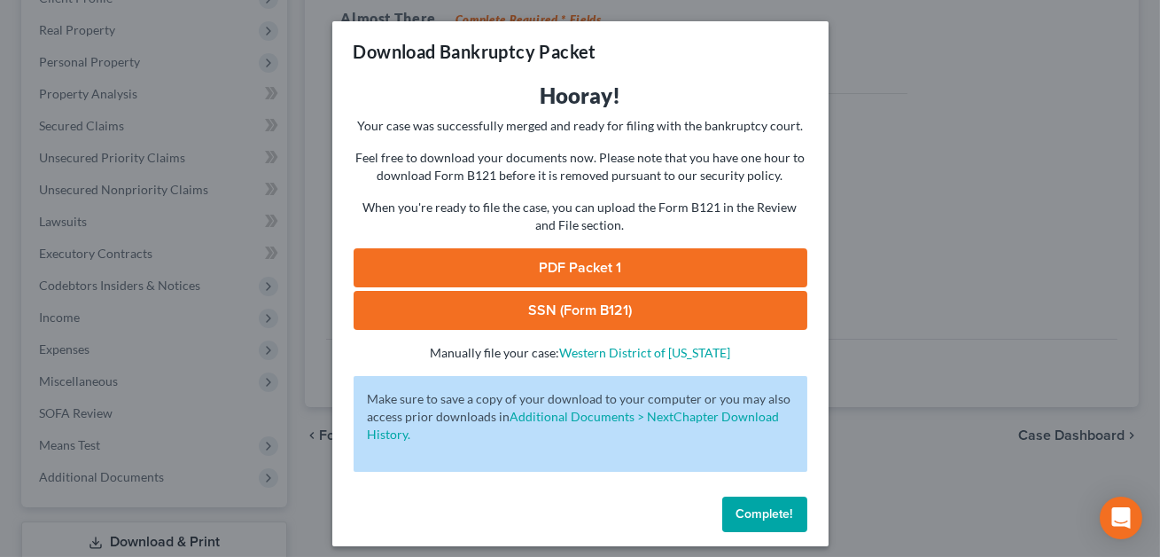
click at [650, 315] on link "SSN (Form B121)" at bounding box center [581, 310] width 454 height 39
click at [530, 270] on link "PDF Packet 1" at bounding box center [581, 267] width 454 height 39
